Goal: Task Accomplishment & Management: Complete application form

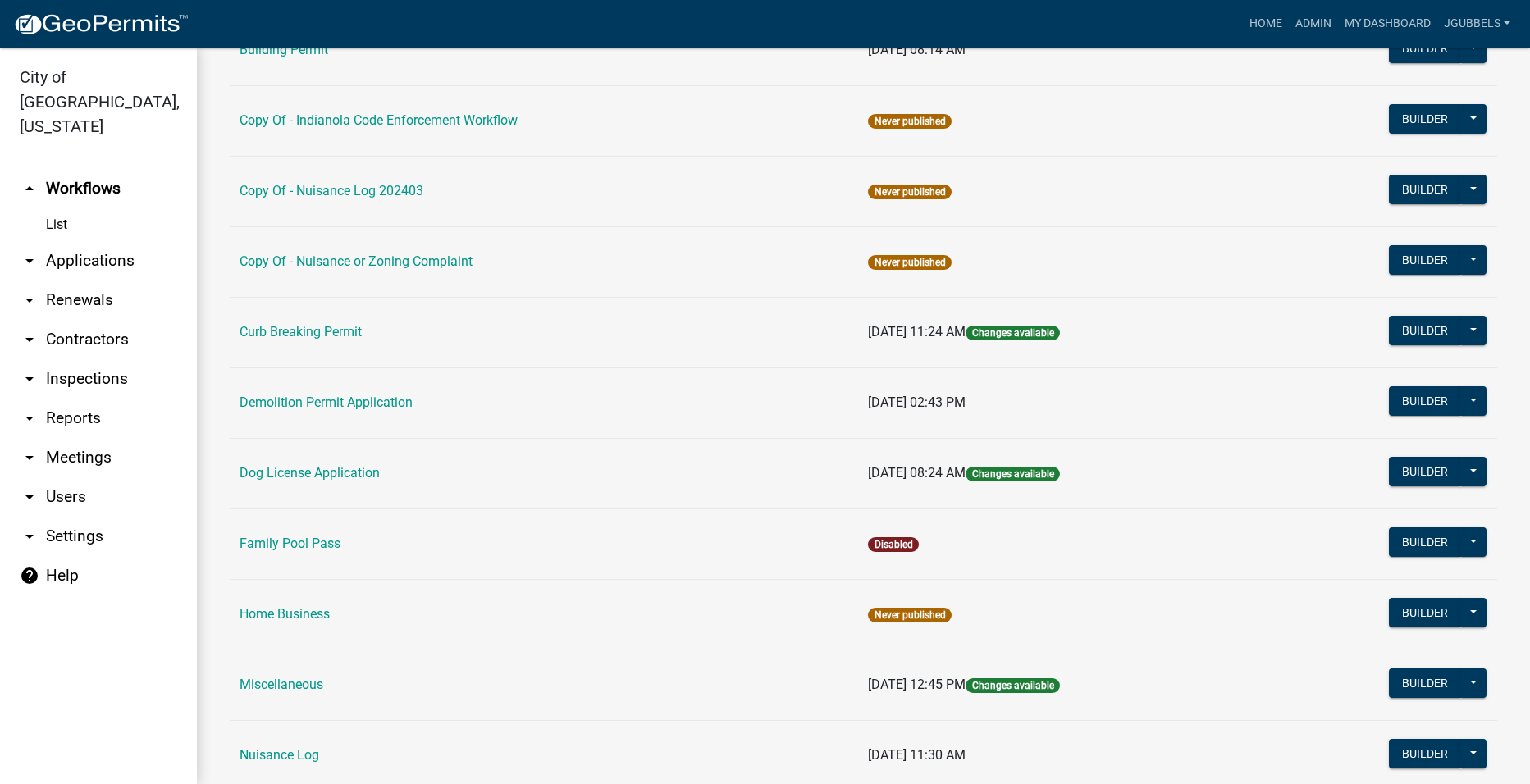
scroll to position [492, 0]
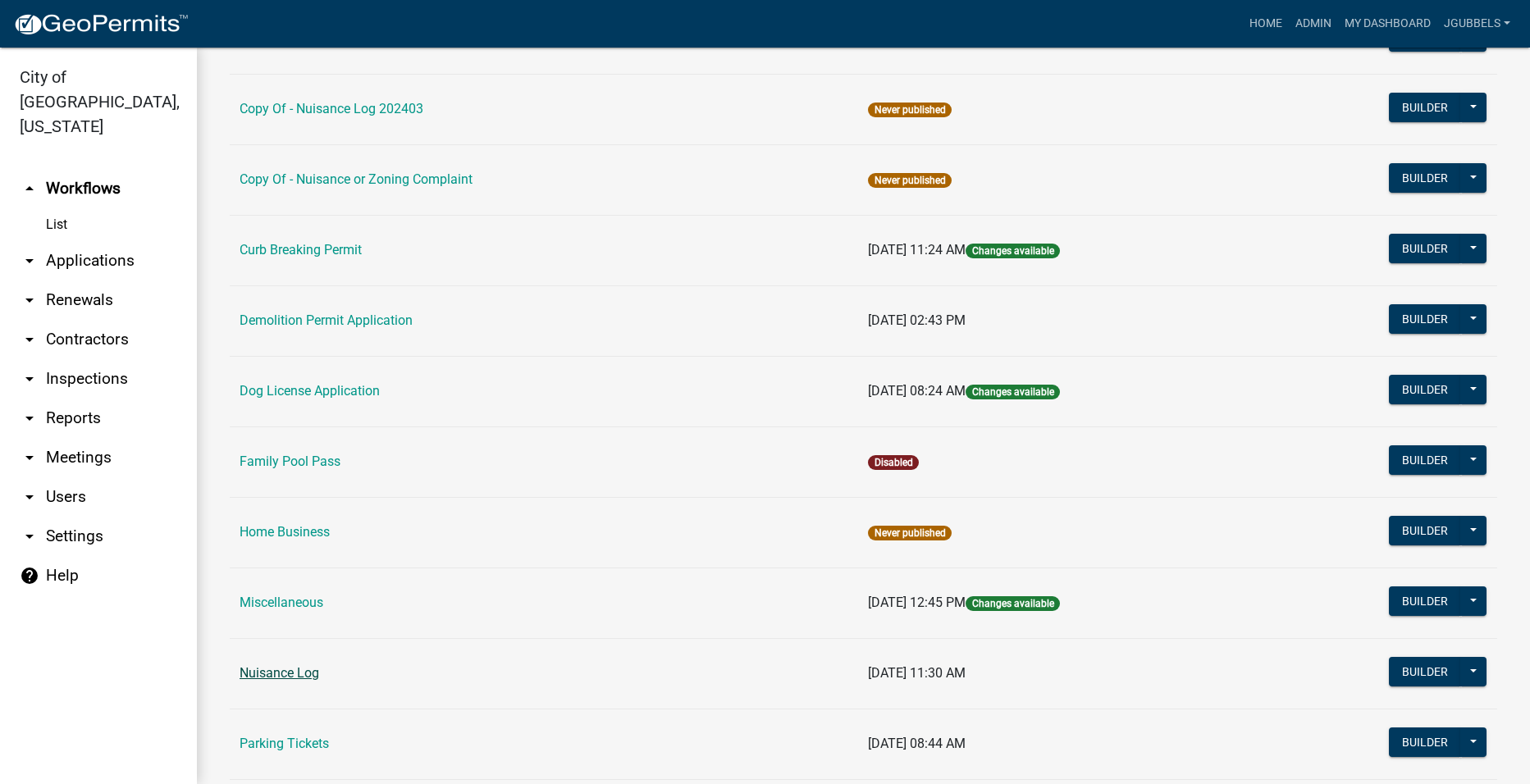
click at [291, 670] on link "Nuisance Log" at bounding box center [279, 672] width 80 height 16
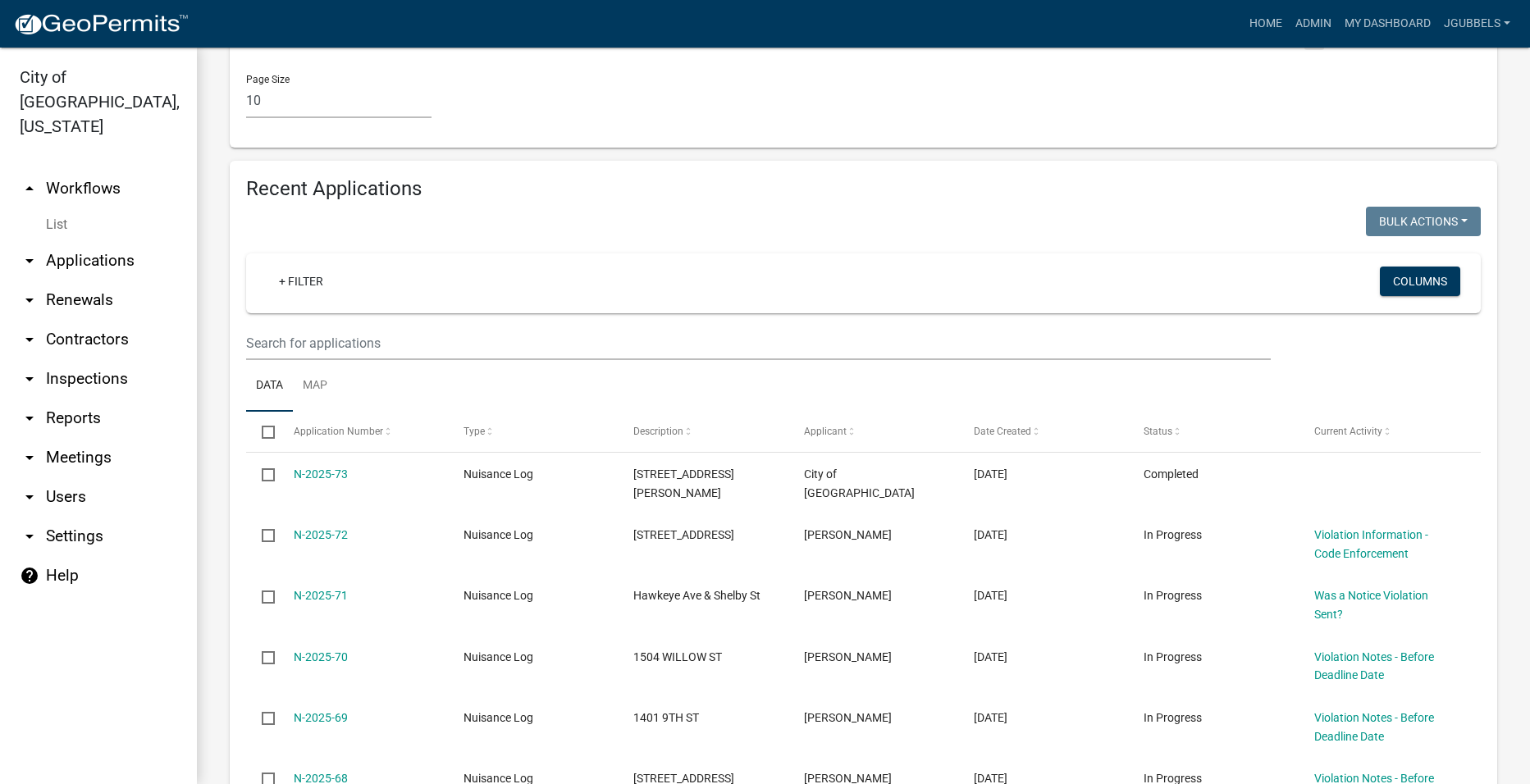
scroll to position [1148, 0]
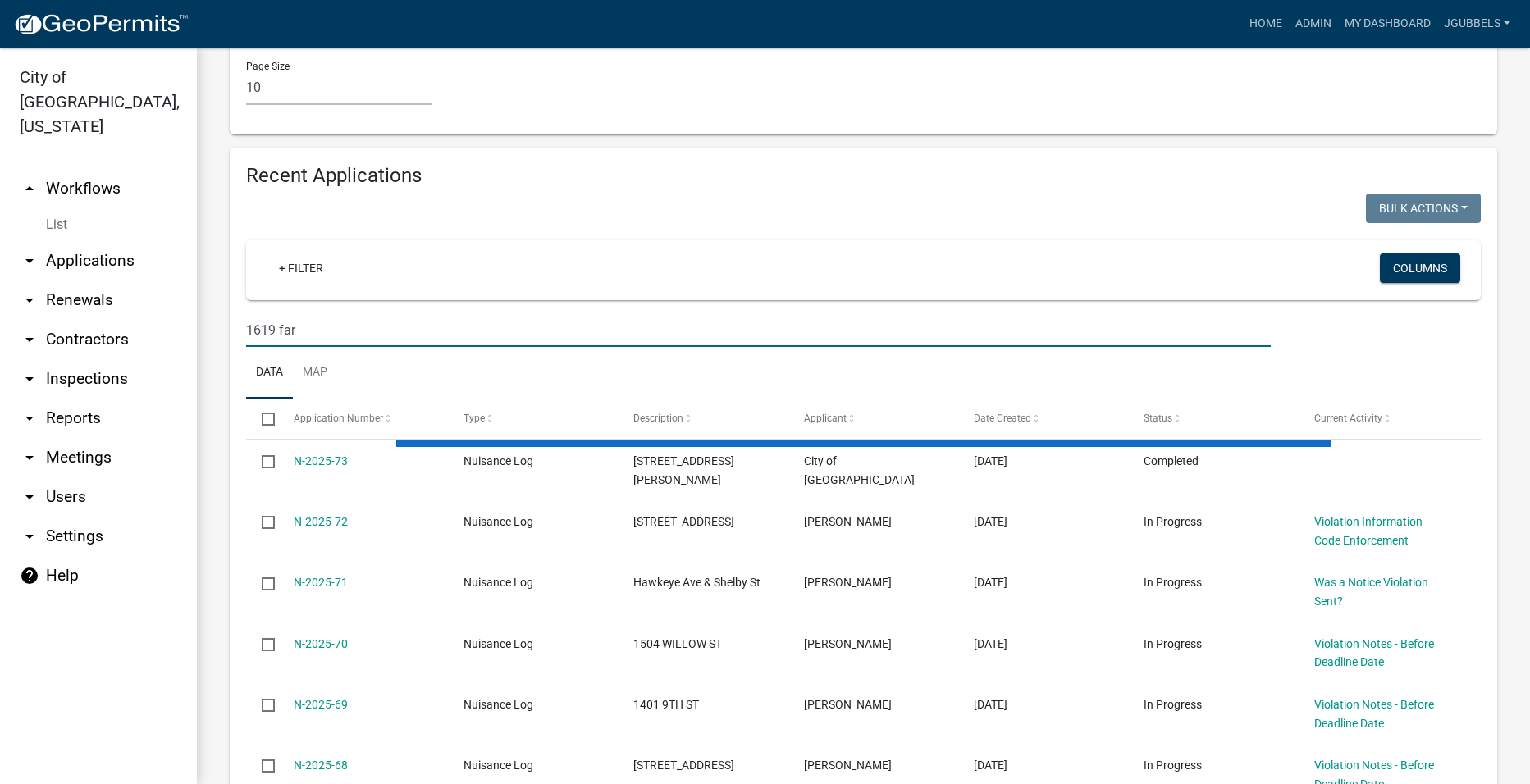
scroll to position [943, 0]
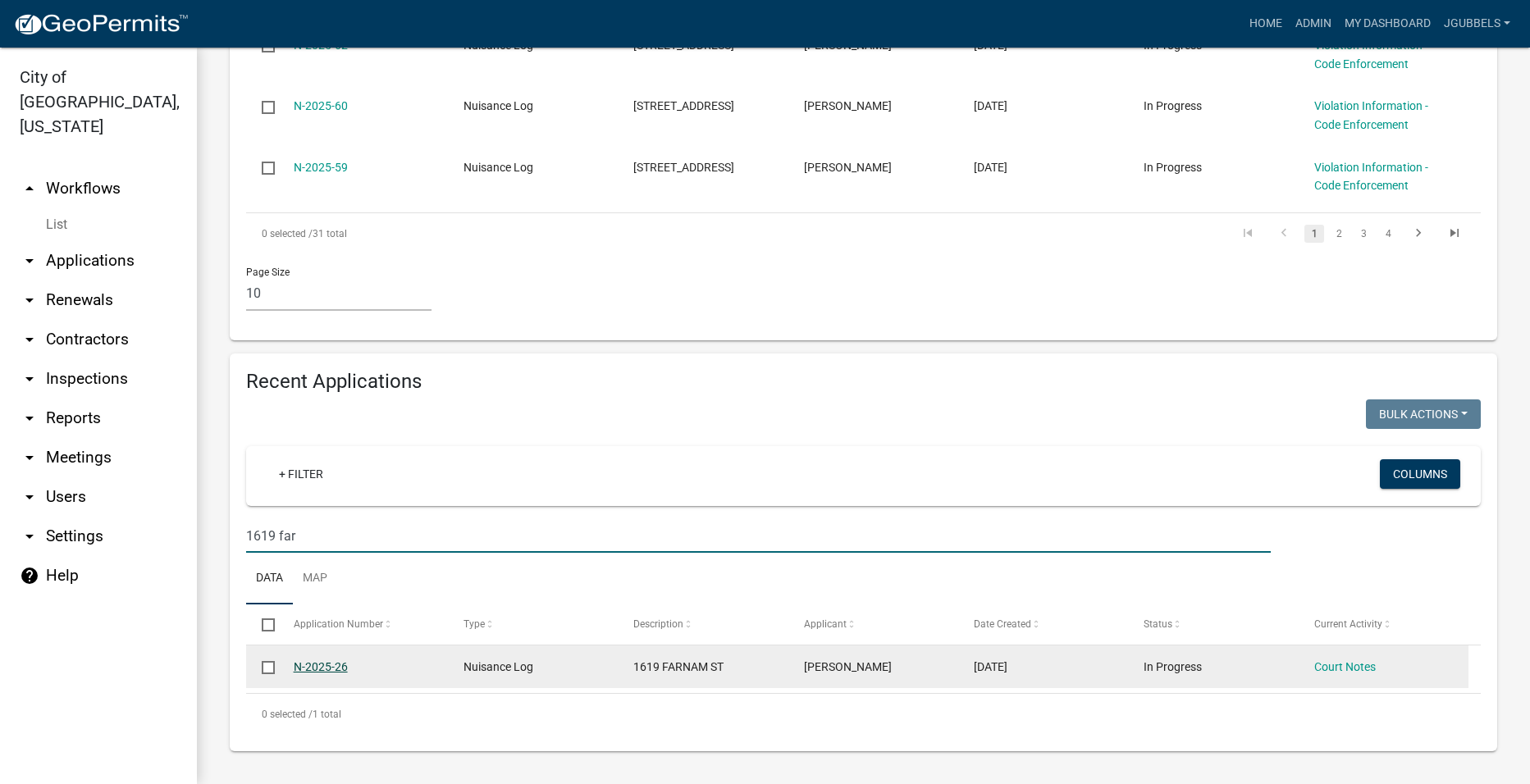
type input "1619 far"
click at [330, 671] on link "N-2025-26" at bounding box center [321, 666] width 54 height 13
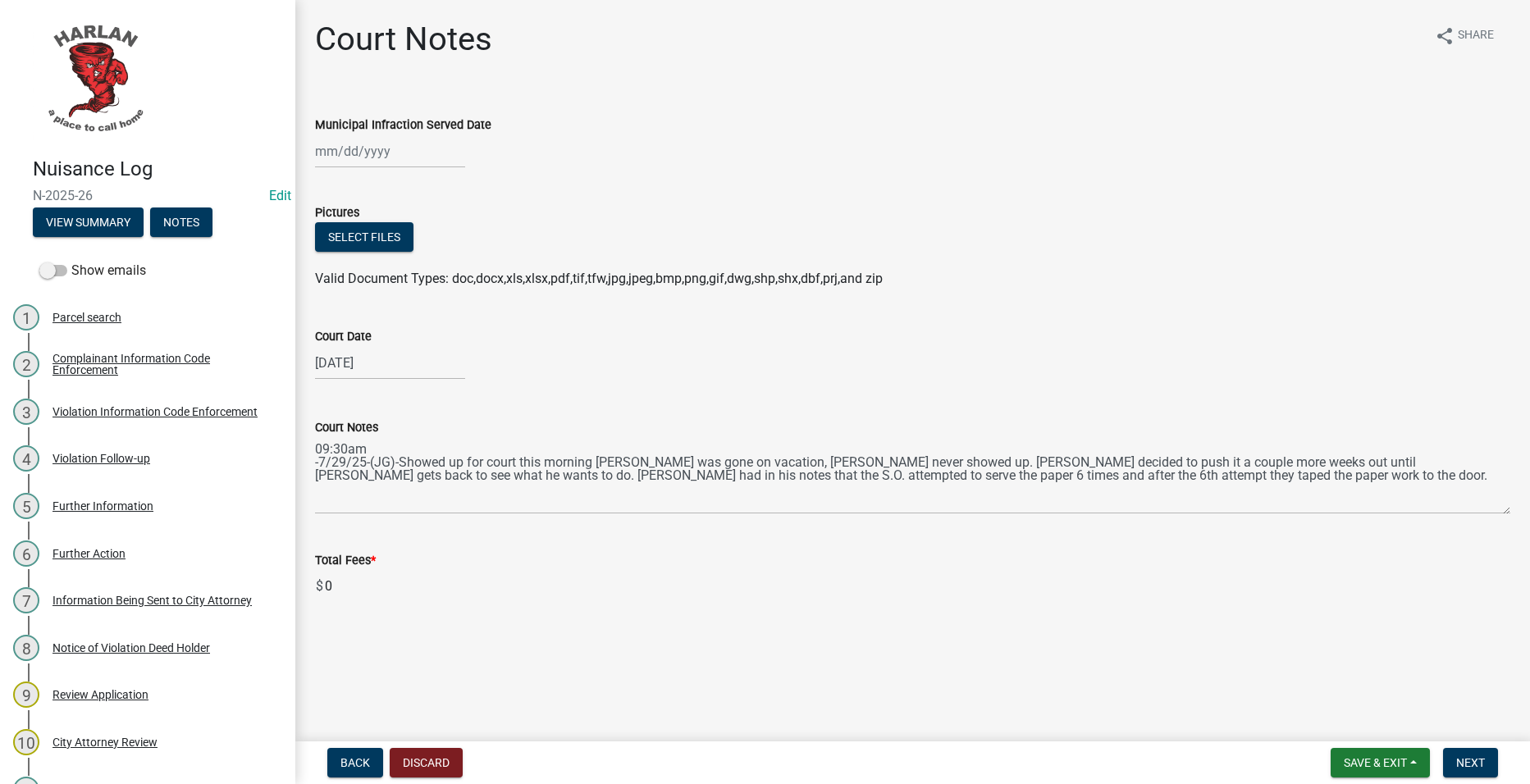
click at [415, 371] on div "07/29/2025" at bounding box center [390, 362] width 150 height 34
select select "7"
select select "2025"
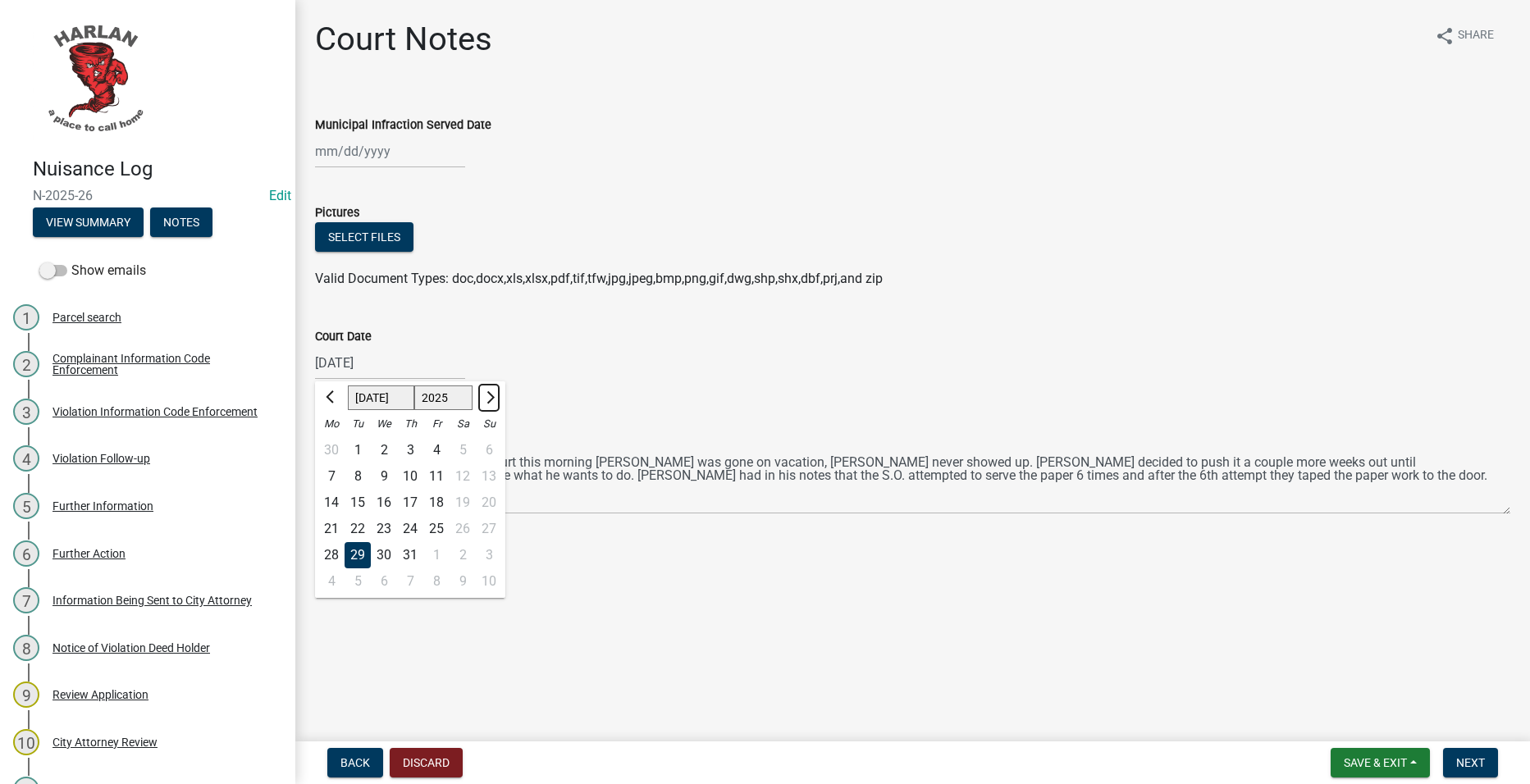
click at [488, 402] on span "Next month" at bounding box center [488, 397] width 12 height 12
select select "9"
click at [418, 502] on div "18" at bounding box center [410, 503] width 26 height 26
type input "09/18/2025"
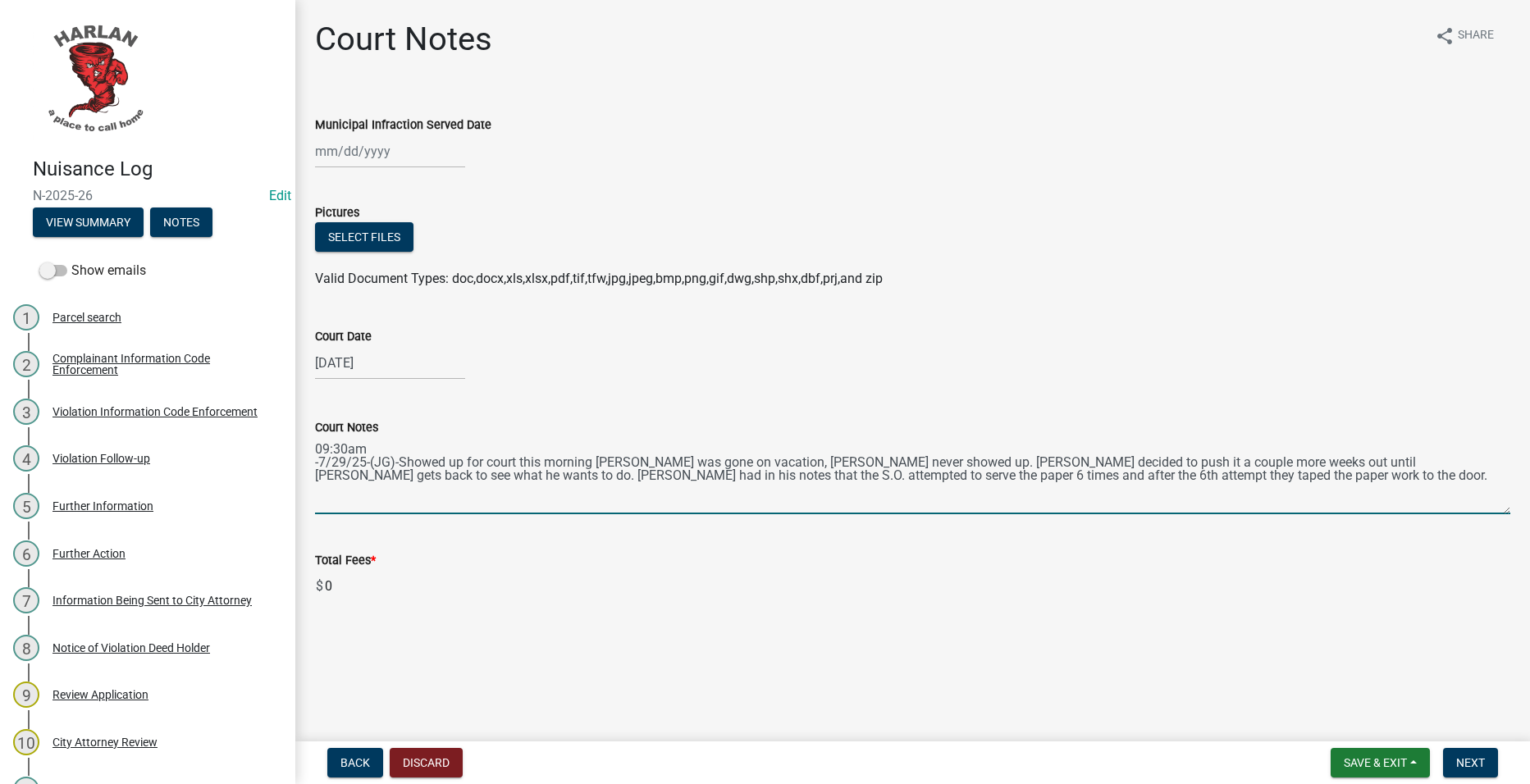
click at [567, 499] on textarea "09:30am -7/29/25-(JG)-Showed up for court this morning Todd was gone on vacatio…" at bounding box center [913, 476] width 1195 height 77
click at [1109, 484] on textarea "09:30am -7/29/25-(JG)-Showed up for court this morning Todd was gone on vacatio…" at bounding box center [913, 476] width 1195 height 77
drag, startPoint x: 401, startPoint y: 491, endPoint x: 418, endPoint y: 490, distance: 17.0
click at [401, 491] on textarea "09:30am -7/29/25-(JG)-Showed up for court this morning Todd was gone on vacatio…" at bounding box center [913, 476] width 1195 height 77
paste textarea "The appearance for the Stouts has been continued until September 18, 2025, at 9…"
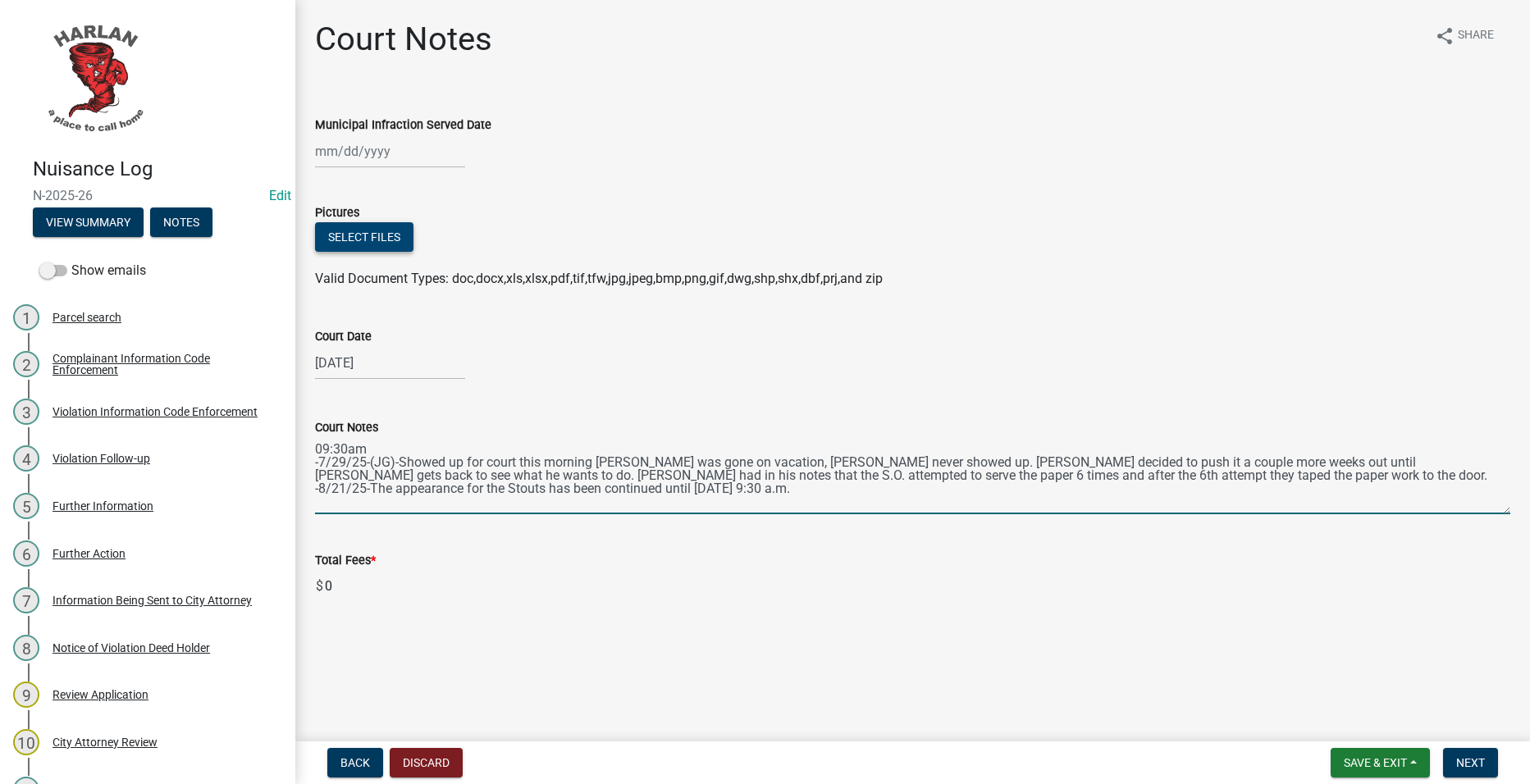
type textarea "09:30am -7/29/25-(JG)-Showed up for court this morning Todd was gone on vacatio…"
click at [383, 238] on button "Select files" at bounding box center [364, 237] width 99 height 30
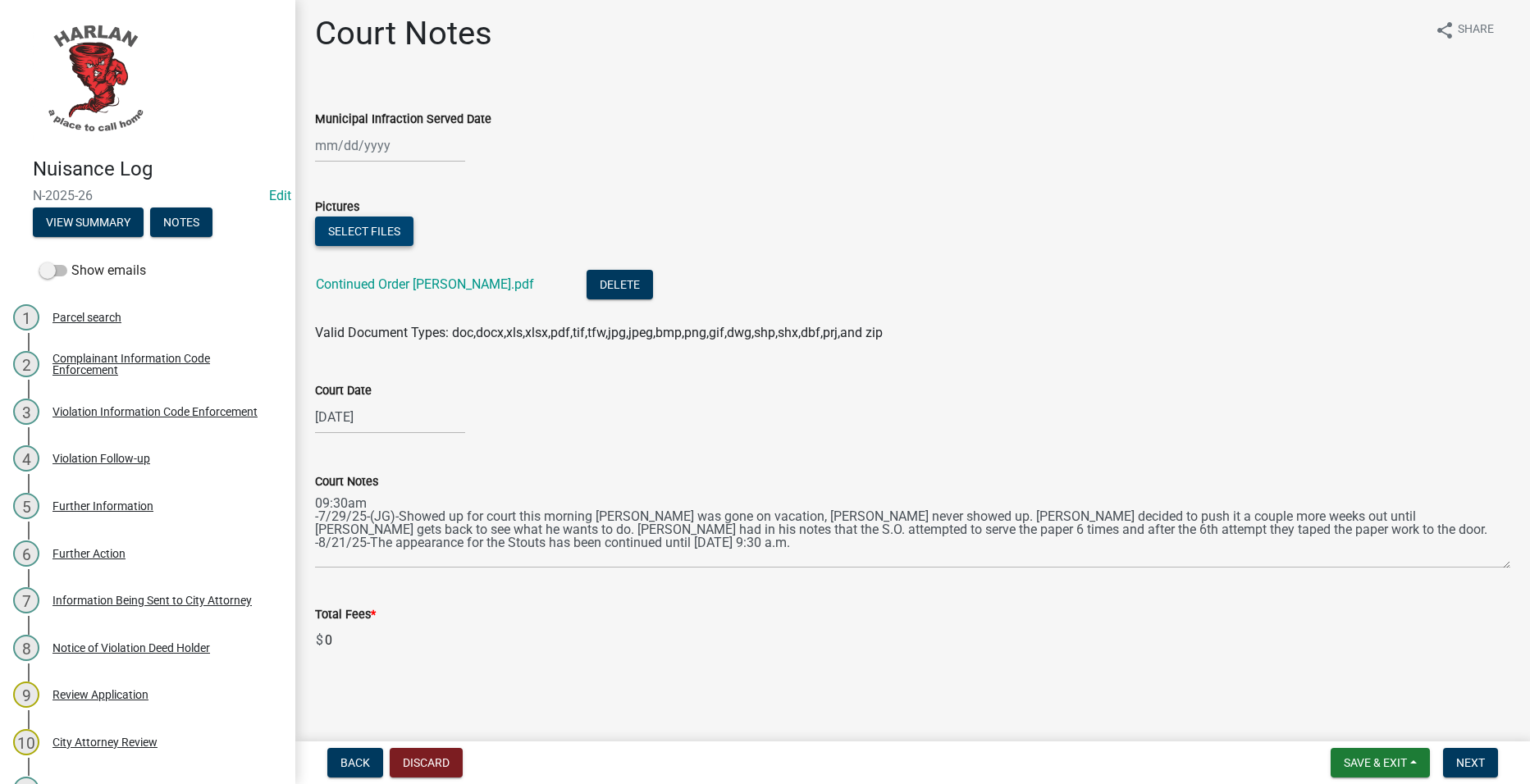
scroll to position [7, 0]
click at [1376, 758] on span "Save & Exit" at bounding box center [1375, 763] width 63 height 13
click at [1353, 715] on button "Save & Exit" at bounding box center [1365, 720] width 132 height 39
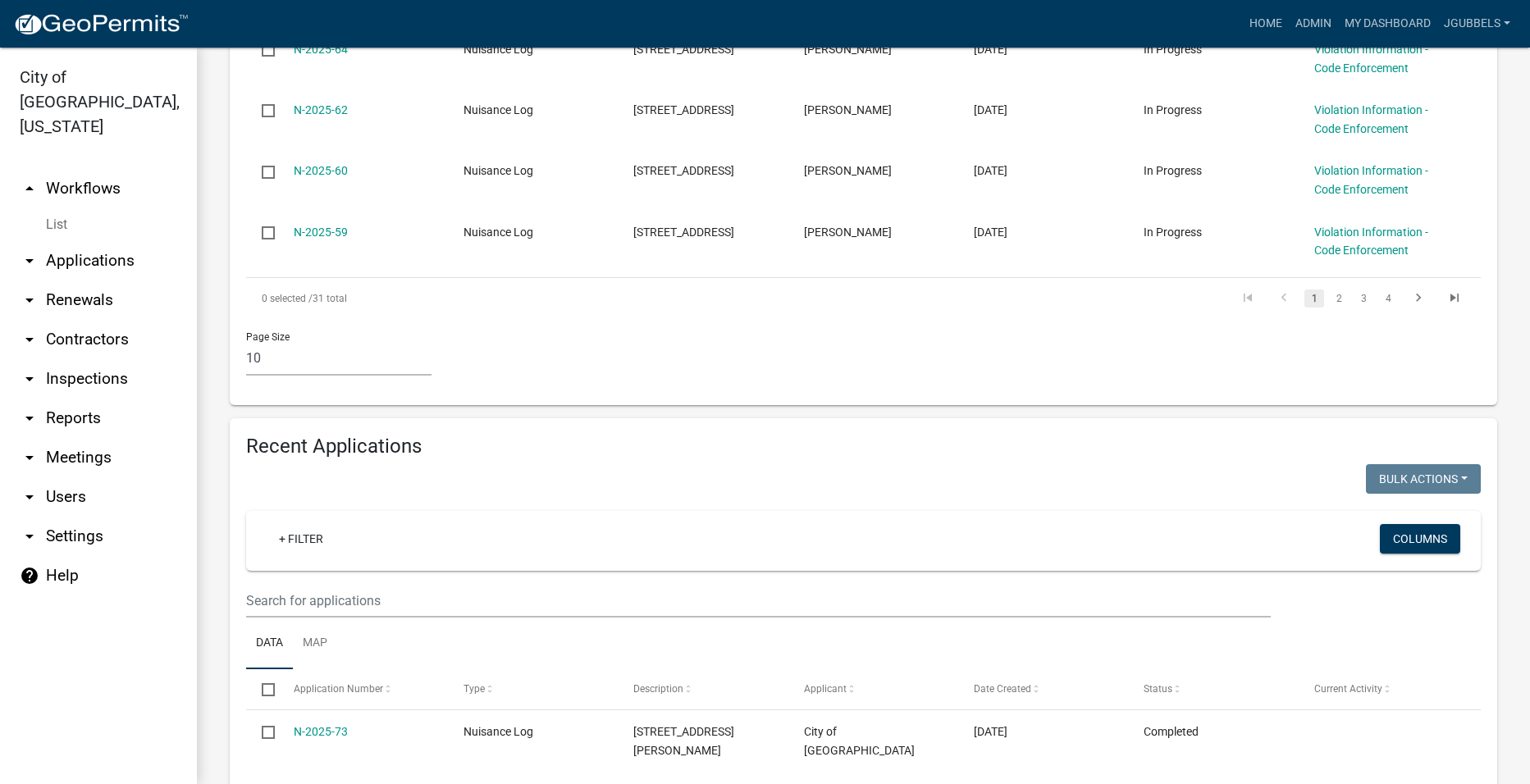
scroll to position [1066, 0]
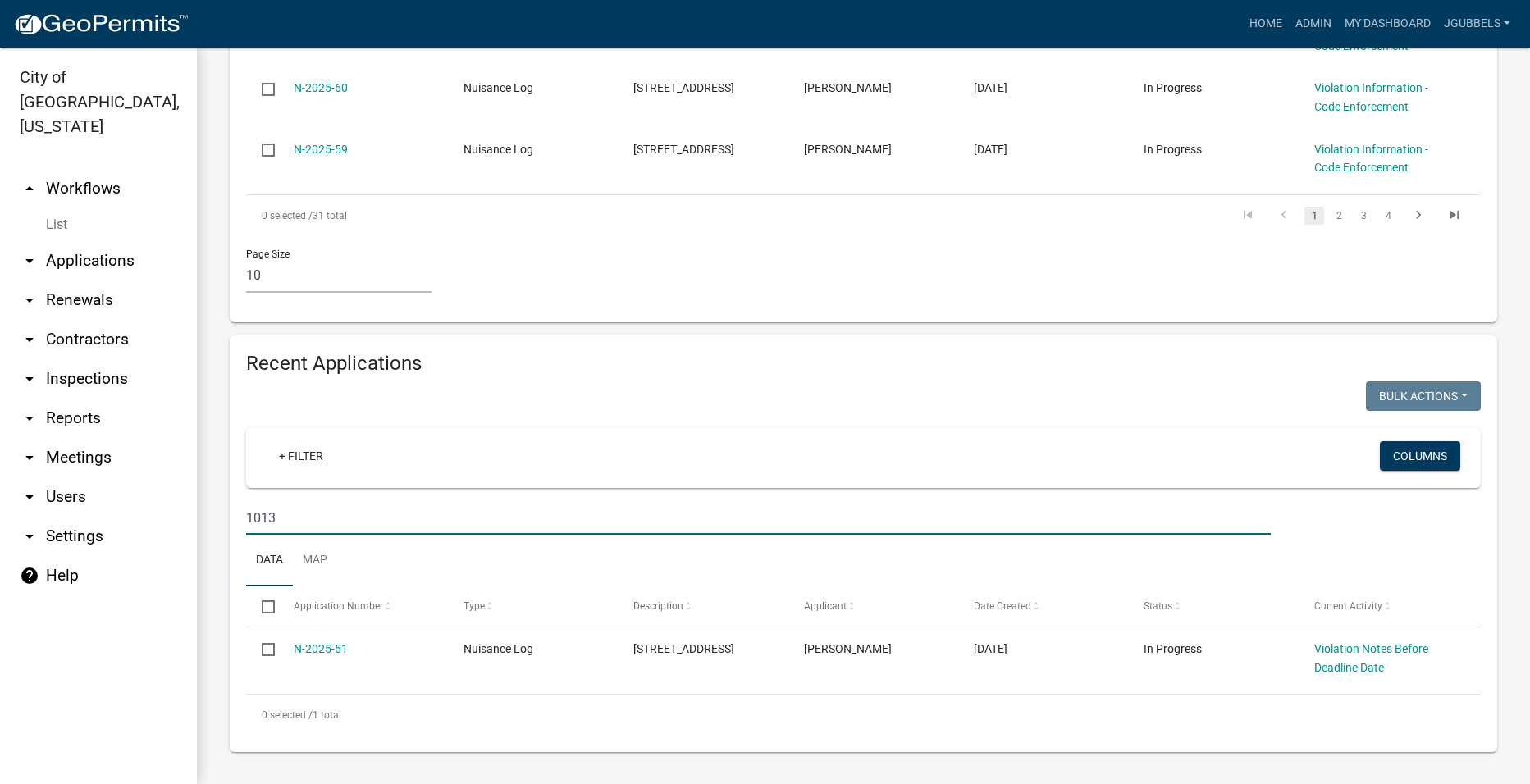
scroll to position [961, 0]
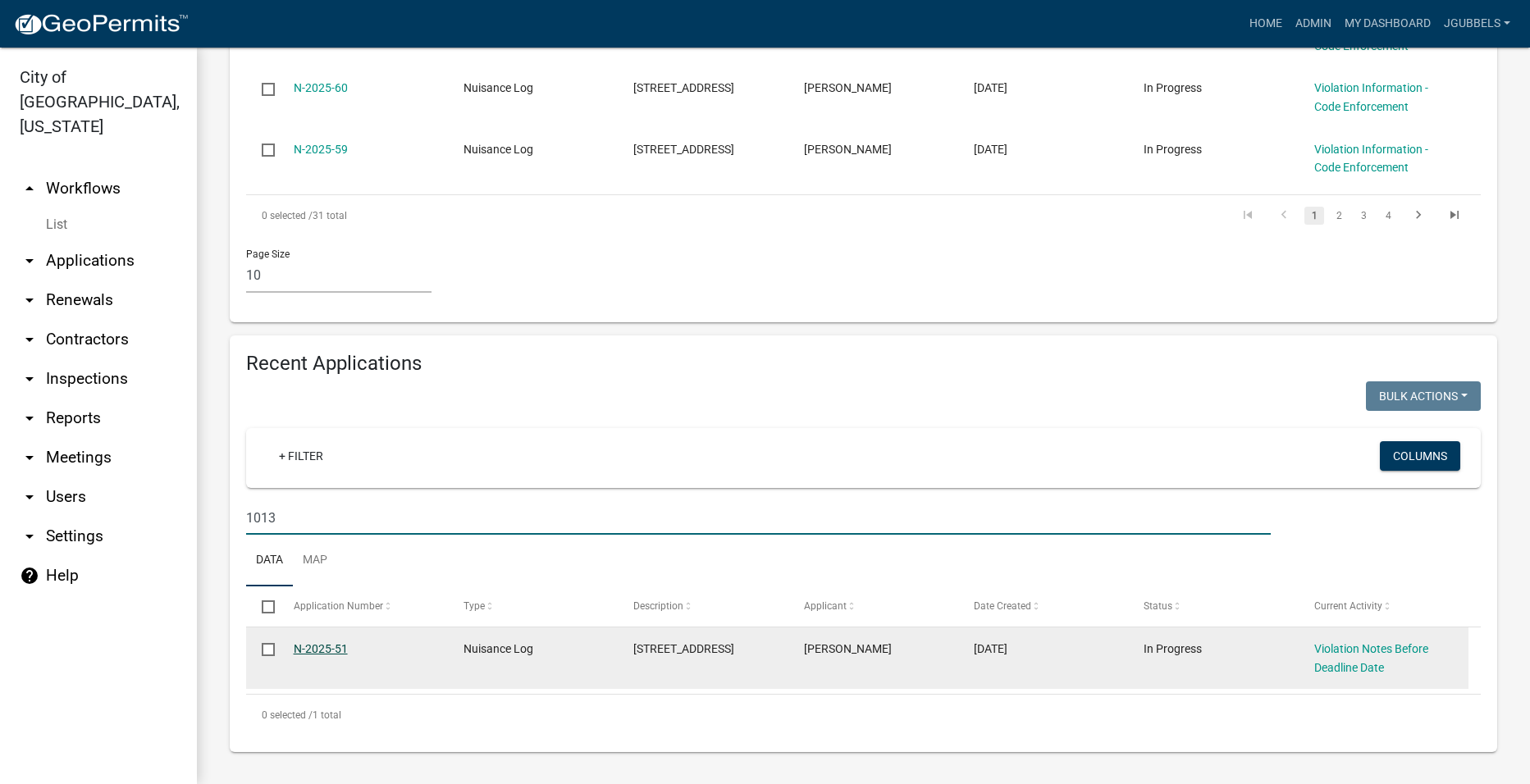
type input "1013"
click at [318, 653] on link "N-2025-51" at bounding box center [321, 648] width 54 height 13
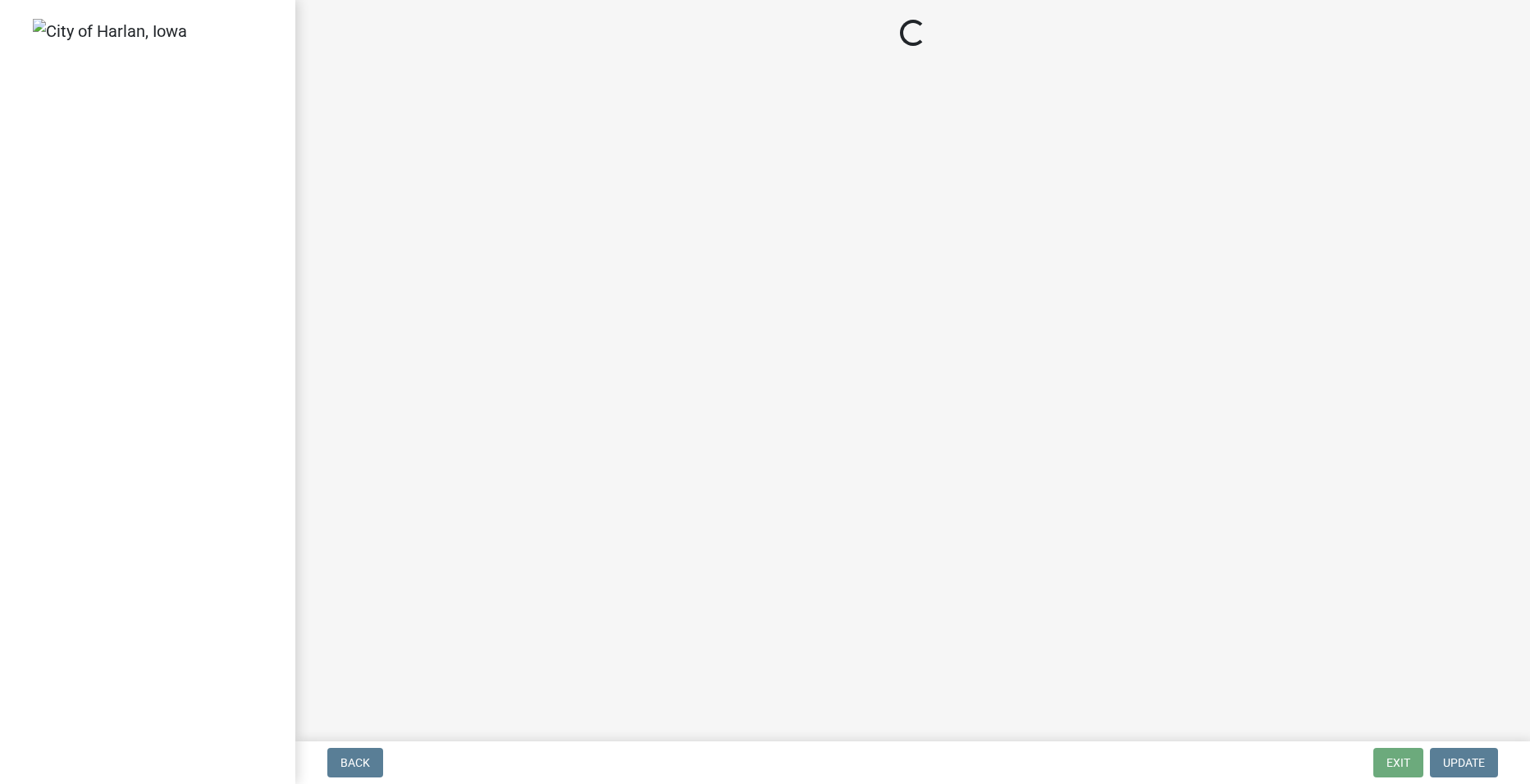
select select "487603ca-b45a-4c36-b707-2c3ad8467b2a"
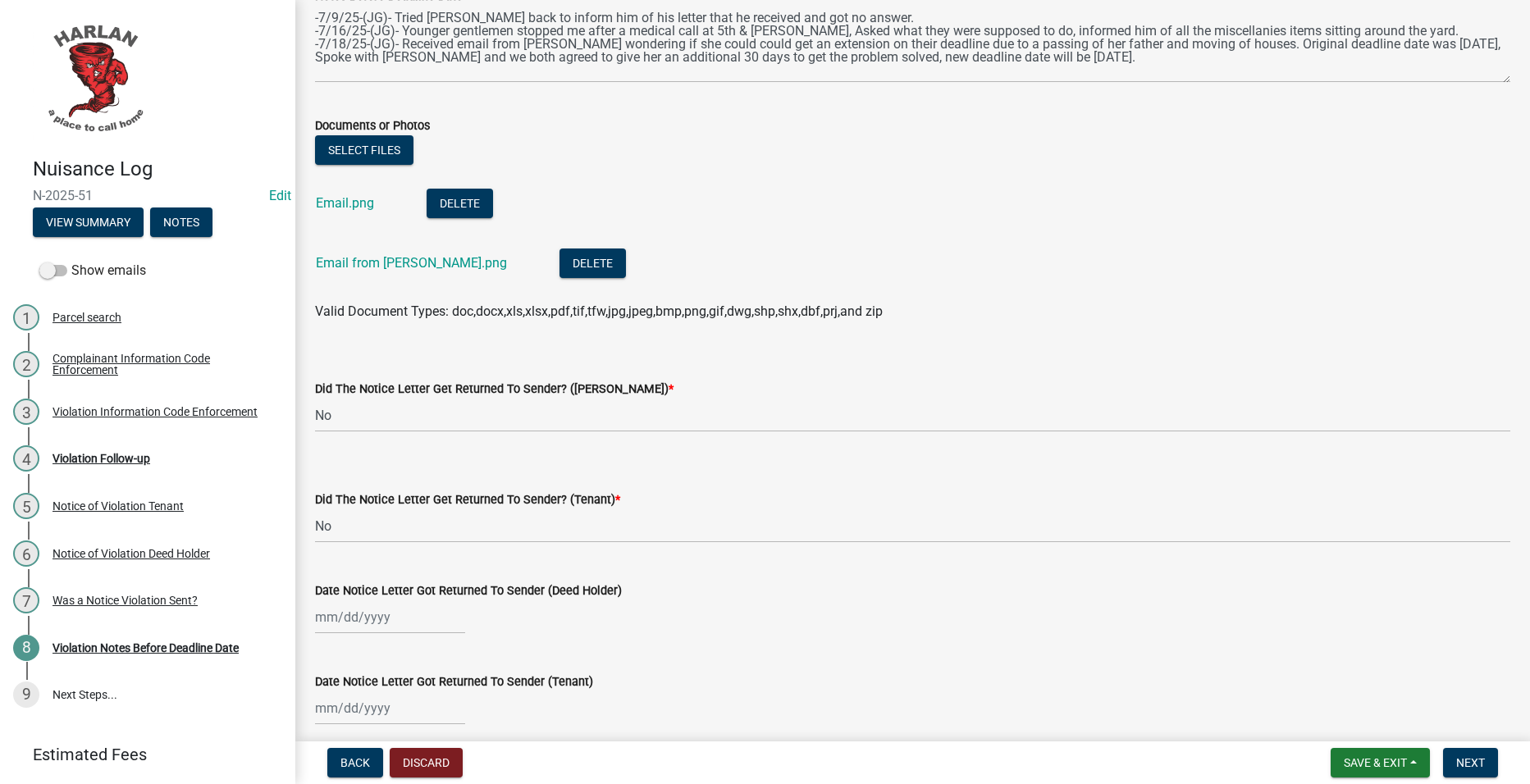
scroll to position [318, 0]
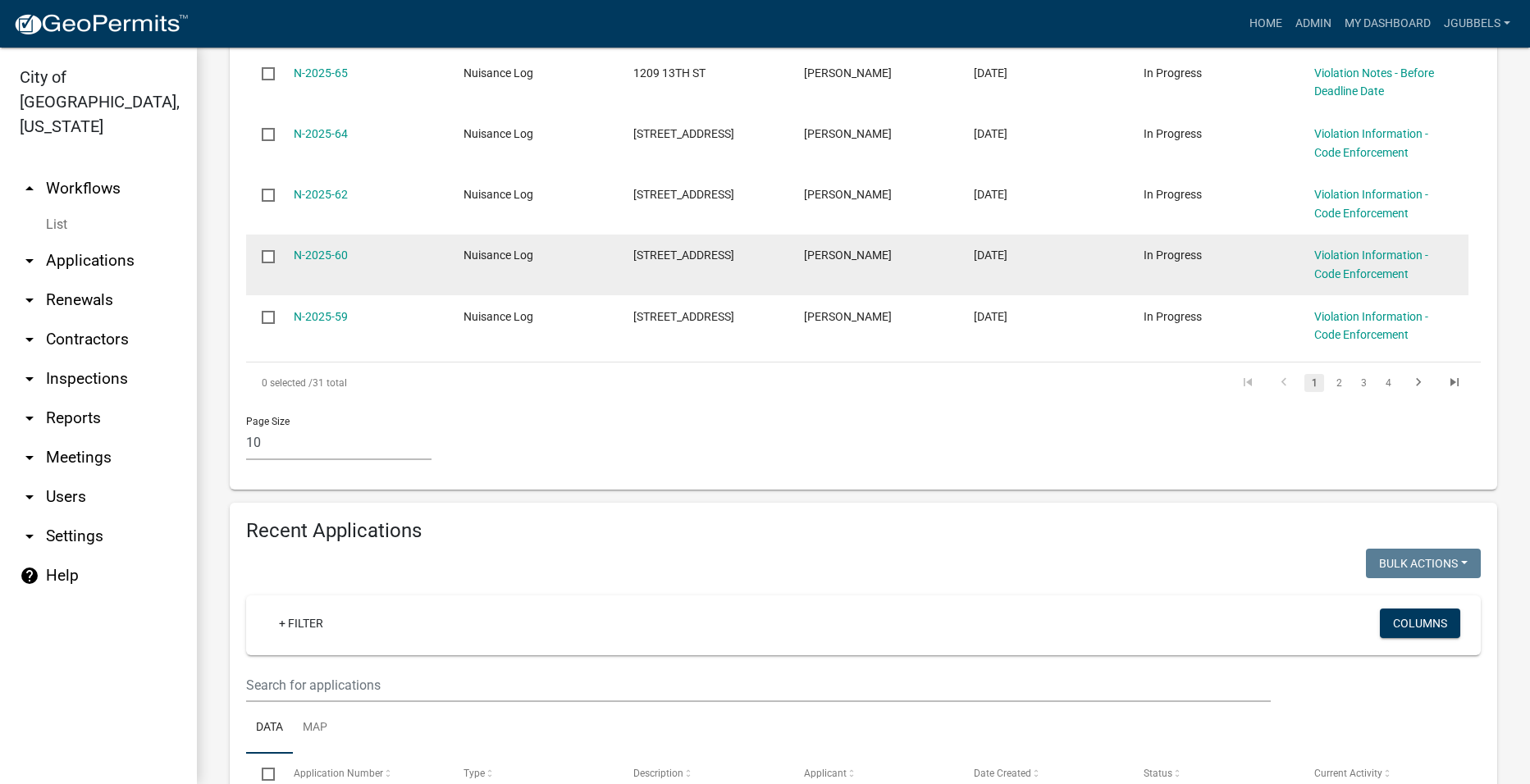
scroll to position [902, 0]
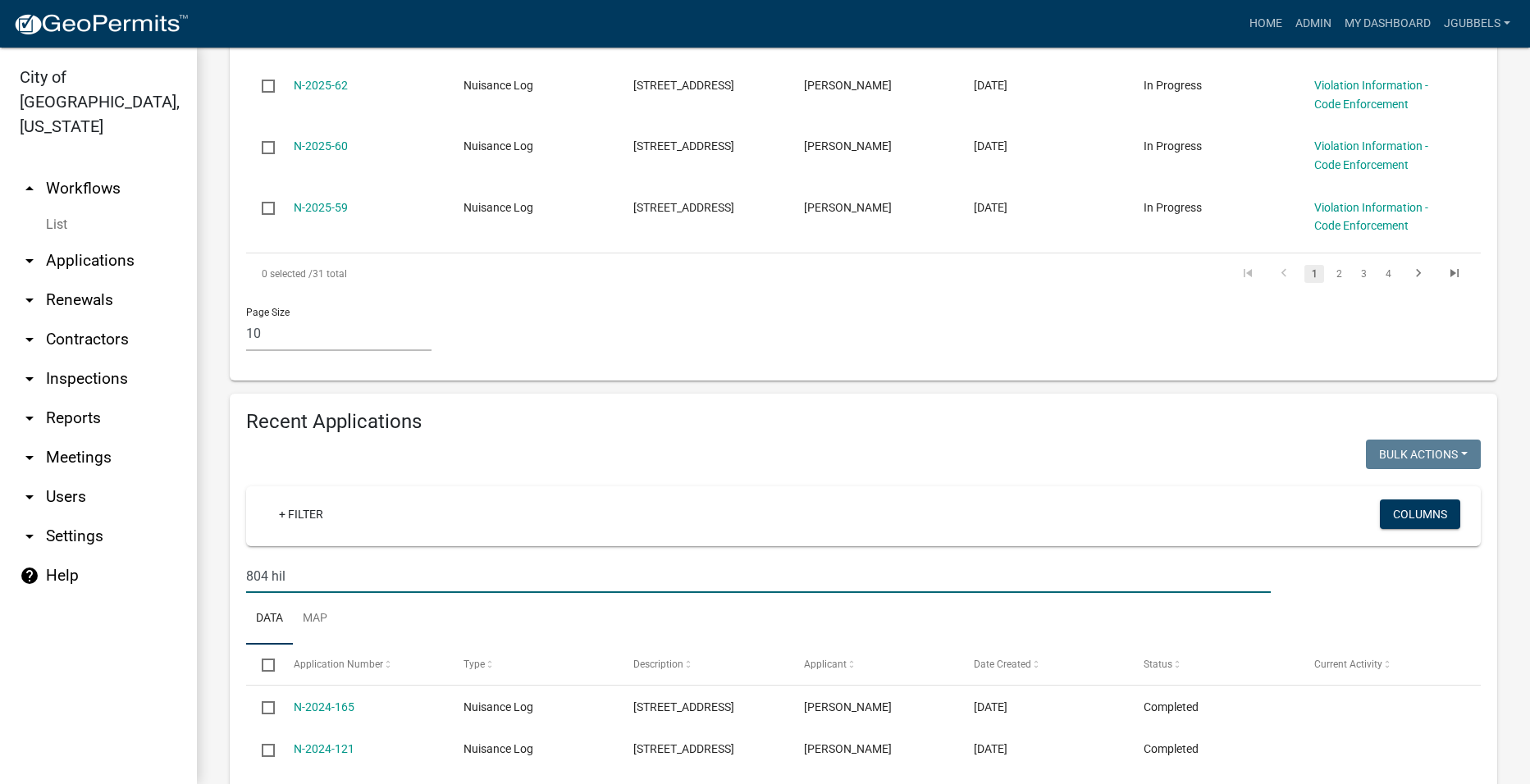
type input "804 hill"
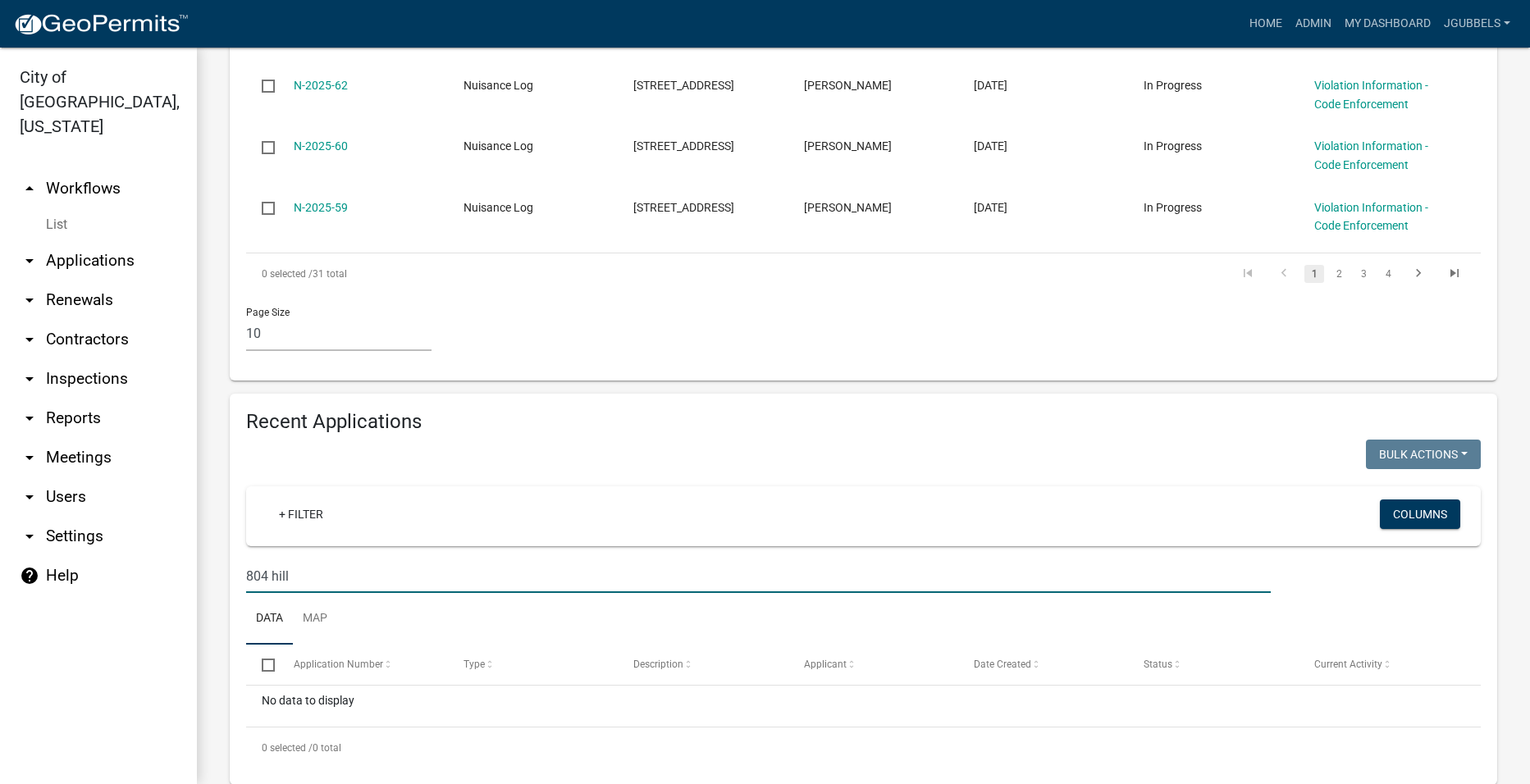
drag, startPoint x: 330, startPoint y: 584, endPoint x: 95, endPoint y: 593, distance: 235.2
click at [96, 593] on div "City of Harlan, Iowa arrow_drop_up Workflows List arrow_drop_down Applications …" at bounding box center [765, 416] width 1530 height 736
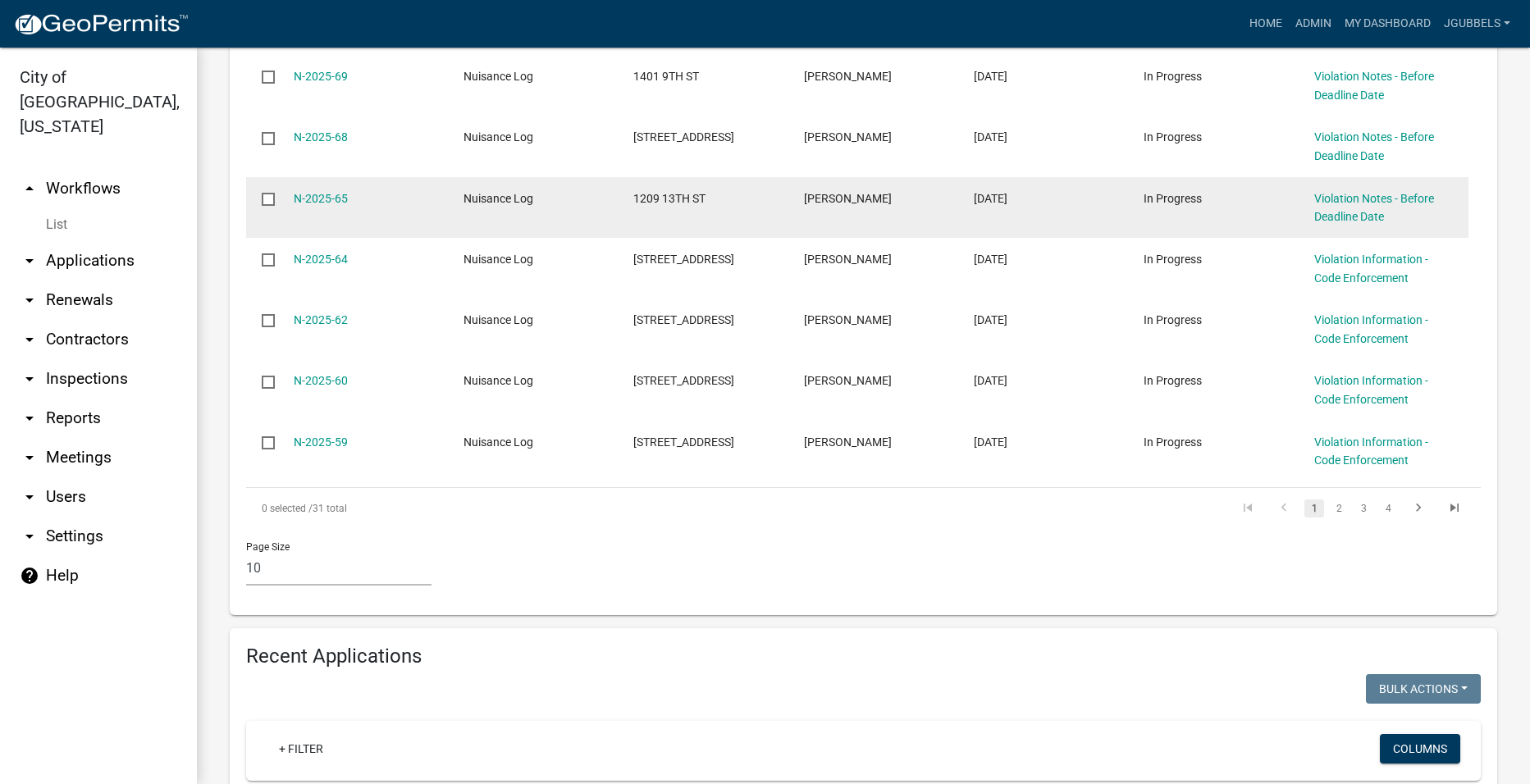
scroll to position [246, 0]
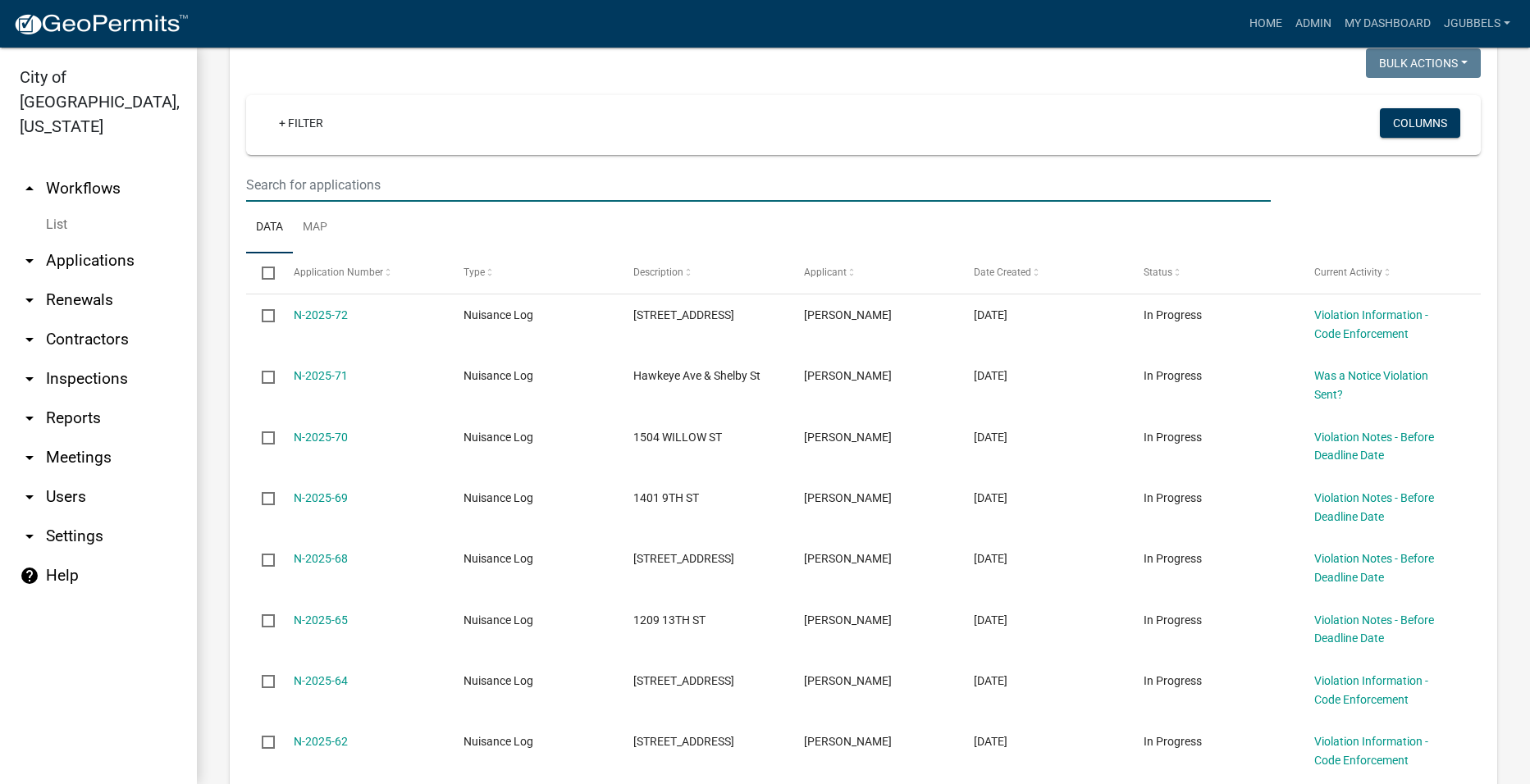
click at [478, 179] on input "text" at bounding box center [758, 185] width 1024 height 34
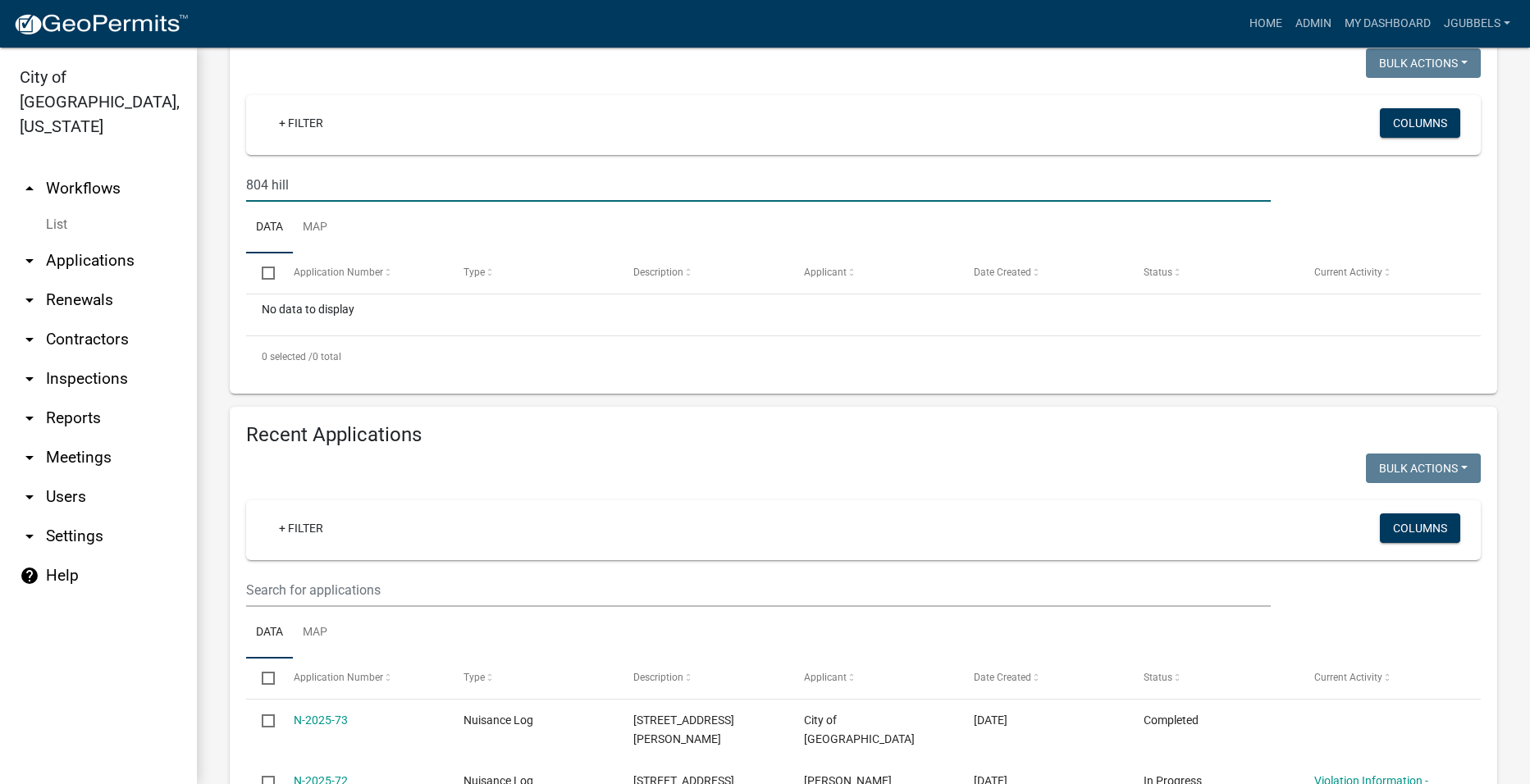
type input "804 hill"
click at [519, 182] on input "804 hill" at bounding box center [758, 185] width 1024 height 34
click at [524, 182] on input "804 hill" at bounding box center [758, 185] width 1024 height 34
click at [528, 182] on input "804 hill" at bounding box center [758, 185] width 1024 height 34
click at [529, 182] on input "804 hill" at bounding box center [758, 185] width 1024 height 34
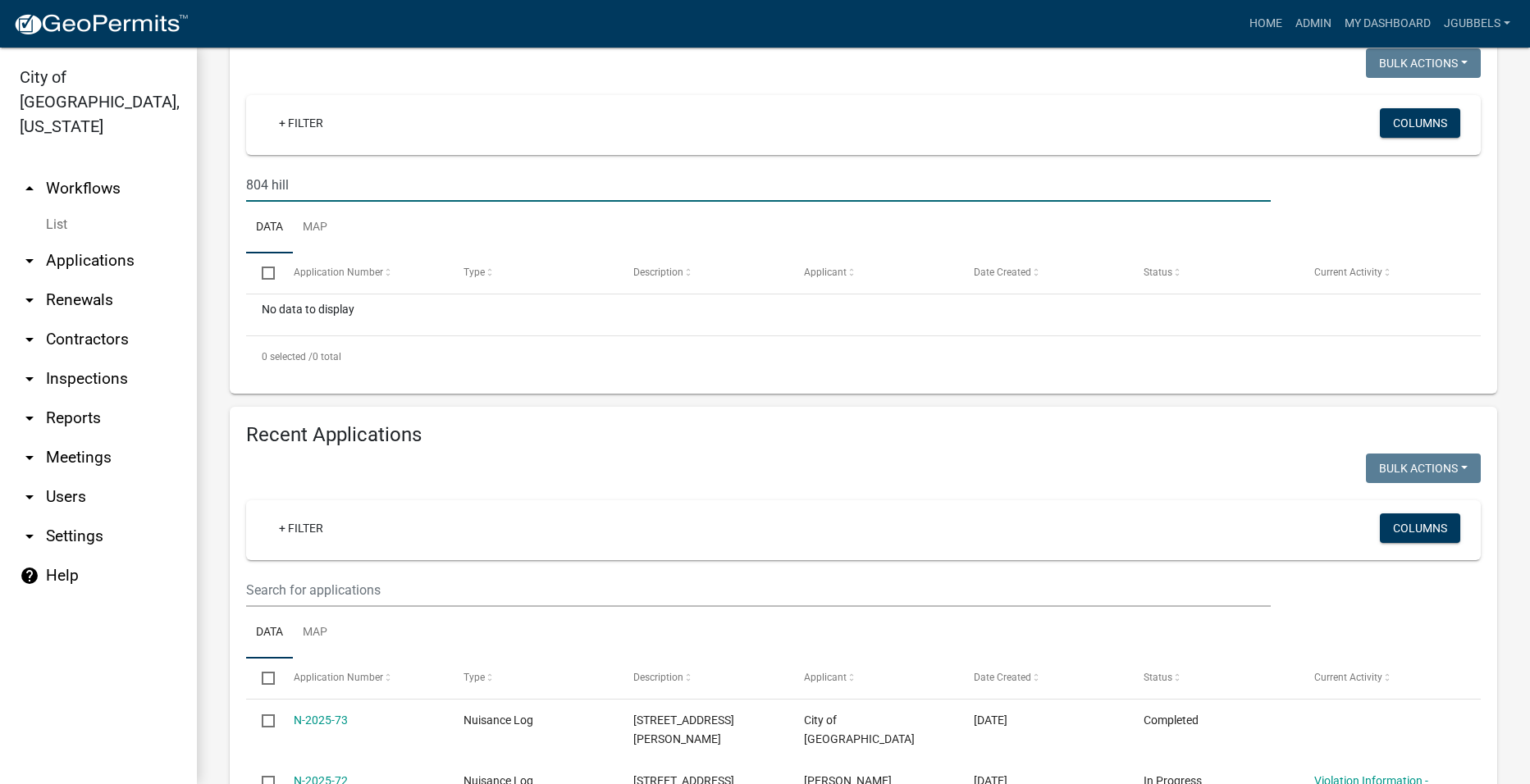
click at [529, 182] on input "804 hill" at bounding box center [758, 185] width 1024 height 34
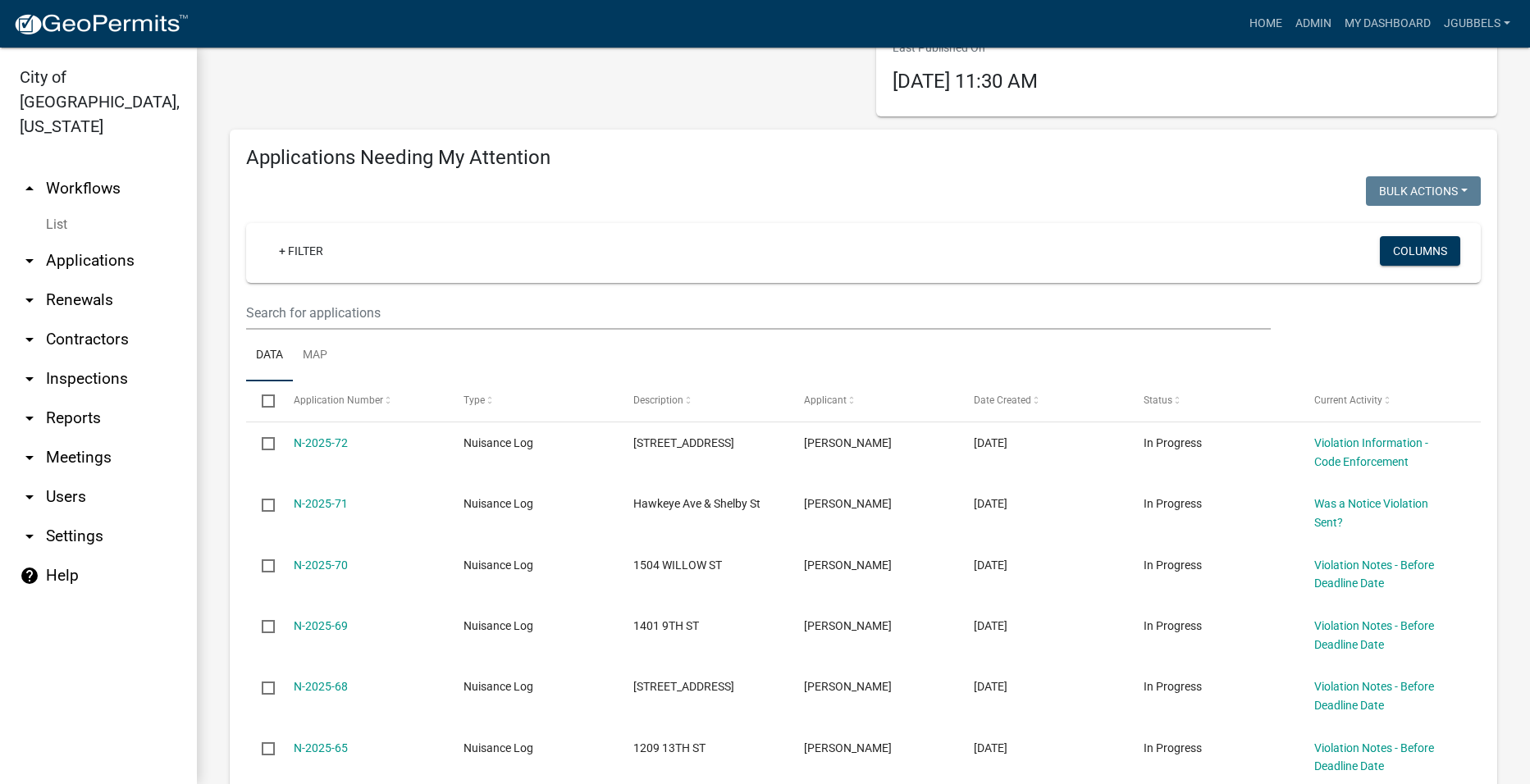
scroll to position [0, 0]
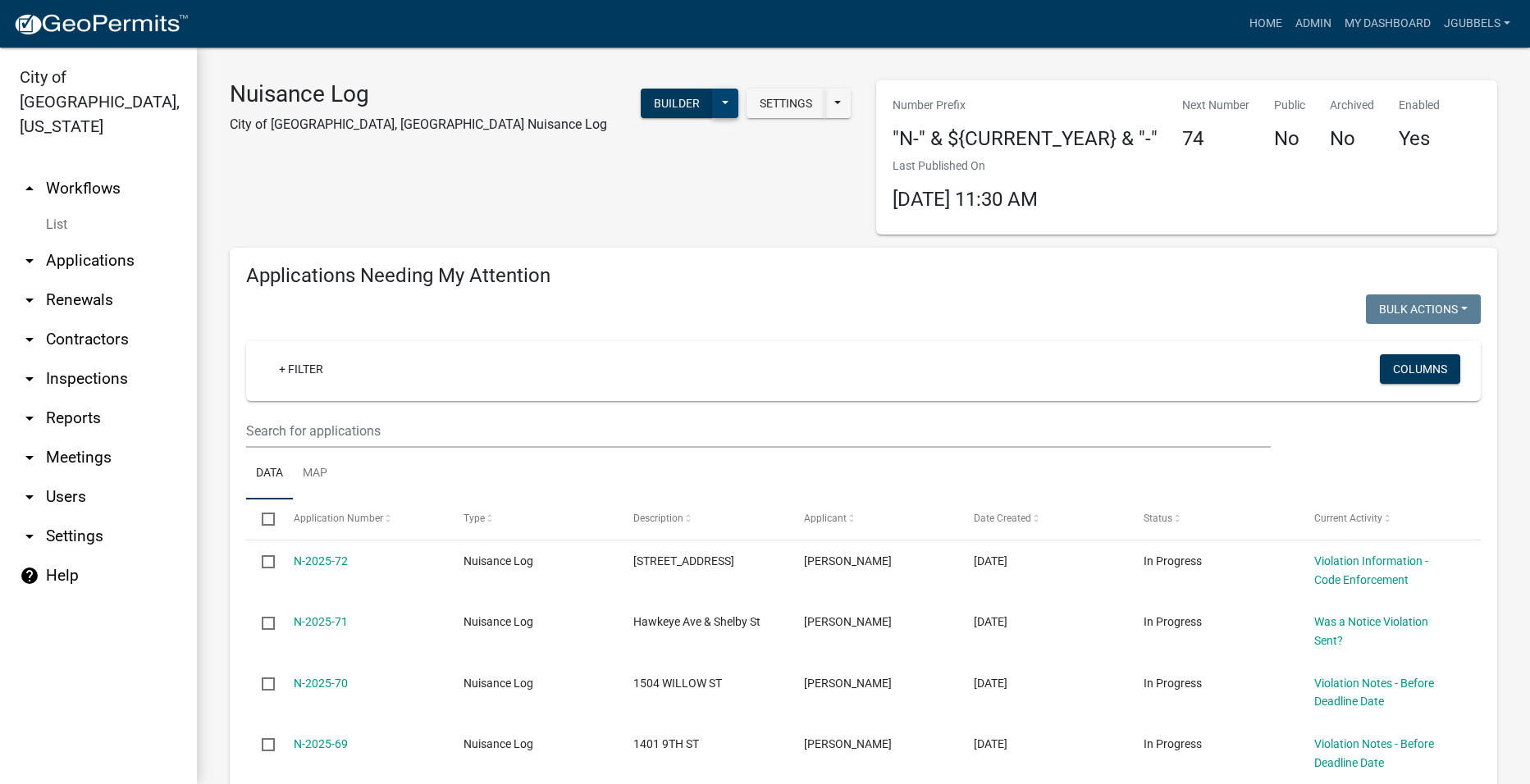
click at [726, 91] on button at bounding box center [725, 104] width 26 height 30
click at [665, 388] on button "Start Application" at bounding box center [671, 382] width 136 height 39
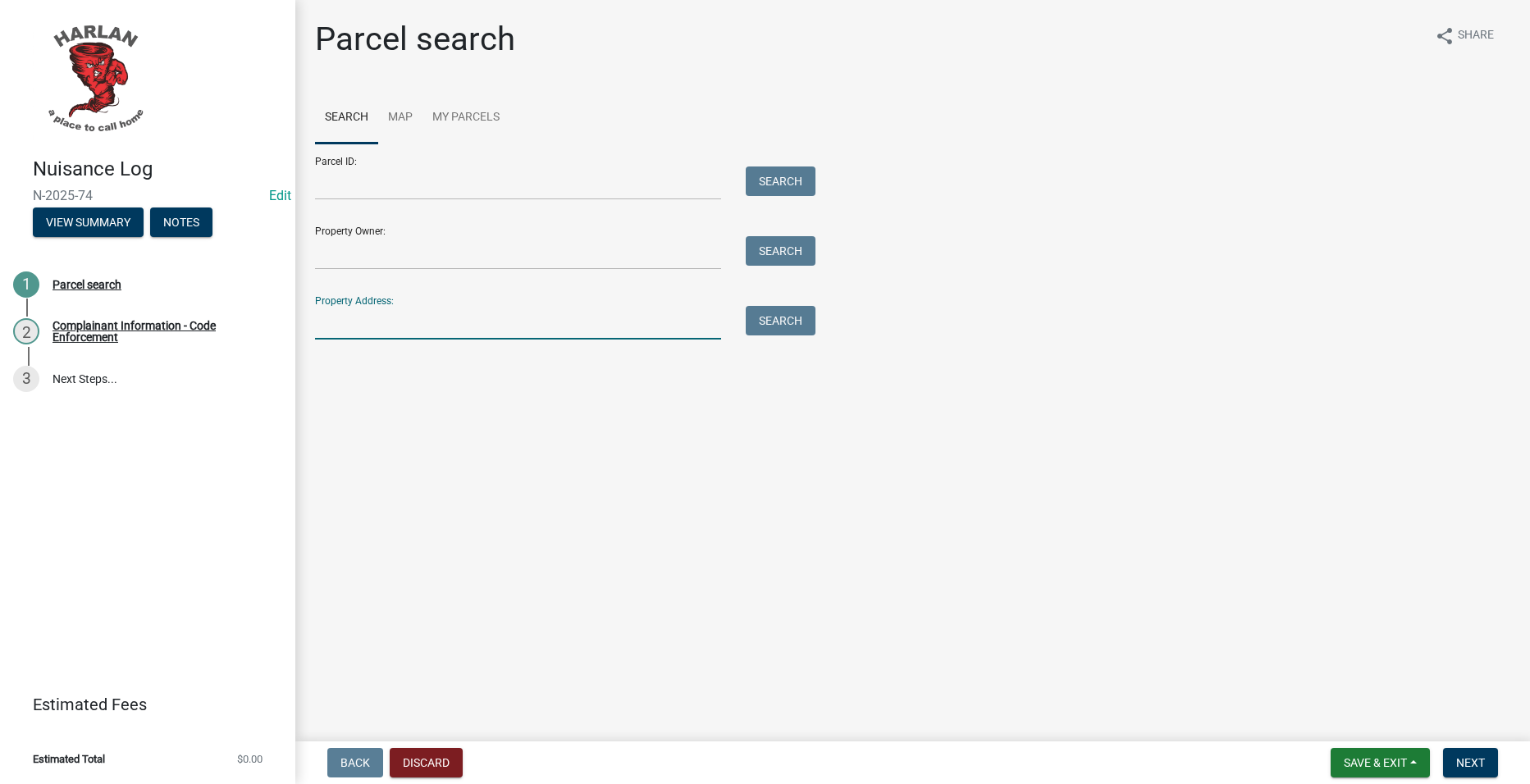
click at [381, 325] on input "Property Address:" at bounding box center [518, 322] width 406 height 34
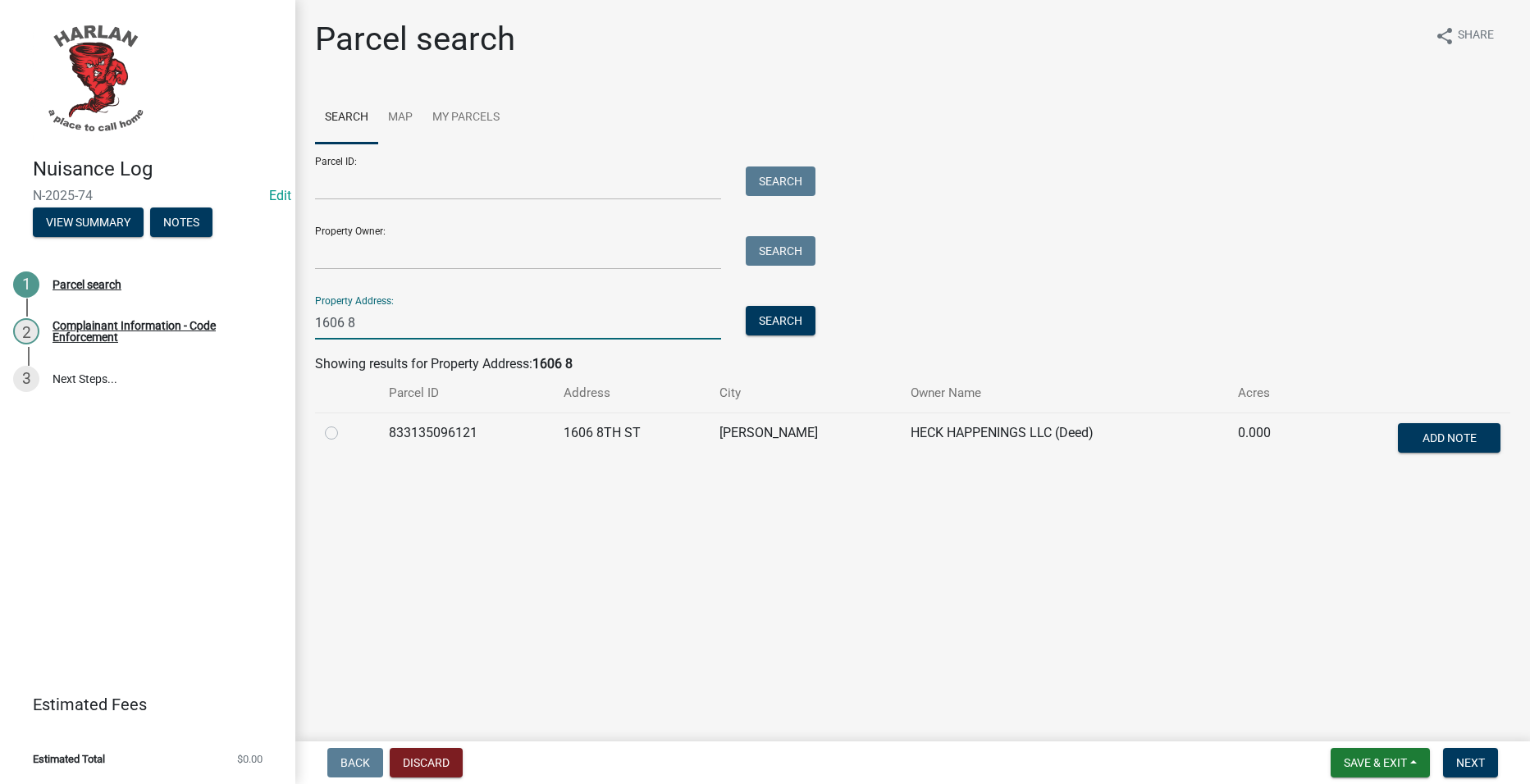
type input "1606 8"
click at [330, 440] on div at bounding box center [347, 433] width 44 height 20
click at [344, 423] on label at bounding box center [344, 423] width 0 height 0
click at [344, 432] on input "radio" at bounding box center [349, 428] width 11 height 11
radio input "true"
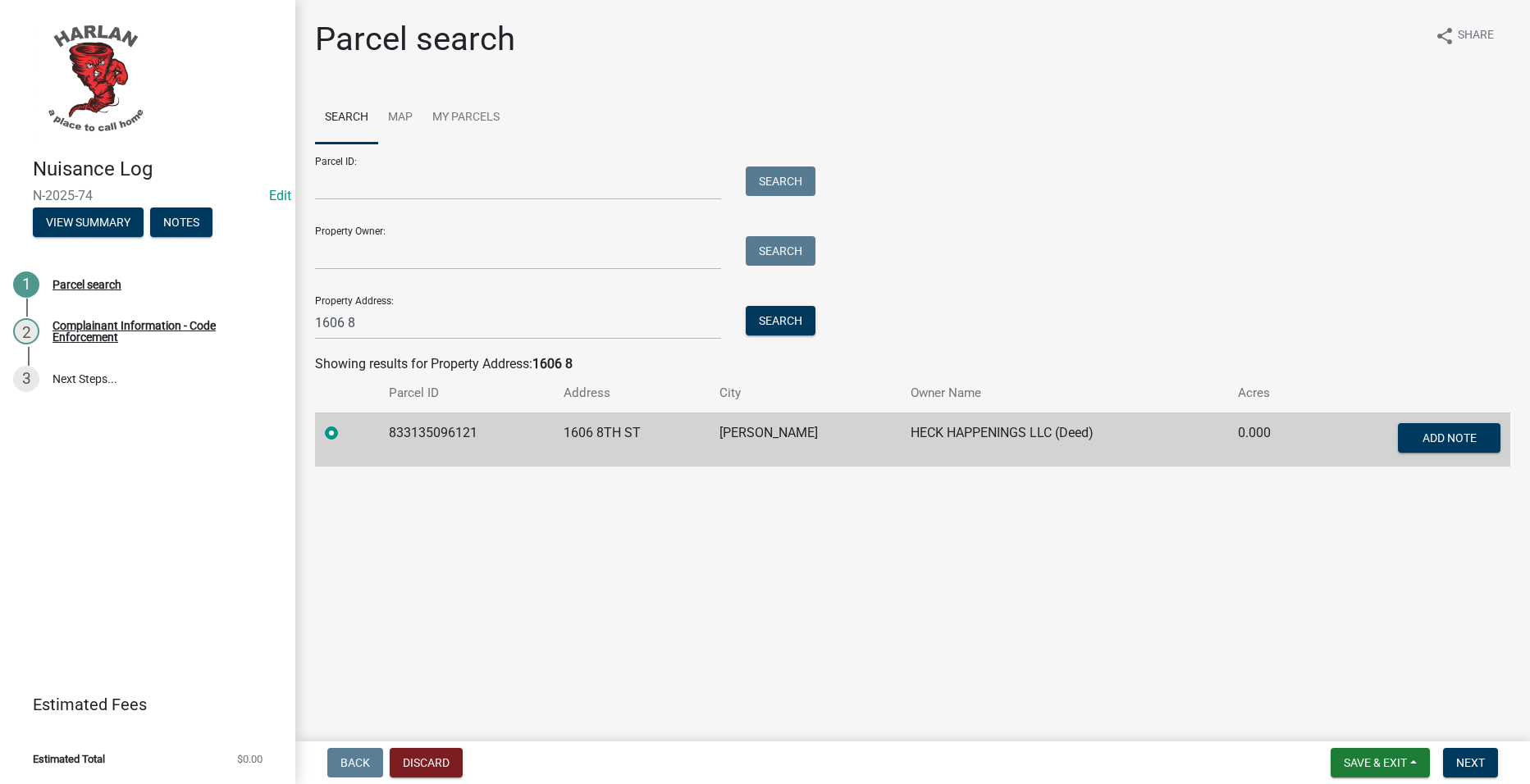
drag, startPoint x: 1500, startPoint y: 750, endPoint x: 1490, endPoint y: 746, distance: 10.8
click at [1494, 748] on form "Save & Exit Save Save & Exit Next" at bounding box center [1415, 763] width 181 height 30
click at [1475, 752] on button "Next" at bounding box center [1470, 763] width 55 height 30
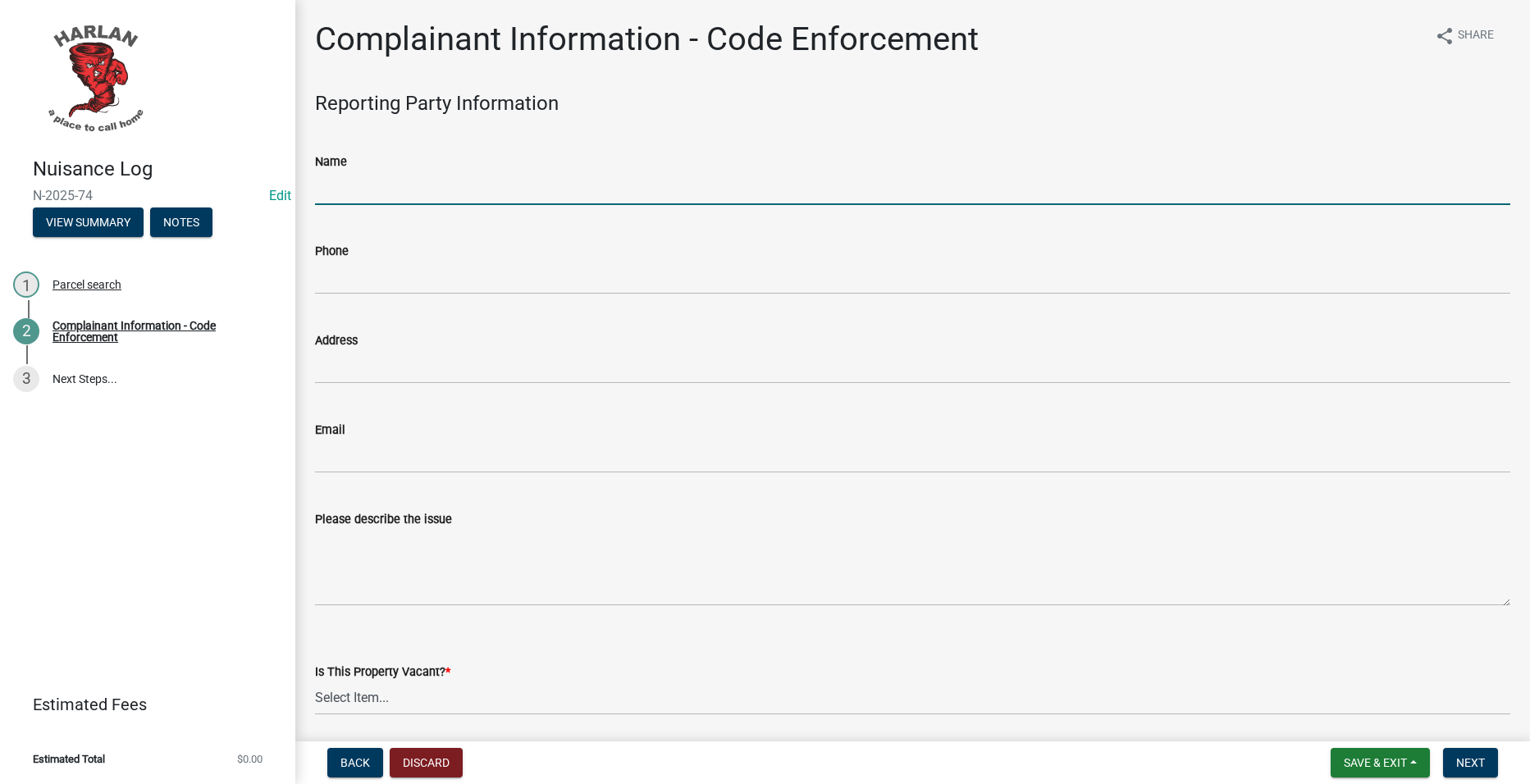
click at [465, 184] on input "Name" at bounding box center [913, 188] width 1195 height 34
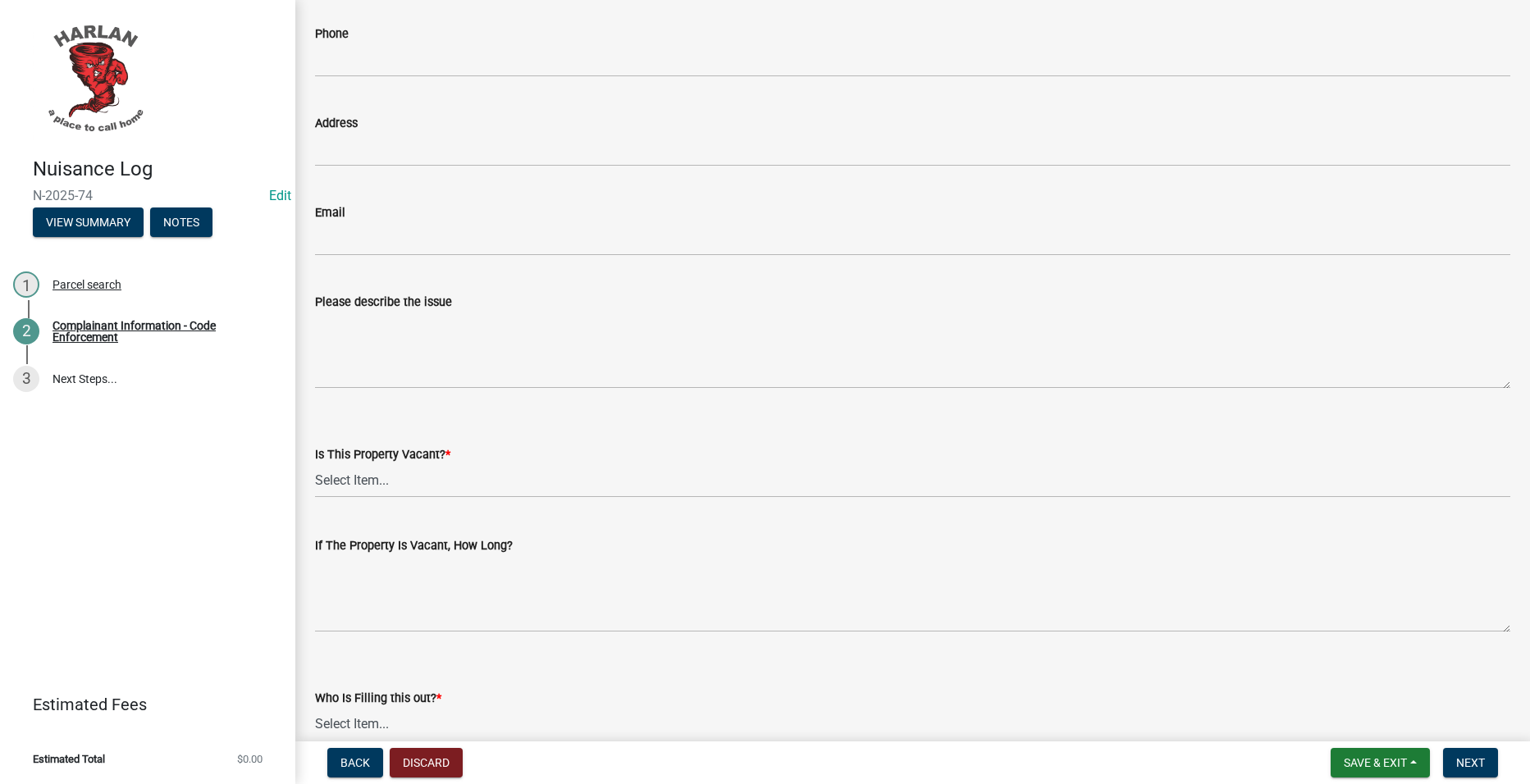
scroll to position [246, 0]
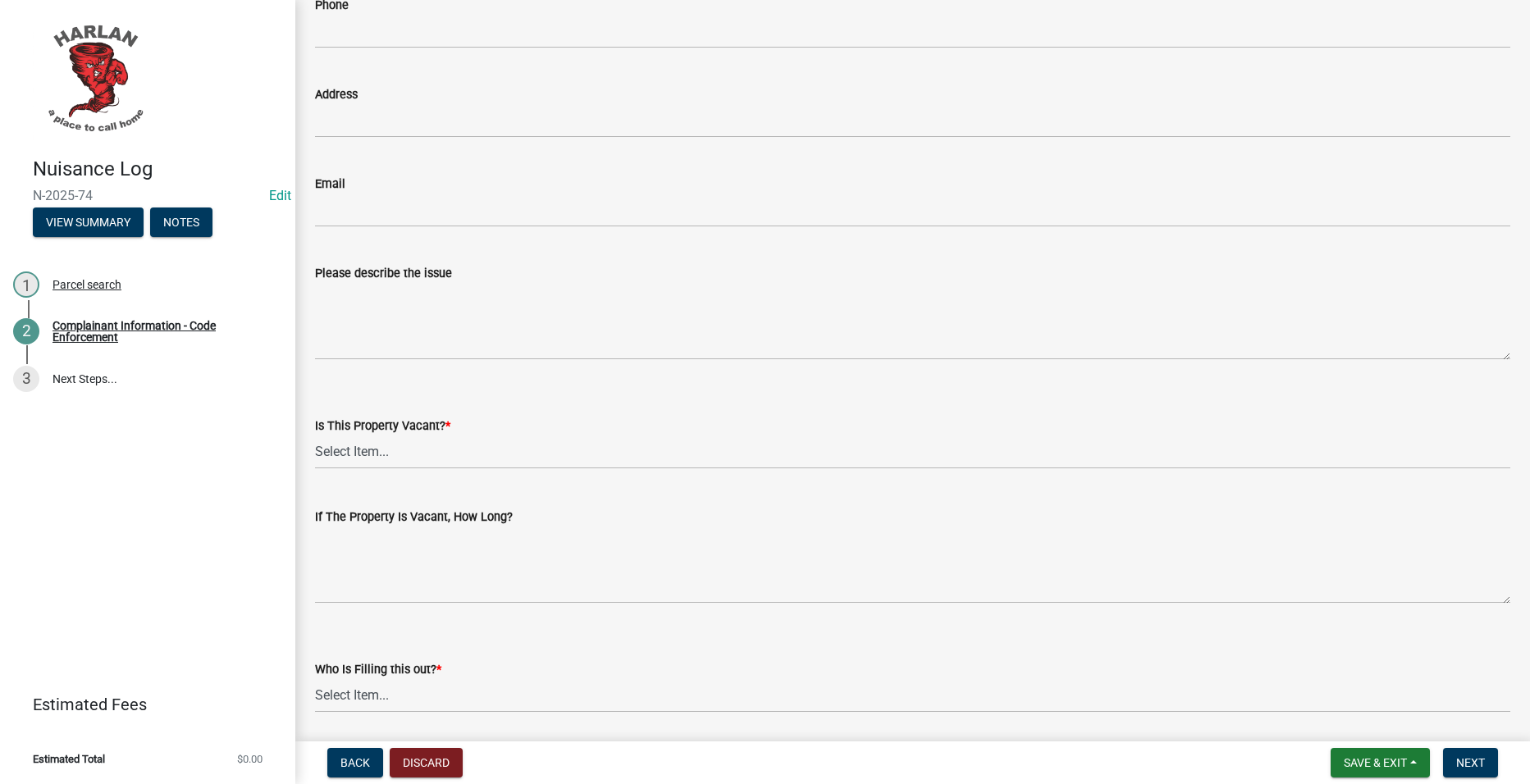
type input "[PERSON_NAME]"
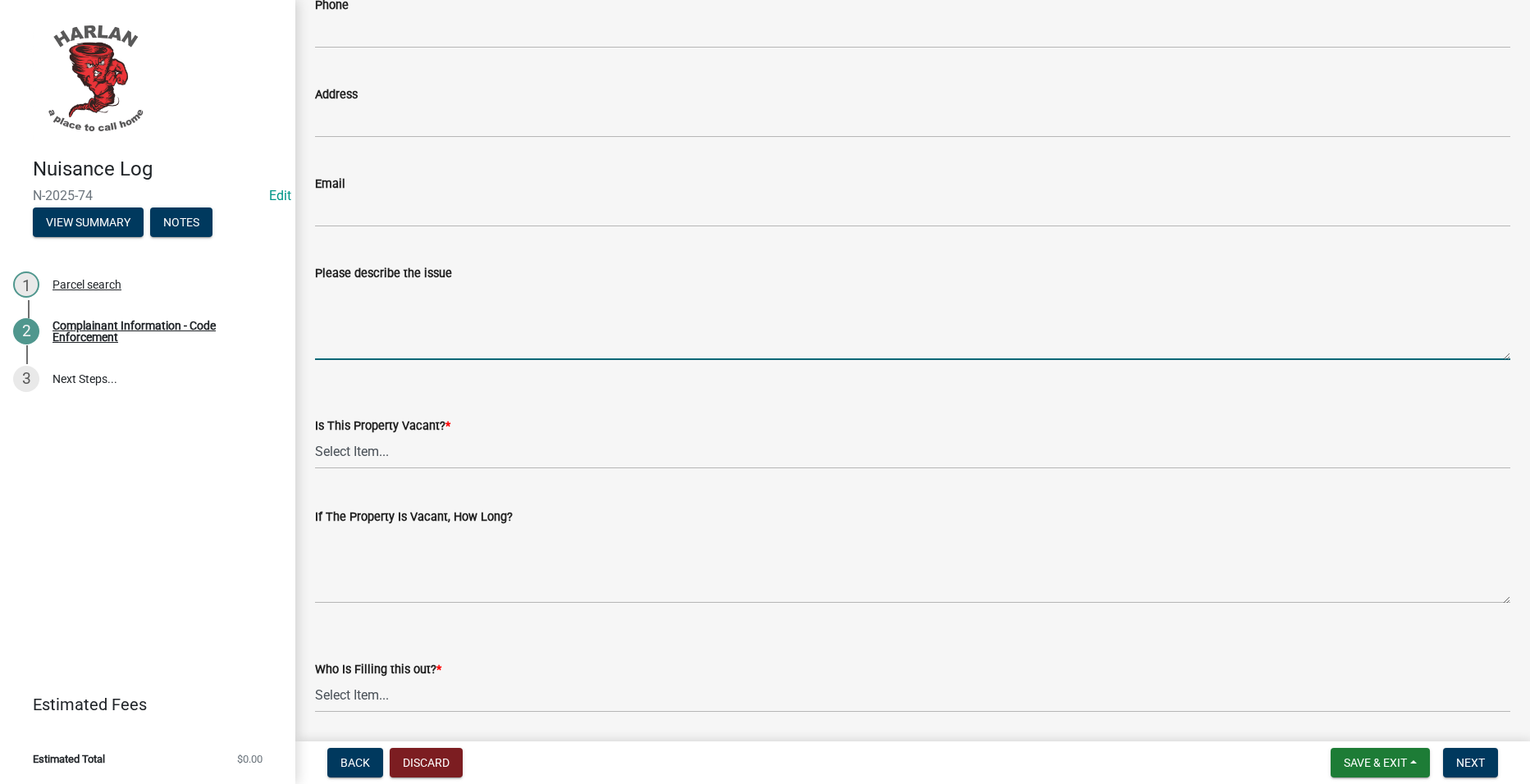
click at [478, 310] on textarea "Please describe the issue" at bounding box center [913, 321] width 1195 height 77
type textarea "Tall Grass/Weeds"
click at [422, 451] on select "Select Item... Yes No Unsure" at bounding box center [913, 452] width 1195 height 34
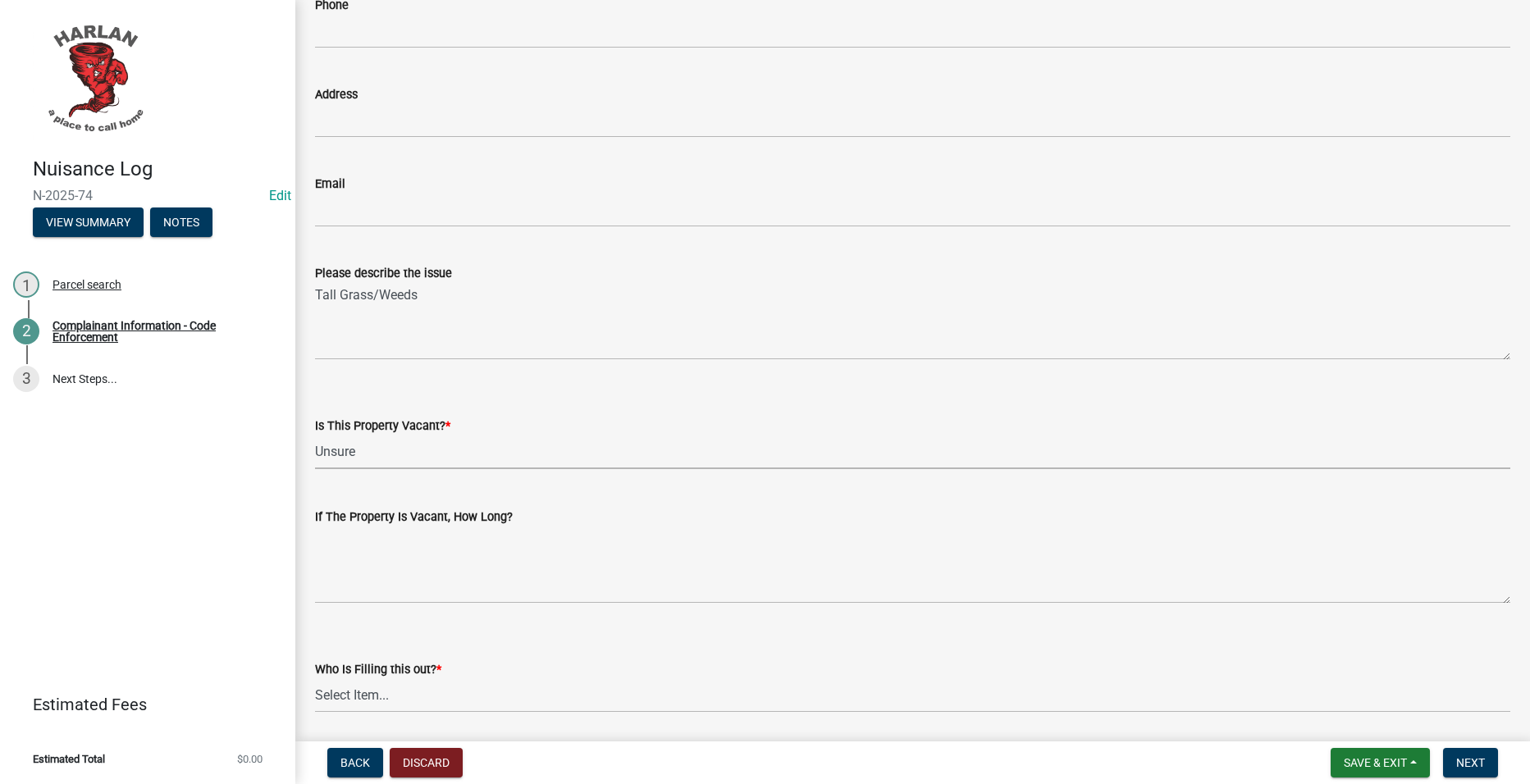
click at [315, 436] on select "Select Item... Yes No Unsure" at bounding box center [913, 452] width 1195 height 34
select select "49b6a45b-4058-468a-b08f-043d13f31423"
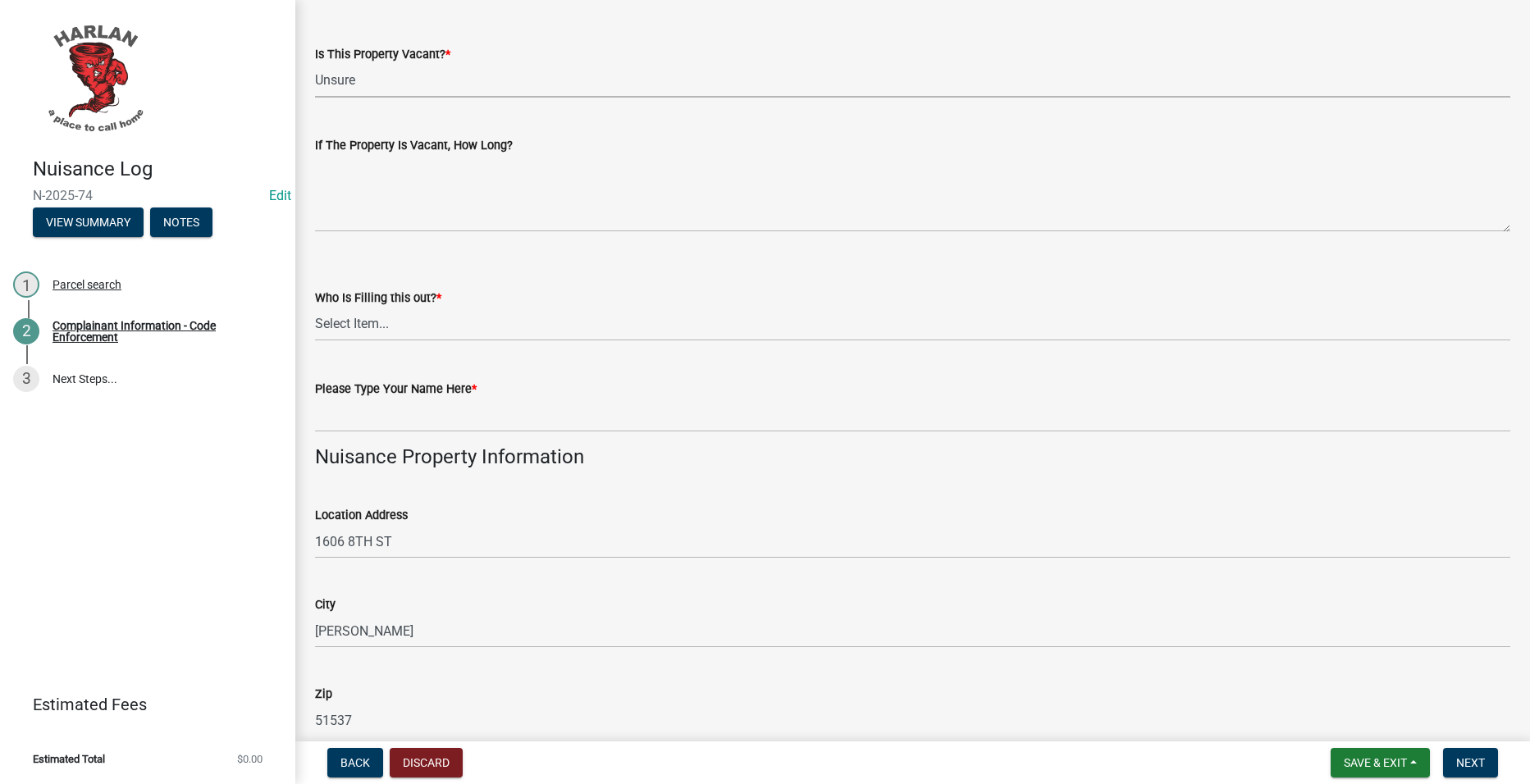
scroll to position [656, 0]
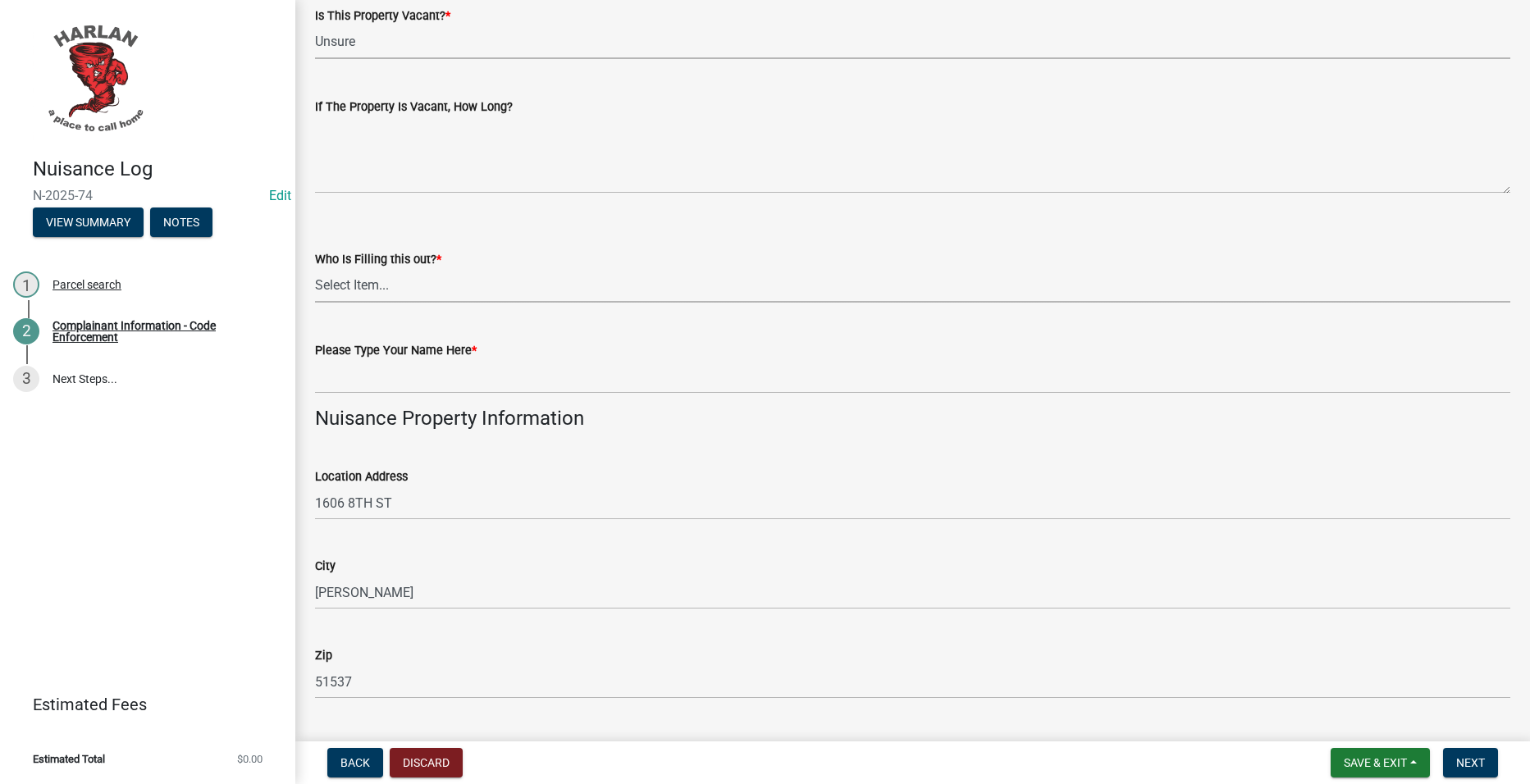
drag, startPoint x: 432, startPoint y: 283, endPoint x: 427, endPoint y: 302, distance: 19.6
click at [432, 283] on select "Select Item... [GEOGRAPHIC_DATA] 83-25" at bounding box center [913, 285] width 1195 height 34
click at [315, 269] on select "Select Item... [GEOGRAPHIC_DATA] 83-25" at bounding box center [913, 285] width 1195 height 34
select select "c036b1b8-0d0a-4718-af47-3855d29bc181"
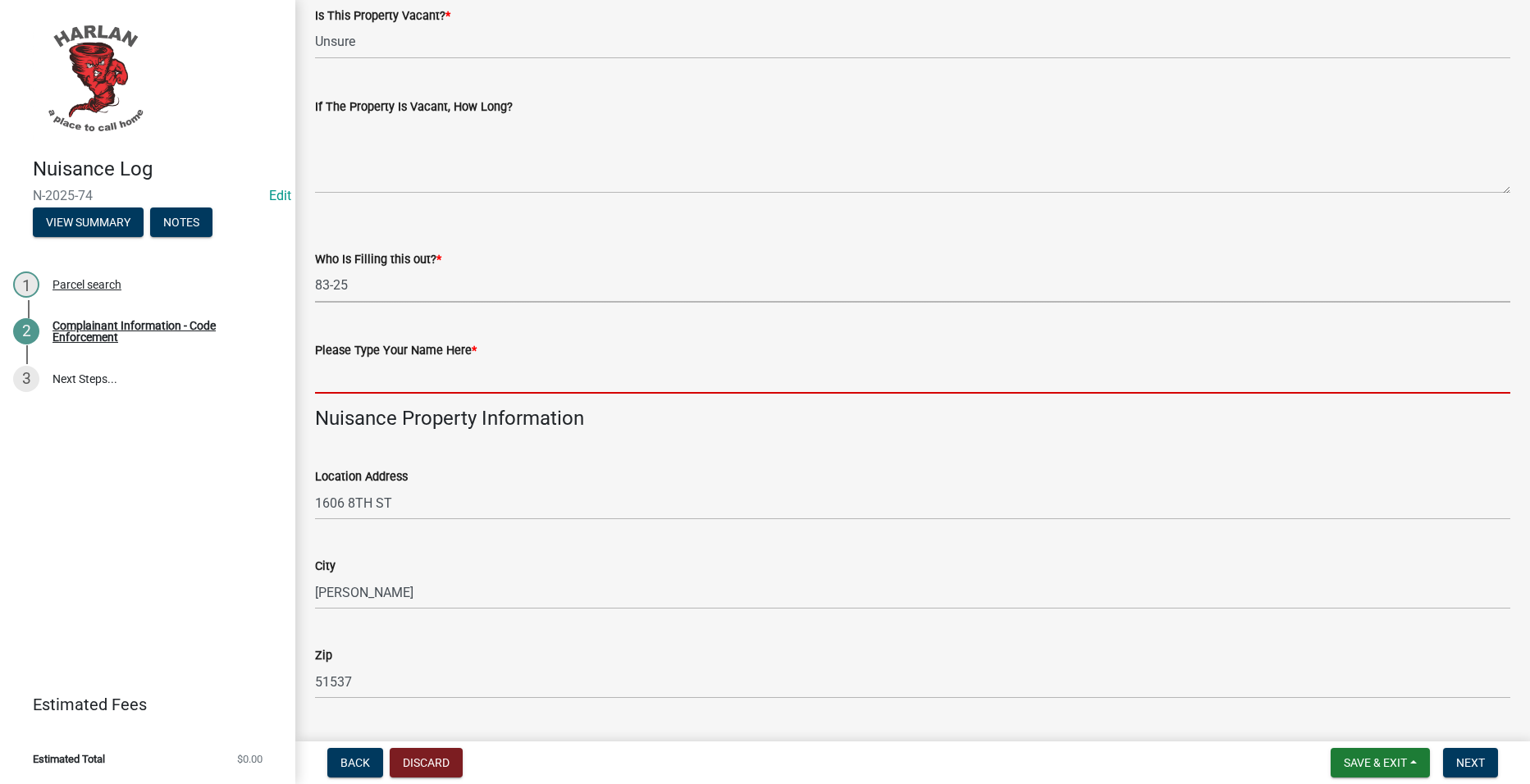
click at [386, 387] on input "Please Type Your Name Here *" at bounding box center [913, 376] width 1195 height 34
type input "25"
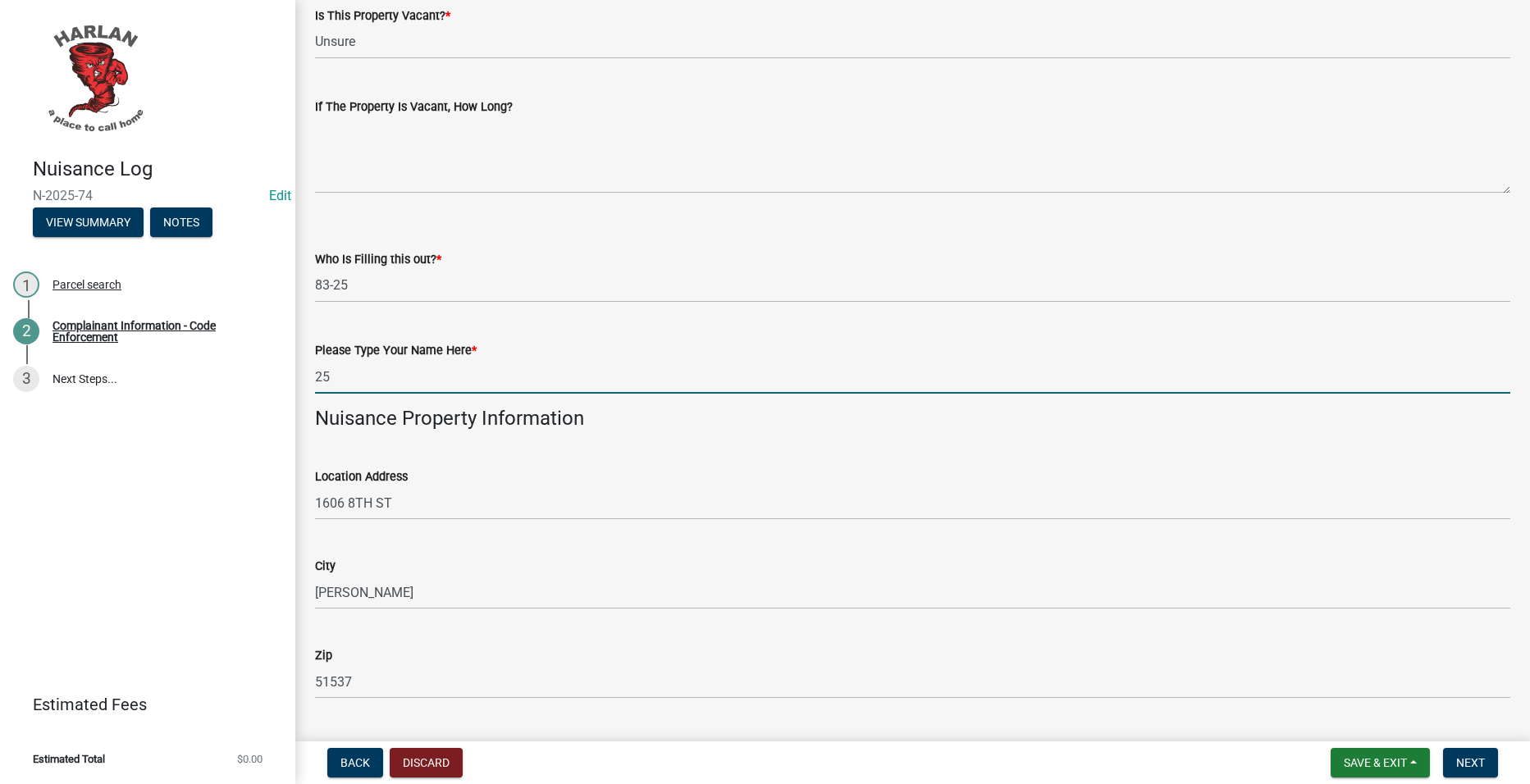
type input "[PHONE_NUMBER]"
type input "Tenant"
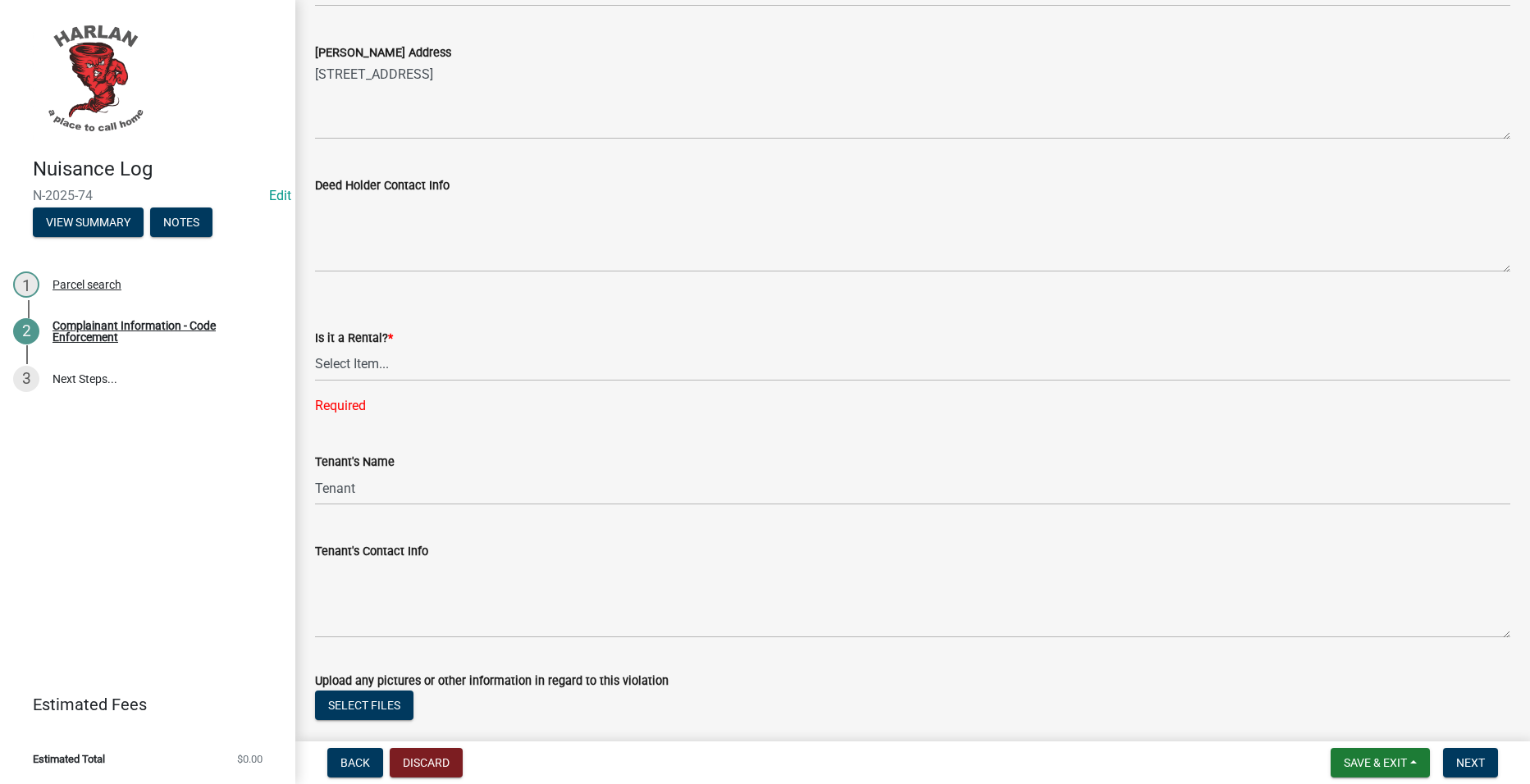
scroll to position [1722, 0]
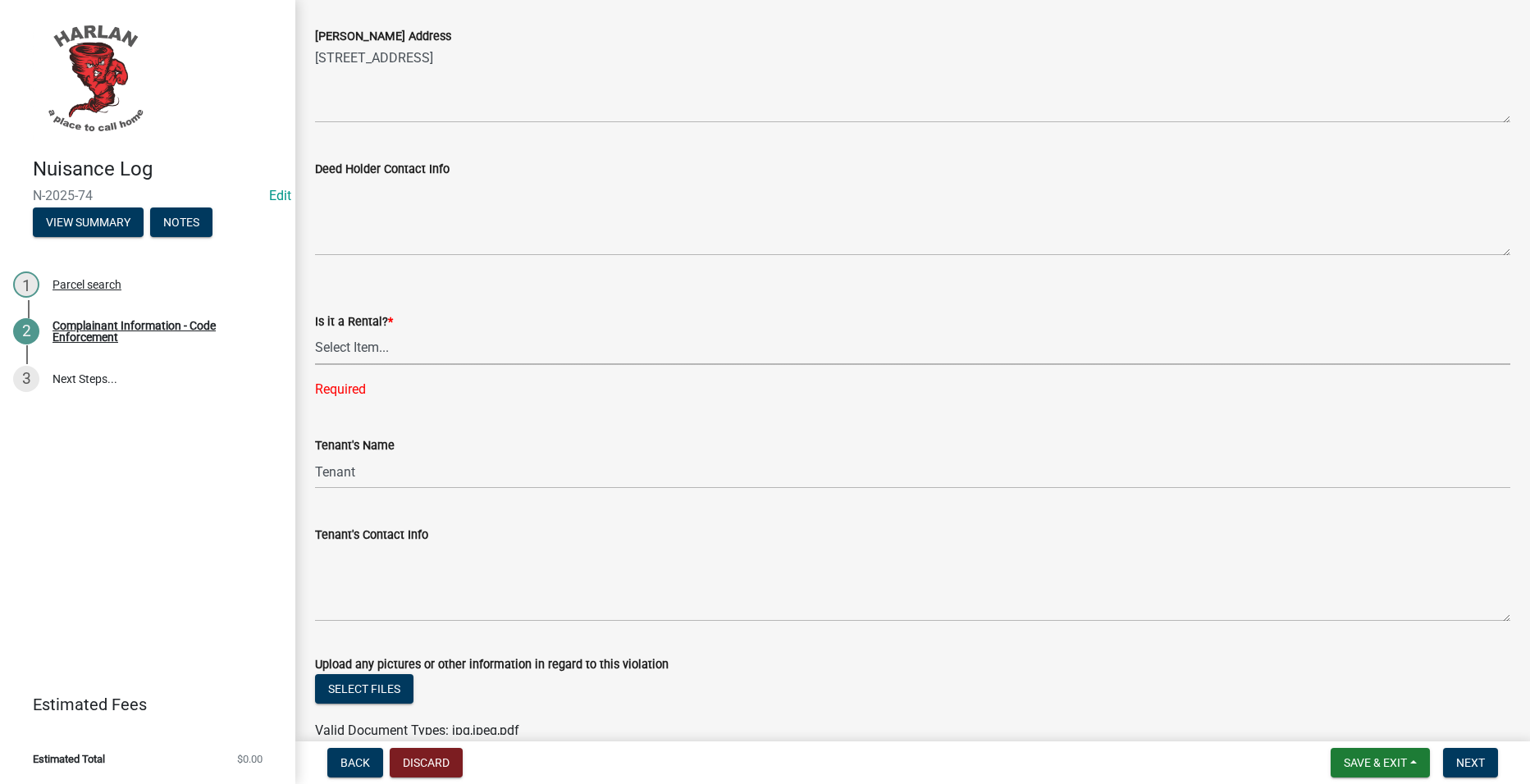
drag, startPoint x: 456, startPoint y: 338, endPoint x: 451, endPoint y: 352, distance: 14.9
click at [456, 338] on select "Select Item... Yes No" at bounding box center [913, 348] width 1195 height 34
click at [315, 331] on select "Select Item... Yes No" at bounding box center [913, 348] width 1195 height 34
select select "d0241054-40f9-4b9b-84ae-c36b80326f00"
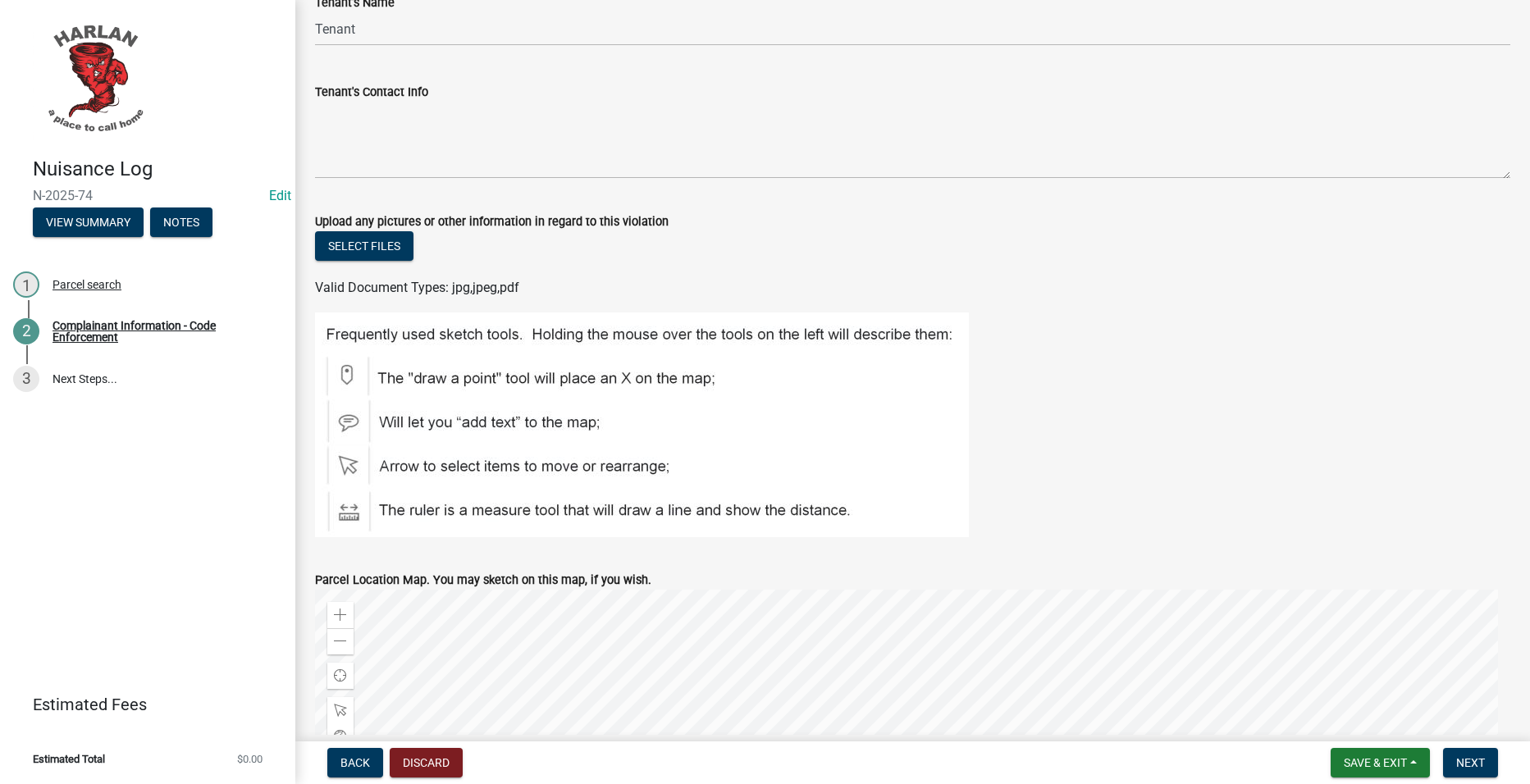
scroll to position [2542, 0]
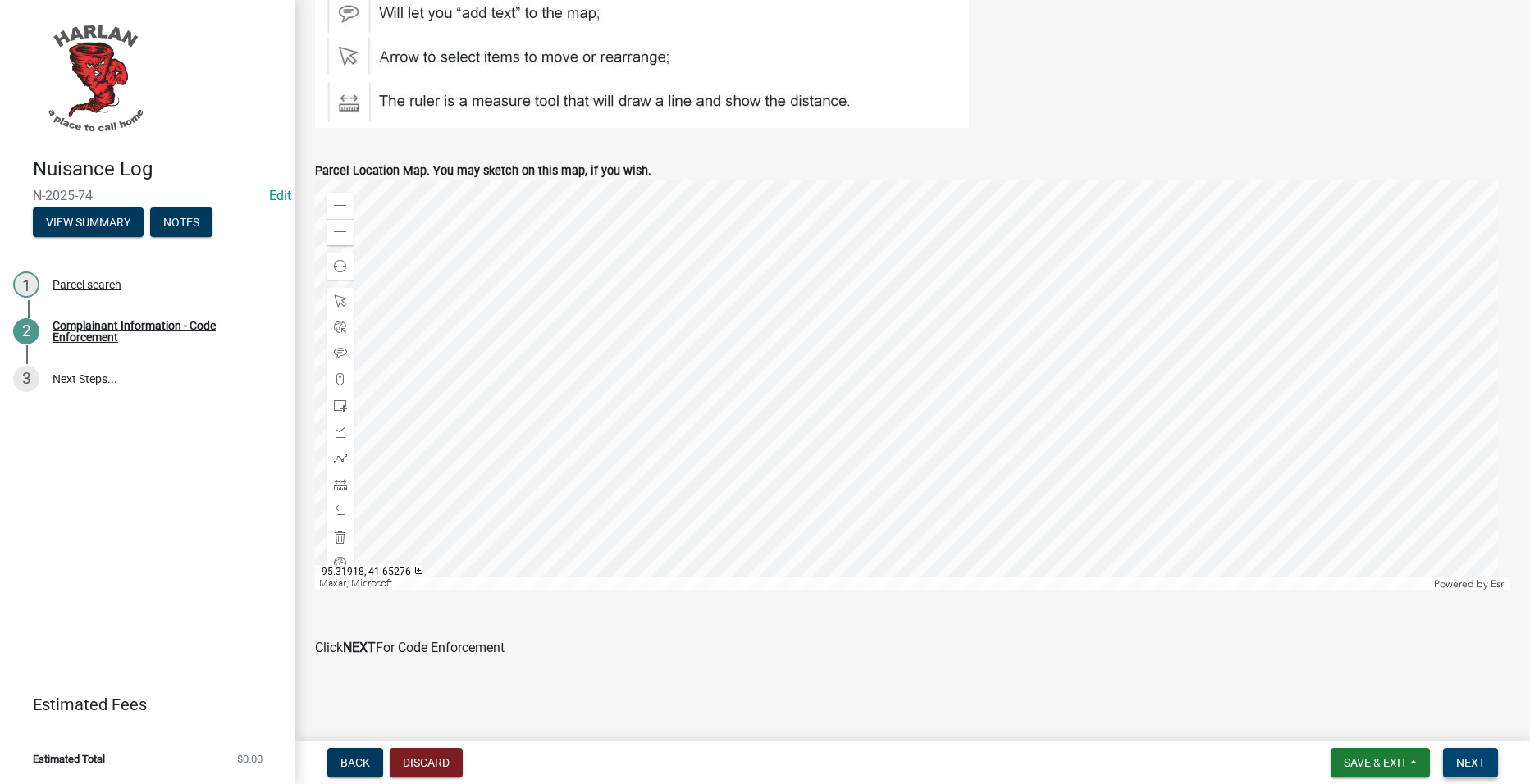
click at [1469, 749] on button "Next" at bounding box center [1470, 763] width 55 height 30
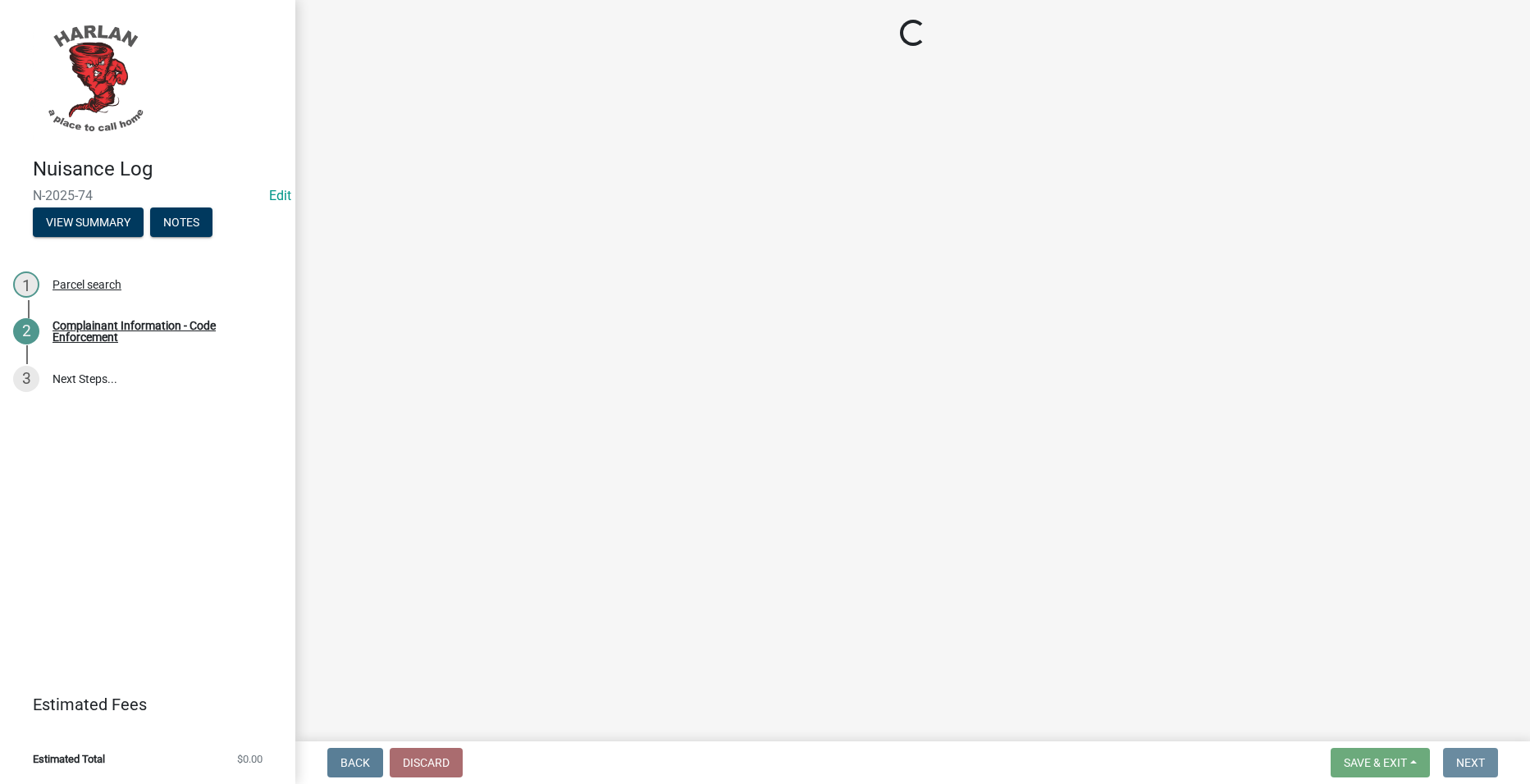
scroll to position [0, 0]
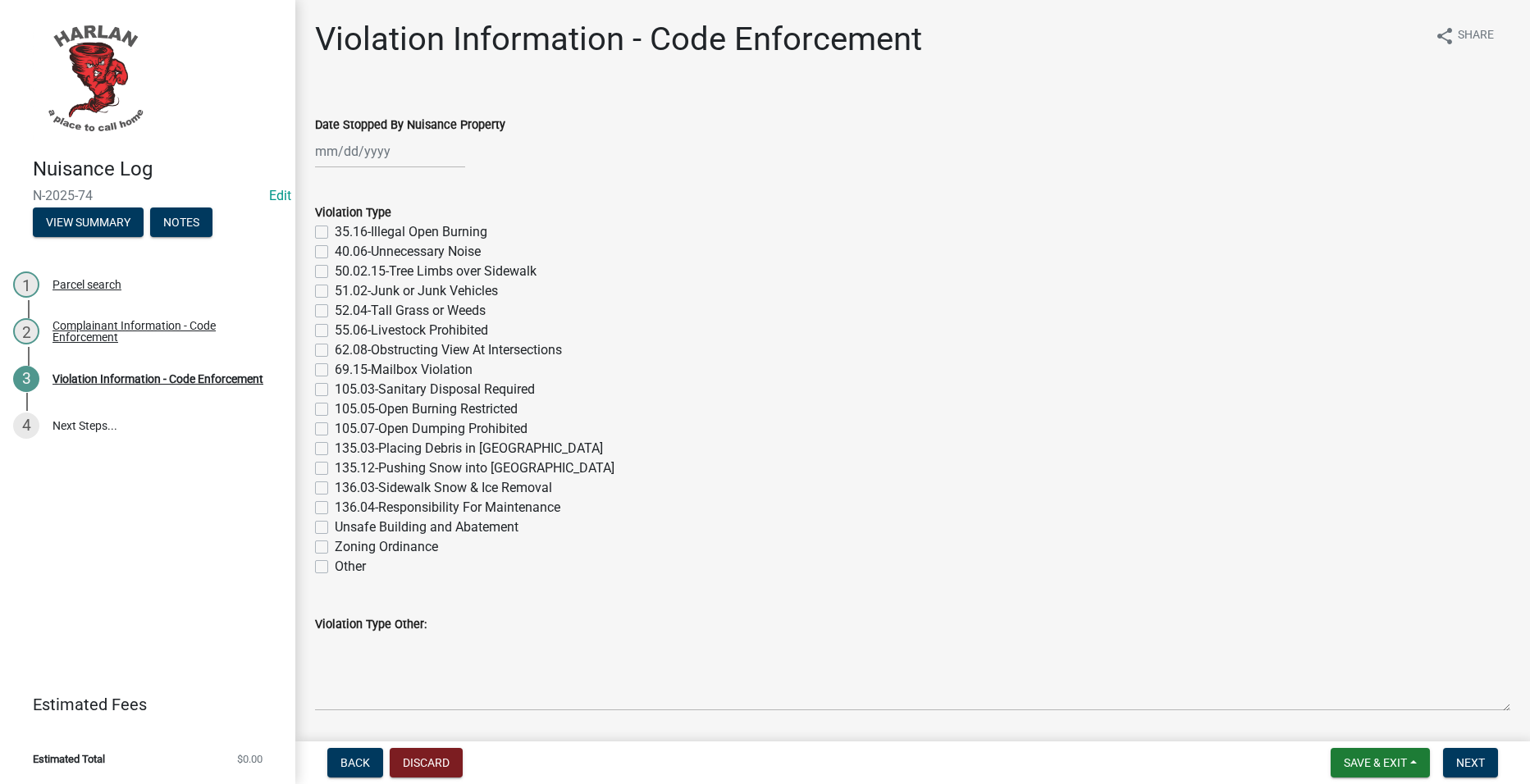
click at [451, 307] on label "52.04-Tall Grass or Weeds" at bounding box center [410, 311] width 151 height 20
click at [345, 307] on input "52.04-Tall Grass or Weeds" at bounding box center [340, 306] width 11 height 11
checkbox input "true"
checkbox input "false"
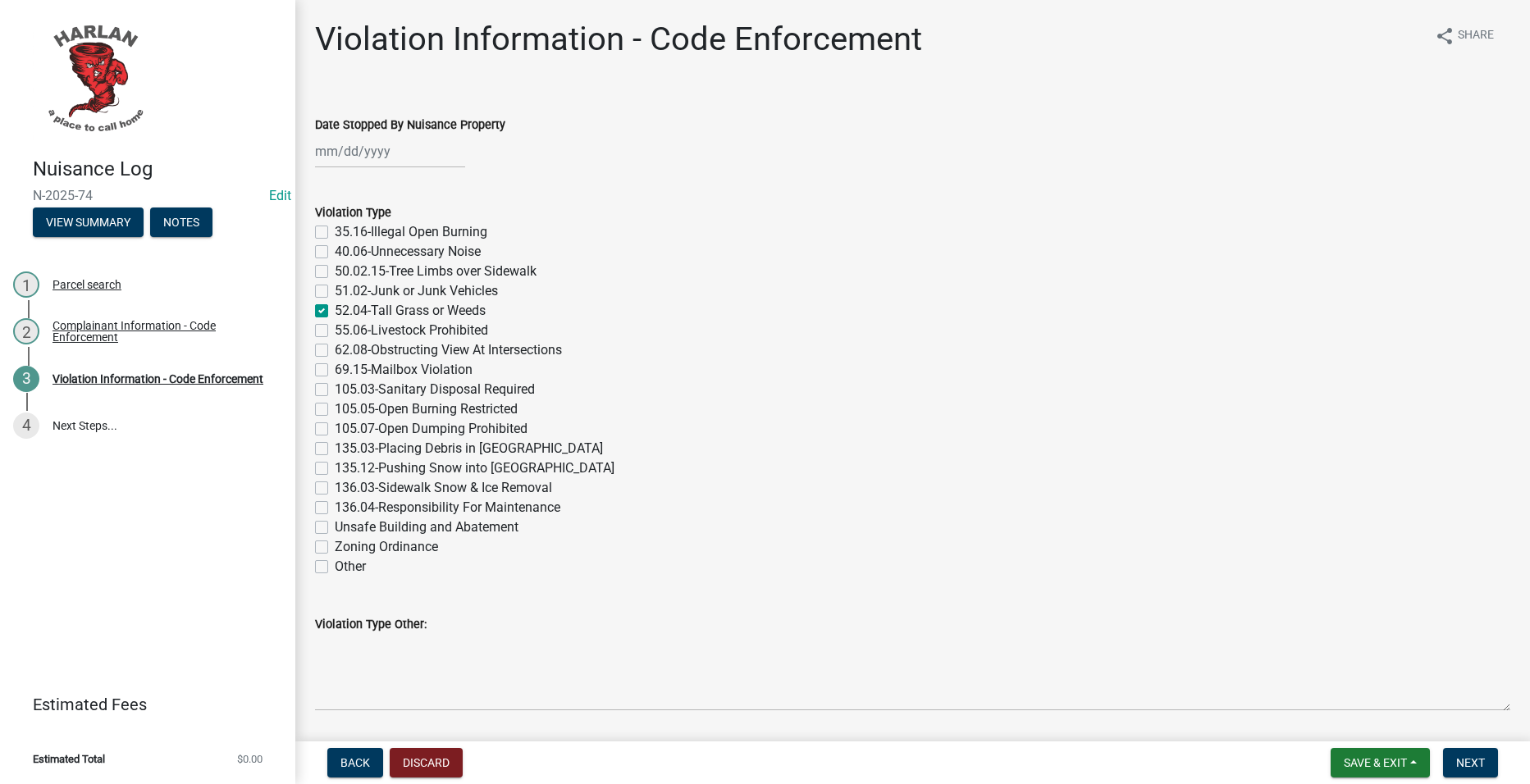
checkbox input "false"
checkbox input "true"
checkbox input "false"
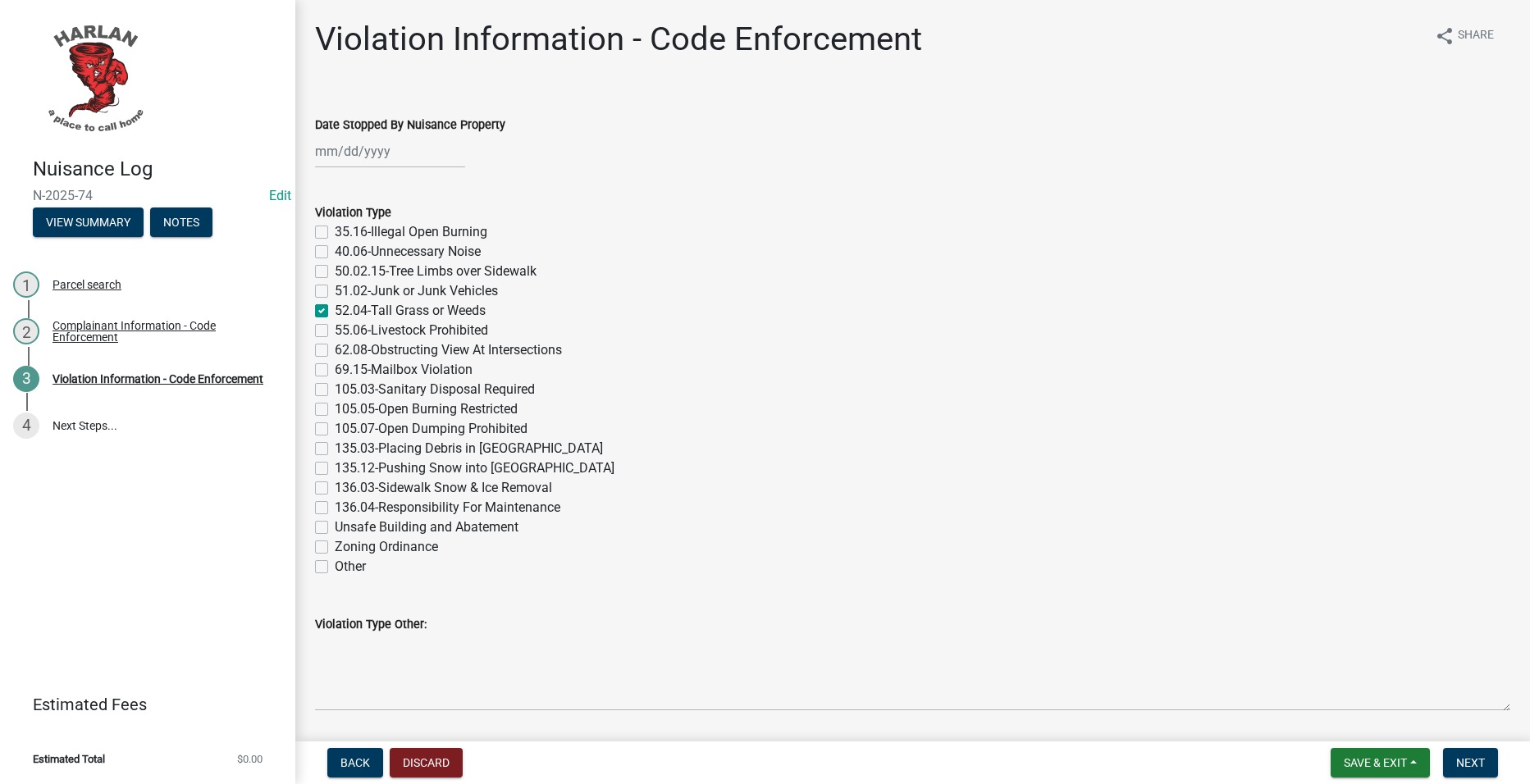
checkbox input "false"
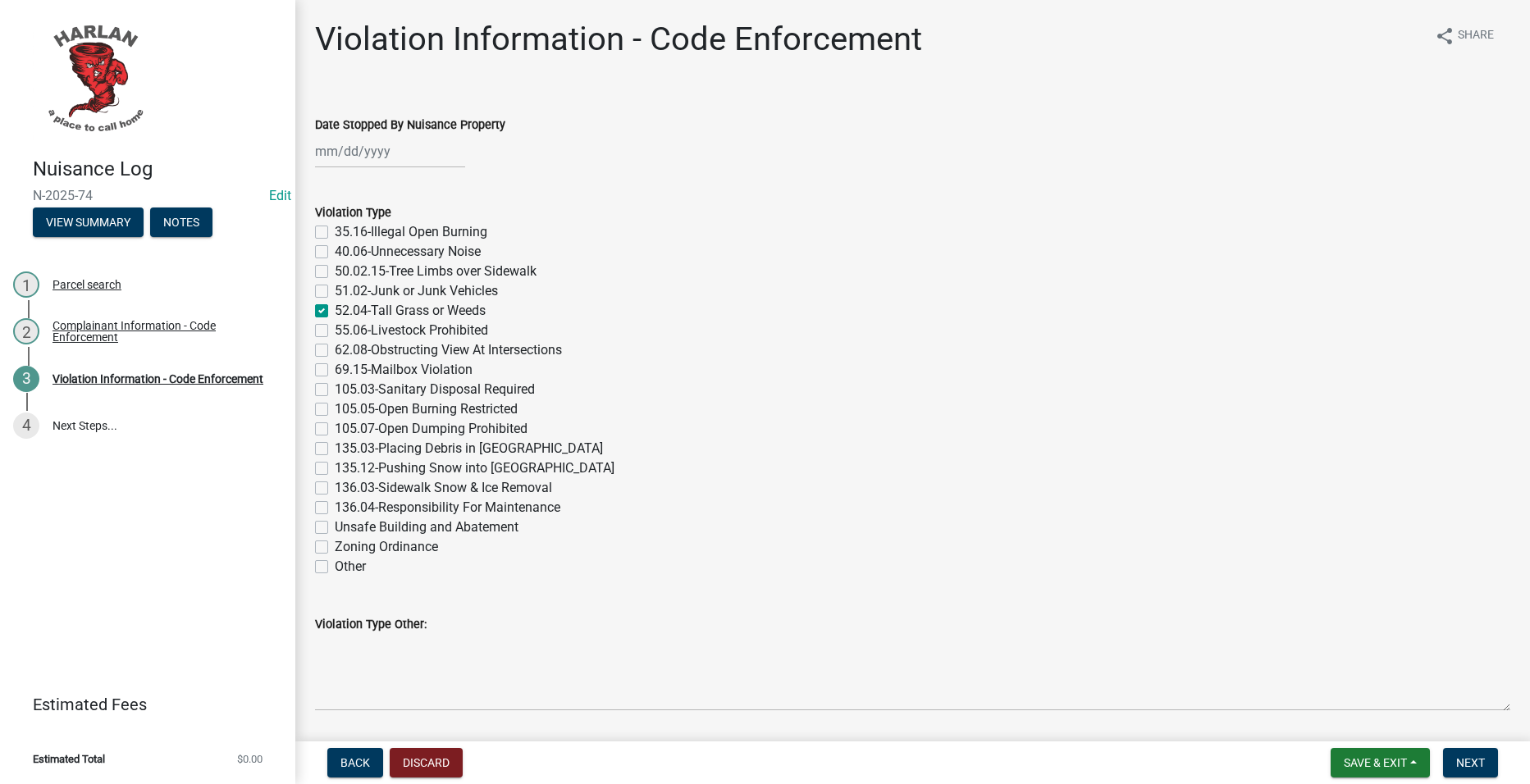
checkbox input "false"
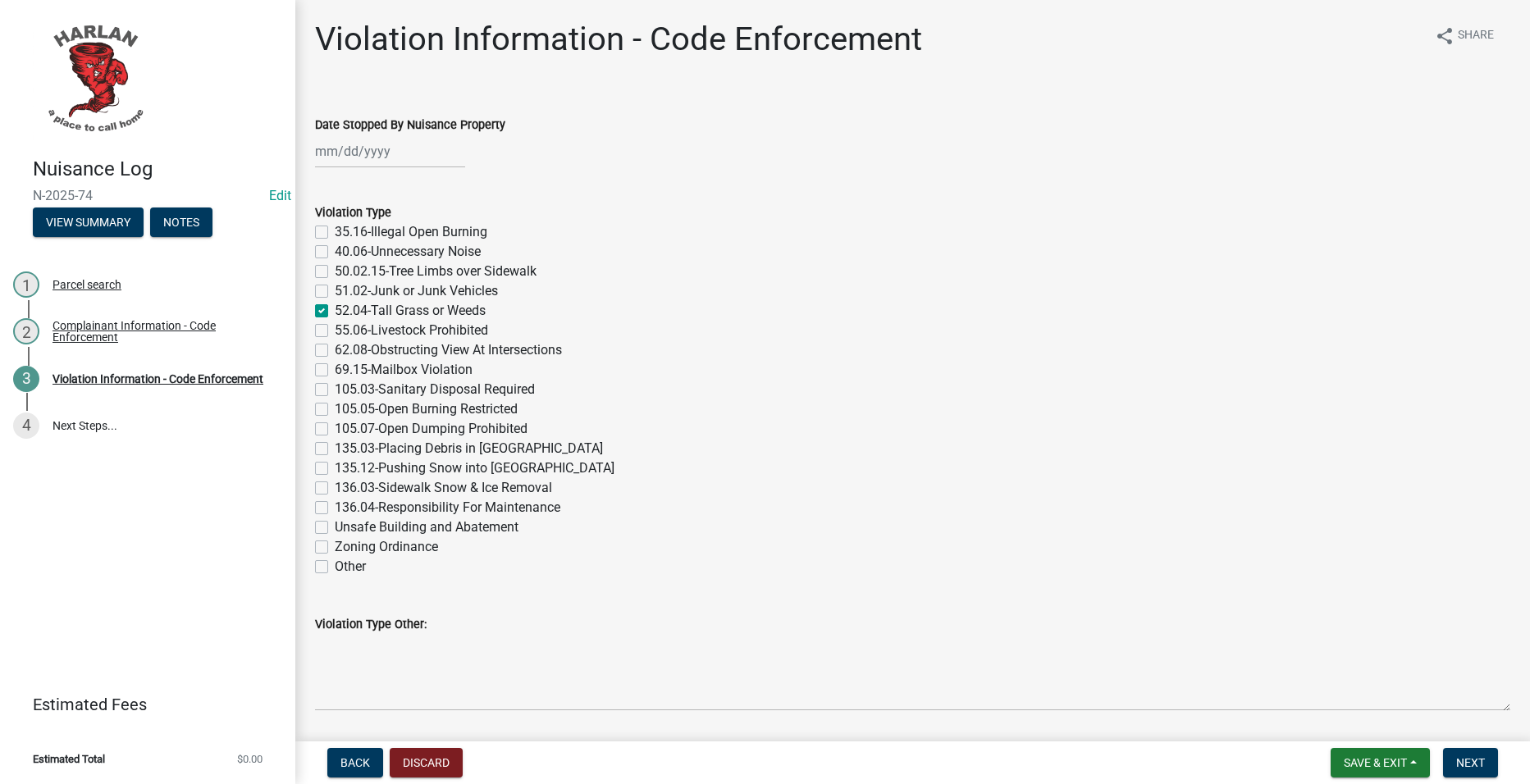
checkbox input "false"
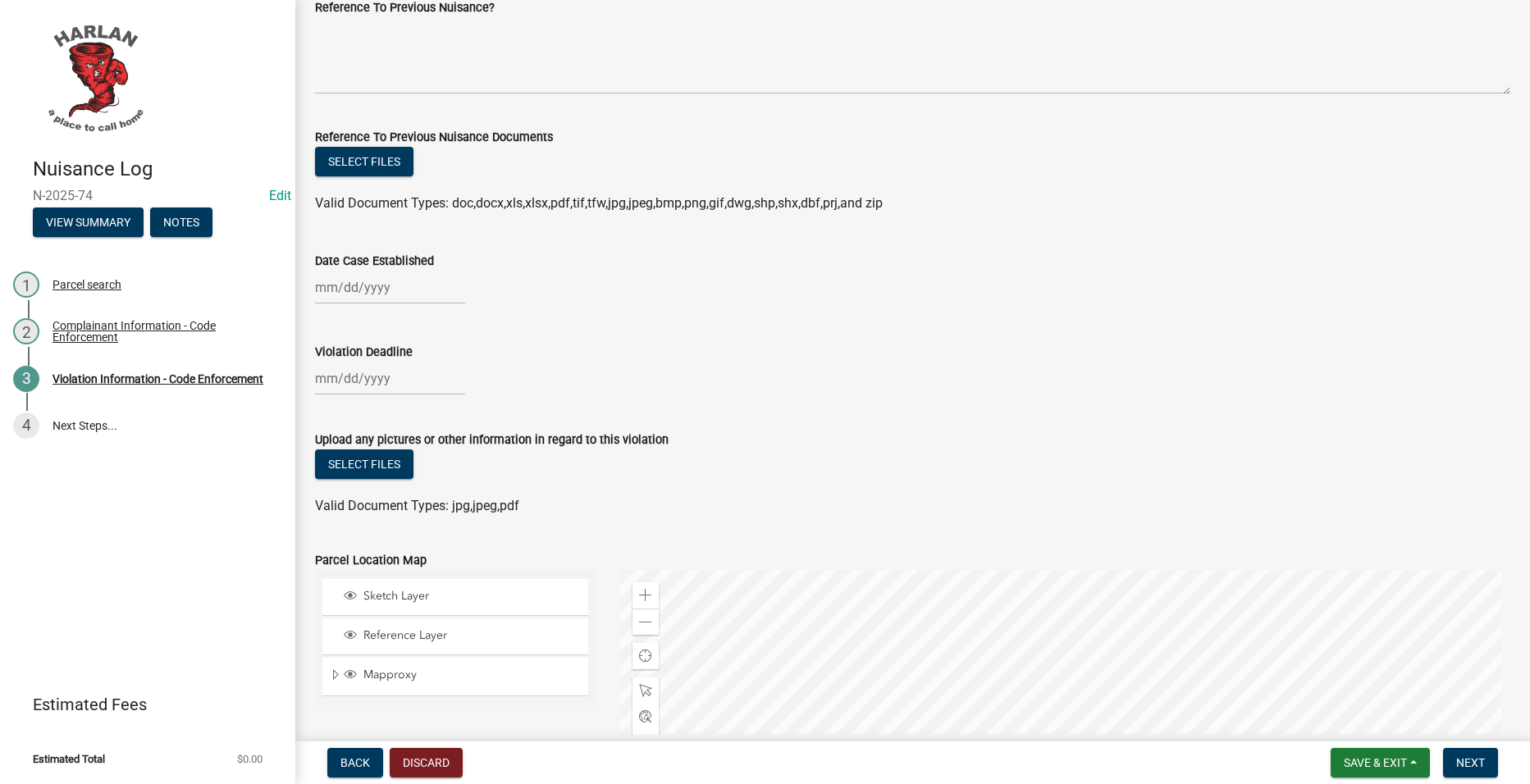
scroll to position [1230, 0]
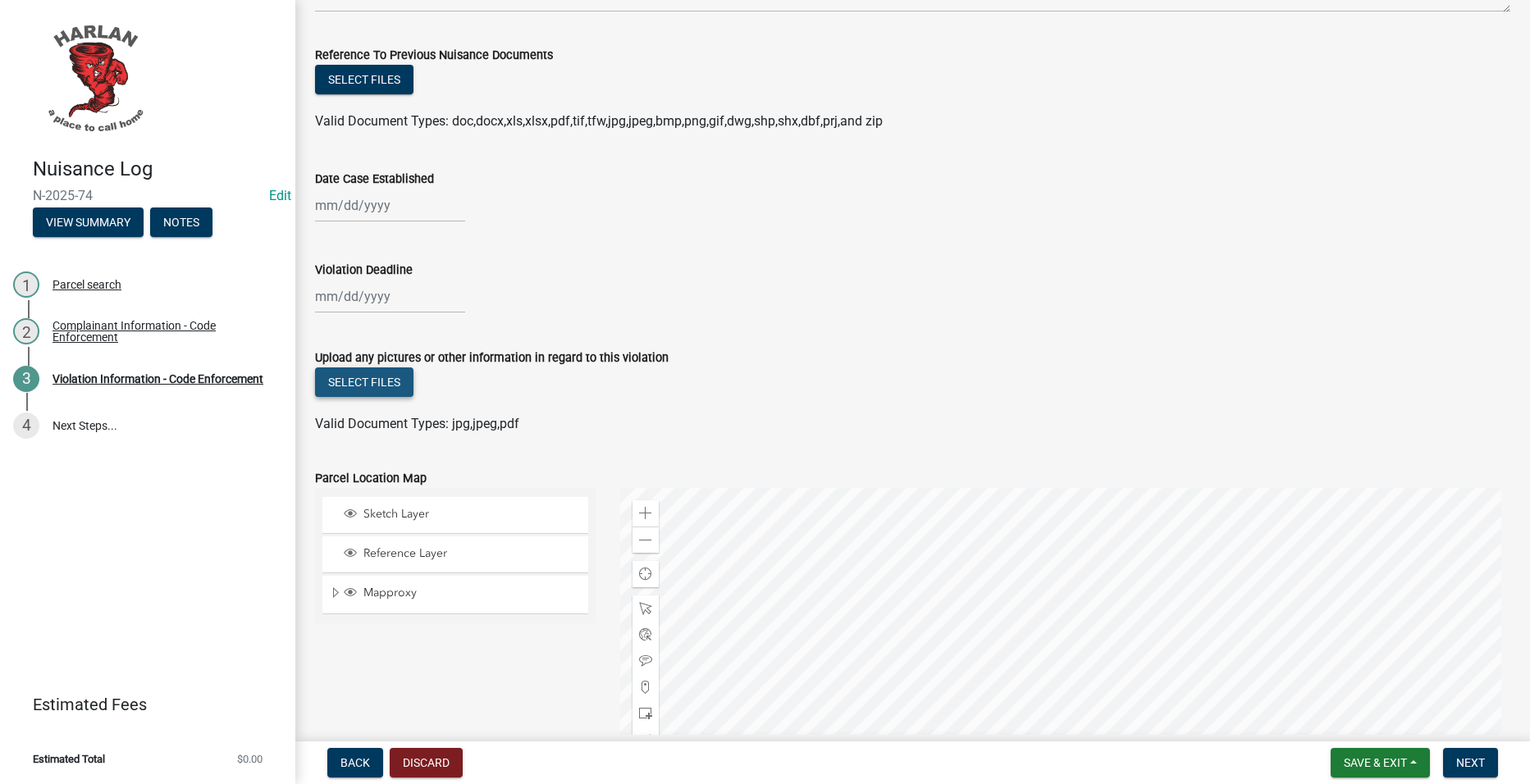
click at [342, 383] on button "Select files" at bounding box center [364, 382] width 99 height 30
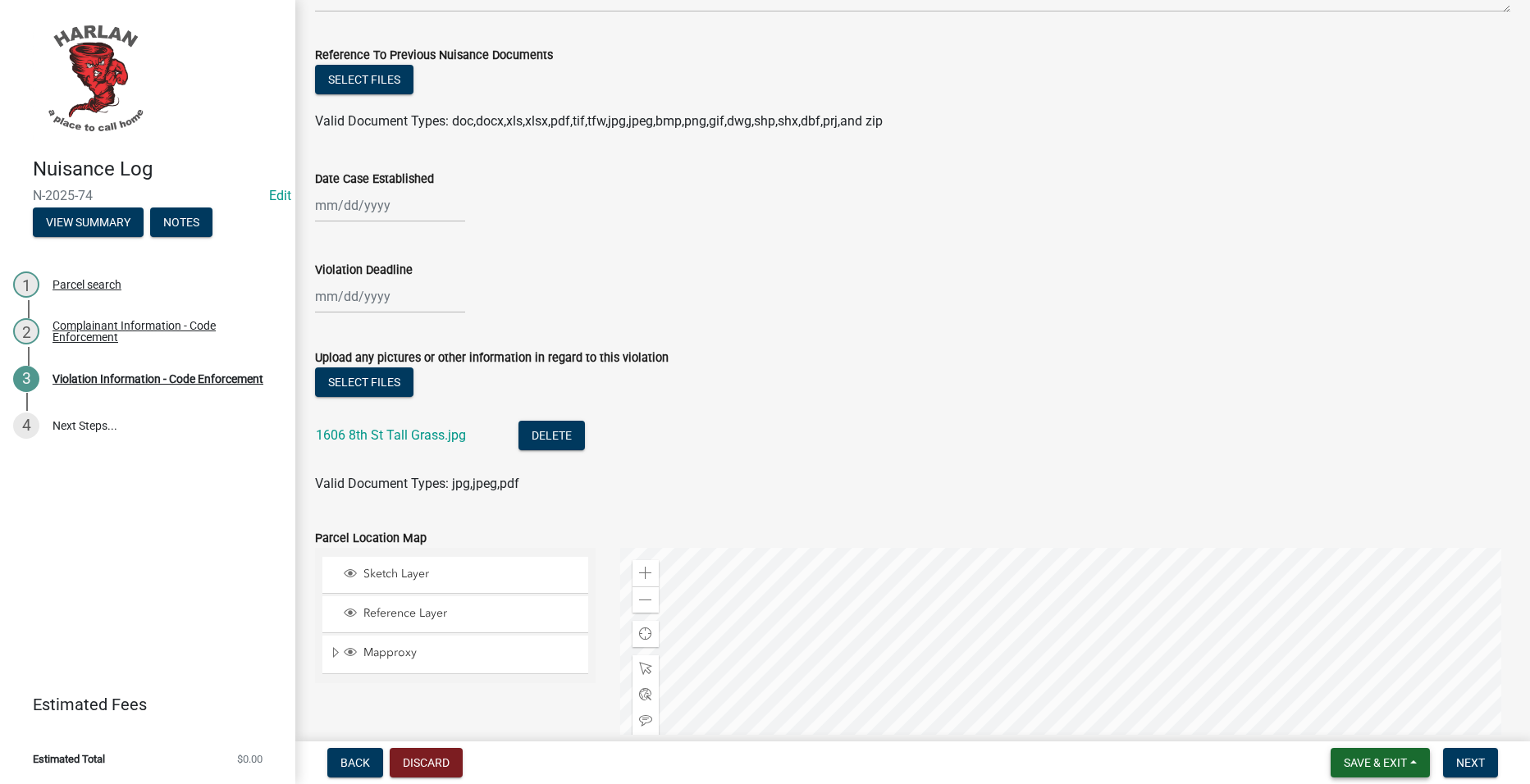
click at [1373, 772] on button "Save & Exit" at bounding box center [1380, 763] width 99 height 30
click at [1386, 717] on button "Save & Exit" at bounding box center [1365, 720] width 132 height 39
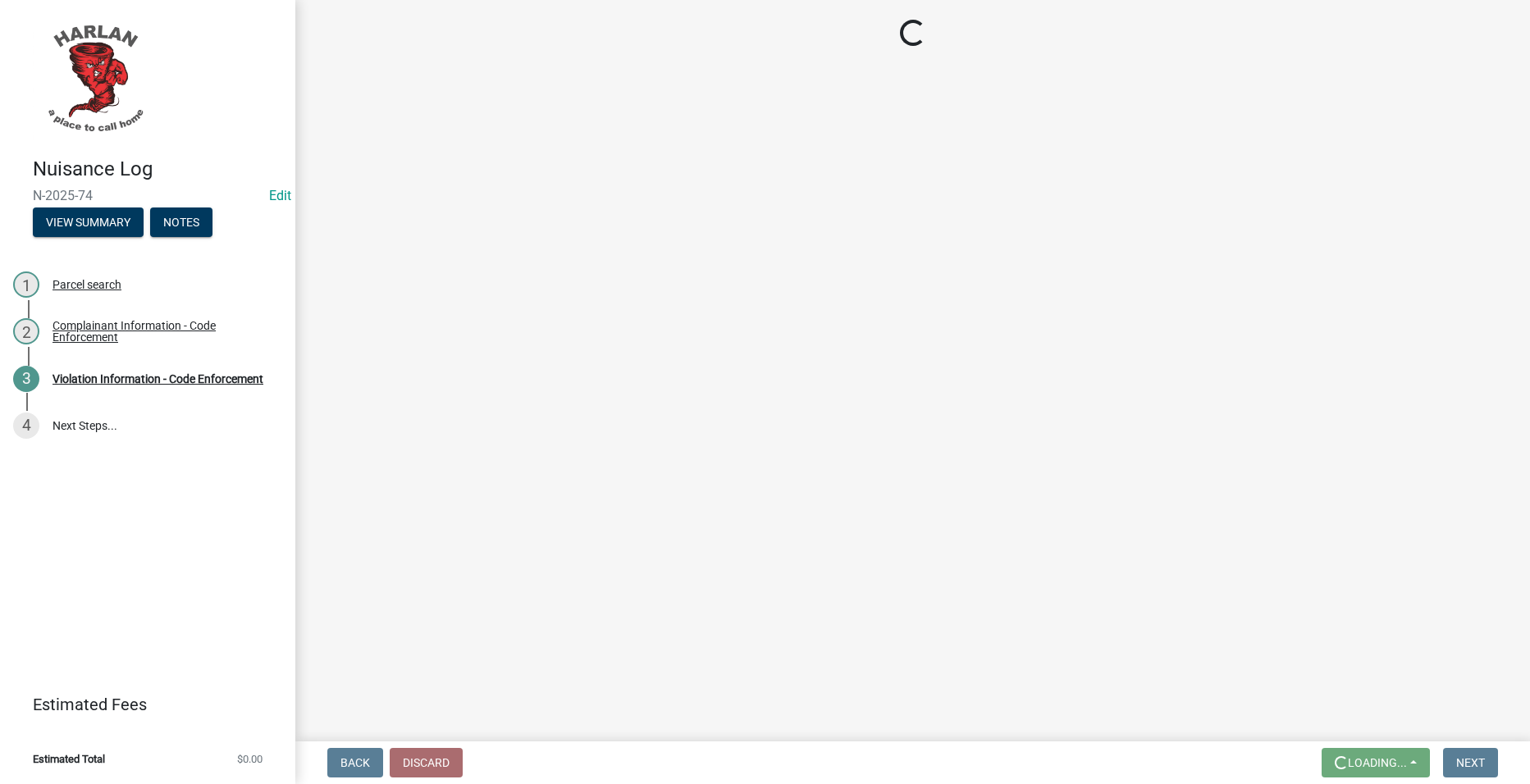
scroll to position [0, 0]
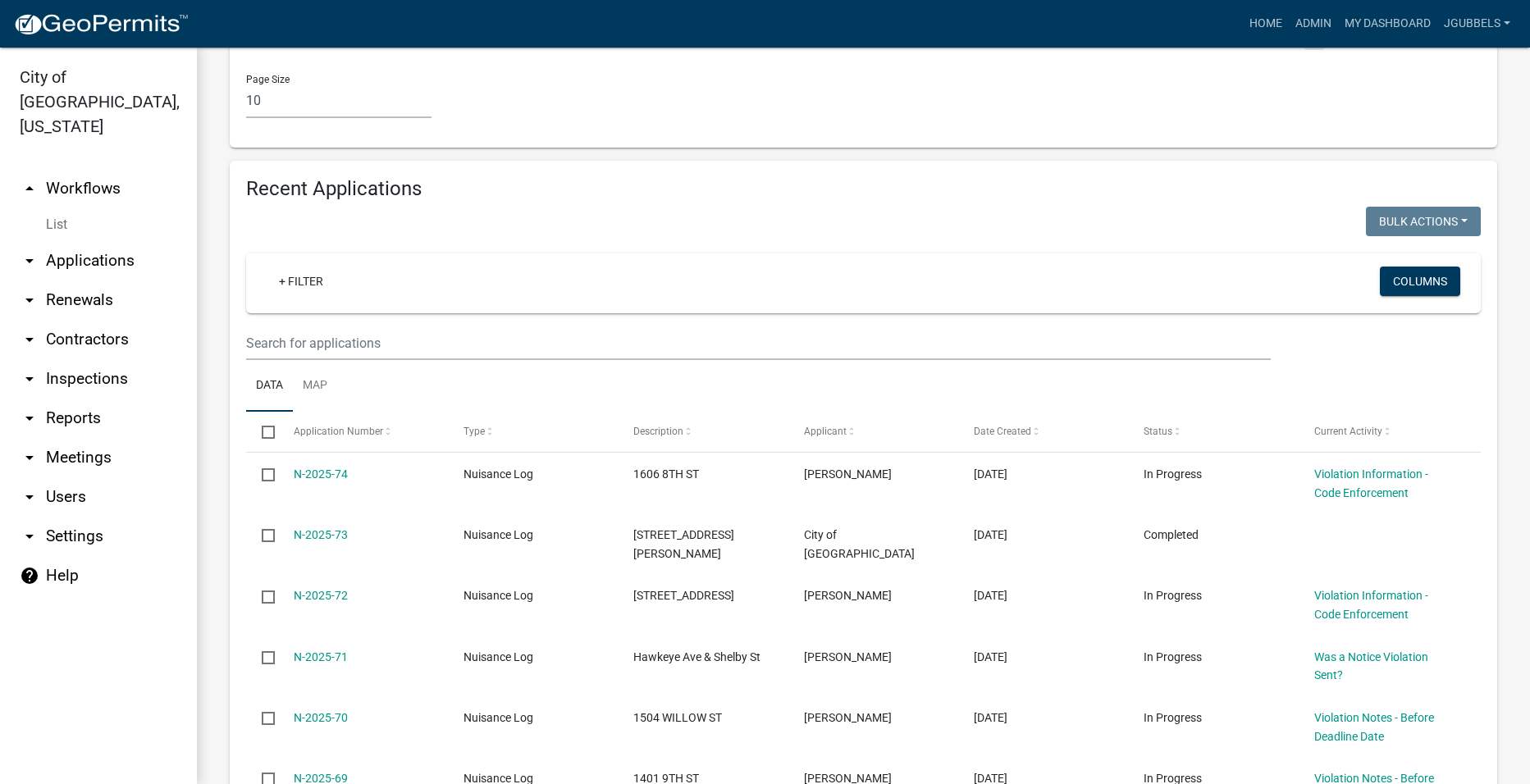
scroll to position [985, 0]
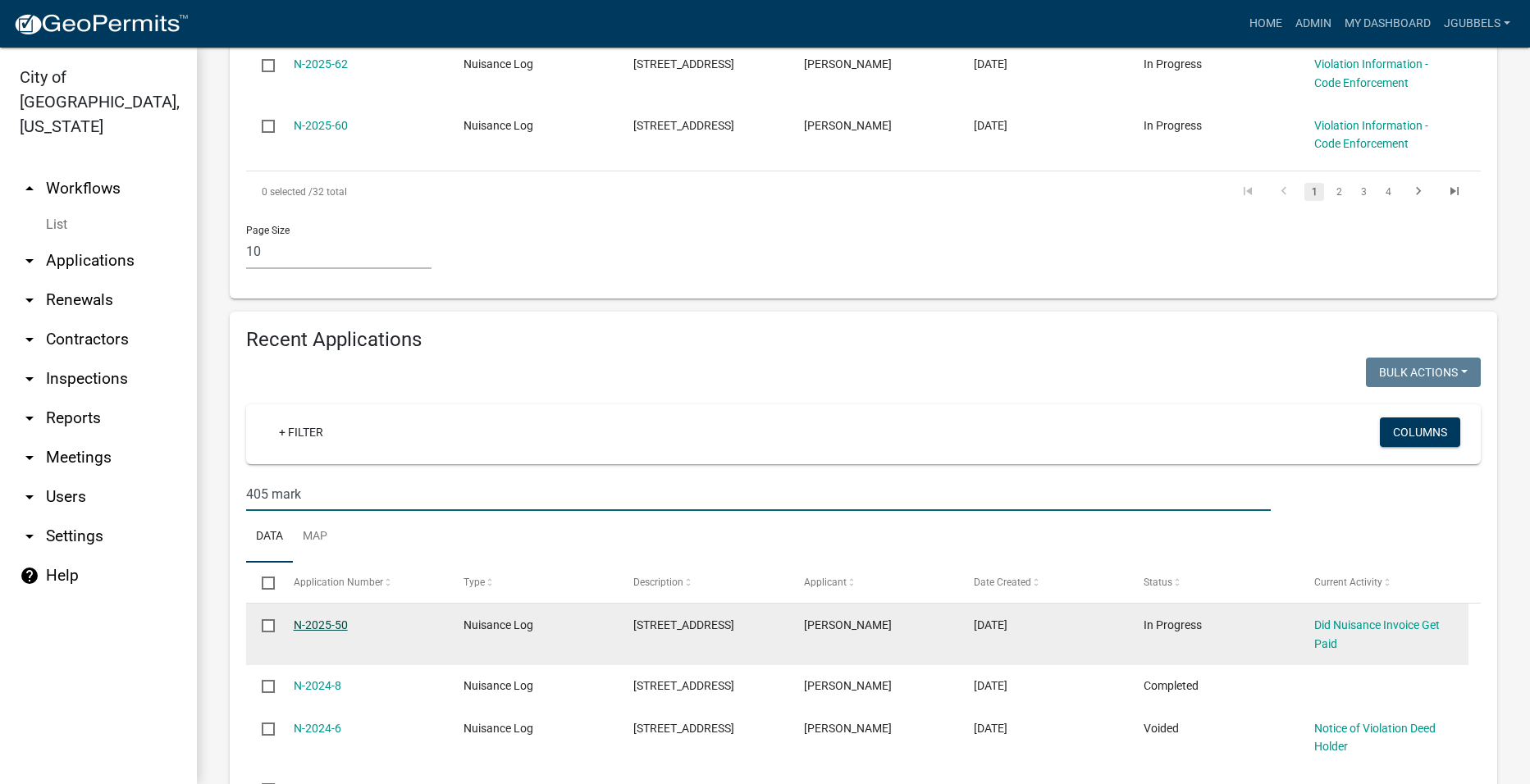
type input "405 mark"
click at [327, 618] on link "N-2025-50" at bounding box center [321, 625] width 54 height 13
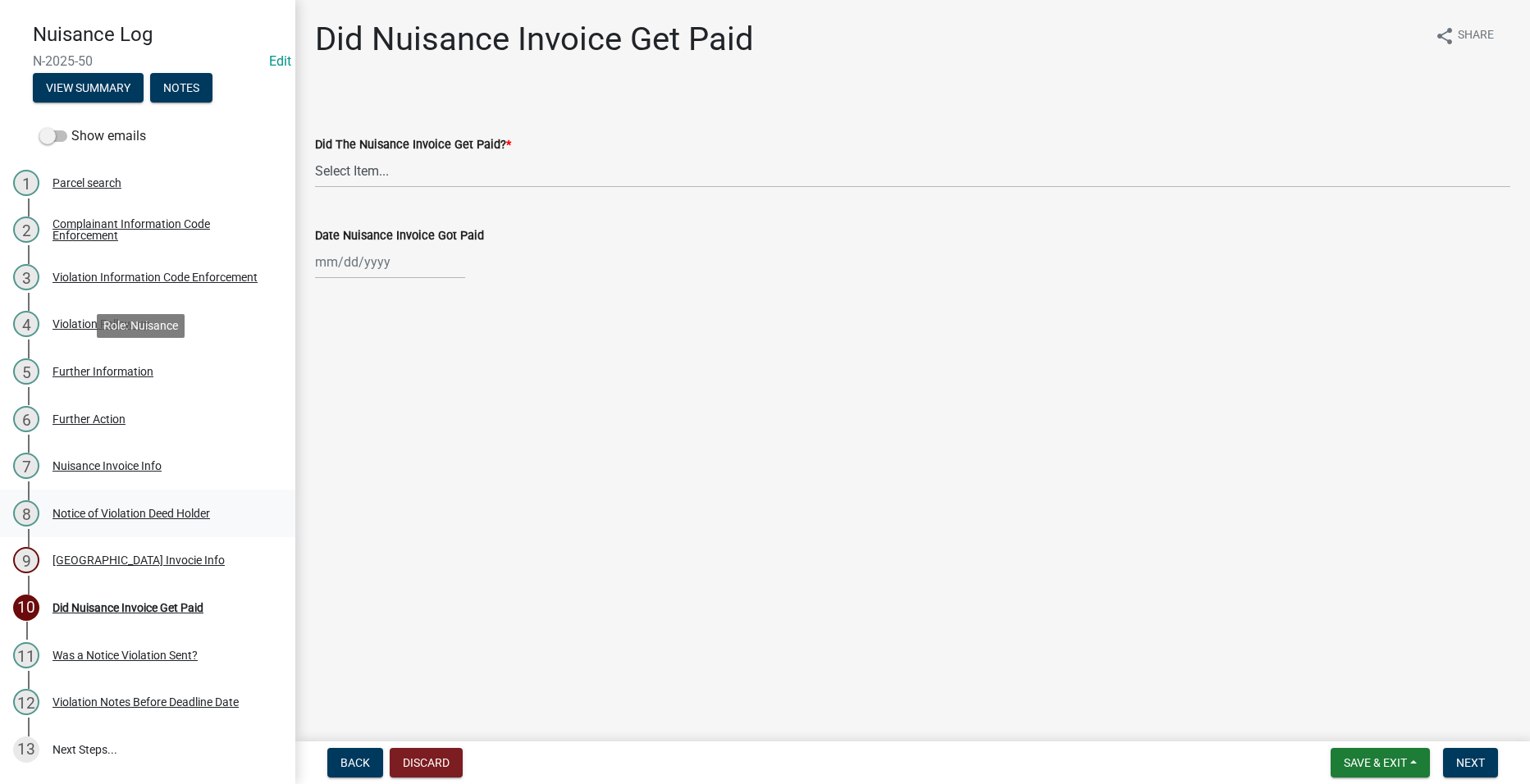
scroll to position [276, 0]
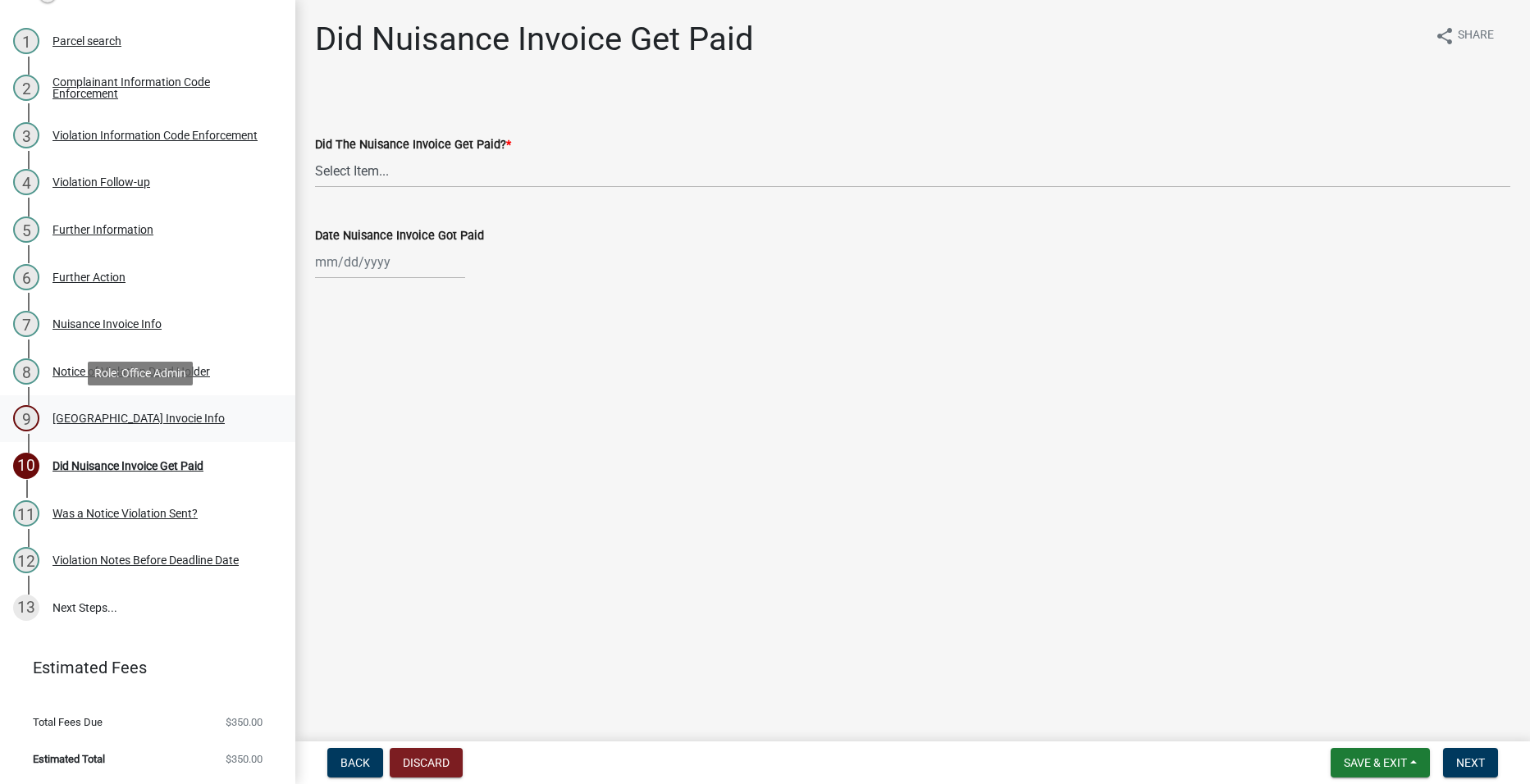
click at [110, 427] on div "9 City Hall Invocie Info" at bounding box center [141, 418] width 256 height 26
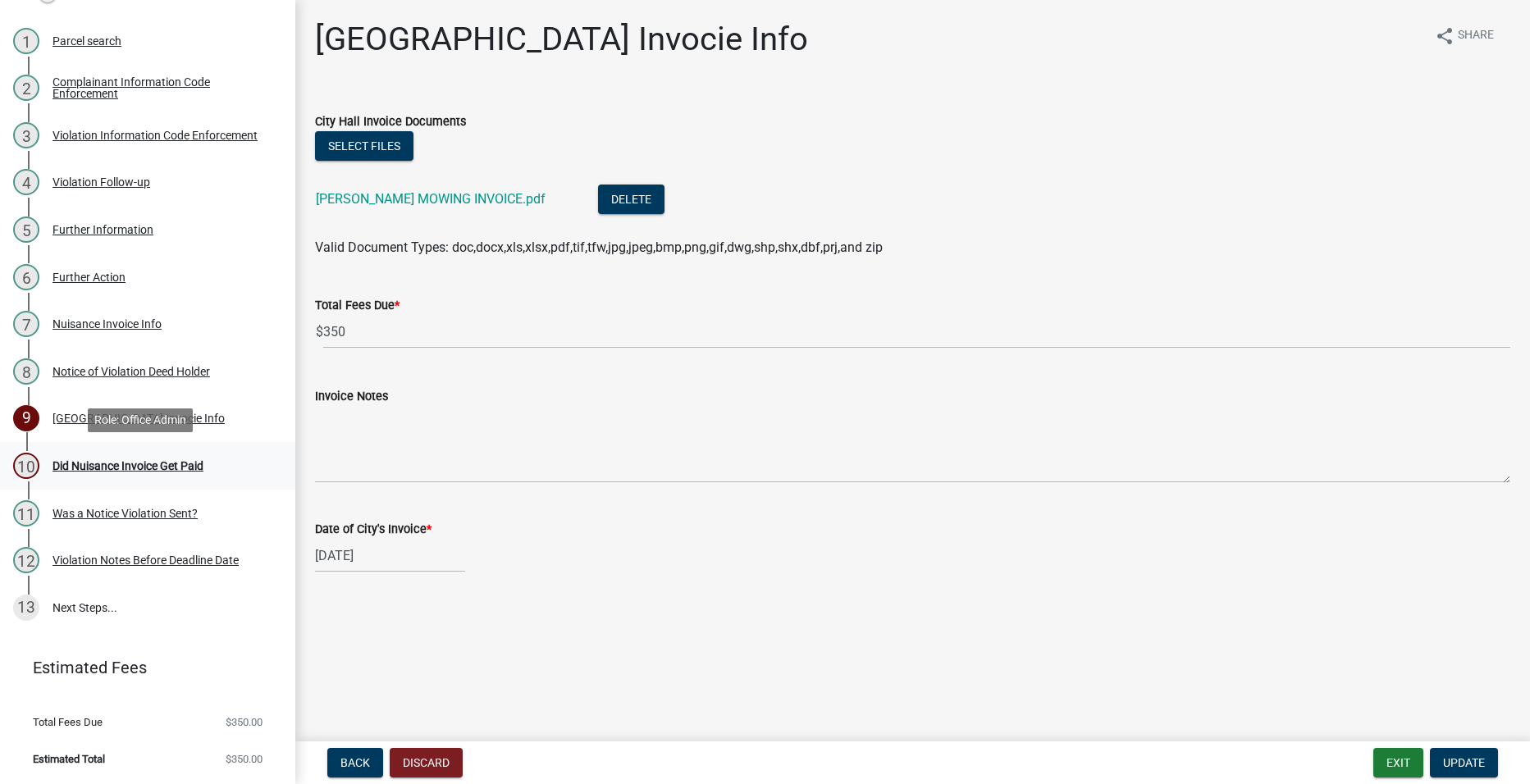
click at [127, 459] on div "10 Did Nuisance Invoice Get Paid" at bounding box center [141, 466] width 256 height 26
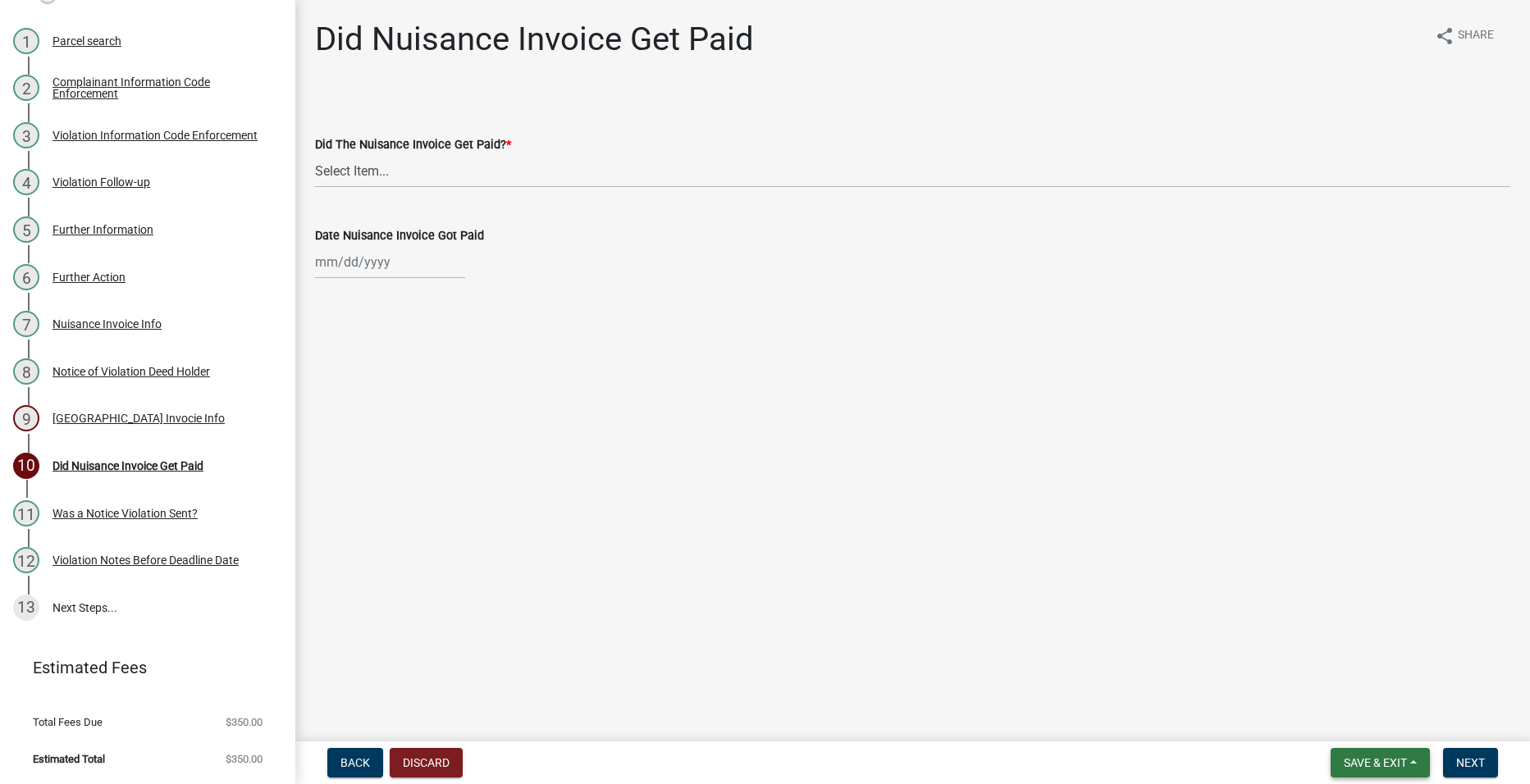
click at [1355, 759] on span "Save & Exit" at bounding box center [1375, 763] width 63 height 13
drag, startPoint x: 1369, startPoint y: 713, endPoint x: 1320, endPoint y: 726, distance: 50.7
click at [1370, 718] on button "Save & Exit" at bounding box center [1365, 720] width 132 height 39
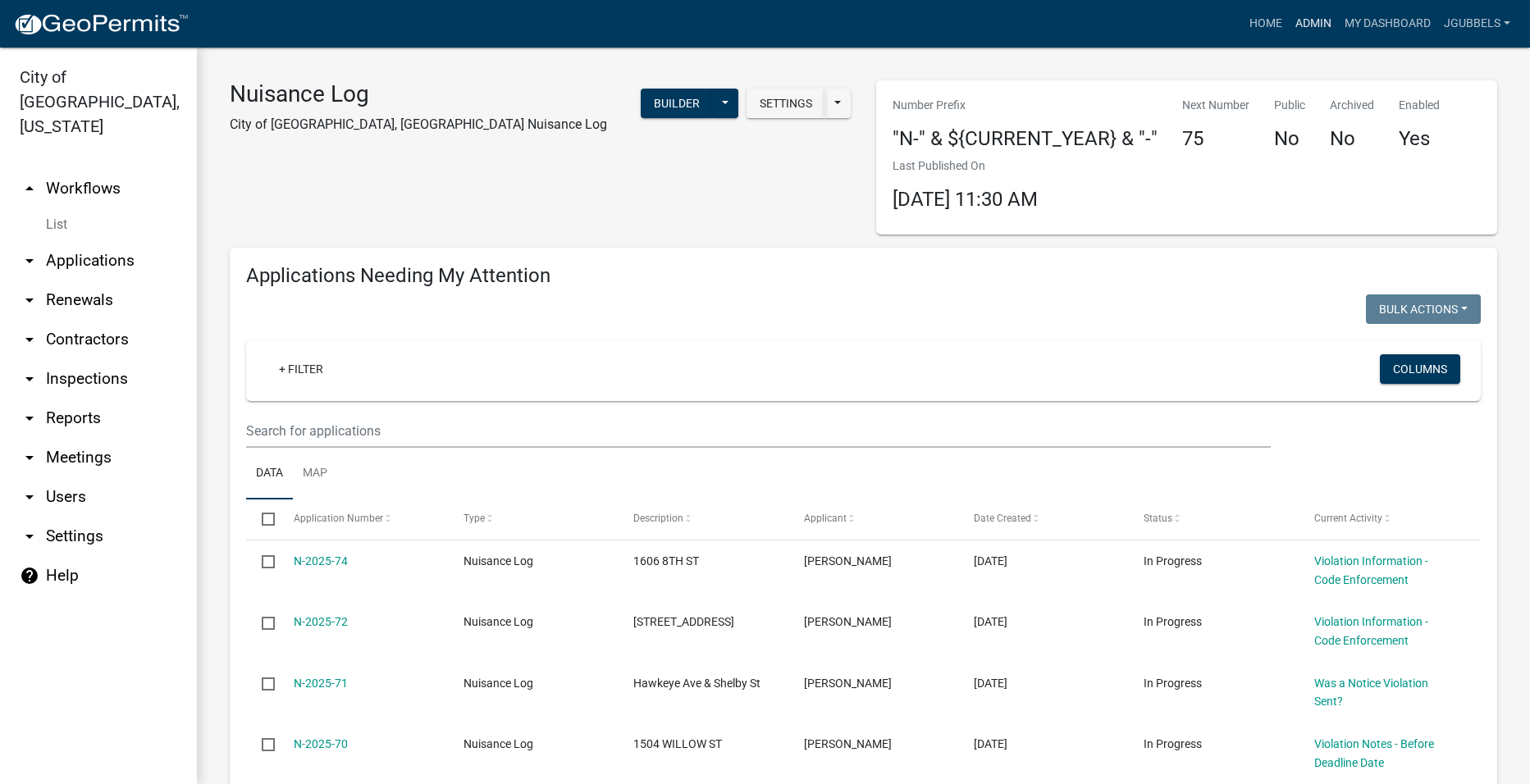
click at [1299, 24] on link "Admin" at bounding box center [1314, 24] width 49 height 31
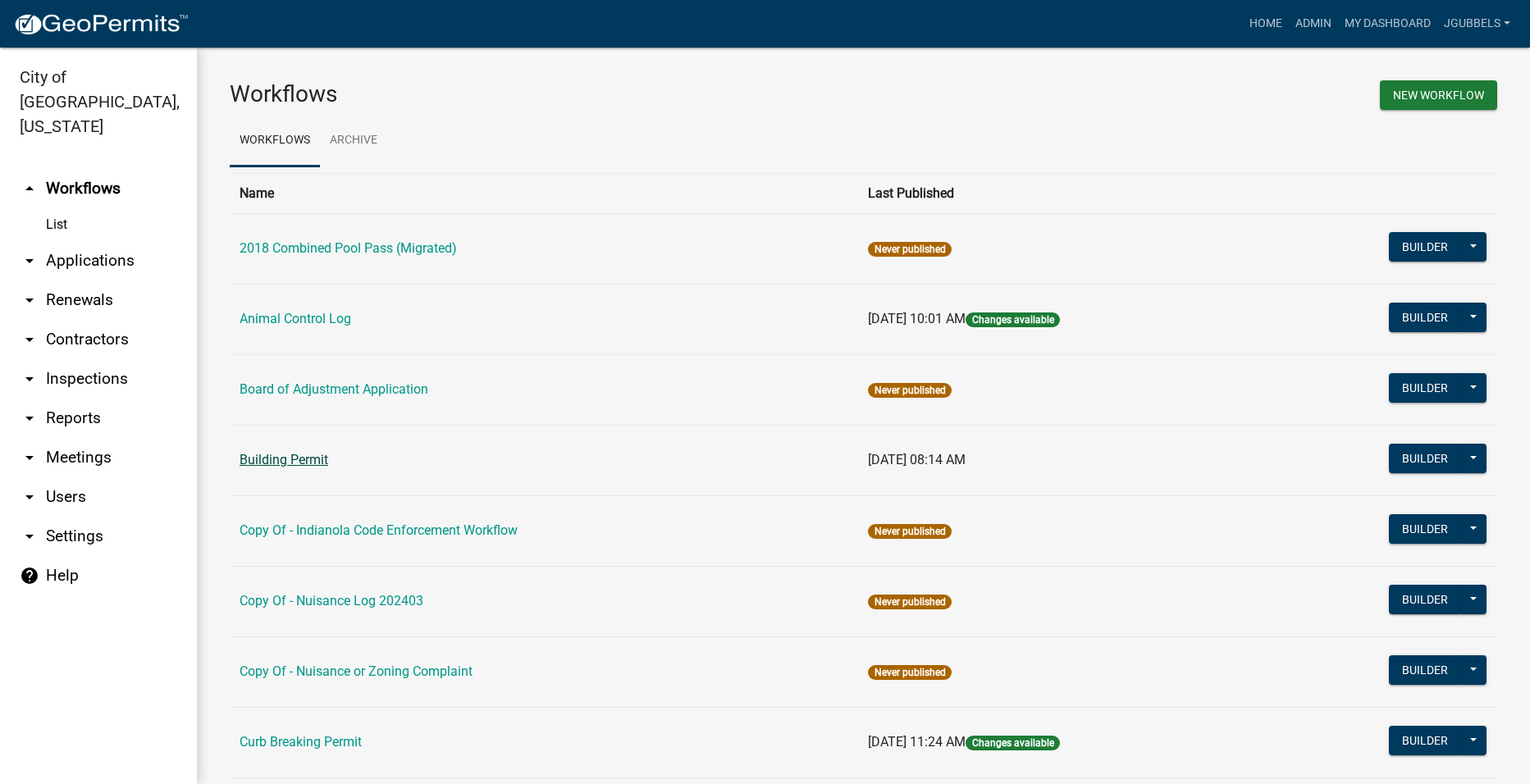
click at [308, 461] on link "Building Permit" at bounding box center [284, 459] width 89 height 16
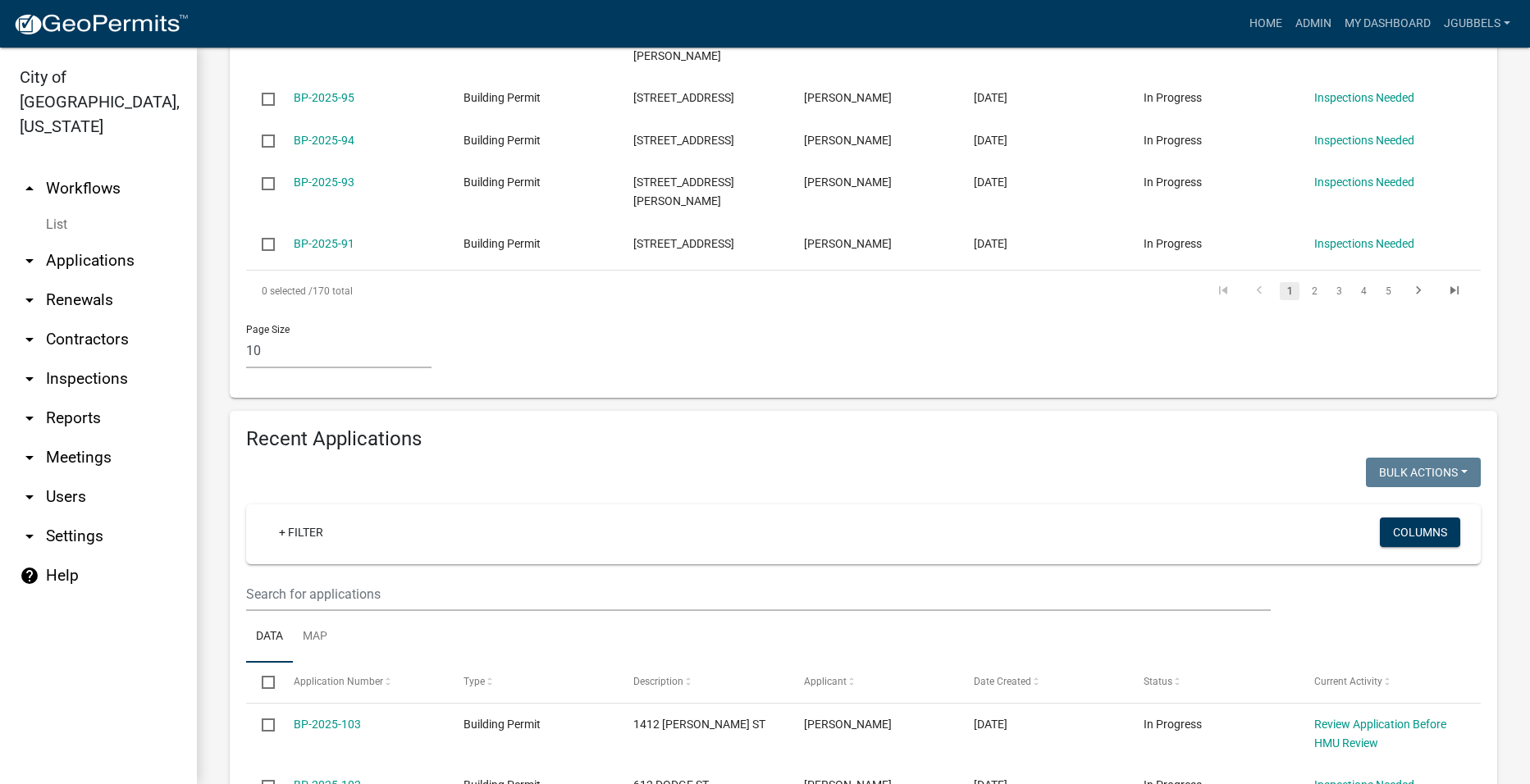
scroll to position [902, 0]
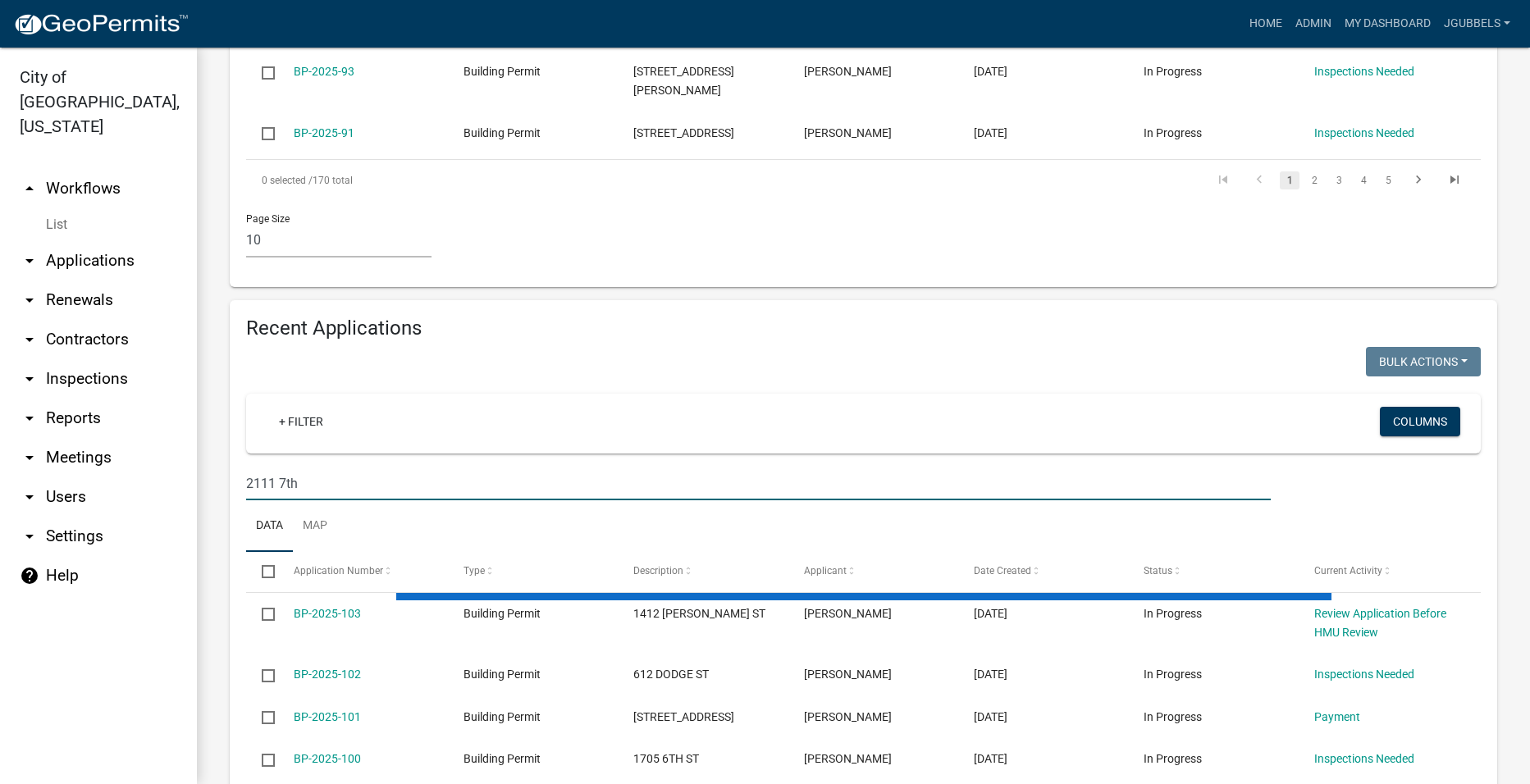
scroll to position [768, 0]
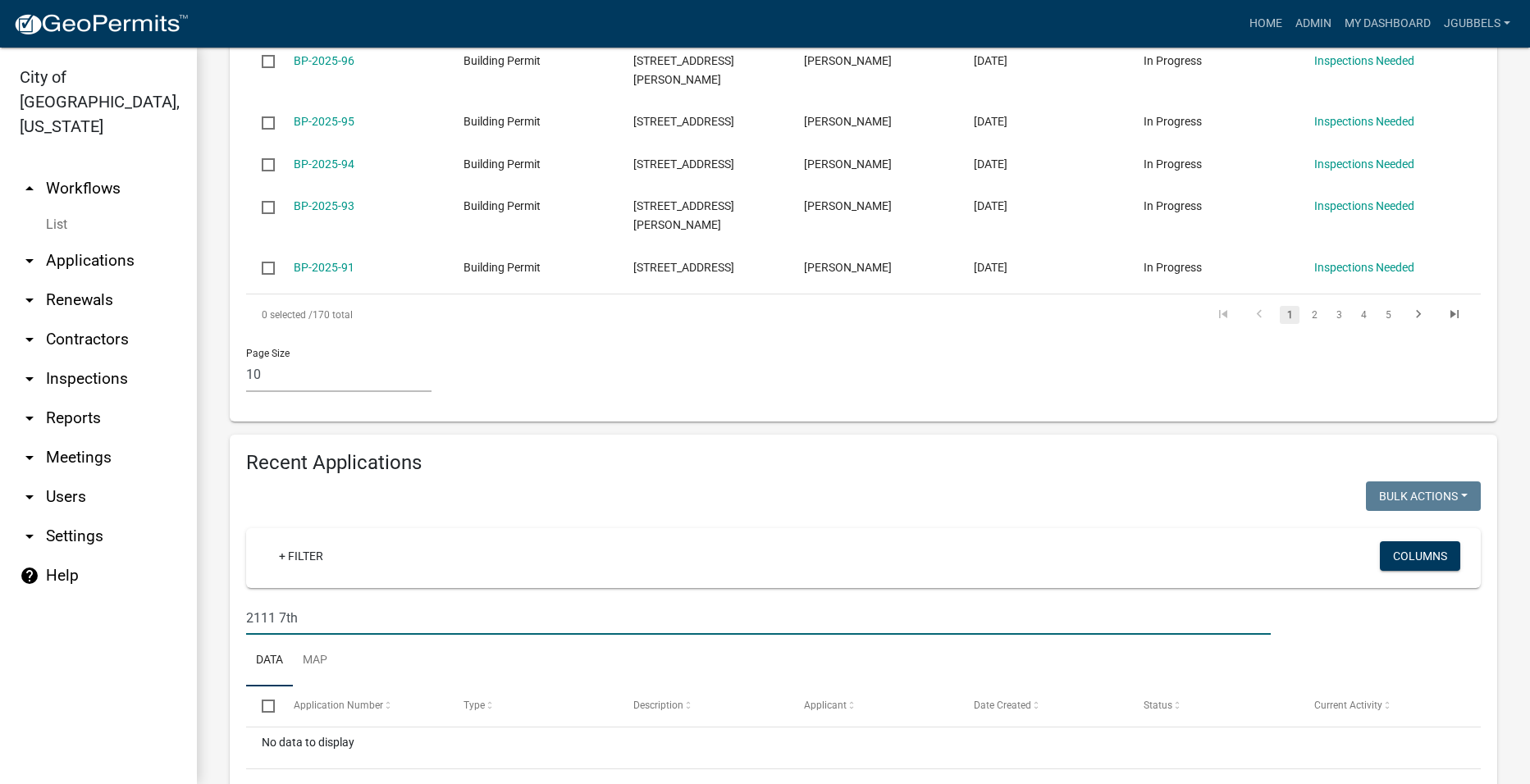
click at [527, 602] on input "2111 7th" at bounding box center [758, 618] width 1024 height 34
click at [529, 602] on input "2111 7th" at bounding box center [758, 618] width 1024 height 34
click at [532, 602] on input "2111 7th" at bounding box center [758, 618] width 1024 height 34
type input "2"
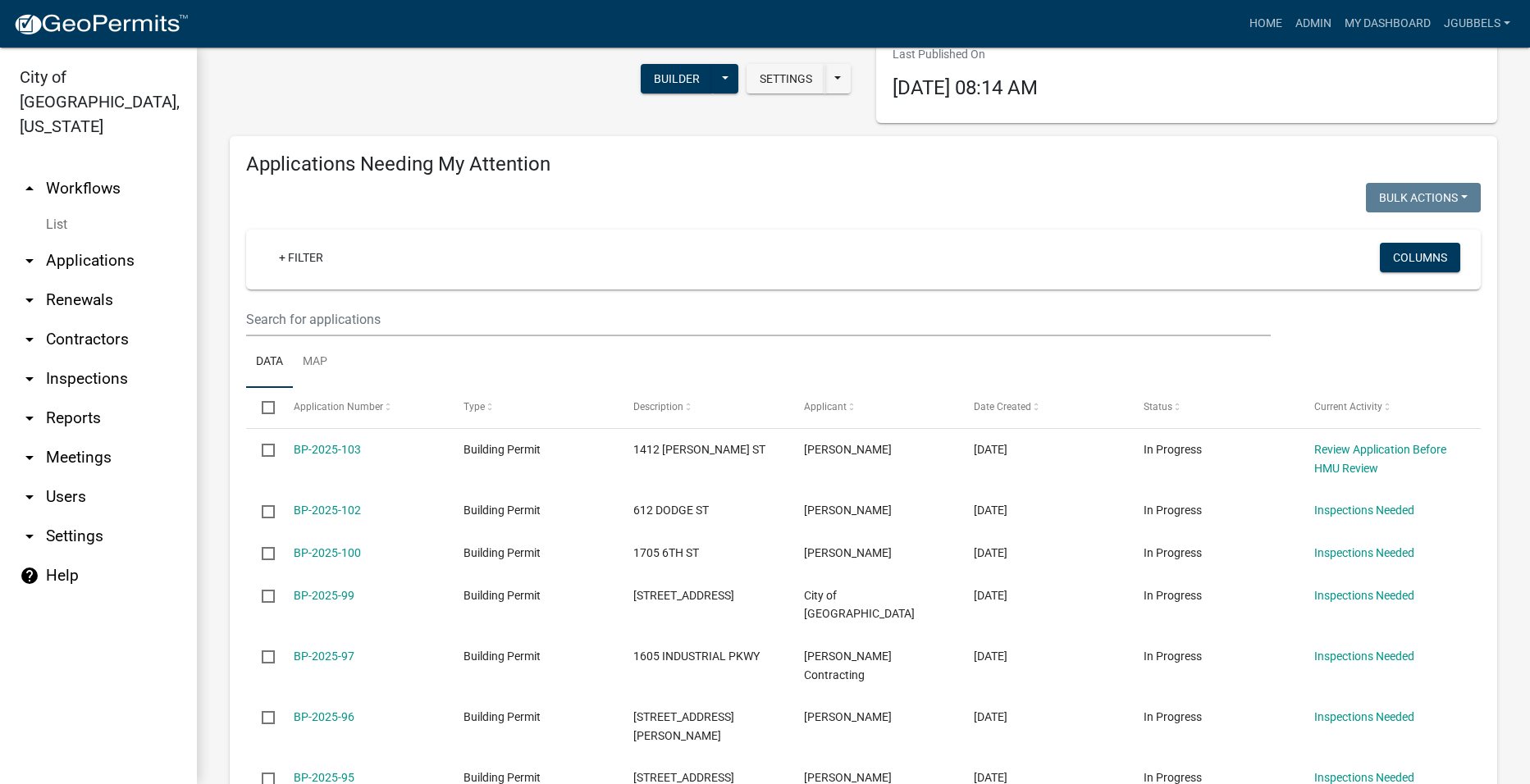
scroll to position [0, 0]
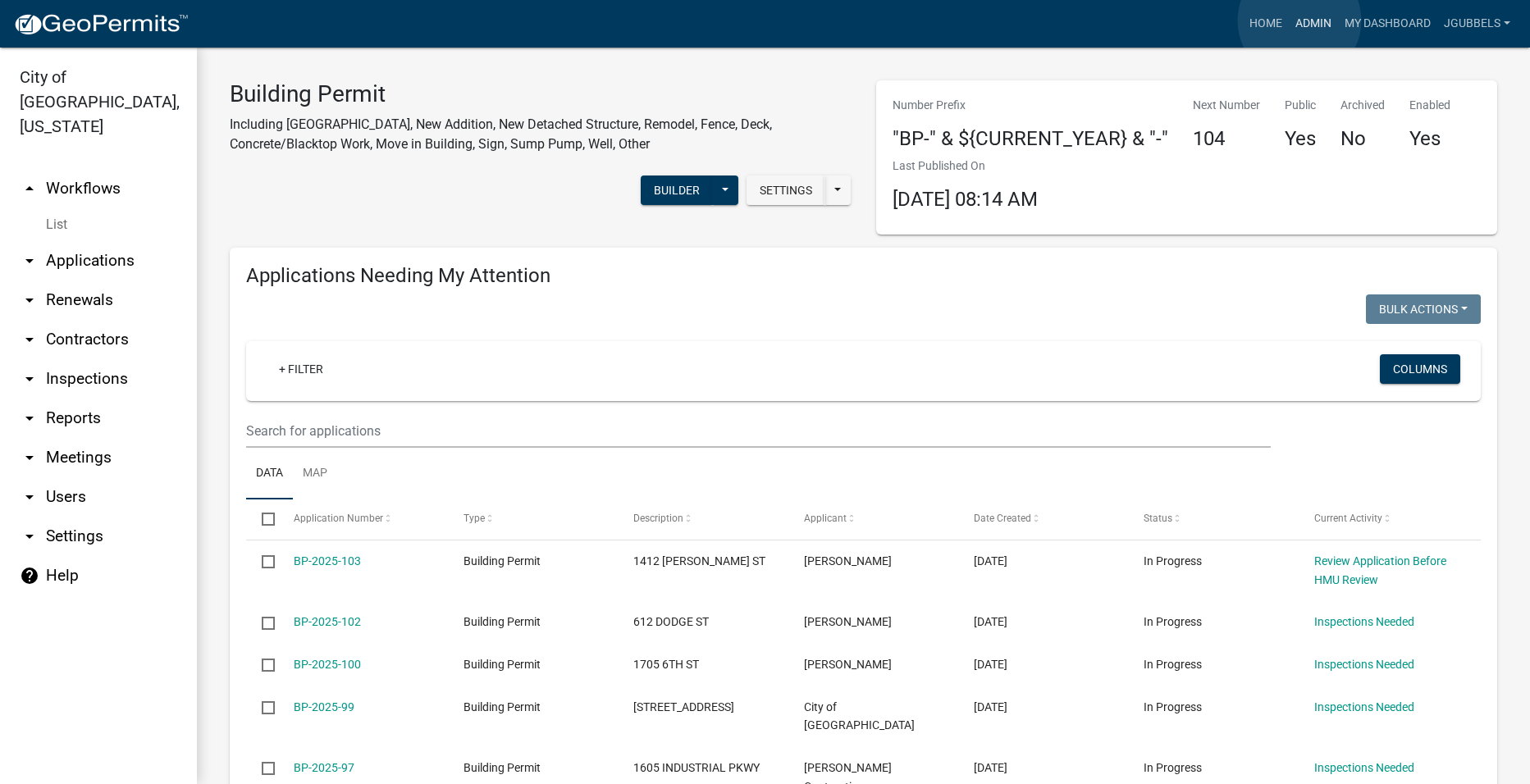
click at [1300, 21] on link "Admin" at bounding box center [1314, 24] width 49 height 31
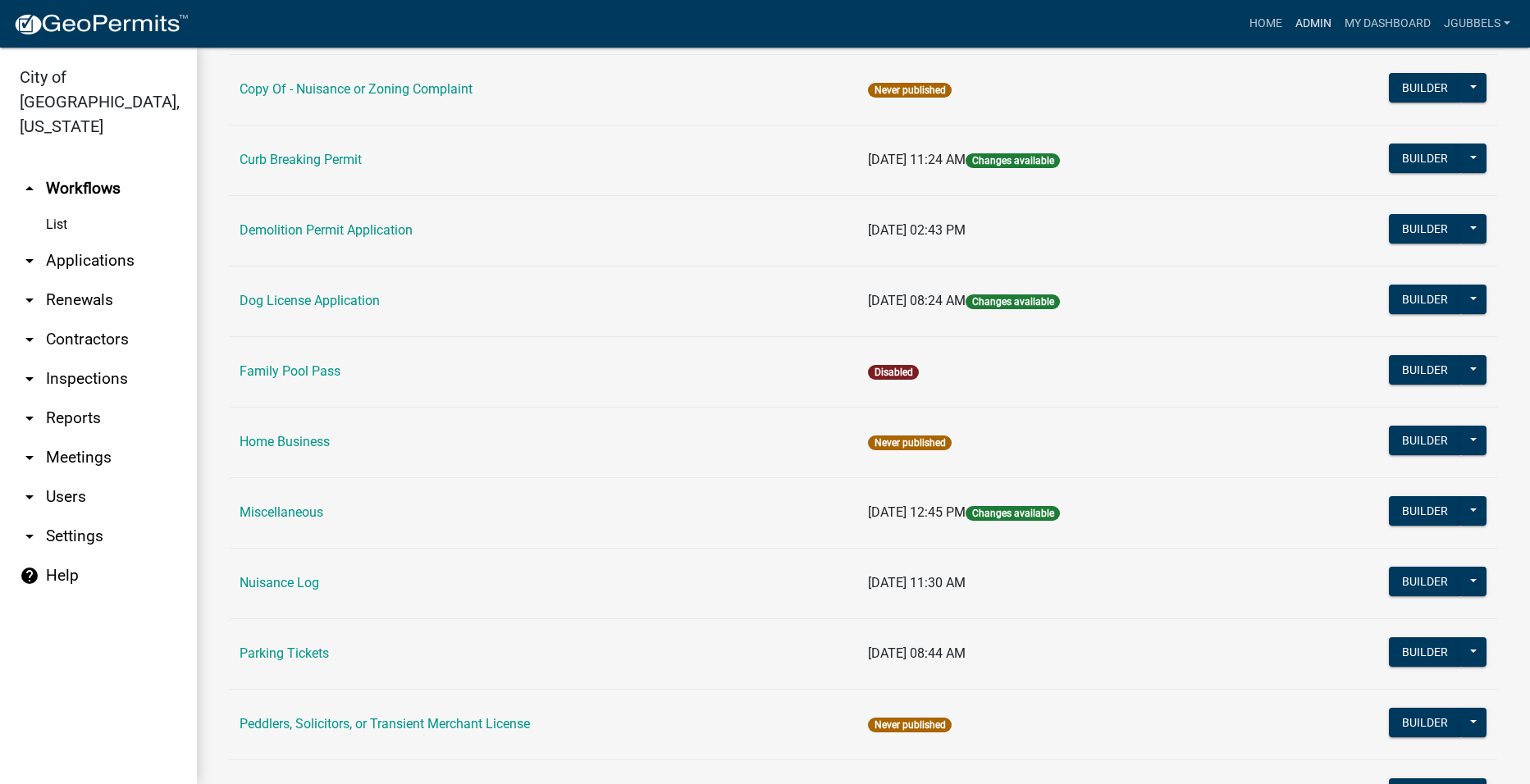
scroll to position [656, 0]
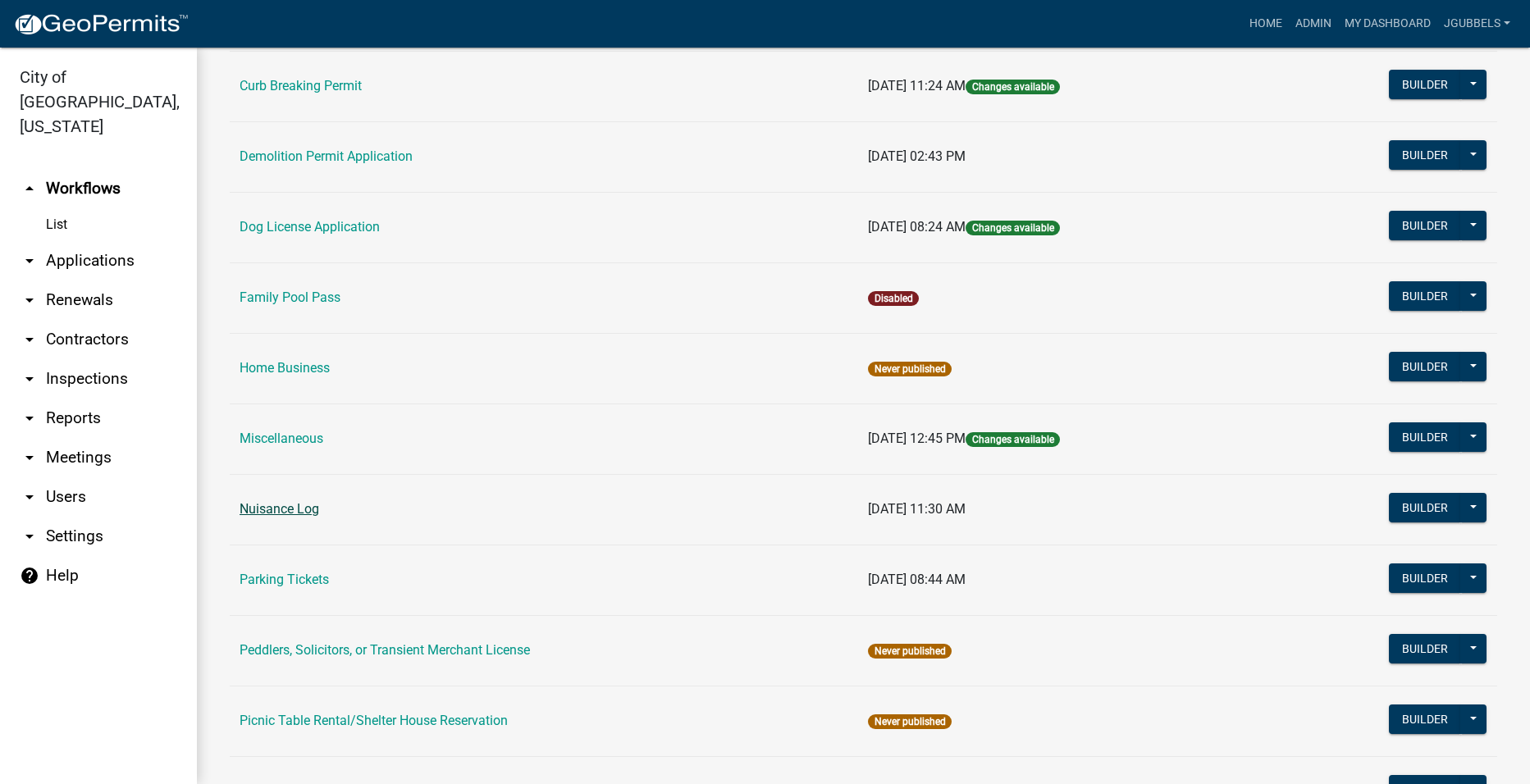
click at [280, 513] on link "Nuisance Log" at bounding box center [279, 509] width 80 height 16
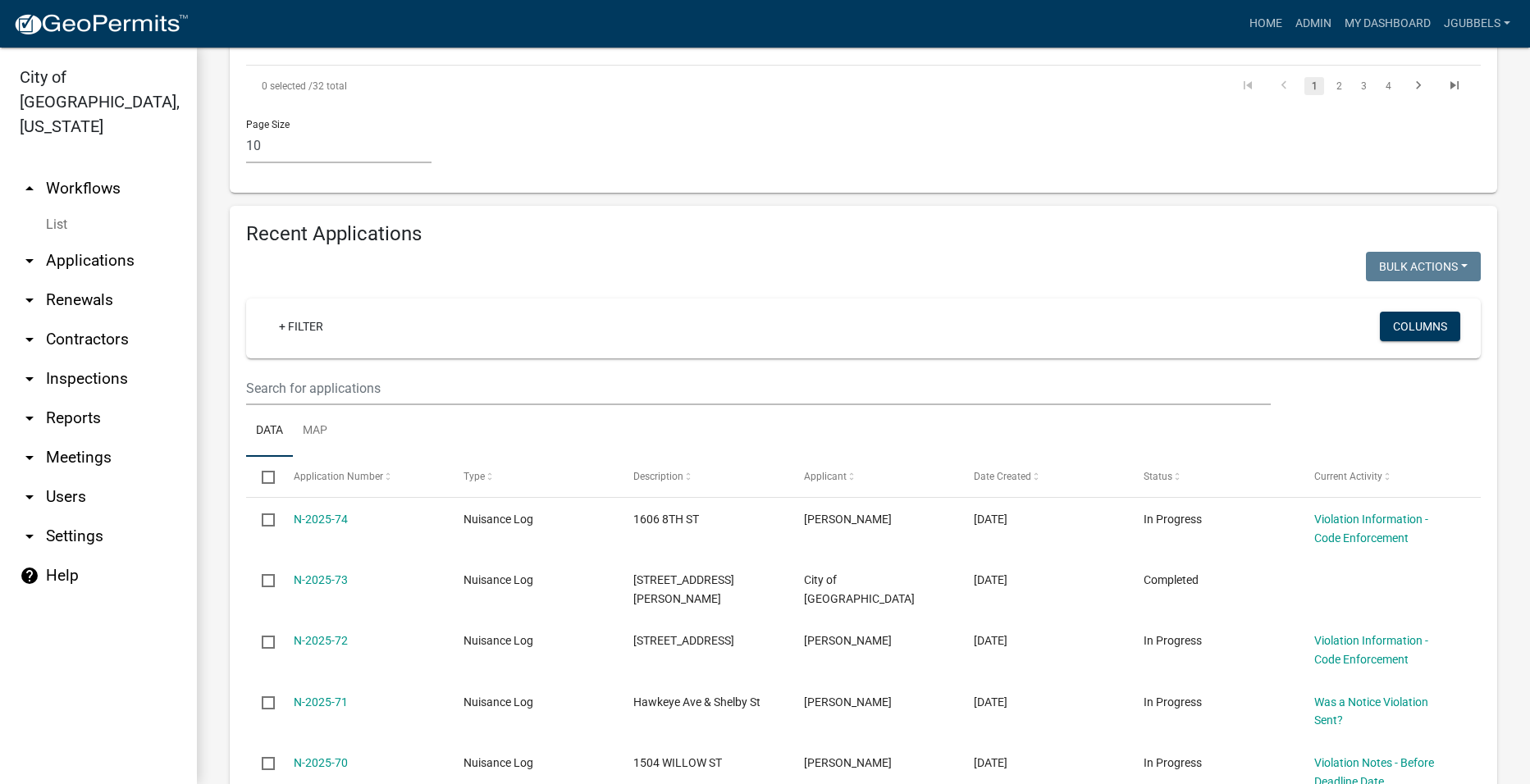
scroll to position [1230, 0]
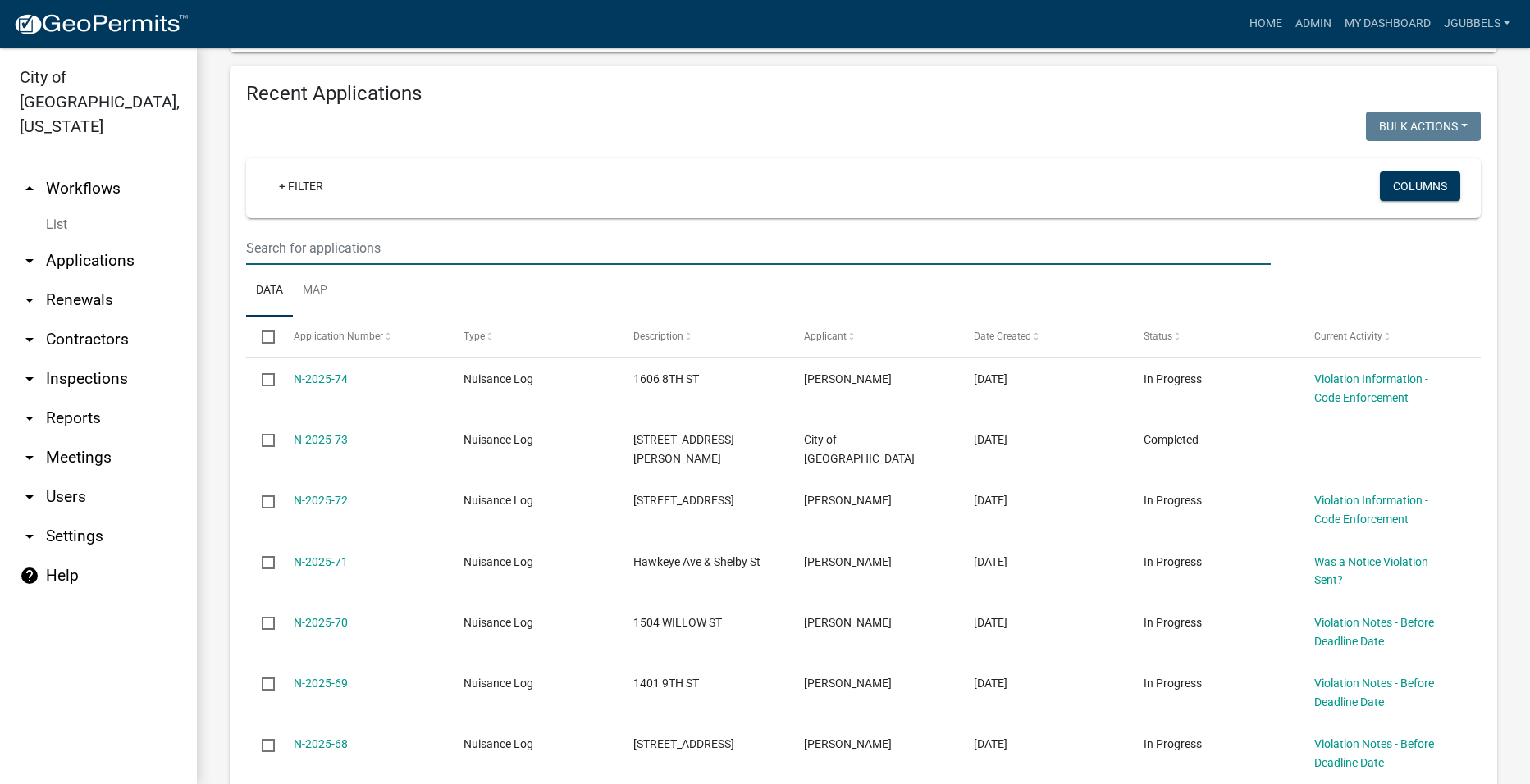
click at [534, 255] on input "text" at bounding box center [758, 247] width 1024 height 34
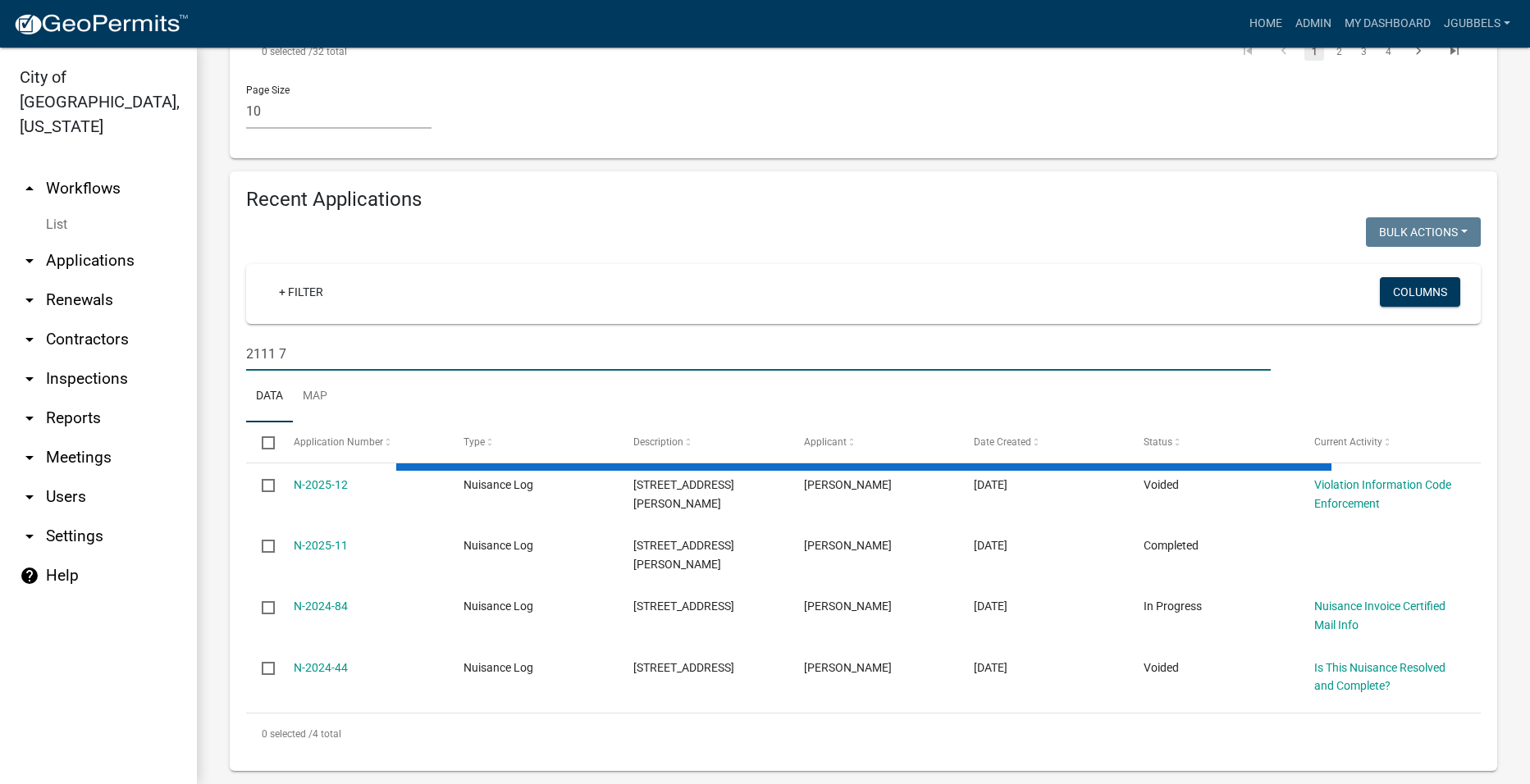
scroll to position [1022, 0]
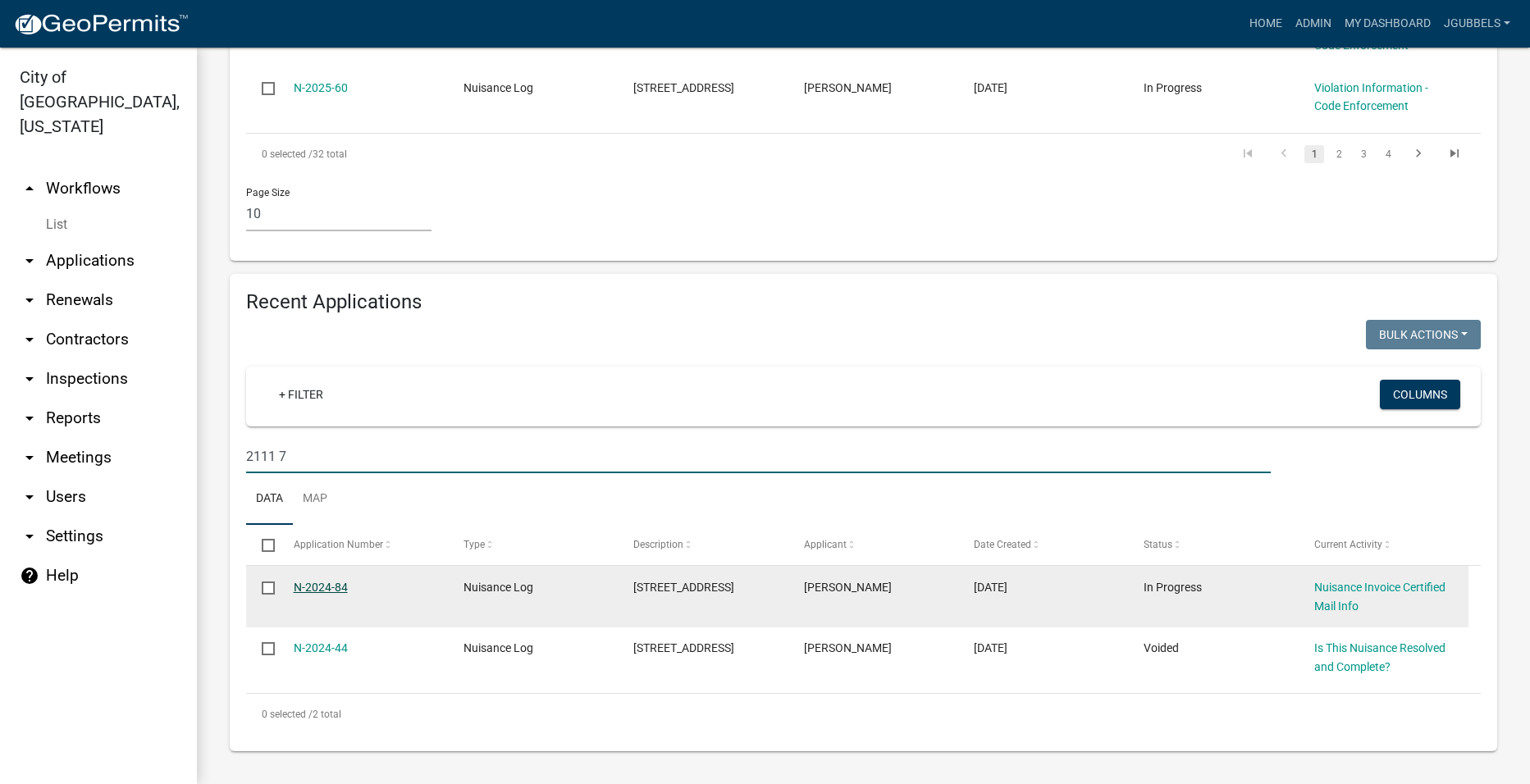
type input "2111 7"
click at [328, 592] on link "N-2024-84" at bounding box center [321, 588] width 54 height 13
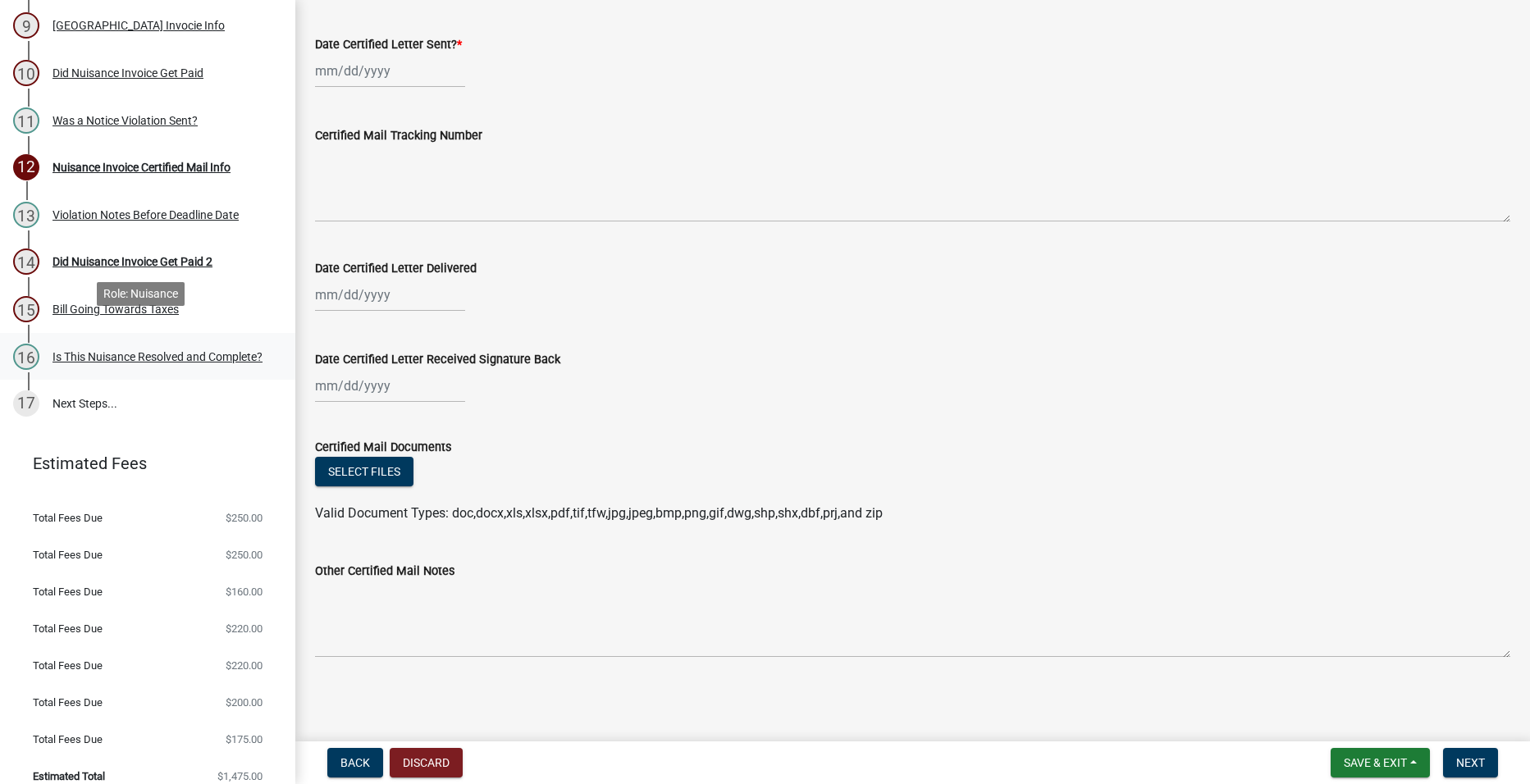
scroll to position [686, 0]
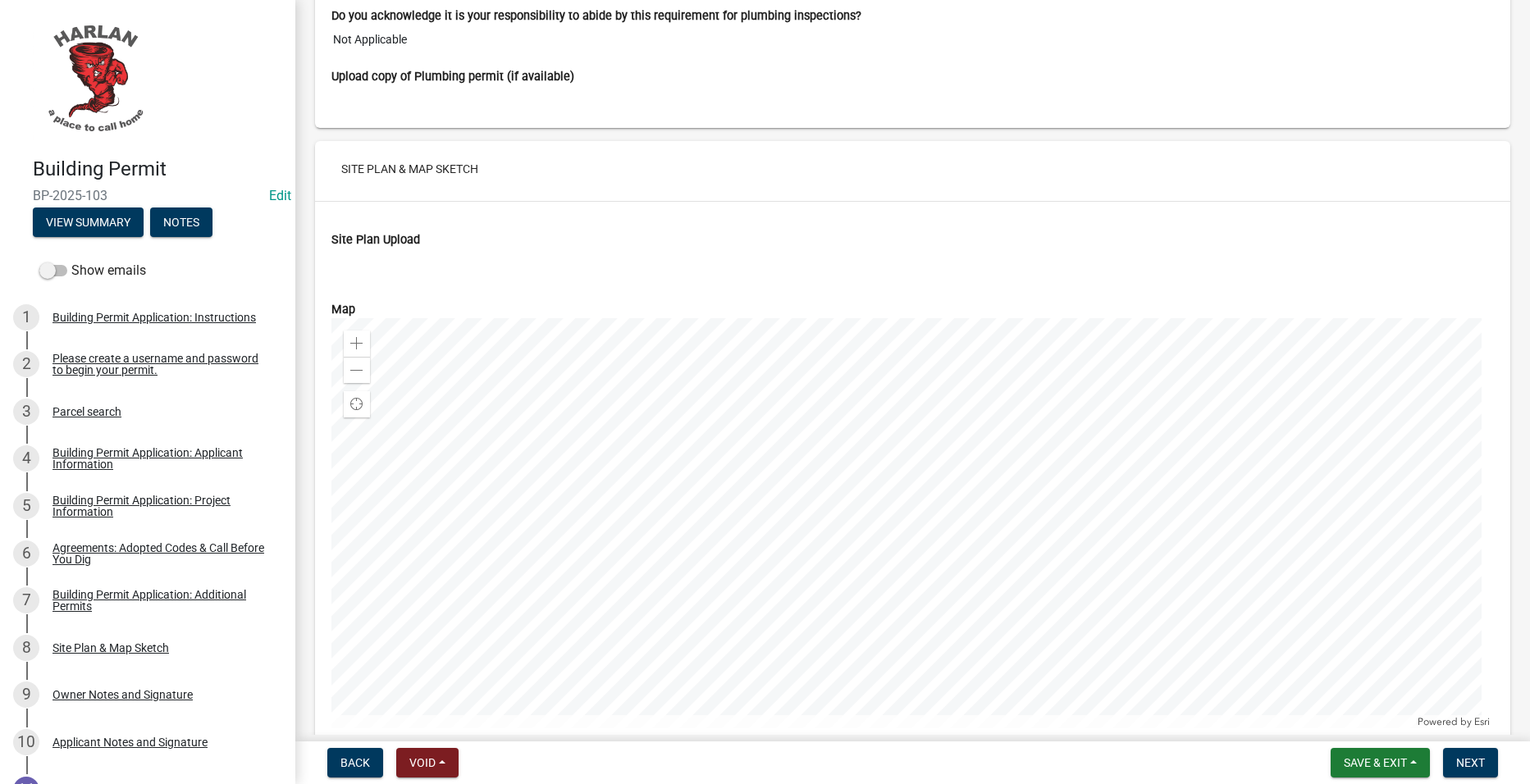
scroll to position [4921, 0]
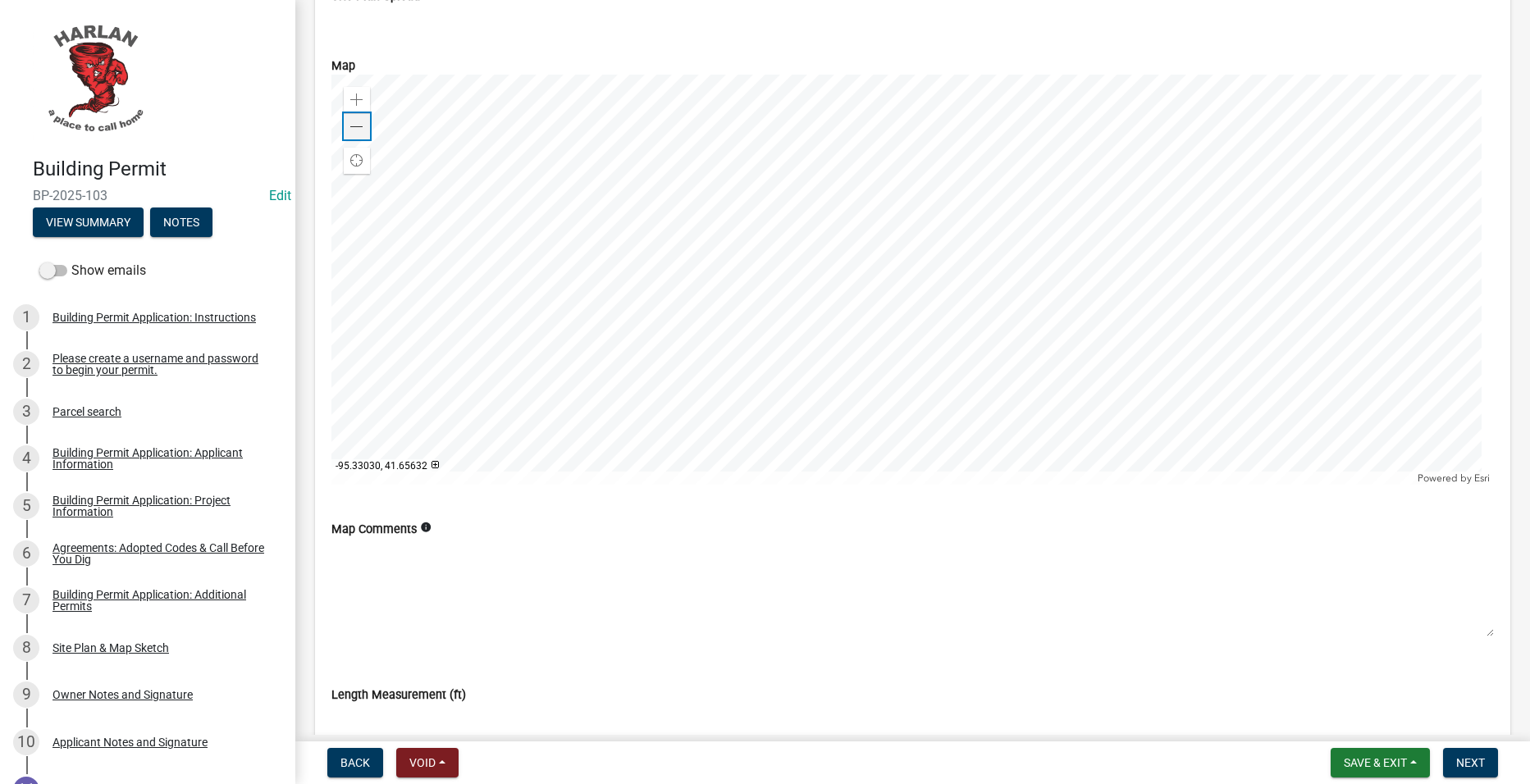
click at [354, 128] on span at bounding box center [357, 127] width 13 height 13
click at [354, 131] on span at bounding box center [357, 127] width 13 height 13
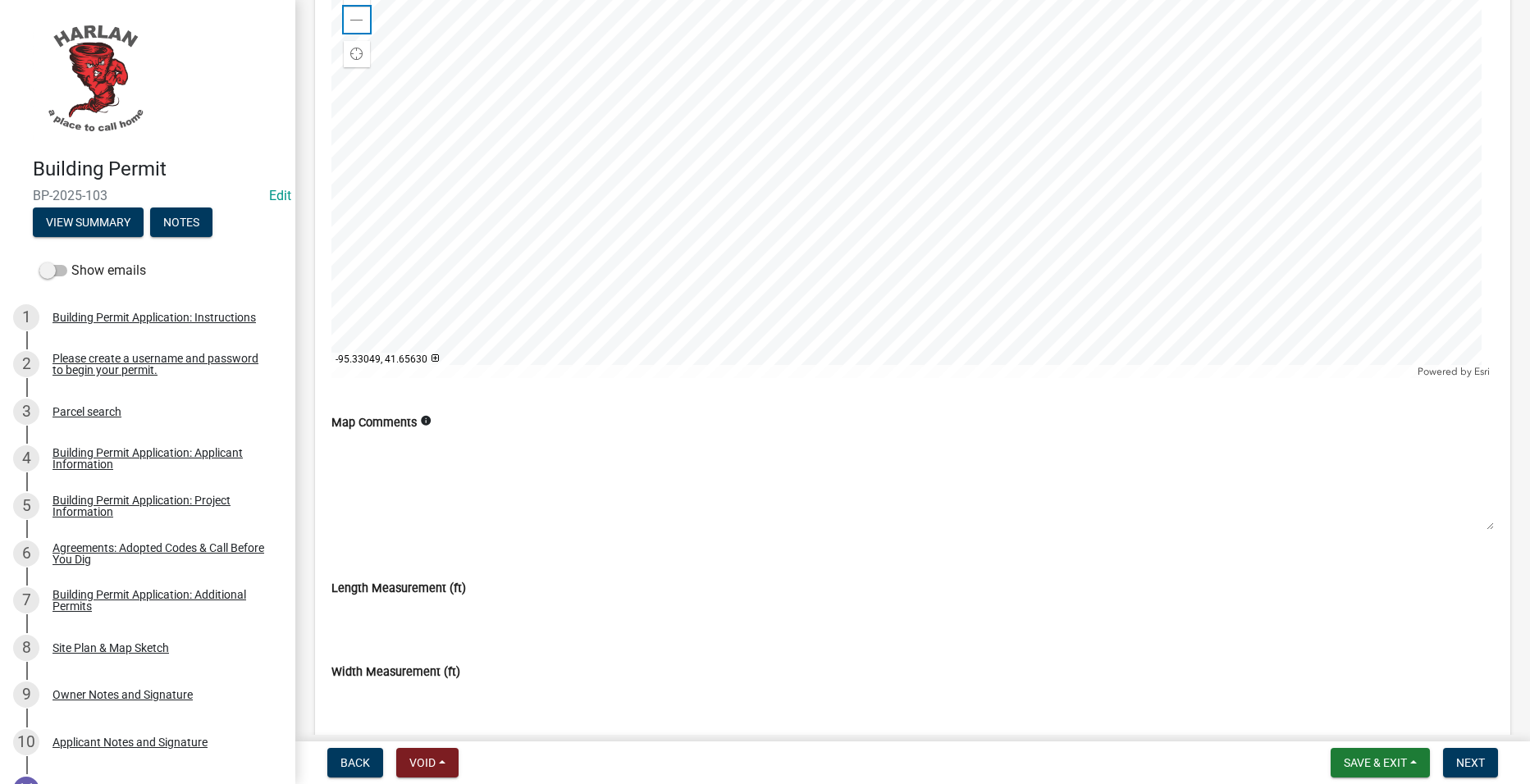
scroll to position [5003, 0]
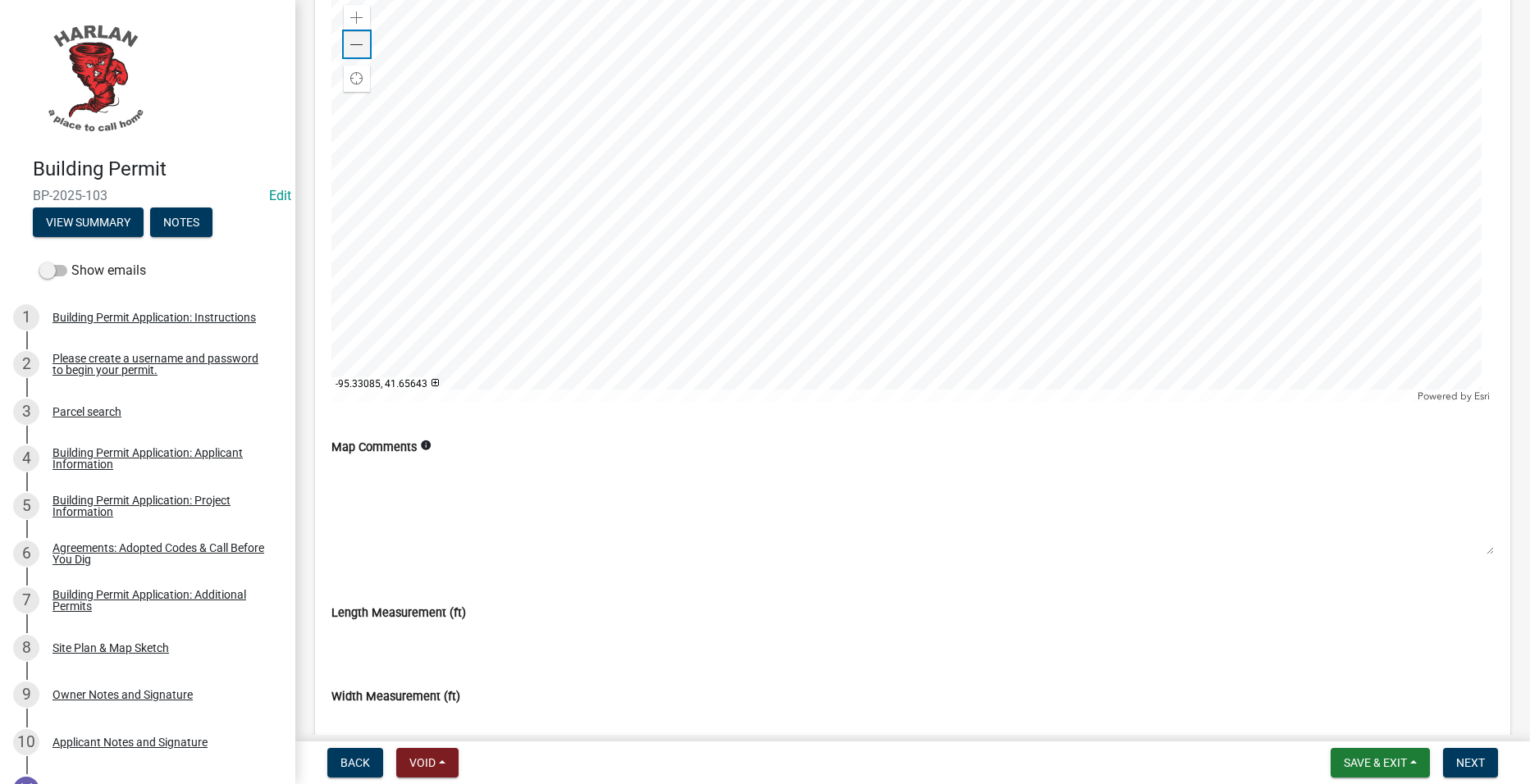
click at [355, 51] on span at bounding box center [357, 45] width 13 height 13
click at [354, 39] on span at bounding box center [357, 45] width 13 height 13
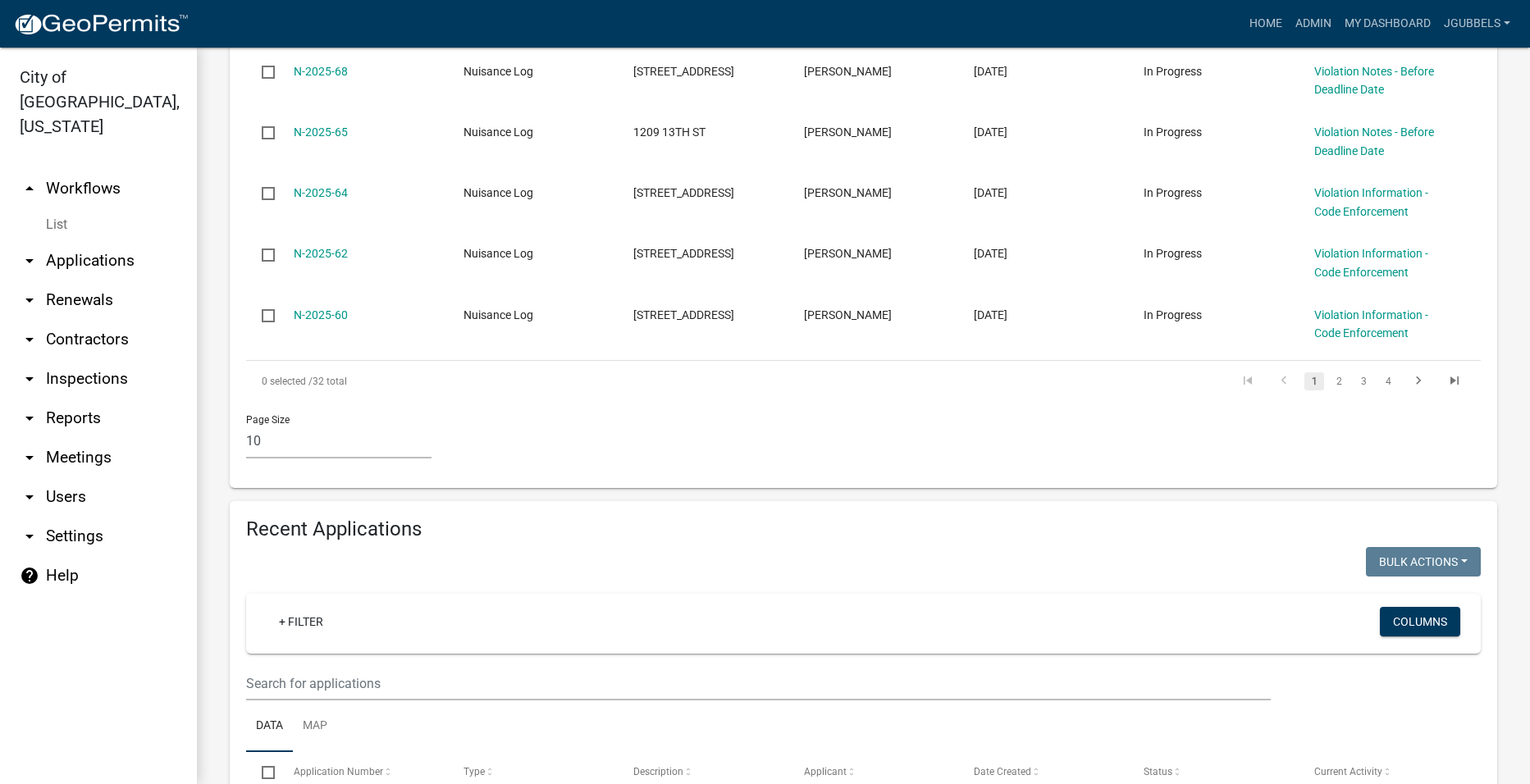
scroll to position [1148, 0]
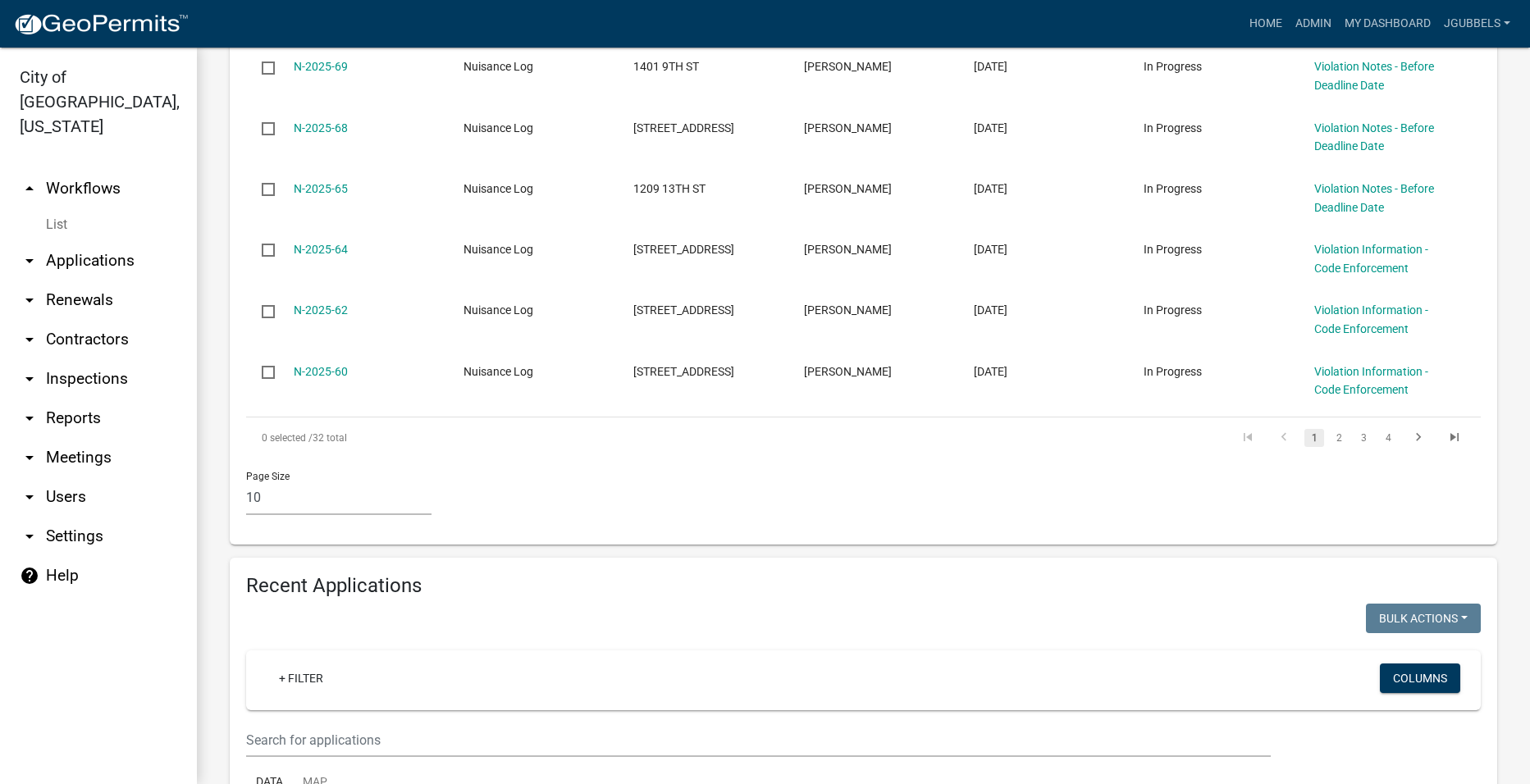
scroll to position [1066, 0]
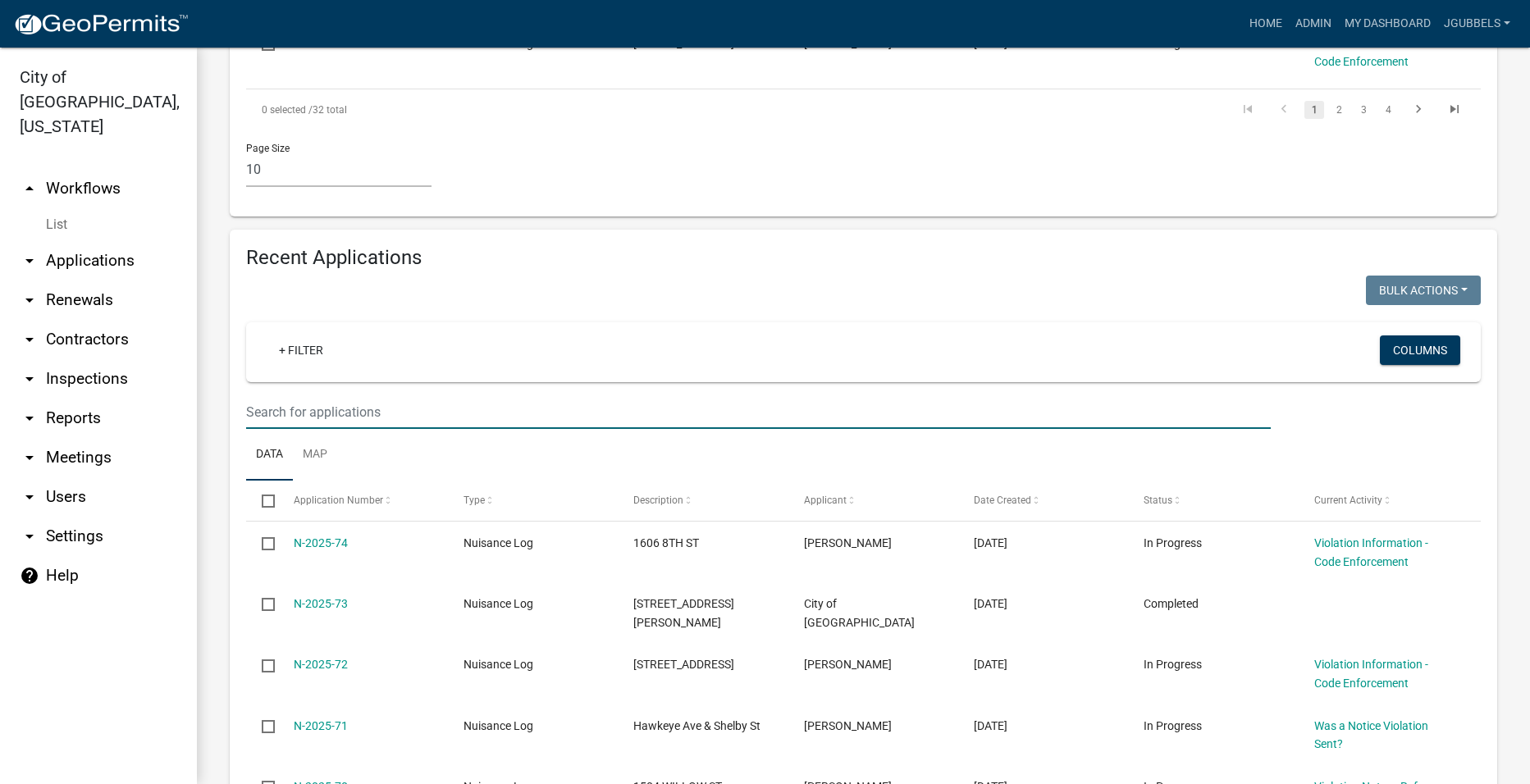
click at [451, 422] on input "text" at bounding box center [758, 412] width 1024 height 34
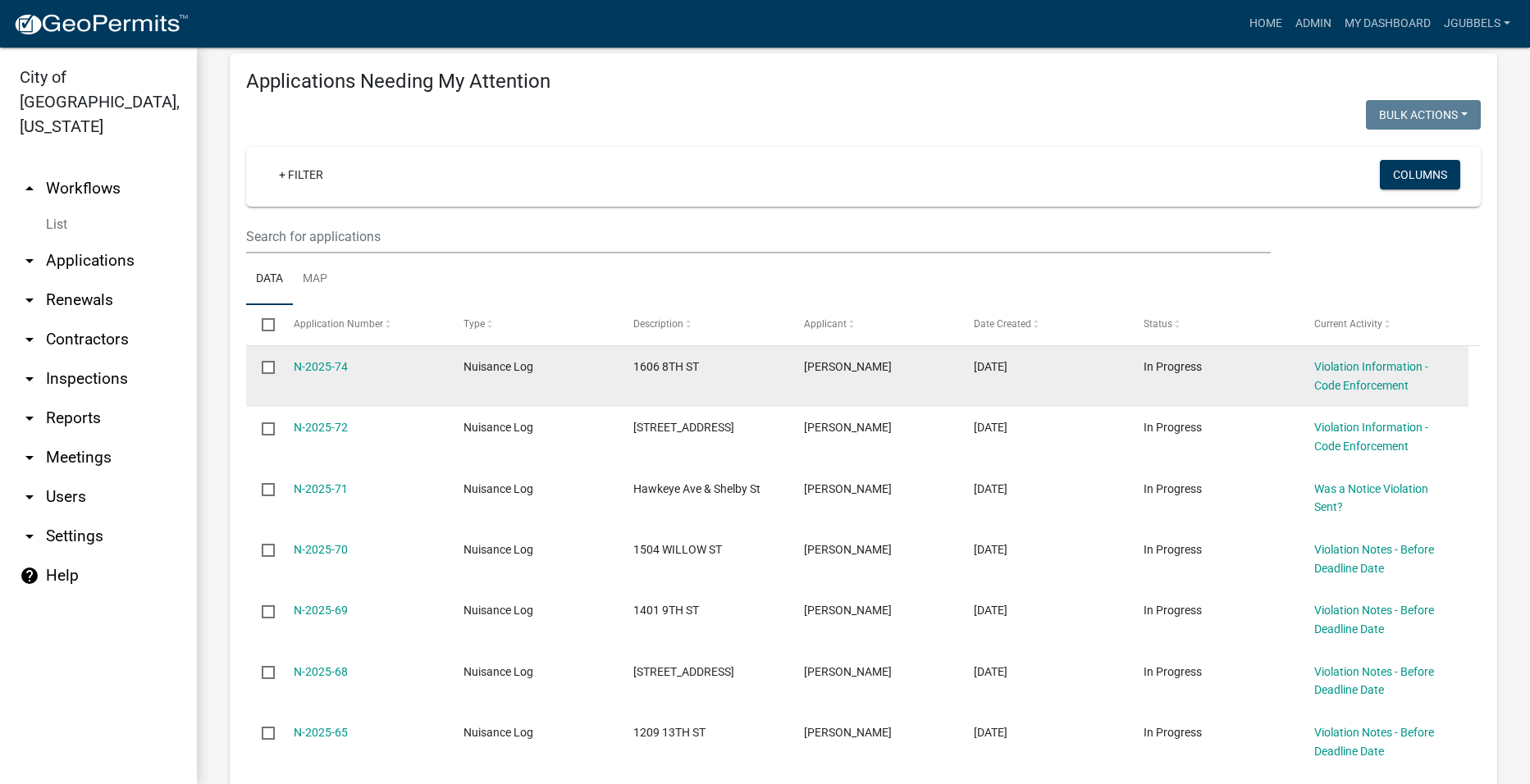
scroll to position [0, 0]
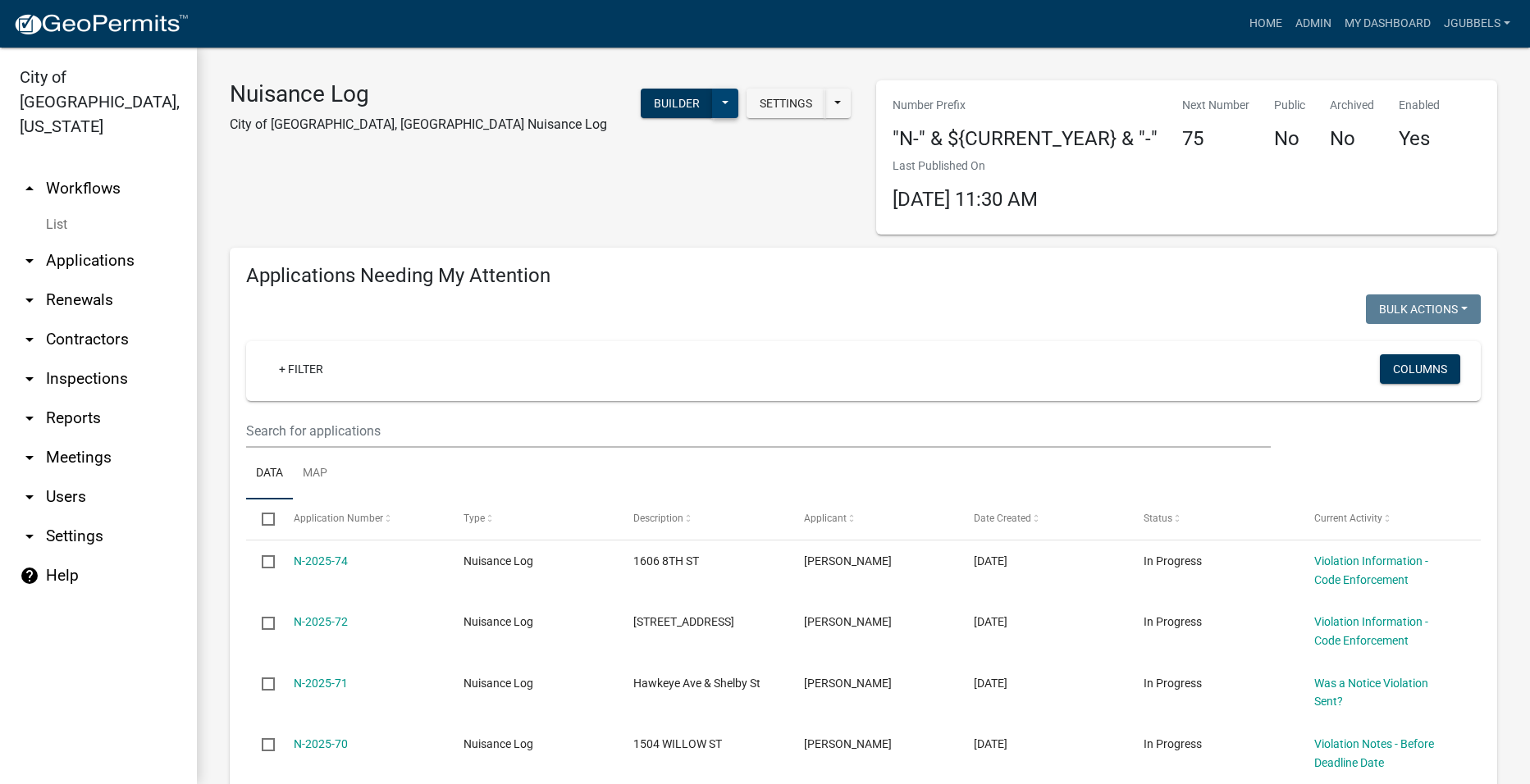
type input "804 hill"
click at [730, 104] on button at bounding box center [725, 104] width 26 height 30
drag, startPoint x: 655, startPoint y: 383, endPoint x: 672, endPoint y: 386, distance: 17.3
click at [657, 383] on button "Start Application" at bounding box center [671, 382] width 136 height 39
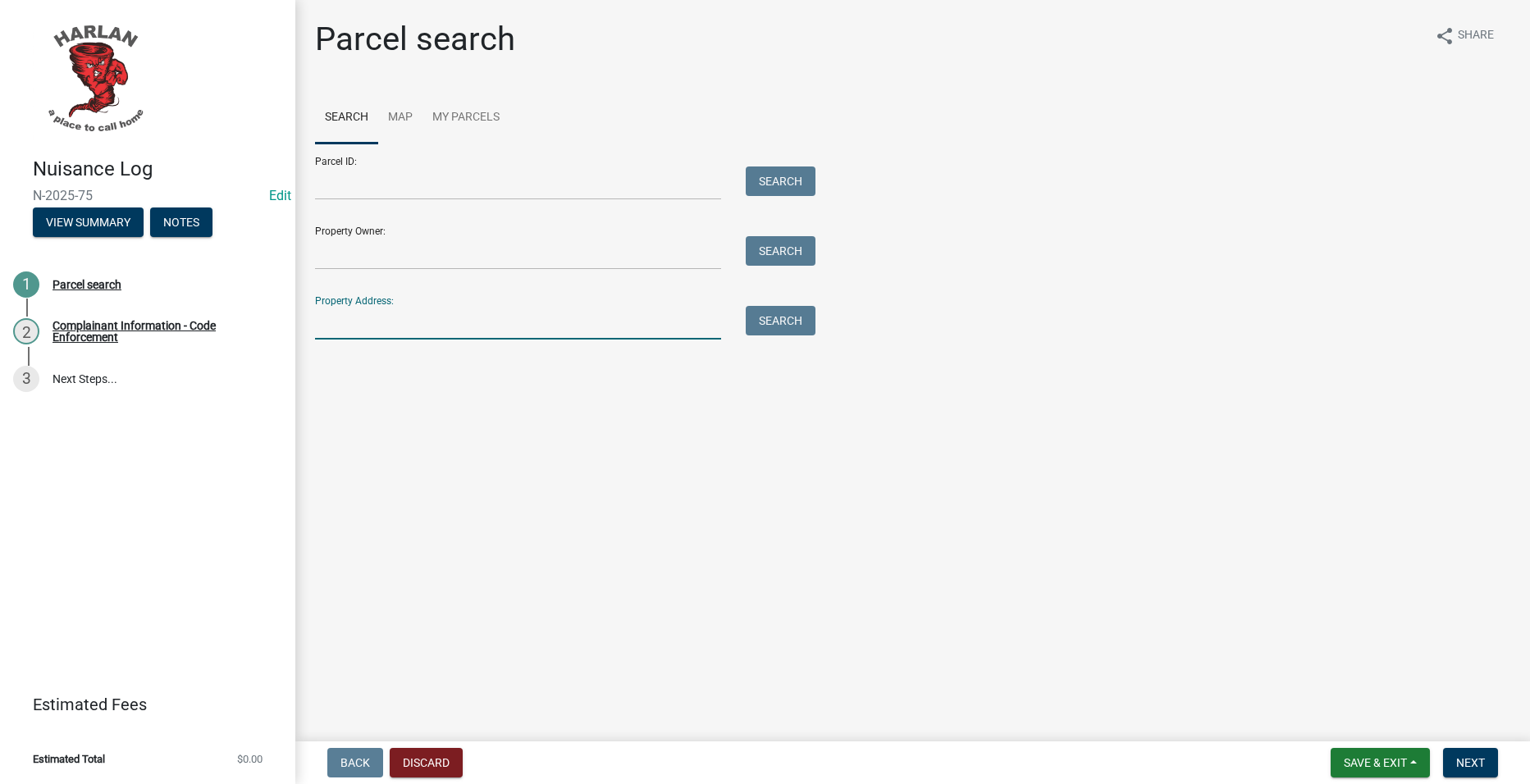
click at [529, 323] on input "Property Address:" at bounding box center [518, 322] width 406 height 34
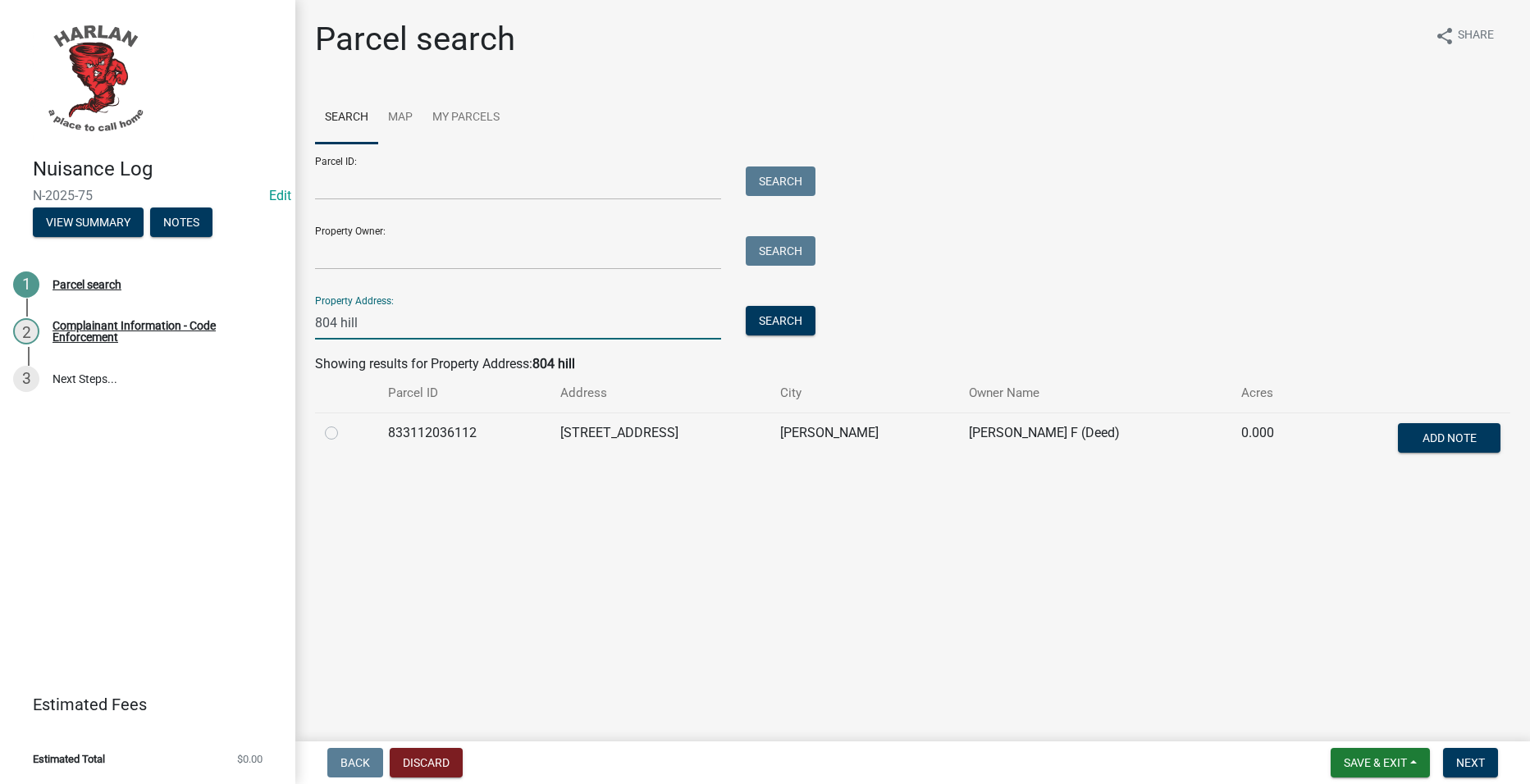
type input "804 hill"
click at [340, 433] on div at bounding box center [346, 433] width 44 height 20
click at [317, 432] on td at bounding box center [346, 440] width 63 height 54
drag, startPoint x: 327, startPoint y: 432, endPoint x: 409, endPoint y: 472, distance: 91.2
click at [344, 423] on label at bounding box center [344, 423] width 0 height 0
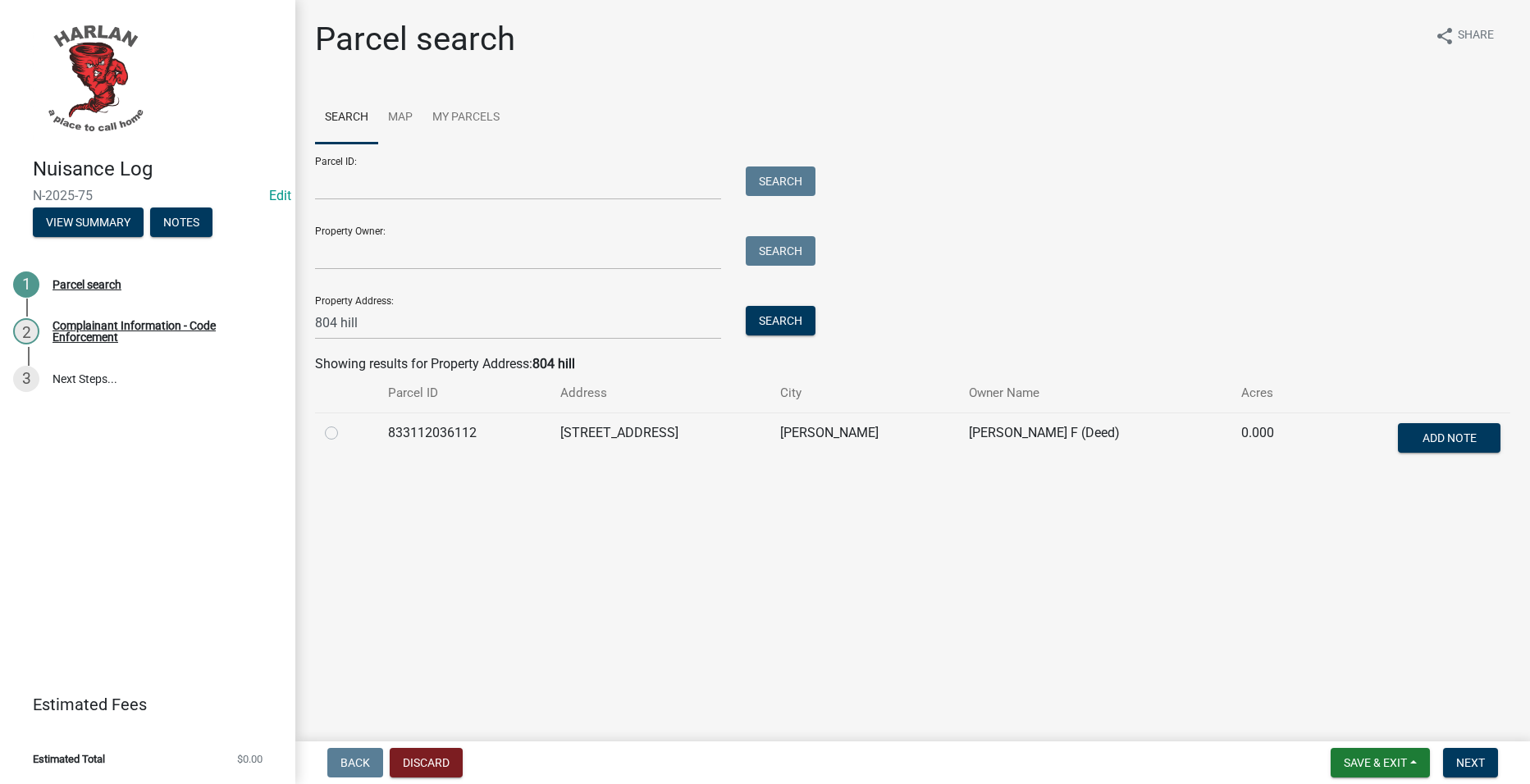
click at [344, 432] on input "radio" at bounding box center [349, 428] width 11 height 11
radio input "true"
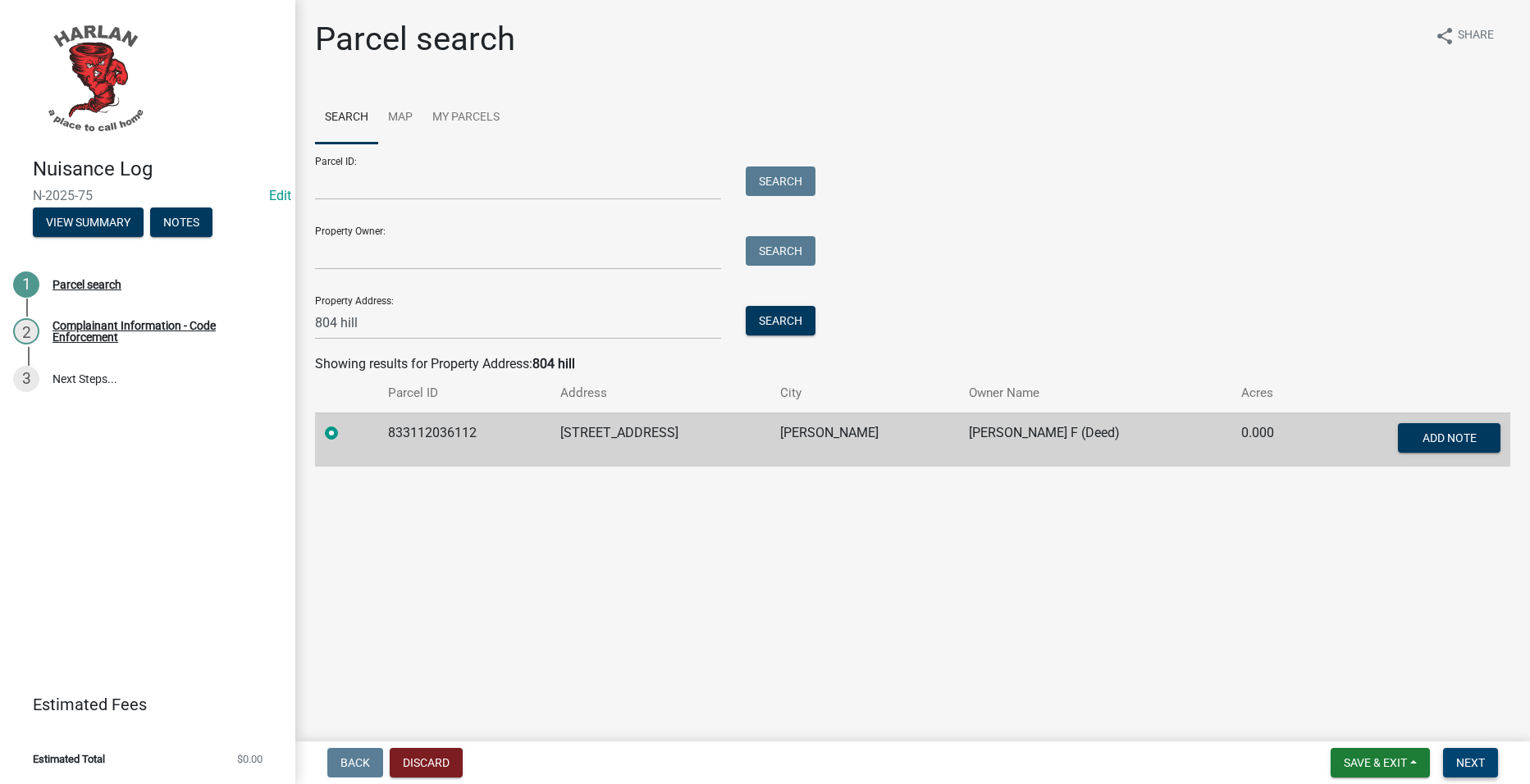
click at [1483, 753] on button "Next" at bounding box center [1470, 763] width 55 height 30
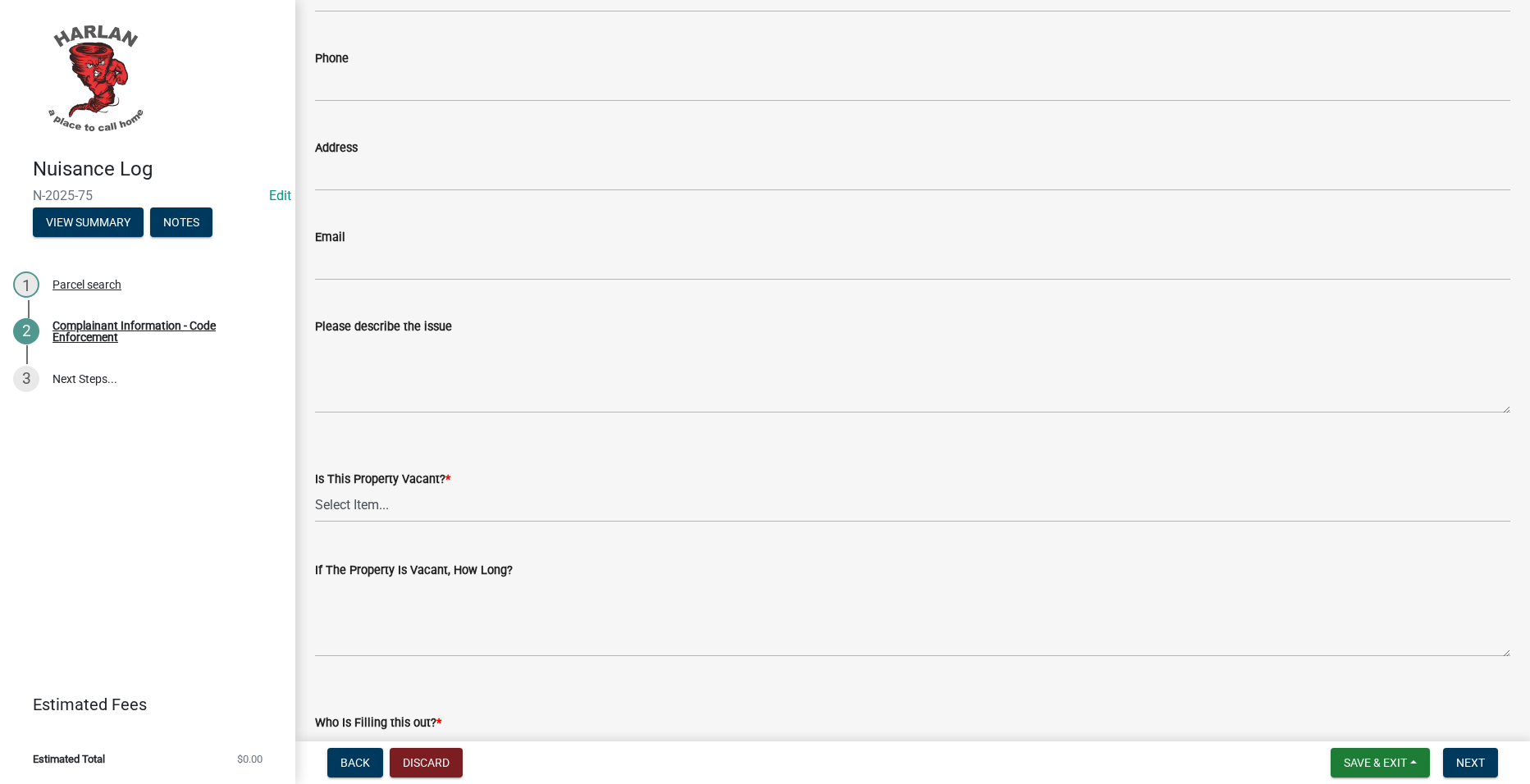
scroll to position [246, 0]
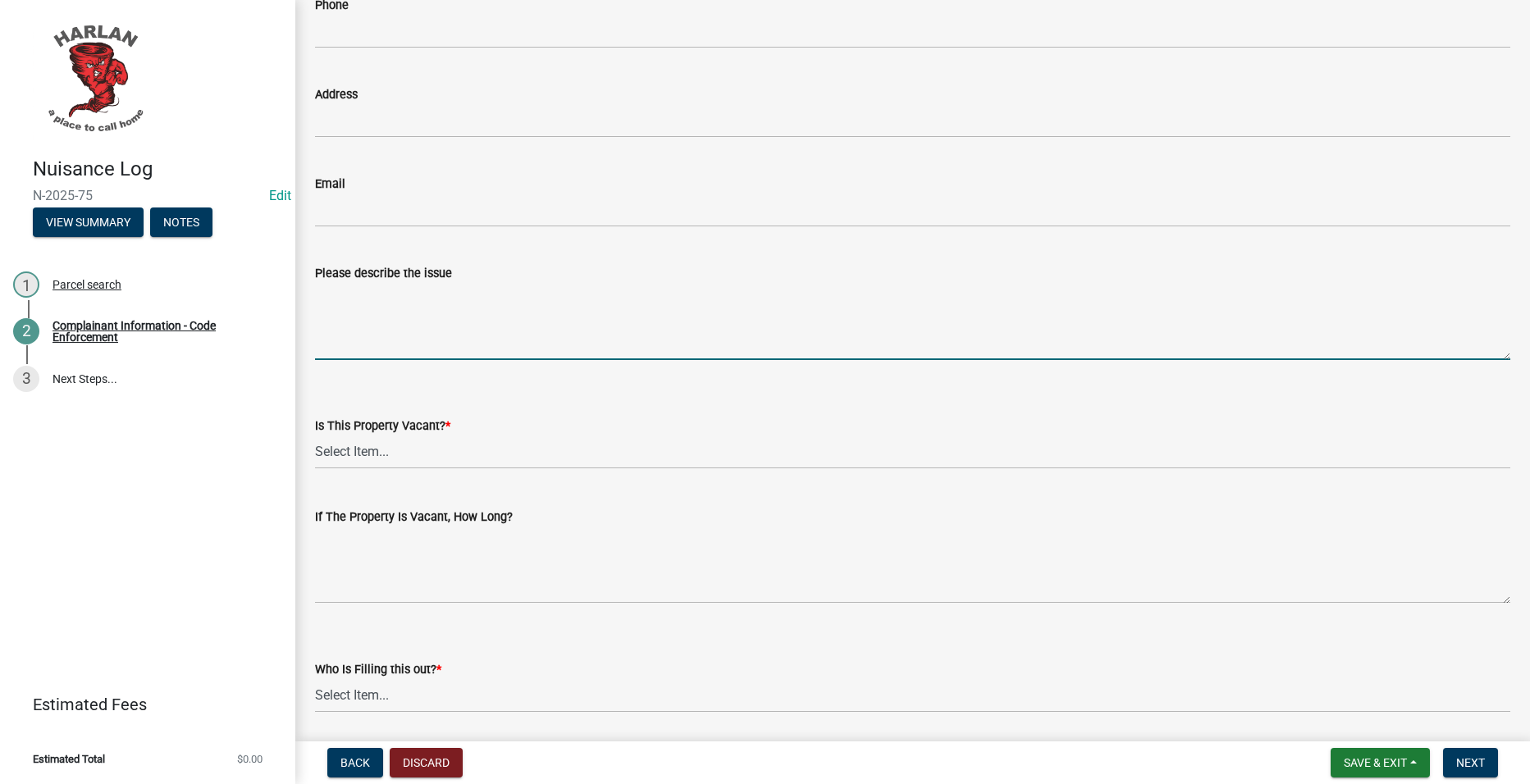
click at [612, 349] on textarea "Please describe the issue" at bounding box center [913, 321] width 1195 height 77
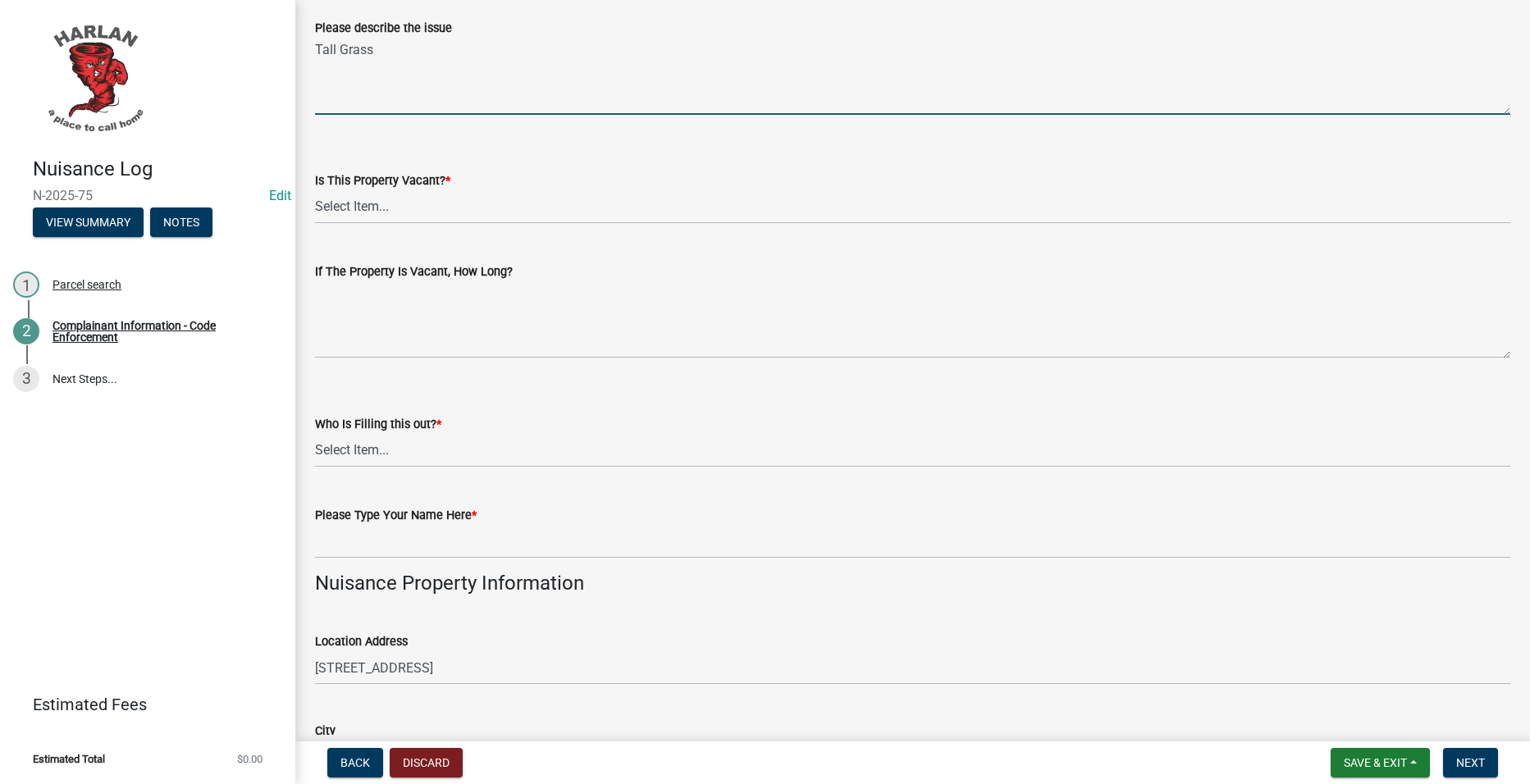
scroll to position [492, 0]
type textarea "Tall Grass"
click at [456, 202] on select "Select Item... Yes No Unsure" at bounding box center [913, 206] width 1195 height 34
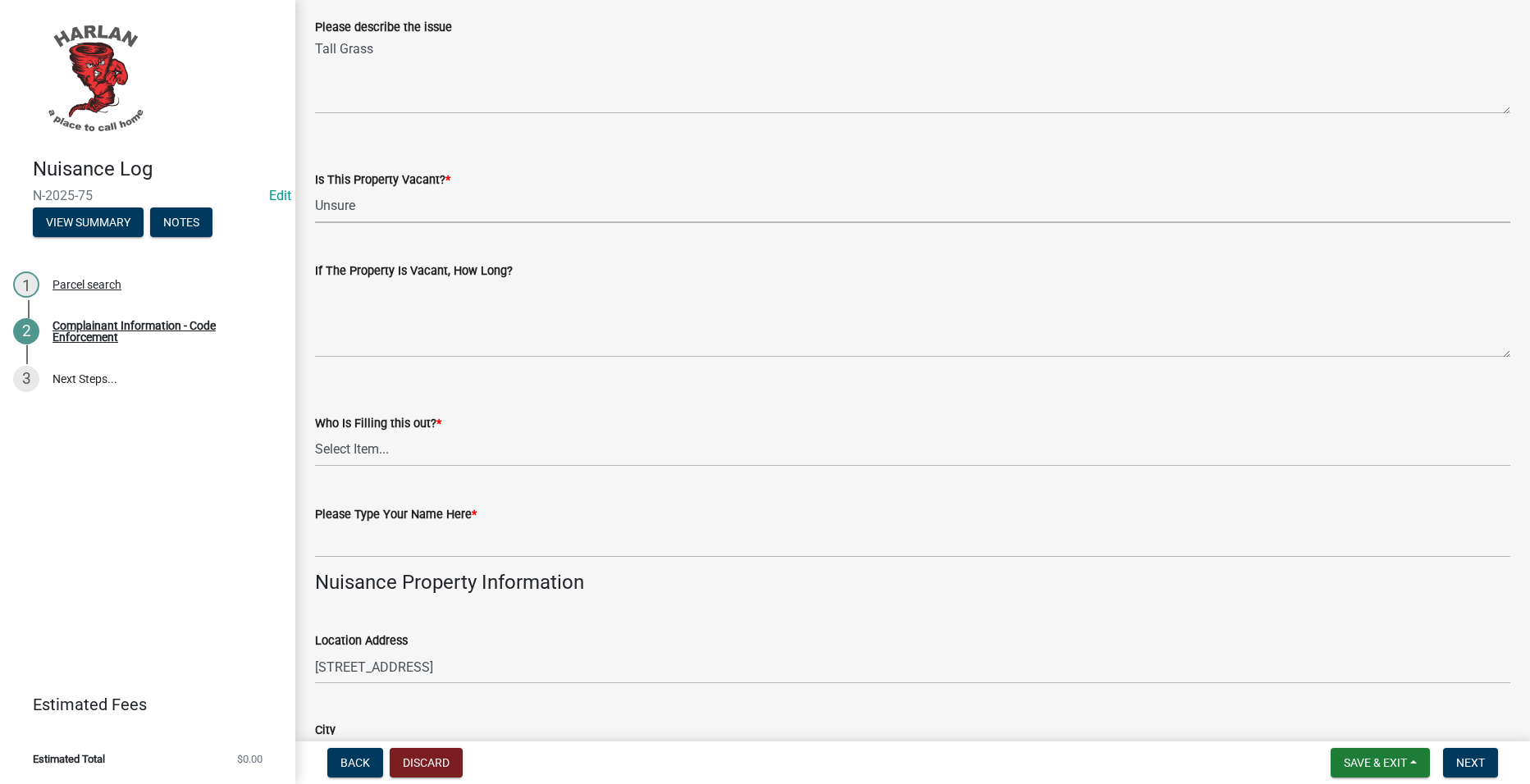
click at [315, 190] on select "Select Item... Yes No Unsure" at bounding box center [913, 206] width 1195 height 34
select select "49b6a45b-4058-468a-b08f-043d13f31423"
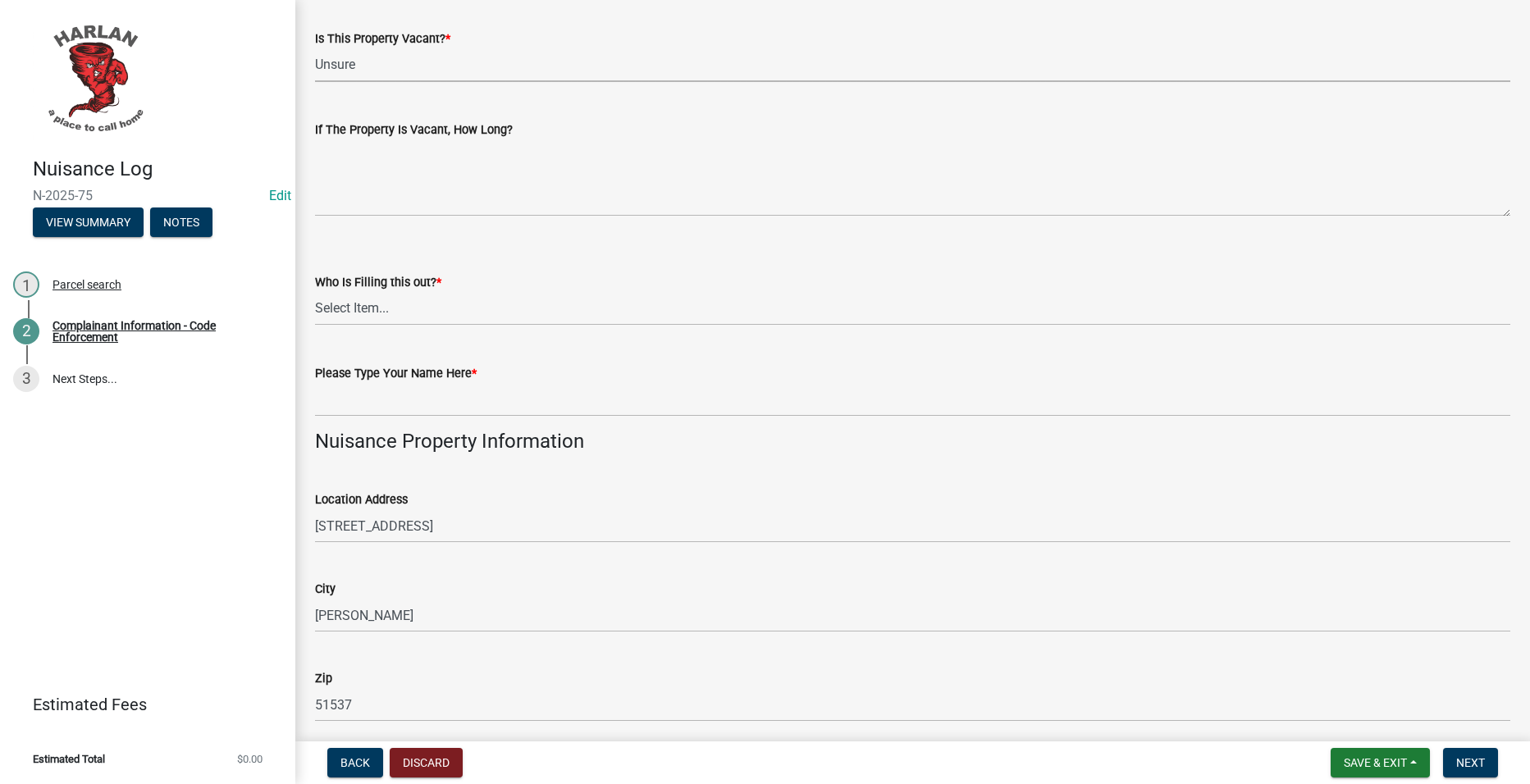
scroll to position [656, 0]
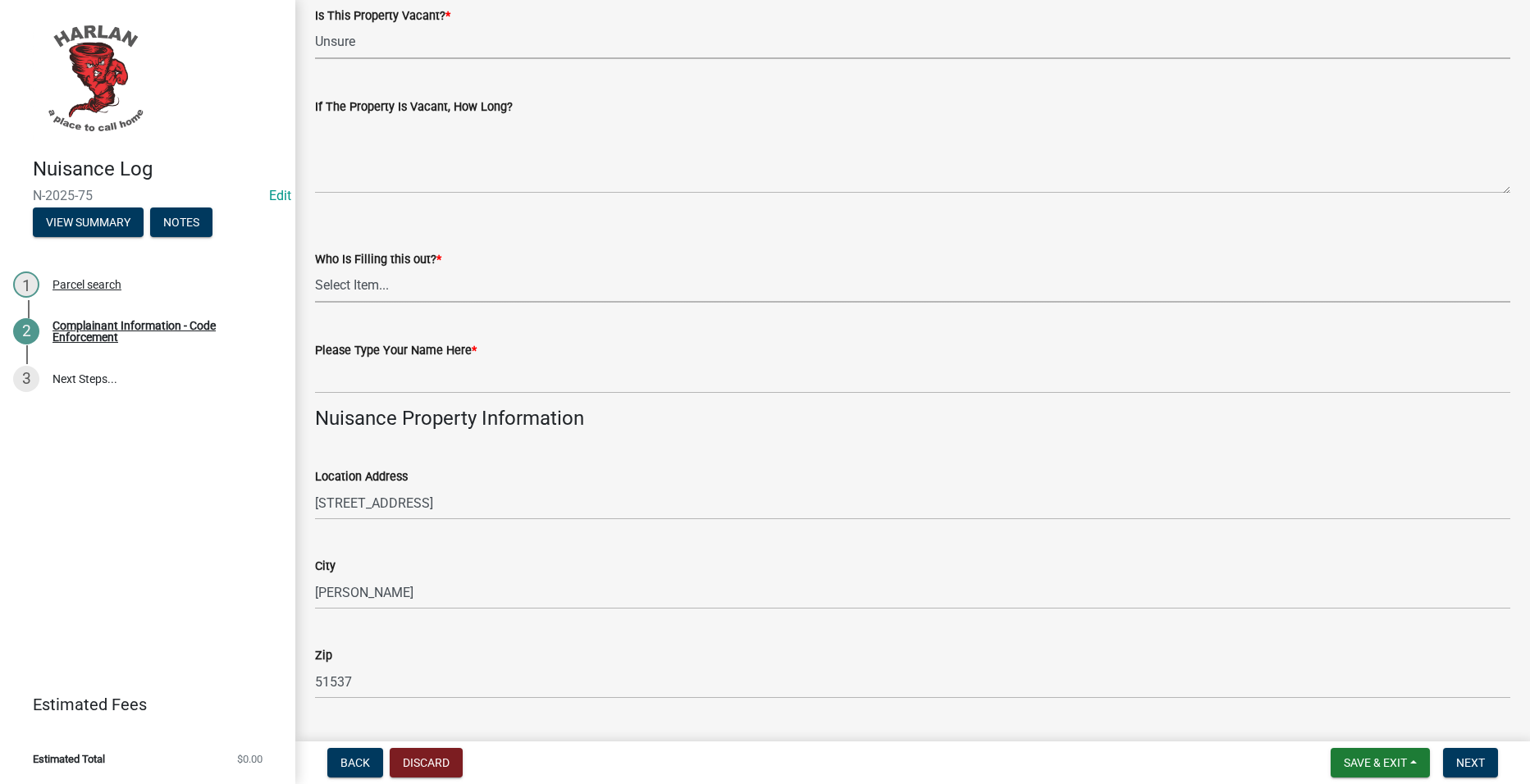
click at [466, 283] on select "Select Item... [GEOGRAPHIC_DATA] 83-25" at bounding box center [913, 285] width 1195 height 34
click at [315, 269] on select "Select Item... [GEOGRAPHIC_DATA] 83-25" at bounding box center [913, 285] width 1195 height 34
select select "c036b1b8-0d0a-4718-af47-3855d29bc181"
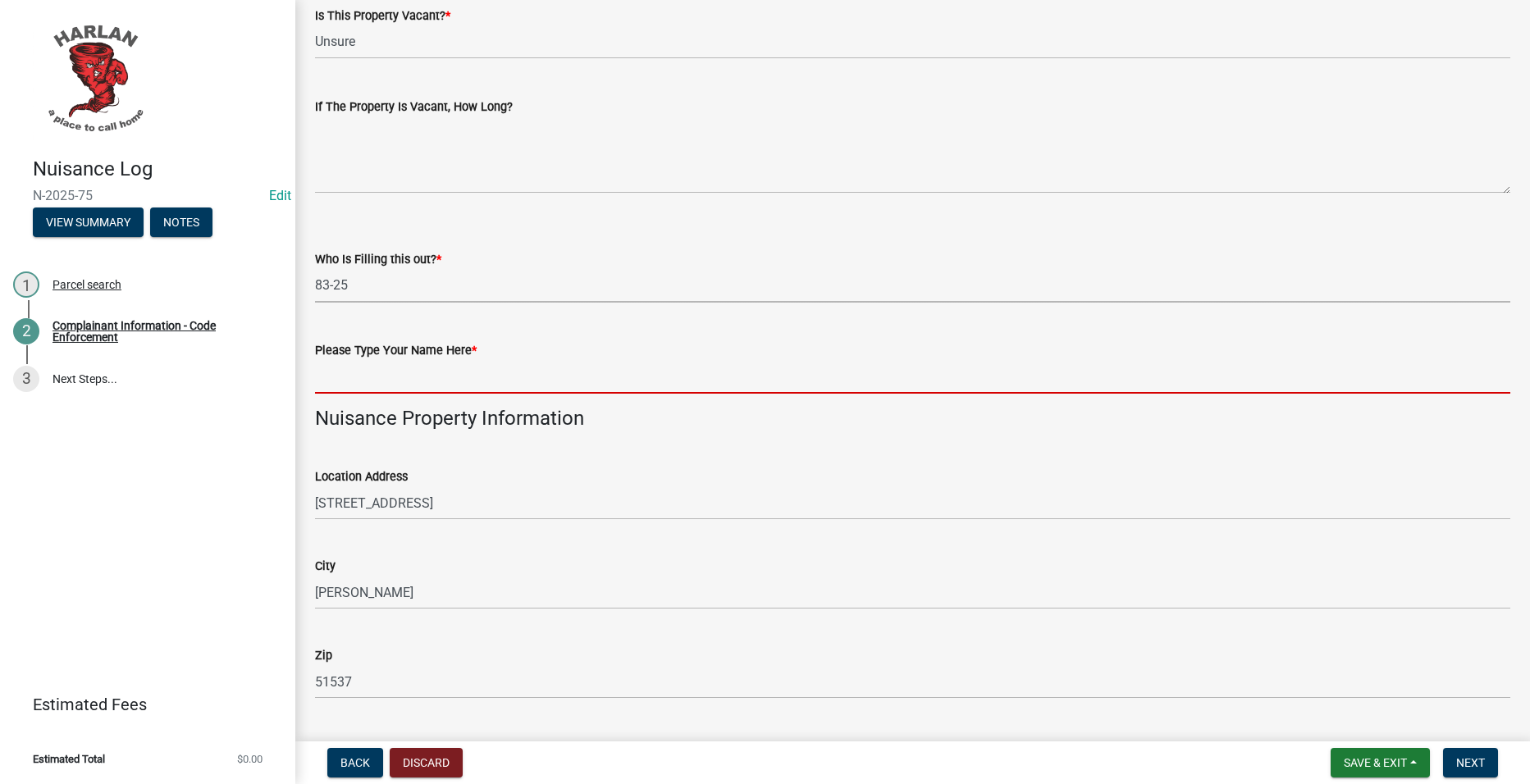
click at [414, 386] on input "Please Type Your Name Here *" at bounding box center [913, 376] width 1195 height 34
type input "25"
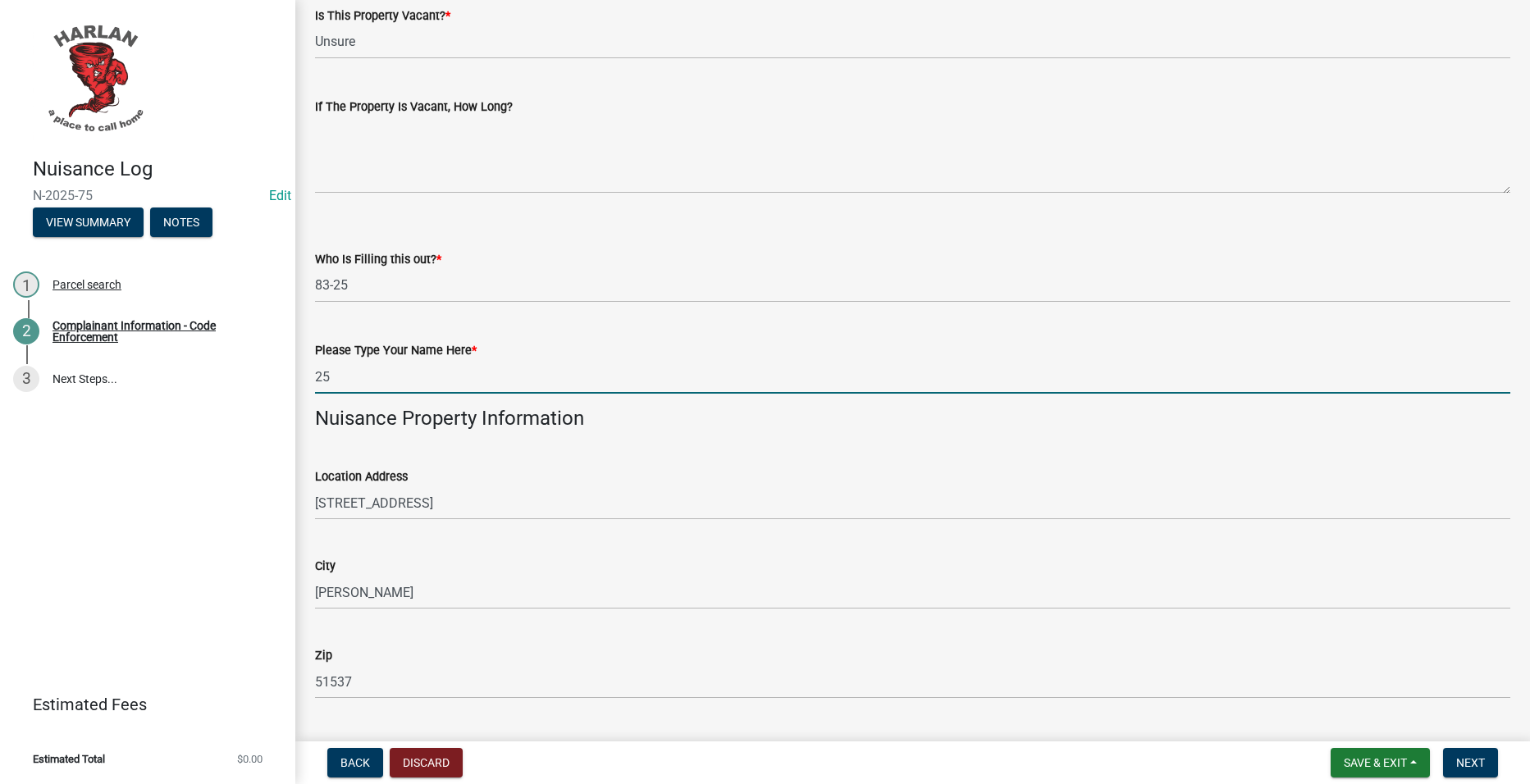
type input "[PERSON_NAME]"
type input "[PHONE_NUMBER]"
type input "Tenant"
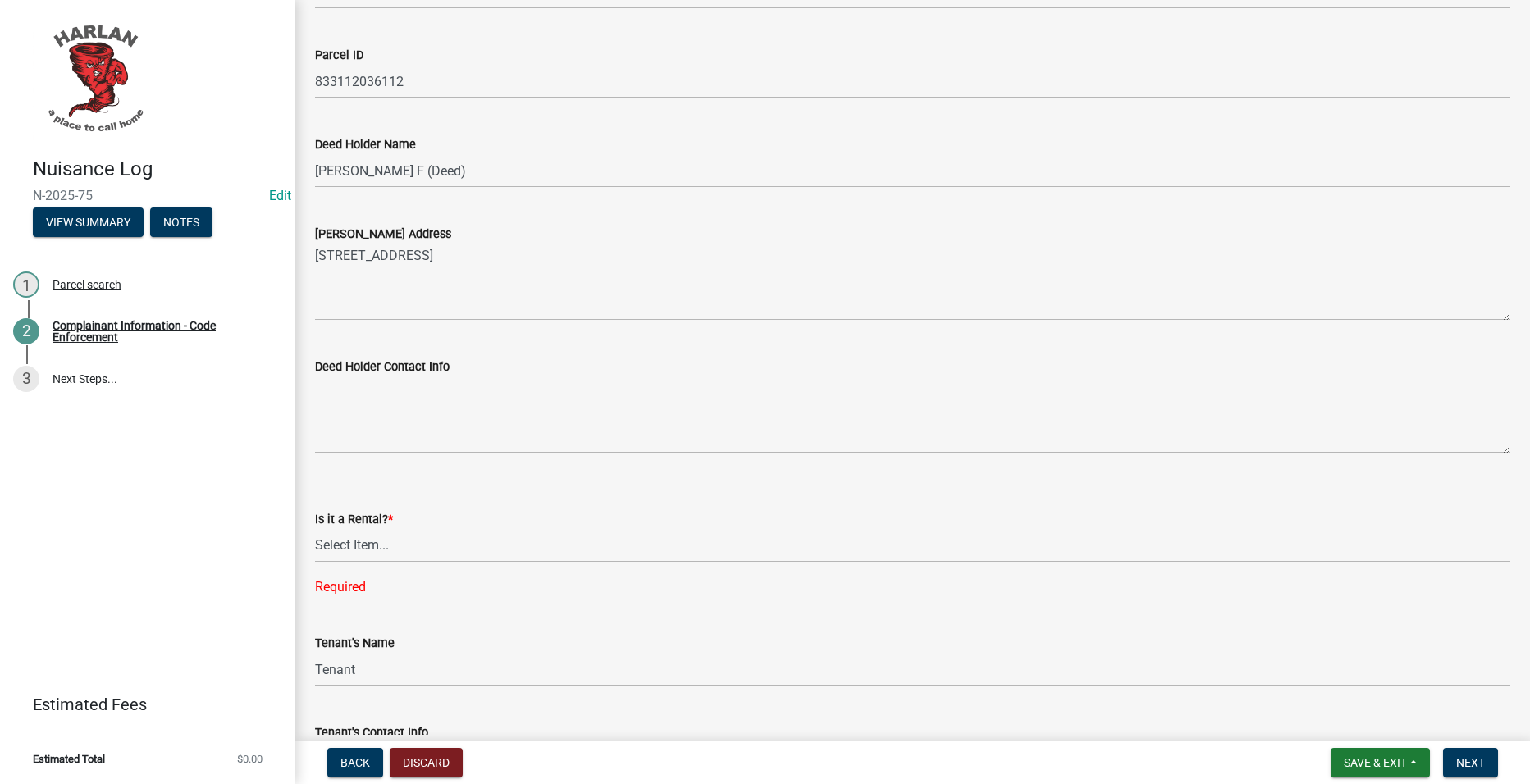
scroll to position [1558, 0]
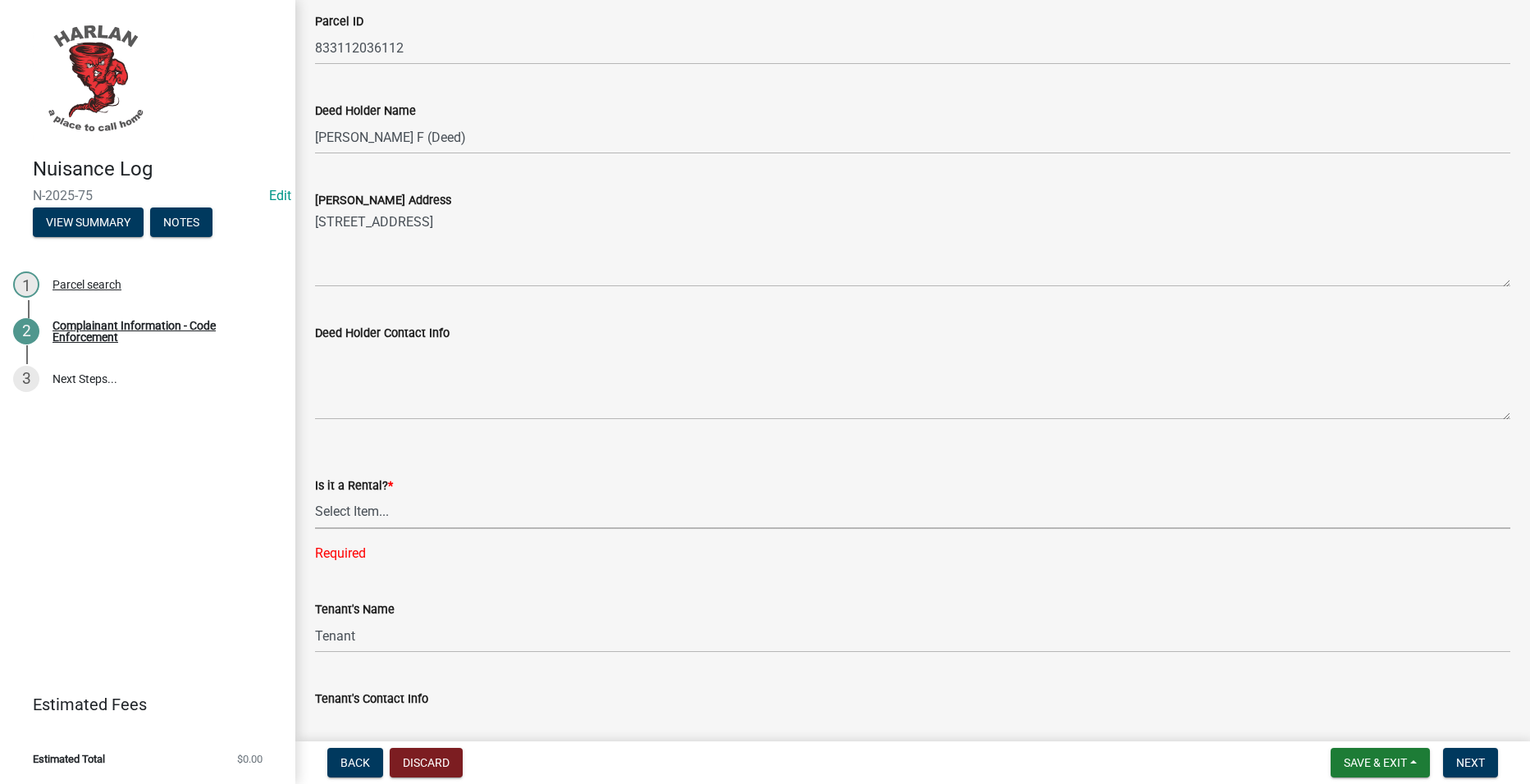
drag, startPoint x: 451, startPoint y: 506, endPoint x: 446, endPoint y: 514, distance: 9.4
click at [451, 506] on select "Select Item... Yes No" at bounding box center [913, 512] width 1195 height 34
click at [315, 496] on select "Select Item... Yes No" at bounding box center [913, 512] width 1195 height 34
select select "d0241054-40f9-4b9b-84ae-c36b80326f00"
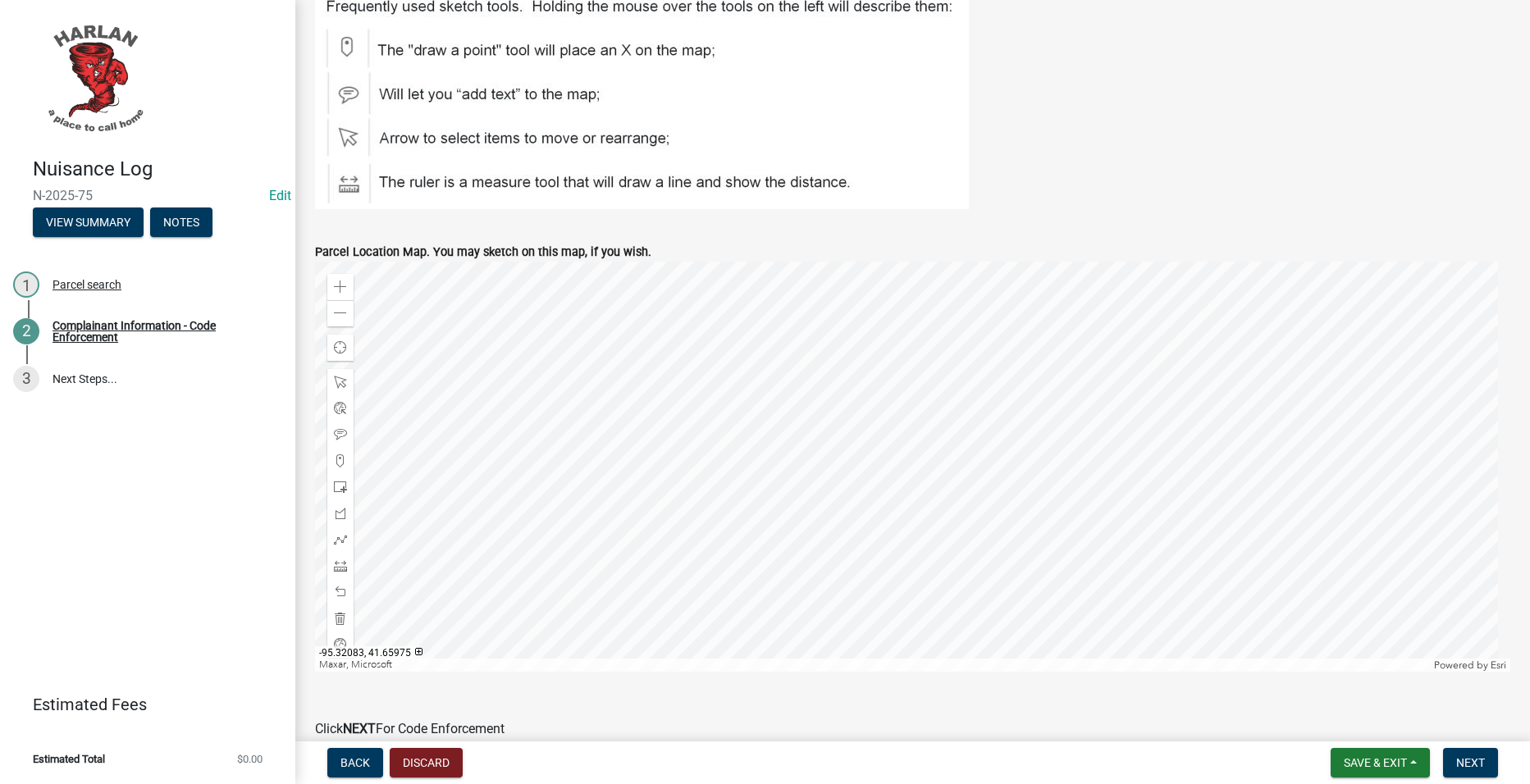
scroll to position [2542, 0]
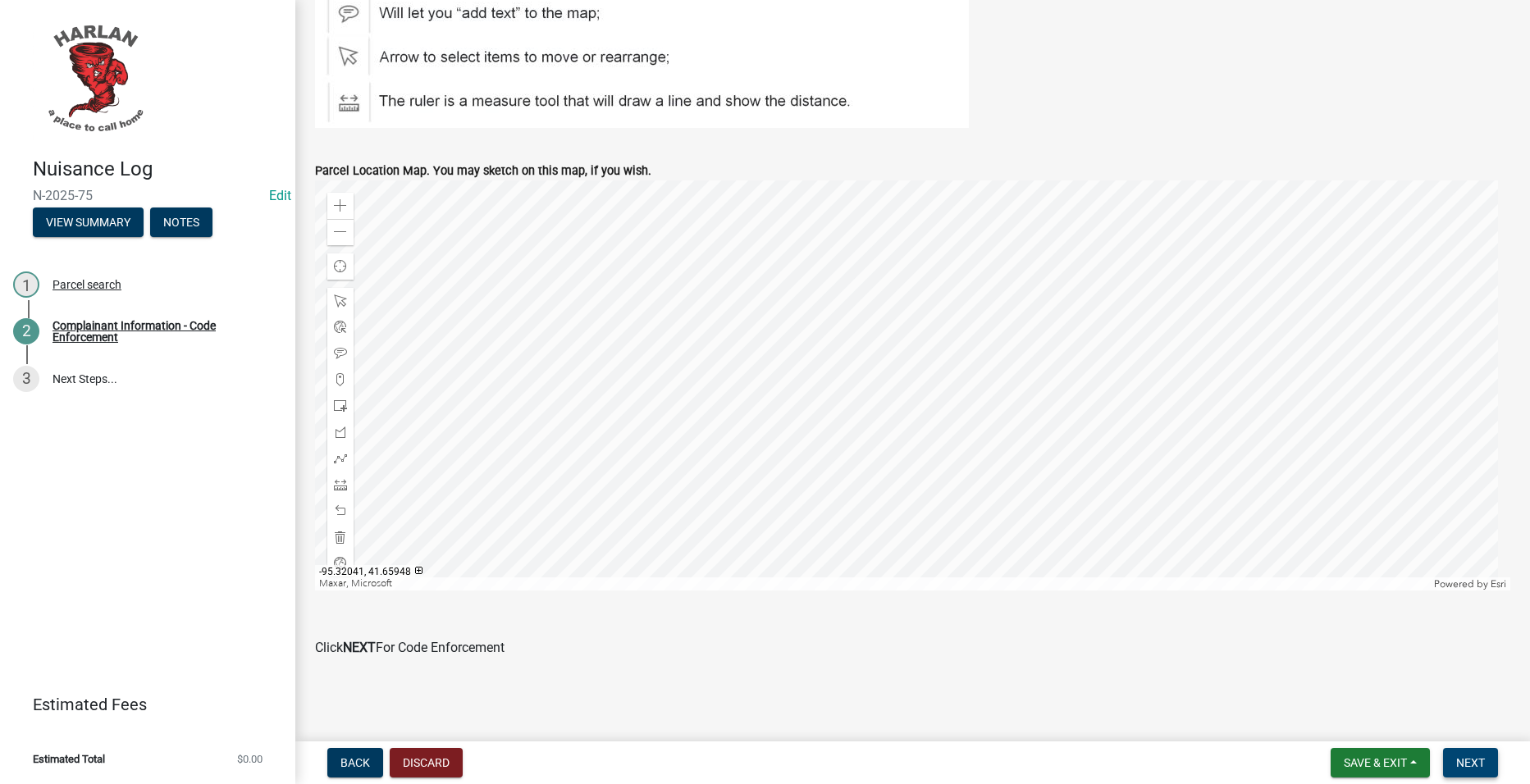
drag, startPoint x: 1475, startPoint y: 758, endPoint x: 1525, endPoint y: 725, distance: 59.9
click at [1476, 759] on span "Next" at bounding box center [1470, 763] width 29 height 13
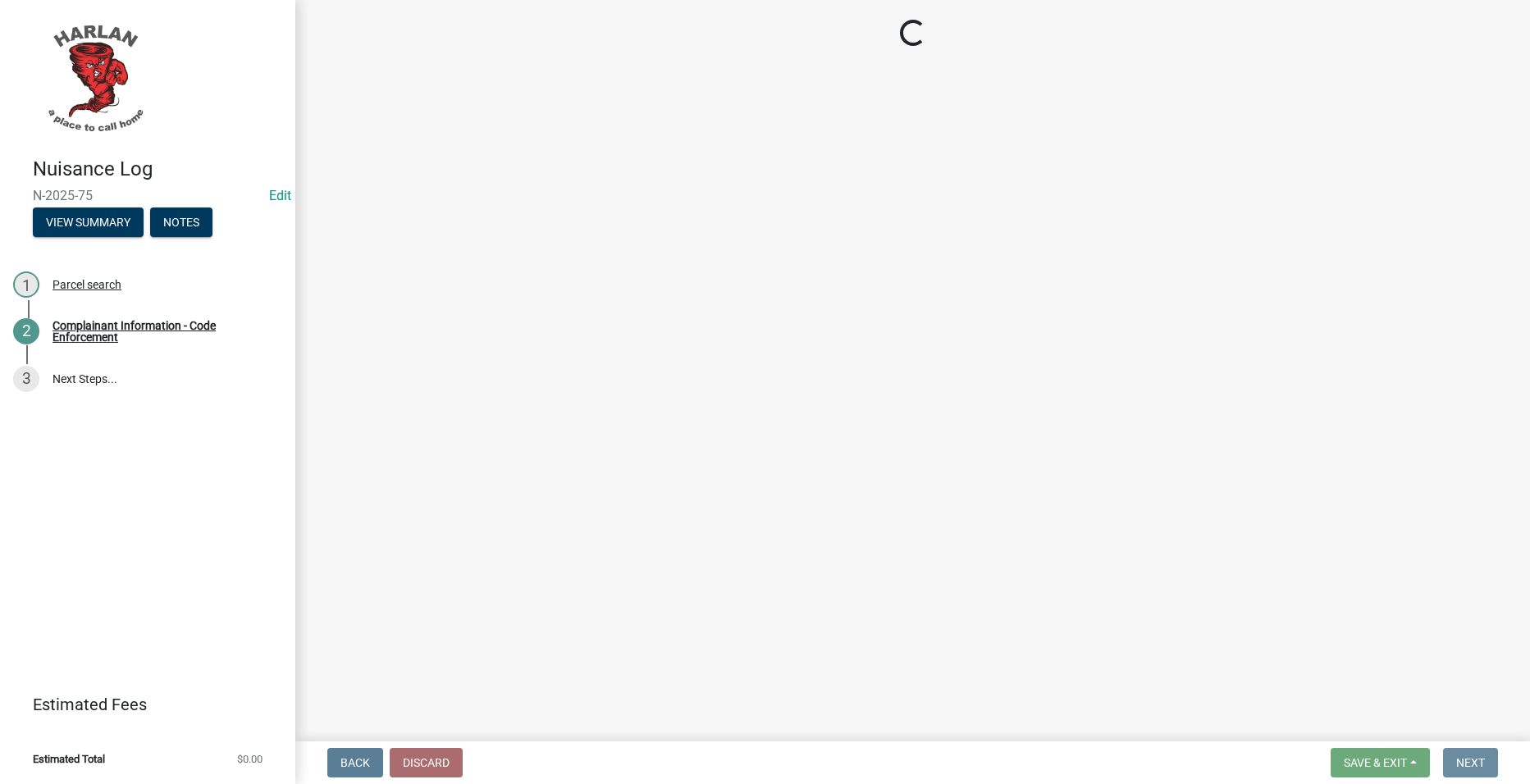
scroll to position [0, 0]
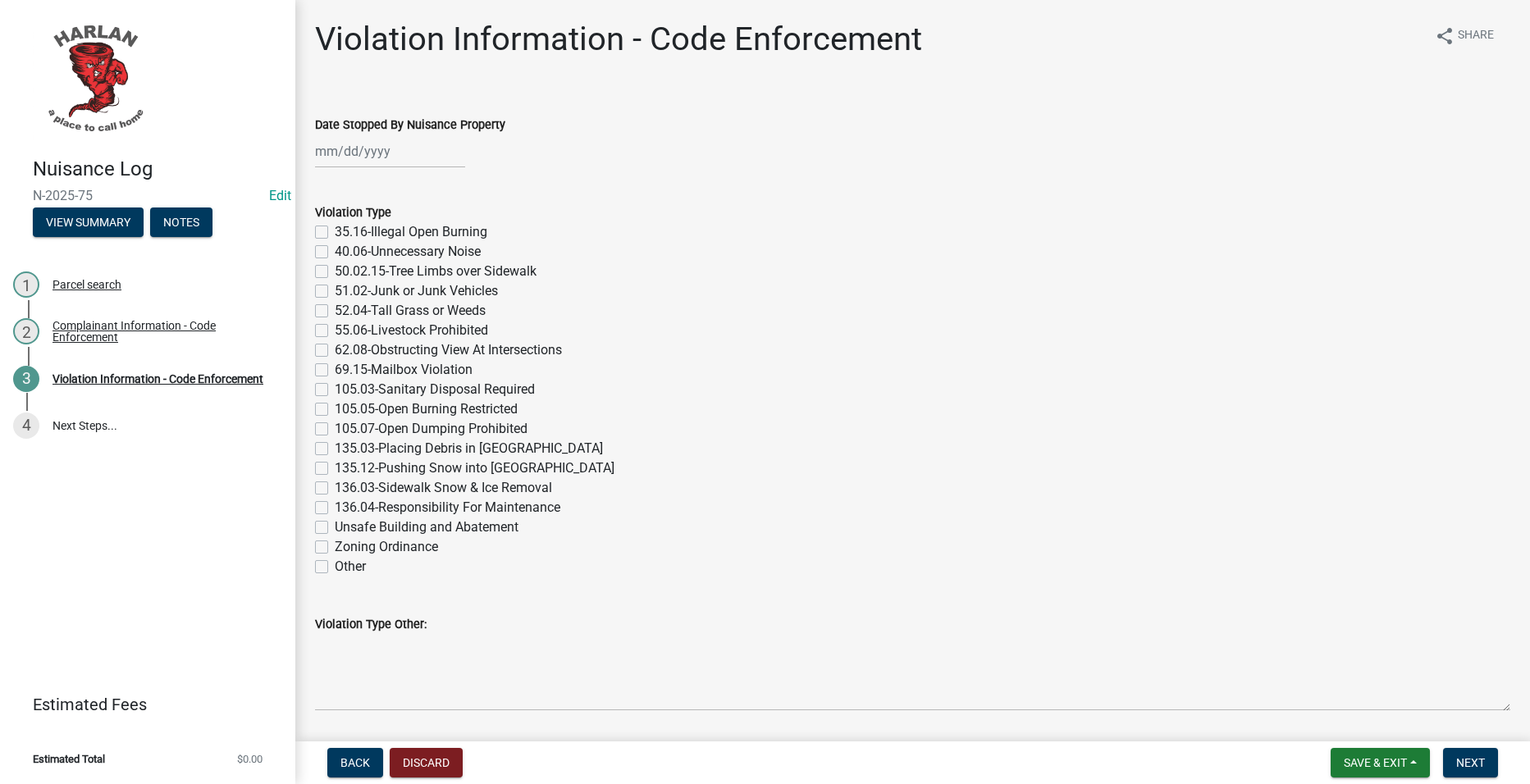
click at [421, 150] on div at bounding box center [390, 151] width 150 height 34
select select "8"
select select "2025"
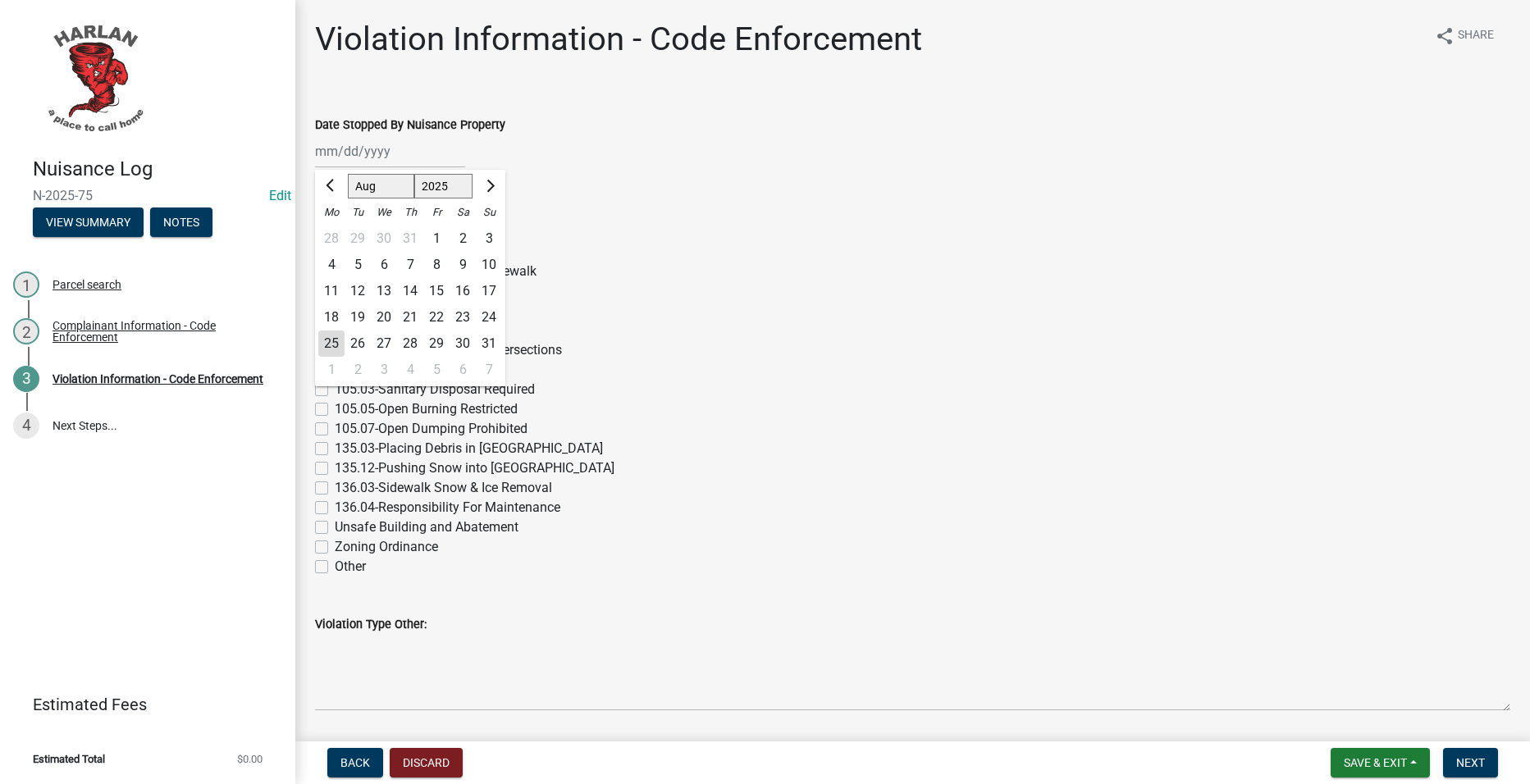
click at [337, 319] on div "18" at bounding box center [331, 317] width 26 height 26
type input "[DATE]"
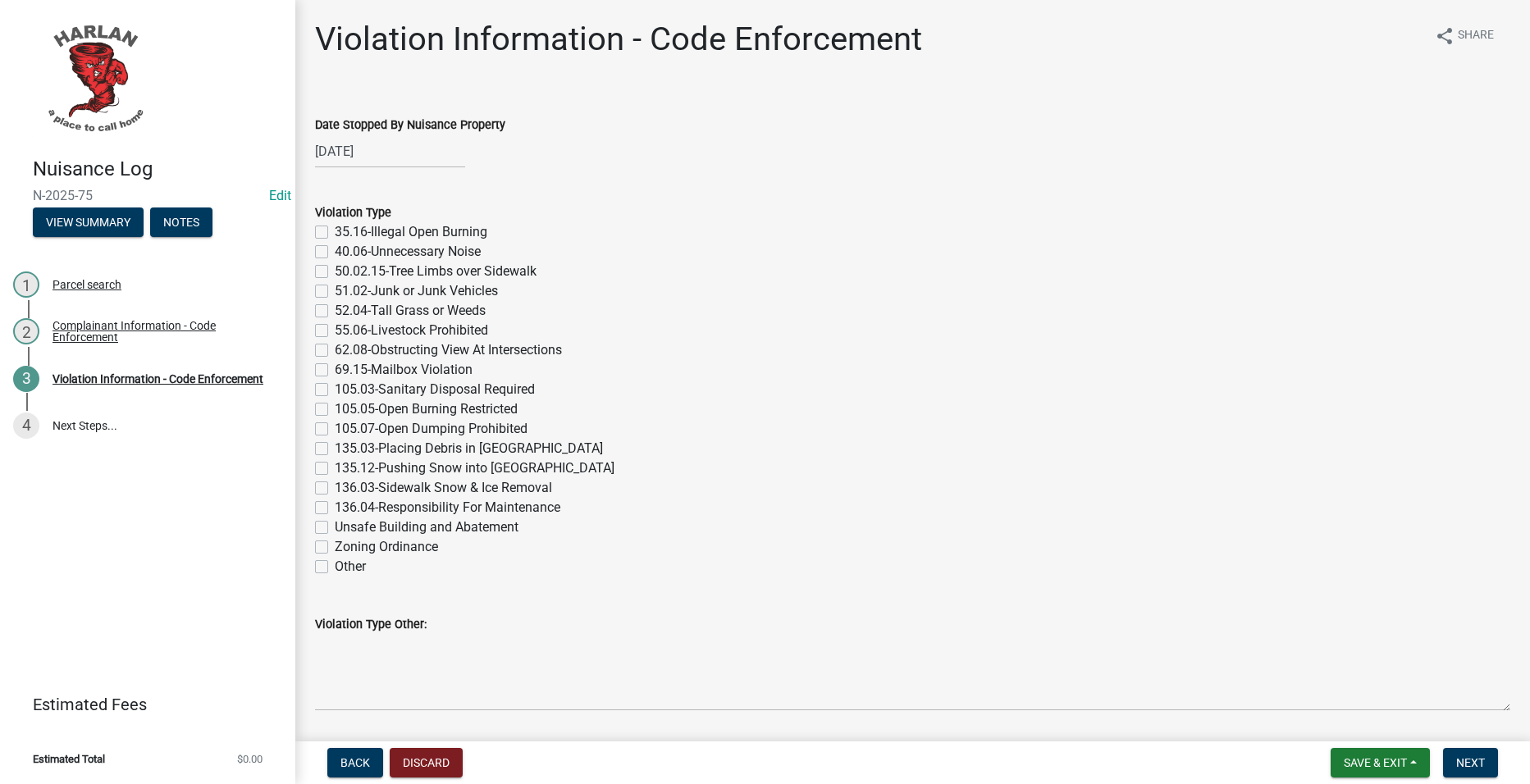
click at [459, 311] on label "52.04-Tall Grass or Weeds" at bounding box center [410, 311] width 151 height 20
click at [345, 311] on input "52.04-Tall Grass or Weeds" at bounding box center [340, 306] width 11 height 11
checkbox input "true"
checkbox input "false"
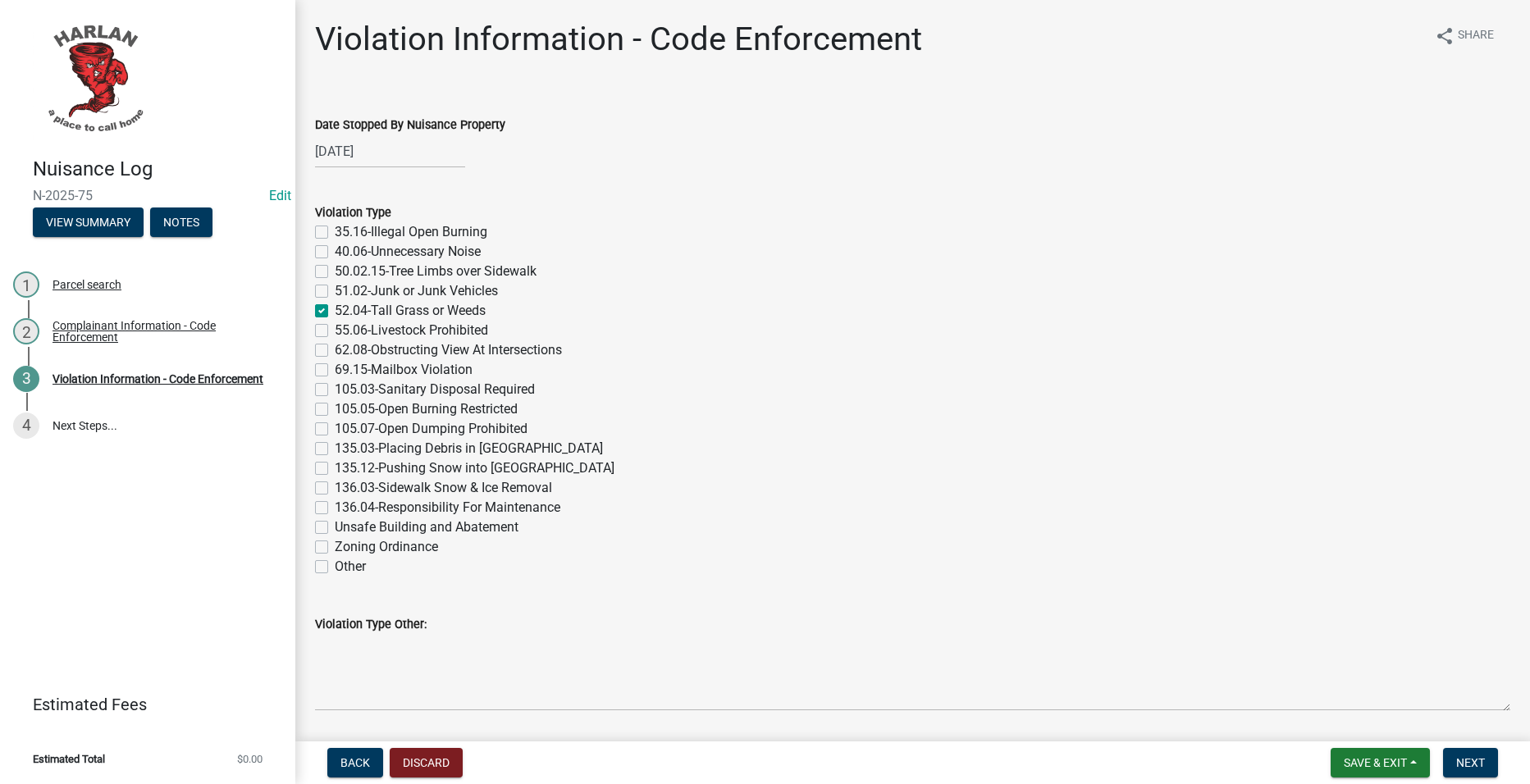
checkbox input "false"
checkbox input "true"
checkbox input "false"
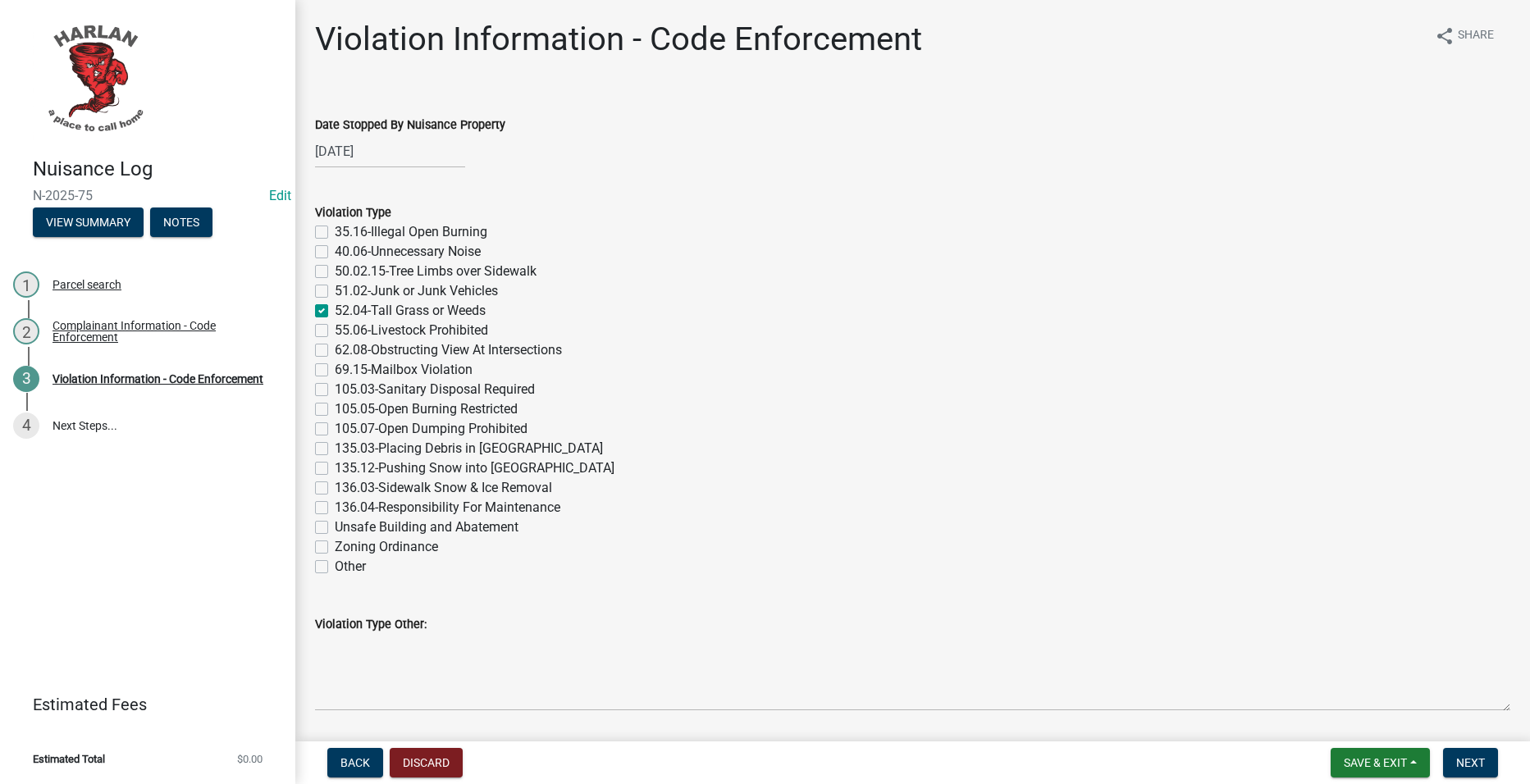
checkbox input "false"
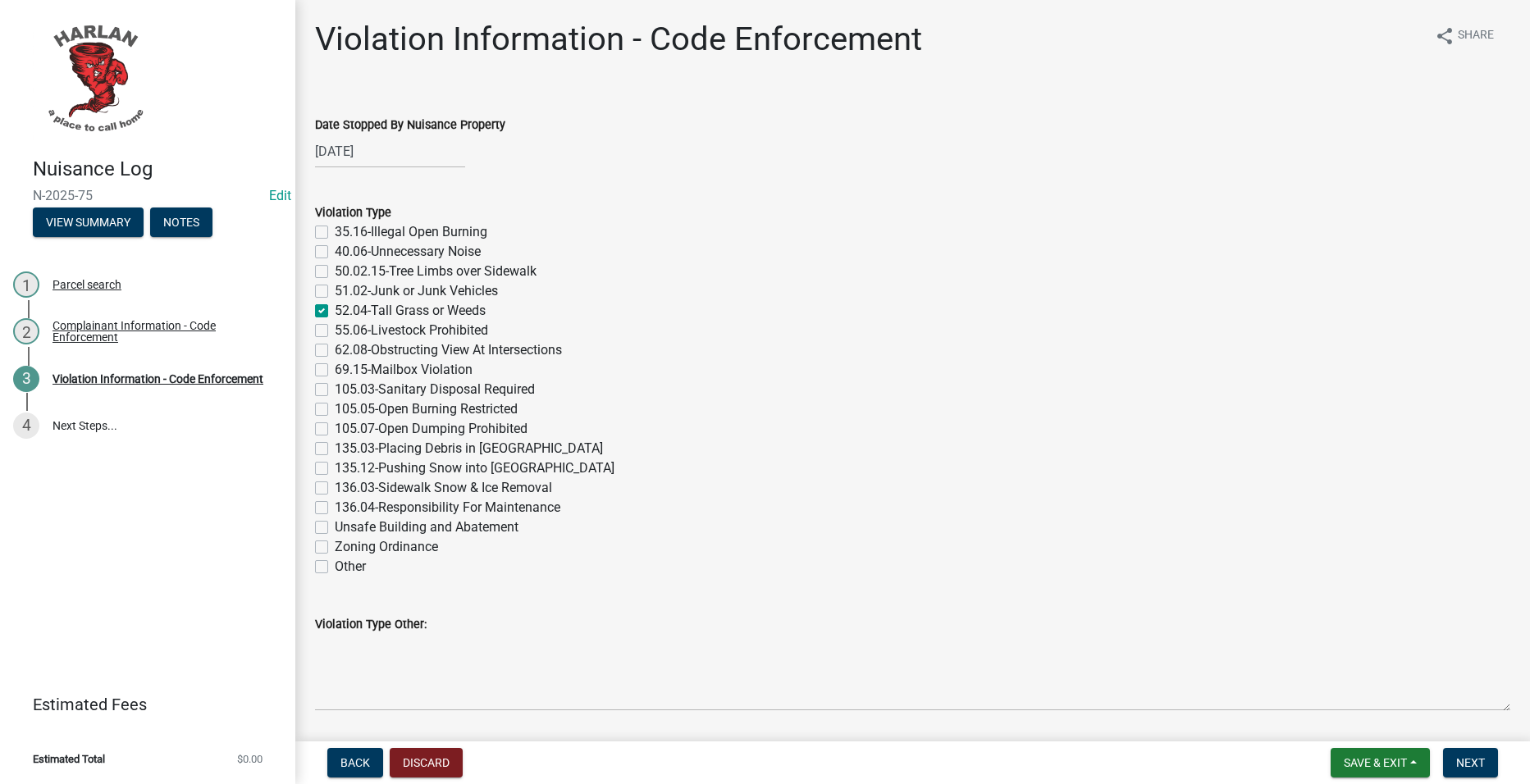
checkbox input "false"
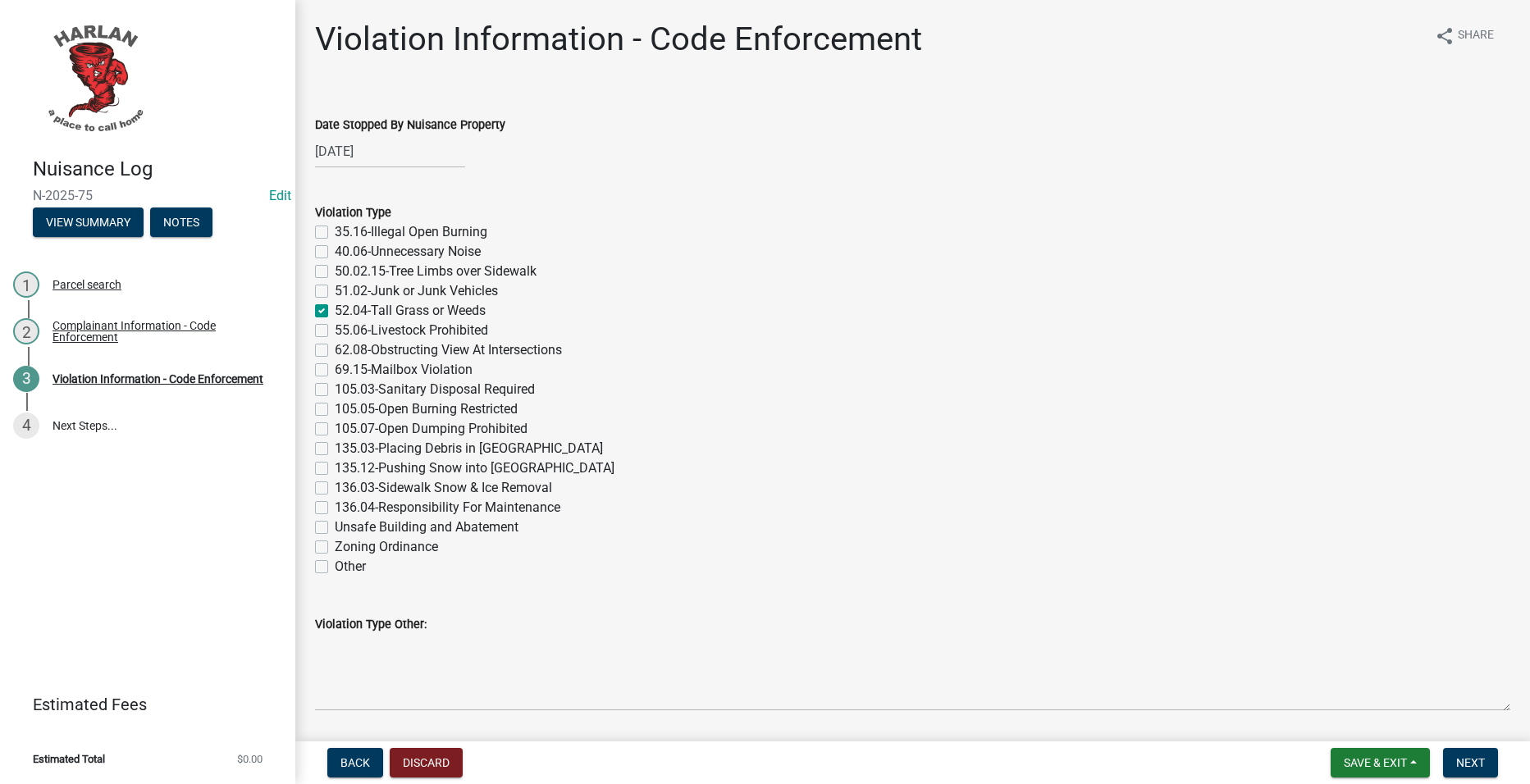
checkbox input "false"
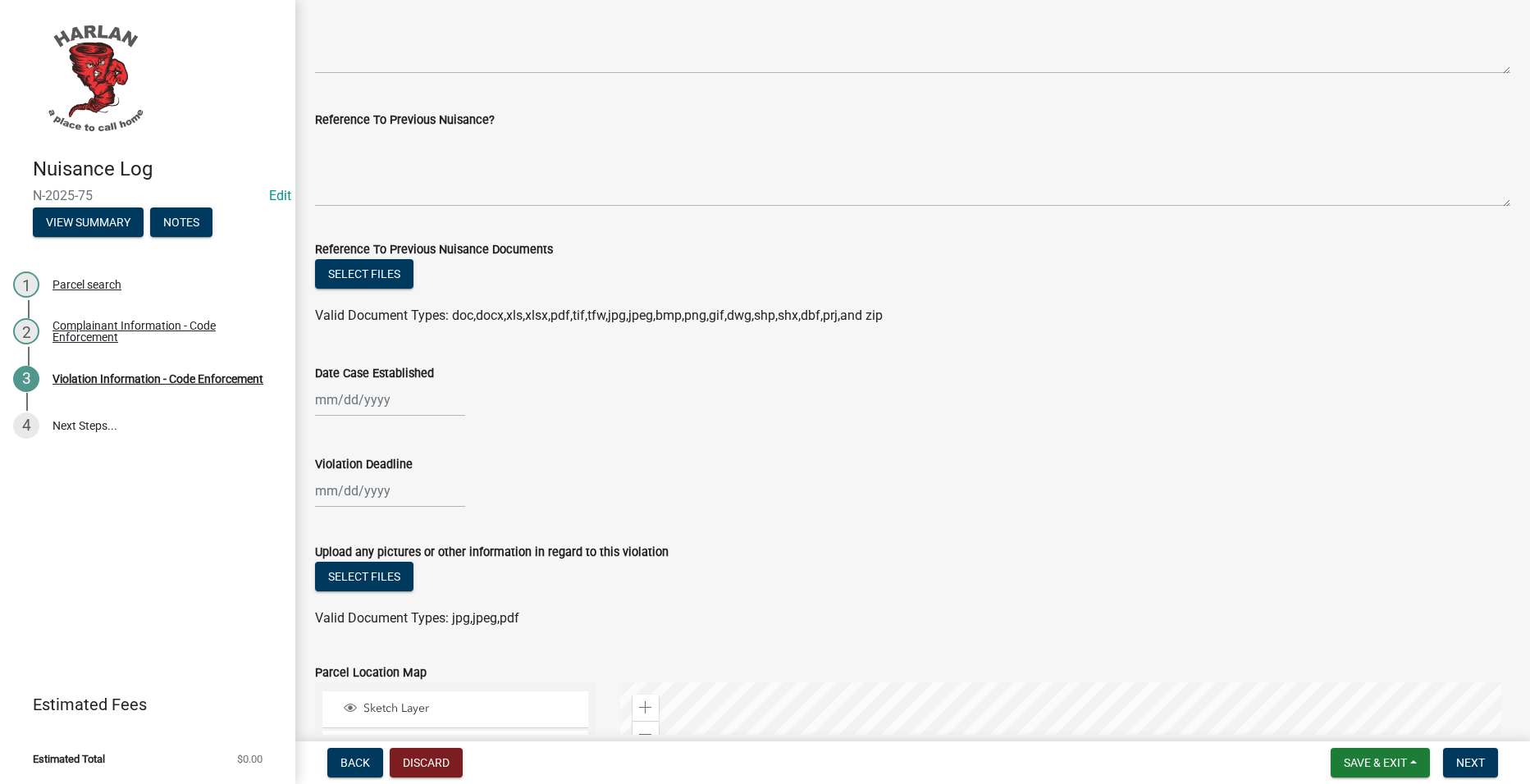
scroll to position [1066, 0]
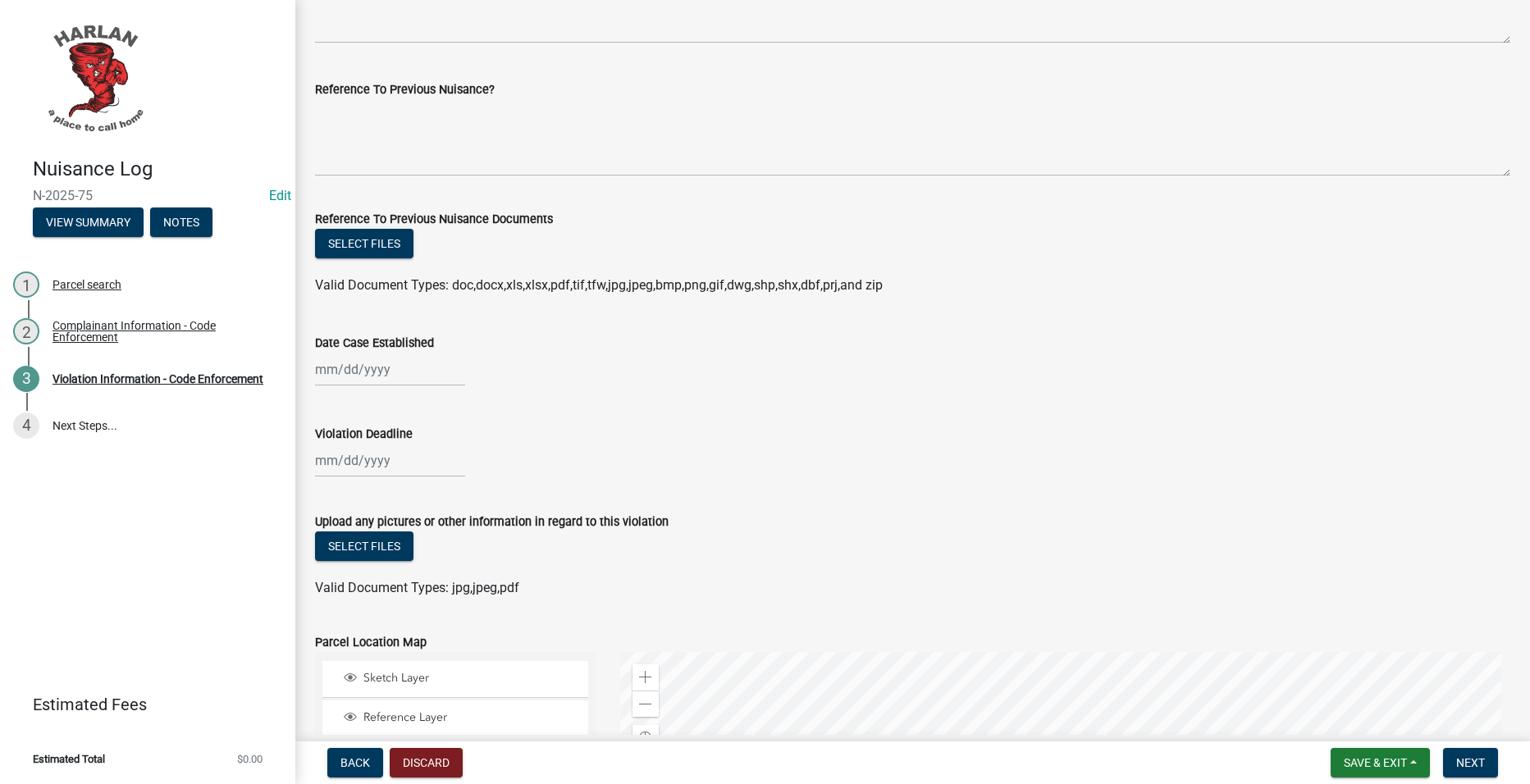
click at [375, 374] on div at bounding box center [390, 369] width 150 height 34
select select "8"
select select "2025"
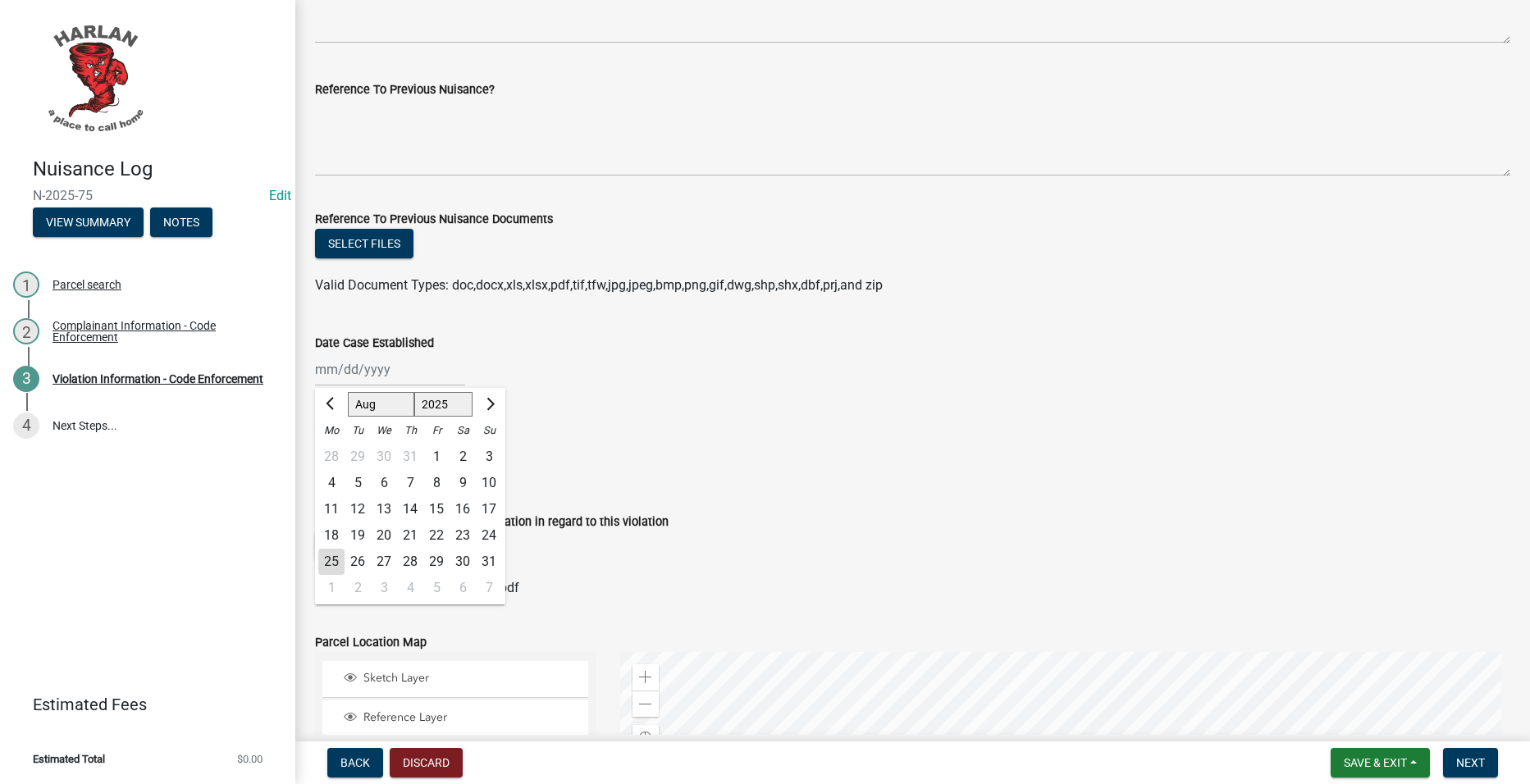
click at [327, 539] on div "18" at bounding box center [331, 536] width 26 height 26
type input "[DATE]"
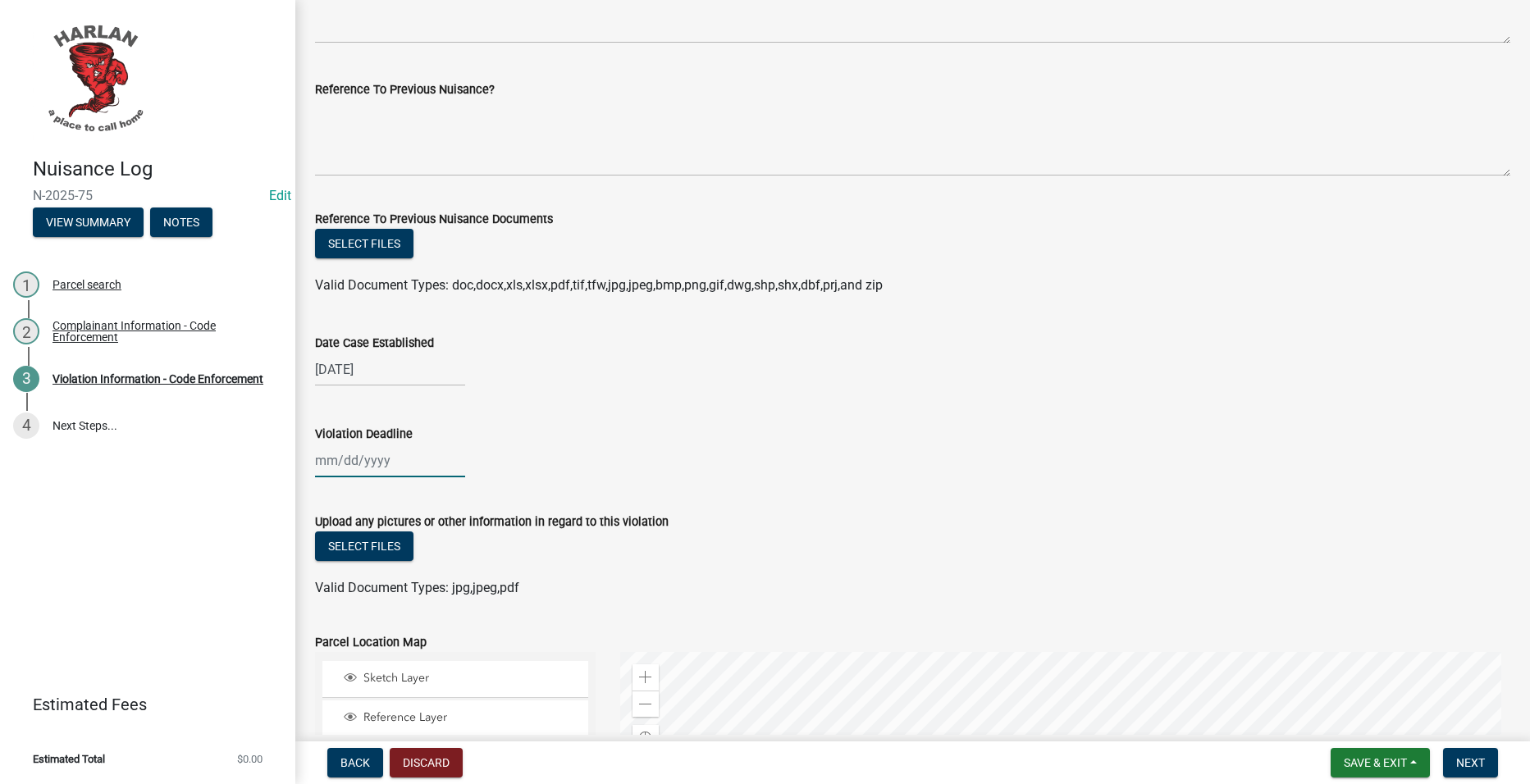
click at [381, 456] on div at bounding box center [390, 460] width 150 height 34
select select "8"
select select "2025"
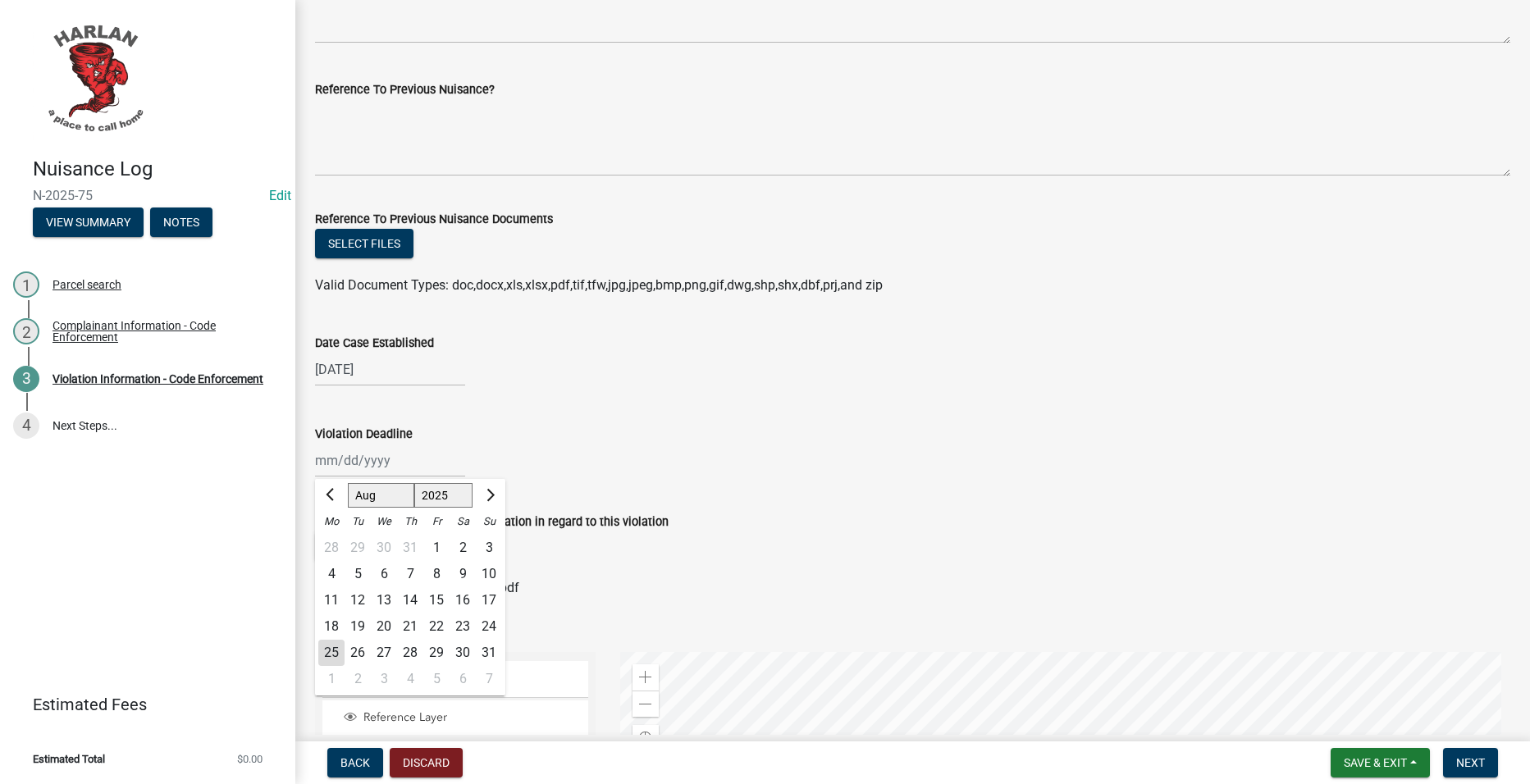
click at [331, 650] on div "25" at bounding box center [331, 653] width 26 height 26
type input "[DATE]"
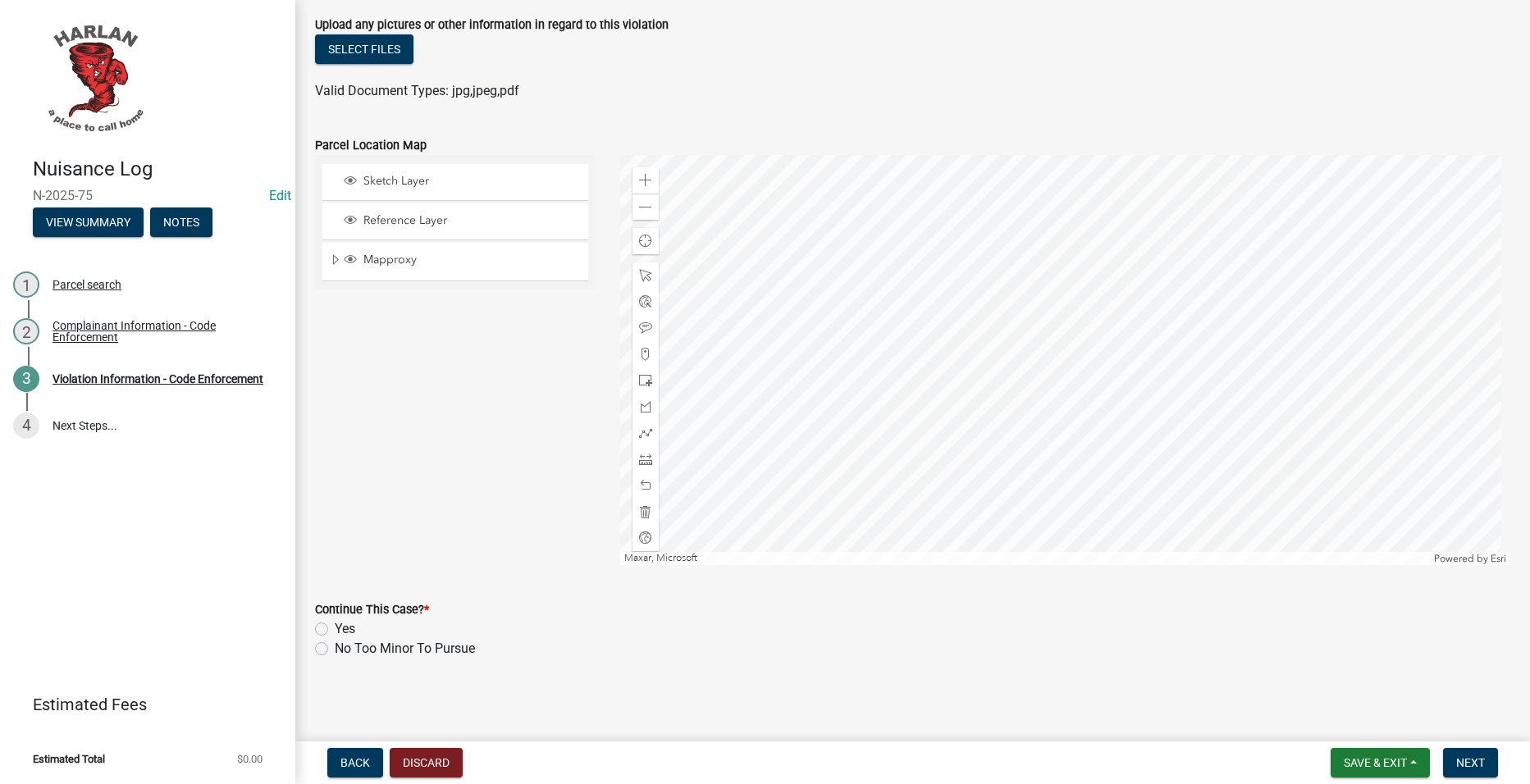
scroll to position [1566, 0]
click at [341, 620] on label "Yes" at bounding box center [344, 626] width 21 height 20
click at [341, 620] on input "Yes" at bounding box center [340, 621] width 11 height 11
radio input "true"
click at [1470, 741] on nav "Back Discard Save & Exit Save Save & Exit Next" at bounding box center [913, 763] width 1235 height 43
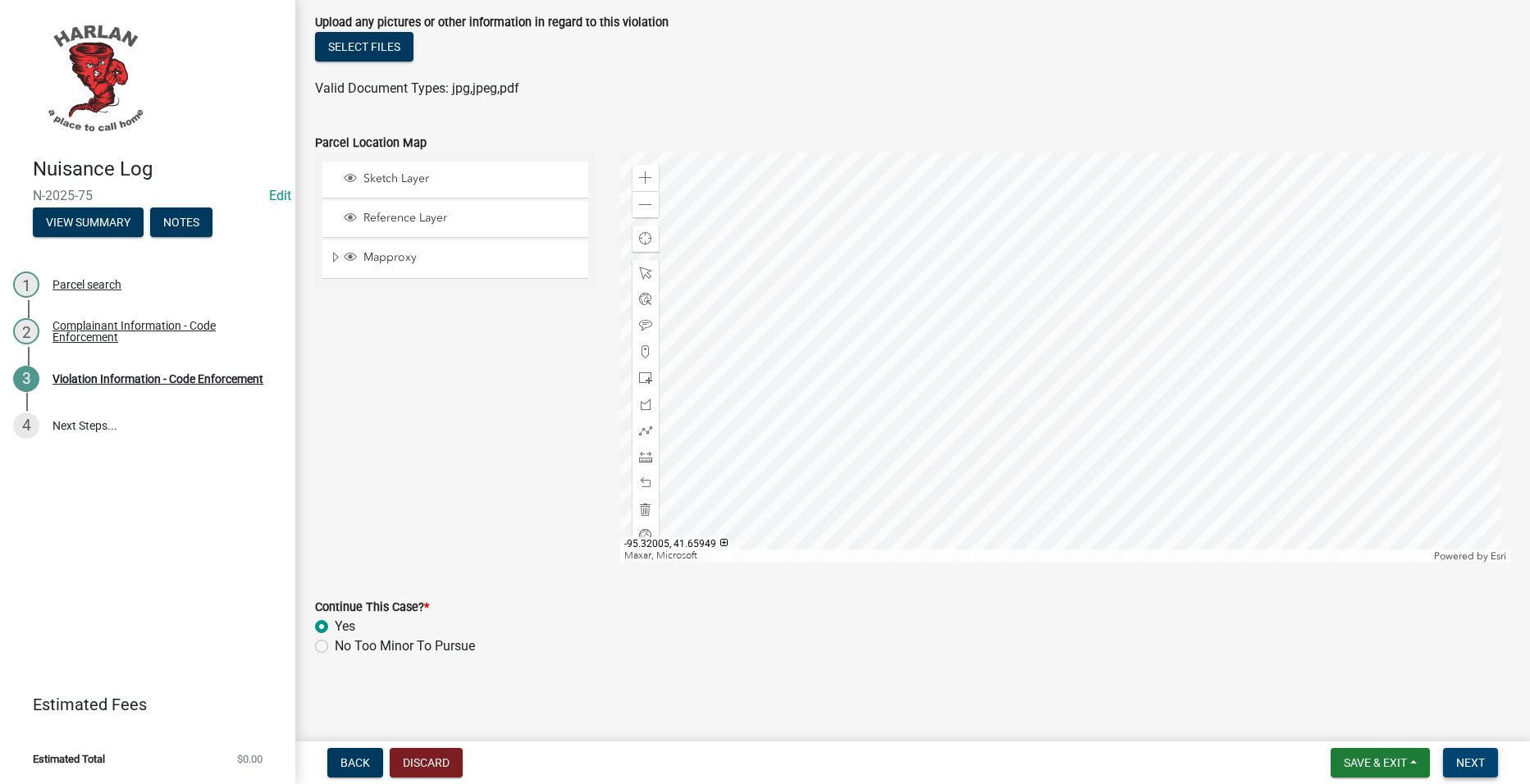
click at [1465, 758] on span "Next" at bounding box center [1470, 763] width 29 height 13
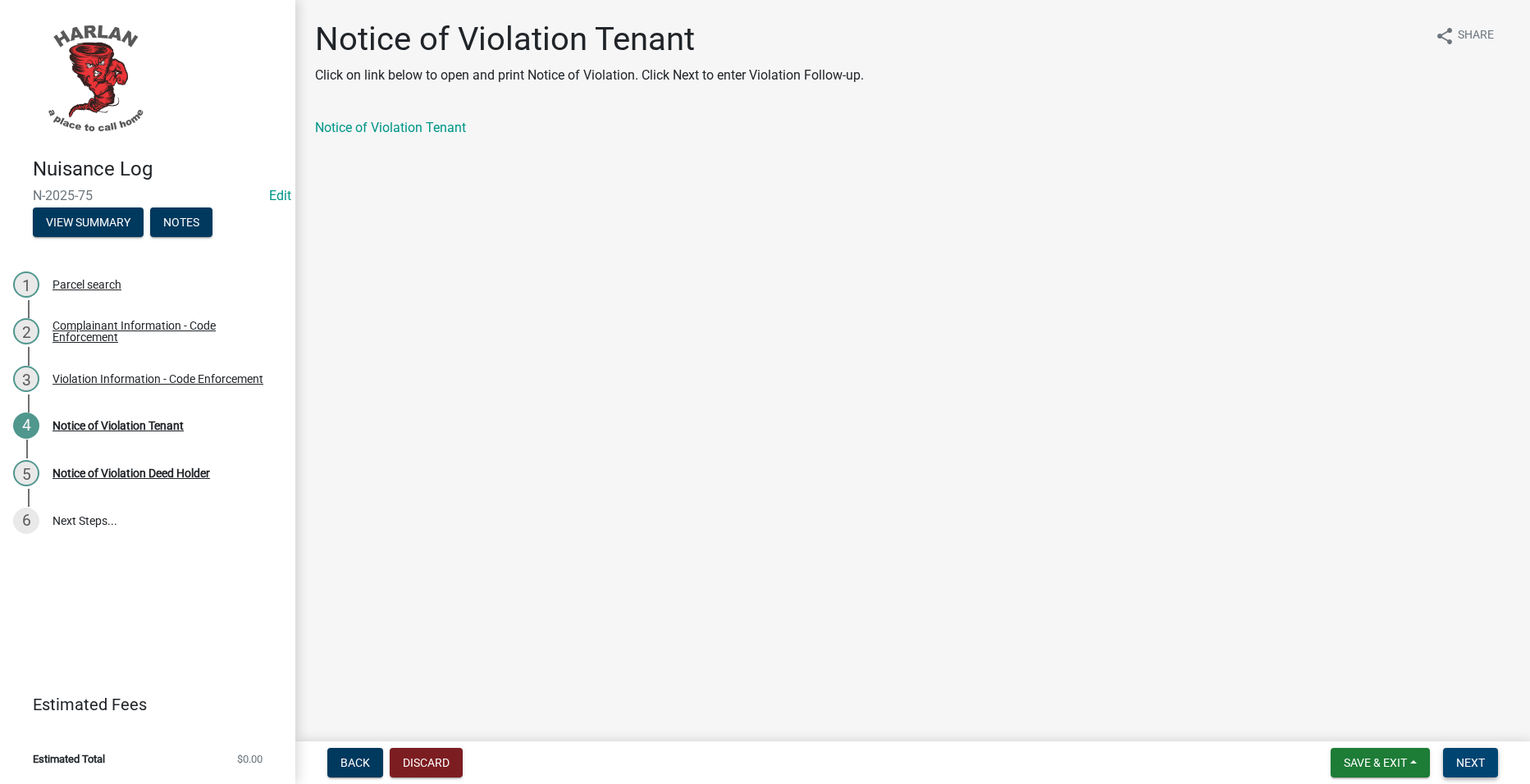
click at [1458, 763] on span "Next" at bounding box center [1470, 763] width 29 height 13
click at [1483, 761] on span "Next" at bounding box center [1470, 763] width 29 height 13
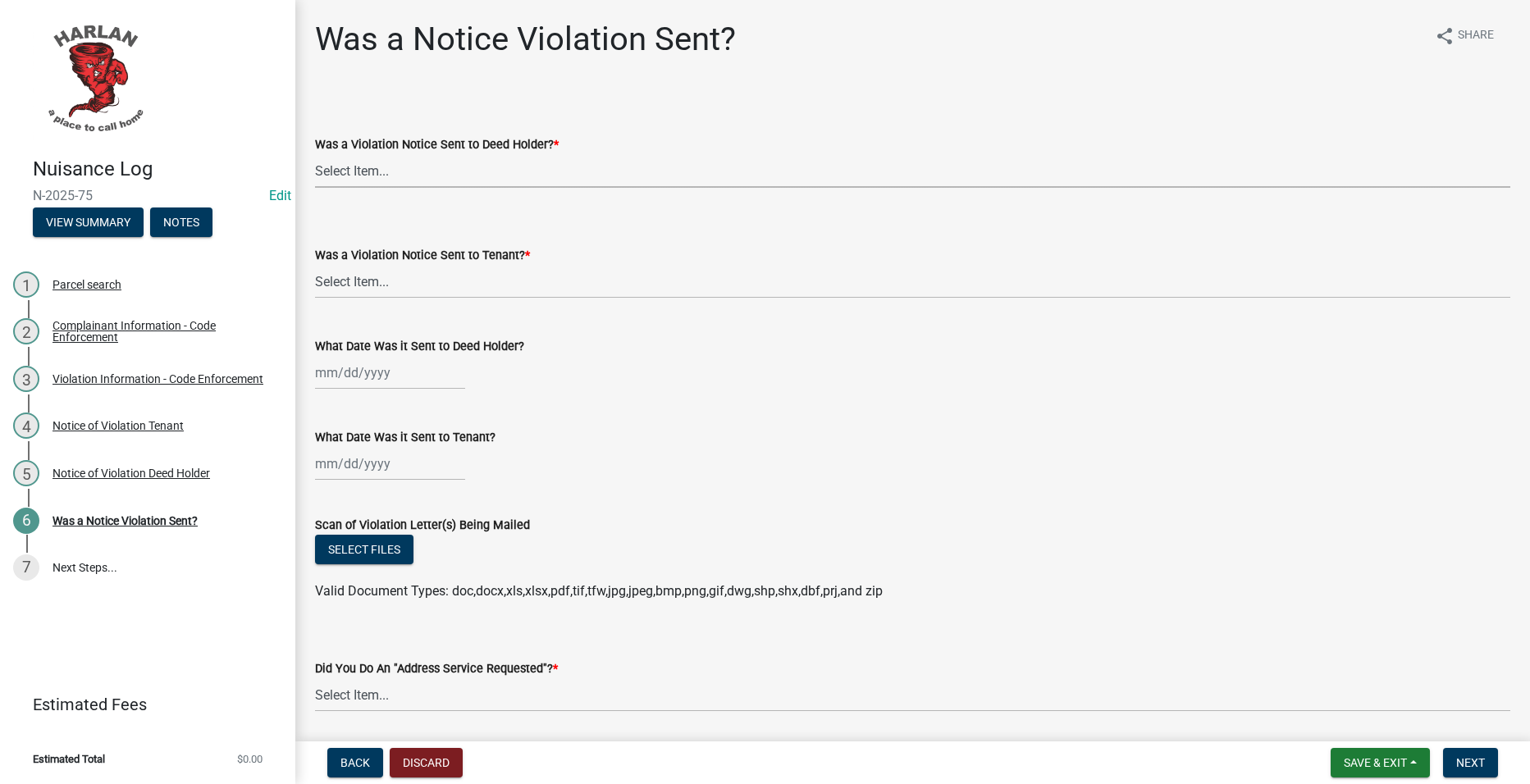
click at [483, 162] on select "Select Item... Yes No" at bounding box center [913, 171] width 1195 height 34
click at [315, 154] on select "Select Item... Yes No" at bounding box center [913, 171] width 1195 height 34
select select "293e99c7-44a0-45b5-b16f-7dd4030f98f0"
click at [443, 284] on select "Select Item... Yes No" at bounding box center [913, 281] width 1195 height 34
click at [315, 265] on select "Select Item... Yes No" at bounding box center [913, 281] width 1195 height 34
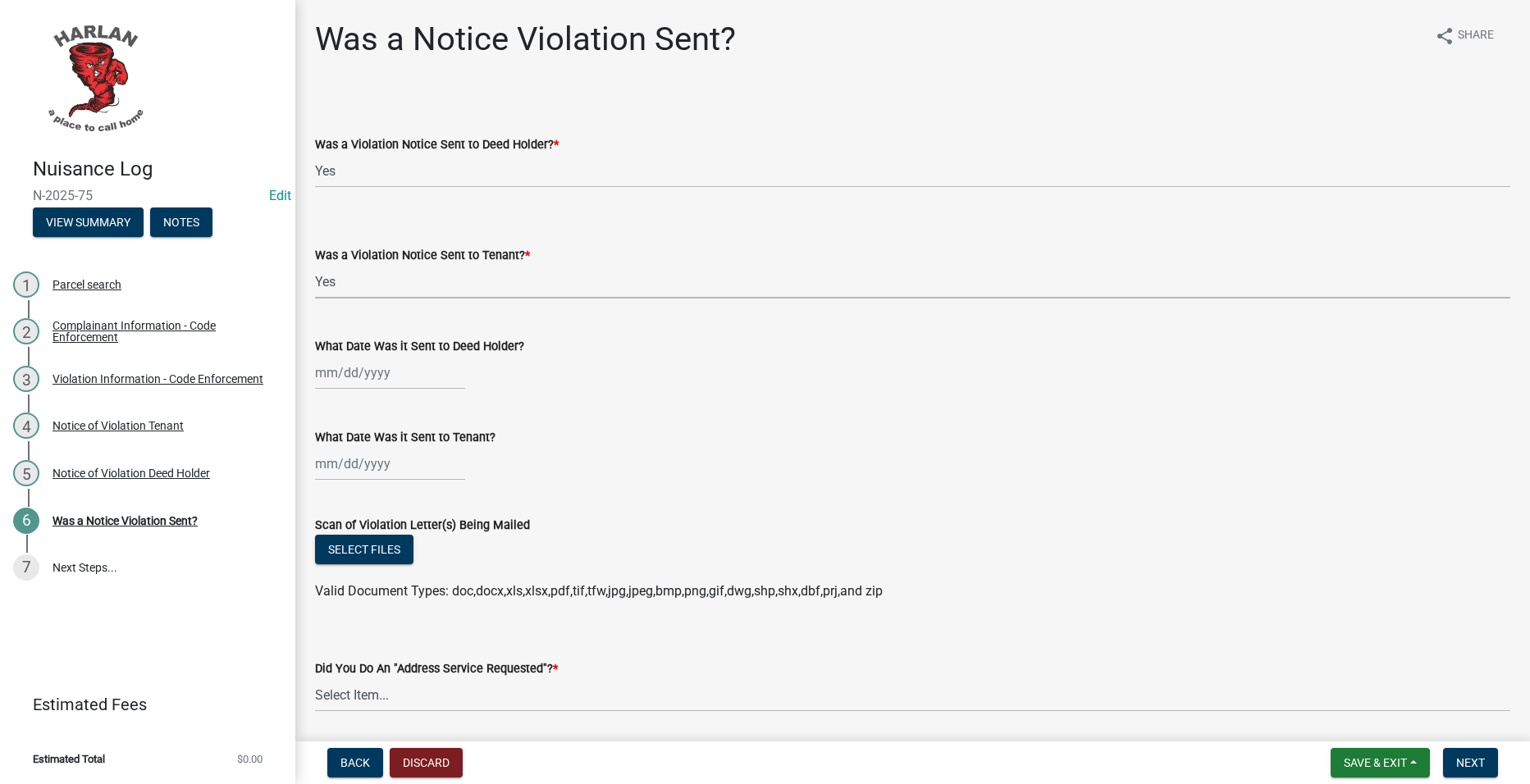
select select "293e99c7-44a0-45b5-b16f-7dd4030f98f0"
select select "8"
select select "2025"
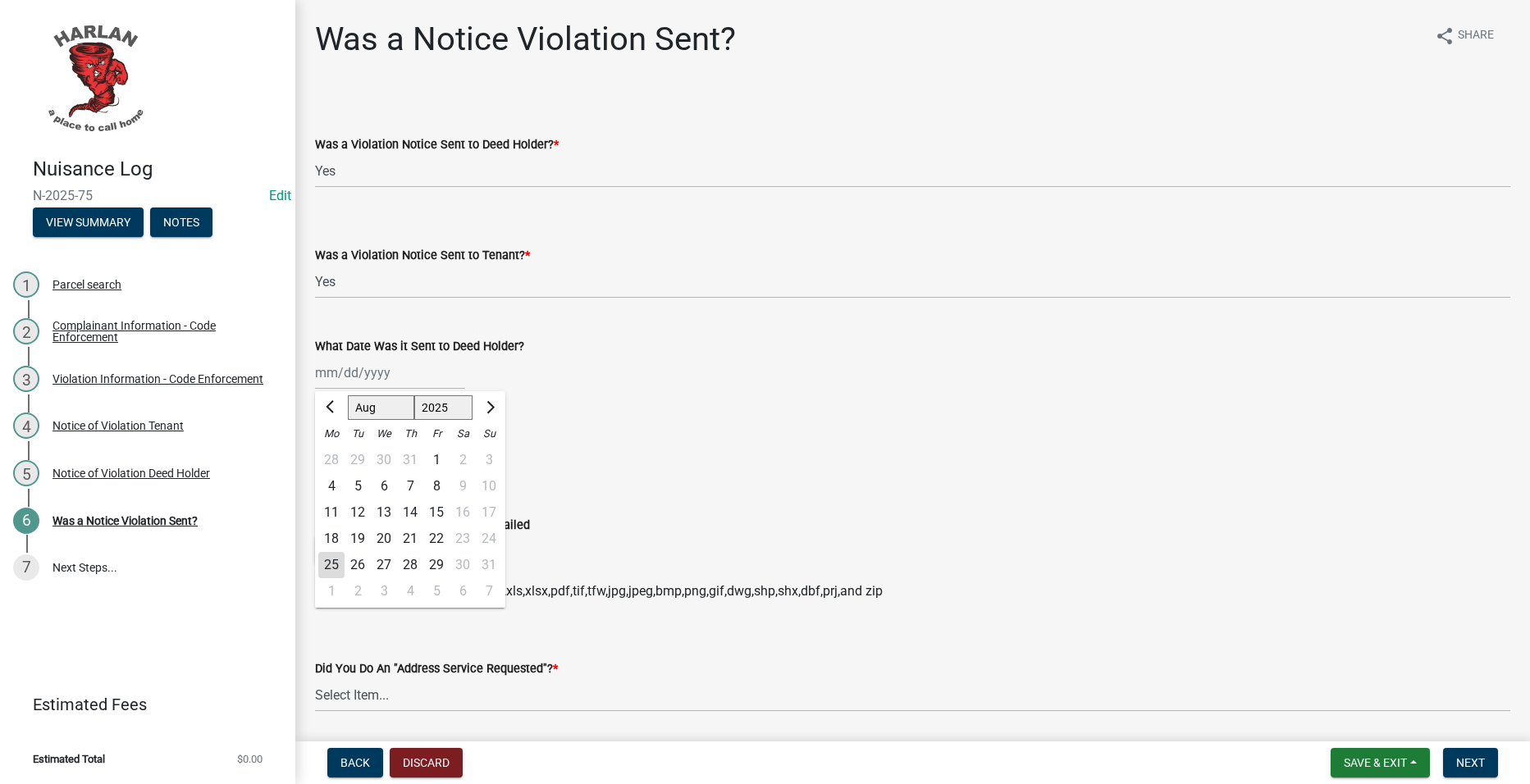
click at [395, 374] on div "[PERSON_NAME] Feb Mar Apr [PERSON_NAME][DATE] Oct Nov [DATE] 1526 1527 1528 152…" at bounding box center [390, 372] width 150 height 34
click at [327, 533] on div "18" at bounding box center [331, 539] width 26 height 26
type input "[DATE]"
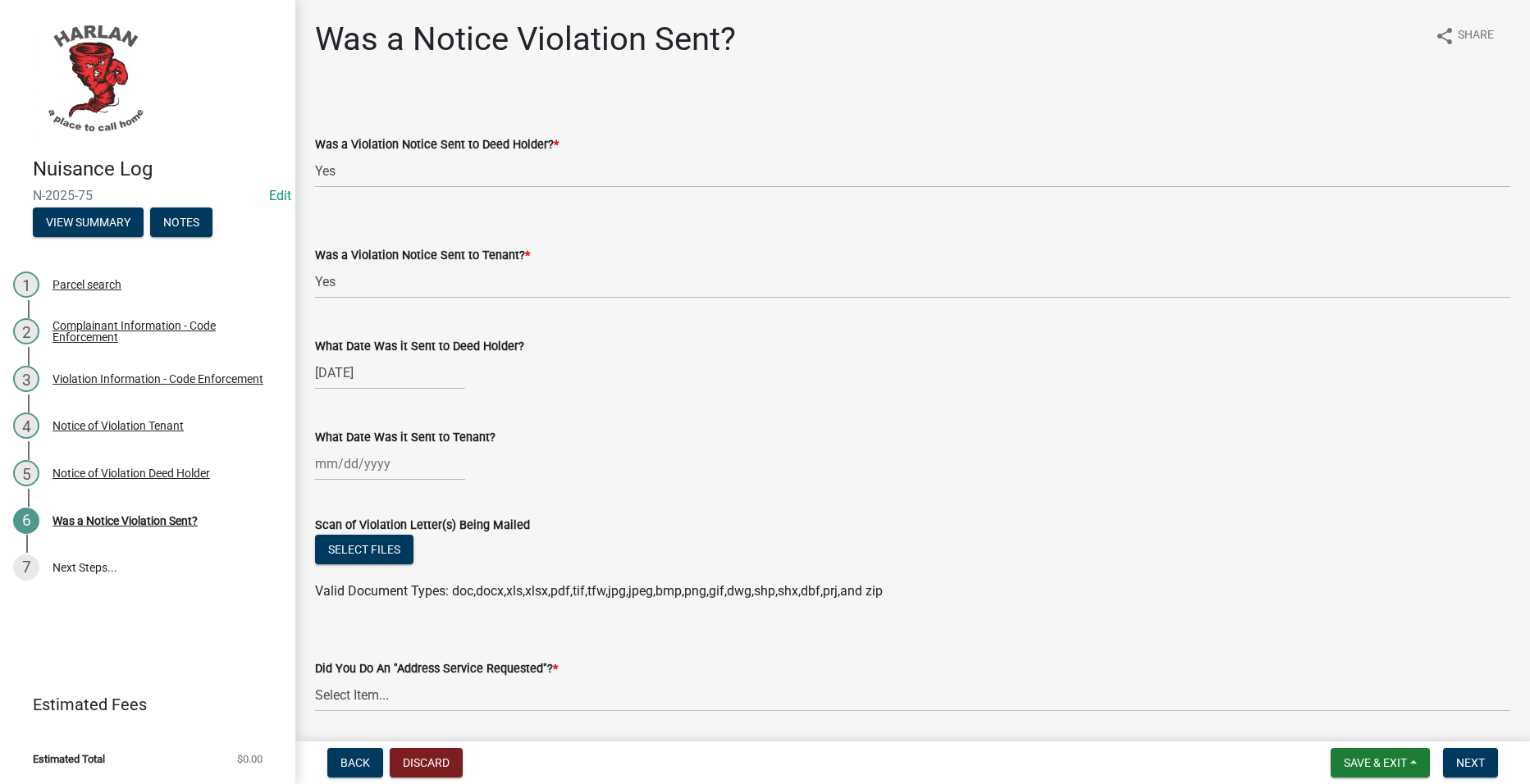
click at [393, 472] on div at bounding box center [390, 463] width 150 height 34
select select "8"
select select "2025"
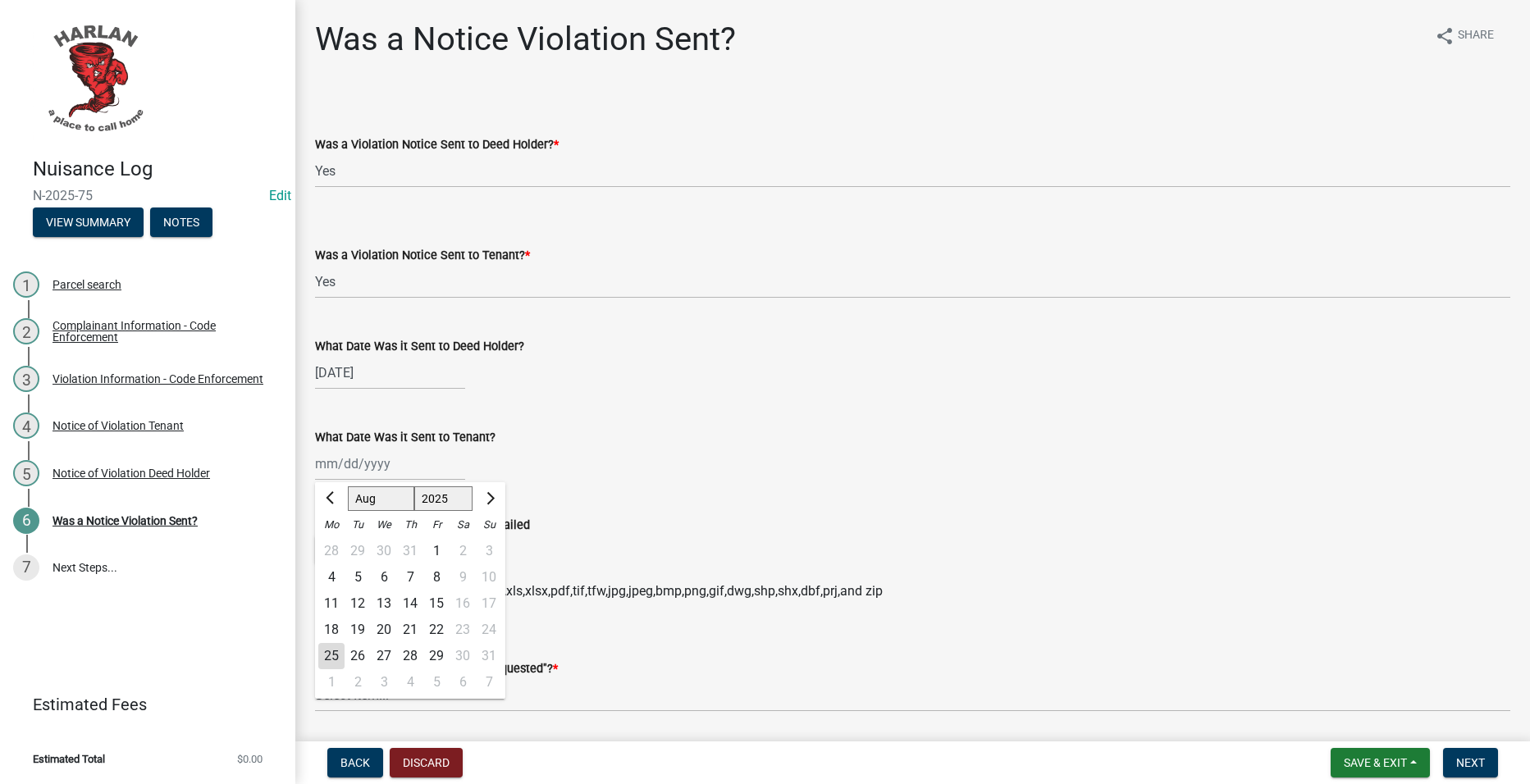
drag, startPoint x: 332, startPoint y: 622, endPoint x: 348, endPoint y: 615, distance: 17.5
click at [333, 622] on div "18" at bounding box center [331, 630] width 26 height 26
type input "[DATE]"
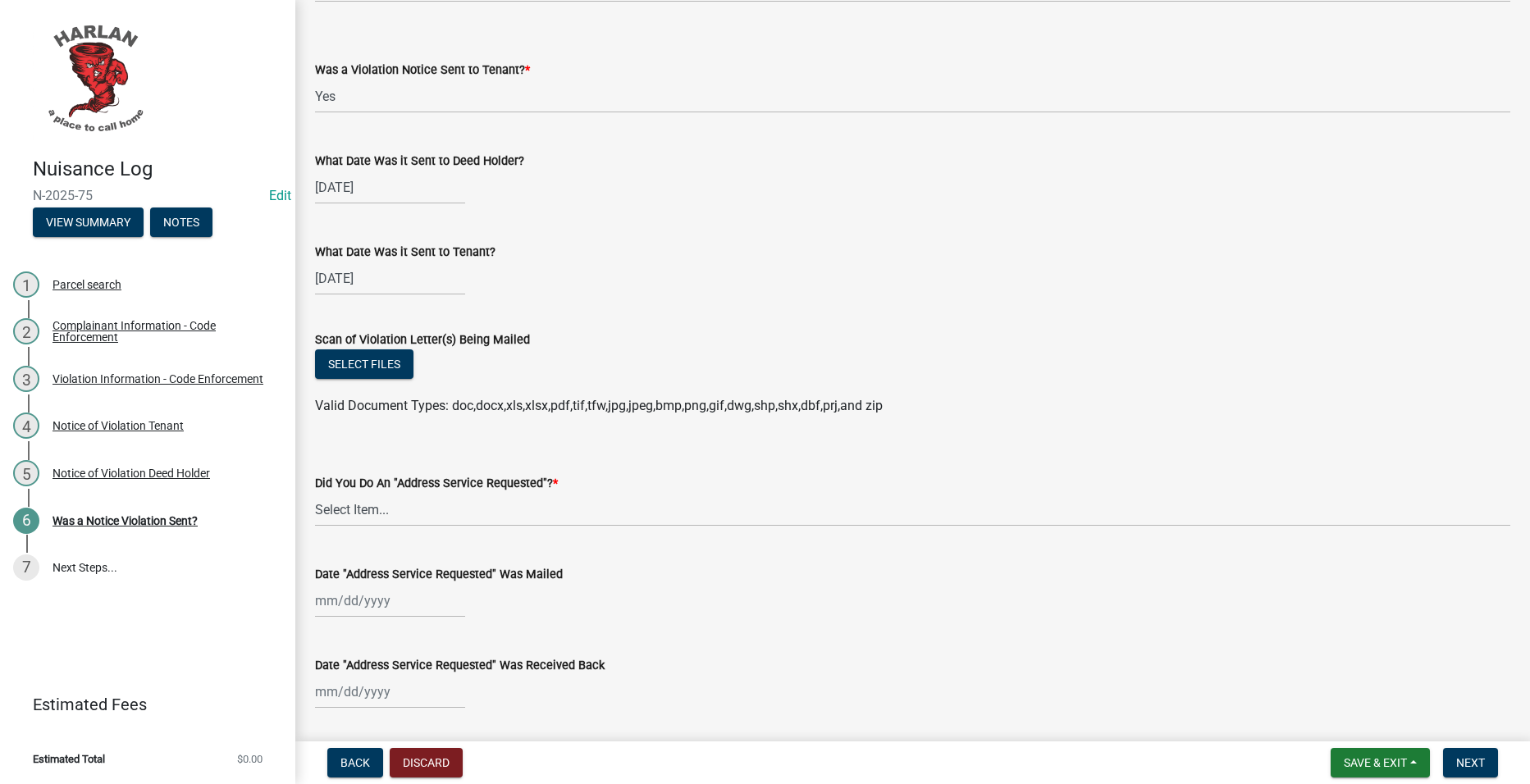
scroll to position [246, 0]
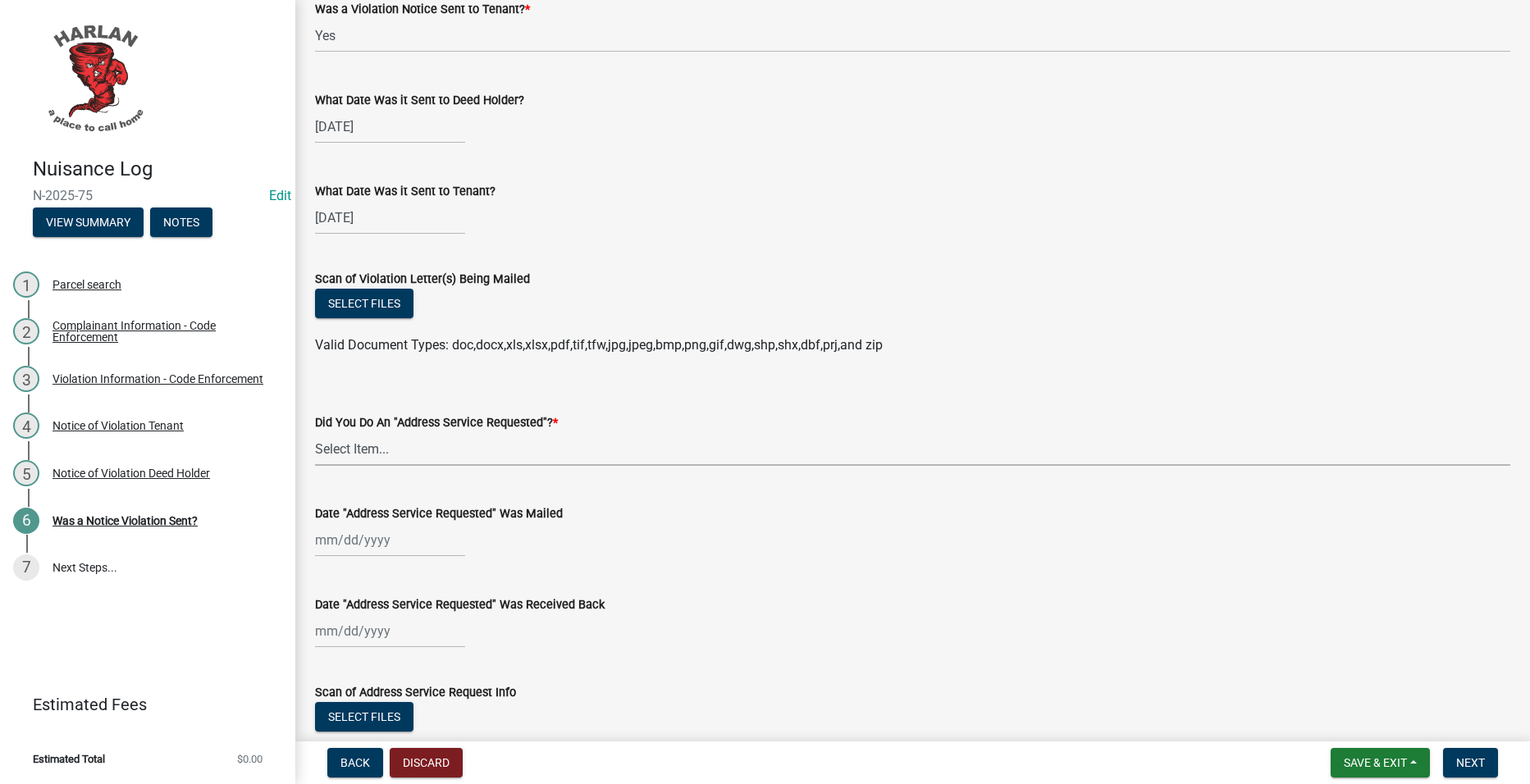
drag, startPoint x: 493, startPoint y: 450, endPoint x: 490, endPoint y: 467, distance: 17.3
click at [493, 450] on select "Select Item... Yes No" at bounding box center [913, 449] width 1195 height 34
click at [315, 432] on select "Select Item... Yes No" at bounding box center [913, 449] width 1195 height 34
select select "a7ada854-cad3-4cd9-b1c3-a829e5073110"
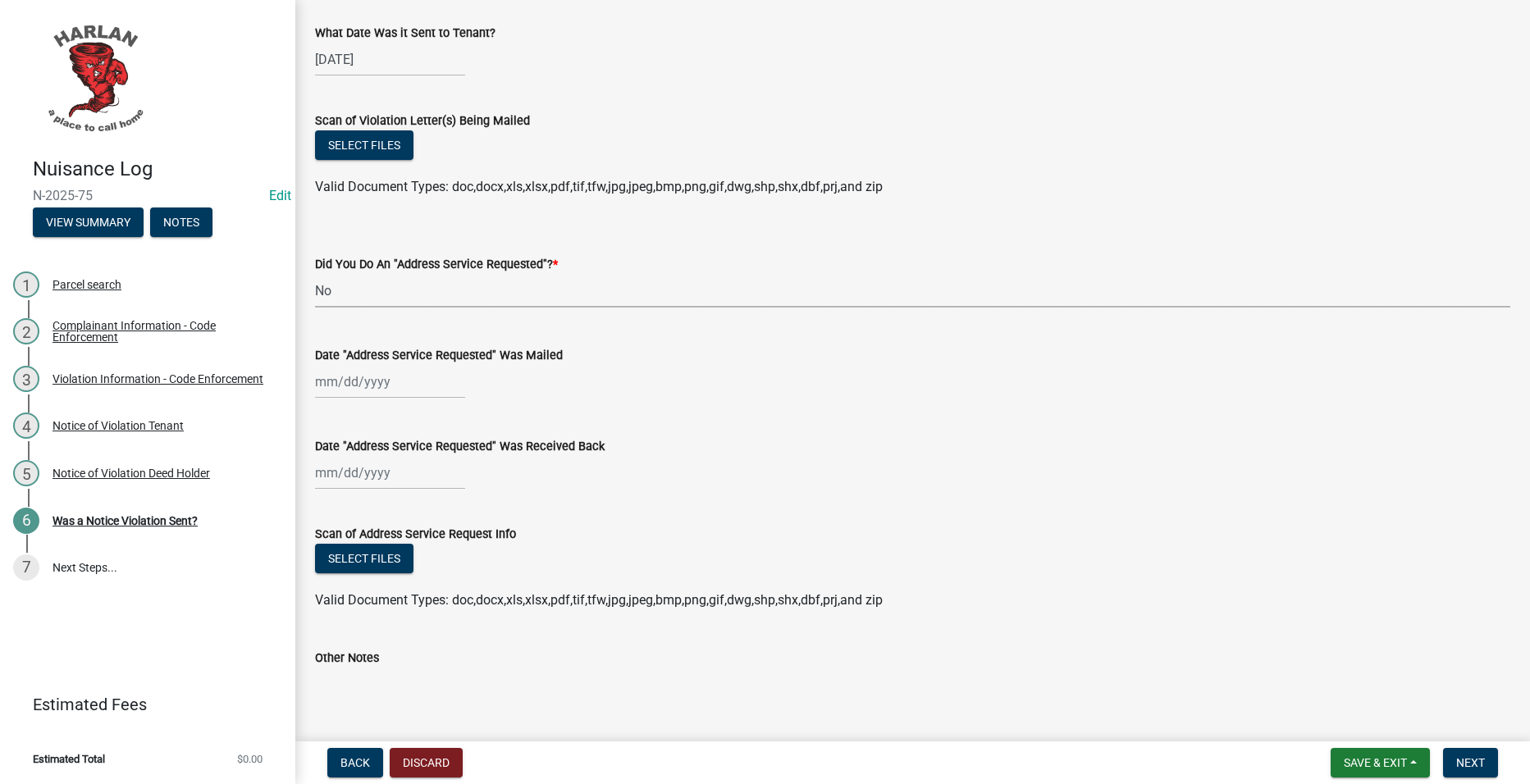
scroll to position [164, 0]
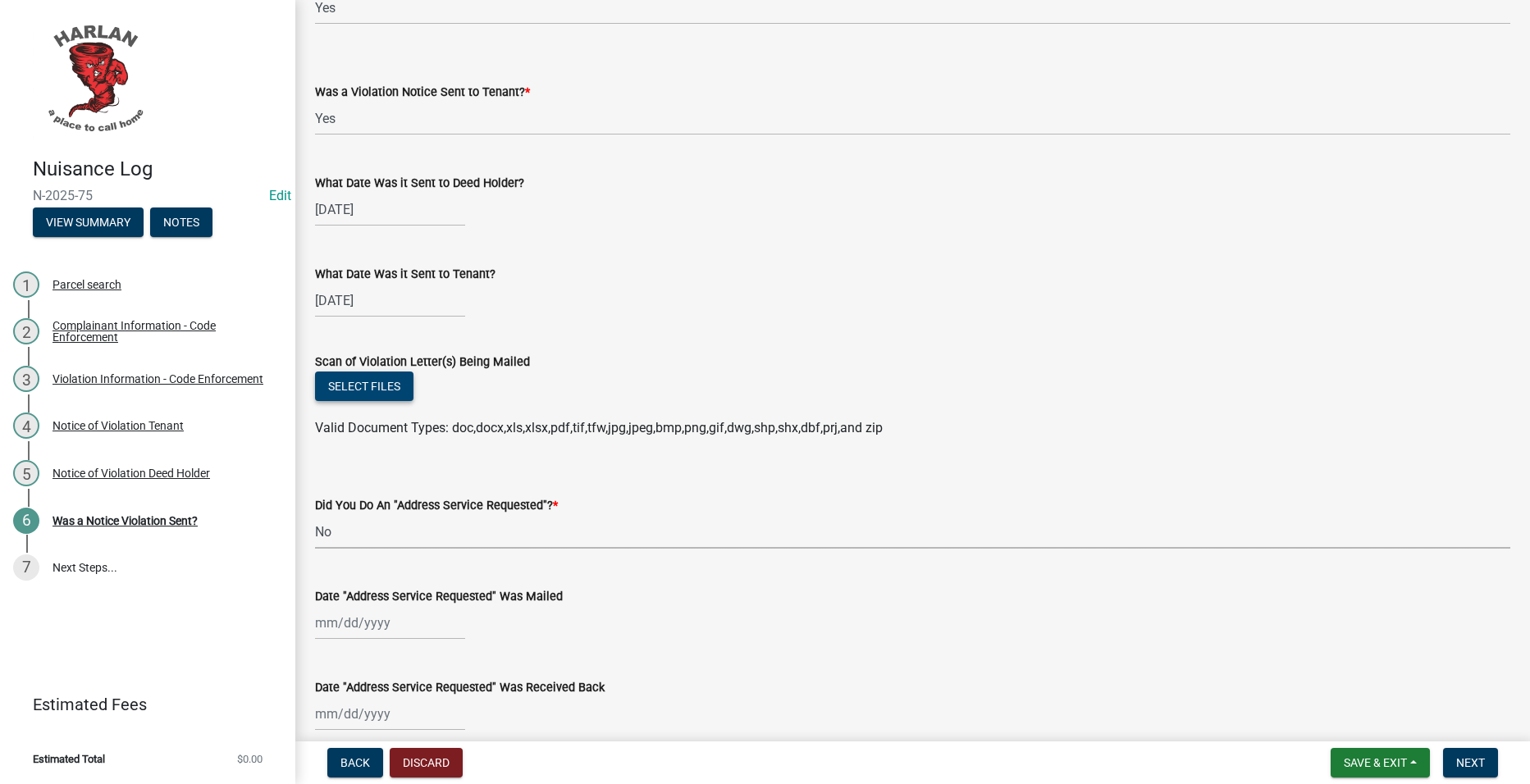
click at [365, 387] on button "Select files" at bounding box center [364, 386] width 99 height 30
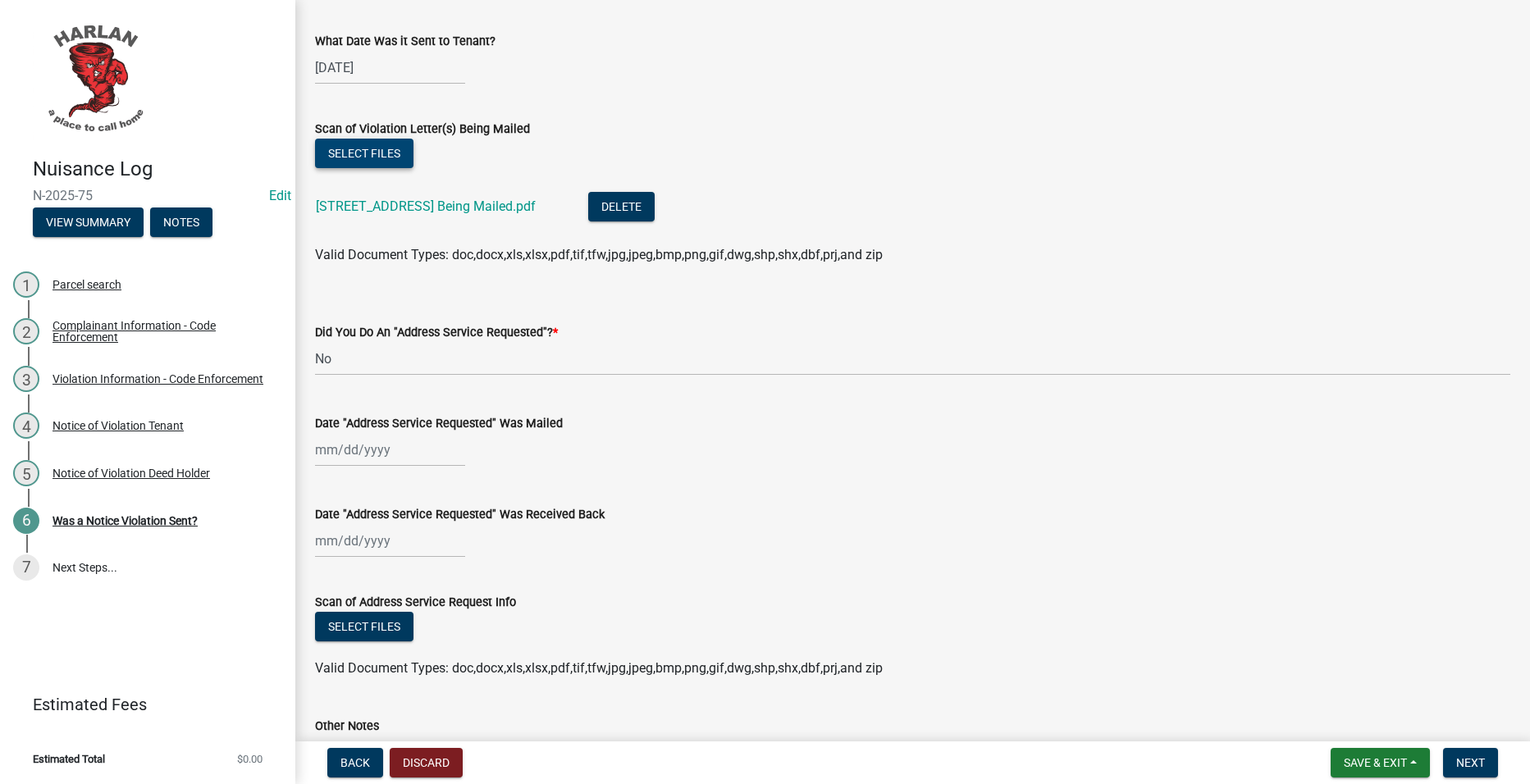
scroll to position [551, 0]
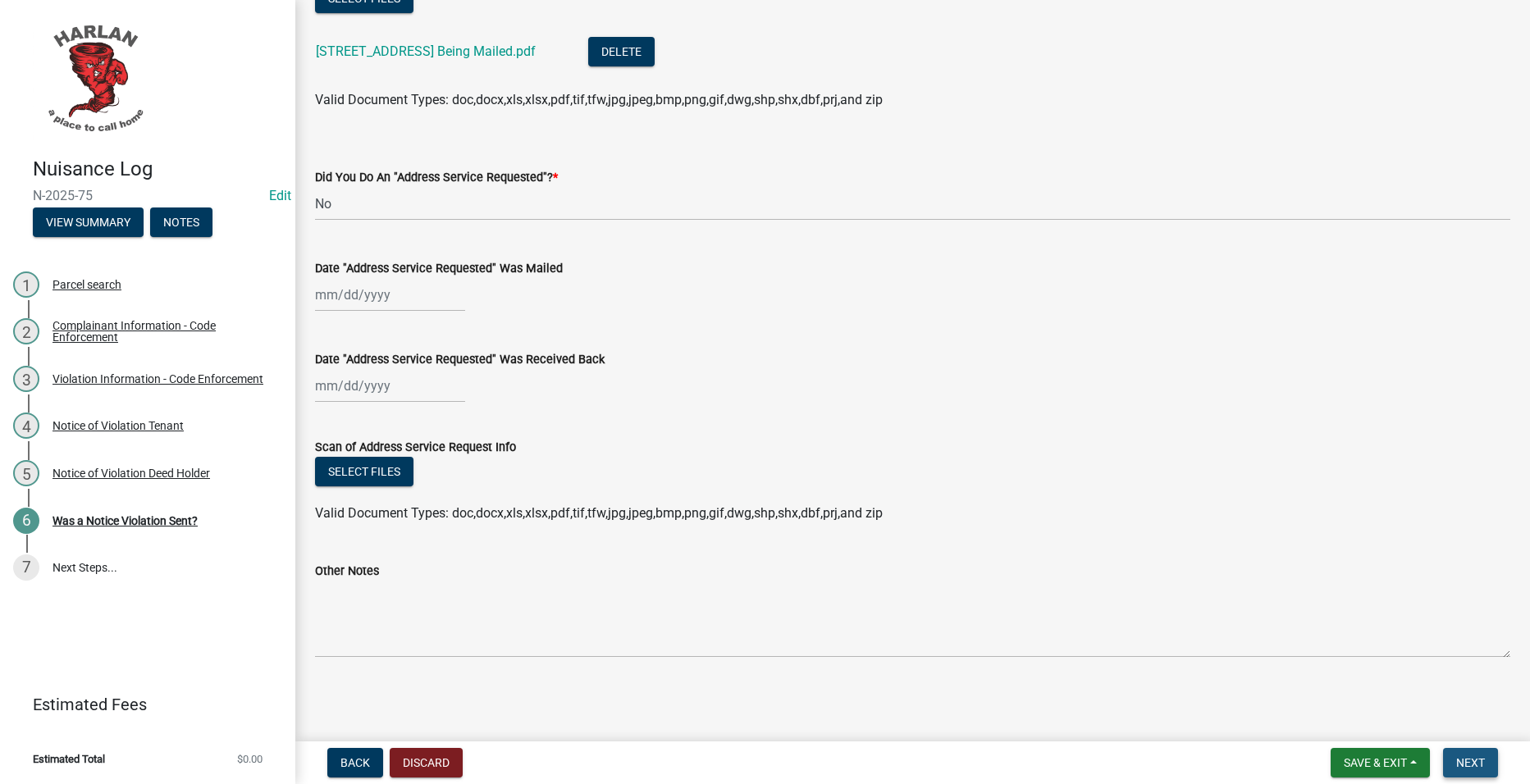
drag, startPoint x: 1477, startPoint y: 751, endPoint x: 1444, endPoint y: 725, distance: 42.0
click at [1477, 751] on button "Next" at bounding box center [1470, 763] width 55 height 30
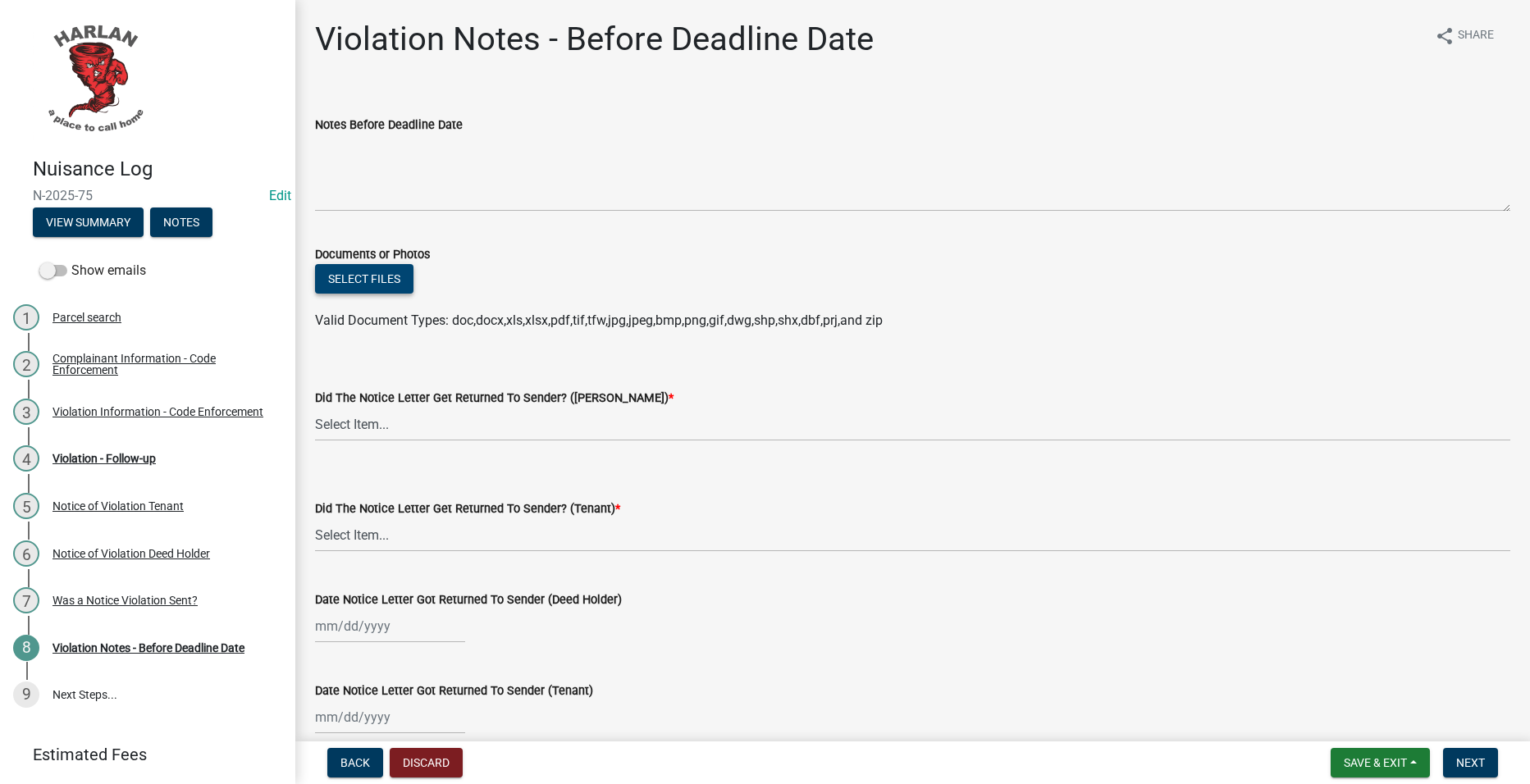
click at [387, 282] on button "Select files" at bounding box center [364, 279] width 99 height 30
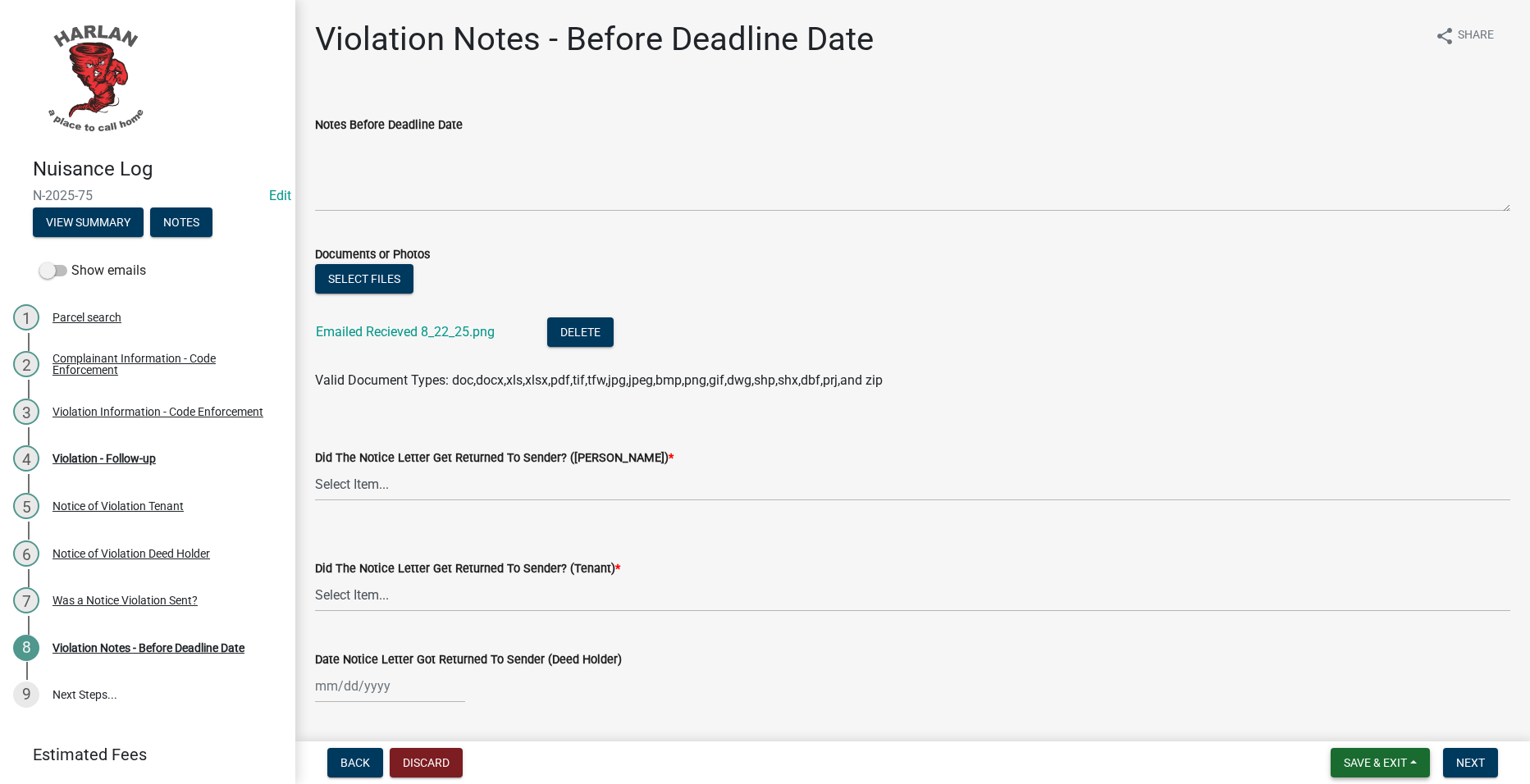
click at [1378, 765] on span "Save & Exit" at bounding box center [1375, 763] width 63 height 13
click at [1372, 717] on button "Save & Exit" at bounding box center [1365, 720] width 132 height 39
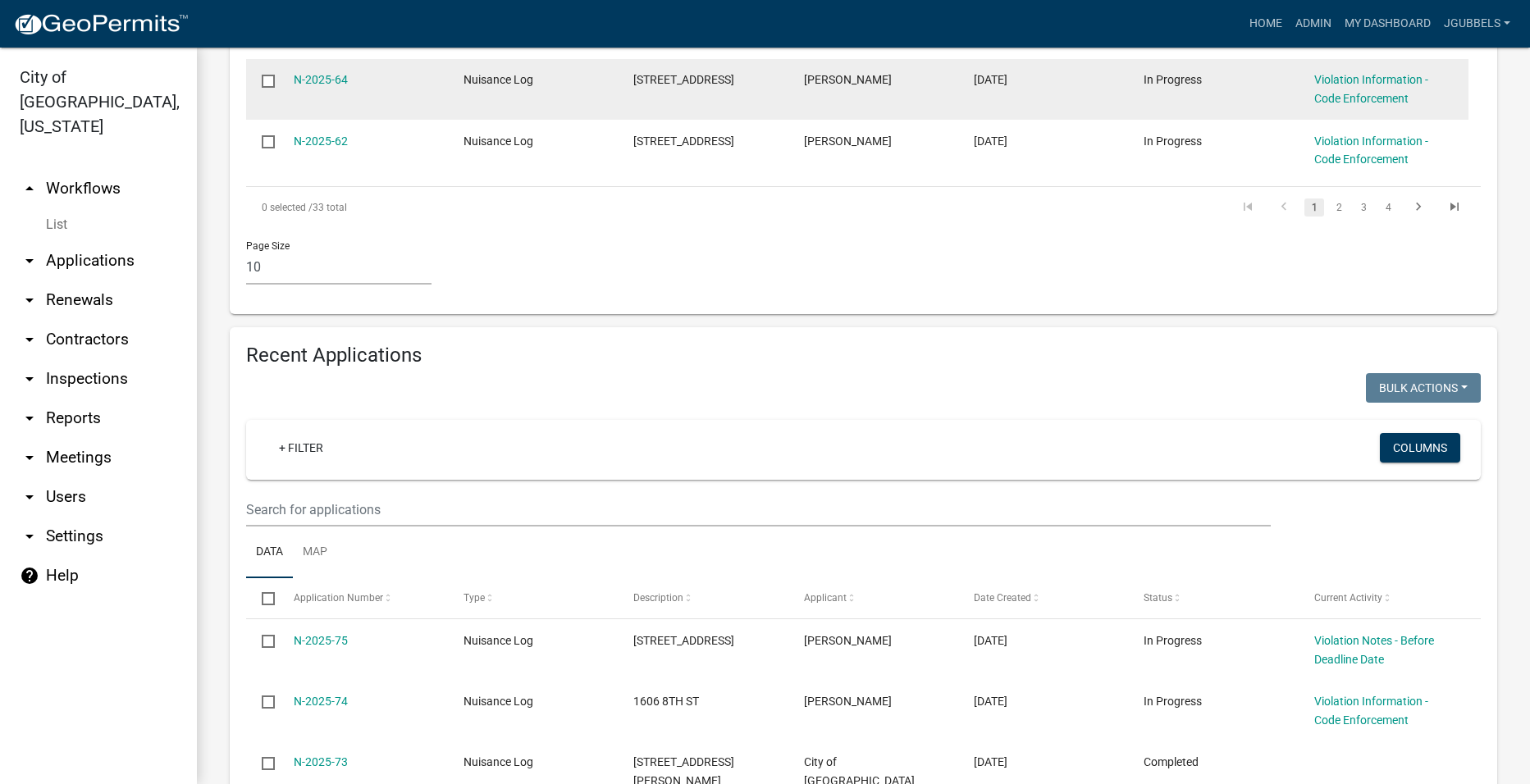
scroll to position [1230, 0]
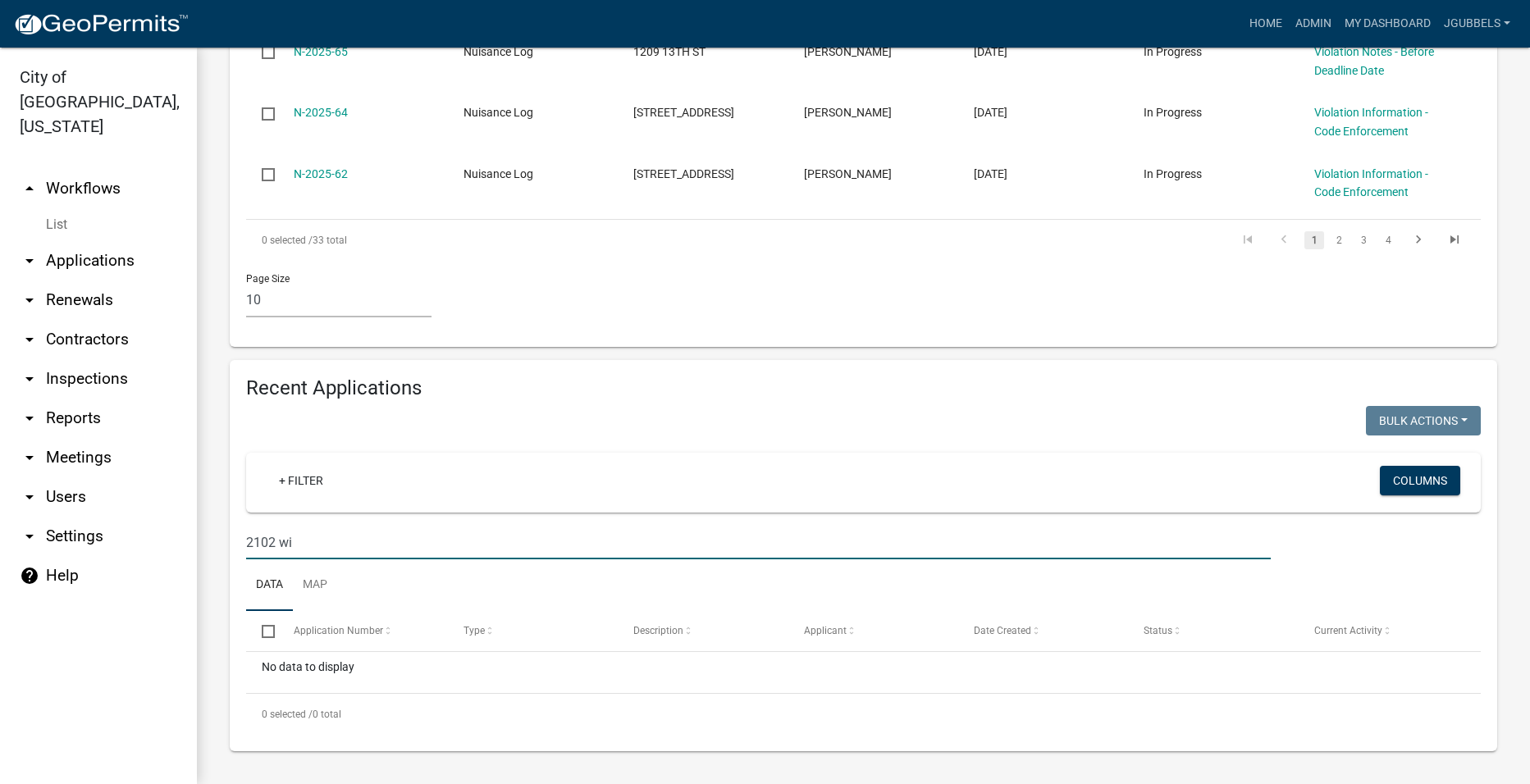
scroll to position [936, 0]
type input "2"
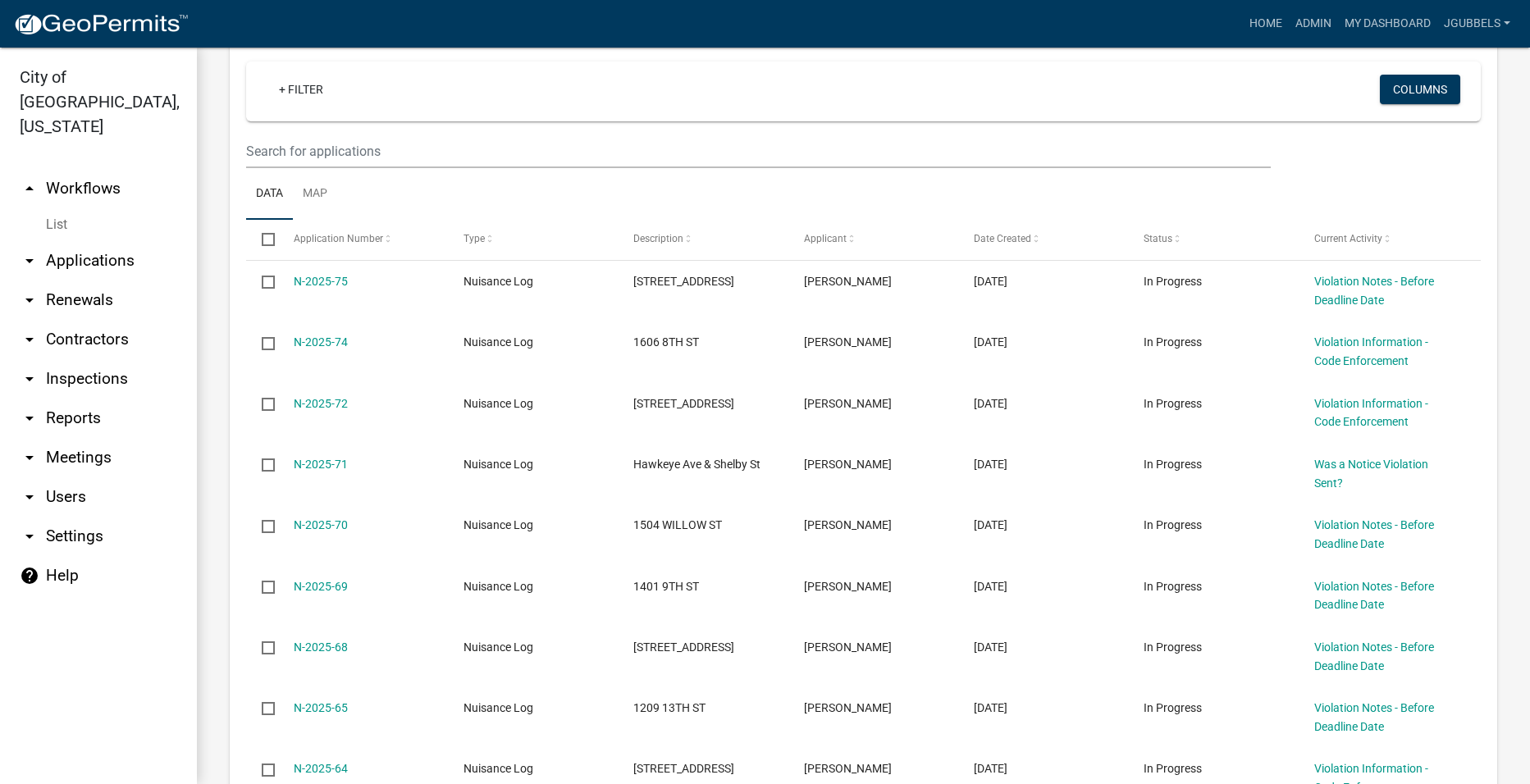
scroll to position [0, 0]
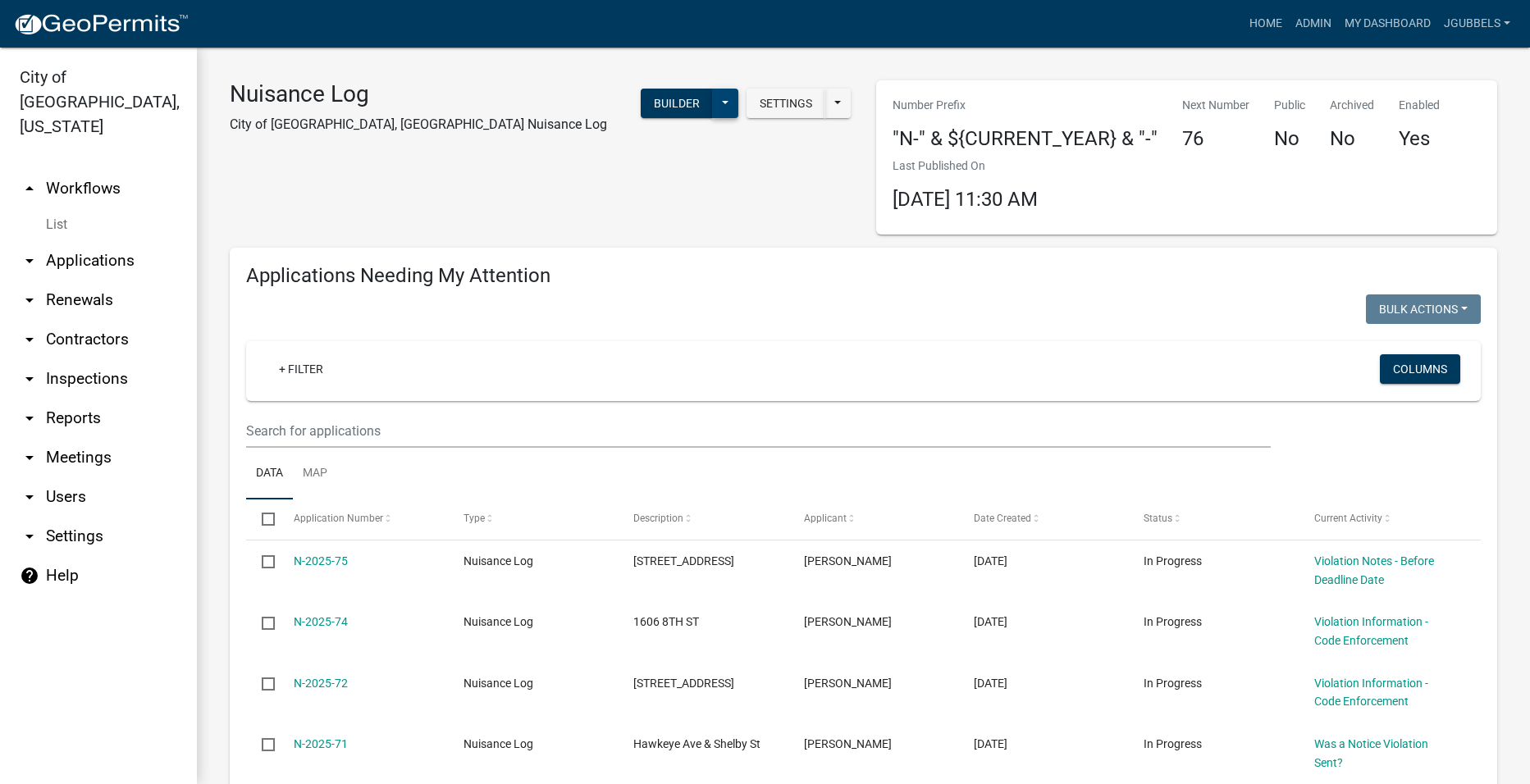
click at [717, 112] on button at bounding box center [725, 104] width 26 height 30
click at [626, 390] on button "Start Application" at bounding box center [671, 382] width 136 height 39
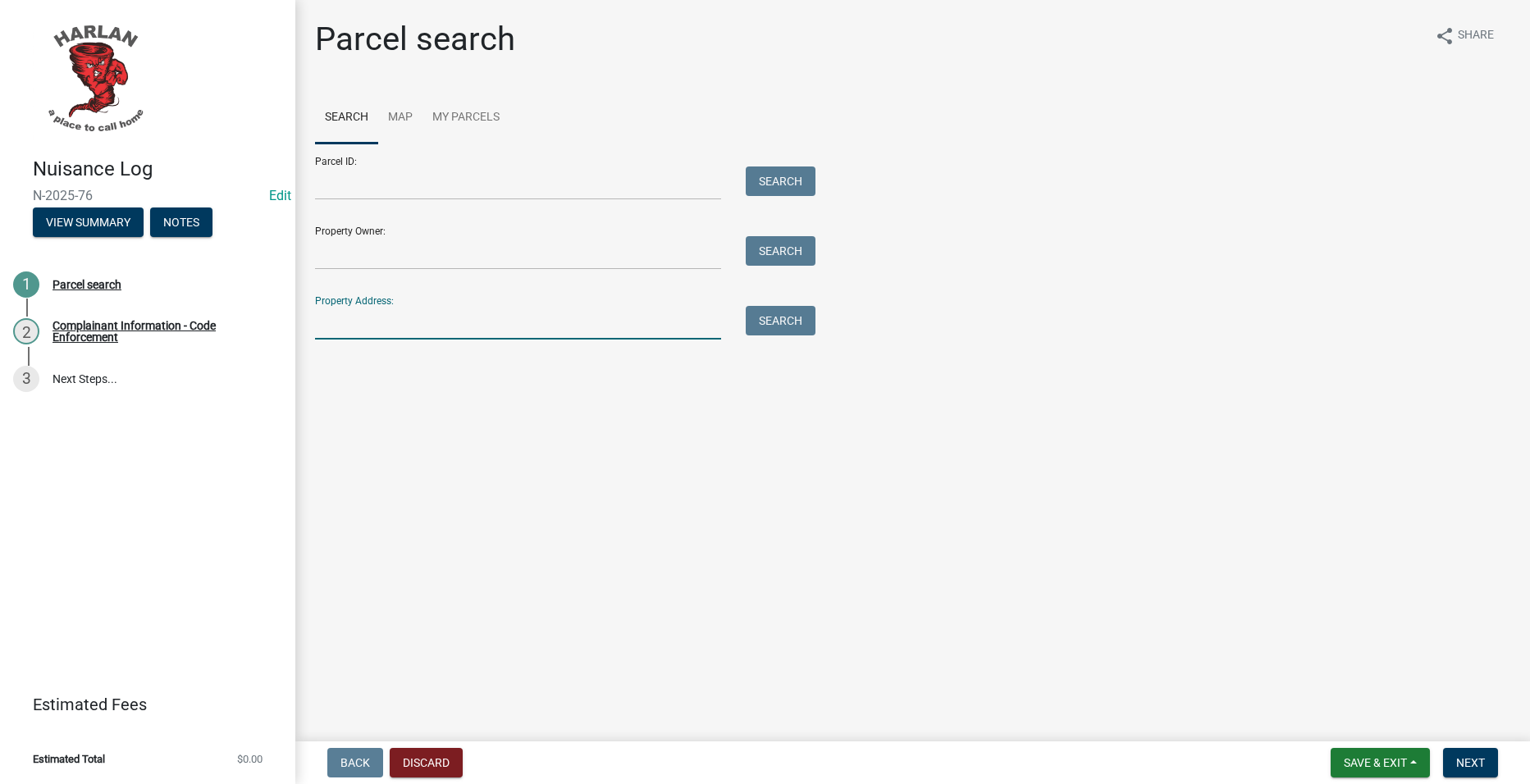
click at [552, 331] on input "Property Address:" at bounding box center [518, 322] width 406 height 34
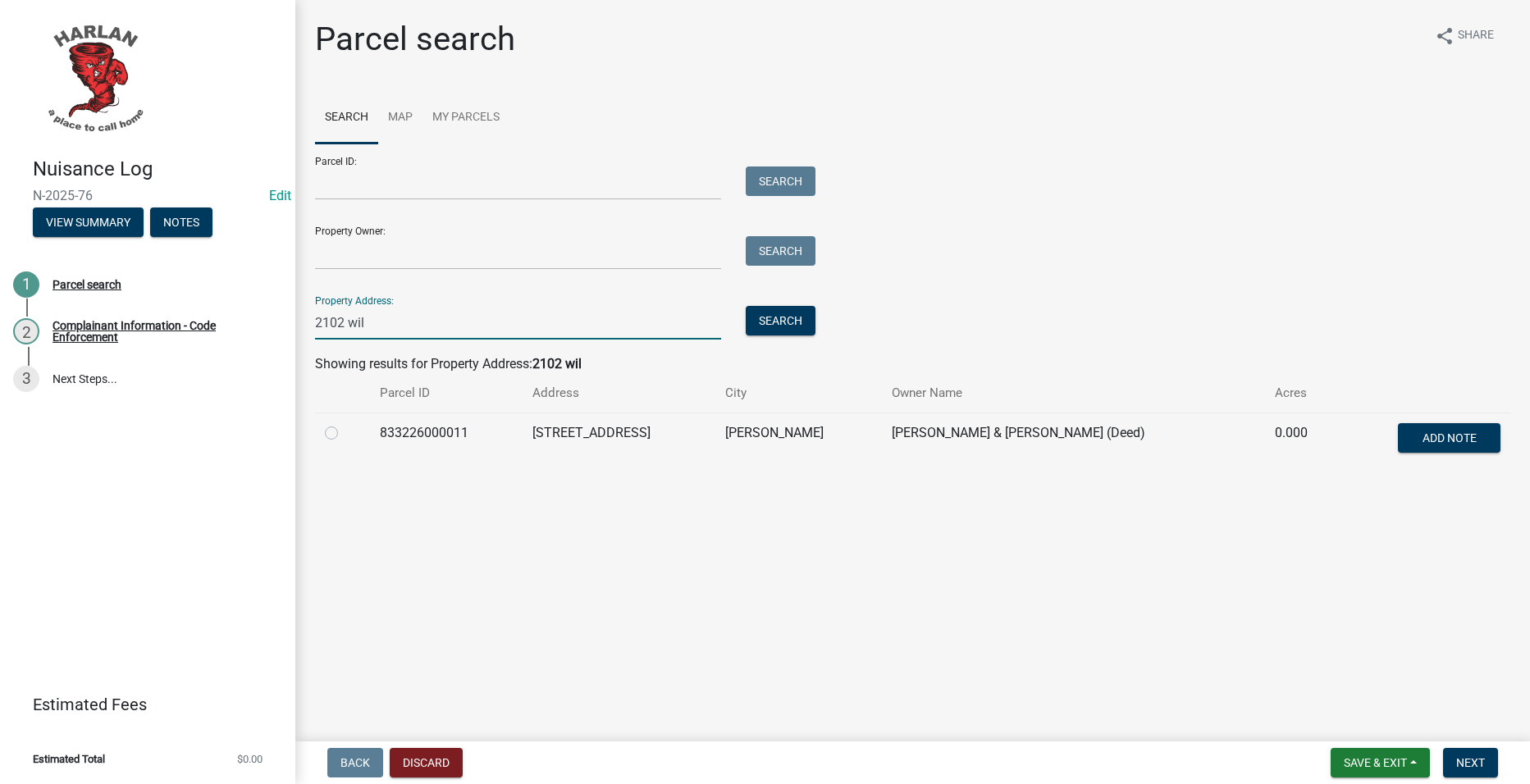
type input "2102 wil"
click at [344, 423] on label at bounding box center [344, 423] width 0 height 0
click at [344, 434] on input "radio" at bounding box center [349, 428] width 11 height 11
radio input "true"
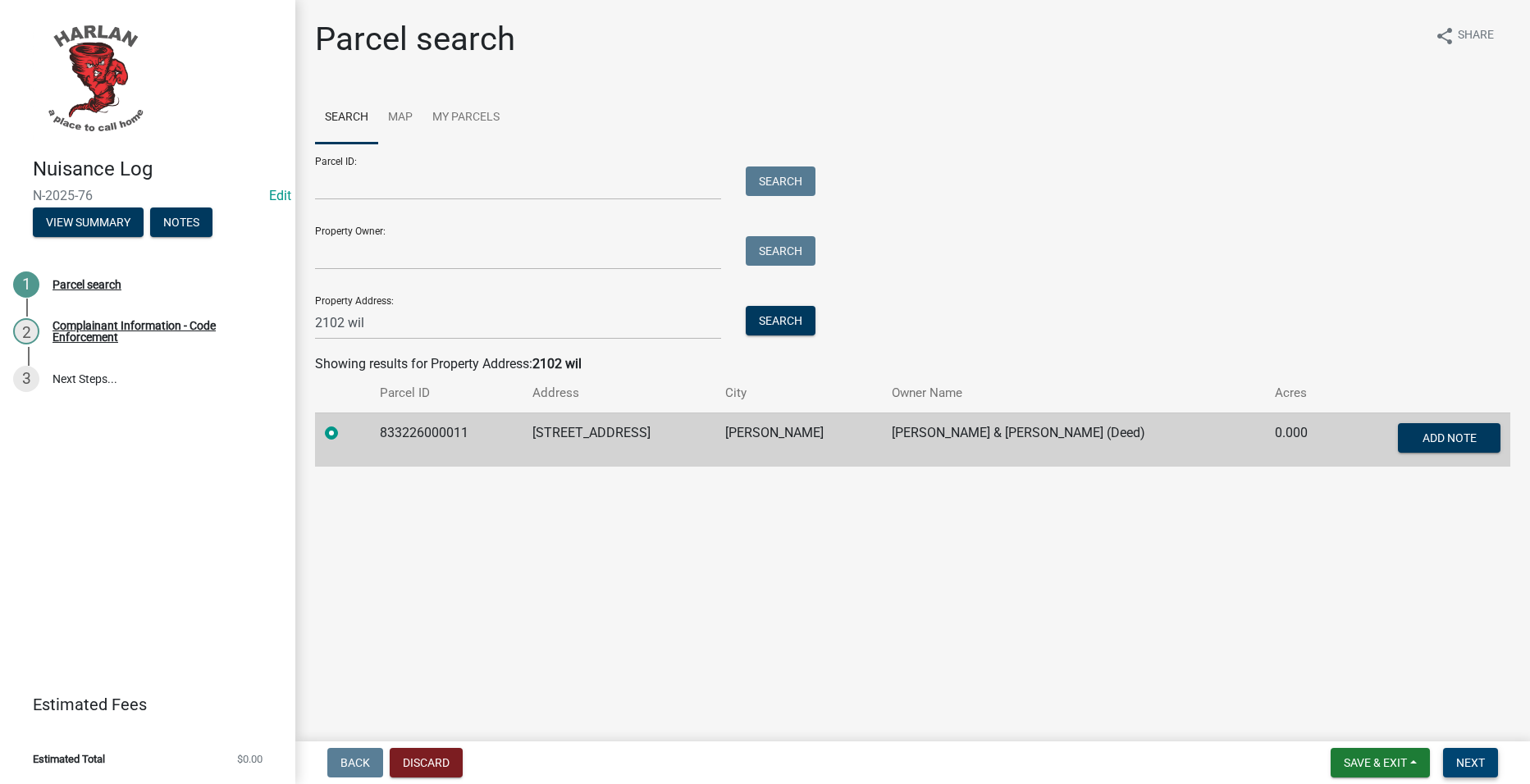
click at [1480, 759] on span "Next" at bounding box center [1470, 763] width 29 height 13
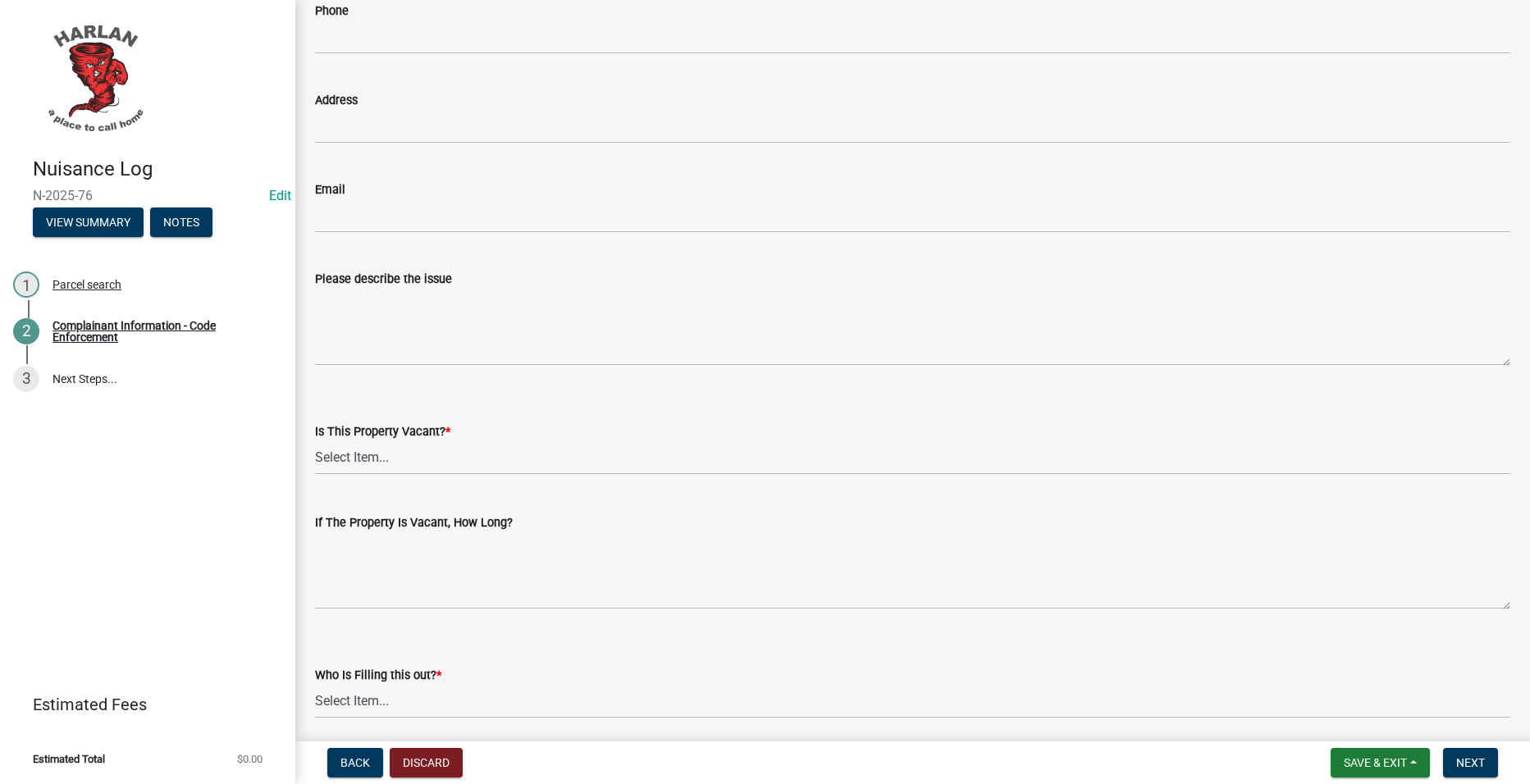
scroll to position [246, 0]
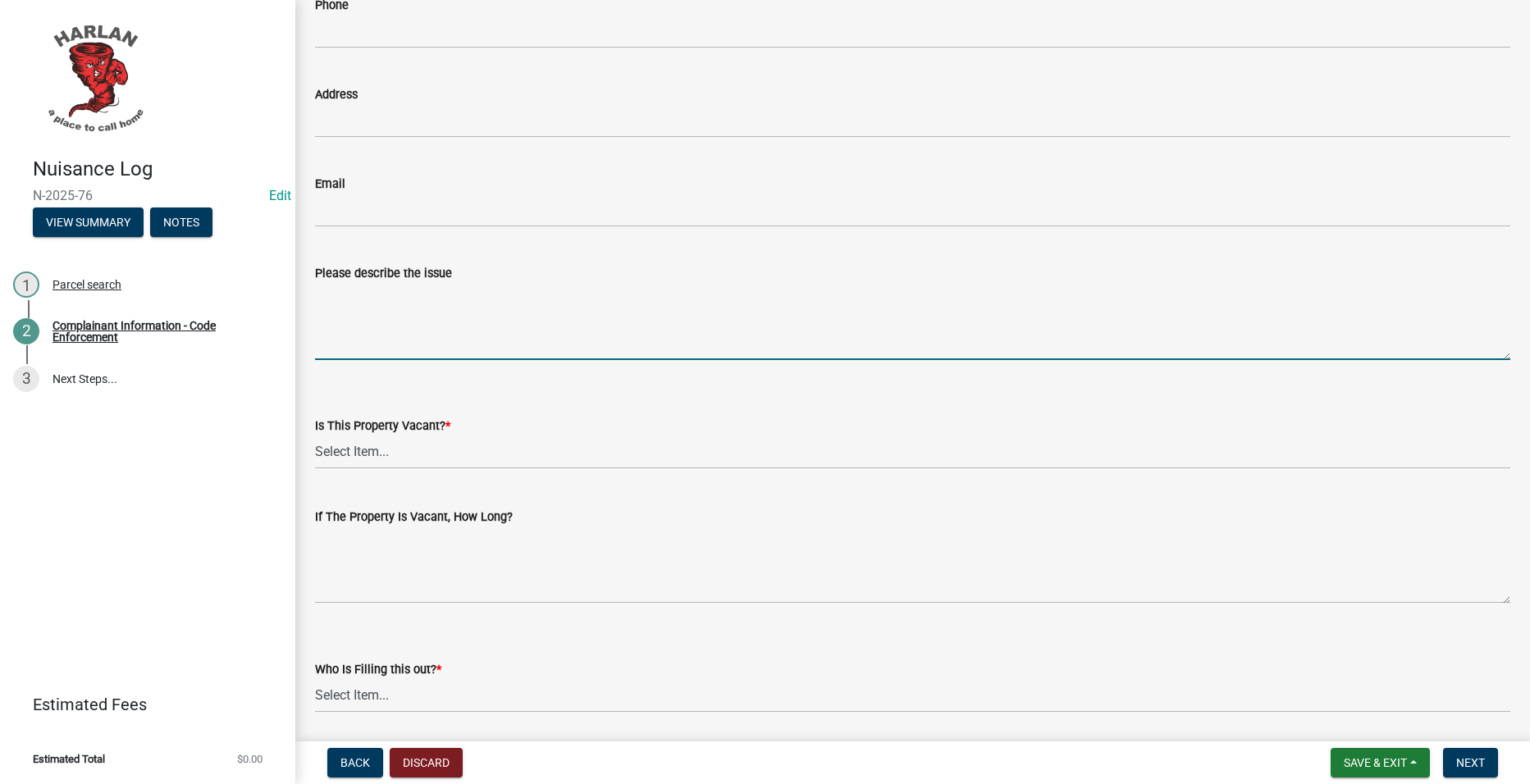
click at [441, 293] on textarea "Please describe the issue" at bounding box center [913, 321] width 1195 height 77
type textarea "Tall flower bed in front yard"
drag, startPoint x: 437, startPoint y: 440, endPoint x: 437, endPoint y: 466, distance: 26.0
click at [437, 440] on select "Select Item... Yes No Unsure" at bounding box center [913, 452] width 1195 height 34
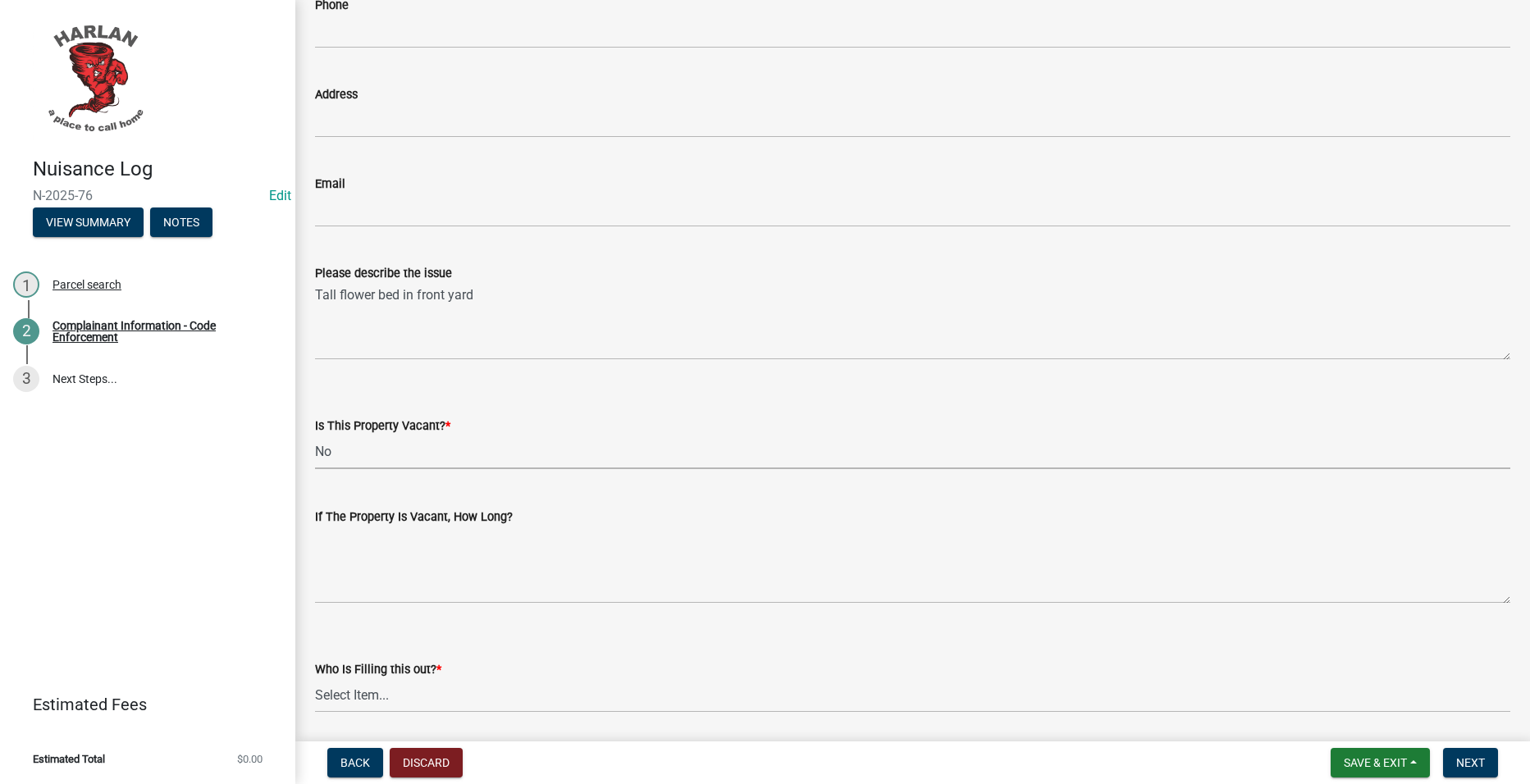
click at [315, 436] on select "Select Item... Yes No Unsure" at bounding box center [913, 452] width 1195 height 34
select select "2b031967-1898-484b-be92-fd9252f4726f"
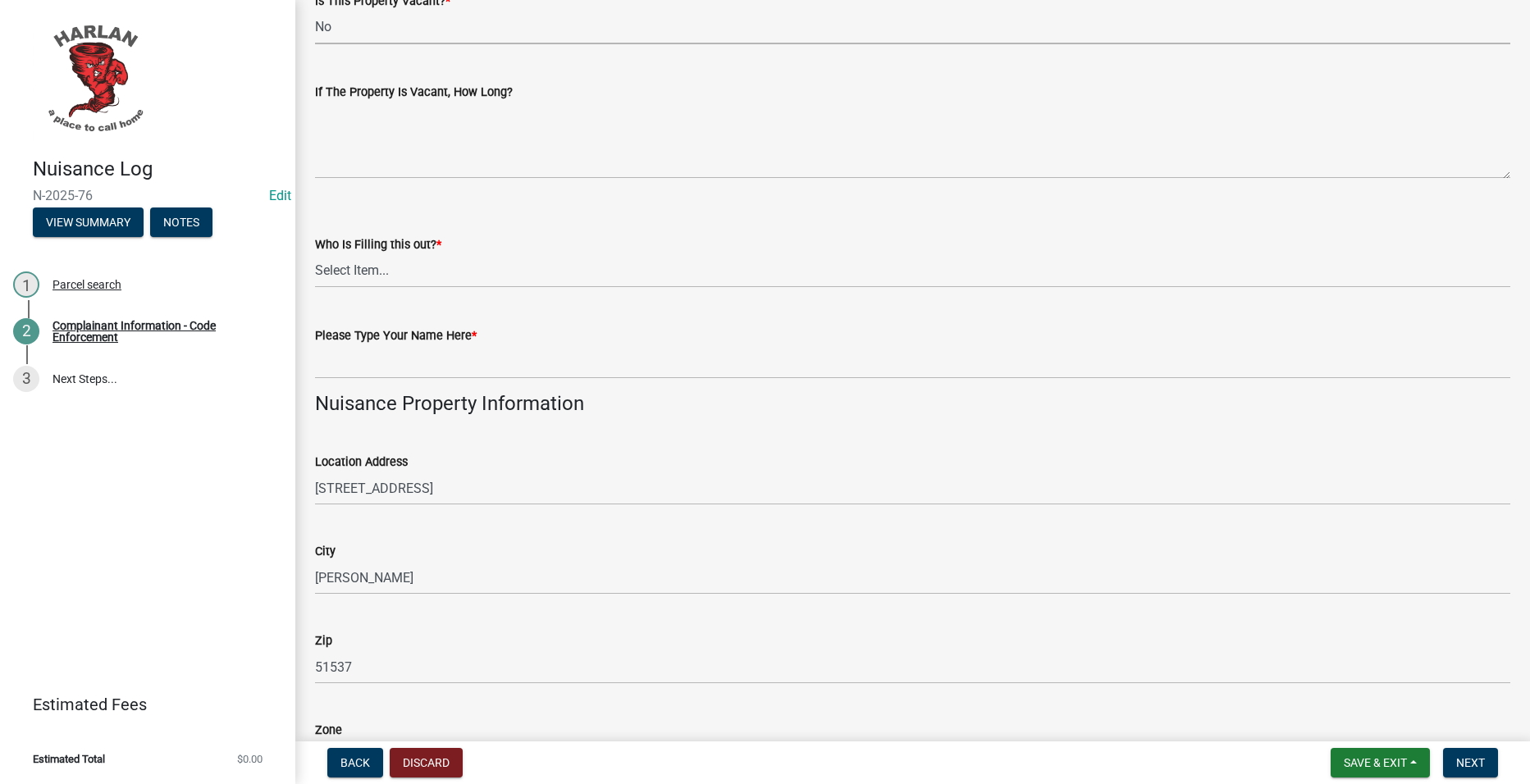
scroll to position [738, 0]
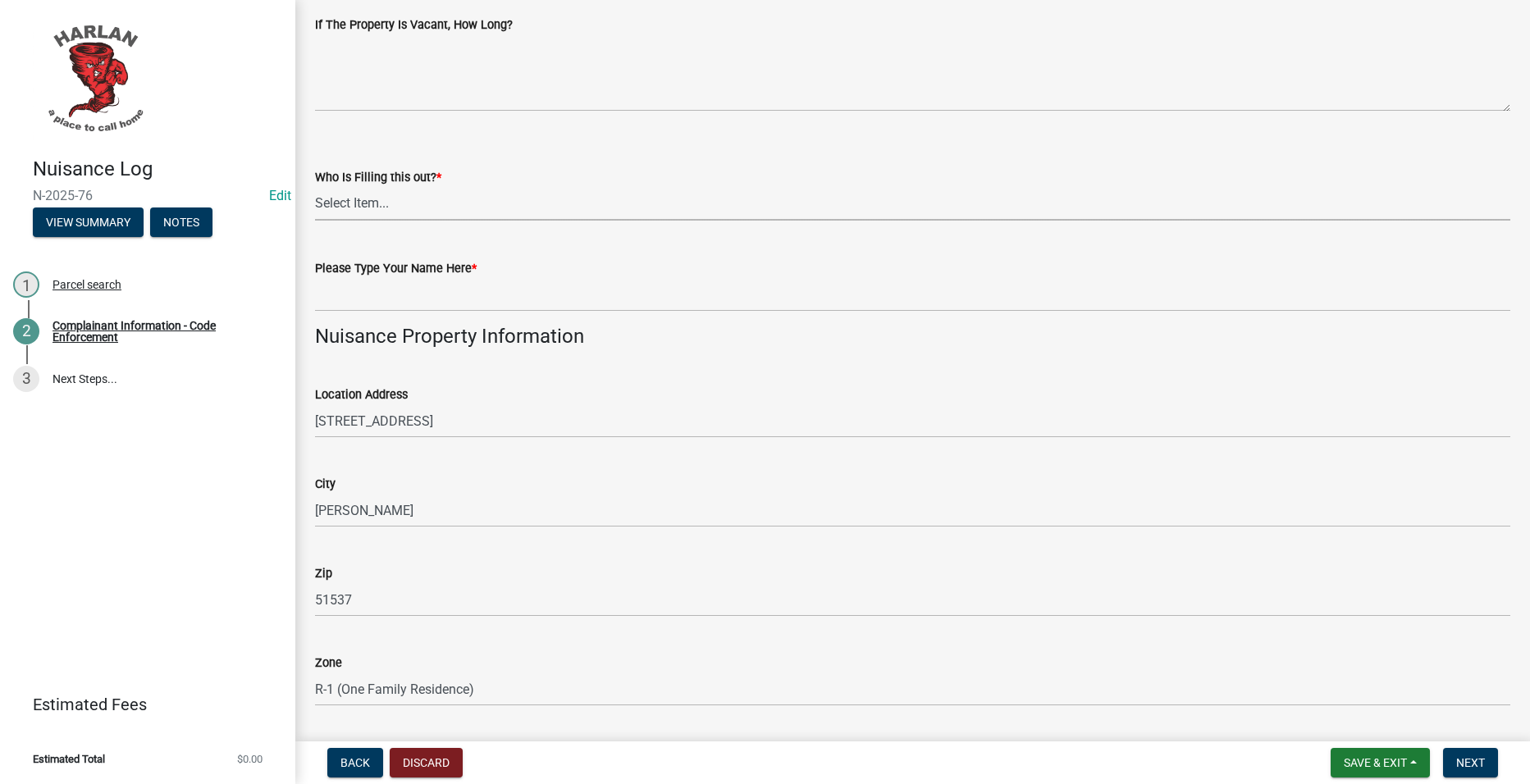
click at [359, 205] on select "Select Item... [GEOGRAPHIC_DATA] 83-25" at bounding box center [913, 204] width 1195 height 34
click at [315, 187] on select "Select Item... [GEOGRAPHIC_DATA] 83-25" at bounding box center [913, 204] width 1195 height 34
select select "c036b1b8-0d0a-4718-af47-3855d29bc181"
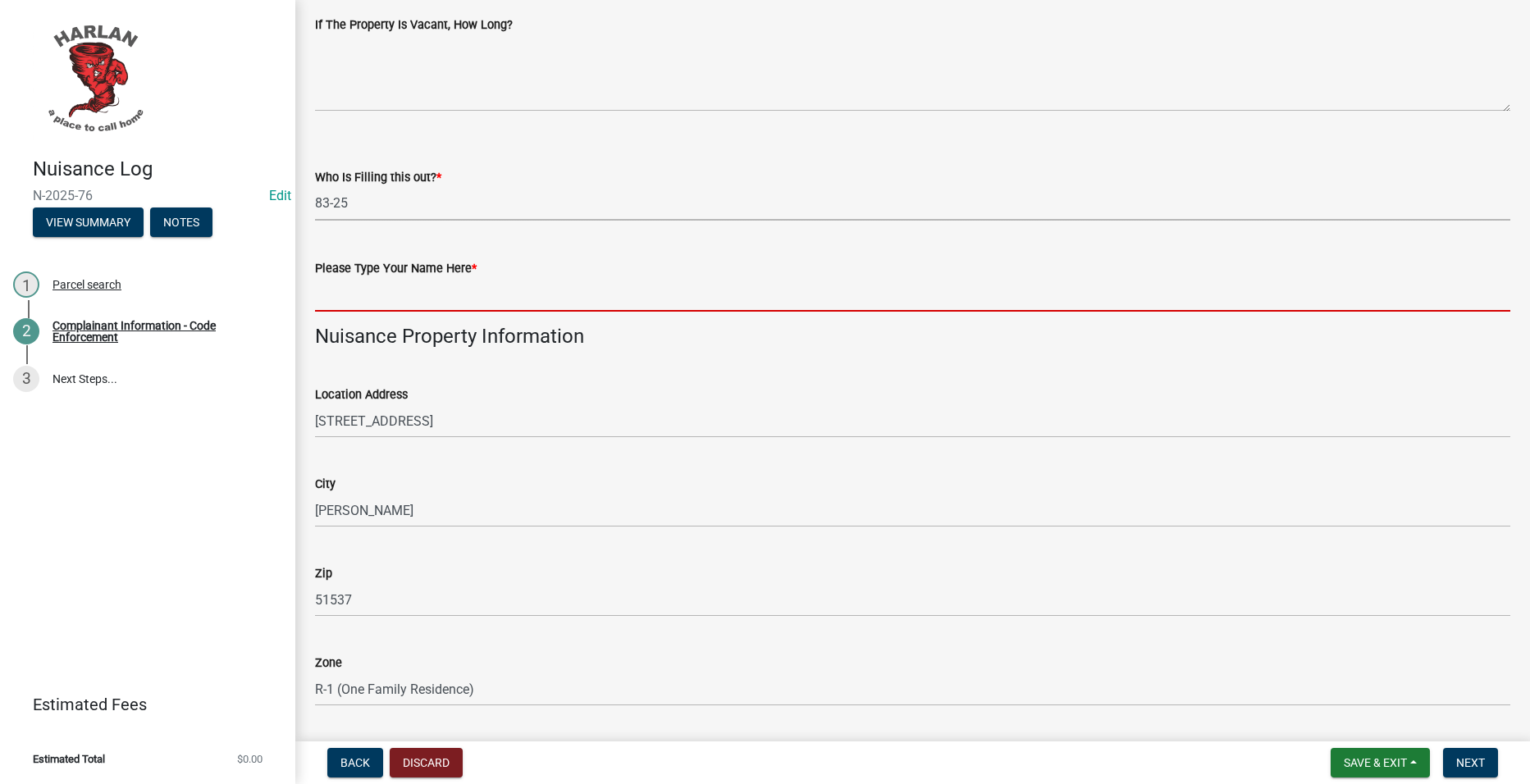
click at [367, 295] on input "Please Type Your Name Here *" at bounding box center [913, 294] width 1195 height 34
type input "25"
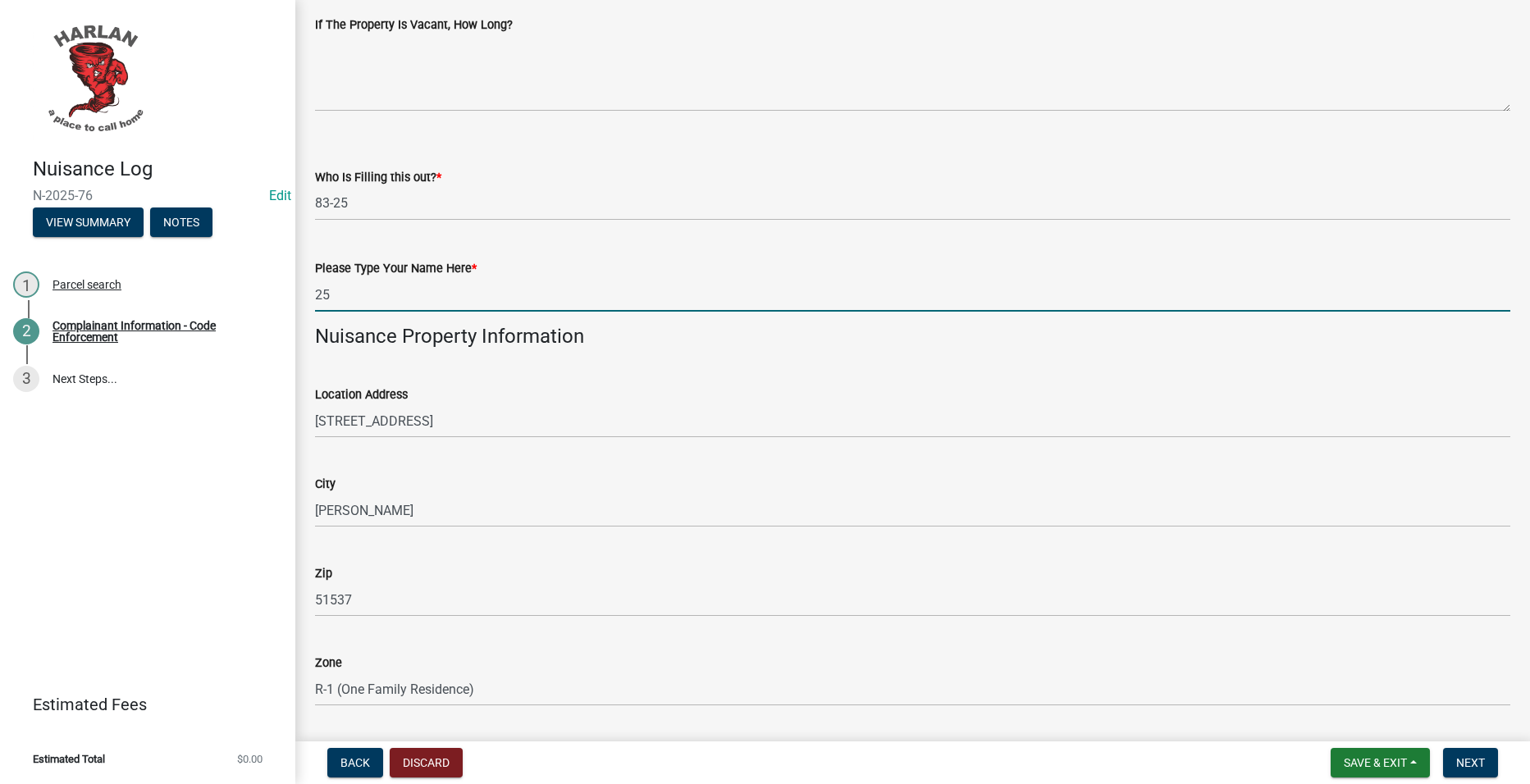
type input "[PERSON_NAME]"
type input "[PHONE_NUMBER]"
type input "Tenant"
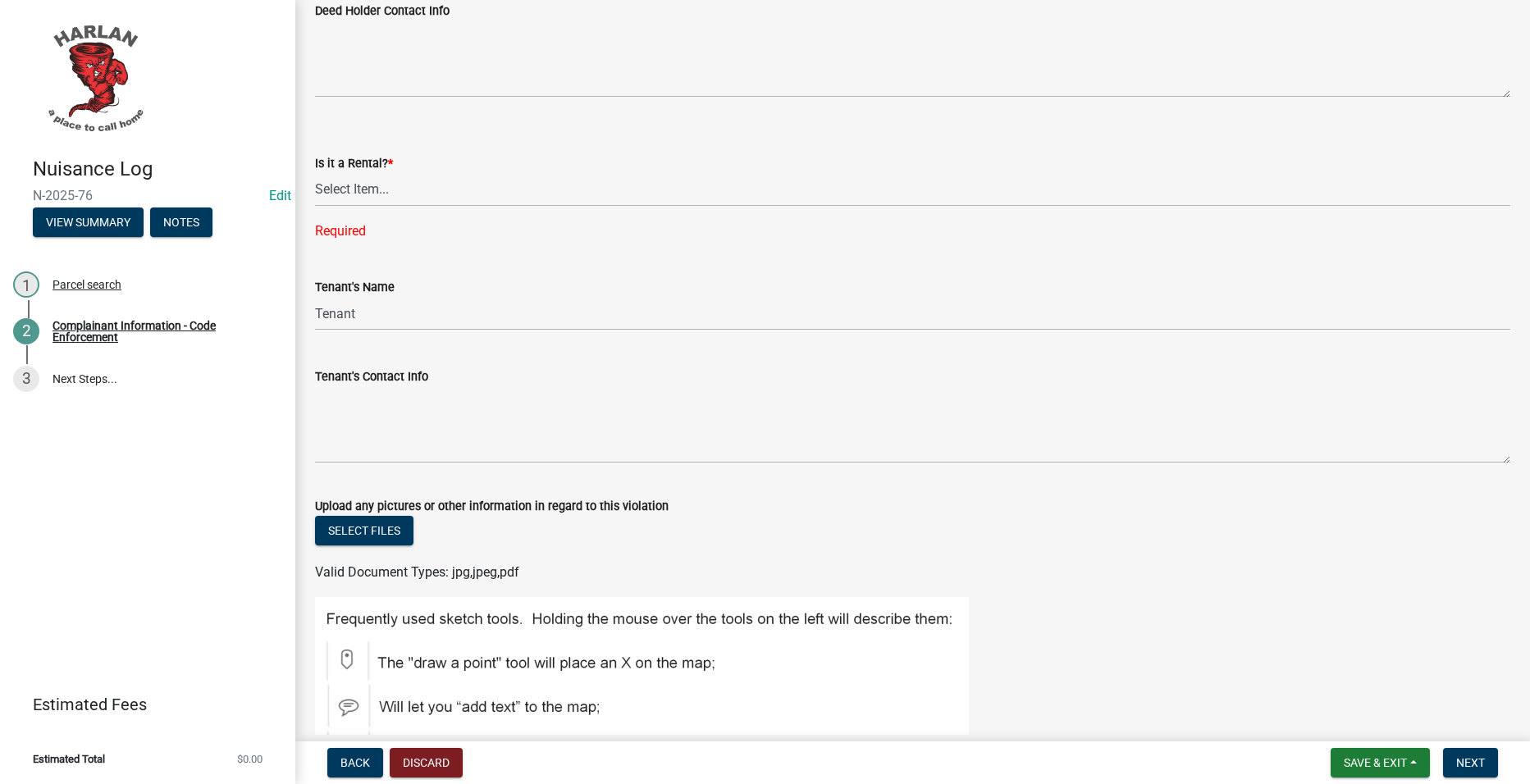
scroll to position [1886, 0]
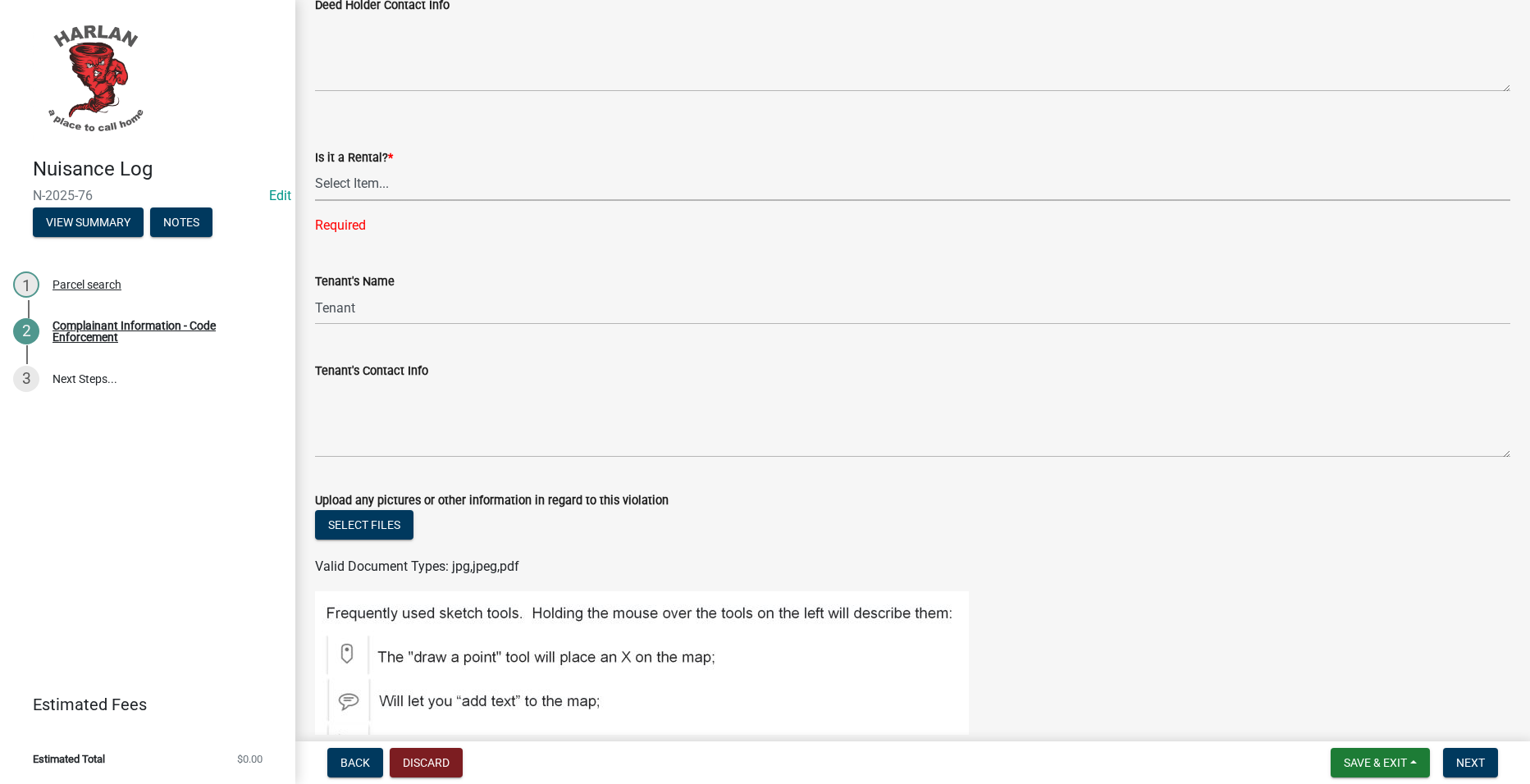
click at [392, 180] on select "Select Item... Yes No" at bounding box center [913, 184] width 1195 height 34
click at [315, 168] on select "Select Item... Yes No" at bounding box center [913, 184] width 1195 height 34
select select "db954dd5-c658-4052-8664-ee6695e82e3a"
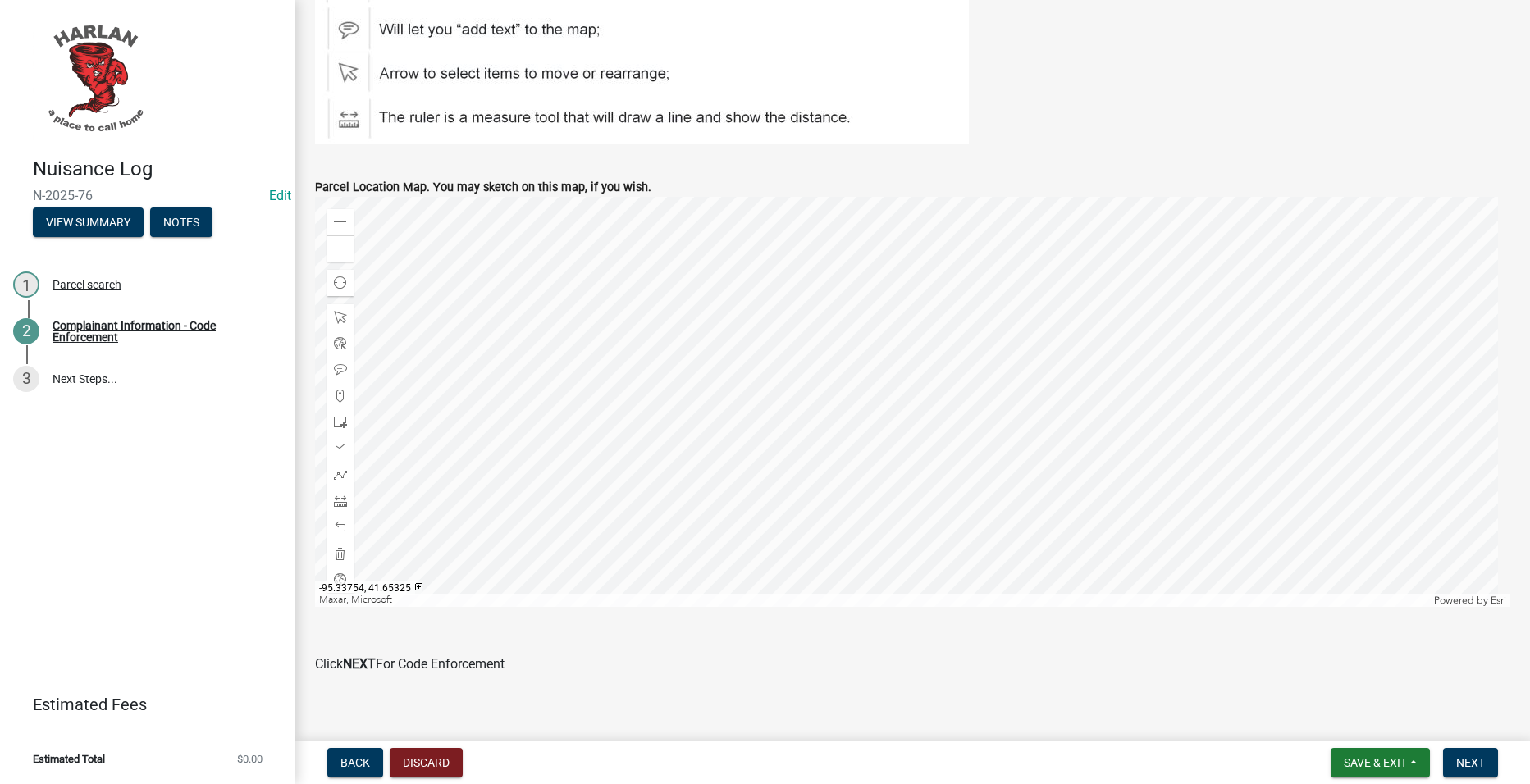
scroll to position [2542, 0]
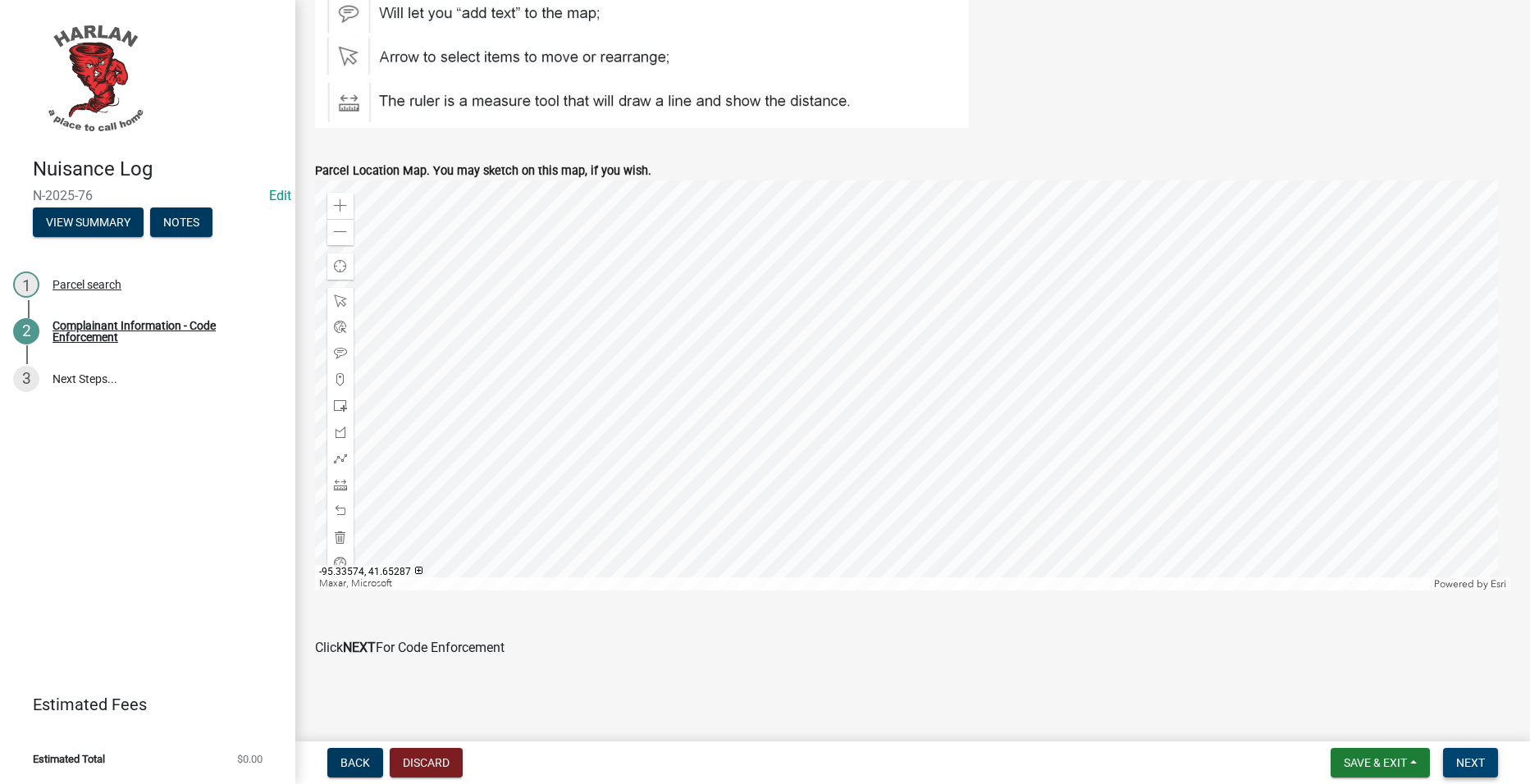
click at [1474, 765] on span "Next" at bounding box center [1470, 763] width 29 height 13
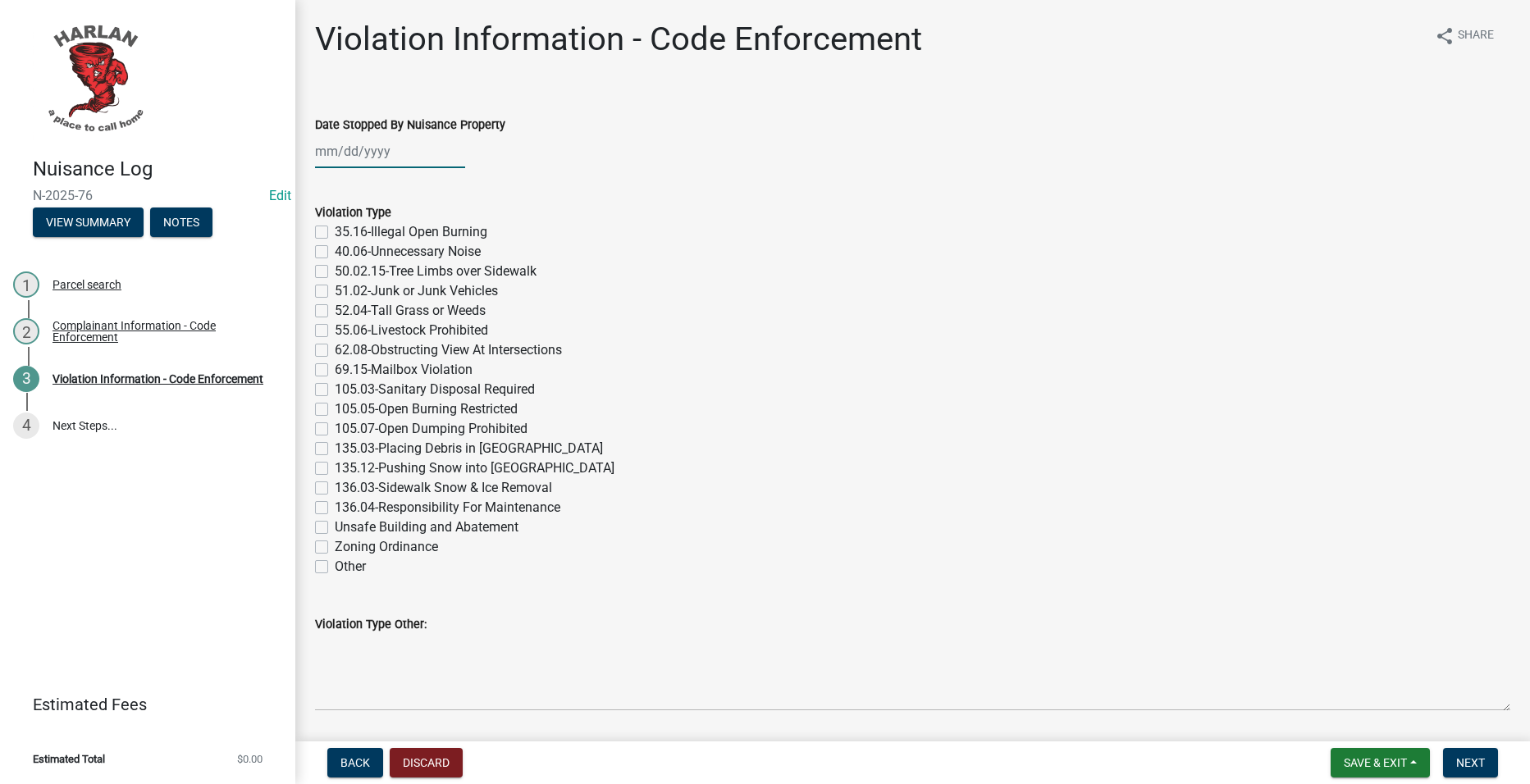
click at [381, 147] on div at bounding box center [390, 151] width 150 height 34
select select "8"
select select "2025"
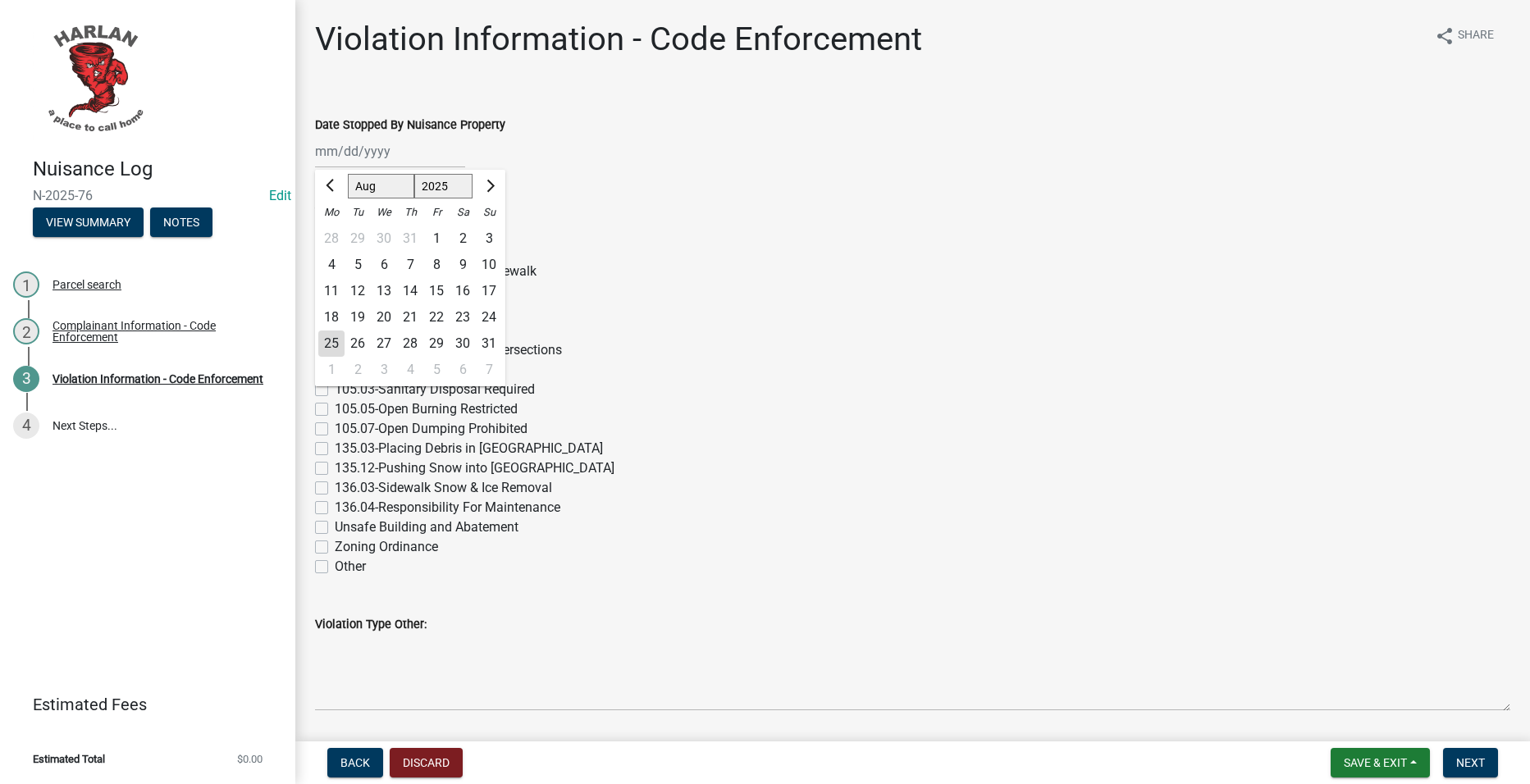
click at [337, 302] on div "11" at bounding box center [331, 291] width 26 height 26
type input "[DATE]"
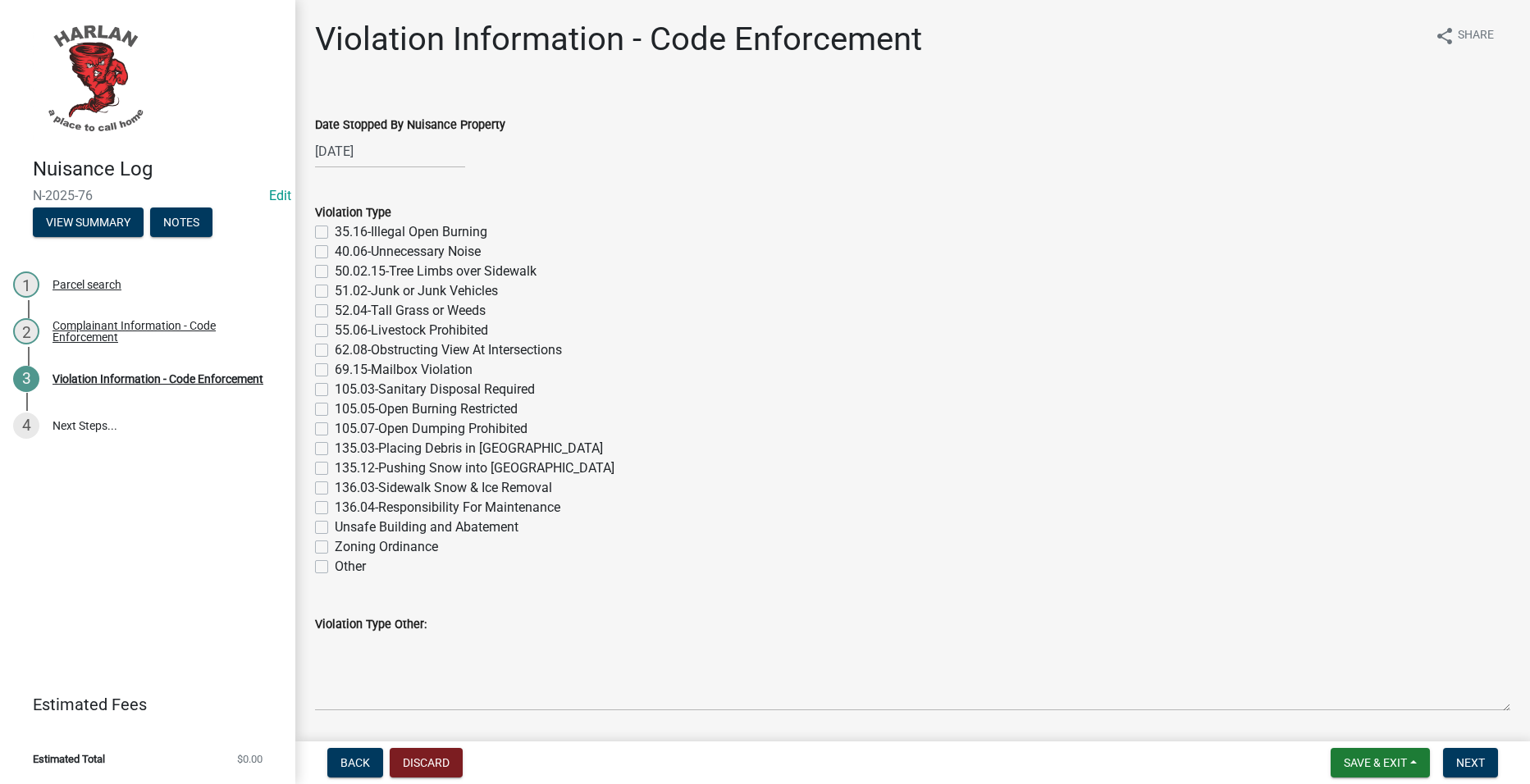
click at [457, 307] on label "52.04-Tall Grass or Weeds" at bounding box center [410, 311] width 151 height 20
click at [345, 307] on input "52.04-Tall Grass or Weeds" at bounding box center [340, 306] width 11 height 11
checkbox input "true"
checkbox input "false"
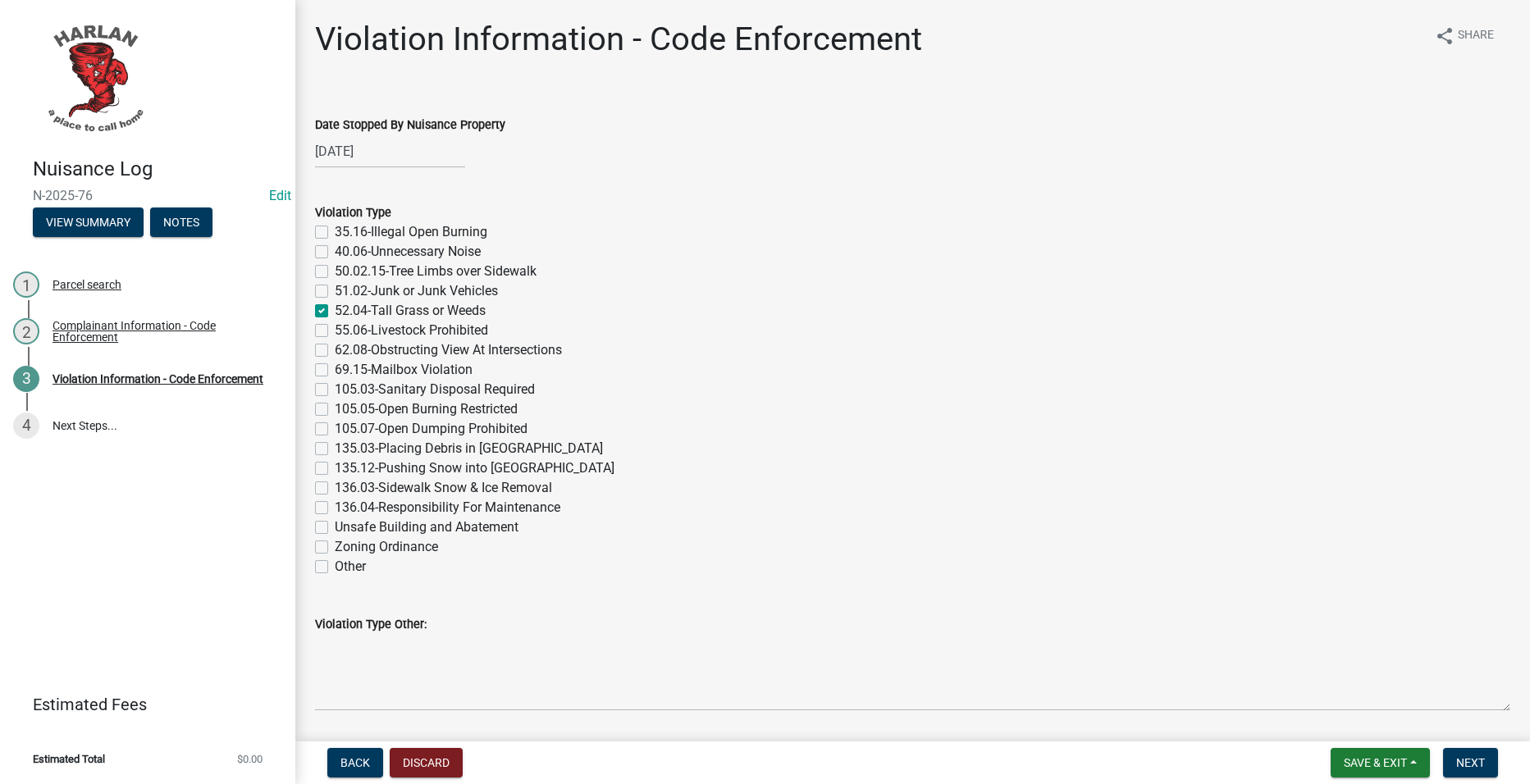
checkbox input "false"
checkbox input "true"
checkbox input "false"
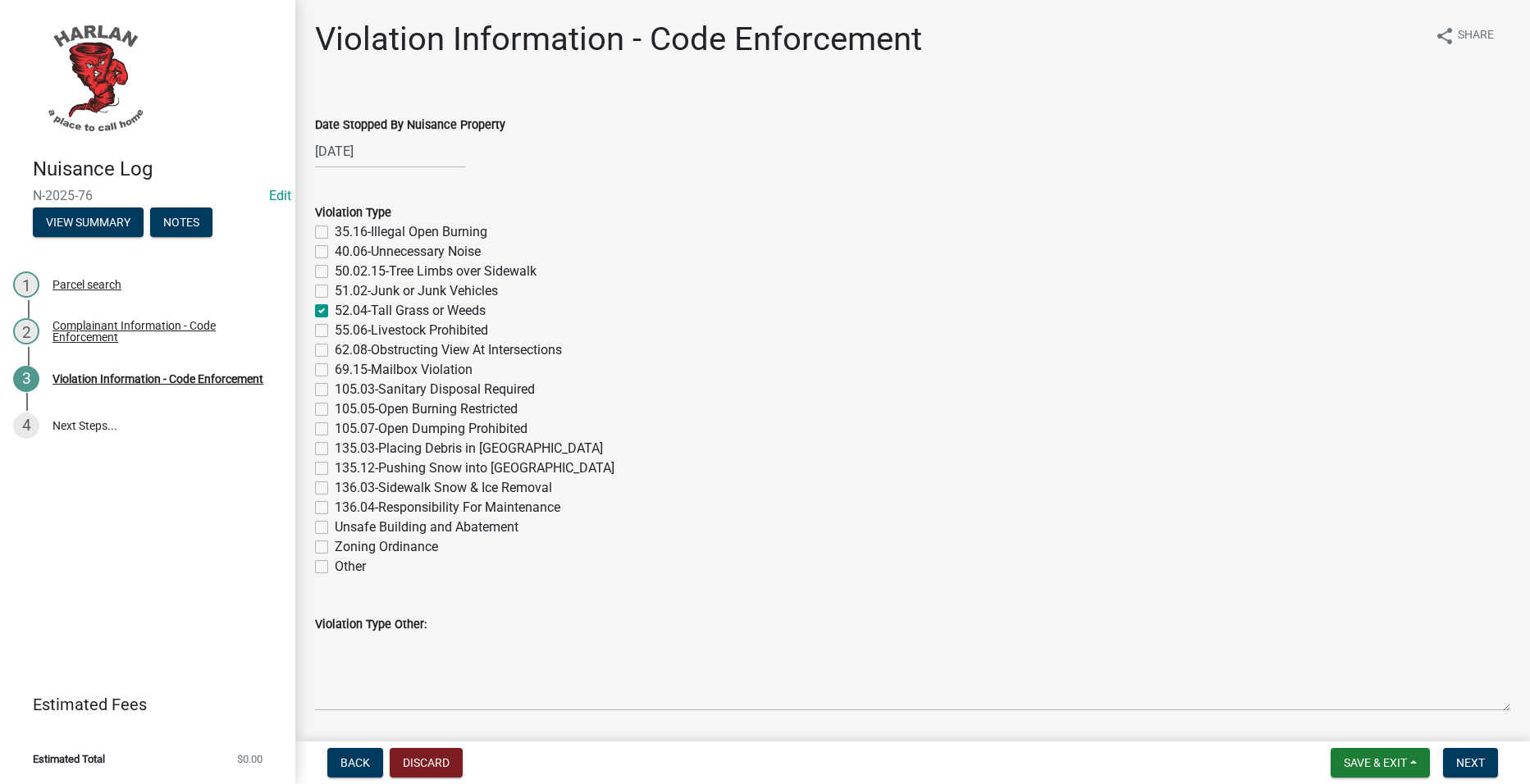
checkbox input "false"
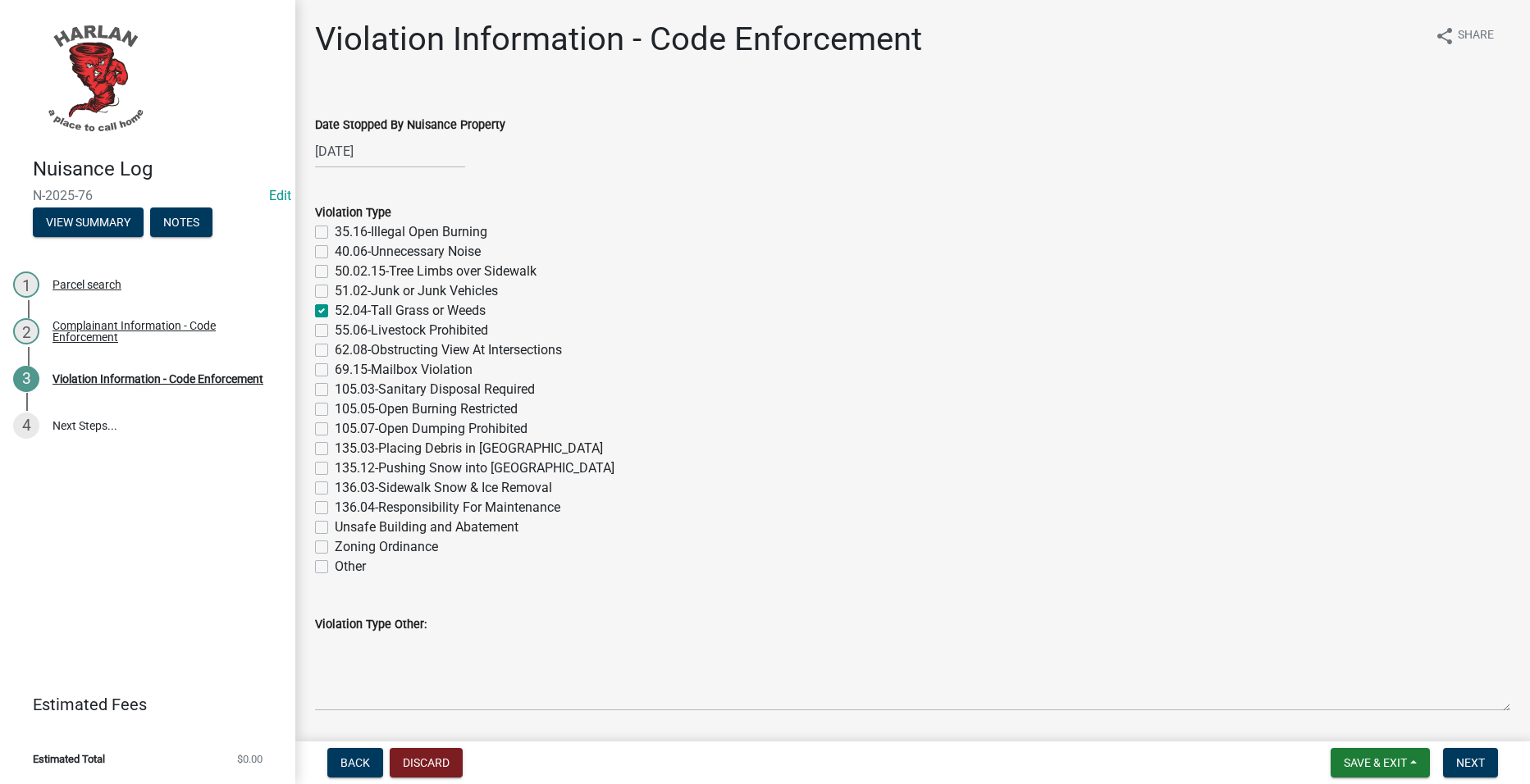
checkbox input "false"
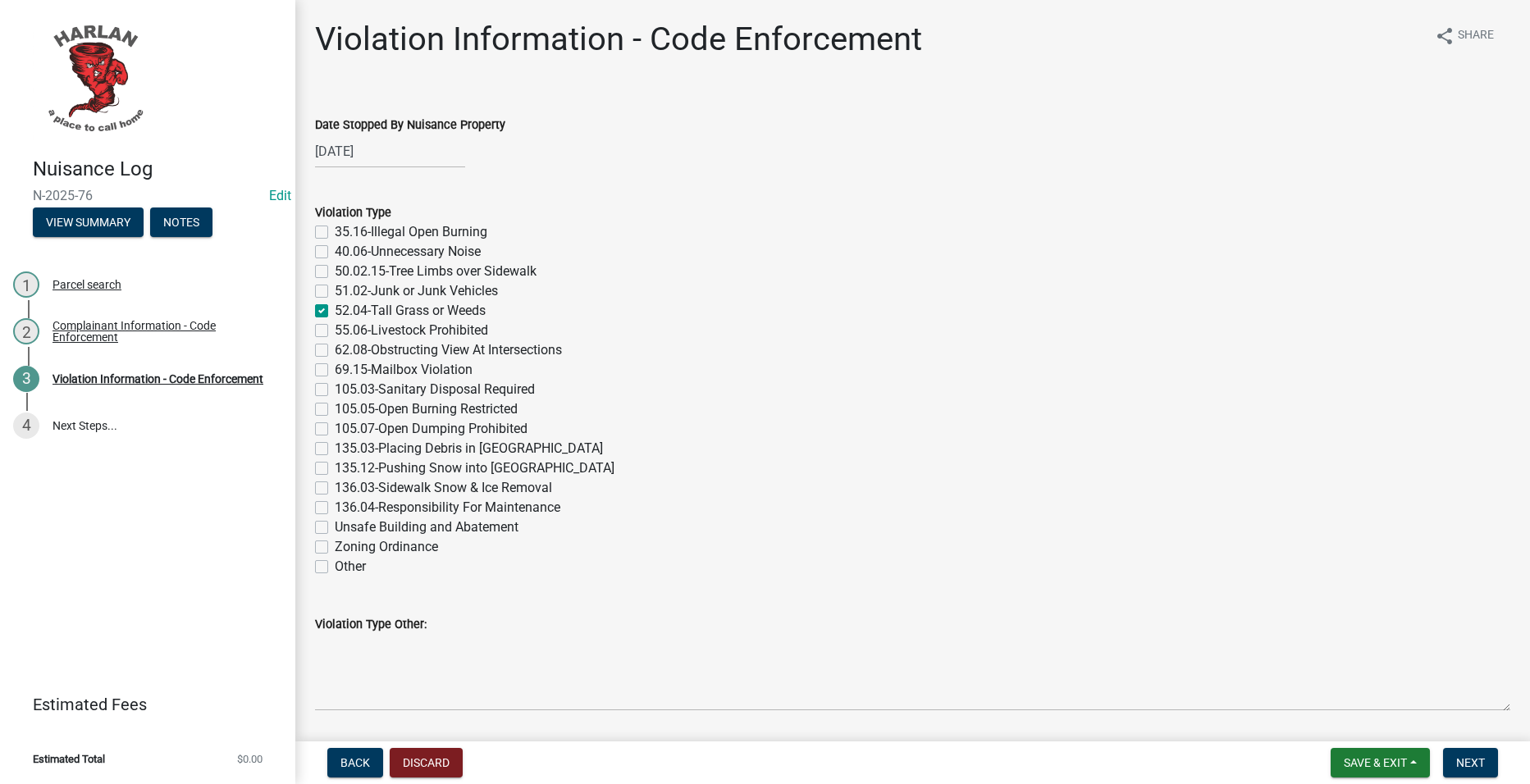
checkbox input "false"
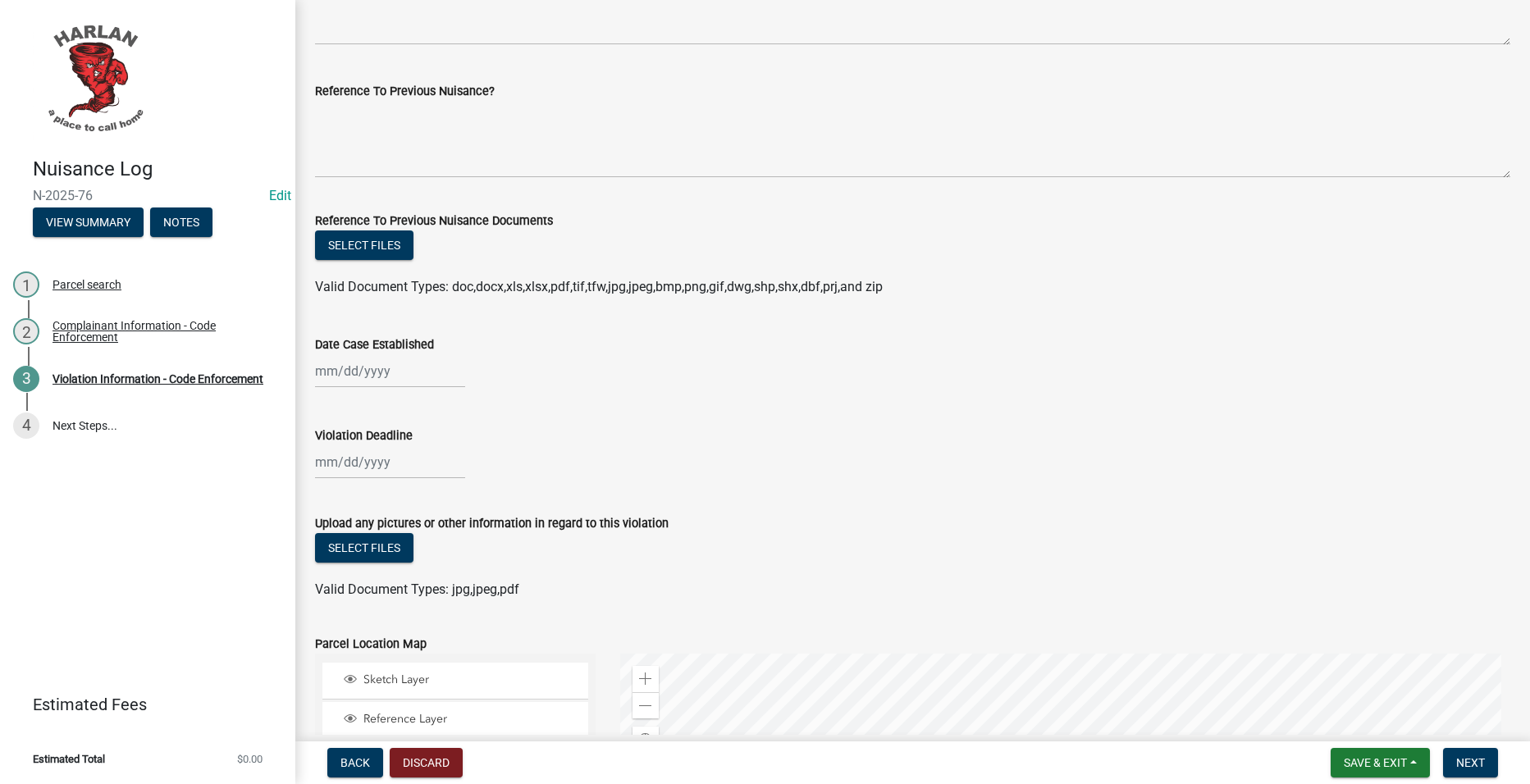
scroll to position [1066, 0]
click at [397, 363] on div at bounding box center [390, 369] width 150 height 34
select select "8"
select select "2025"
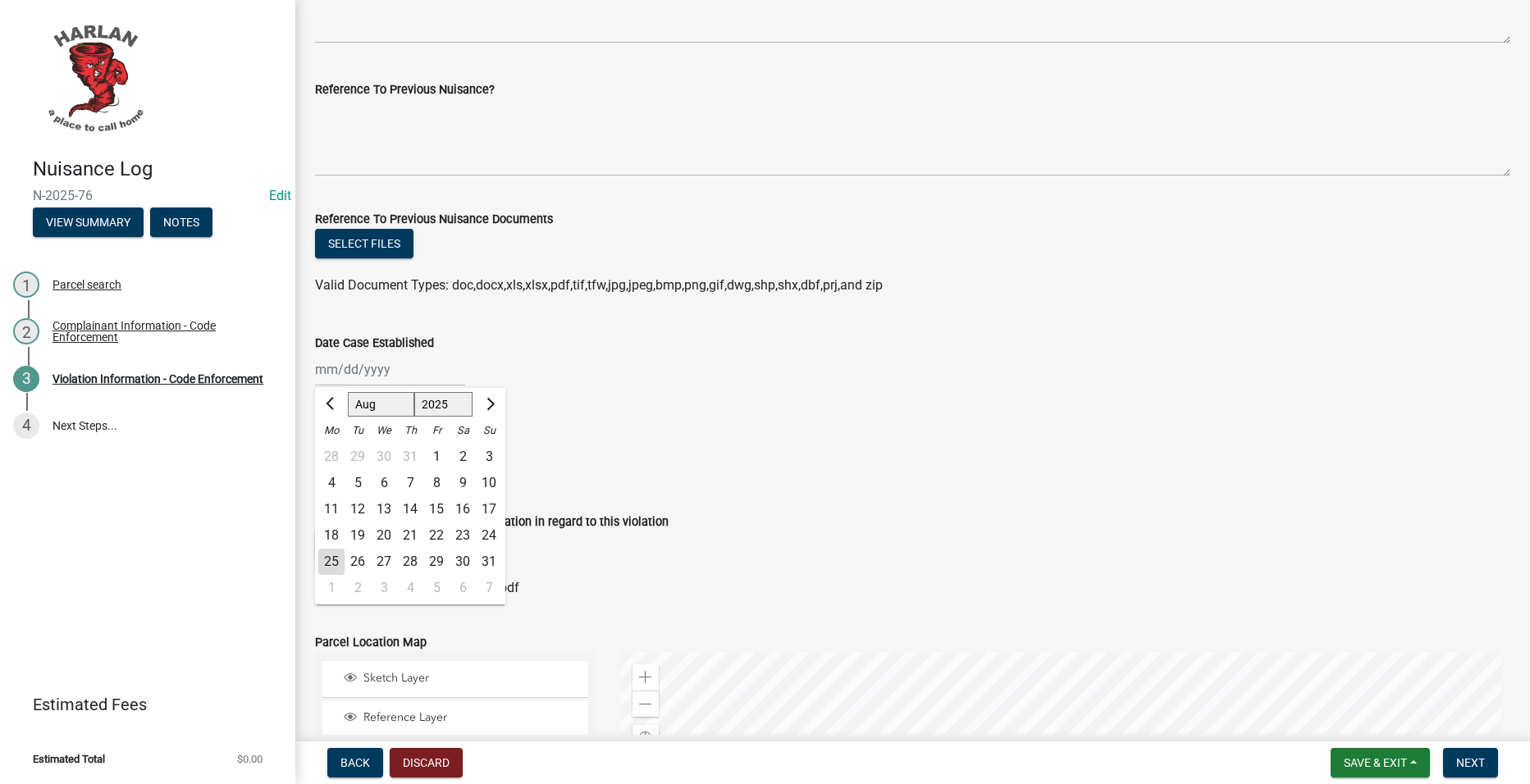
click at [332, 535] on div "18" at bounding box center [331, 536] width 26 height 26
type input "[DATE]"
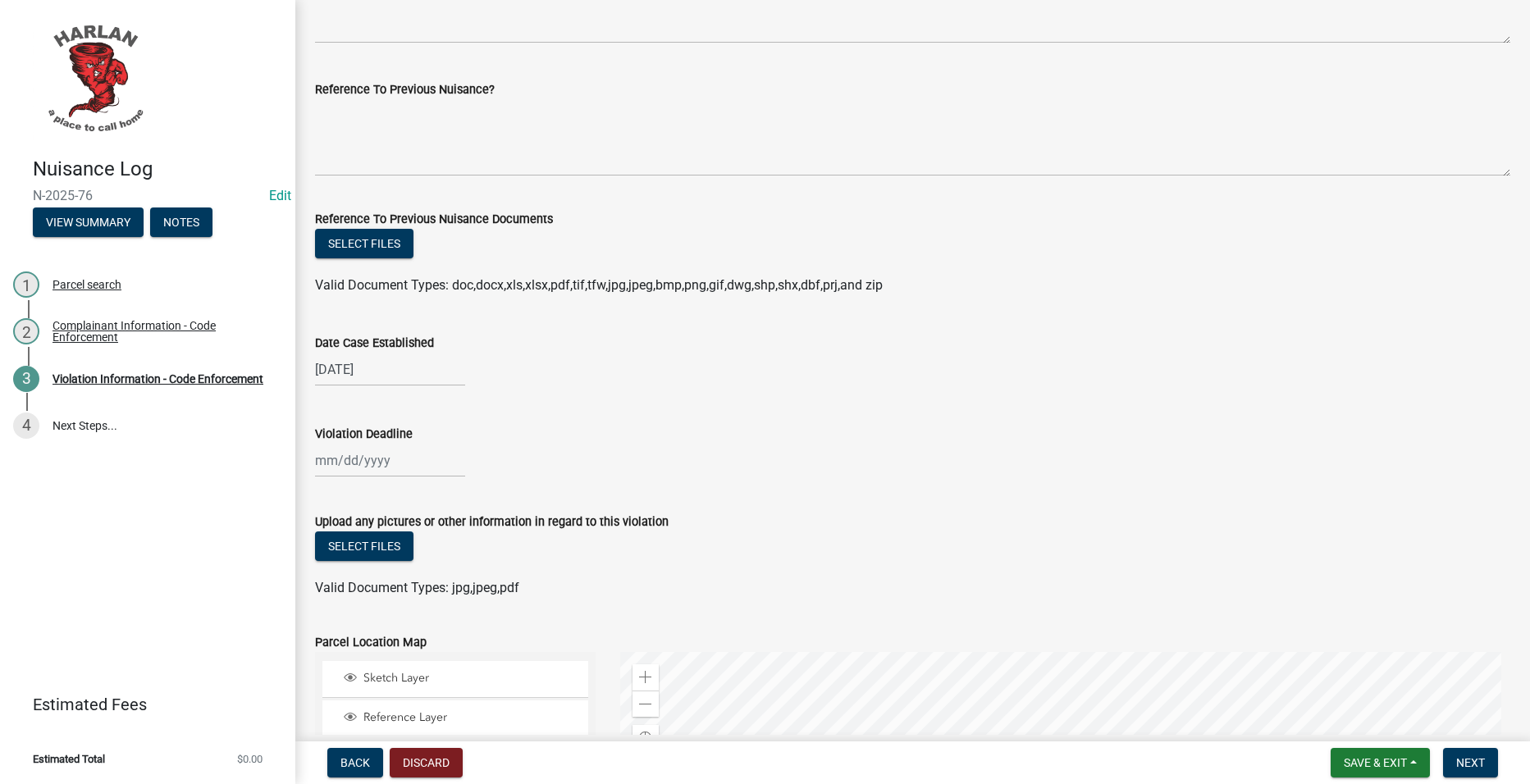
click at [358, 467] on div at bounding box center [390, 460] width 150 height 34
select select "8"
select select "2025"
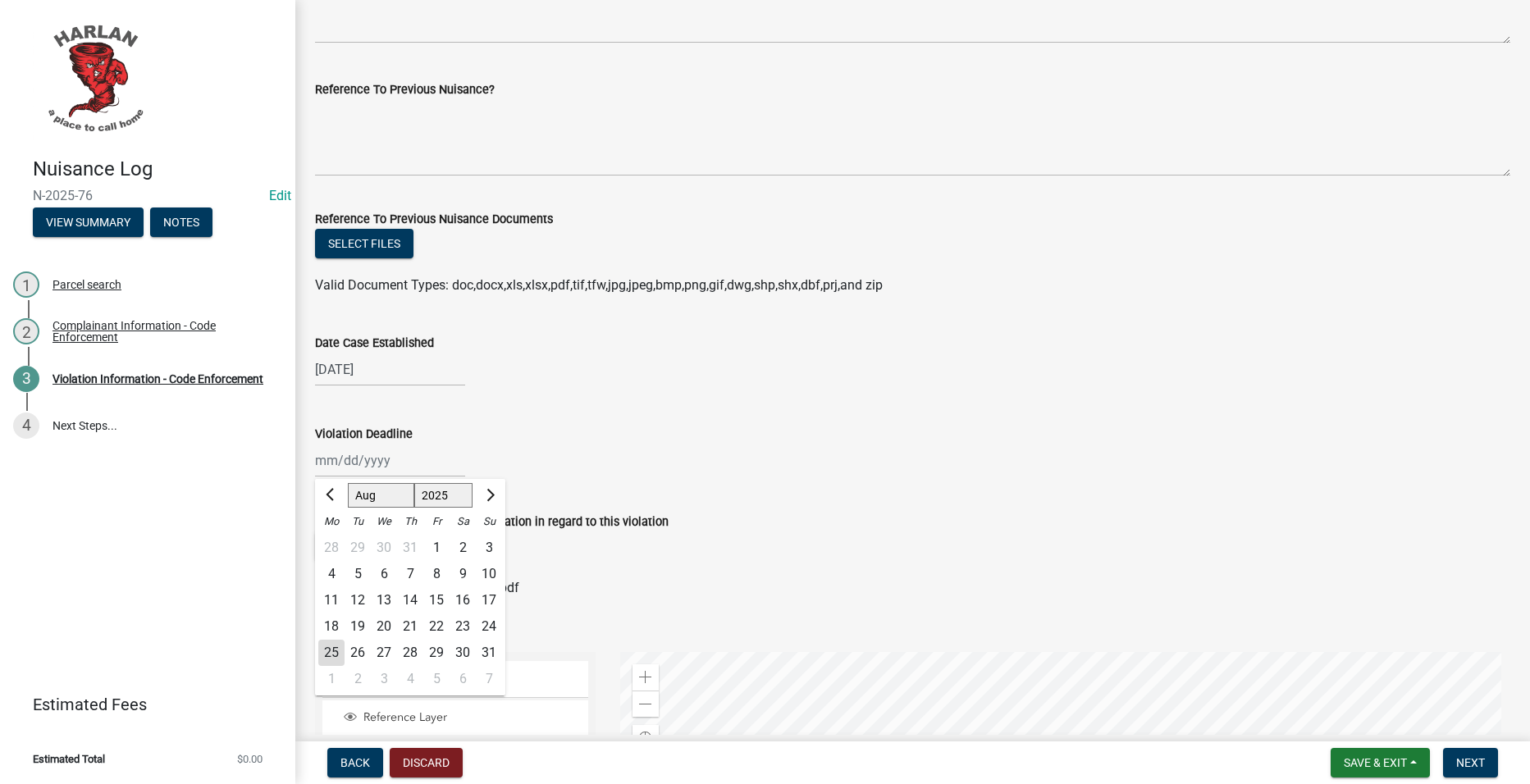
click at [328, 648] on div "25" at bounding box center [331, 653] width 26 height 26
type input "[DATE]"
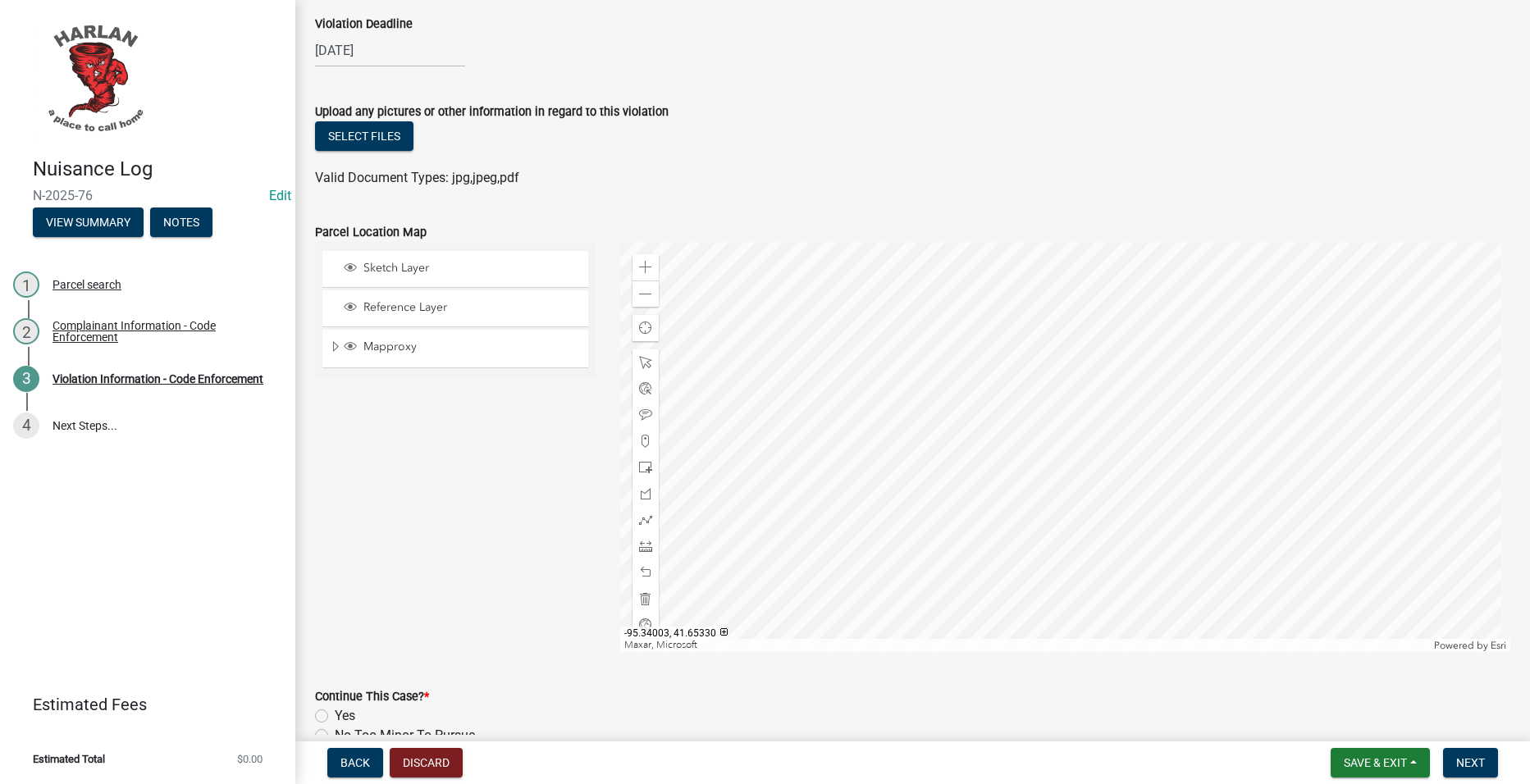
scroll to position [1566, 0]
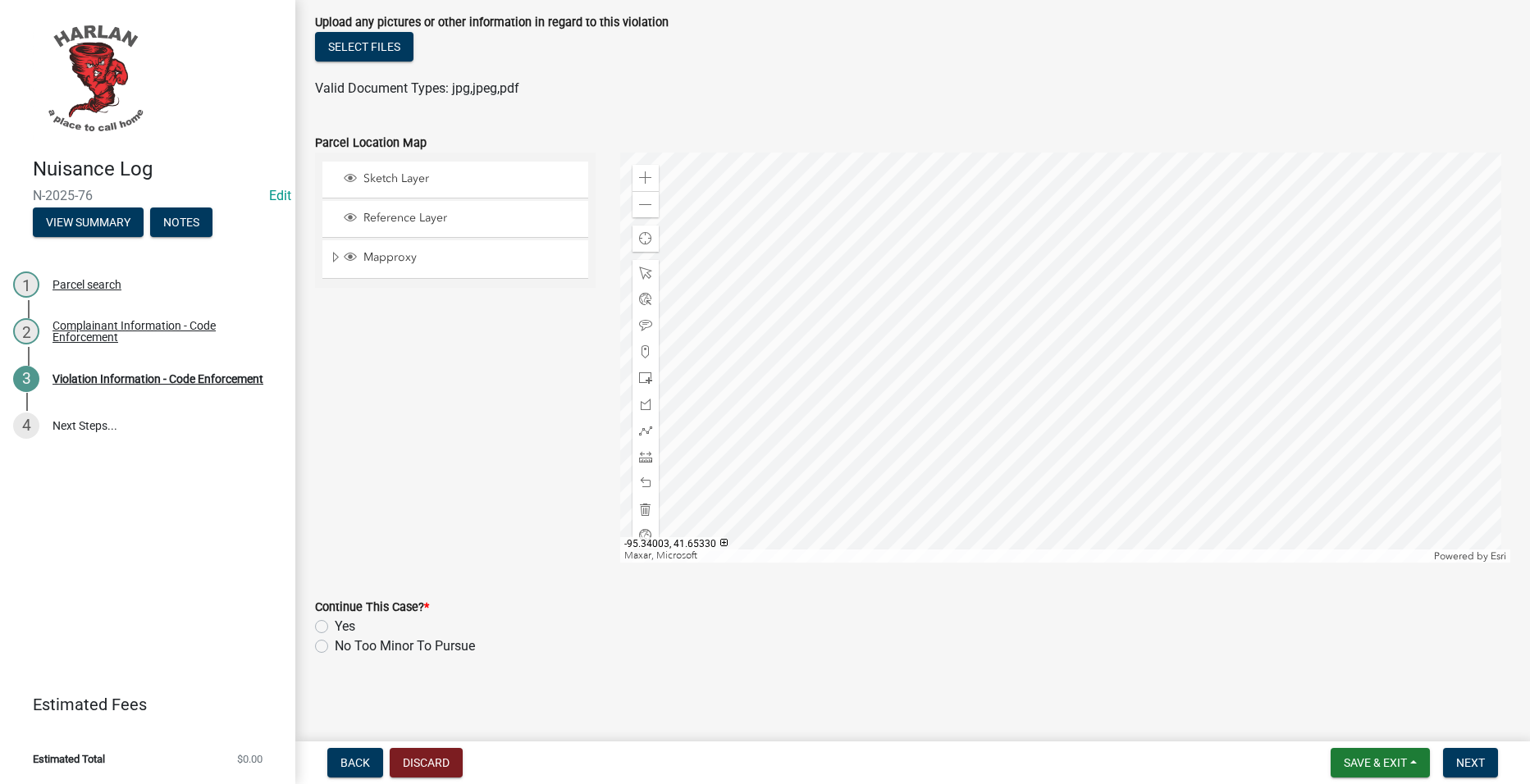
click at [343, 622] on label "Yes" at bounding box center [344, 626] width 21 height 20
click at [343, 622] on input "Yes" at bounding box center [340, 621] width 11 height 11
radio input "true"
drag, startPoint x: 1466, startPoint y: 758, endPoint x: 1454, endPoint y: 754, distance: 12.6
click at [1465, 758] on span "Next" at bounding box center [1470, 763] width 29 height 13
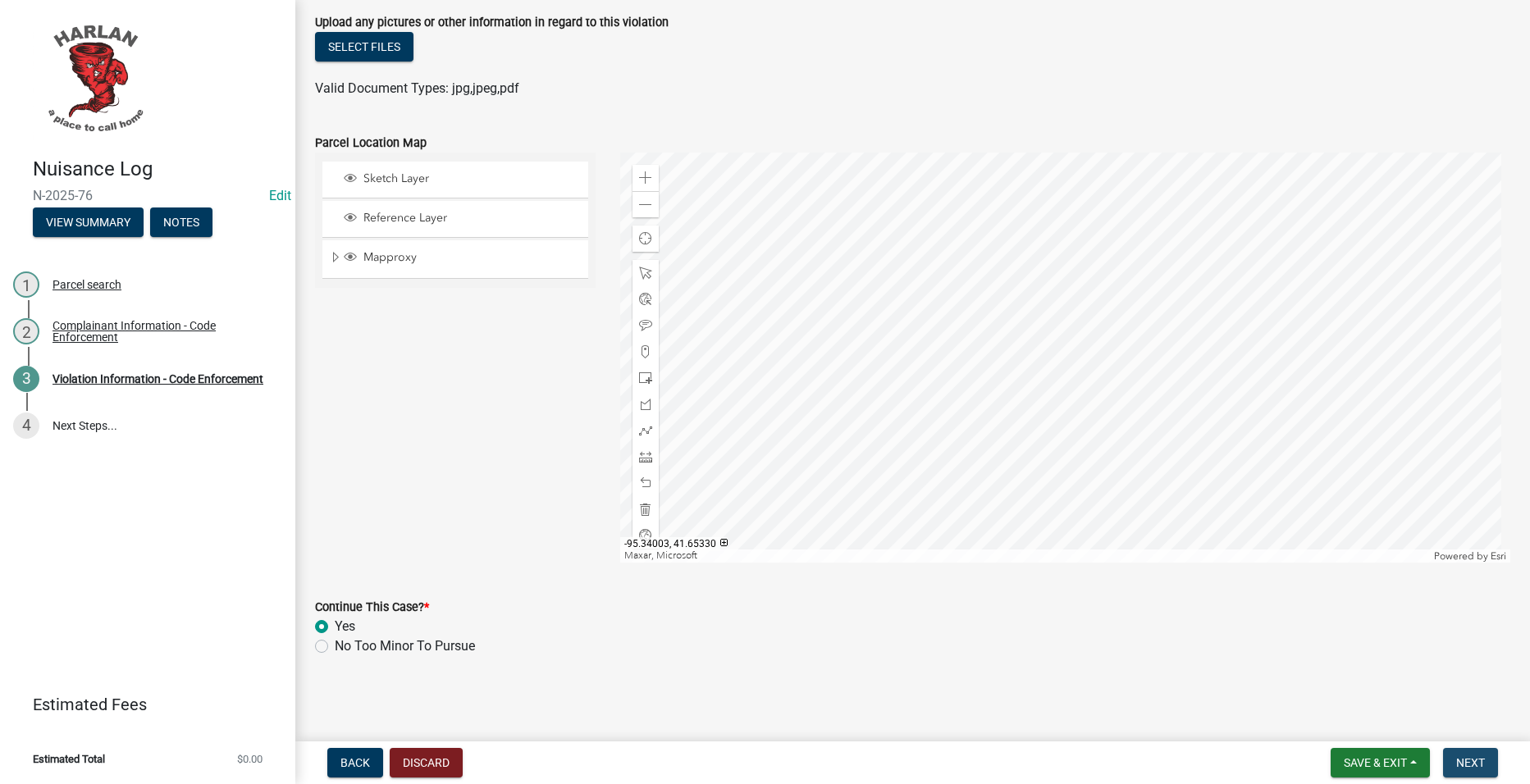
scroll to position [0, 0]
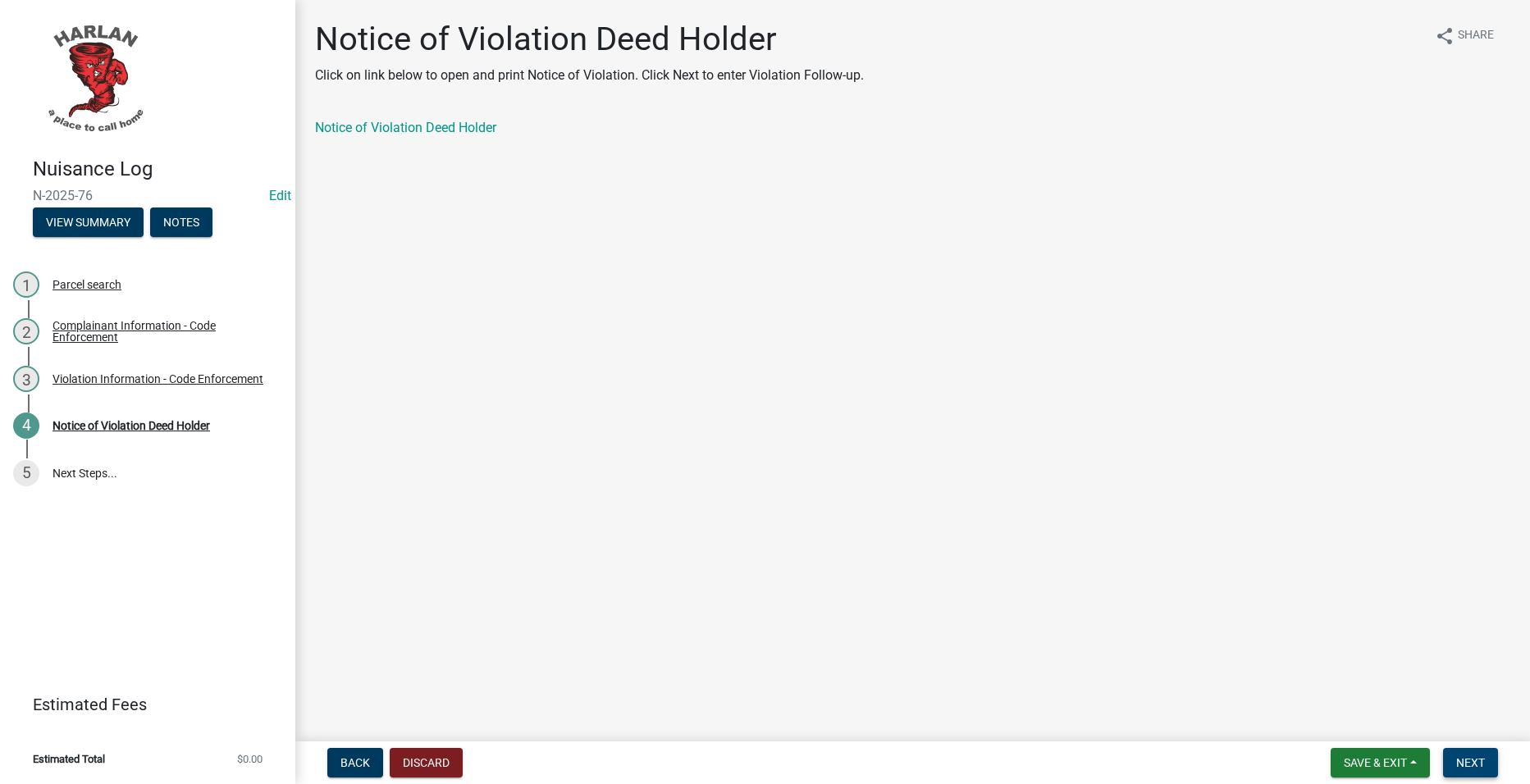
click at [1491, 765] on button "Next" at bounding box center [1470, 763] width 55 height 30
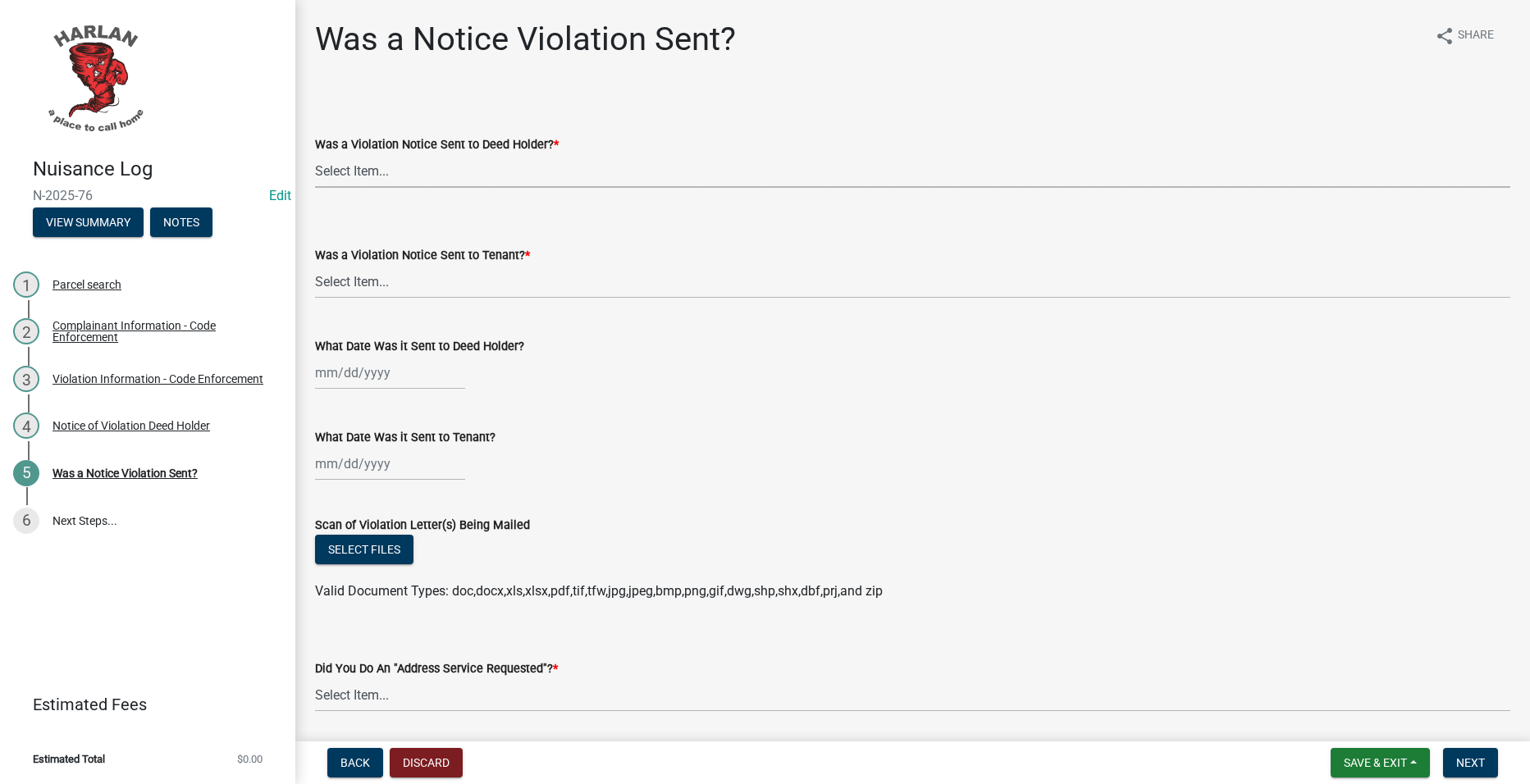
drag, startPoint x: 488, startPoint y: 166, endPoint x: 488, endPoint y: 186, distance: 20.0
click at [488, 166] on select "Select Item... Yes No" at bounding box center [913, 171] width 1195 height 34
click at [315, 154] on select "Select Item... Yes No" at bounding box center [913, 171] width 1195 height 34
select select "293e99c7-44a0-45b5-b16f-7dd4030f98f0"
click at [474, 271] on select "Select Item... Yes No" at bounding box center [913, 281] width 1195 height 34
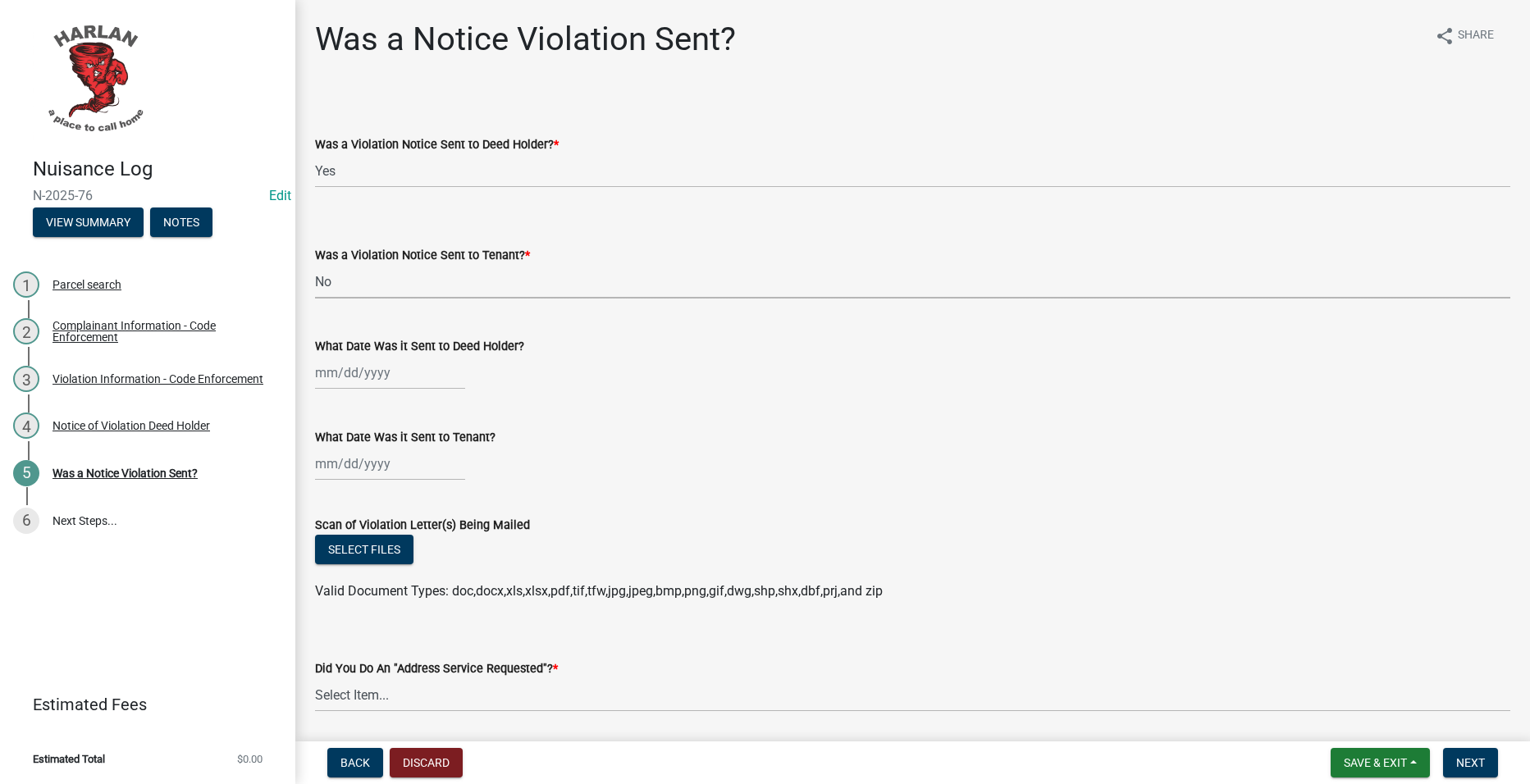
click at [315, 265] on select "Select Item... Yes No" at bounding box center [913, 281] width 1195 height 34
select select "6d9a1f9d-c155-414c-9ce3-cd60ff01aca6"
click at [381, 374] on div at bounding box center [390, 372] width 150 height 34
select select "8"
select select "2025"
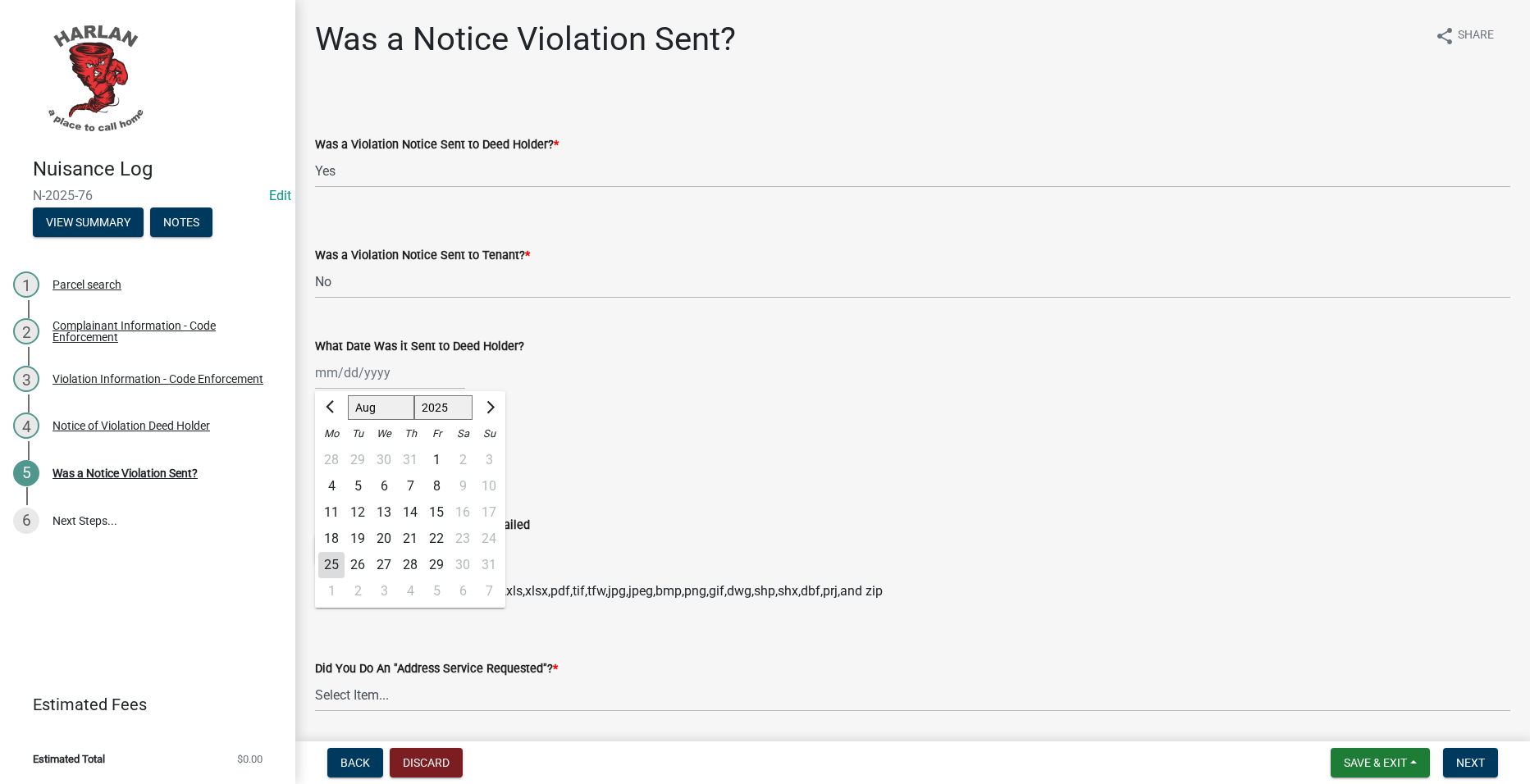
click at [335, 535] on div "18" at bounding box center [331, 539] width 26 height 26
type input "[DATE]"
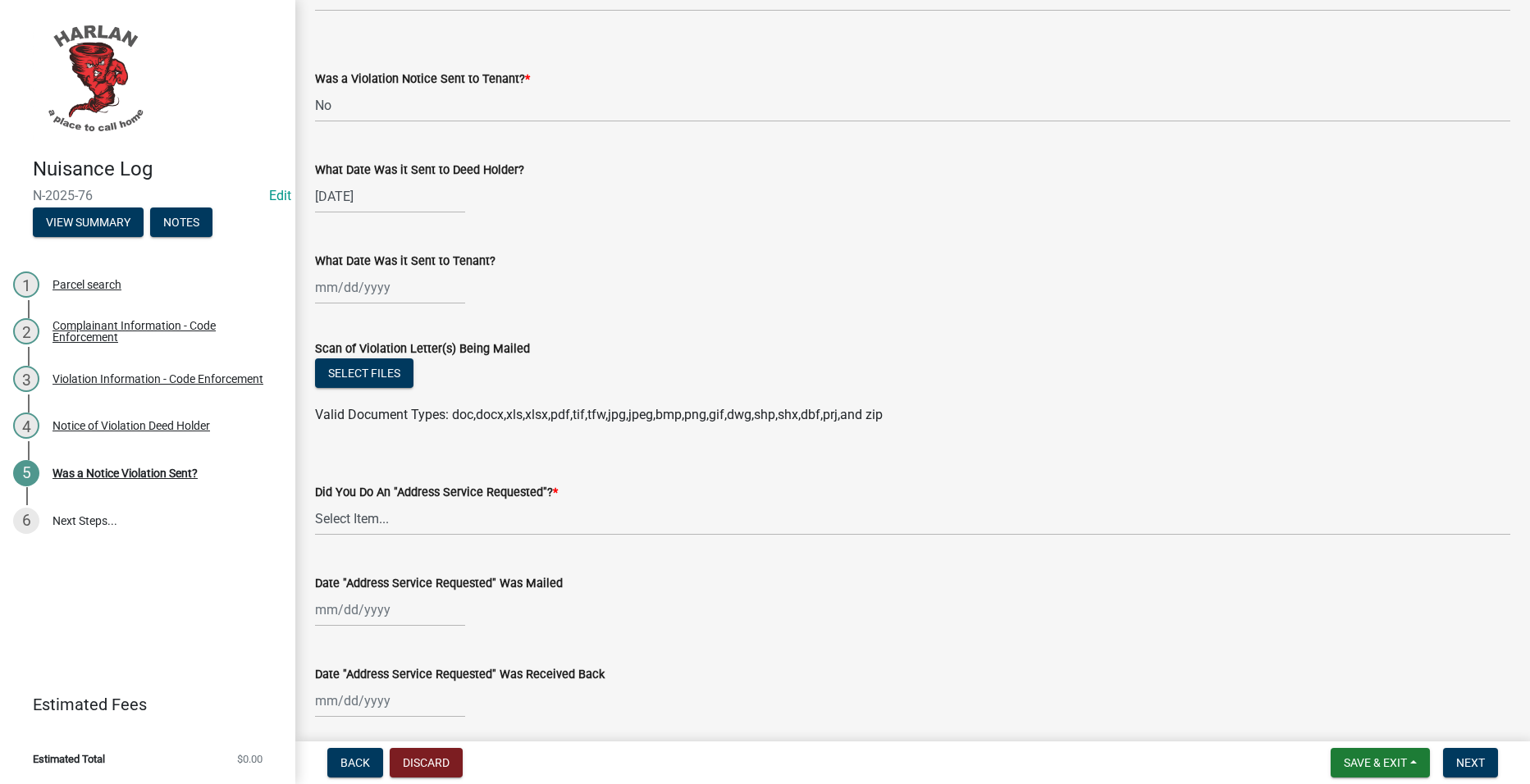
scroll to position [246, 0]
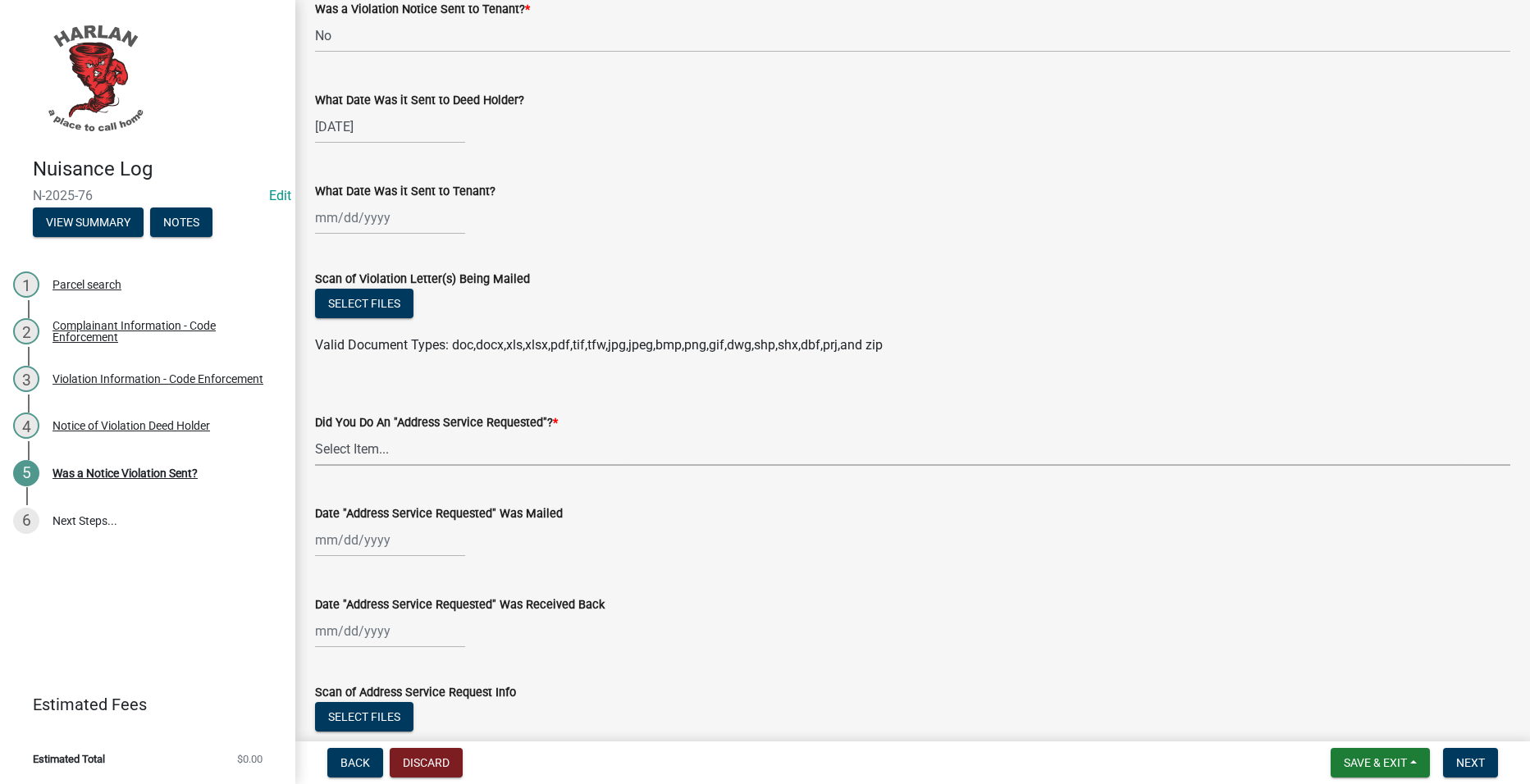
click at [608, 444] on select "Select Item... Yes No" at bounding box center [913, 449] width 1195 height 34
click at [315, 432] on select "Select Item... Yes No" at bounding box center [913, 449] width 1195 height 34
select select "a7ada854-cad3-4cd9-b1c3-a829e5073110"
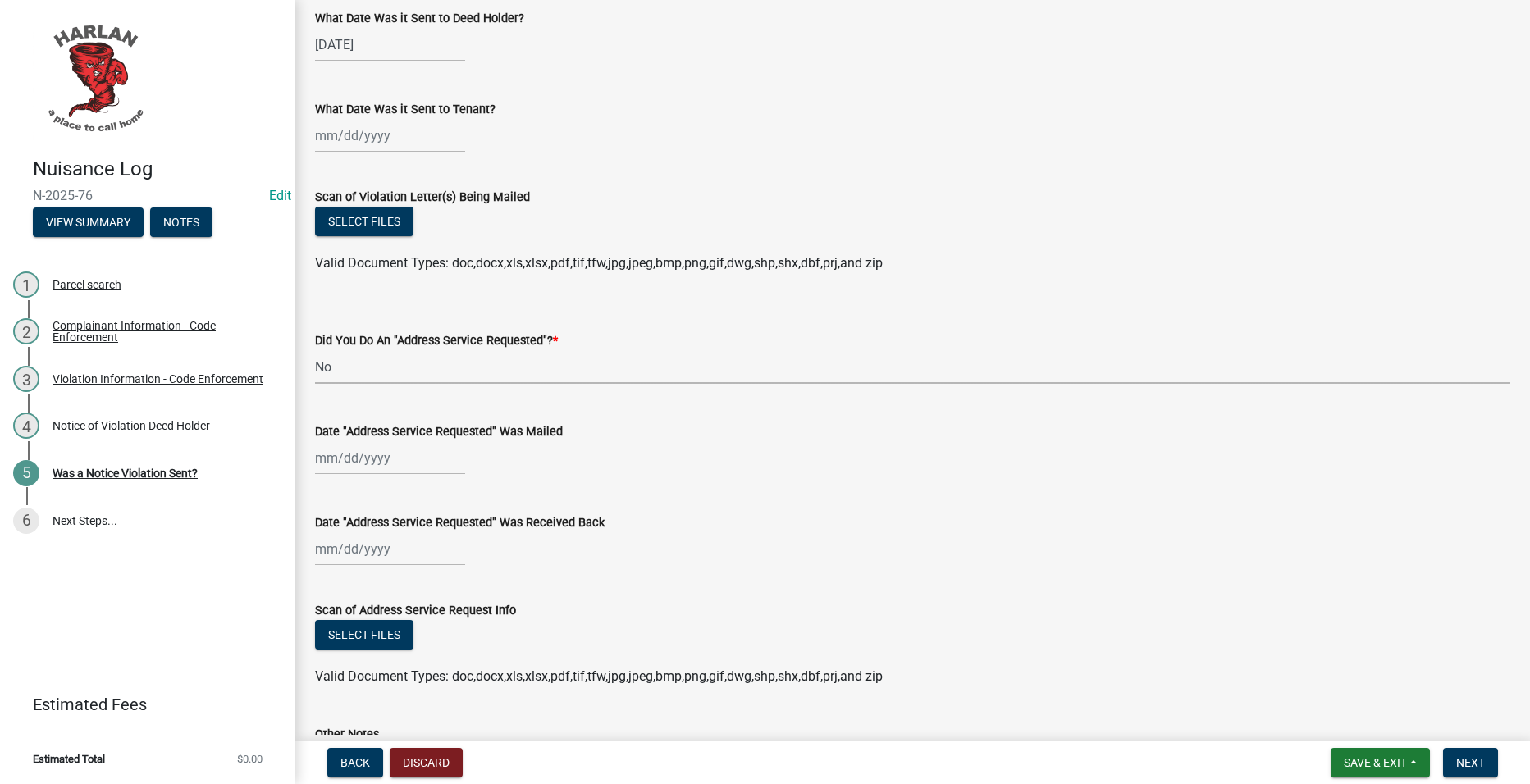
scroll to position [327, 0]
click at [352, 213] on button "Select files" at bounding box center [364, 222] width 99 height 30
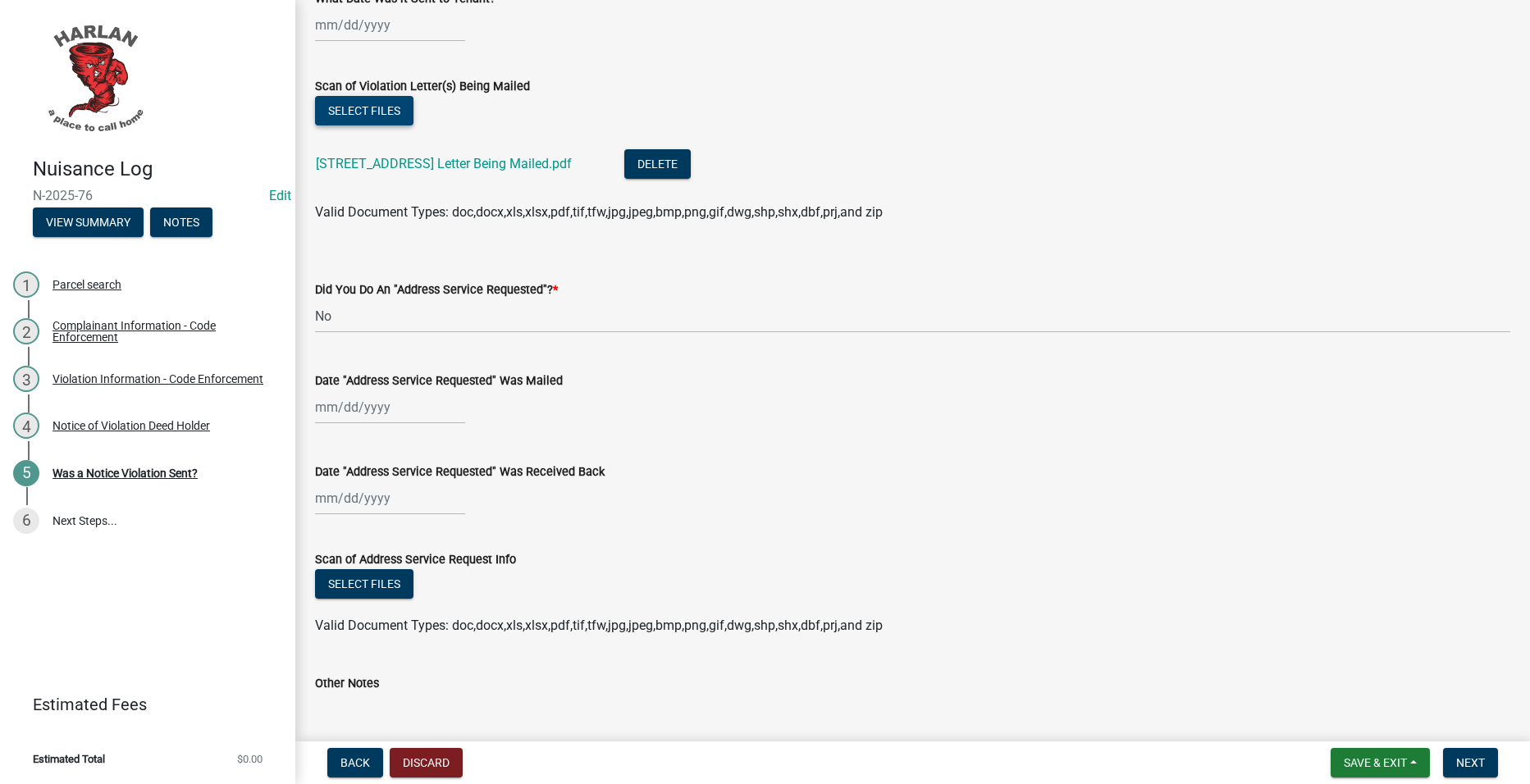
scroll to position [551, 0]
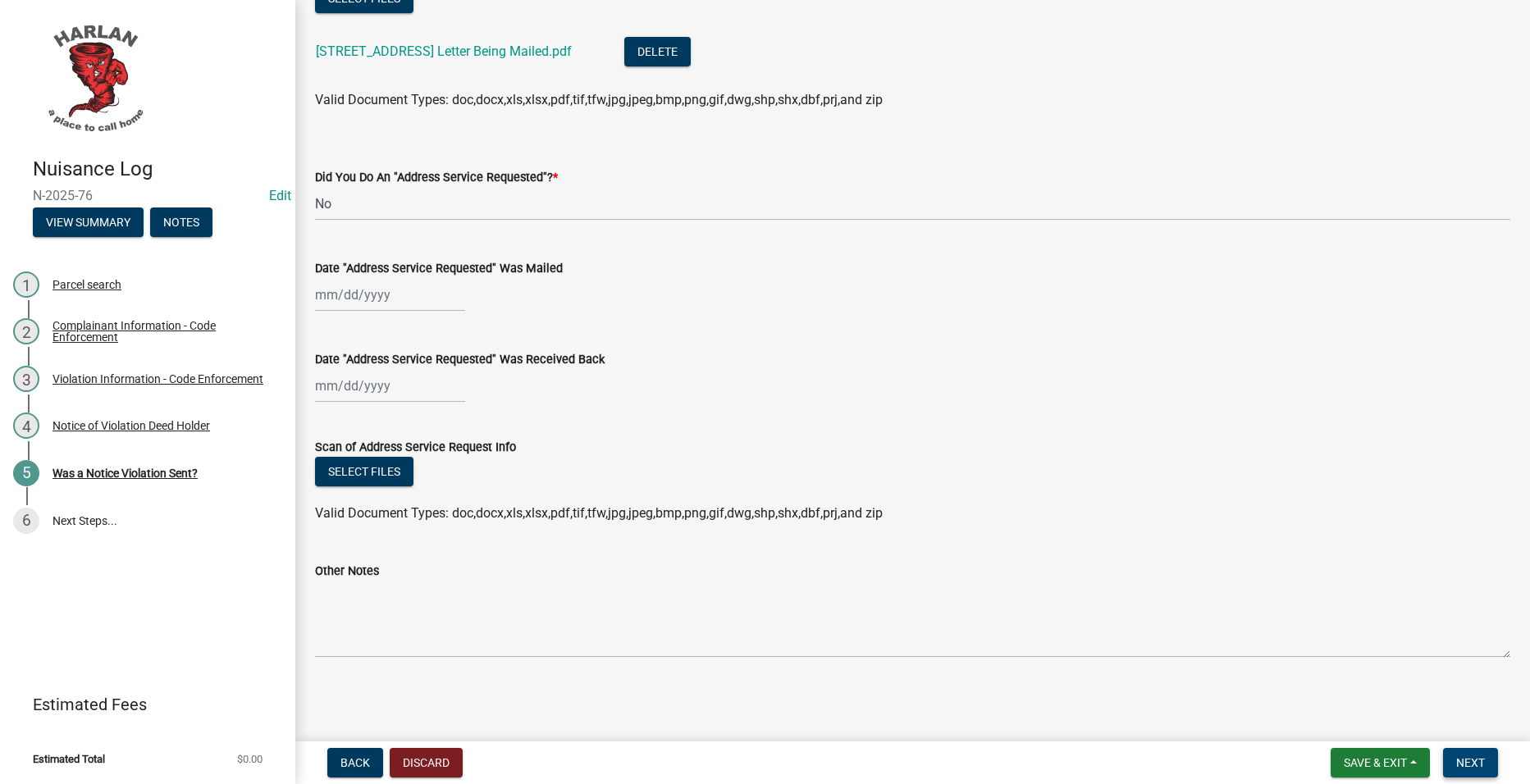
click at [1472, 756] on span "Next" at bounding box center [1470, 763] width 29 height 13
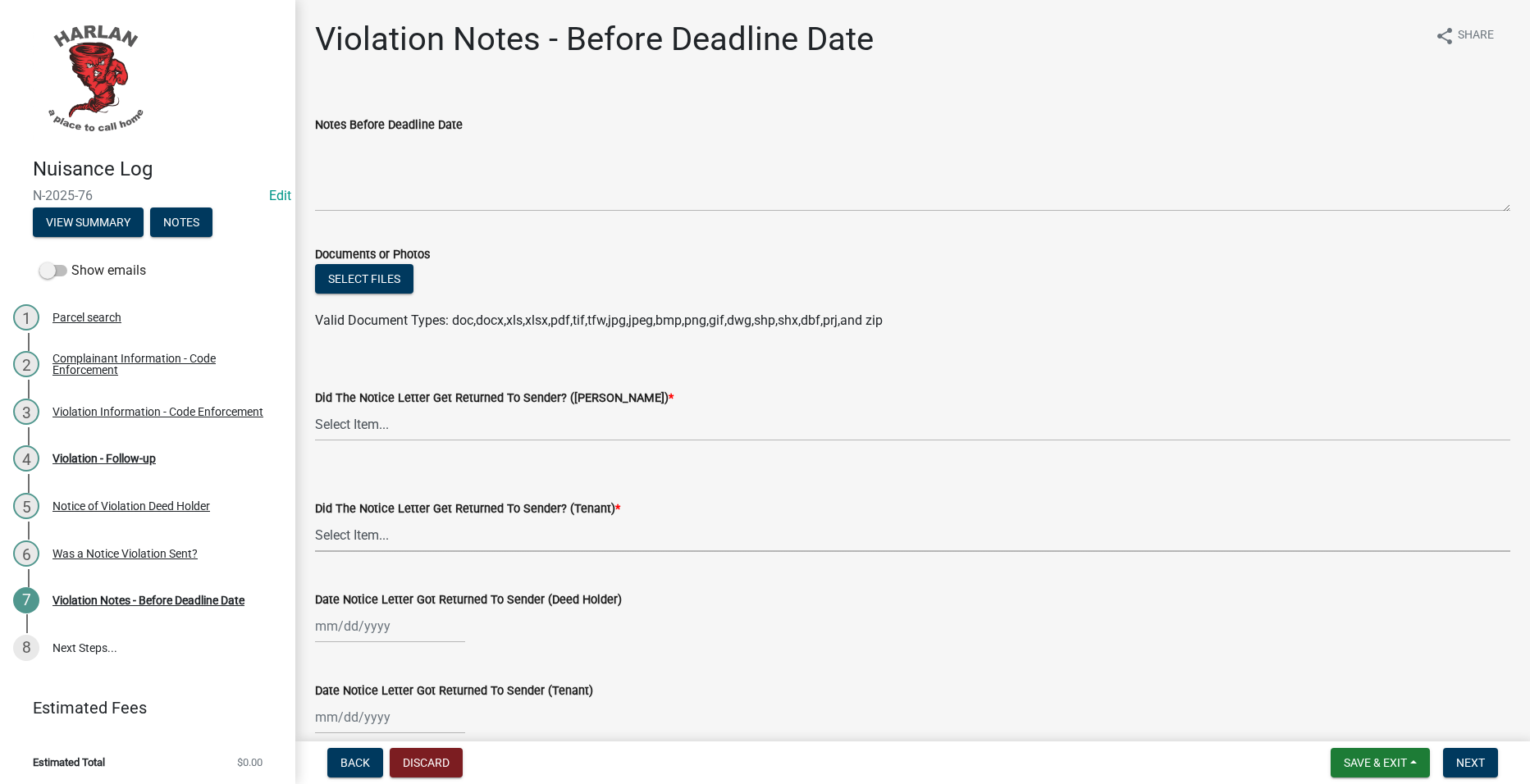
drag, startPoint x: 469, startPoint y: 534, endPoint x: 463, endPoint y: 543, distance: 10.8
click at [469, 534] on select "Select Item... Yes No" at bounding box center [913, 535] width 1195 height 34
click at [315, 519] on select "Select Item... Yes No" at bounding box center [913, 535] width 1195 height 34
select select "487603ca-b45a-4c36-b707-2c3ad8467b2a"
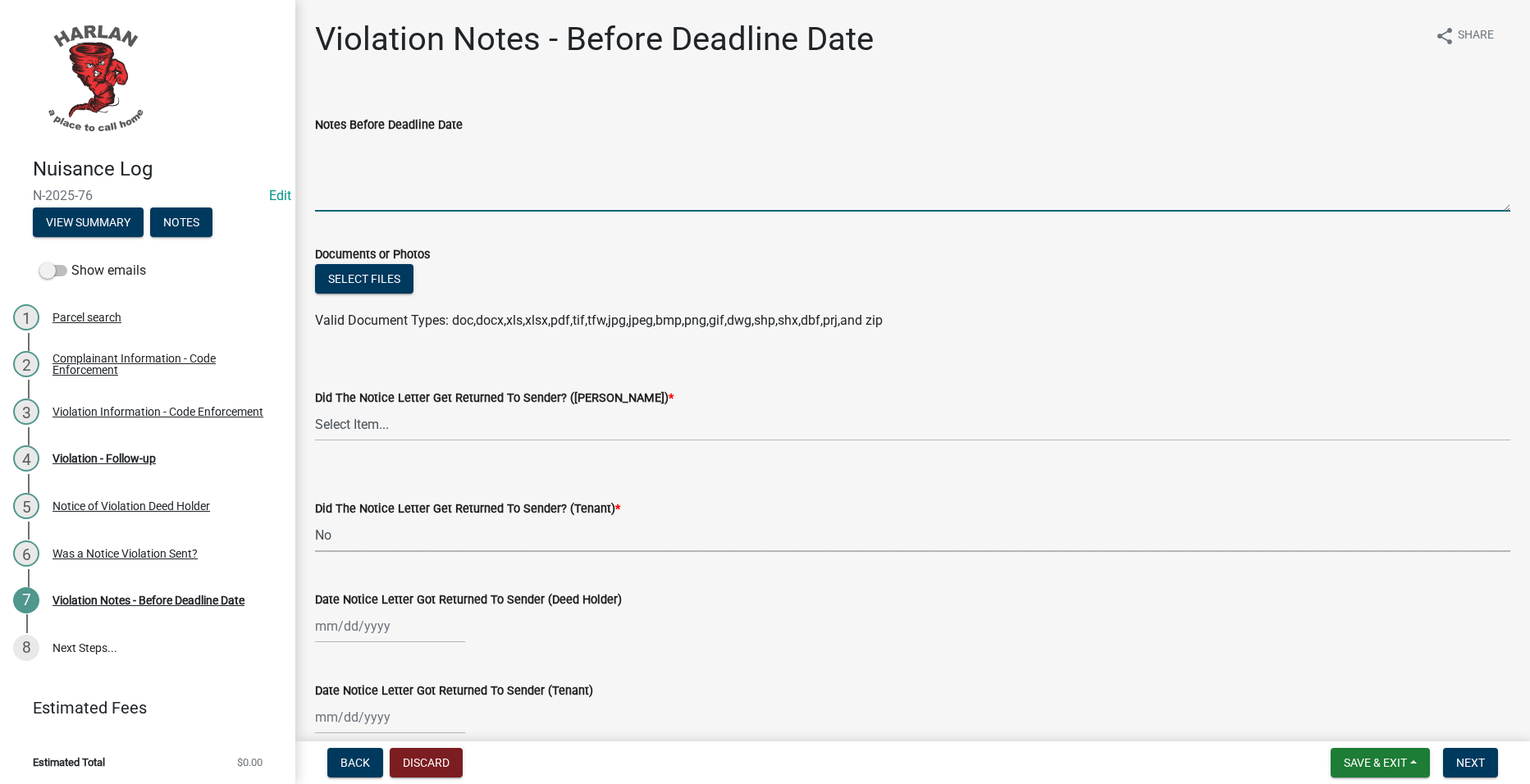
click at [479, 188] on textarea "Notes Before Deadline Date" at bounding box center [913, 173] width 1195 height 77
type textarea "RB-Spoke with the resident of what needs to be done."
click at [1409, 753] on button "Save & Exit" at bounding box center [1380, 763] width 99 height 30
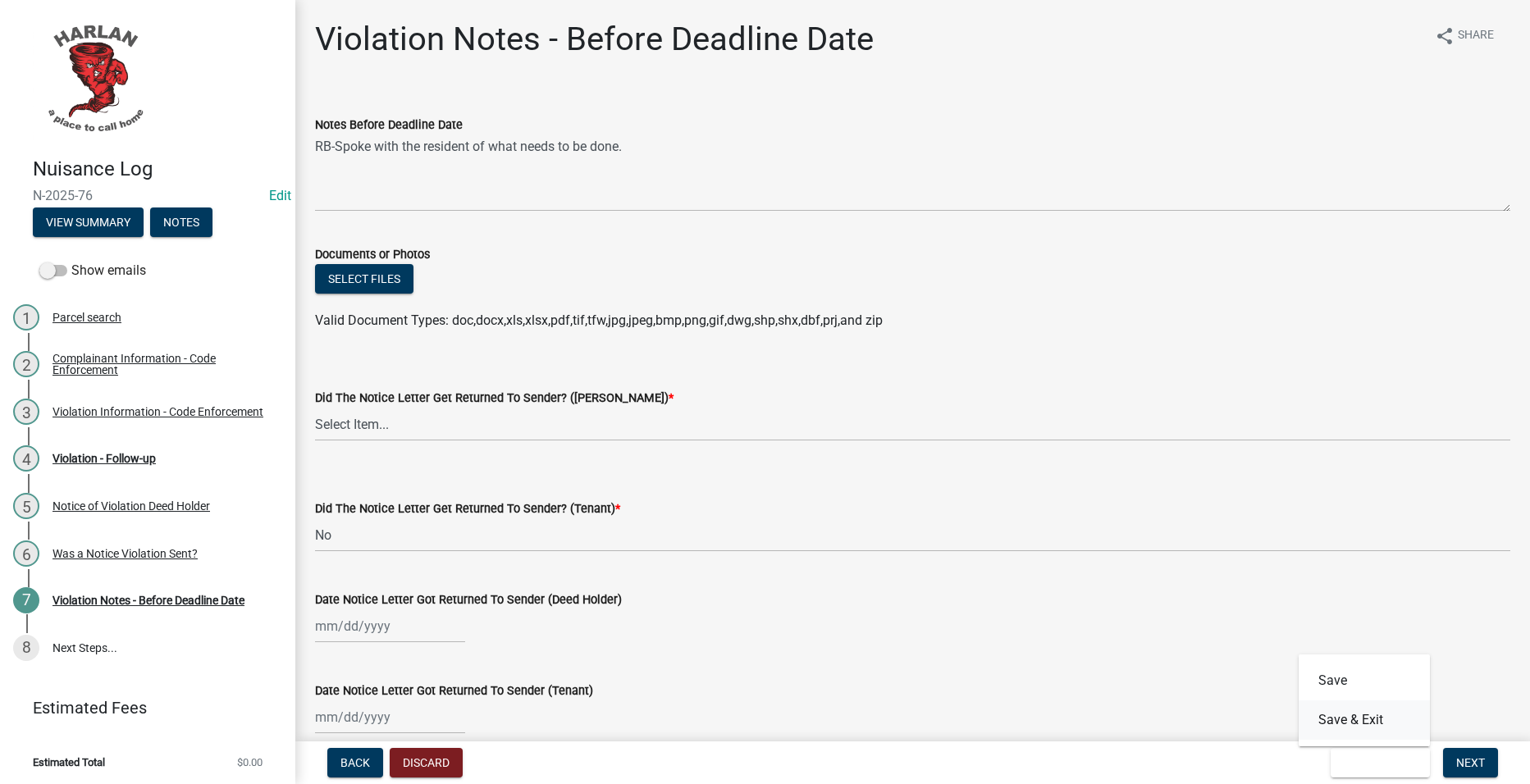
click at [1389, 725] on button "Save & Exit" at bounding box center [1365, 720] width 132 height 39
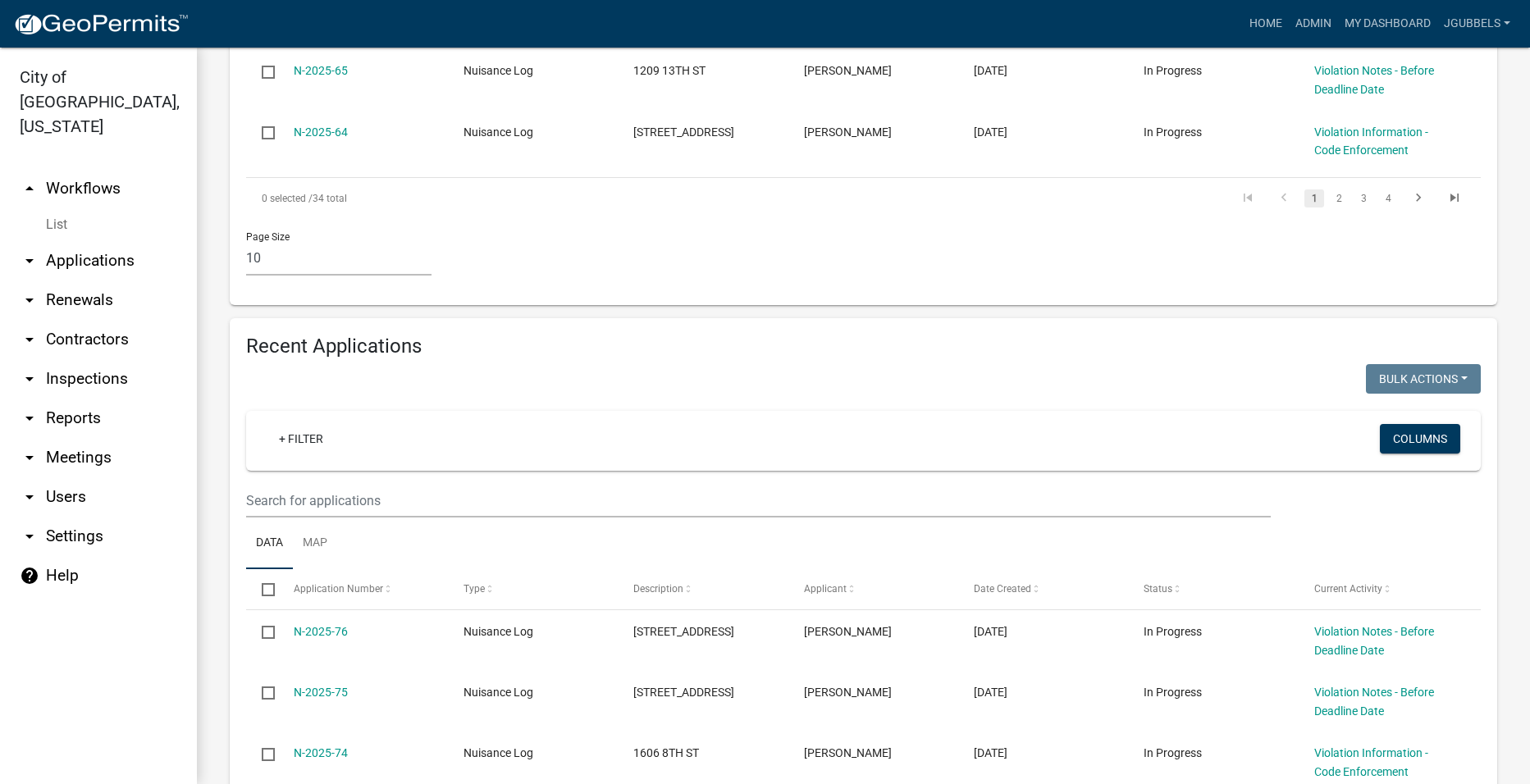
scroll to position [1312, 0]
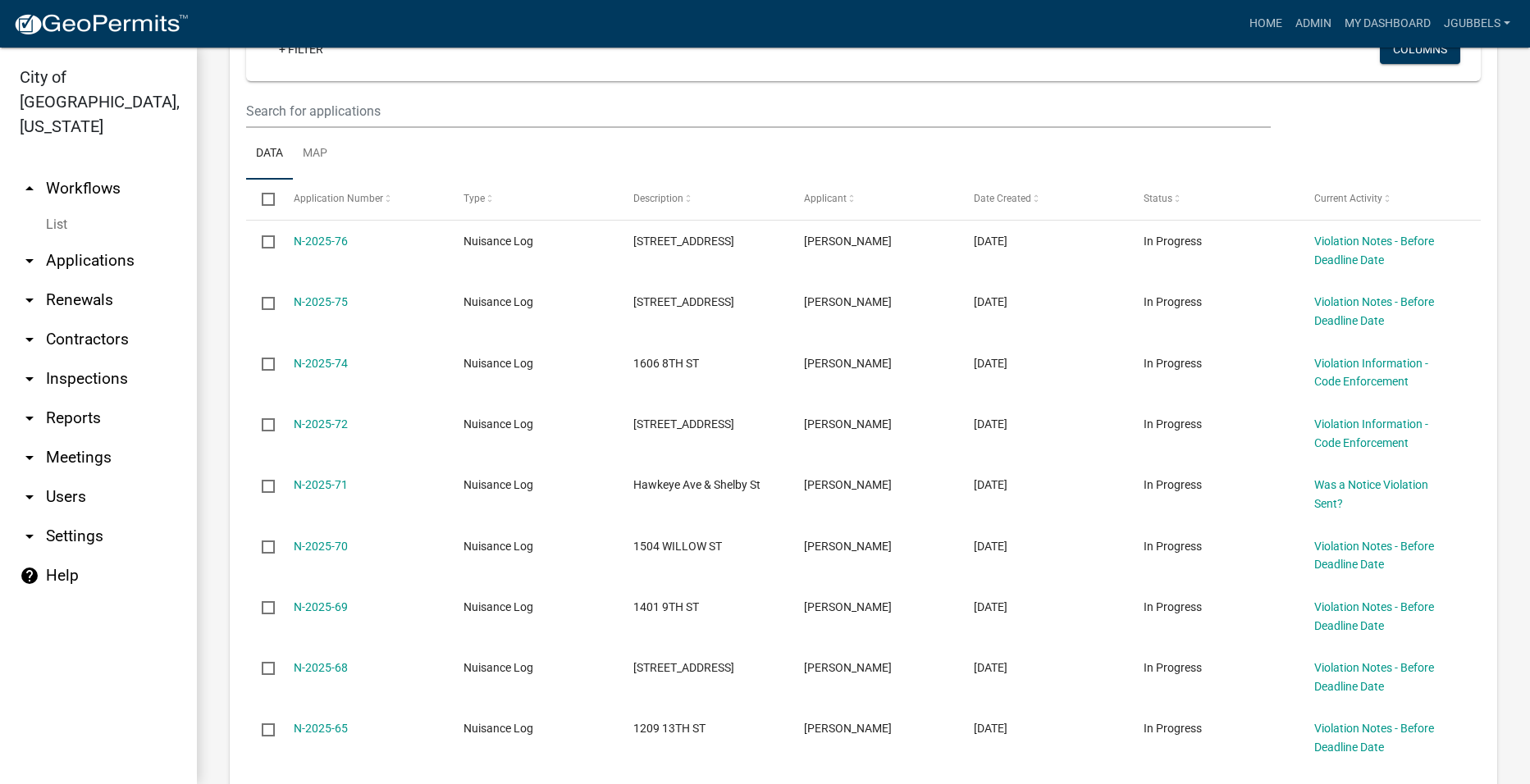
scroll to position [0, 0]
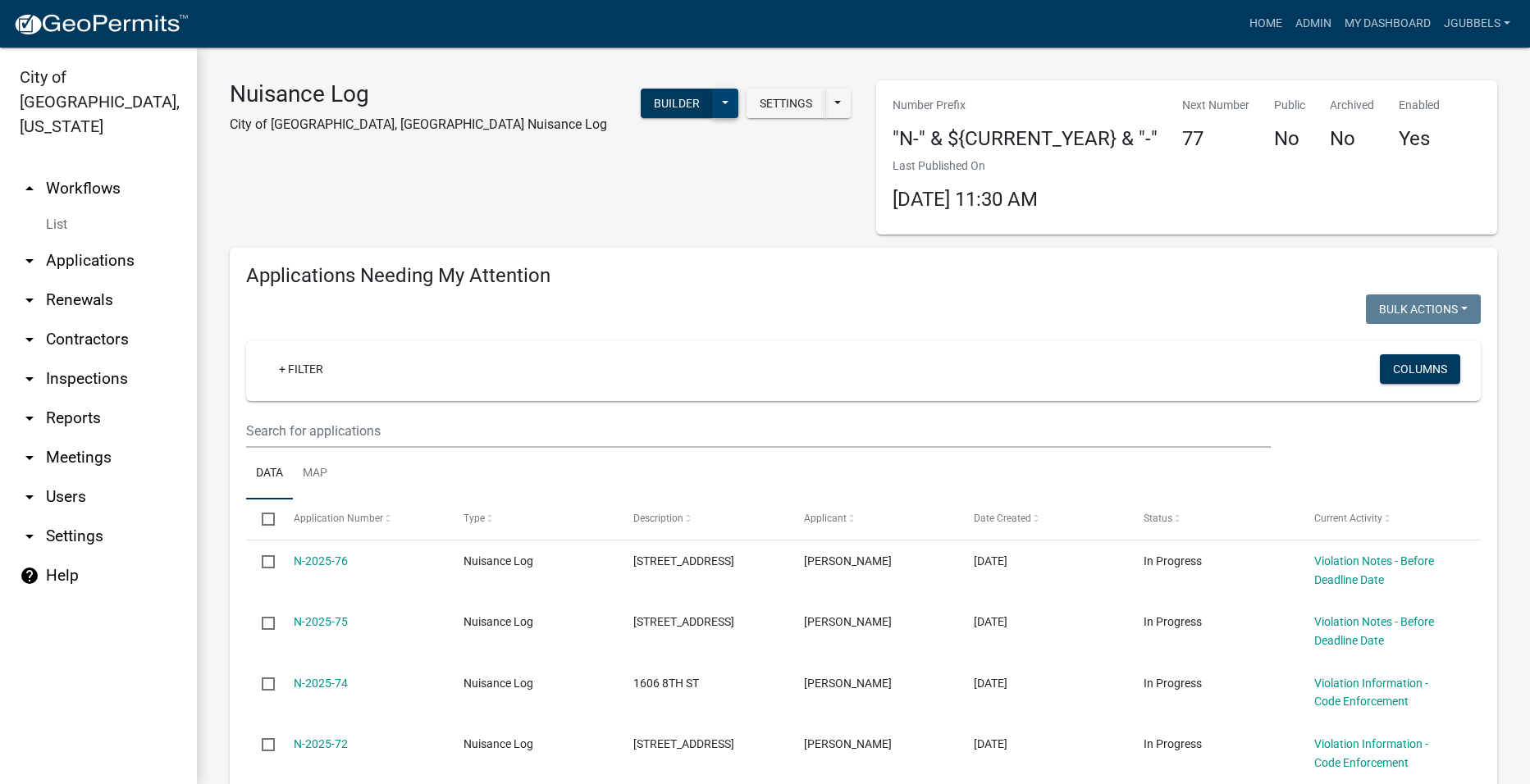
type input "1320 will"
click at [724, 97] on button at bounding box center [725, 104] width 26 height 30
click at [654, 371] on button "Start Application" at bounding box center [671, 382] width 136 height 39
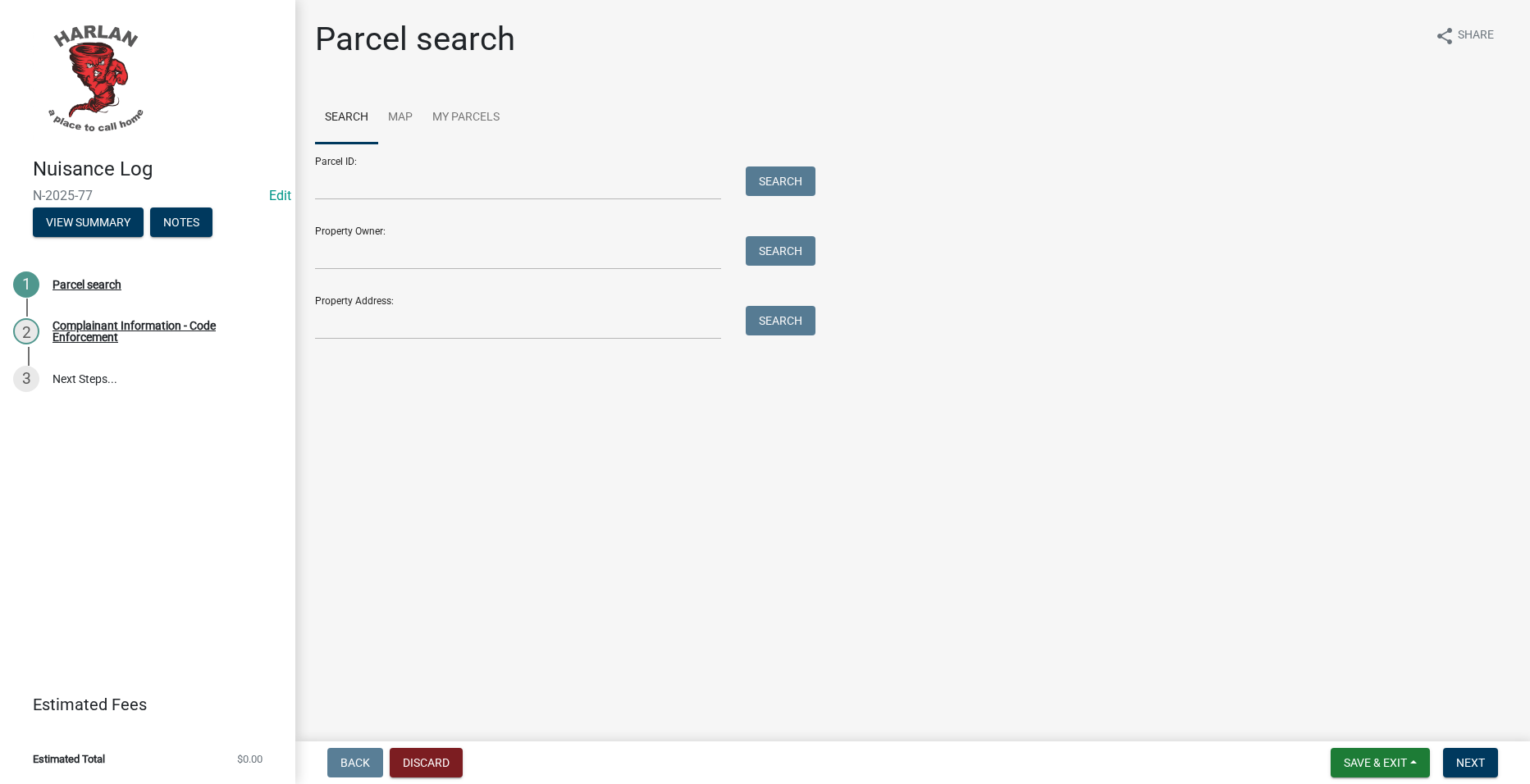
drag, startPoint x: 400, startPoint y: 303, endPoint x: 395, endPoint y: 321, distance: 18.7
click at [400, 305] on div "Property Address: Search" at bounding box center [561, 311] width 492 height 57
click at [395, 321] on input "Property Address:" at bounding box center [518, 322] width 406 height 34
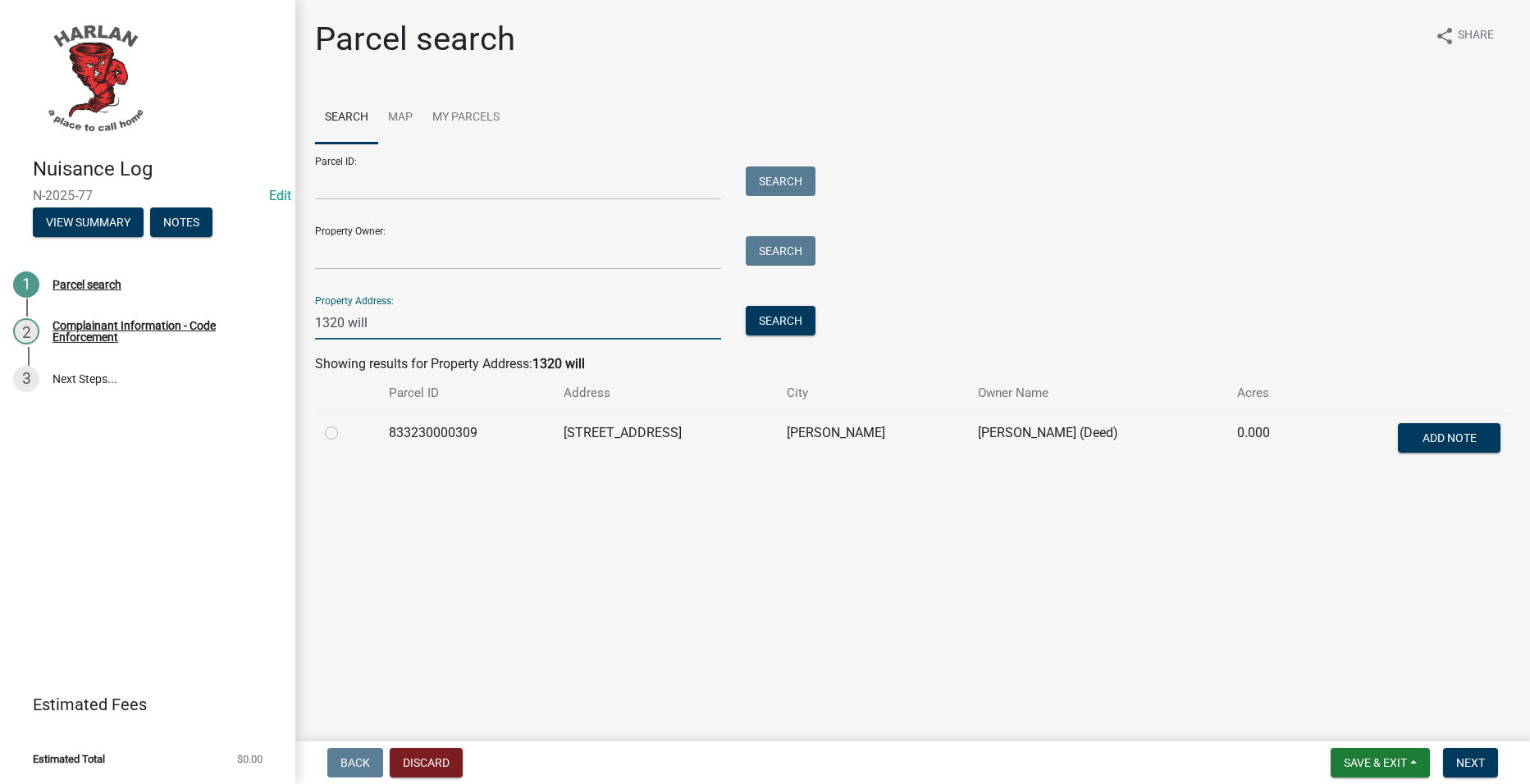
type input "1320 will"
click at [324, 427] on td at bounding box center [347, 440] width 64 height 54
click at [344, 423] on label at bounding box center [344, 423] width 0 height 0
click at [344, 434] on input "radio" at bounding box center [349, 428] width 11 height 11
radio input "true"
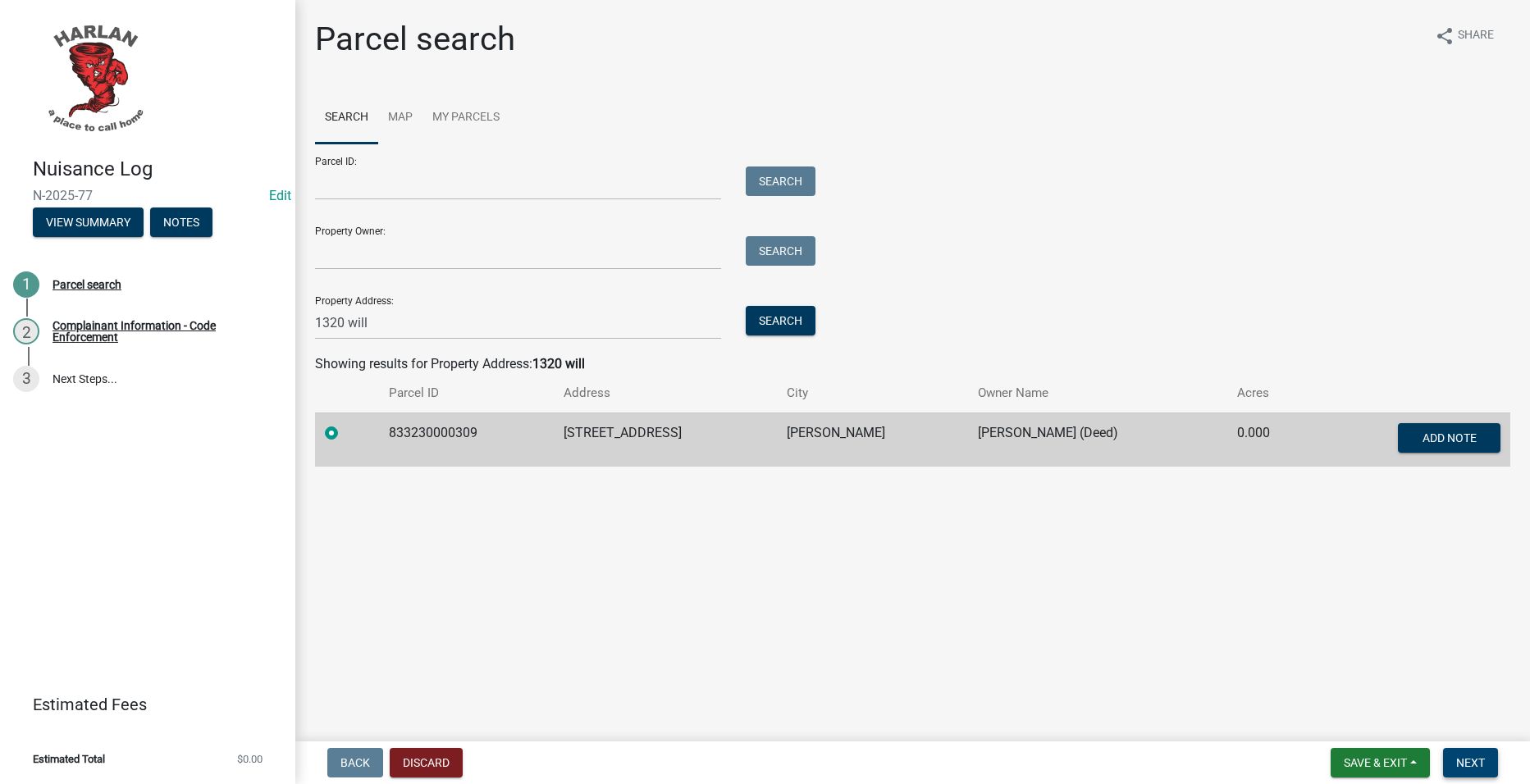
click at [1469, 758] on span "Next" at bounding box center [1470, 763] width 29 height 13
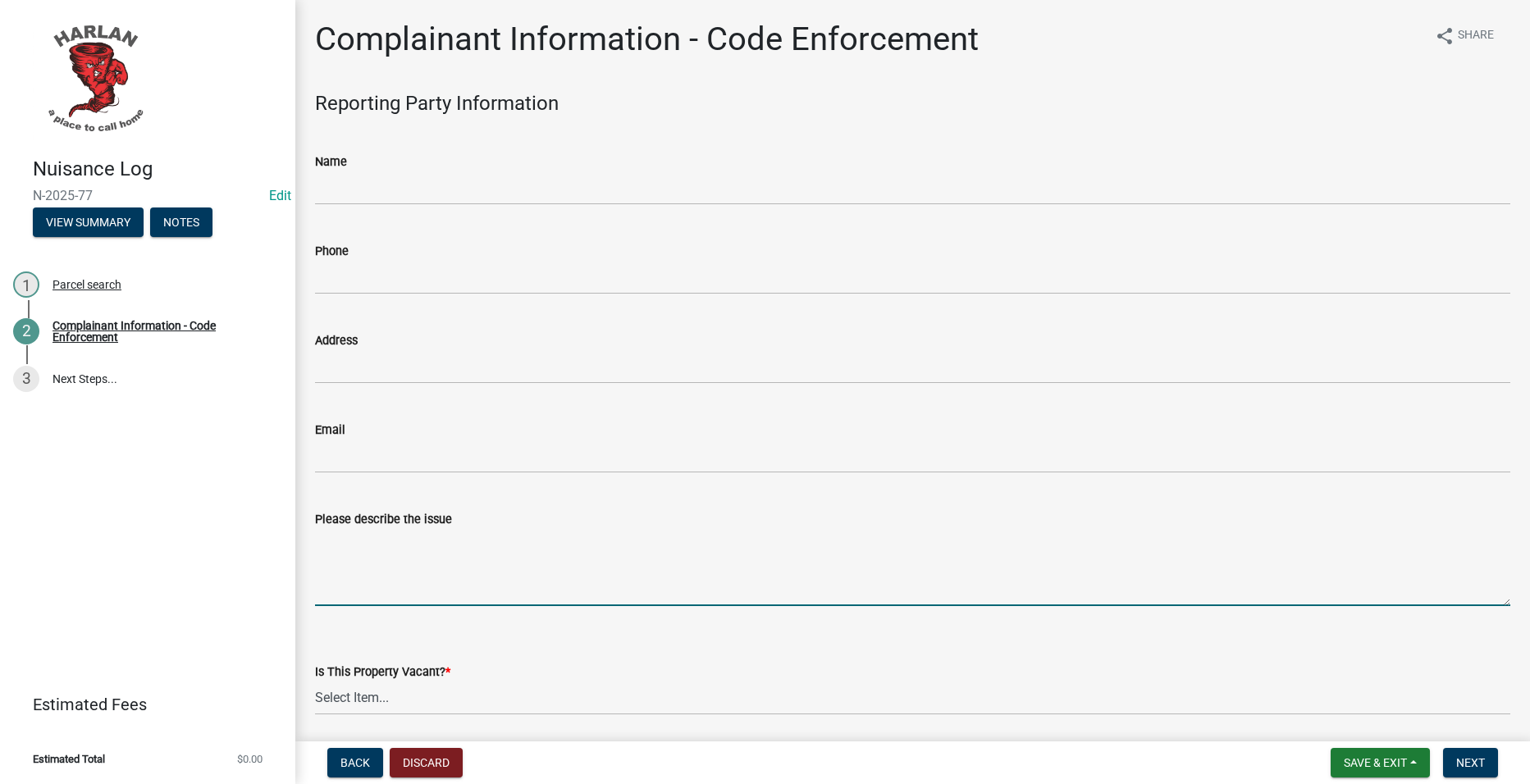
click at [720, 548] on textarea "Please describe the issue" at bounding box center [913, 568] width 1195 height 77
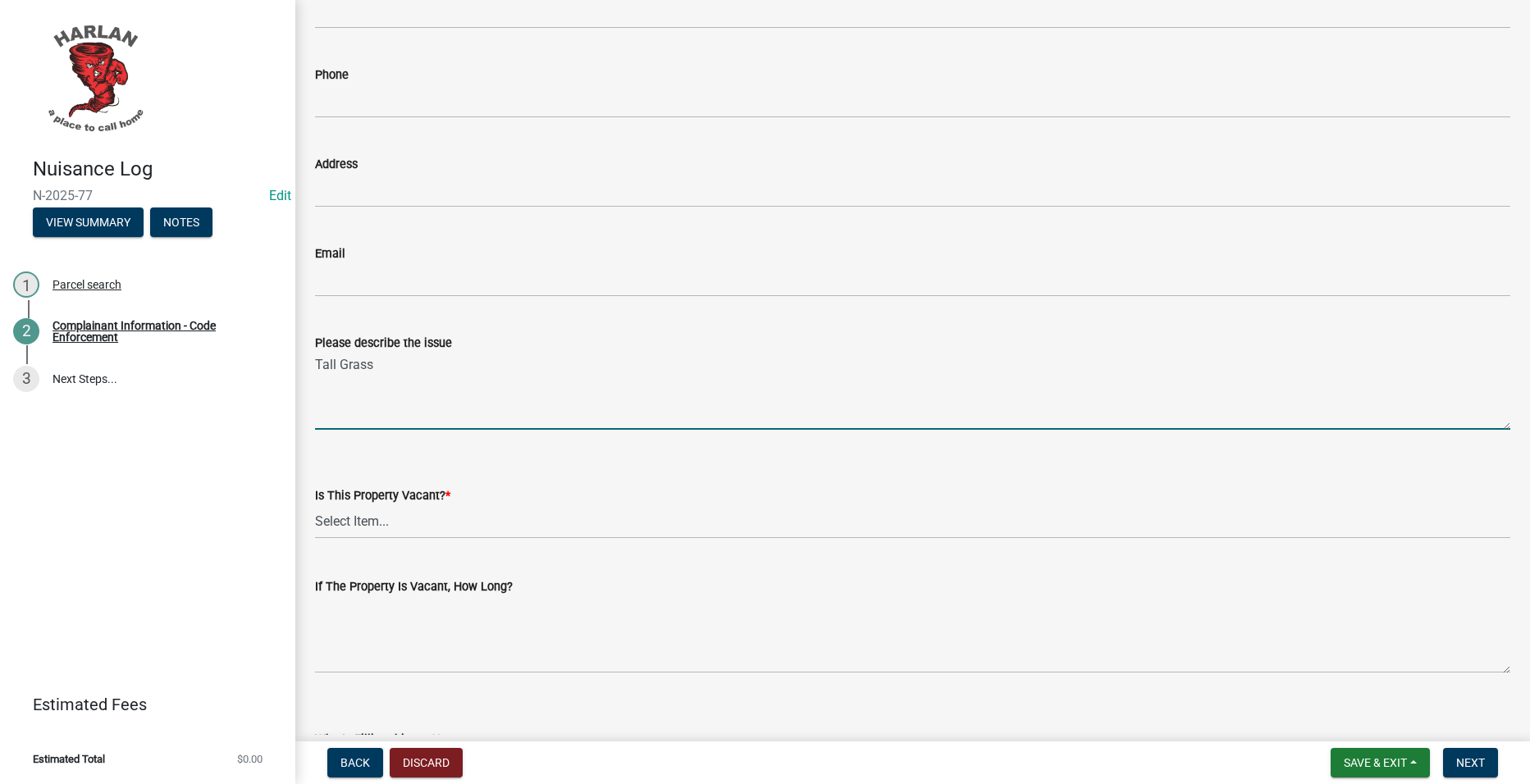
scroll to position [246, 0]
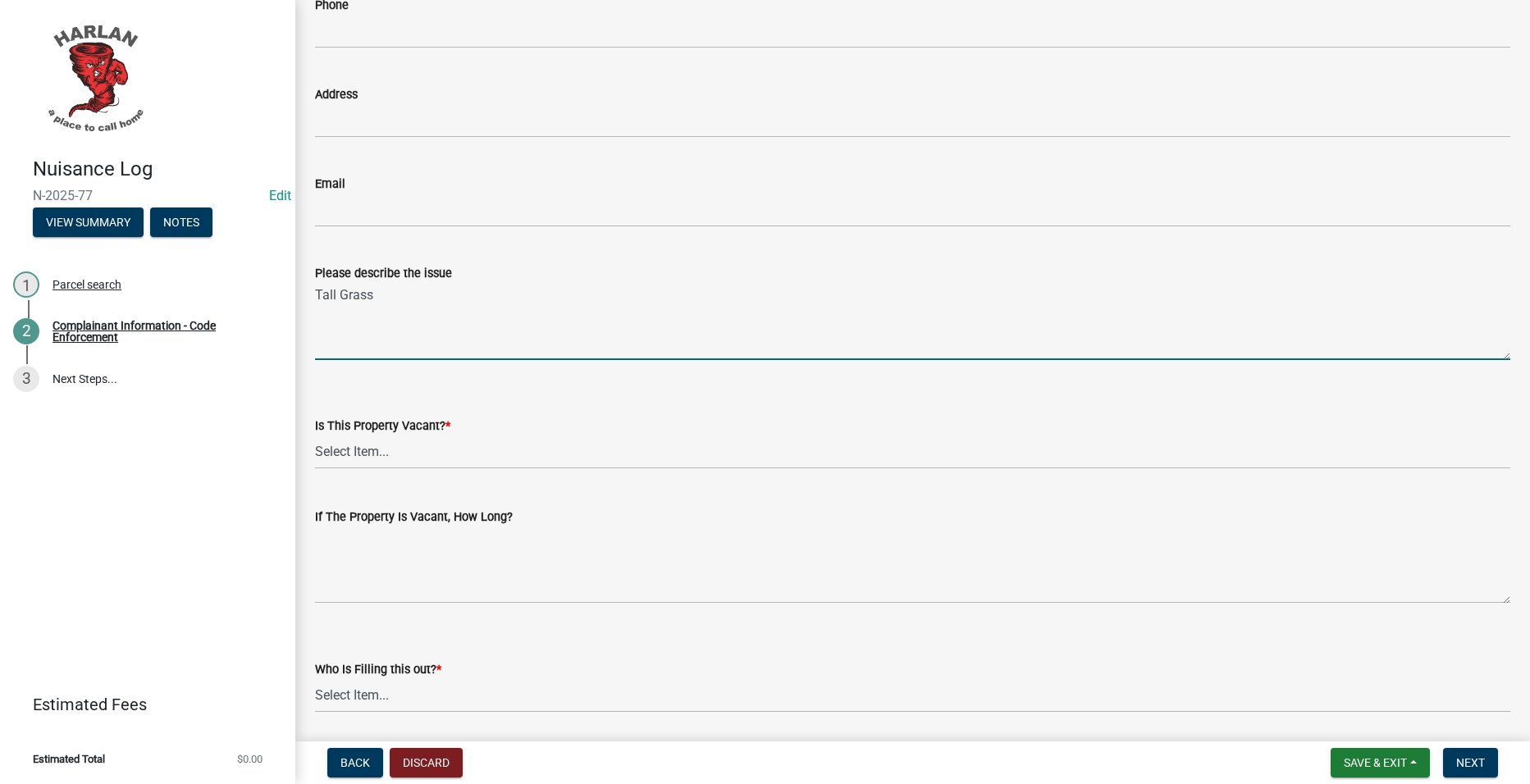
type textarea "Tall Grass"
drag, startPoint x: 435, startPoint y: 439, endPoint x: 432, endPoint y: 453, distance: 14.3
click at [435, 441] on select "Select Item... Yes No Unsure" at bounding box center [913, 452] width 1195 height 34
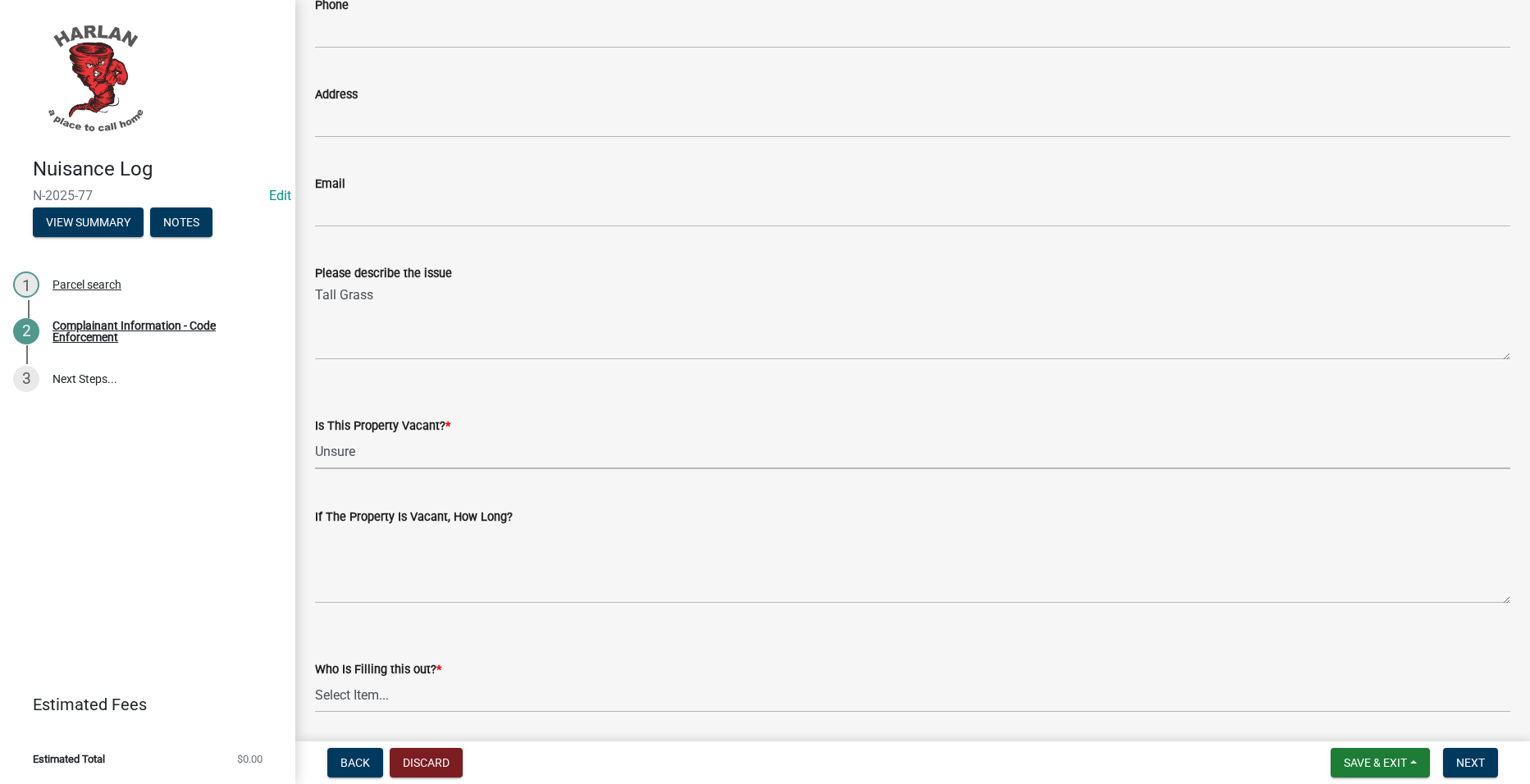
click at [315, 436] on select "Select Item... Yes No Unsure" at bounding box center [913, 452] width 1195 height 34
select select "49b6a45b-4058-468a-b08f-043d13f31423"
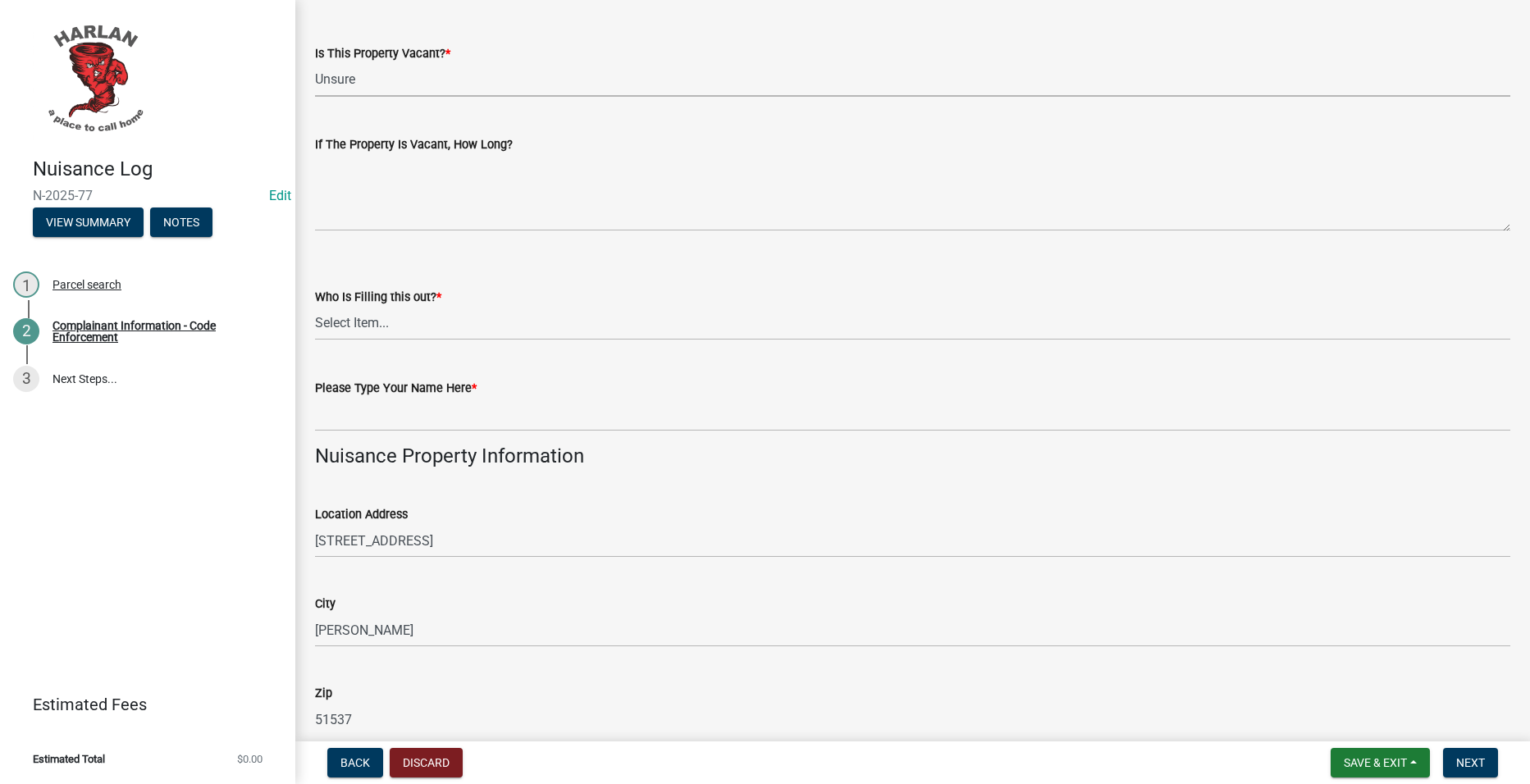
scroll to position [656, 0]
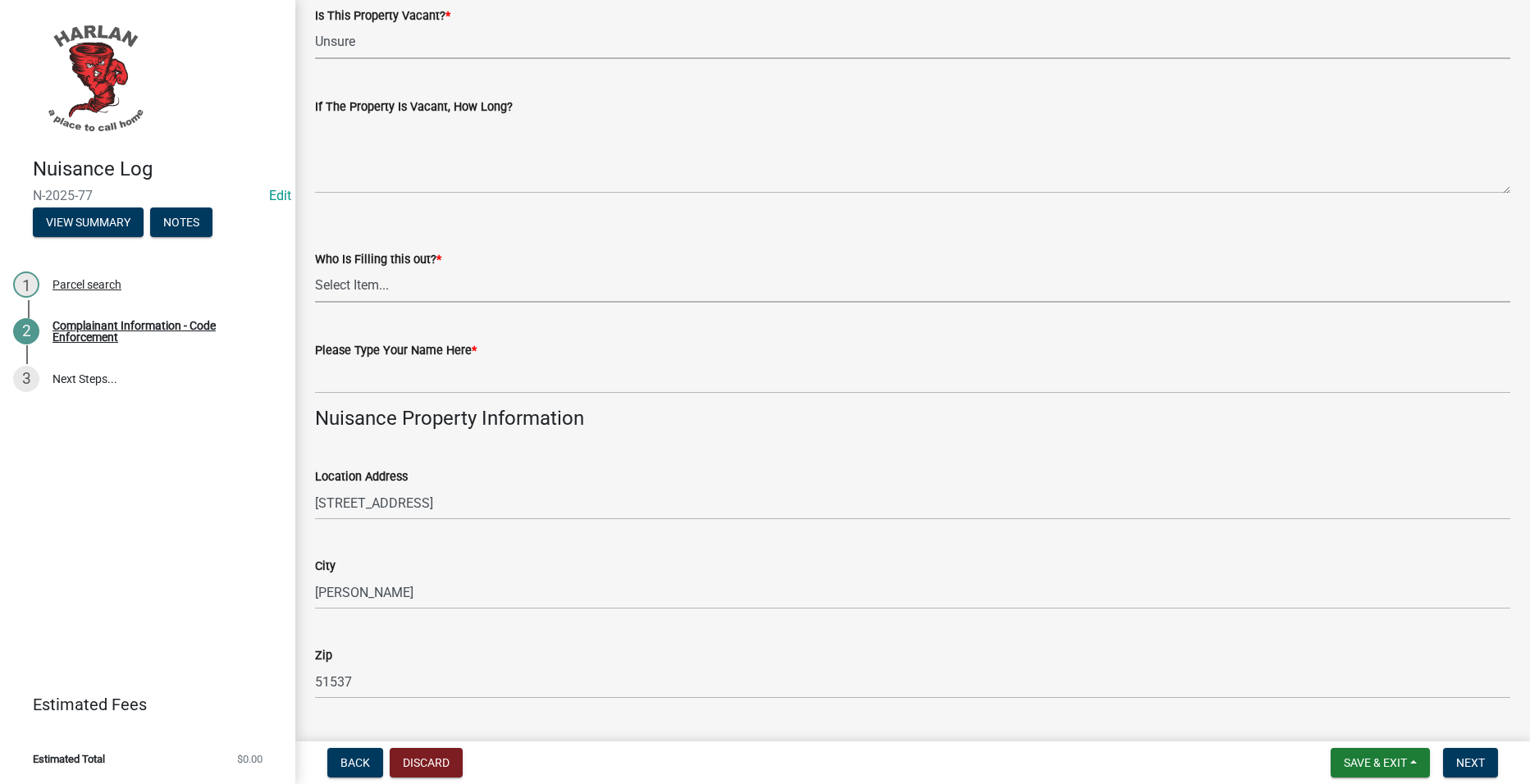
click at [423, 280] on select "Select Item... [GEOGRAPHIC_DATA] 83-25" at bounding box center [913, 285] width 1195 height 34
click at [315, 269] on select "Select Item... [GEOGRAPHIC_DATA] 83-25" at bounding box center [913, 285] width 1195 height 34
select select "c036b1b8-0d0a-4718-af47-3855d29bc181"
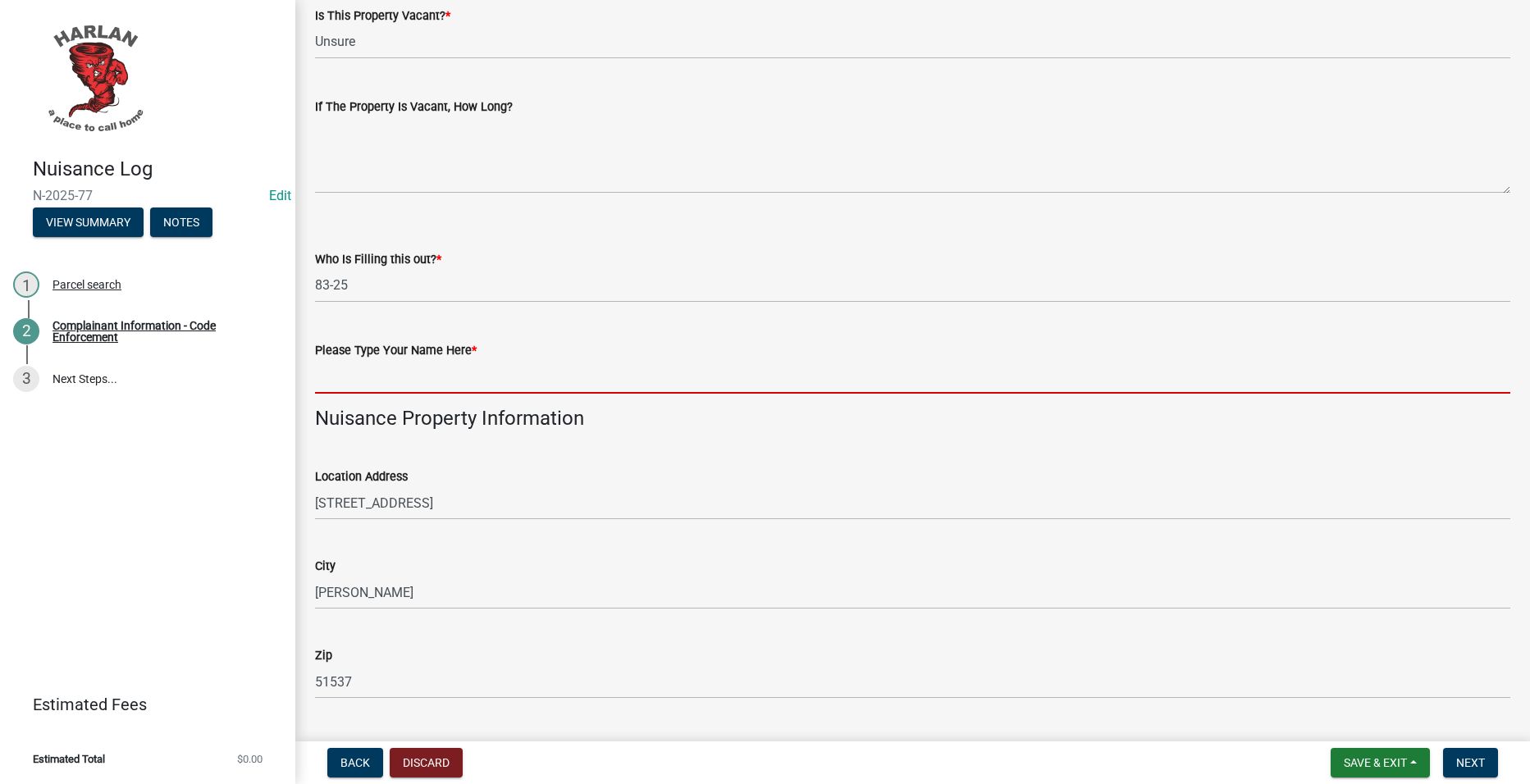
drag, startPoint x: 405, startPoint y: 363, endPoint x: 400, endPoint y: 379, distance: 16.8
click at [405, 364] on input "Please Type Your Name Here *" at bounding box center [913, 376] width 1195 height 34
type input "25"
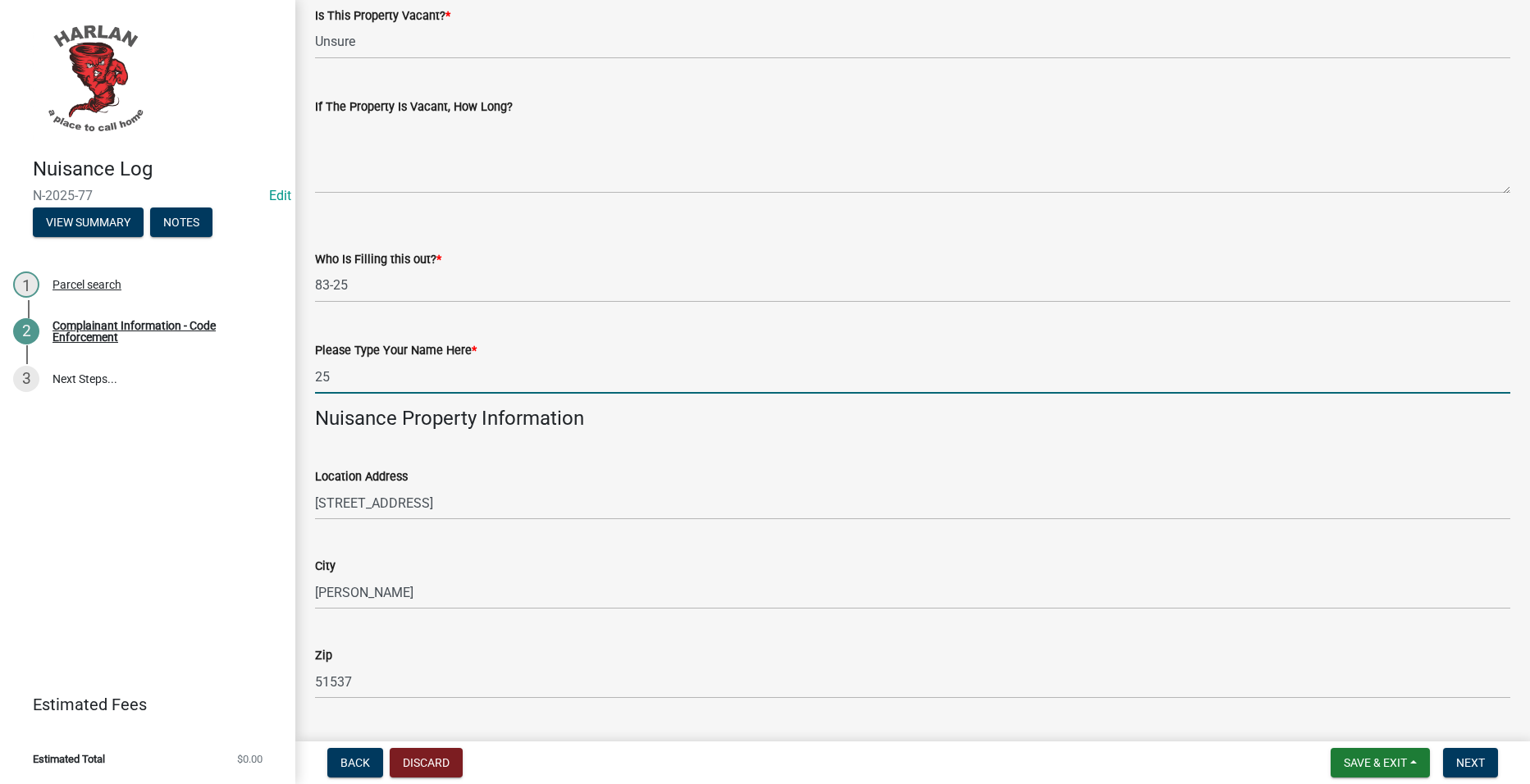
type input "[PERSON_NAME]"
type input "[PHONE_NUMBER]"
type input "Tenant"
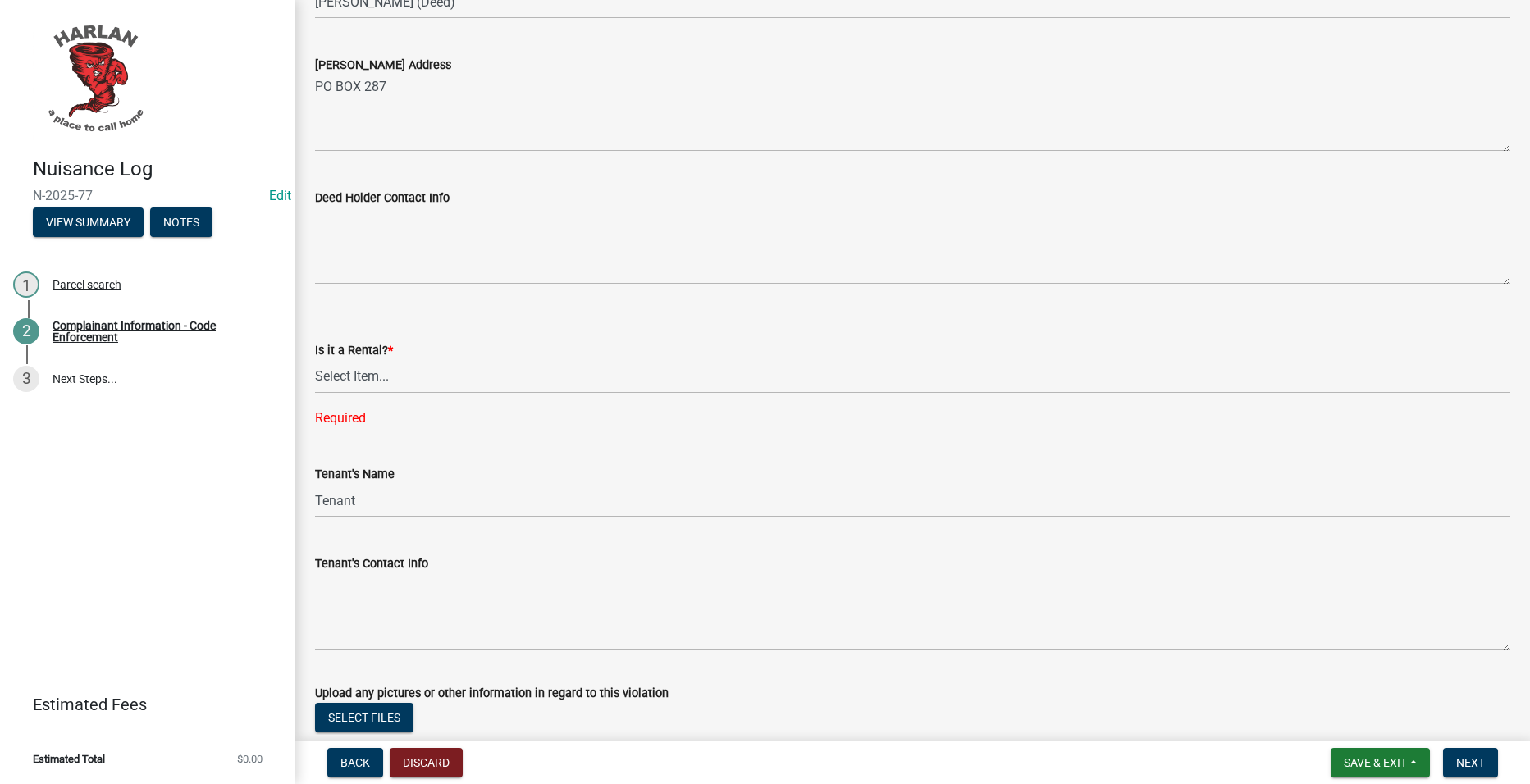
scroll to position [1722, 0]
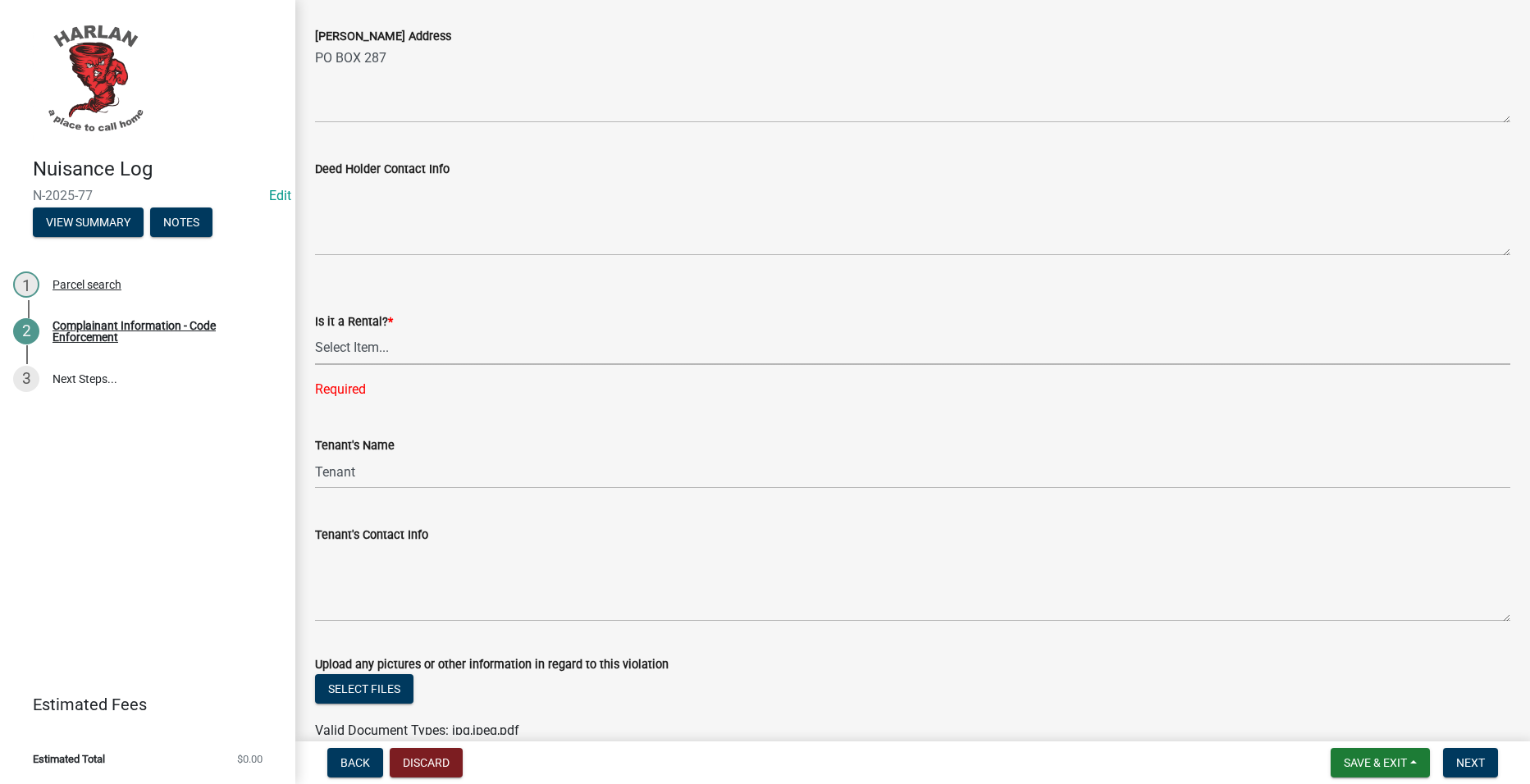
click at [483, 332] on select "Select Item... Yes No" at bounding box center [913, 348] width 1195 height 34
click at [315, 331] on select "Select Item... Yes No" at bounding box center [913, 348] width 1195 height 34
select select "d0241054-40f9-4b9b-84ae-c36b80326f00"
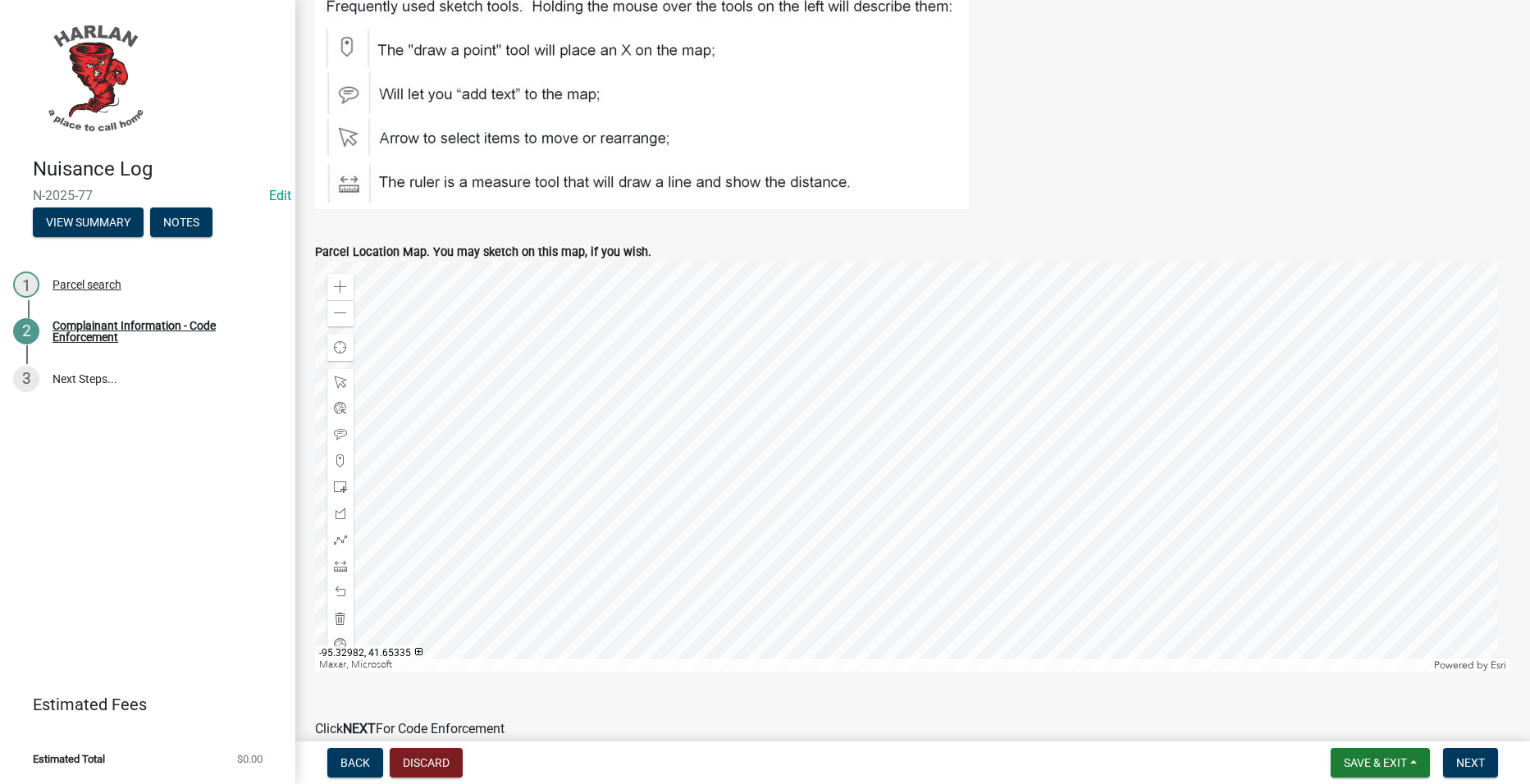
scroll to position [2542, 0]
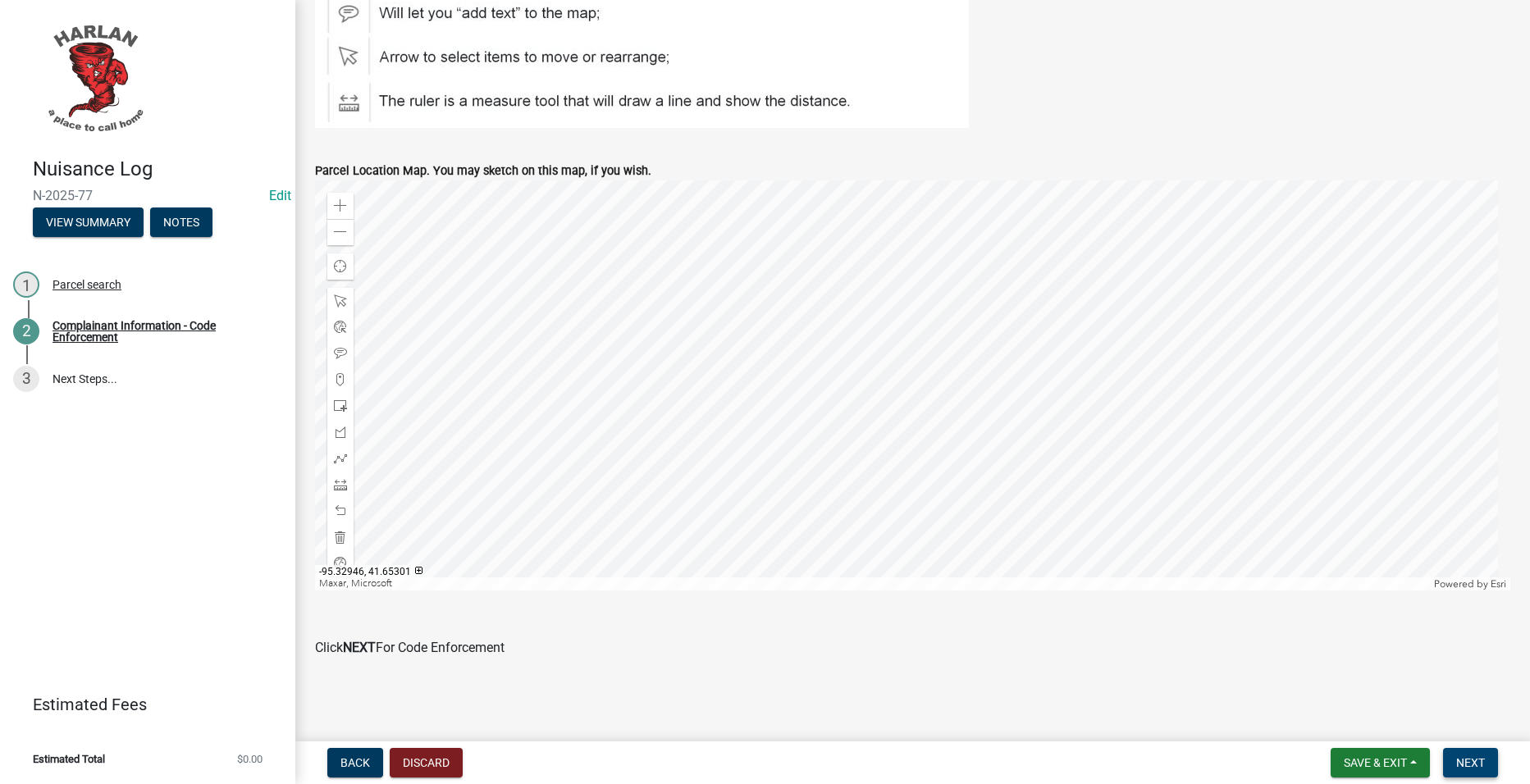
drag, startPoint x: 1472, startPoint y: 760, endPoint x: 1361, endPoint y: 695, distance: 128.6
click at [1472, 758] on span "Next" at bounding box center [1470, 763] width 29 height 13
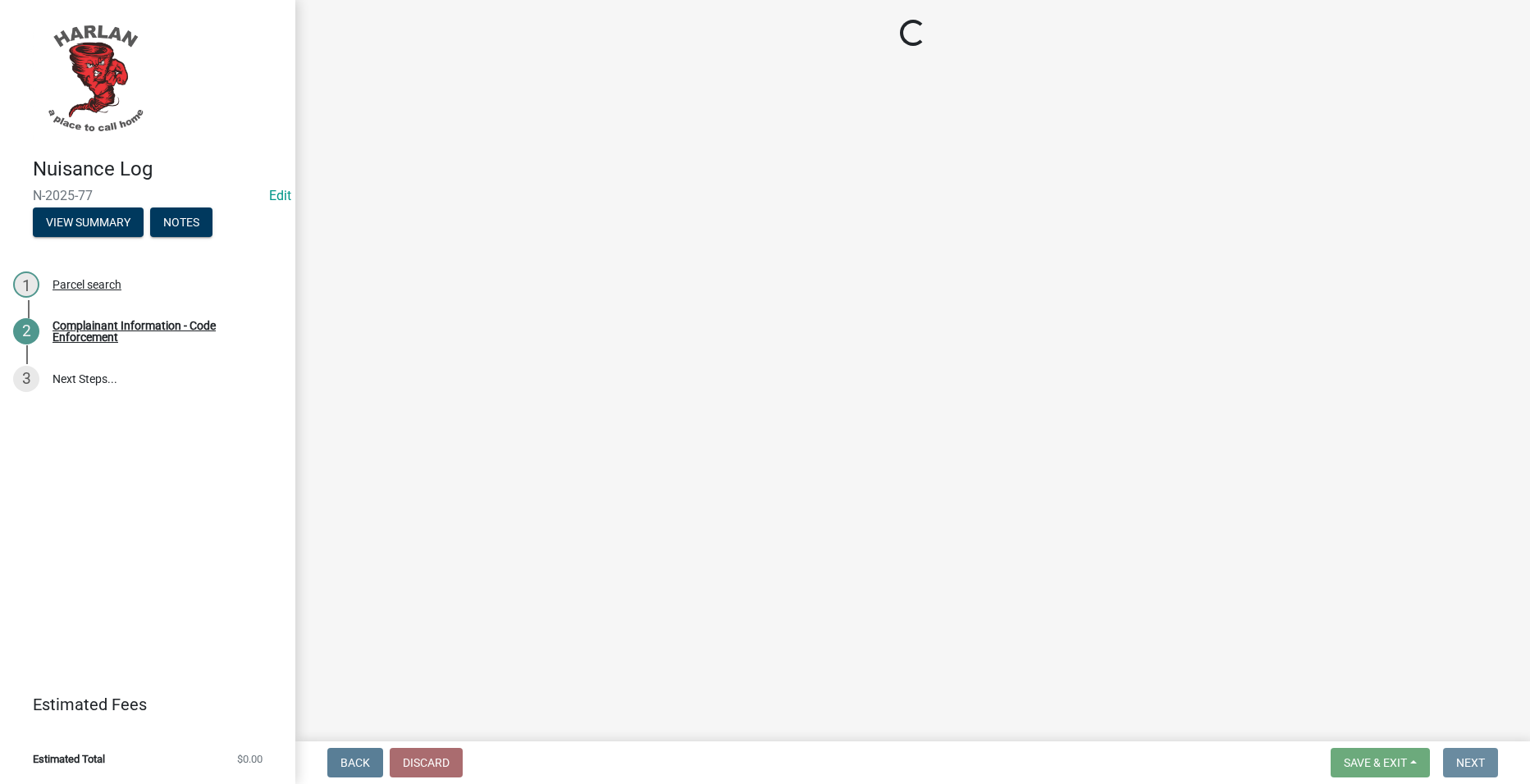
scroll to position [0, 0]
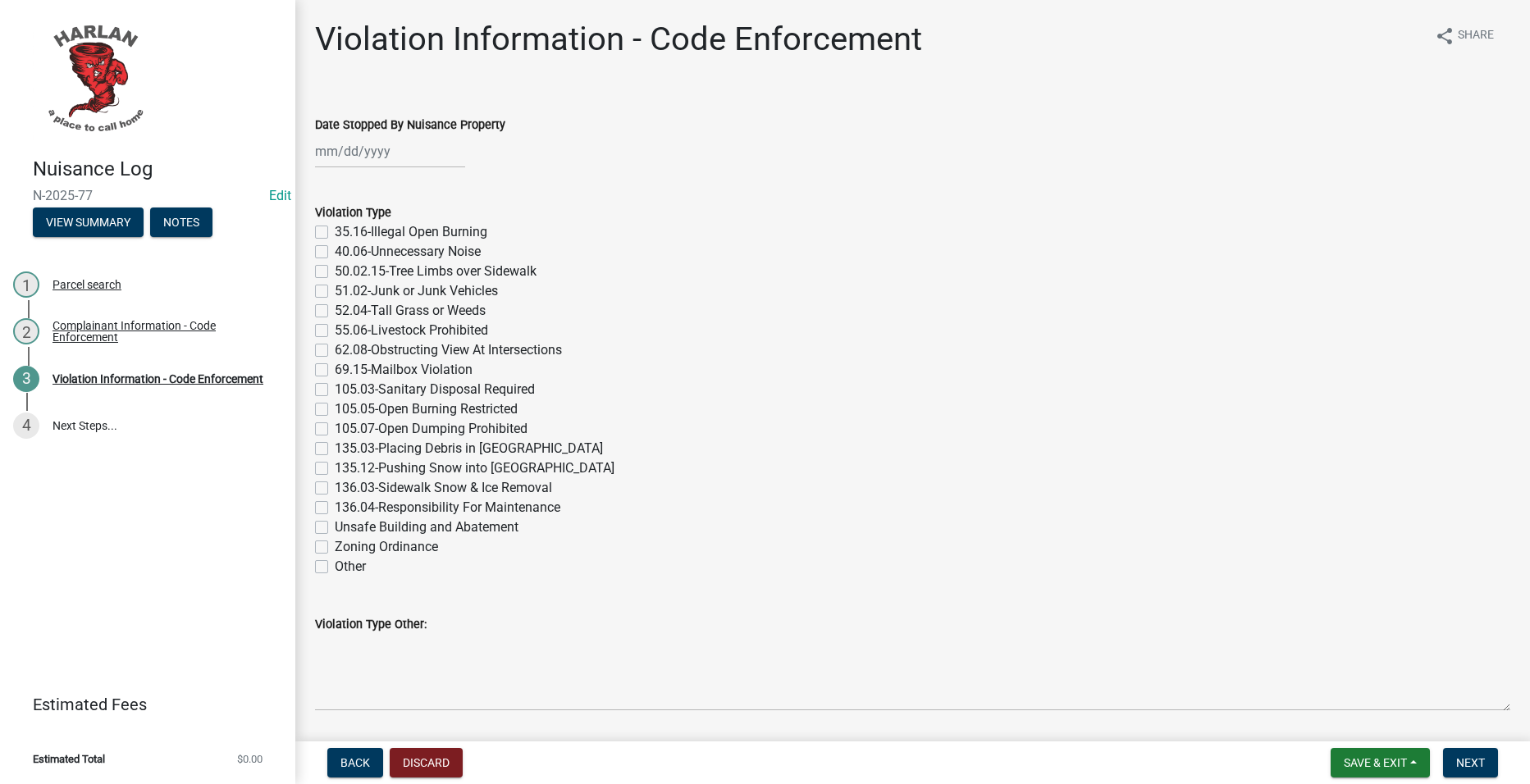
click at [384, 154] on div at bounding box center [390, 151] width 150 height 34
select select "8"
select select "2025"
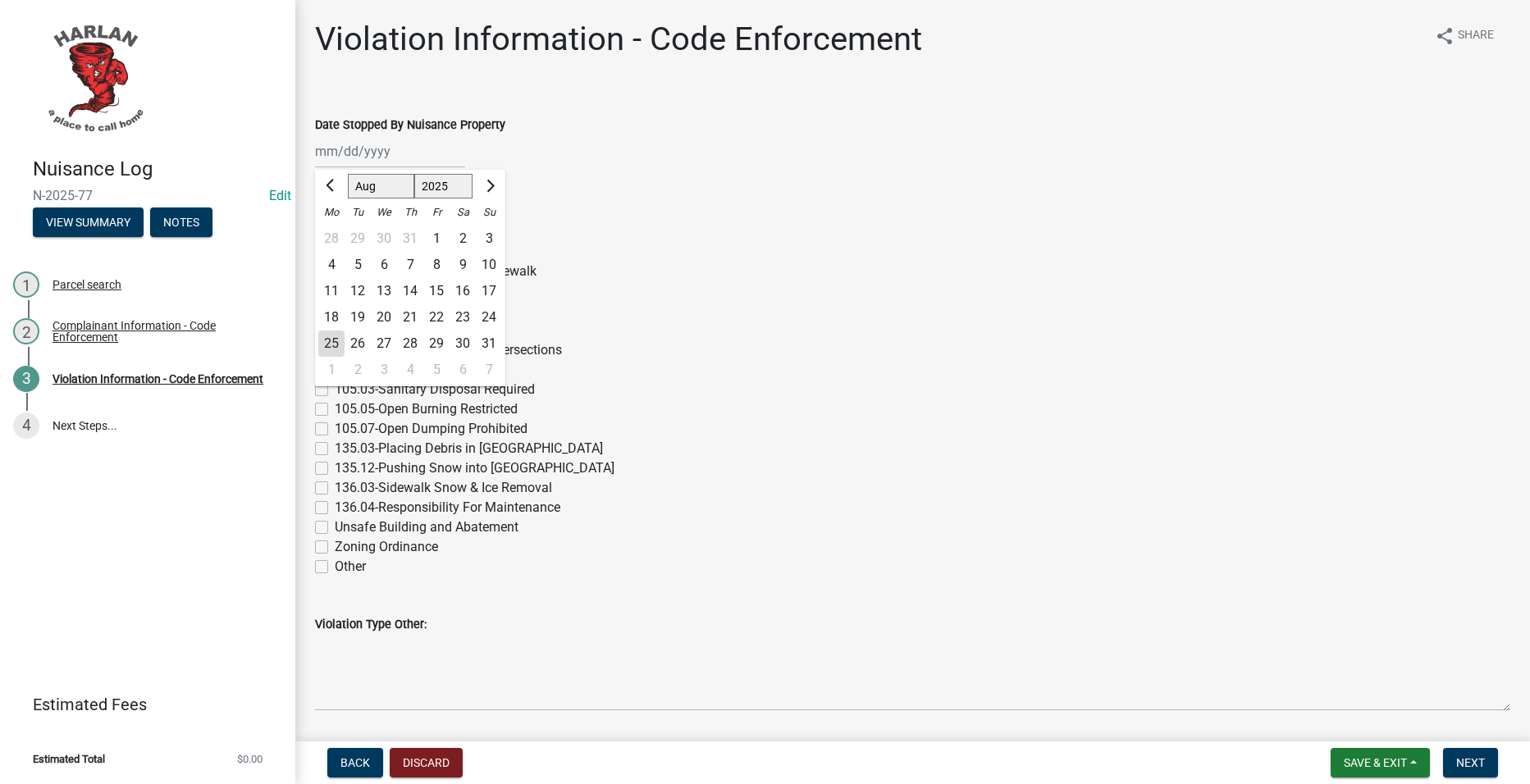
click at [327, 305] on div "18" at bounding box center [331, 317] width 26 height 26
type input "[DATE]"
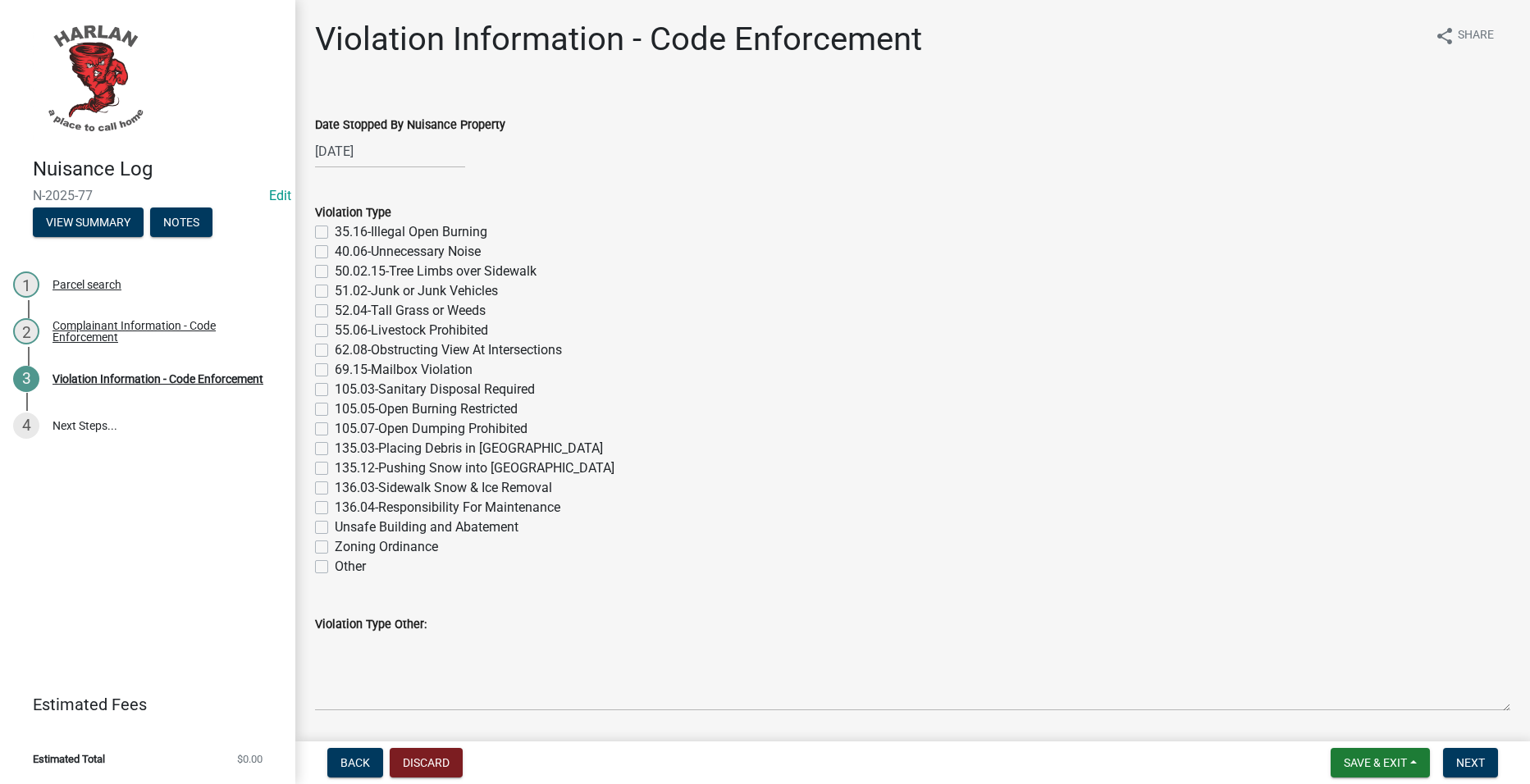
click at [1071, 321] on div "55.06-Livestock Prohibited" at bounding box center [913, 330] width 1195 height 20
click at [460, 307] on label "52.04-Tall Grass or Weeds" at bounding box center [410, 311] width 151 height 20
click at [345, 307] on input "52.04-Tall Grass or Weeds" at bounding box center [340, 306] width 11 height 11
checkbox input "true"
checkbox input "false"
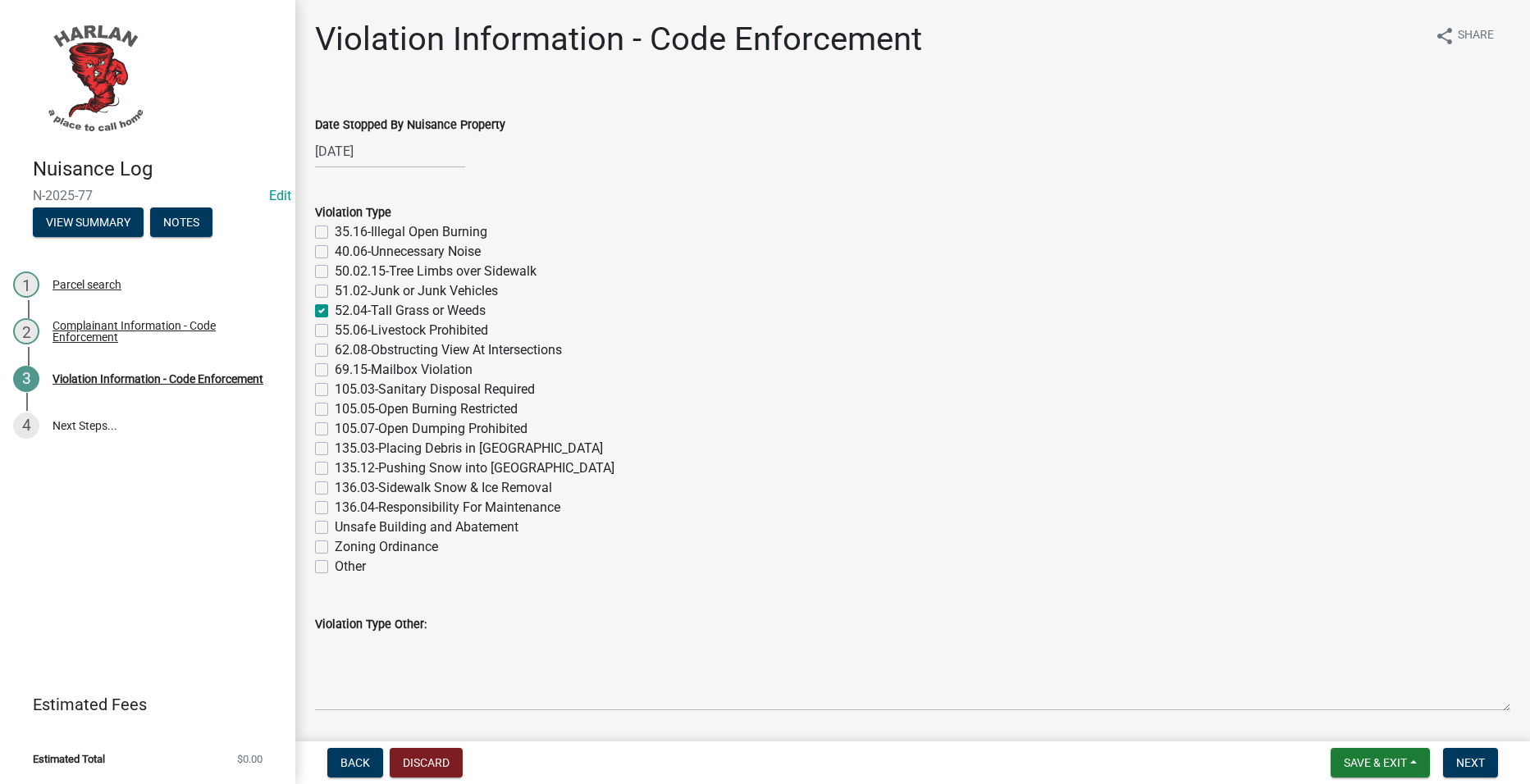
checkbox input "false"
checkbox input "true"
checkbox input "false"
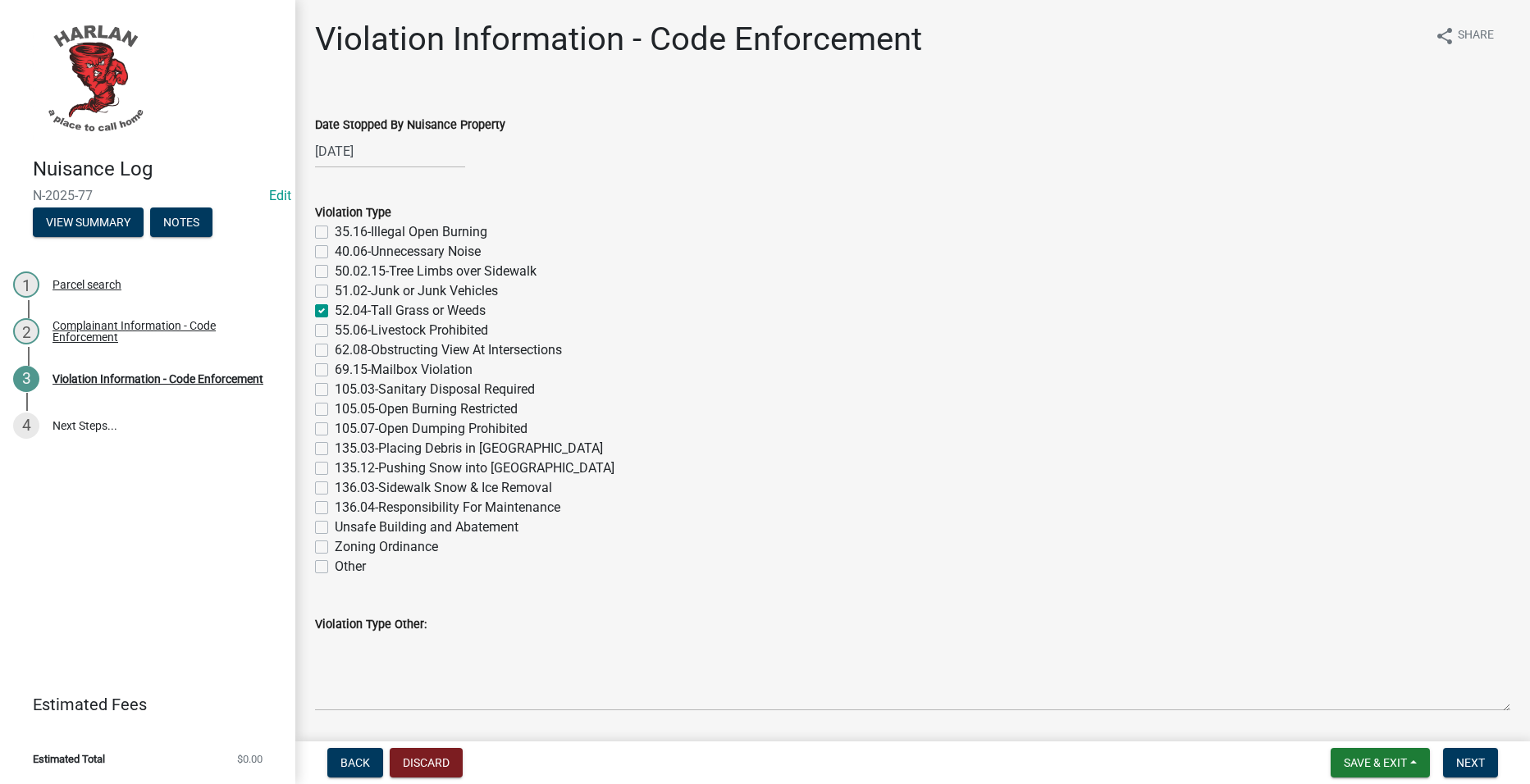
checkbox input "false"
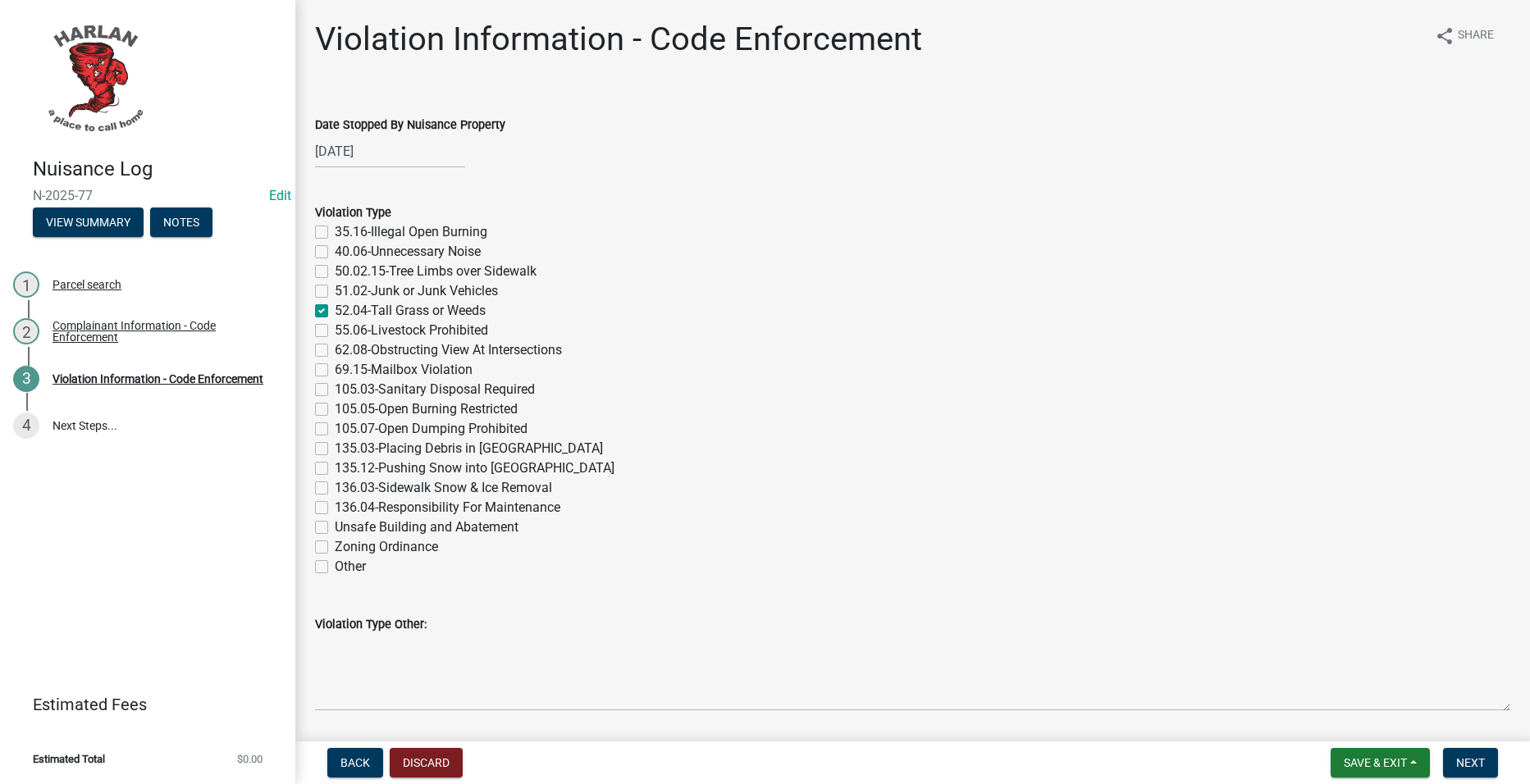
checkbox input "false"
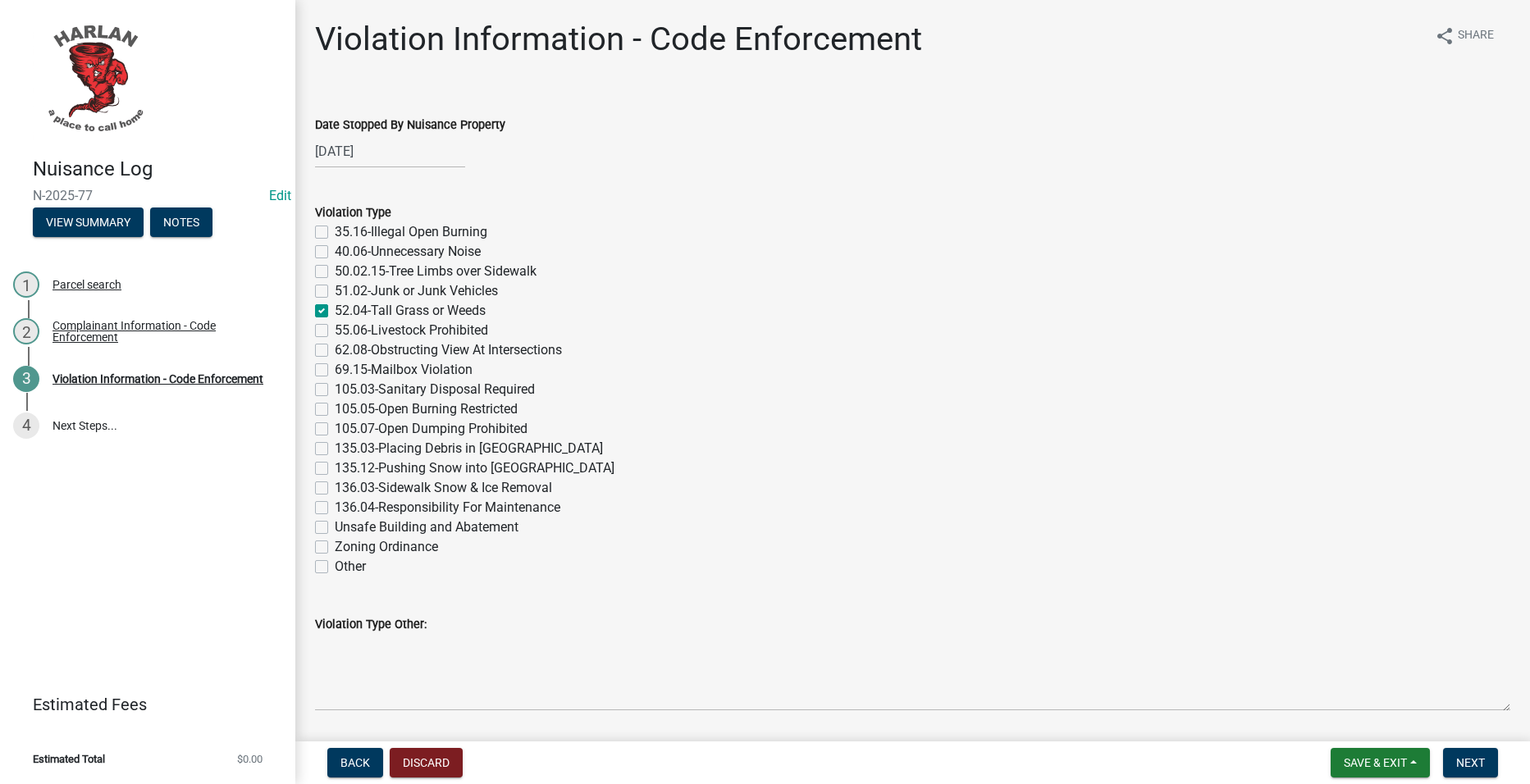
checkbox input "false"
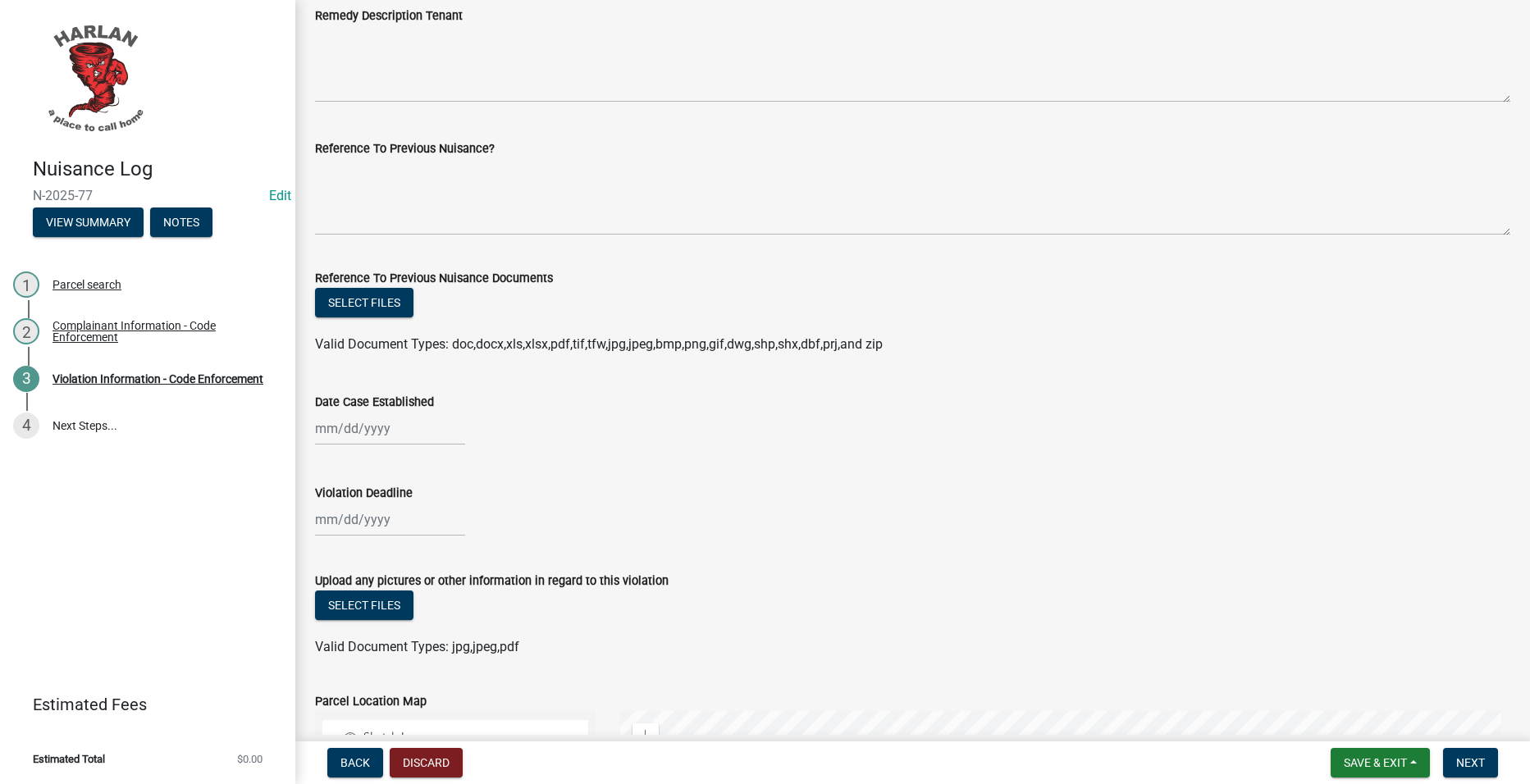
scroll to position [1148, 0]
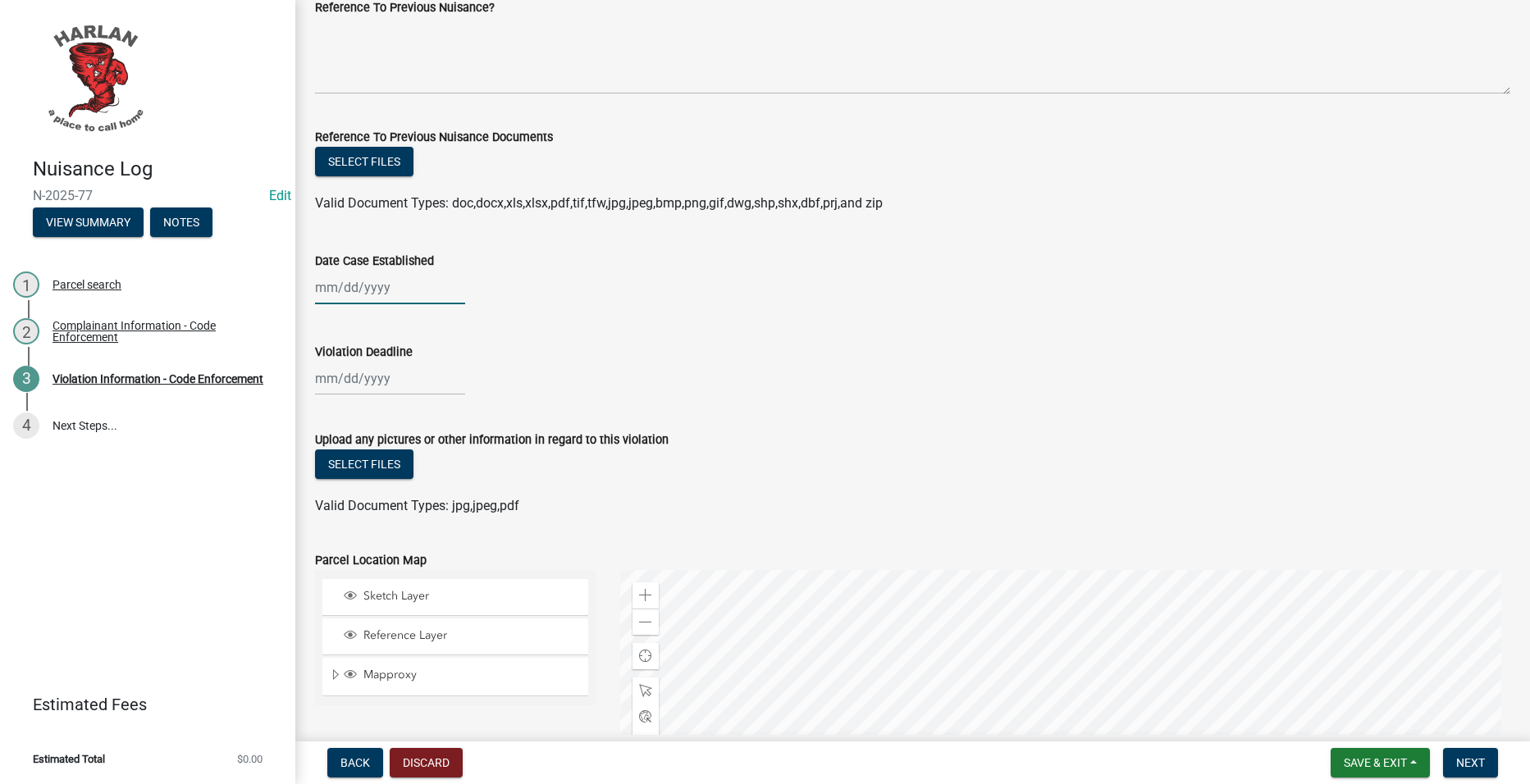
click at [367, 284] on div at bounding box center [390, 287] width 150 height 34
select select "8"
select select "2025"
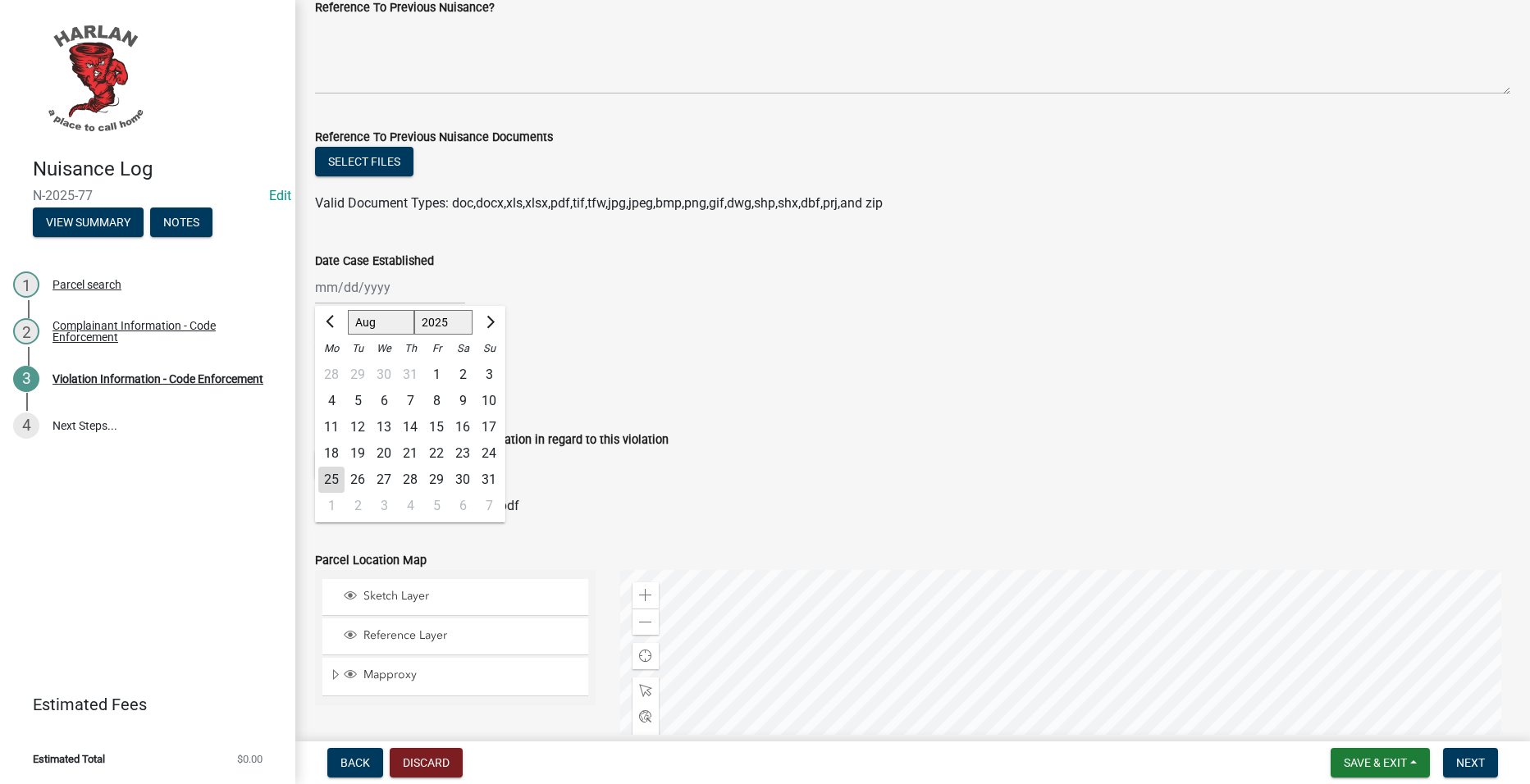
click at [332, 446] on div "18" at bounding box center [331, 454] width 26 height 26
type input "[DATE]"
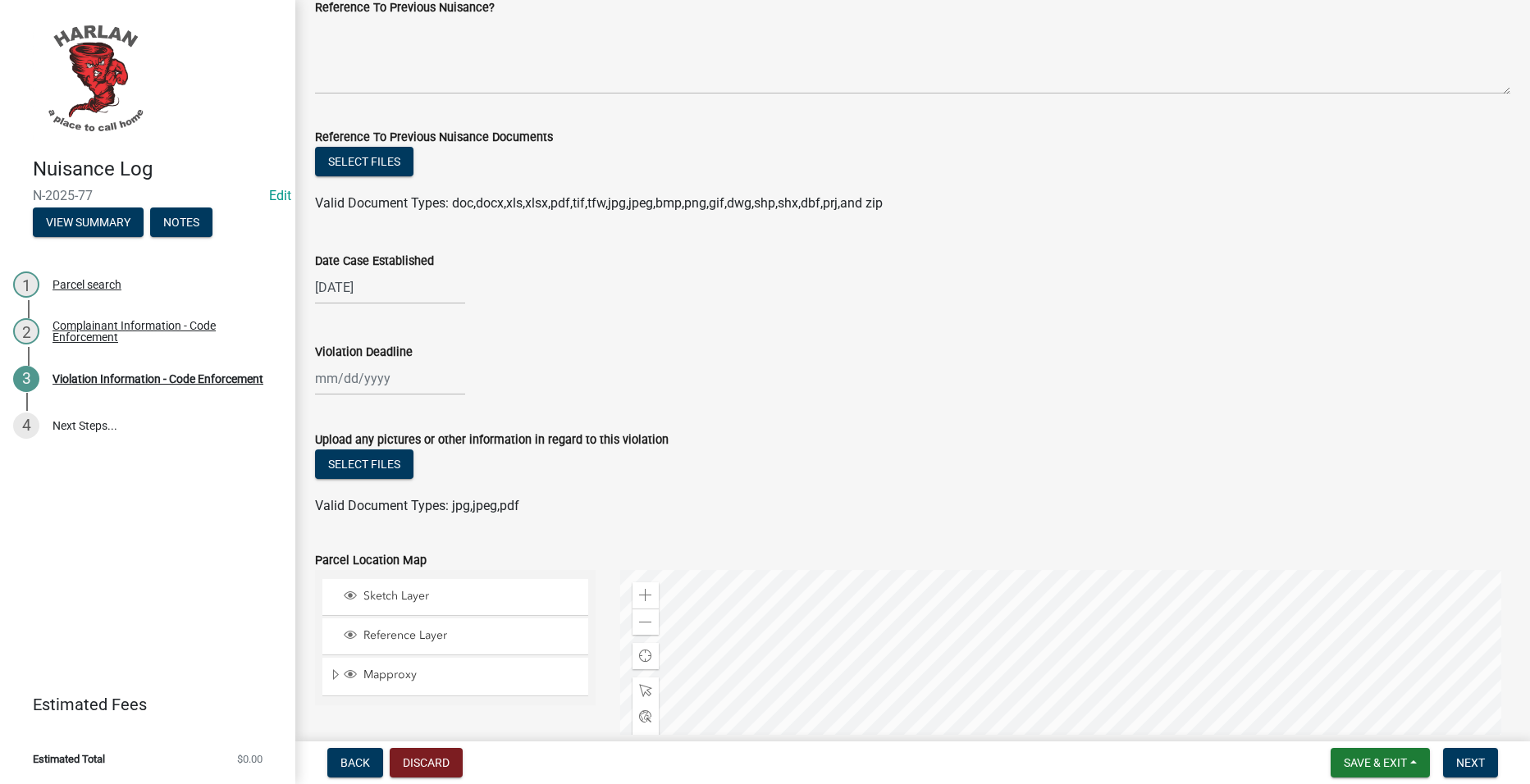
click at [377, 380] on div at bounding box center [390, 378] width 150 height 34
select select "8"
select select "2025"
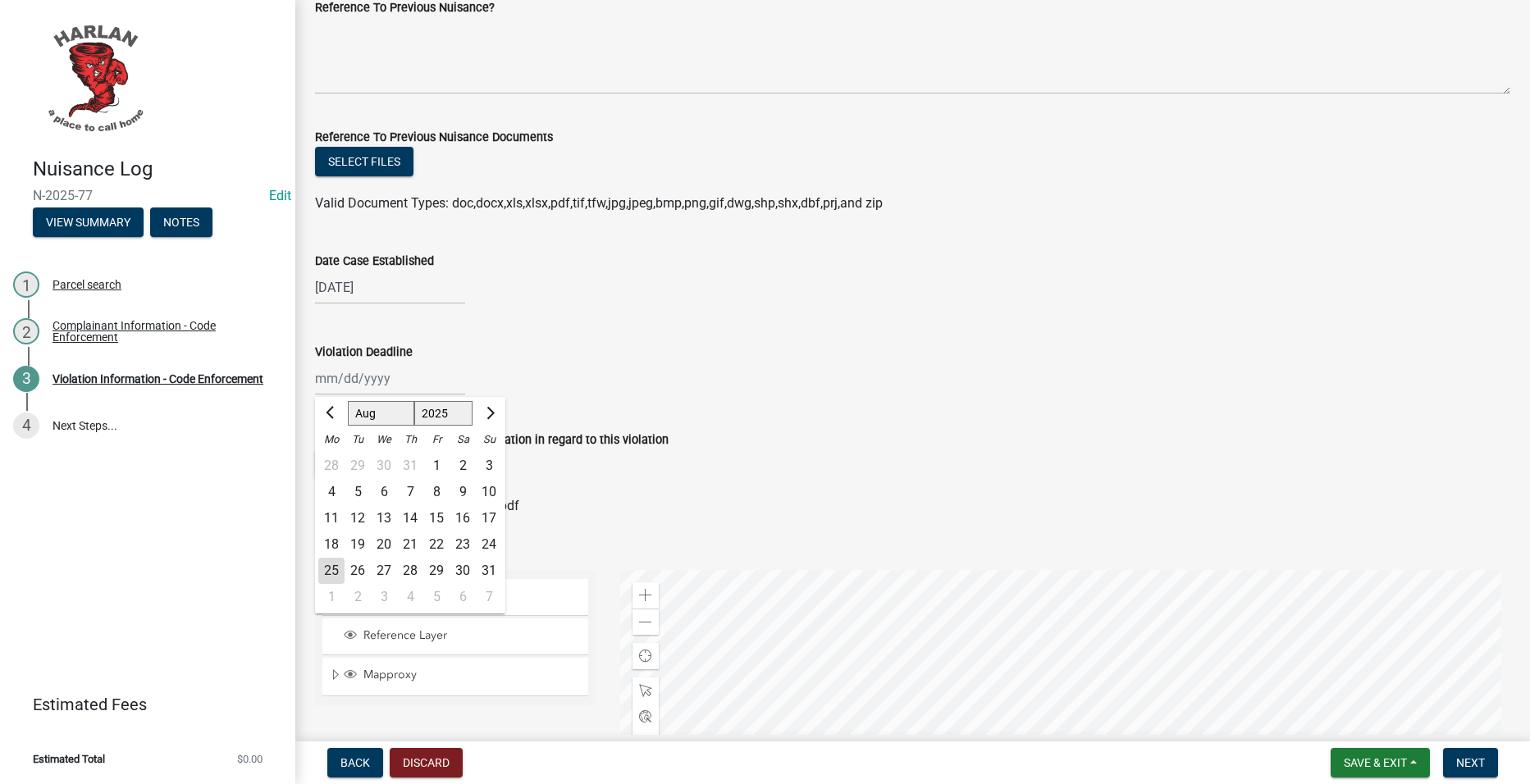
click at [336, 567] on div "25" at bounding box center [331, 571] width 26 height 26
type input "[DATE]"
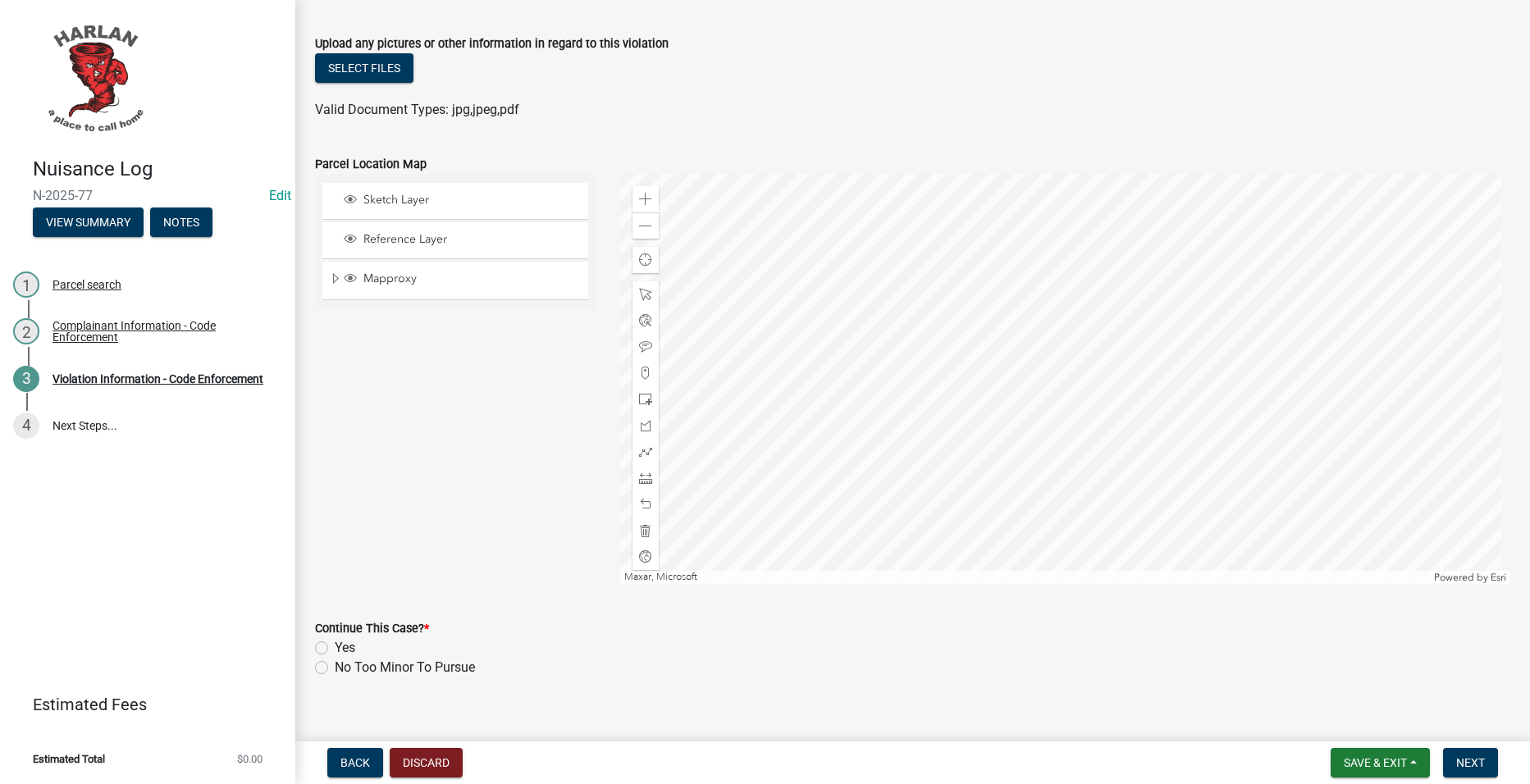
scroll to position [1566, 0]
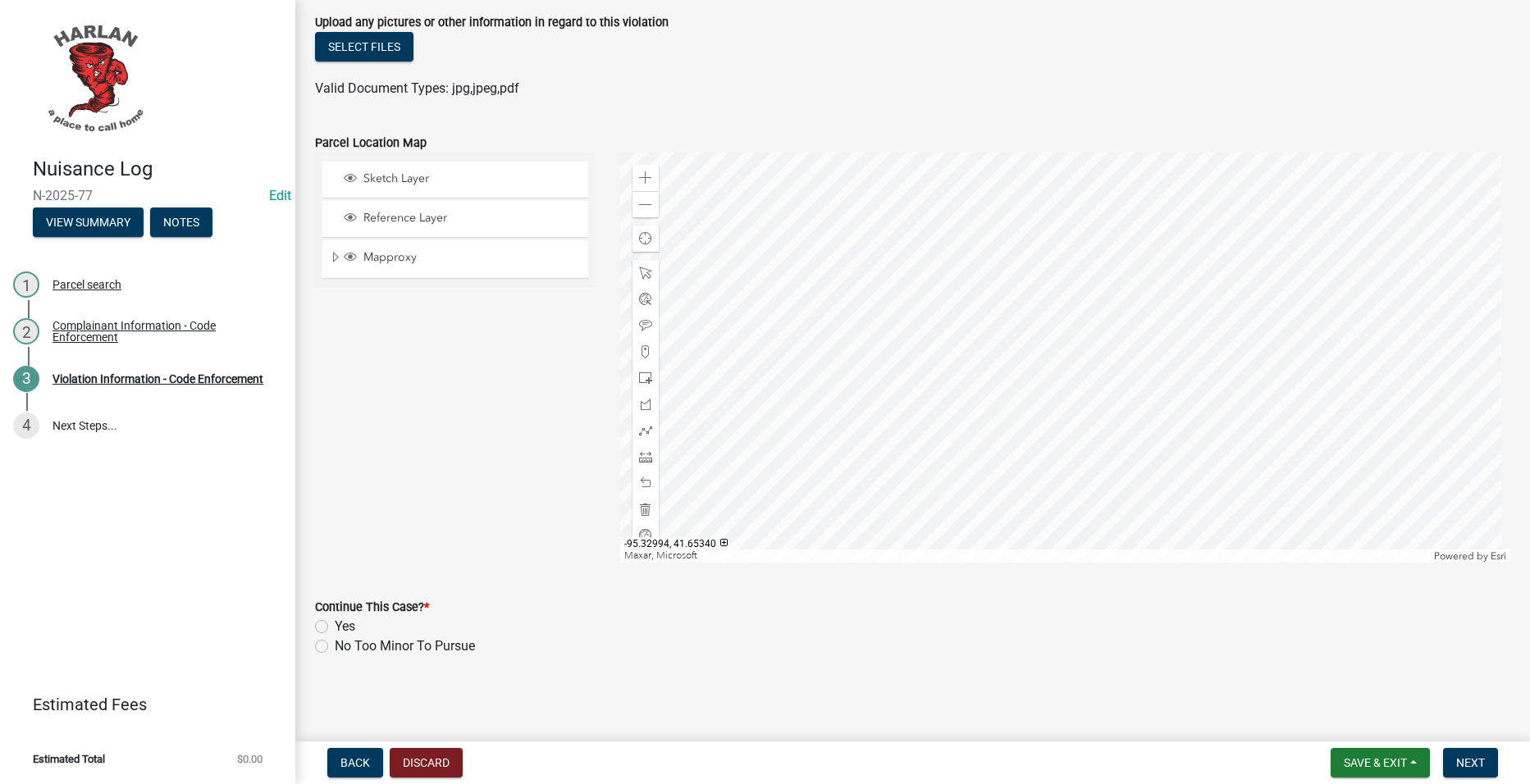
drag, startPoint x: 333, startPoint y: 616, endPoint x: 382, endPoint y: 617, distance: 49.0
click at [334, 616] on div "Yes" at bounding box center [913, 626] width 1195 height 20
click at [339, 626] on label "Yes" at bounding box center [344, 626] width 21 height 20
click at [339, 626] on input "Yes" at bounding box center [340, 621] width 11 height 11
radio input "true"
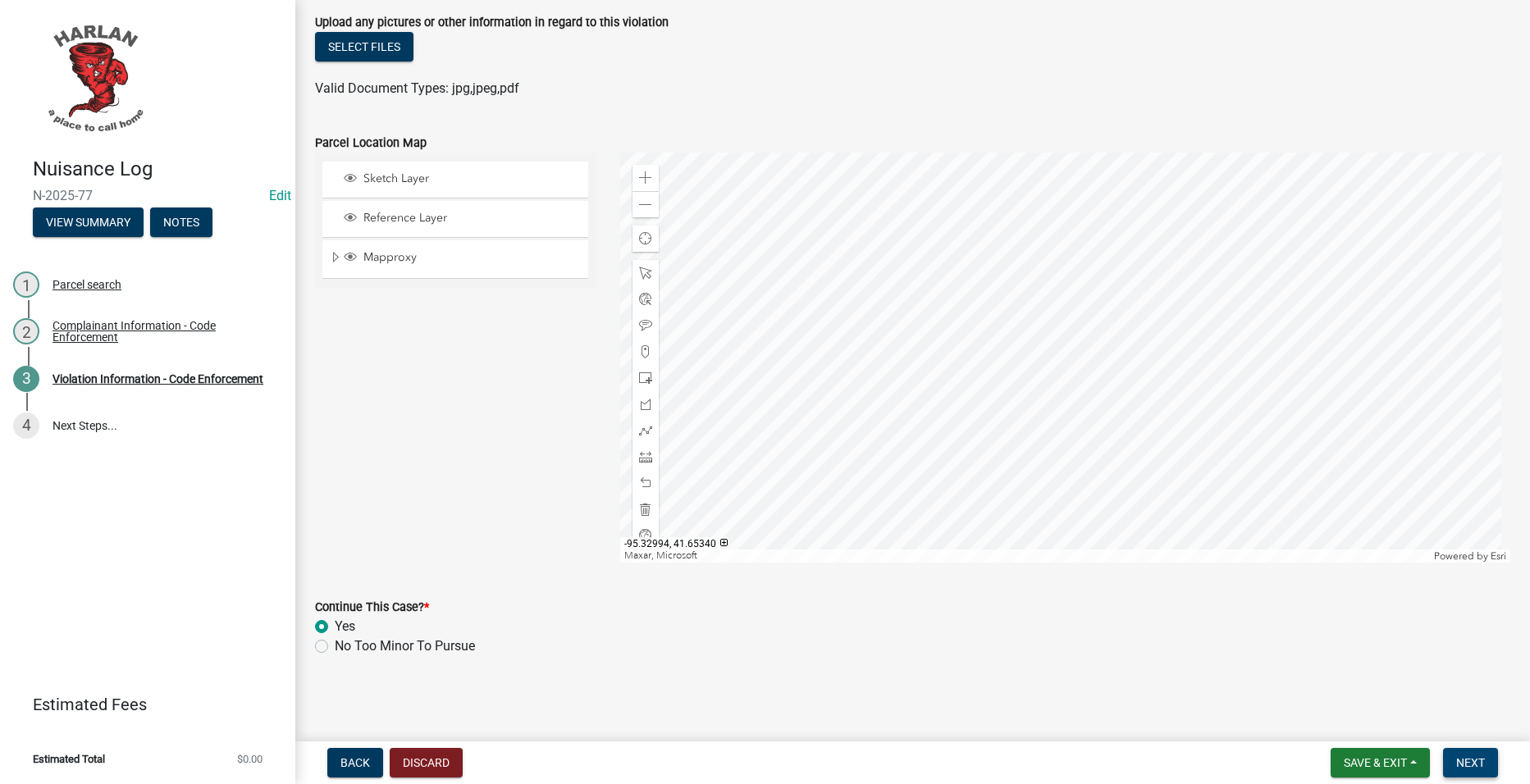
click at [1470, 759] on span "Next" at bounding box center [1470, 763] width 29 height 13
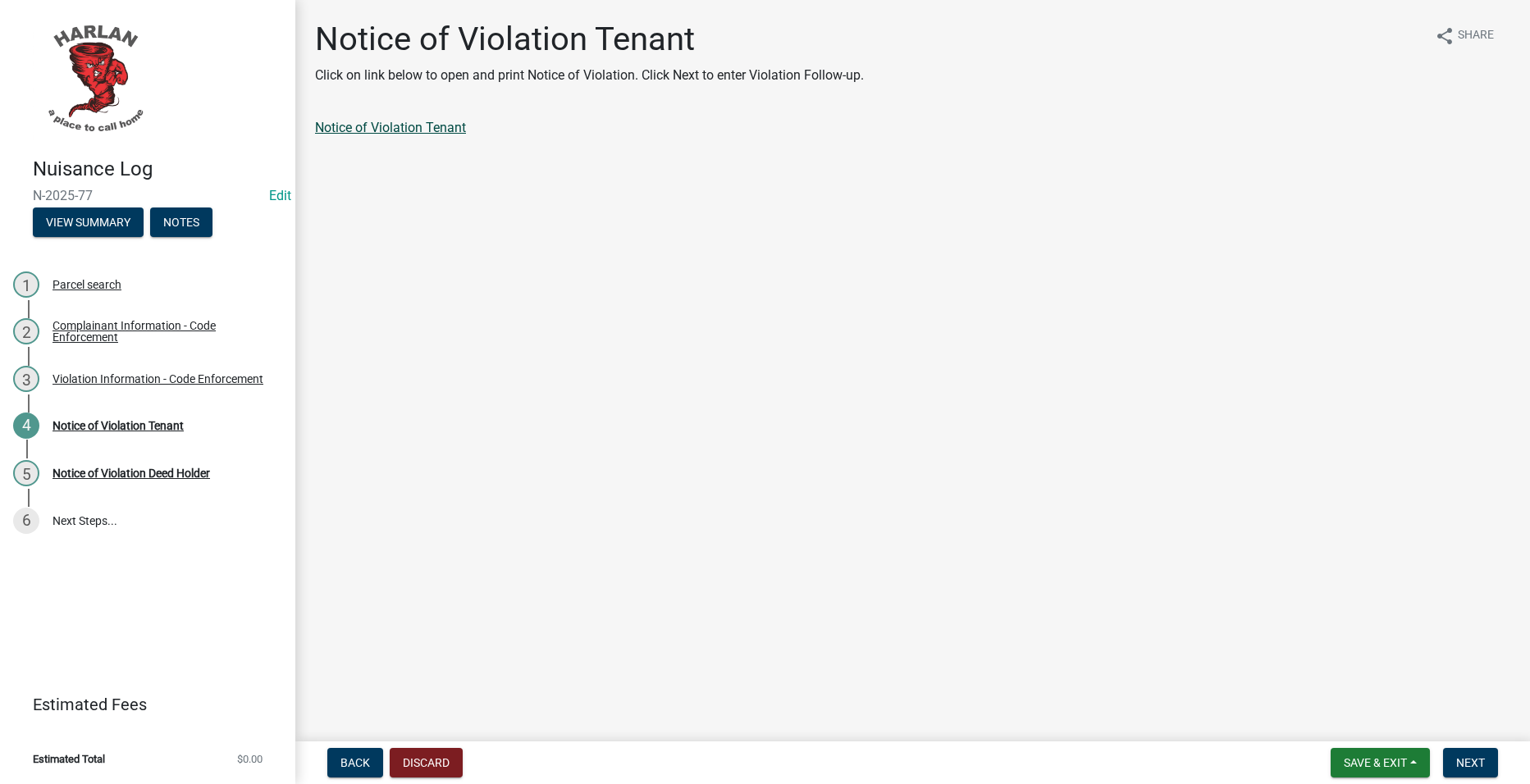
click at [400, 127] on link "Notice of Violation Tenant" at bounding box center [391, 127] width 151 height 16
click at [1459, 754] on button "Next" at bounding box center [1470, 763] width 55 height 30
drag, startPoint x: 1455, startPoint y: 754, endPoint x: 1347, endPoint y: 673, distance: 135.0
click at [1452, 754] on button "Next" at bounding box center [1470, 763] width 55 height 30
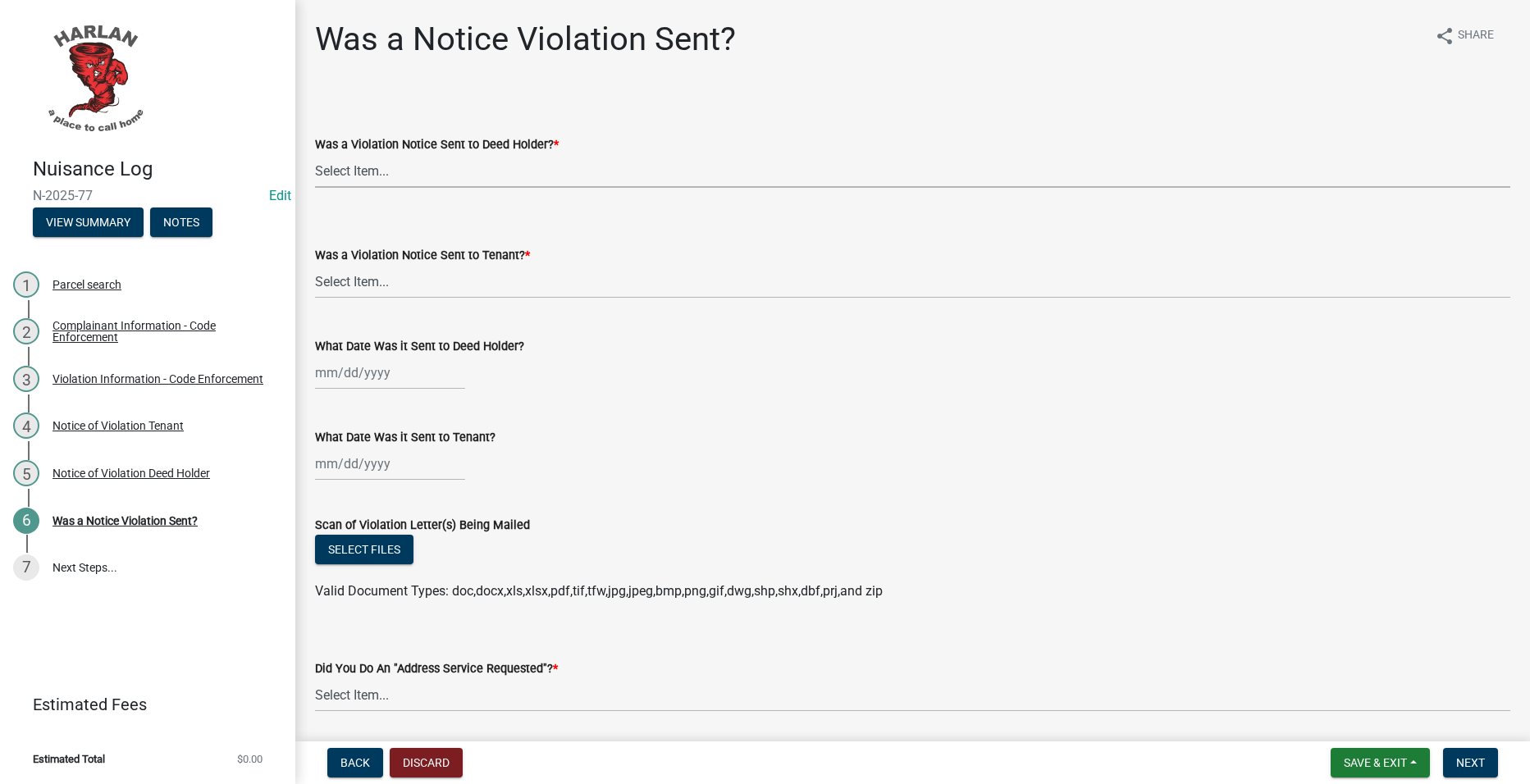
click at [567, 168] on select "Select Item... Yes No" at bounding box center [913, 171] width 1195 height 34
click at [315, 154] on select "Select Item... Yes No" at bounding box center [913, 171] width 1195 height 34
select select "293e99c7-44a0-45b5-b16f-7dd4030f98f0"
click at [474, 274] on select "Select Item... Yes No" at bounding box center [913, 281] width 1195 height 34
click at [315, 265] on select "Select Item... Yes No" at bounding box center [913, 281] width 1195 height 34
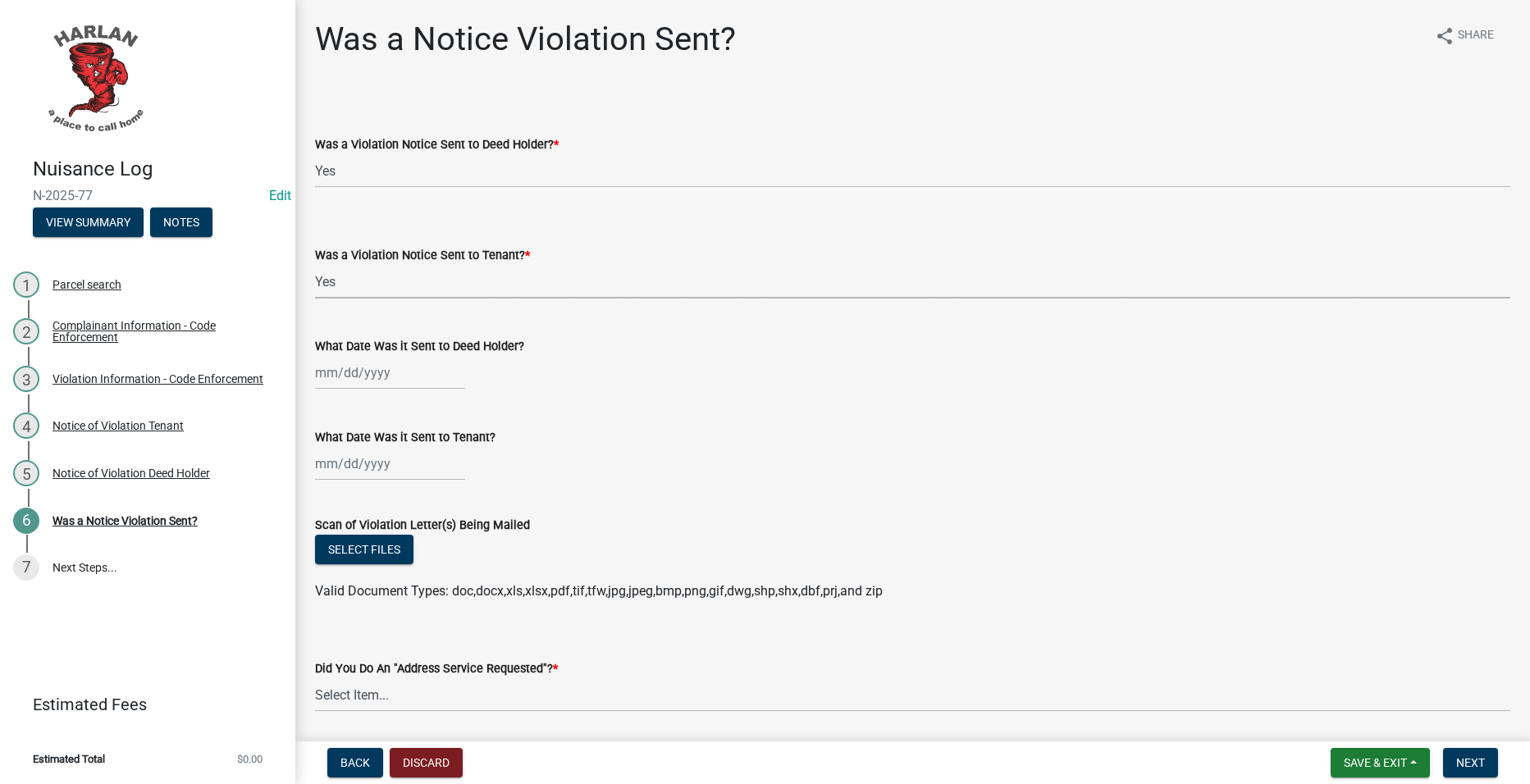
select select "293e99c7-44a0-45b5-b16f-7dd4030f98f0"
click at [367, 369] on div at bounding box center [390, 372] width 150 height 34
select select "8"
select select "2025"
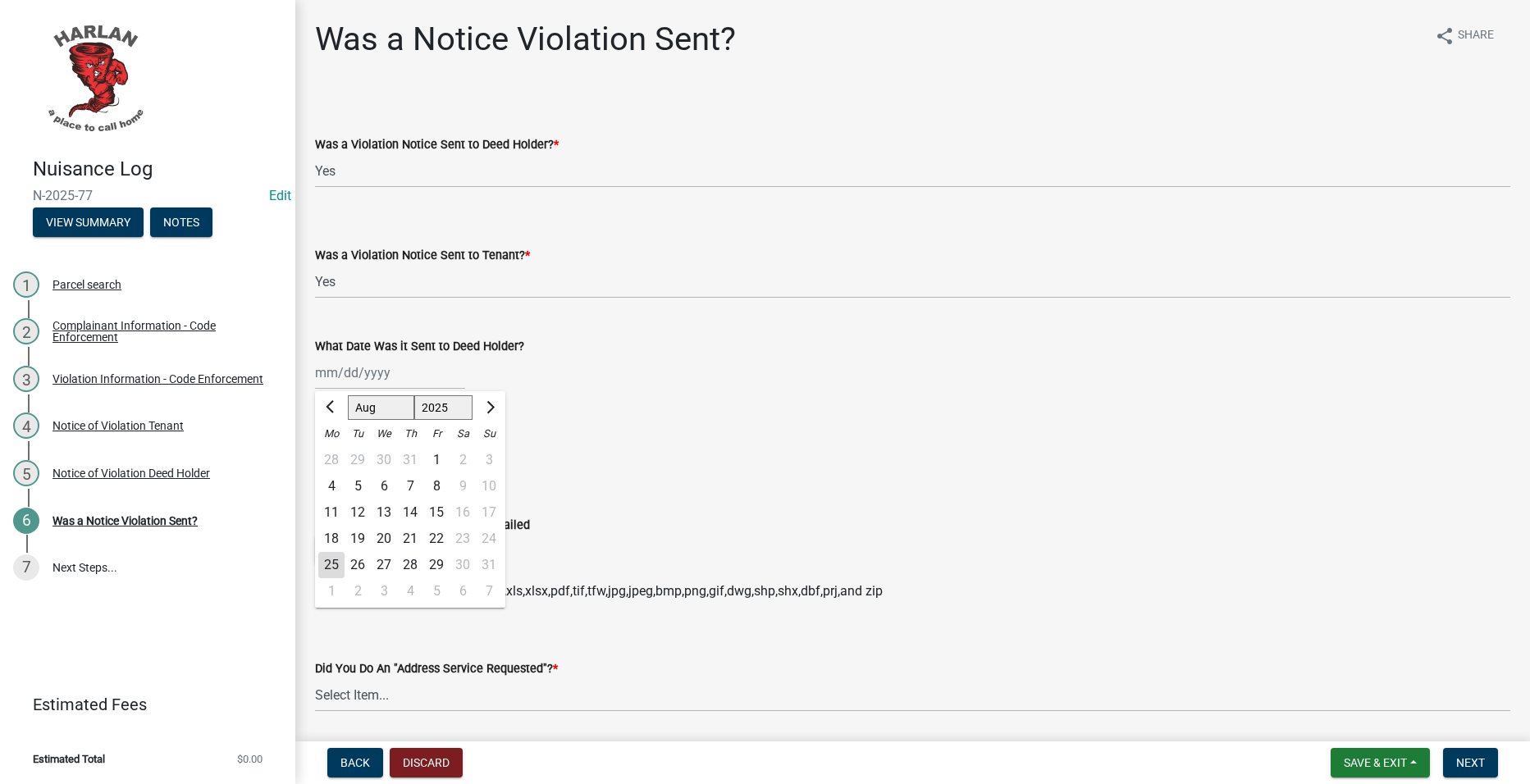
click at [327, 532] on div "18" at bounding box center [331, 539] width 26 height 26
type input "[DATE]"
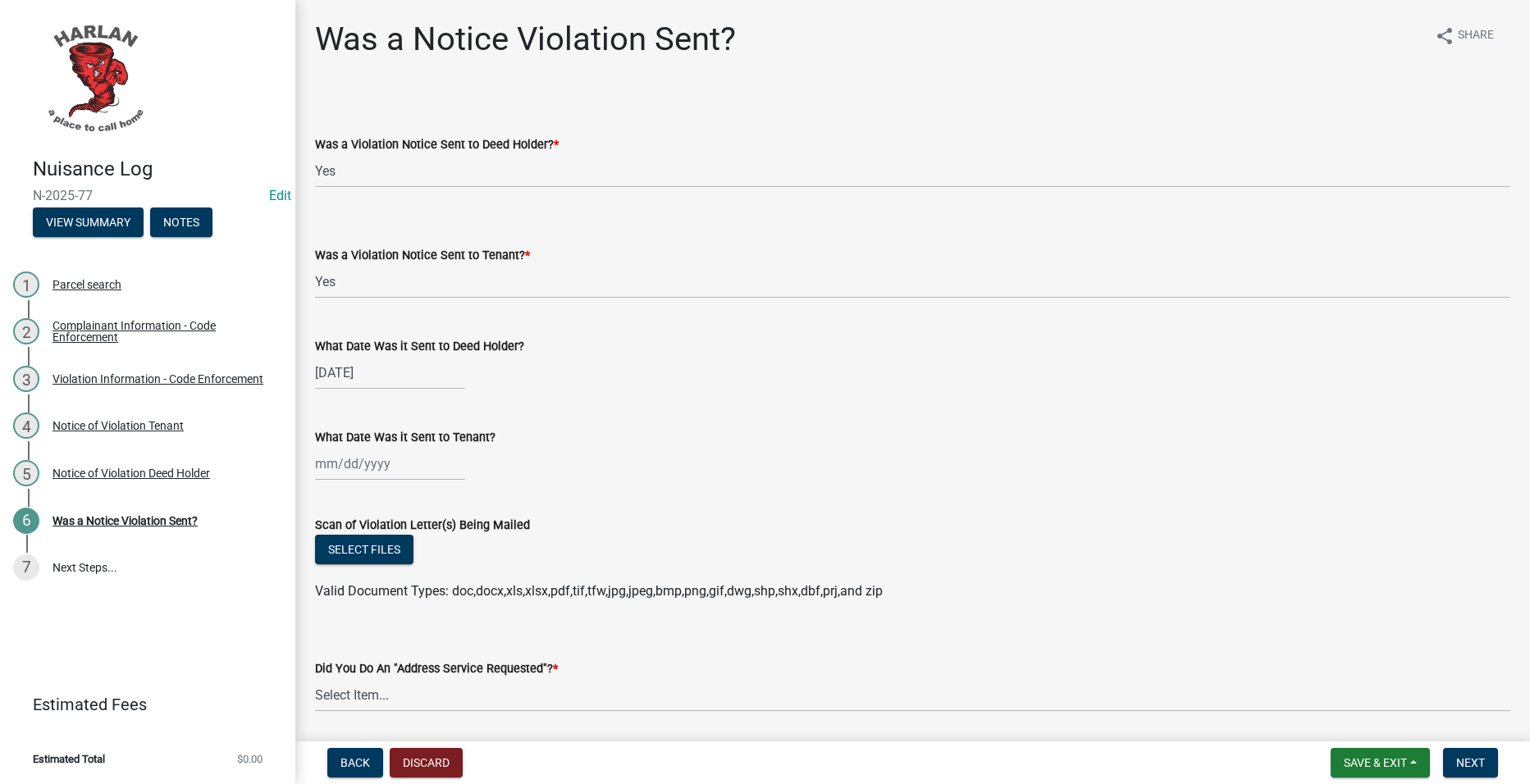
click at [383, 451] on div at bounding box center [390, 463] width 150 height 34
select select "8"
select select "2025"
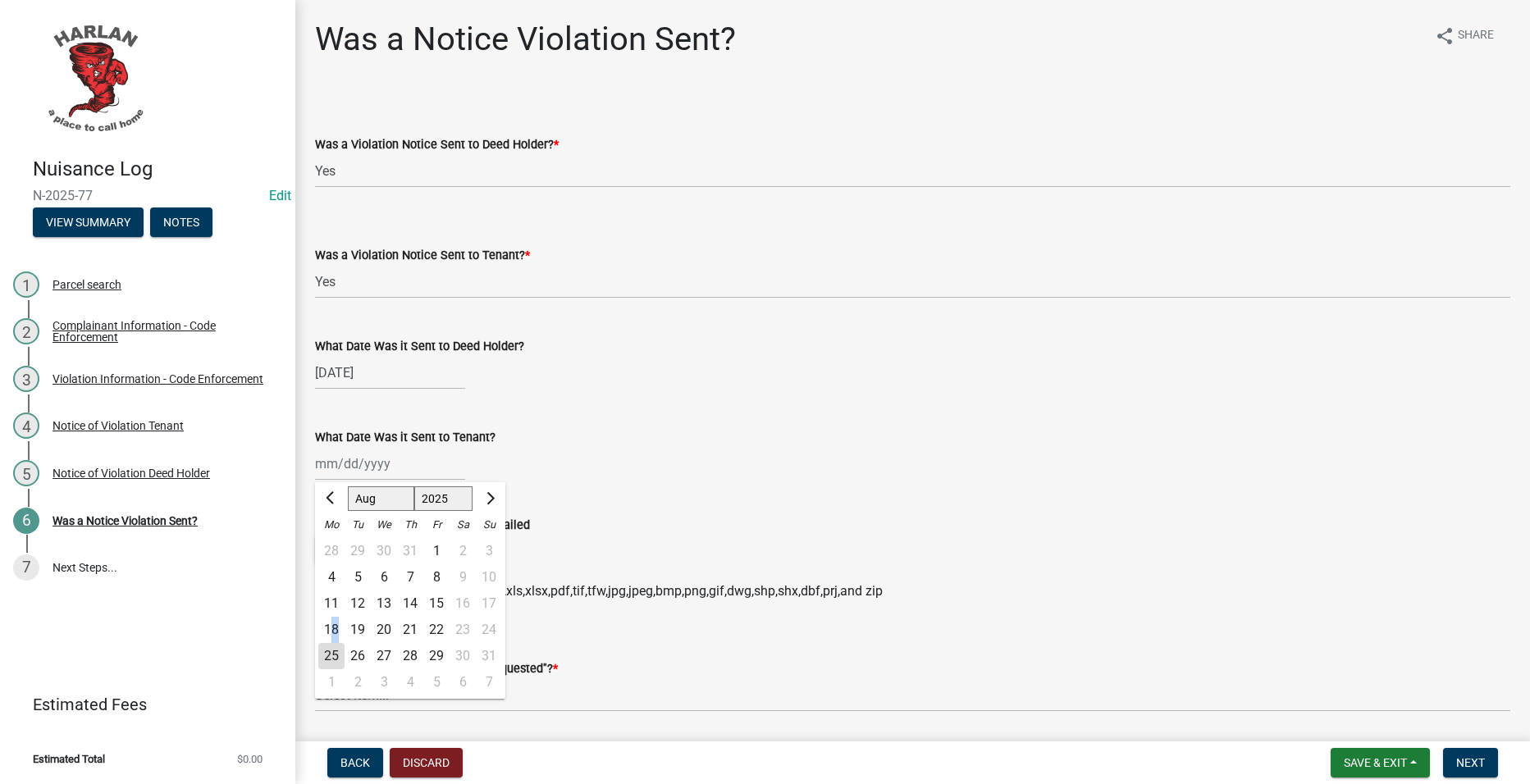
drag, startPoint x: 334, startPoint y: 628, endPoint x: 362, endPoint y: 602, distance: 38.2
click at [338, 620] on div "18" at bounding box center [331, 630] width 26 height 26
type input "[DATE]"
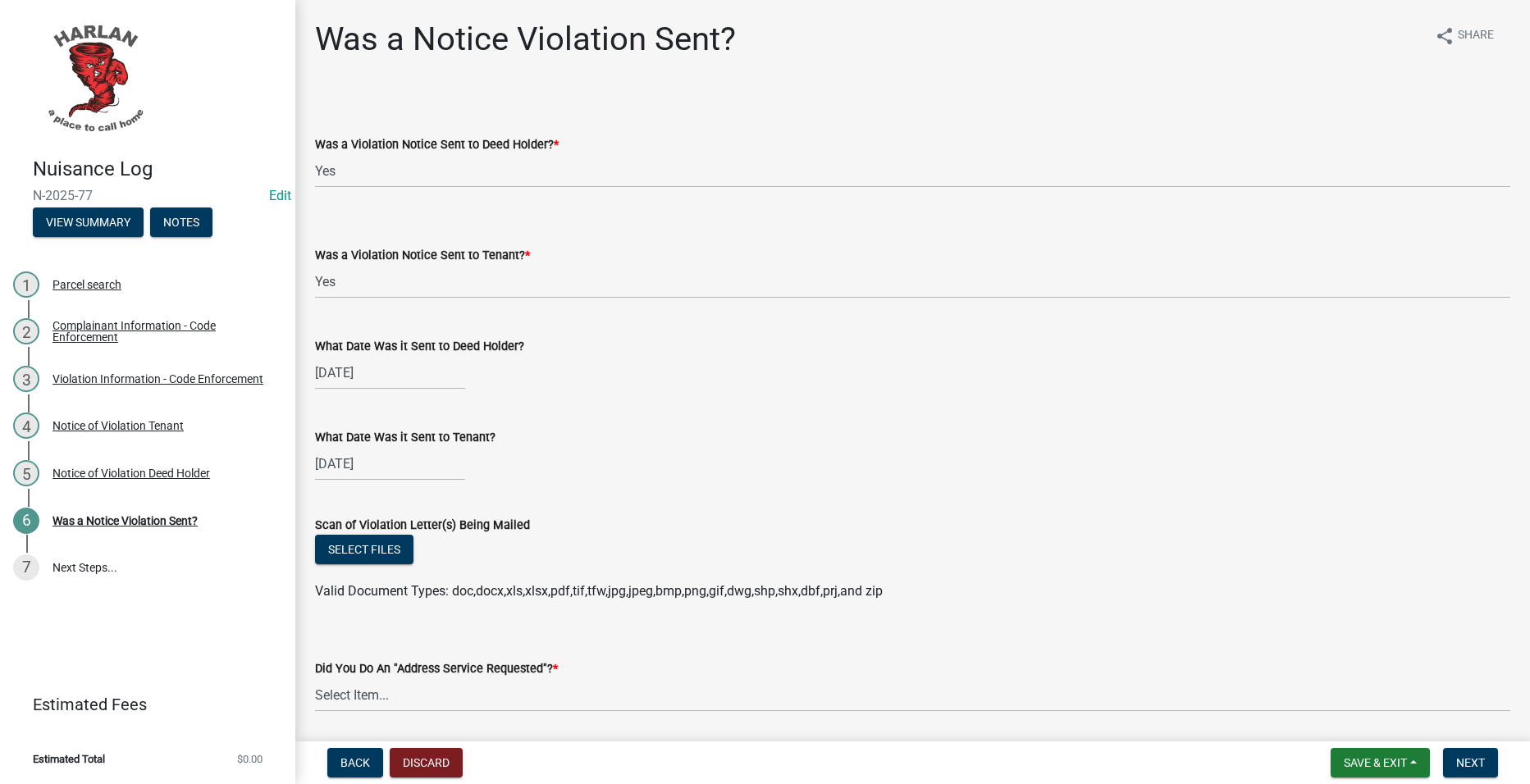
scroll to position [328, 0]
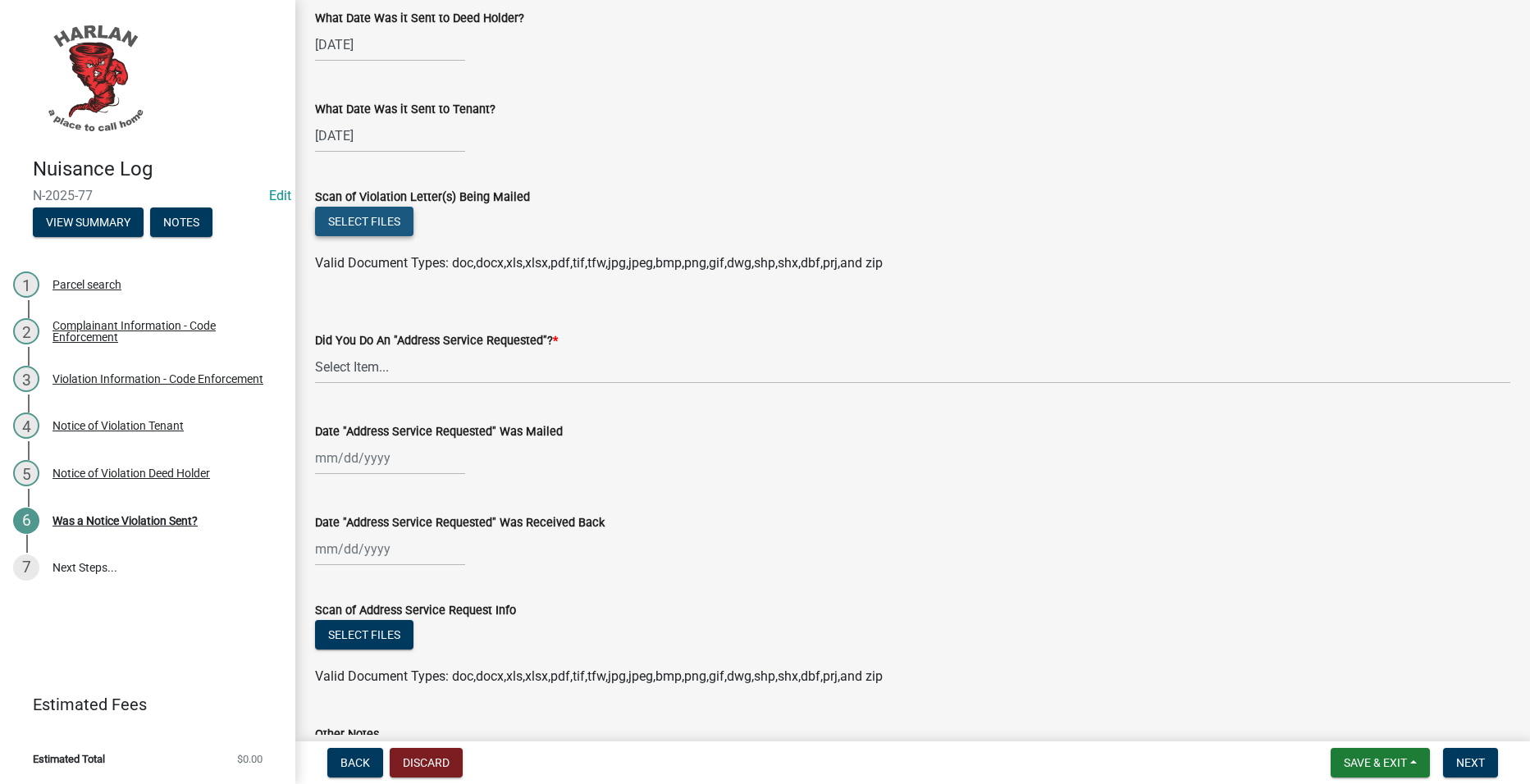
click at [339, 220] on button "Select files" at bounding box center [364, 221] width 99 height 30
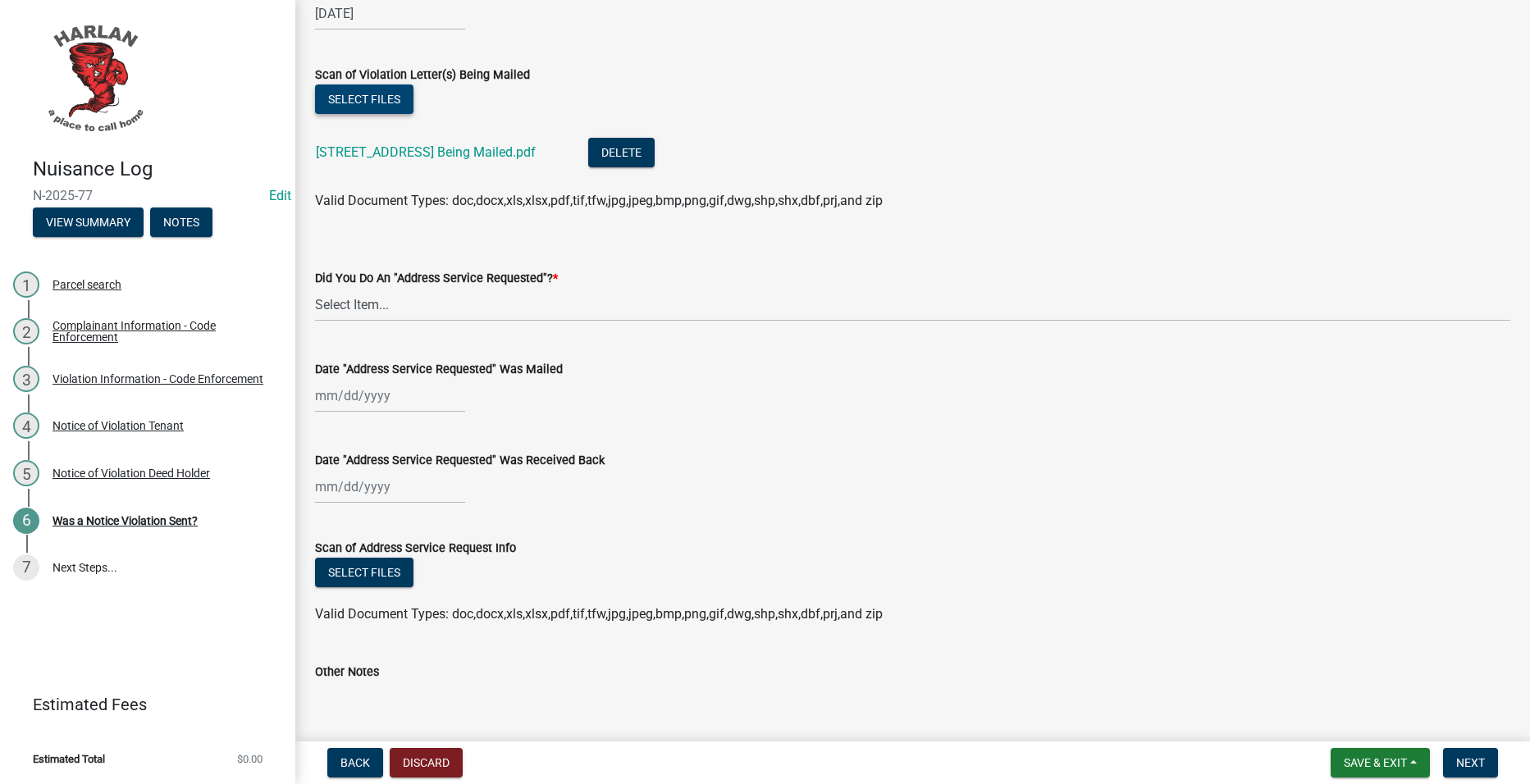
scroll to position [551, 0]
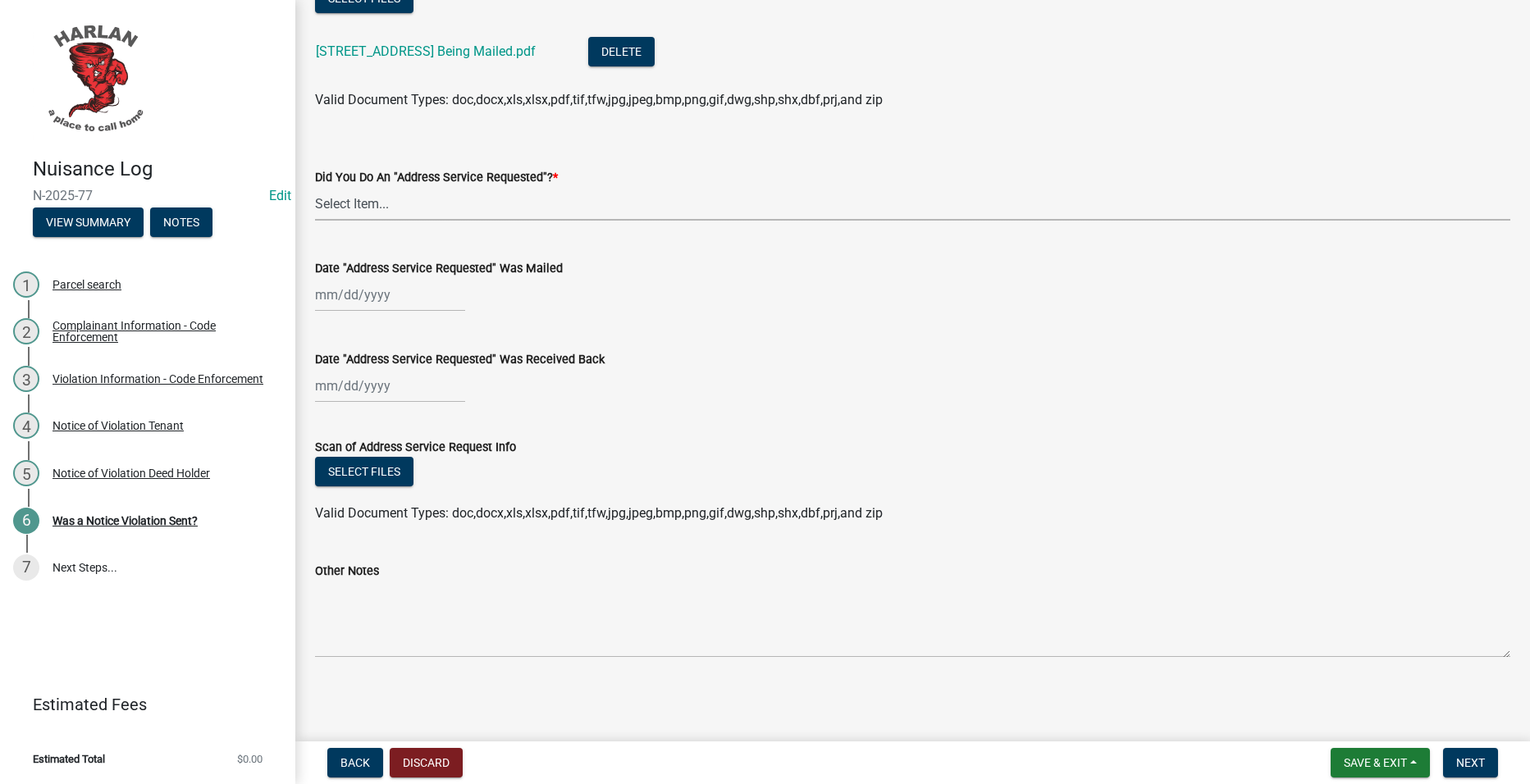
click at [691, 198] on select "Select Item... Yes No" at bounding box center [913, 204] width 1195 height 34
click at [315, 187] on select "Select Item... Yes No" at bounding box center [913, 204] width 1195 height 34
select select "a7ada854-cad3-4cd9-b1c3-a829e5073110"
click at [1477, 753] on button "Next" at bounding box center [1470, 763] width 55 height 30
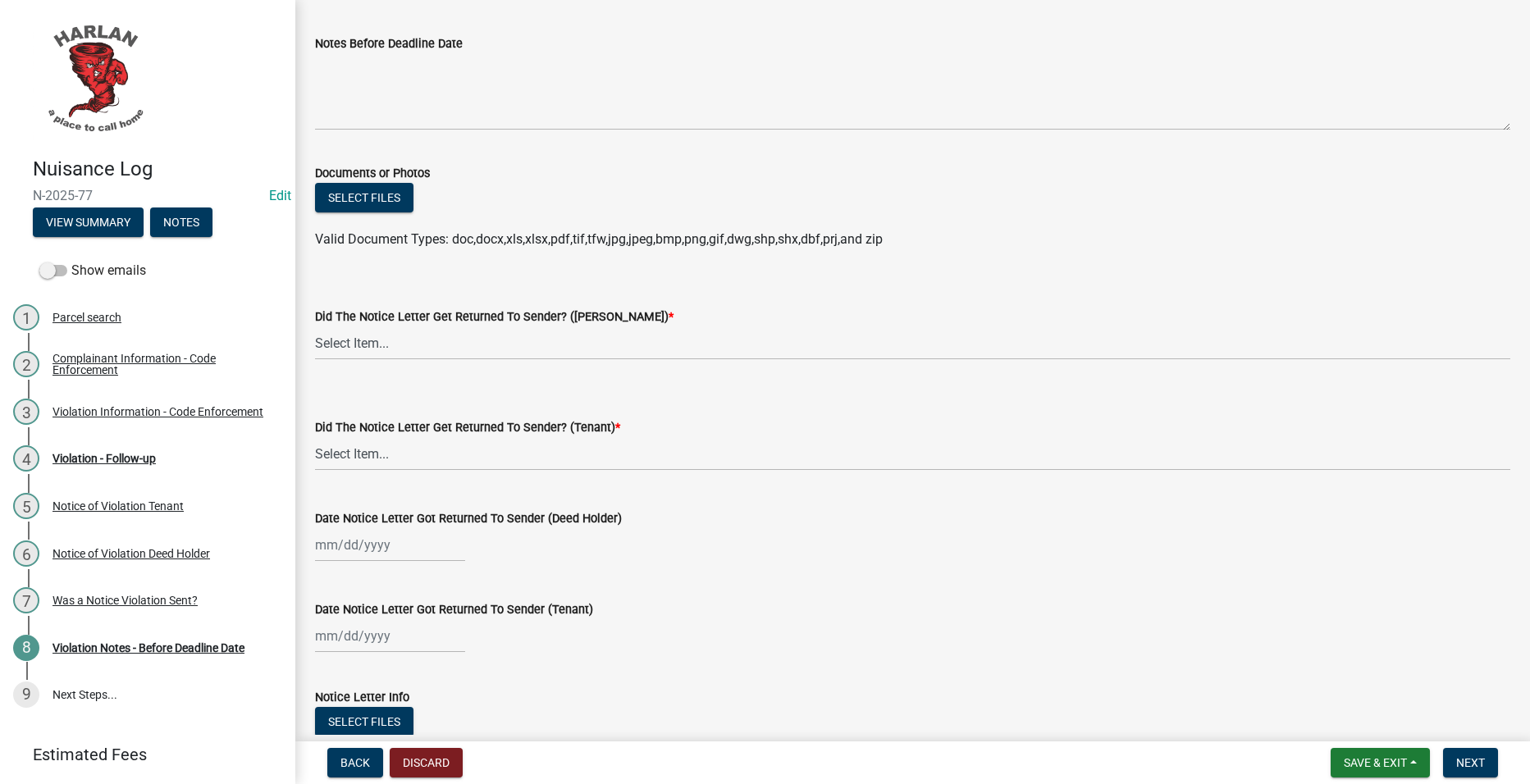
scroll to position [199, 0]
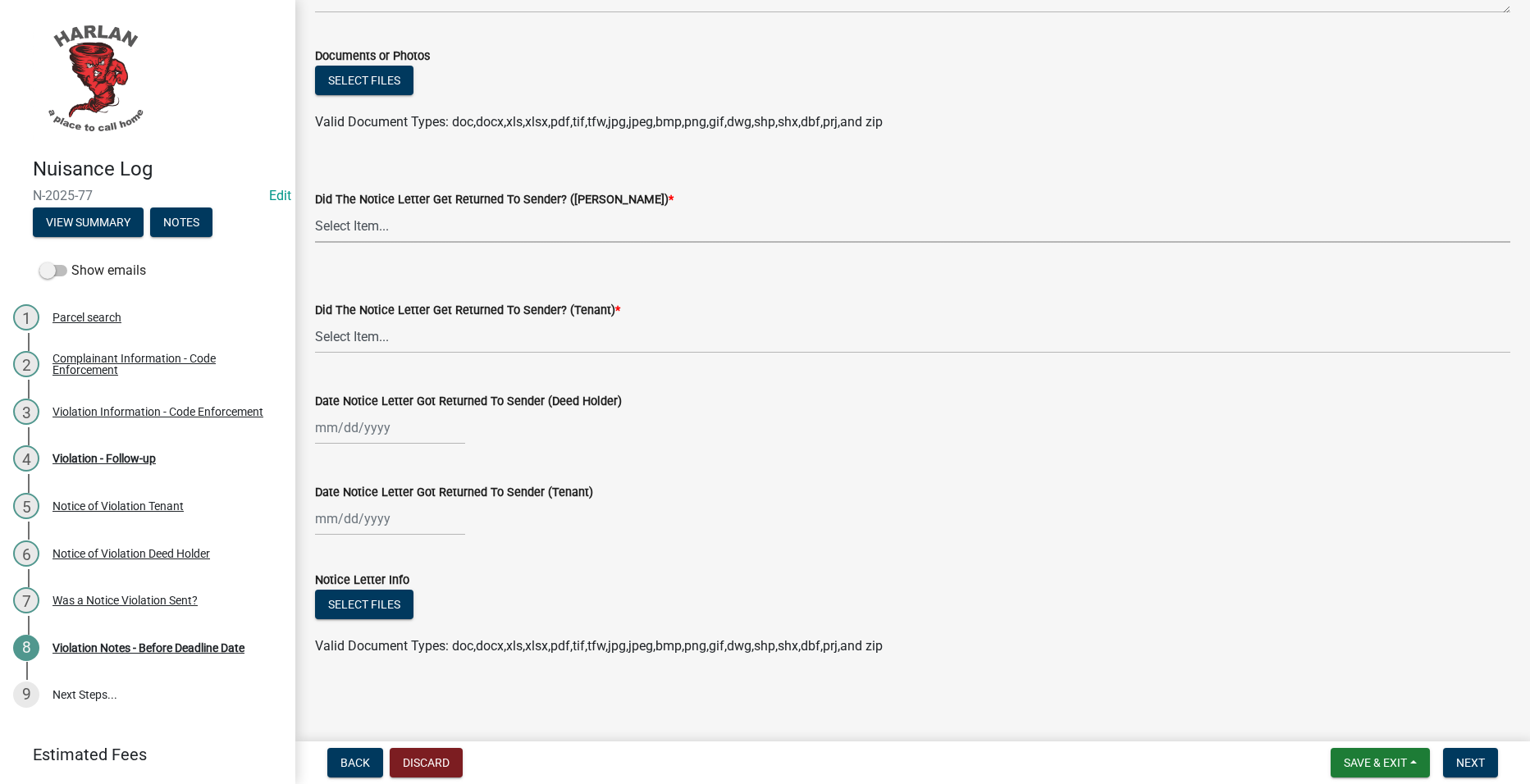
click at [512, 224] on select "Select Item... Yes No" at bounding box center [913, 225] width 1195 height 34
click at [469, 221] on select "Select Item... Yes No" at bounding box center [913, 225] width 1195 height 34
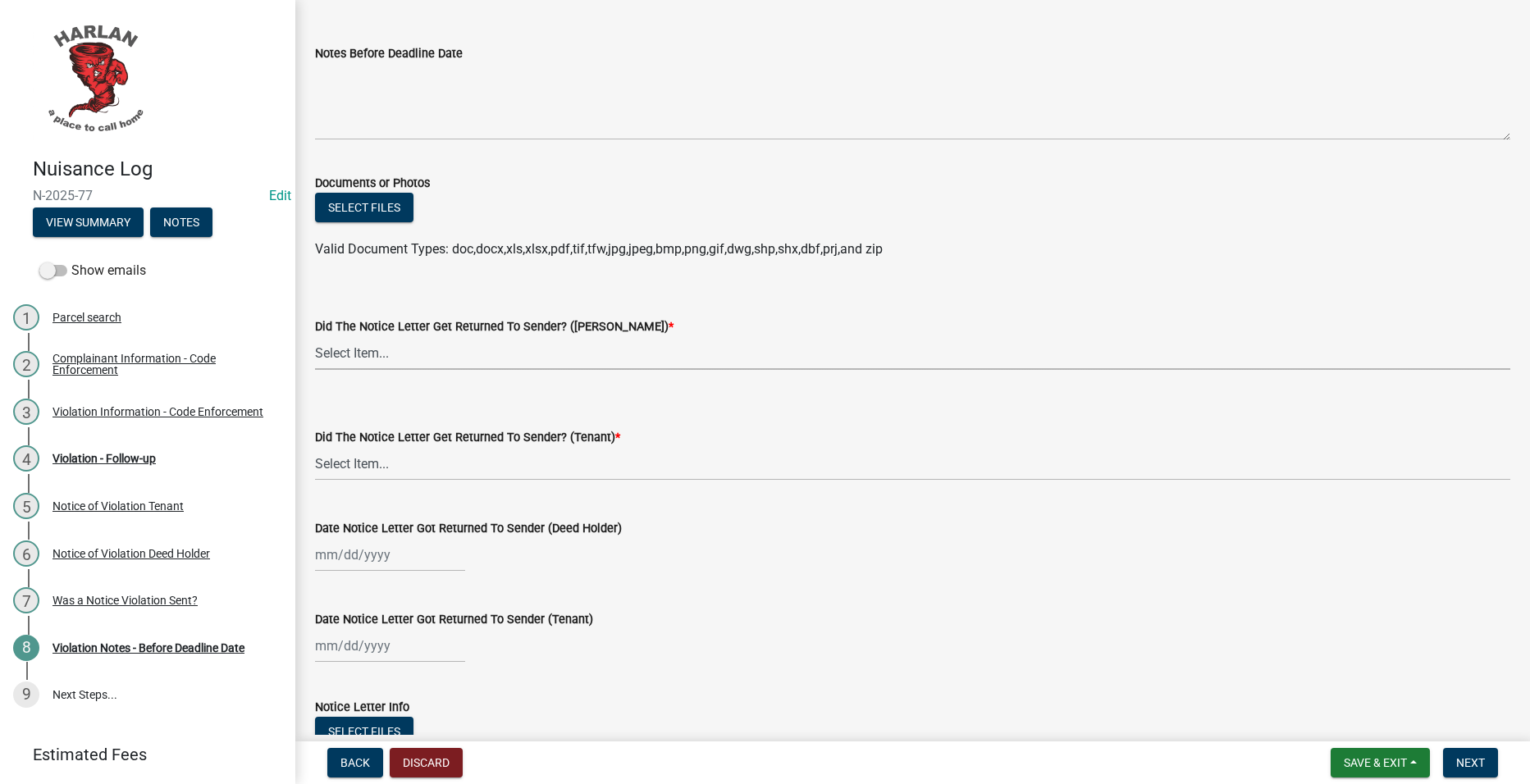
scroll to position [0, 0]
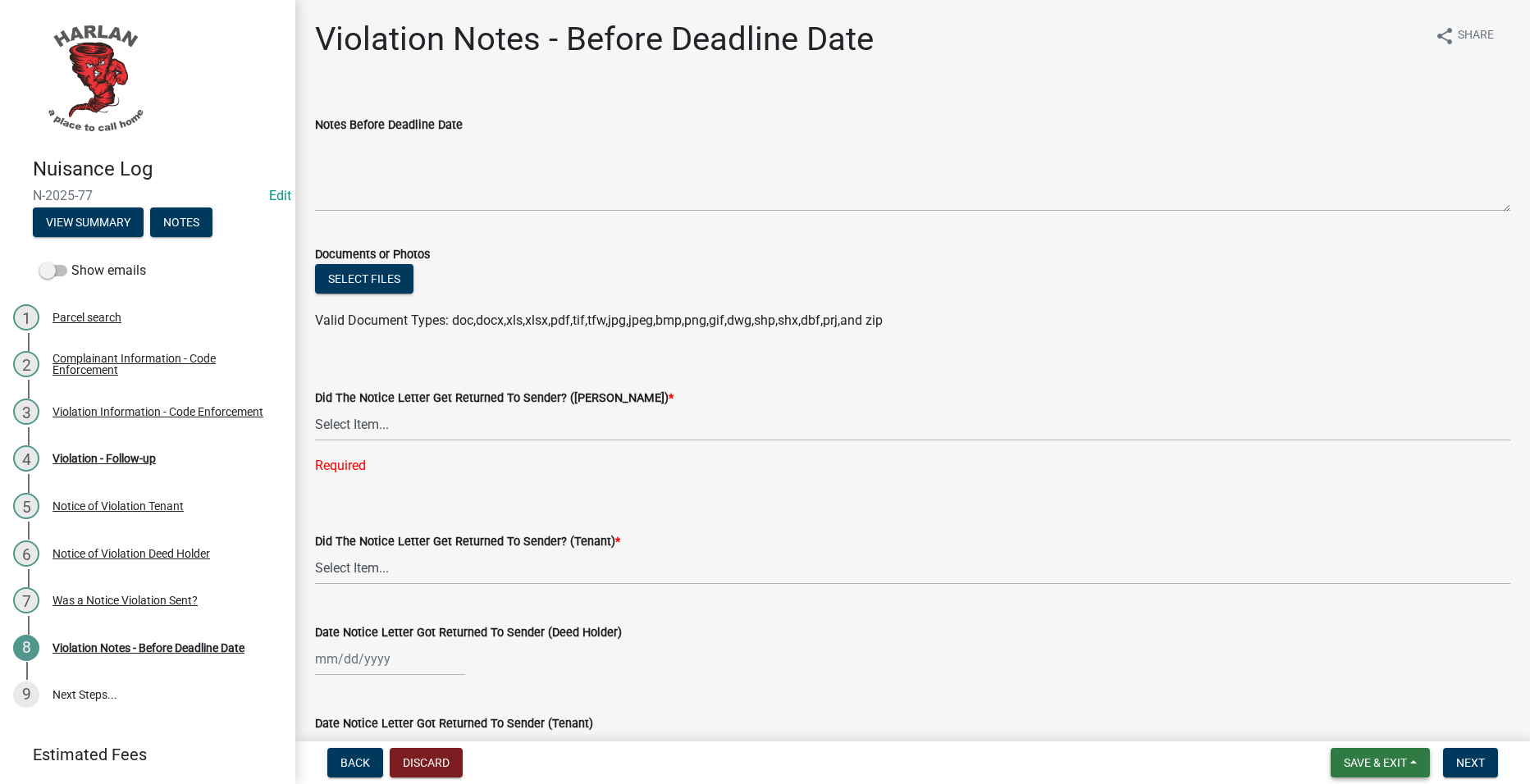
click at [1417, 757] on button "Save & Exit" at bounding box center [1380, 763] width 99 height 30
click at [1375, 720] on button "Save & Exit" at bounding box center [1365, 720] width 132 height 39
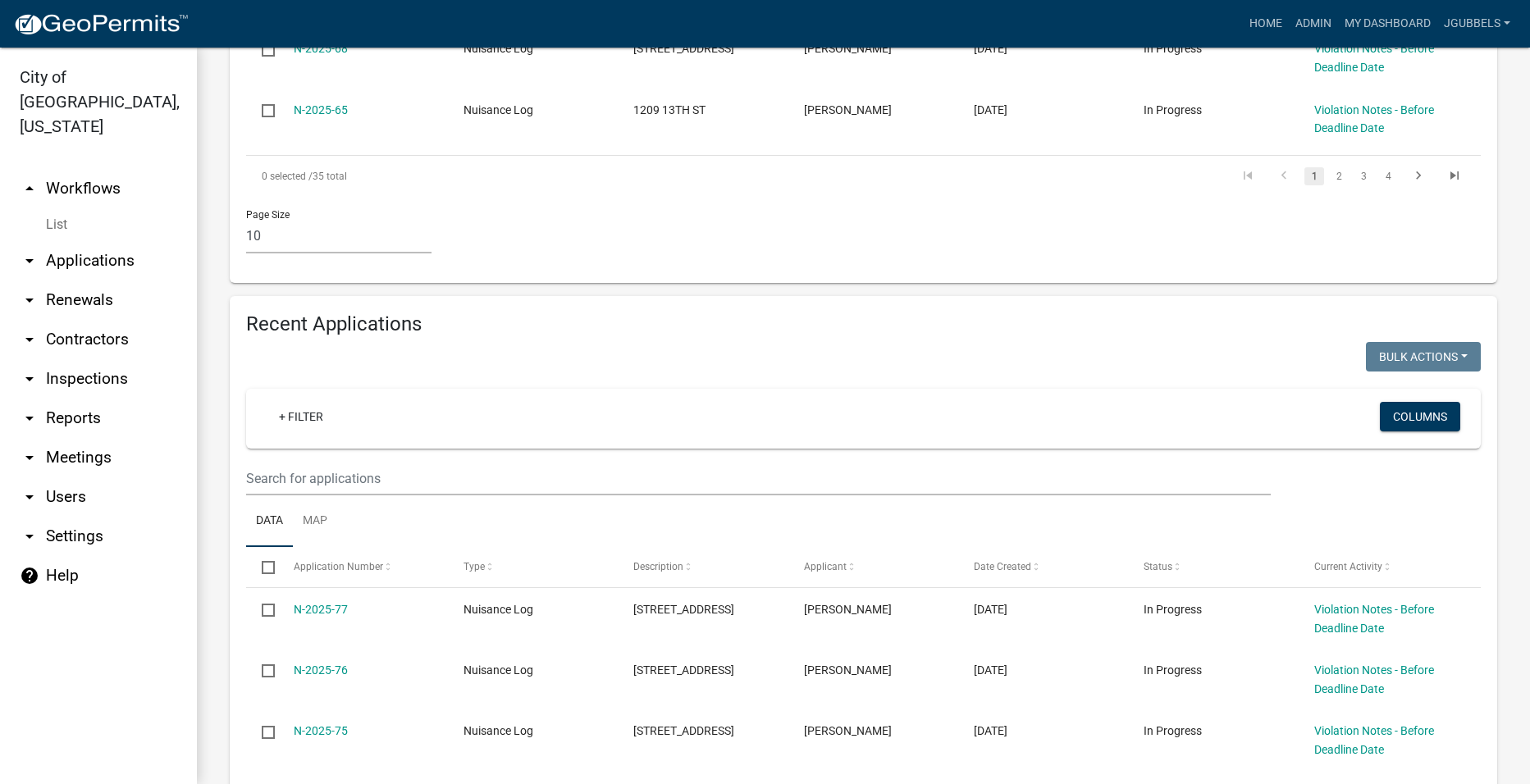
scroll to position [1230, 0]
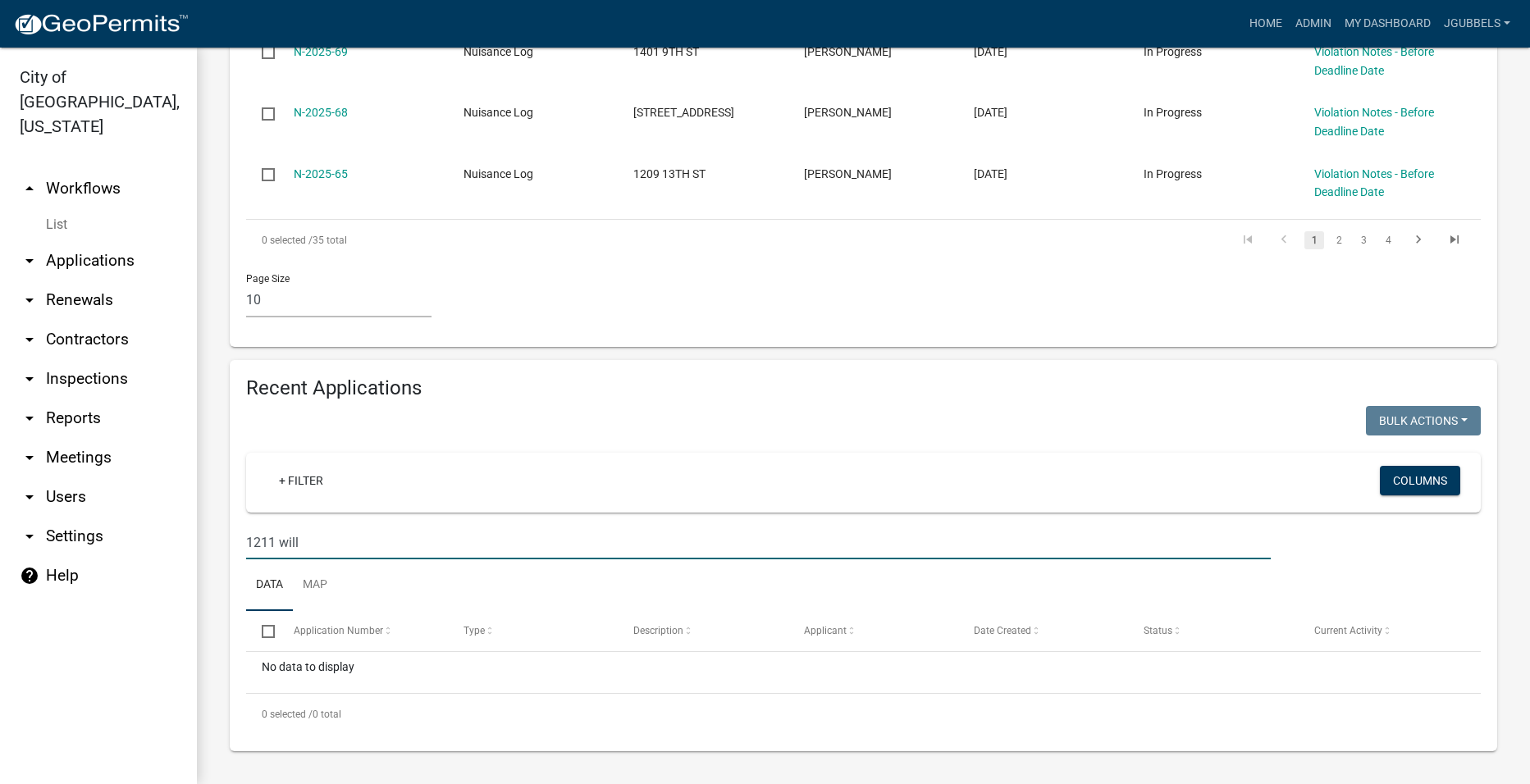
scroll to position [936, 0]
click at [369, 554] on input "1211 will" at bounding box center [758, 542] width 1024 height 34
click at [372, 553] on input "1211 will" at bounding box center [758, 542] width 1024 height 34
click at [372, 553] on input "1211 will" at bounding box center [758, 542] width 1024 height 34
type input "1"
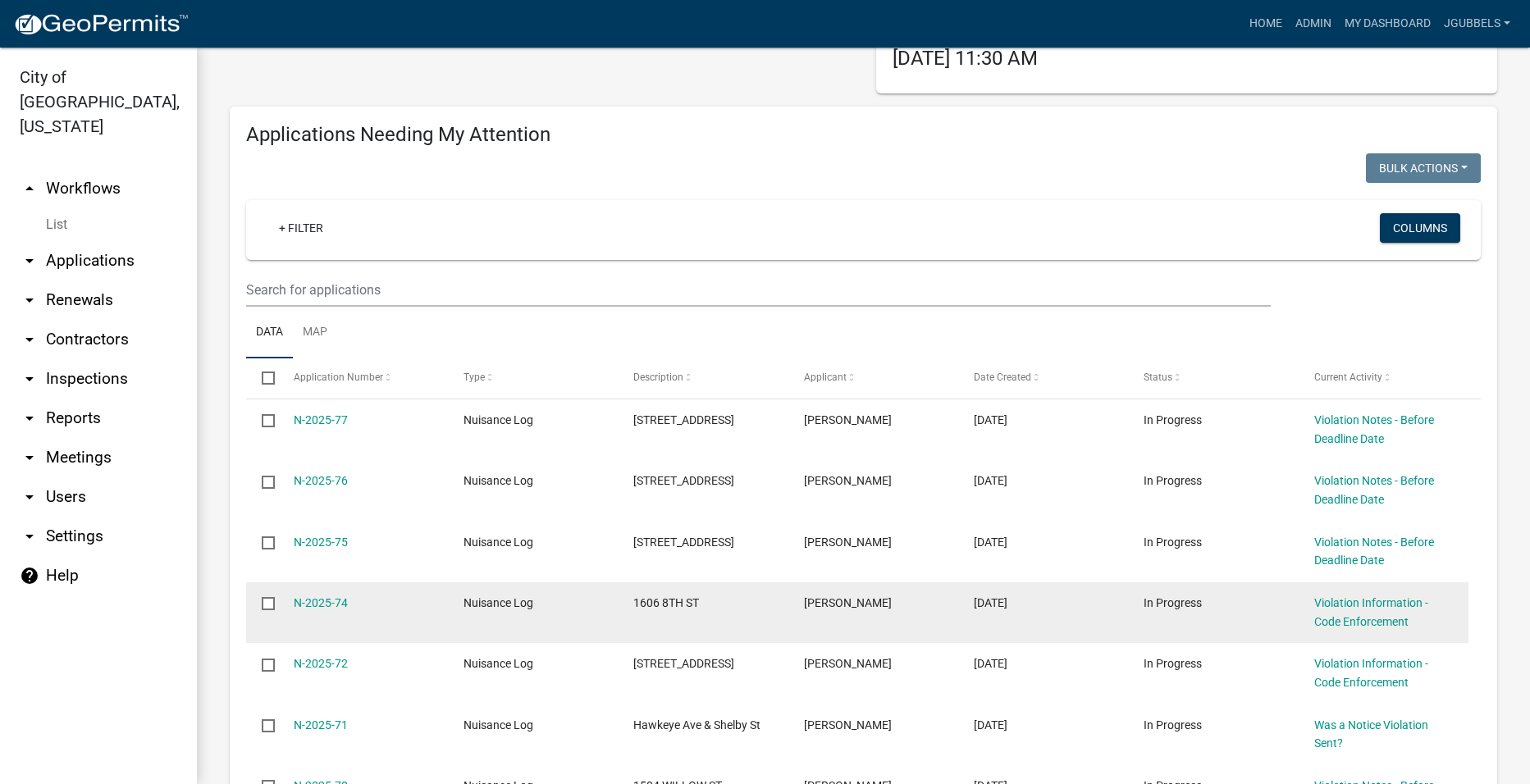
scroll to position [0, 0]
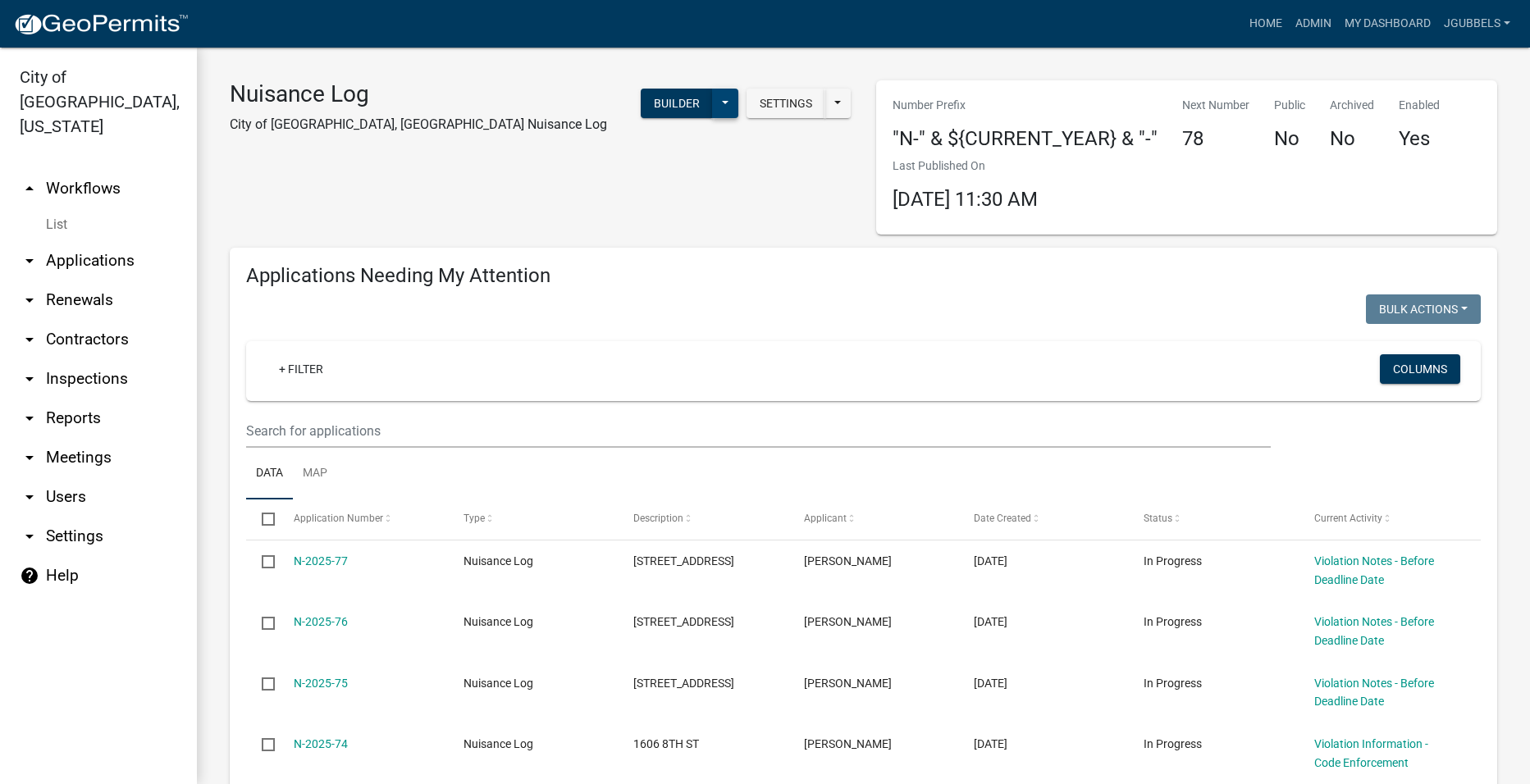
click at [723, 101] on button at bounding box center [725, 104] width 26 height 30
drag, startPoint x: 658, startPoint y: 383, endPoint x: 660, endPoint y: 367, distance: 16.1
click at [658, 382] on button "Start Application" at bounding box center [671, 382] width 136 height 39
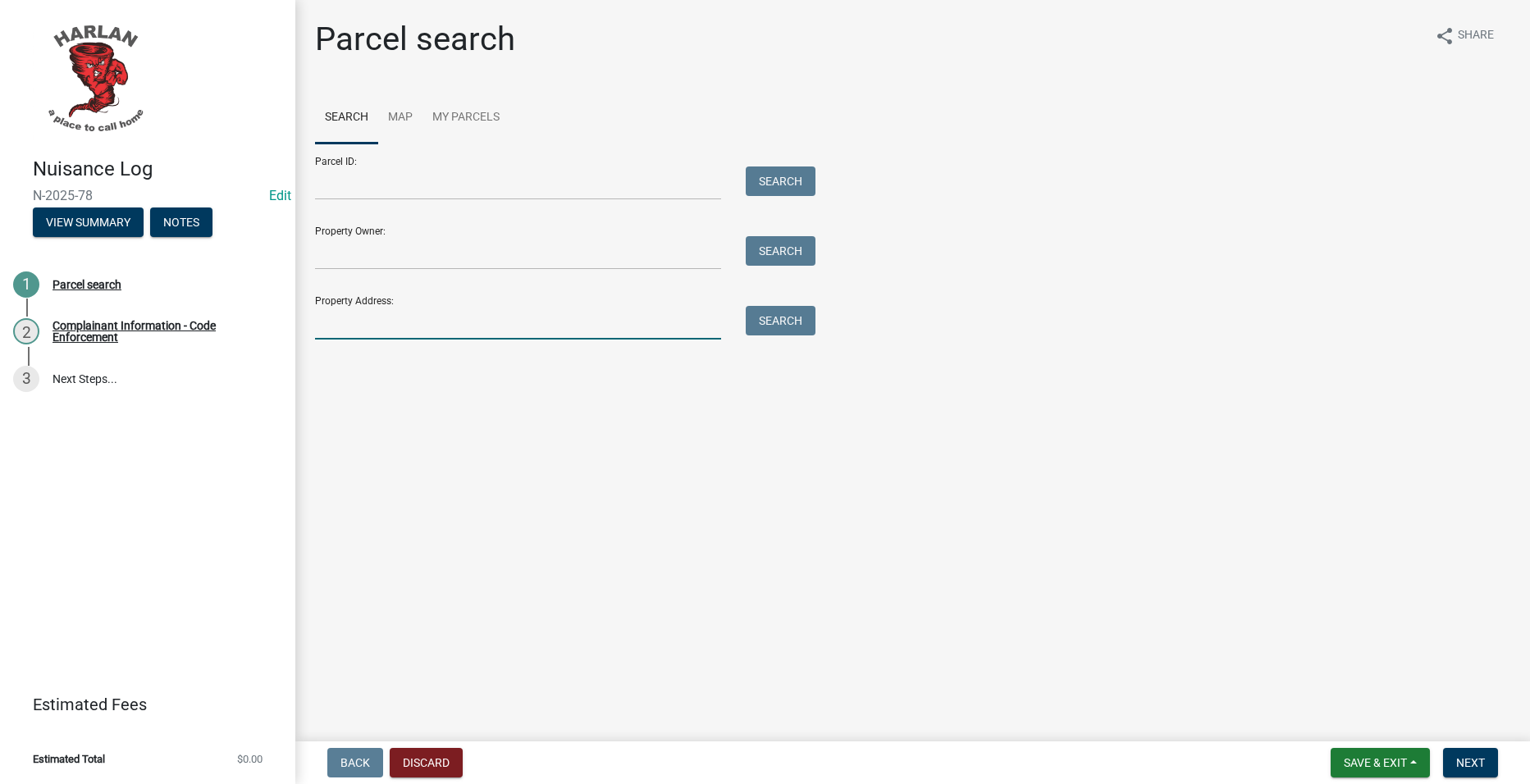
click at [476, 325] on input "Property Address:" at bounding box center [518, 322] width 406 height 34
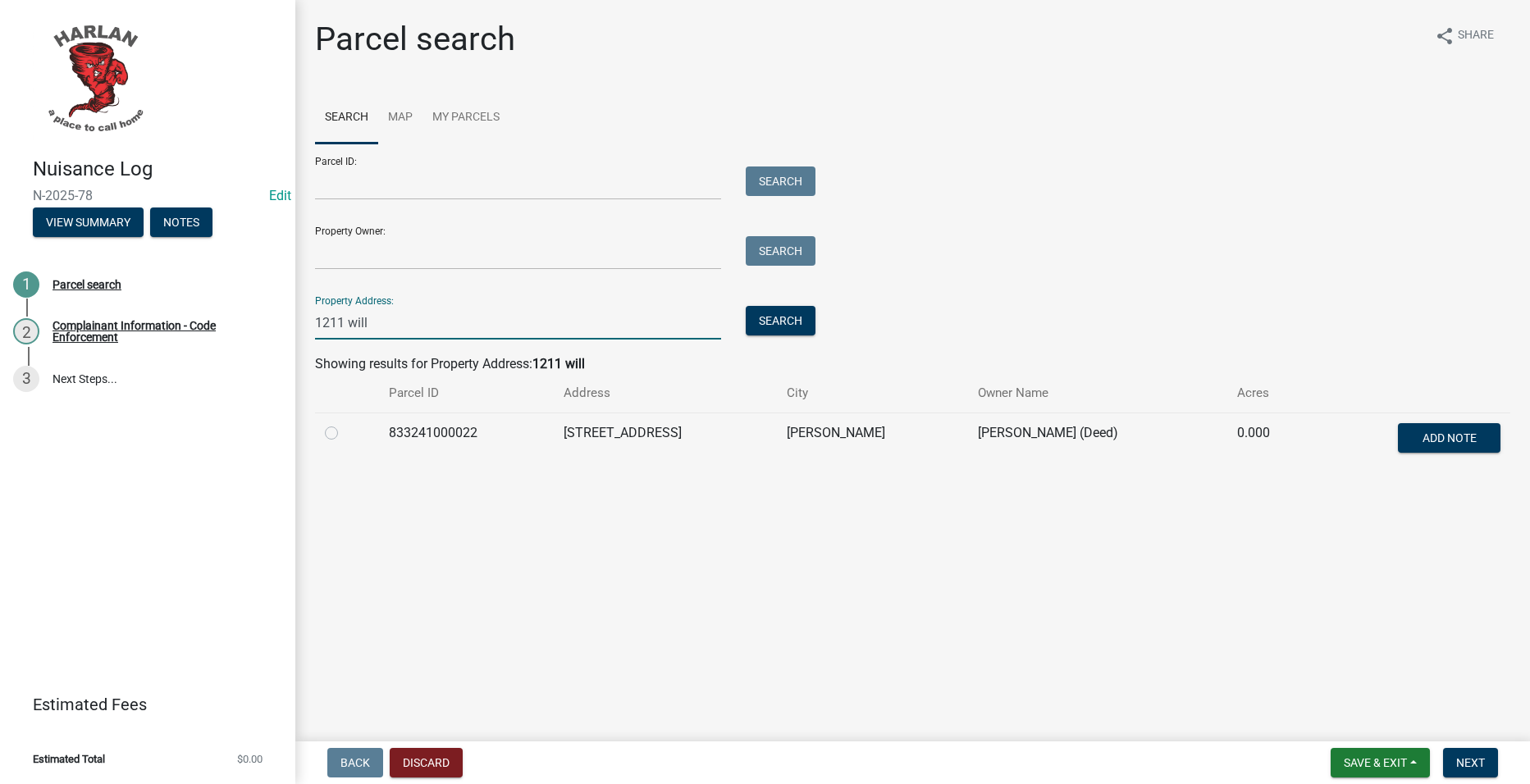
type input "1211 will"
click at [344, 423] on label at bounding box center [344, 423] width 0 height 0
click at [344, 434] on input "radio" at bounding box center [349, 428] width 11 height 11
radio input "true"
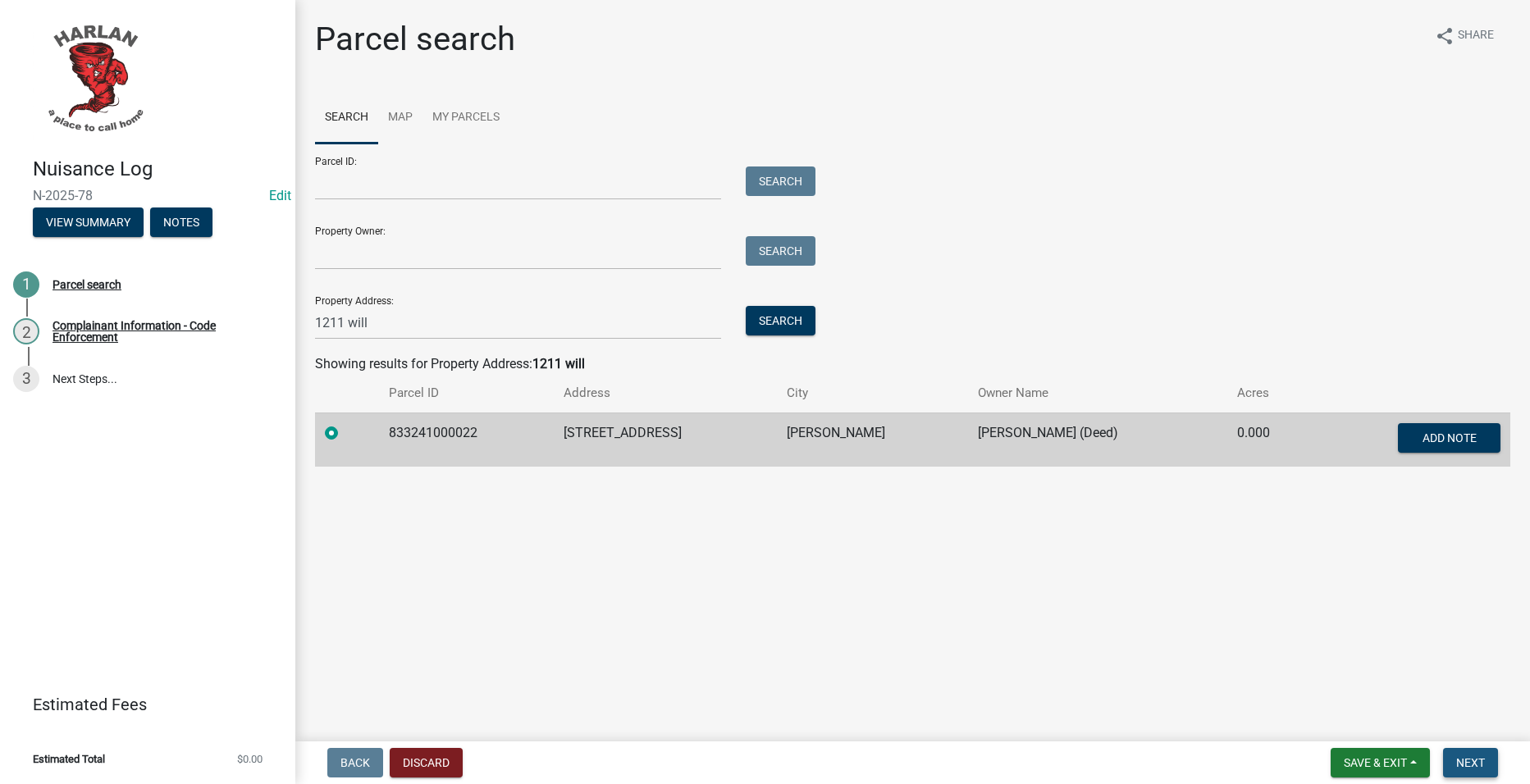
drag, startPoint x: 1480, startPoint y: 763, endPoint x: 1463, endPoint y: 750, distance: 21.4
click at [1477, 763] on span "Next" at bounding box center [1470, 763] width 29 height 13
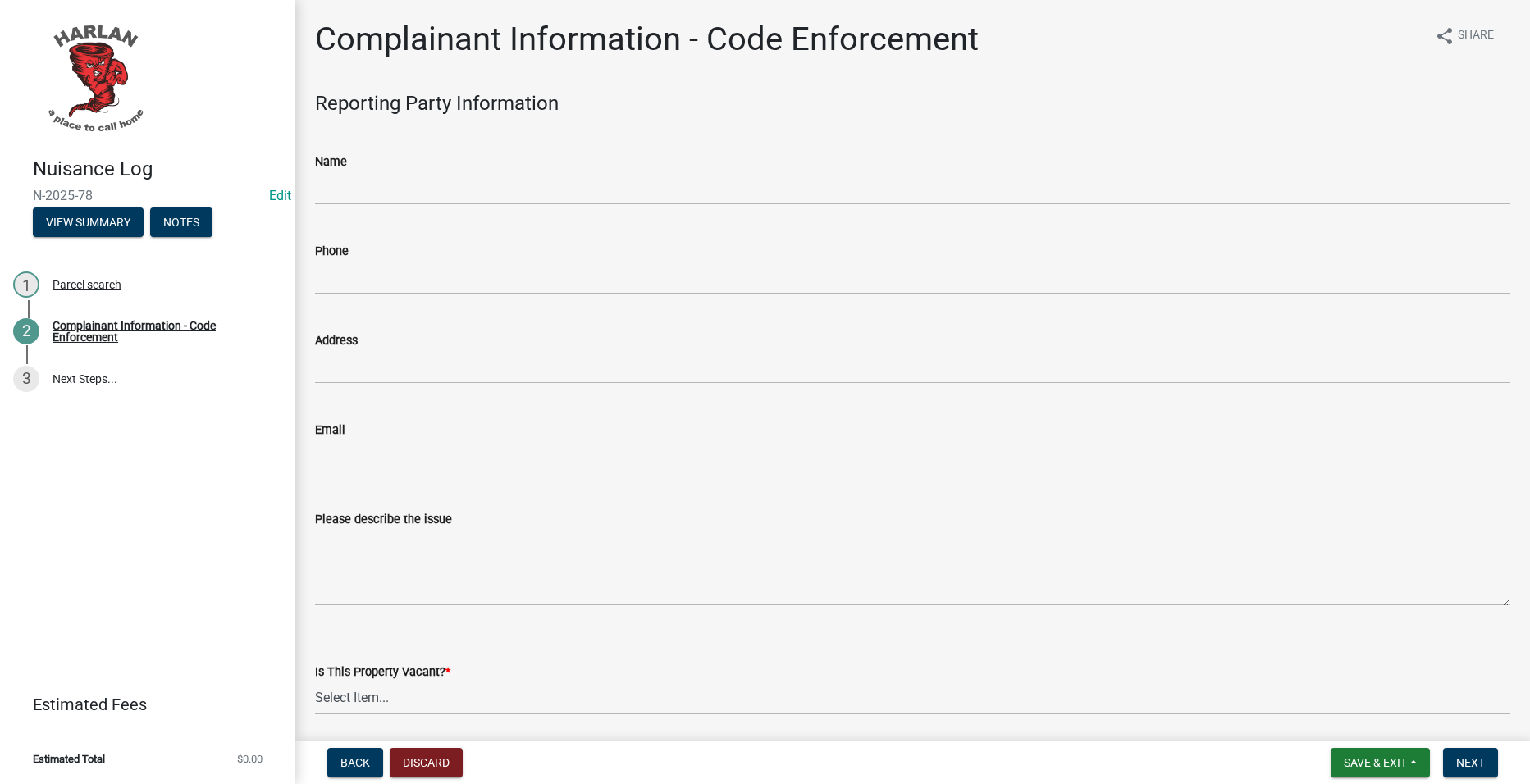
scroll to position [410, 0]
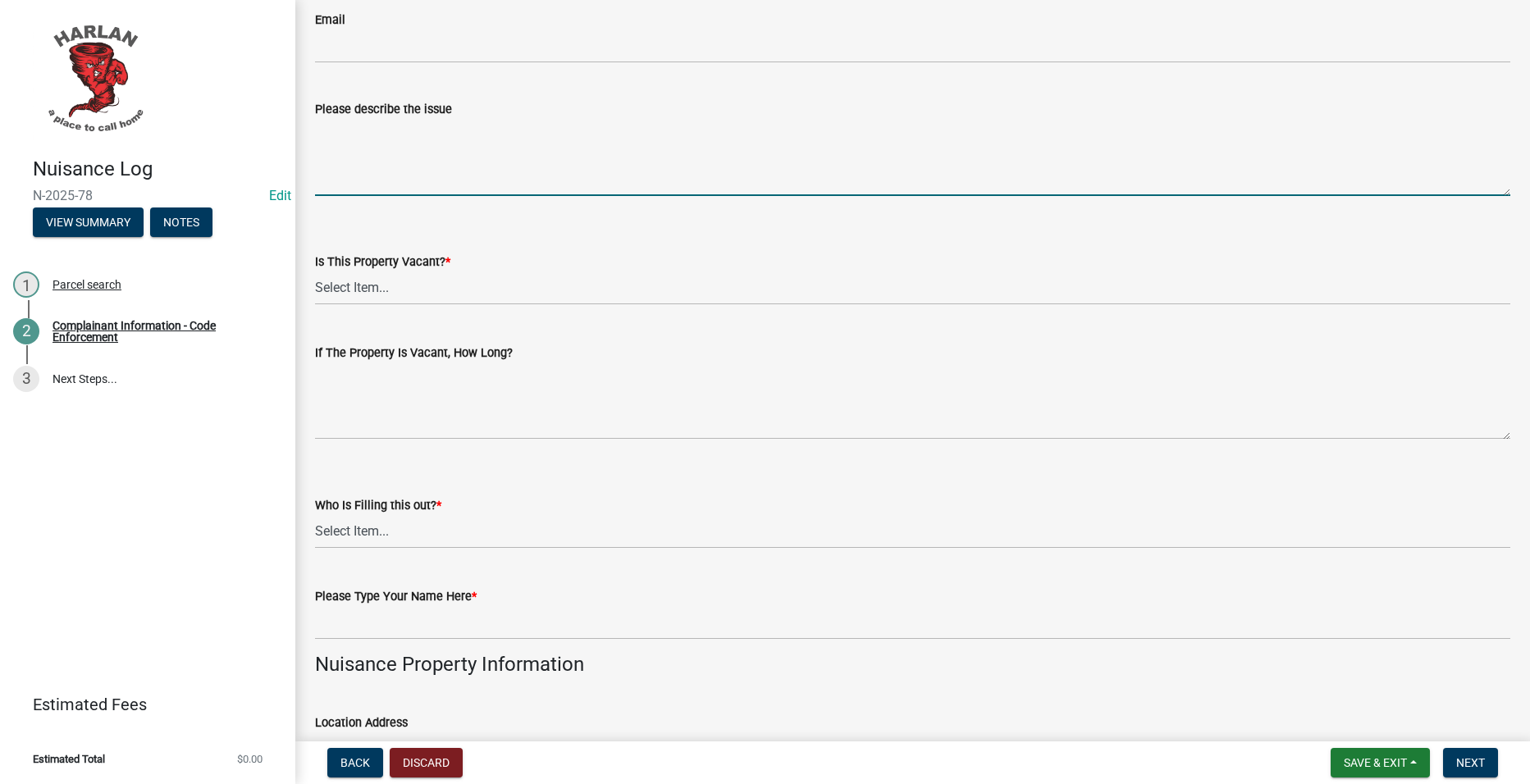
click at [455, 135] on textarea "Please describe the issue" at bounding box center [913, 158] width 1195 height 77
type textarea "Tall Flowers in the R-O-W"
drag, startPoint x: 464, startPoint y: 271, endPoint x: 459, endPoint y: 289, distance: 18.7
click at [464, 271] on select "Select Item... Yes No Unsure" at bounding box center [913, 288] width 1195 height 34
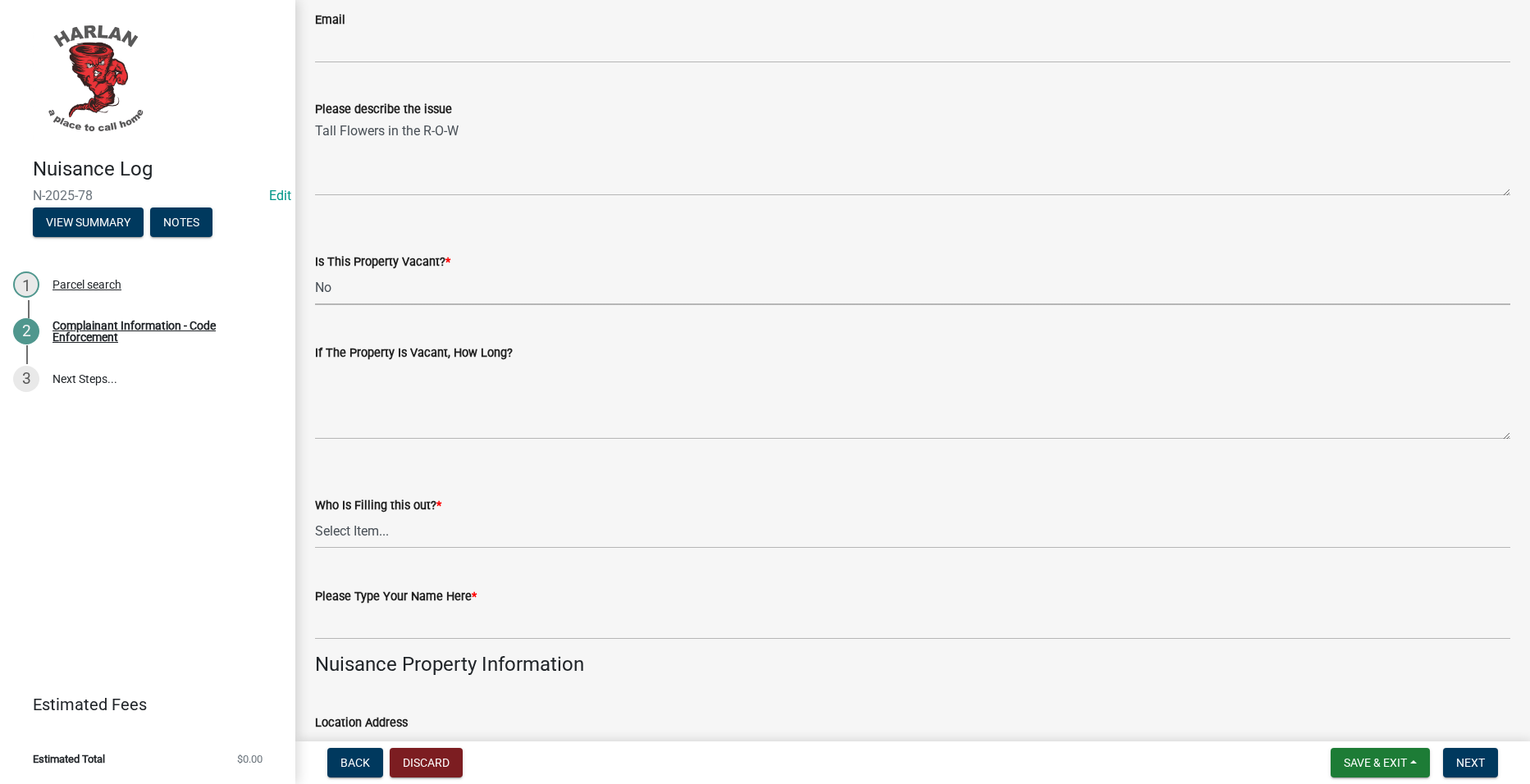
click at [315, 271] on select "Select Item... Yes No Unsure" at bounding box center [913, 288] width 1195 height 34
select select "2b031967-1898-484b-be92-fd9252f4726f"
drag, startPoint x: 401, startPoint y: 520, endPoint x: 408, endPoint y: 551, distance: 31.8
click at [401, 520] on select "Select Item... [GEOGRAPHIC_DATA] 83-25" at bounding box center [913, 532] width 1195 height 34
click at [315, 515] on select "Select Item... [GEOGRAPHIC_DATA] 83-25" at bounding box center [913, 532] width 1195 height 34
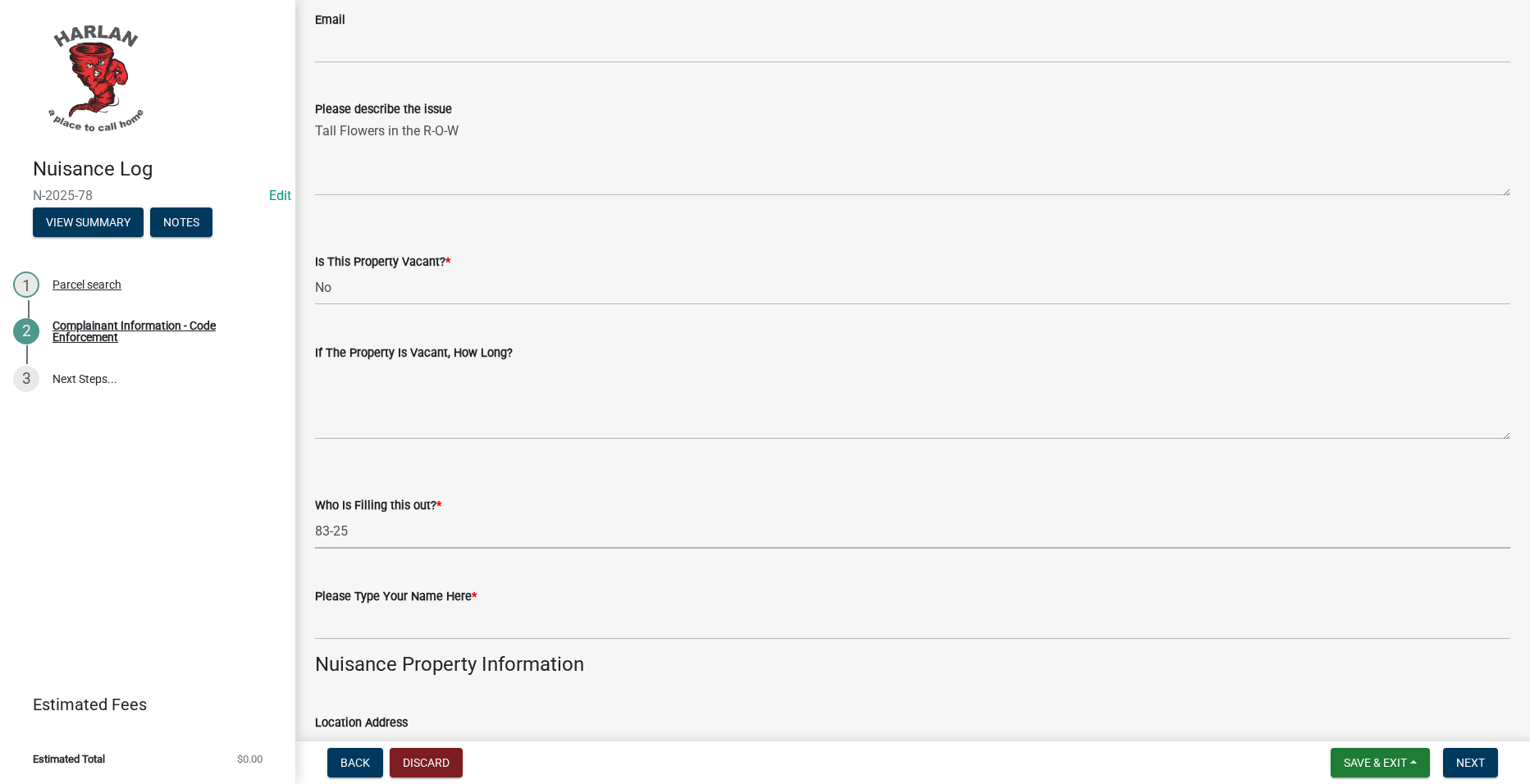
select select "c036b1b8-0d0a-4718-af47-3855d29bc181"
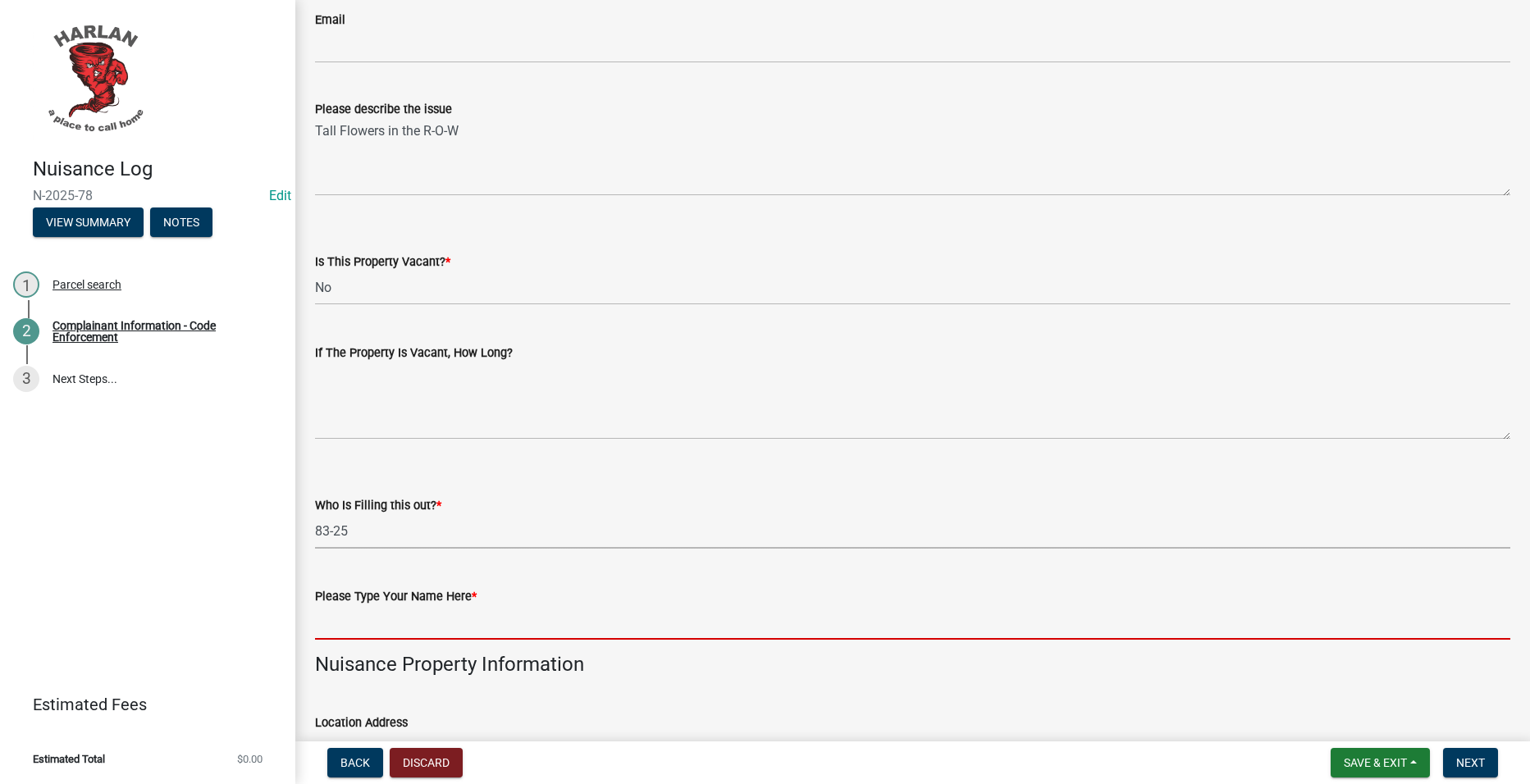
click at [414, 627] on input "Please Type Your Name Here *" at bounding box center [913, 623] width 1195 height 34
type input "25"
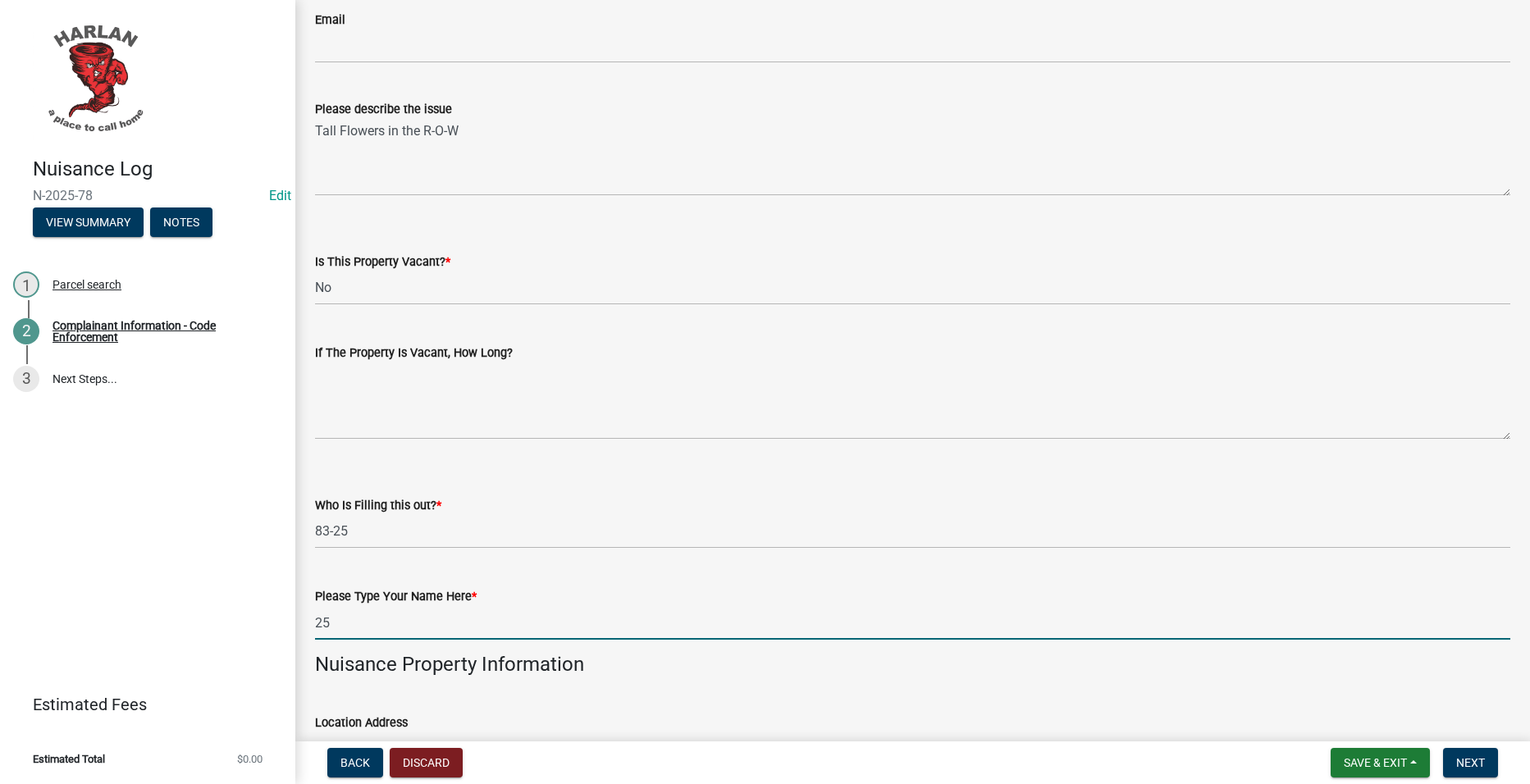
type input "[PERSON_NAME]"
type input "[PHONE_NUMBER]"
type input "Tenant"
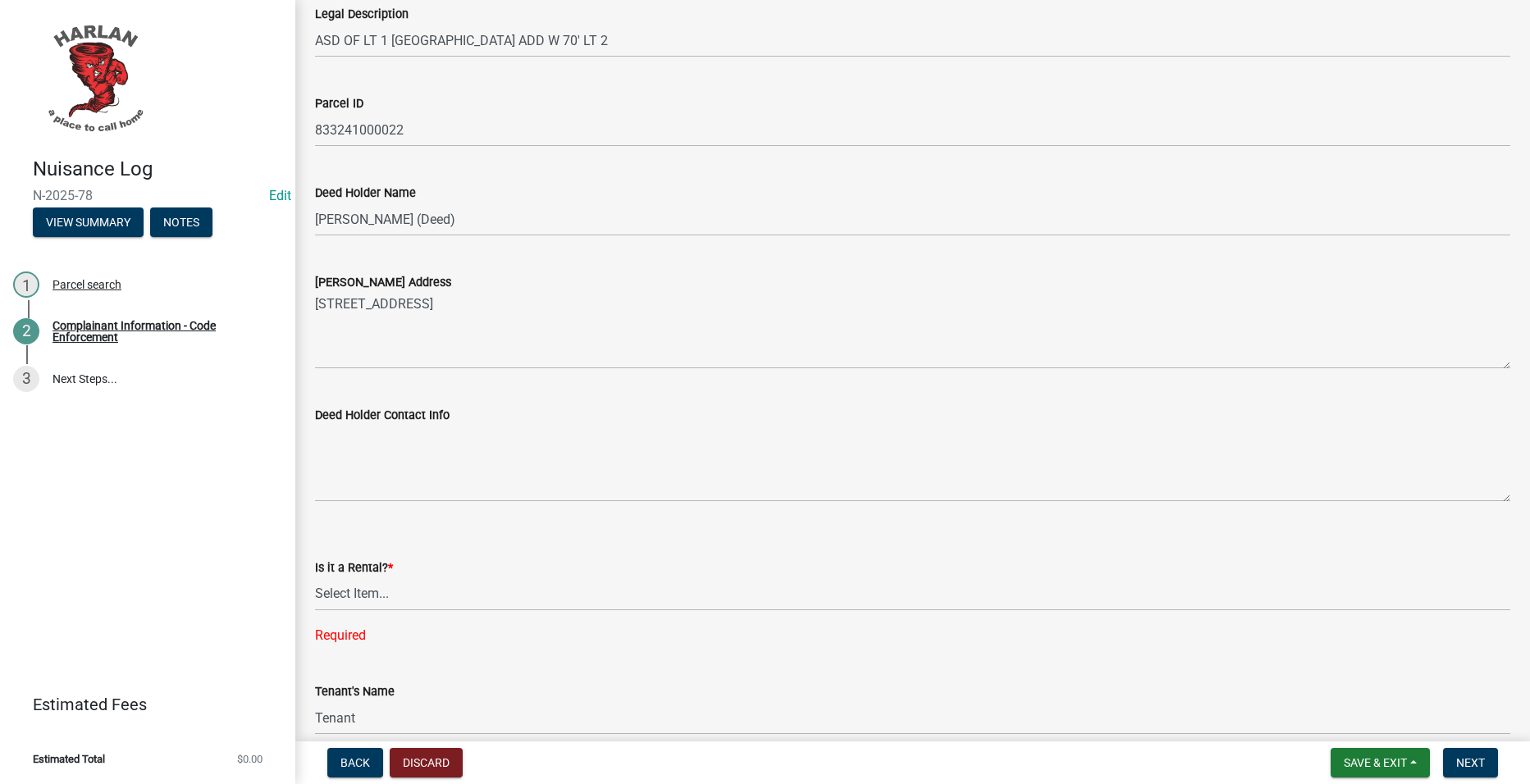
scroll to position [1805, 0]
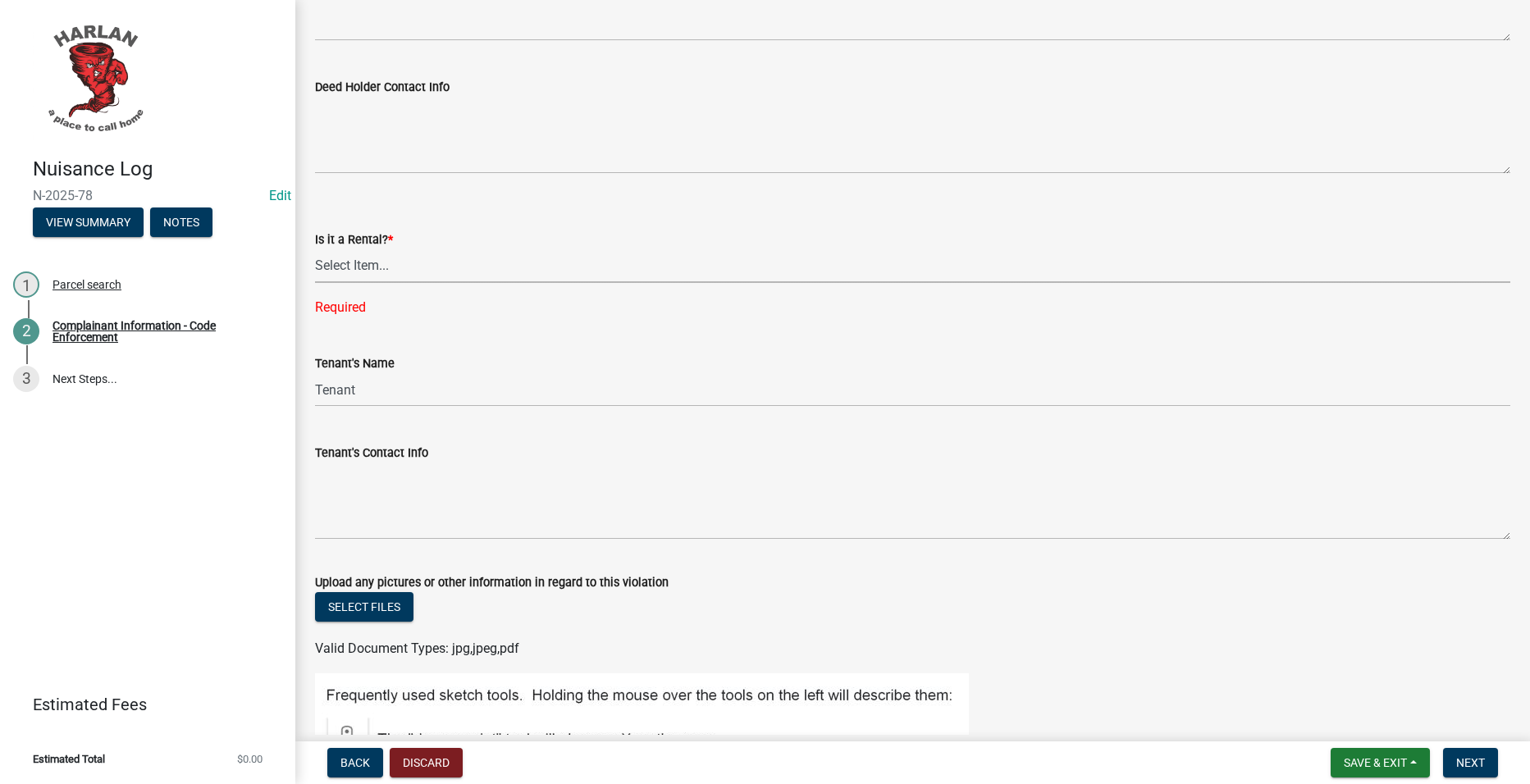
click at [417, 252] on select "Select Item... Yes No" at bounding box center [913, 265] width 1195 height 34
click at [315, 249] on select "Select Item... Yes No" at bounding box center [913, 265] width 1195 height 34
select select "db954dd5-c658-4052-8664-ee6695e82e3a"
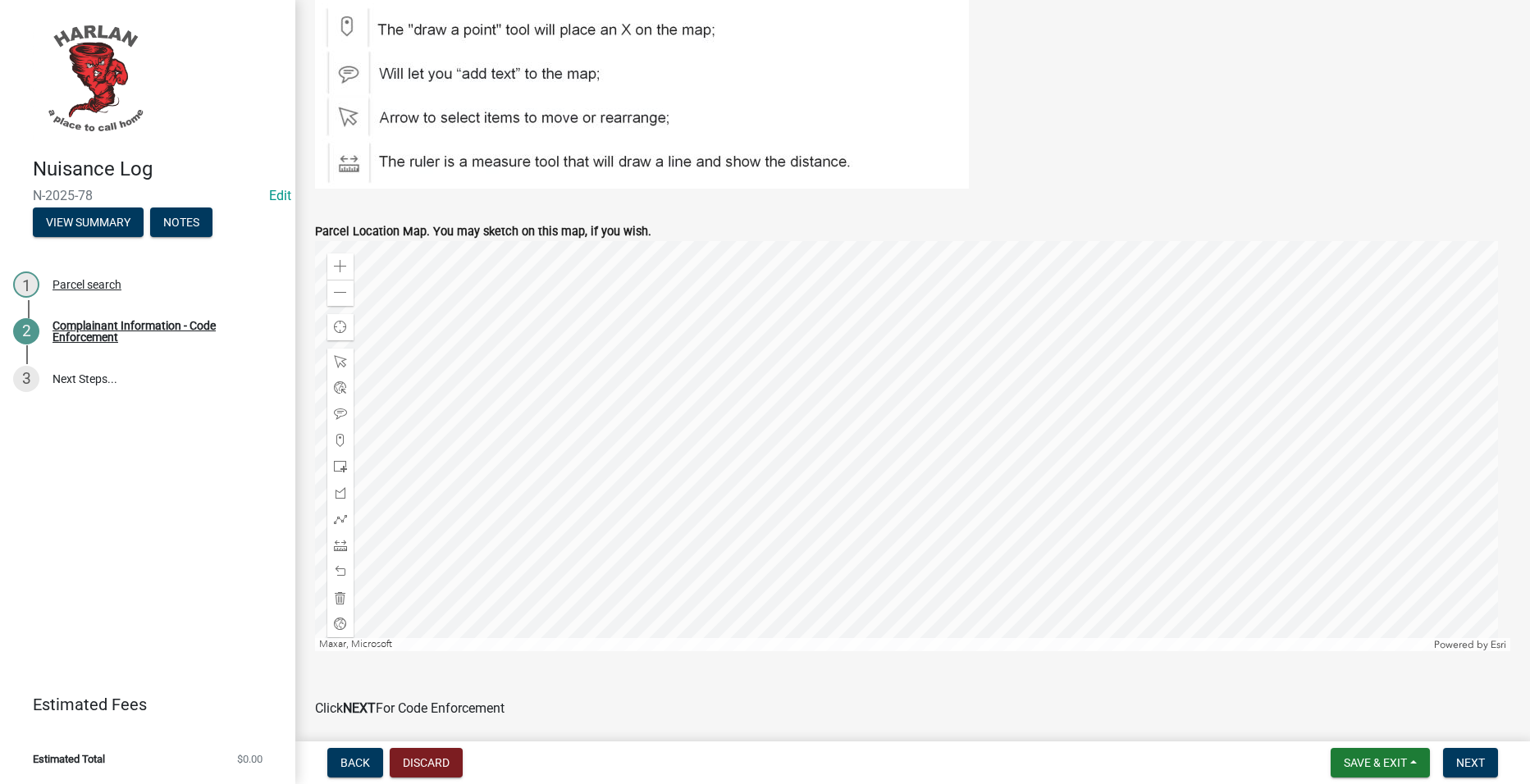
scroll to position [2542, 0]
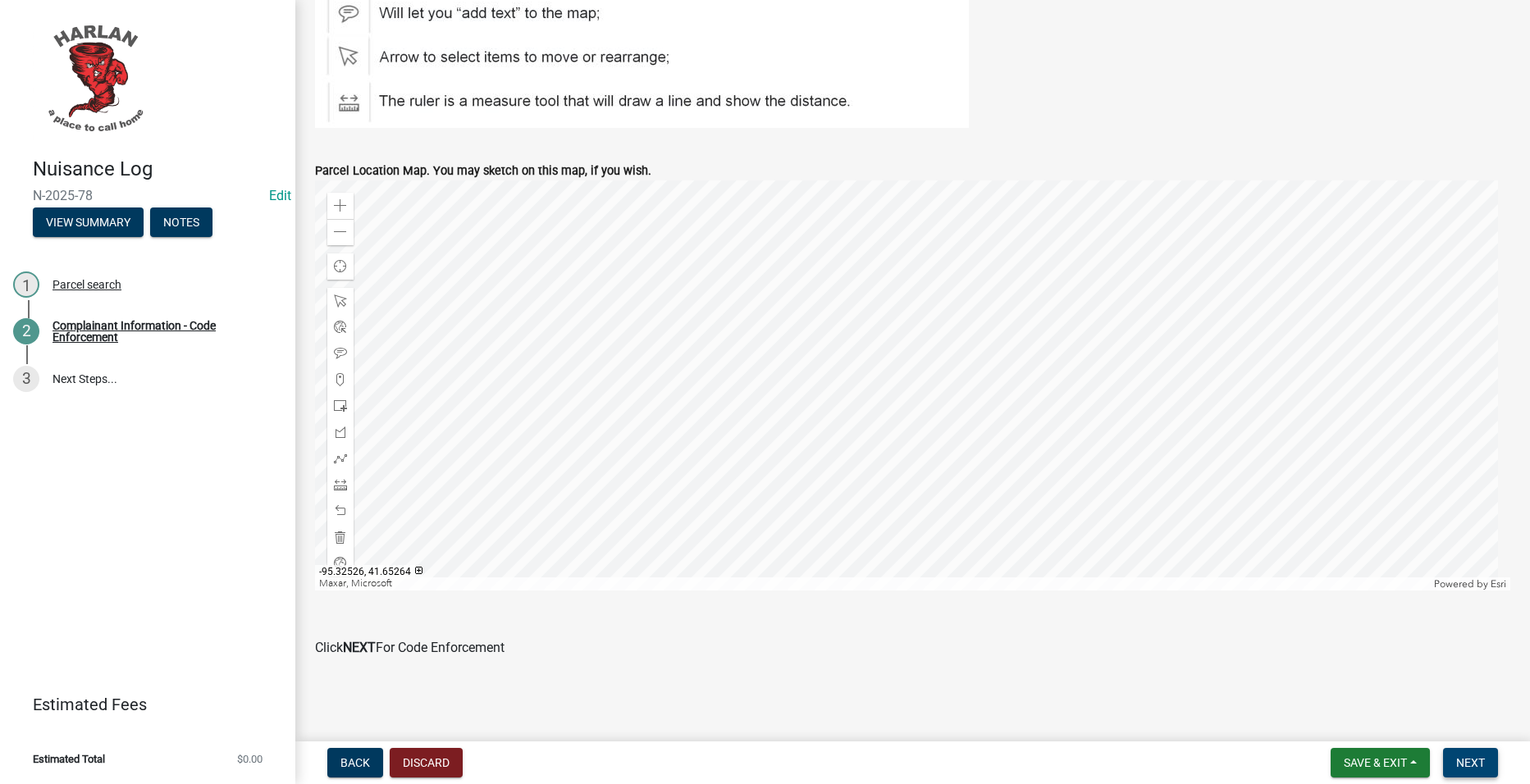
click at [1475, 754] on button "Next" at bounding box center [1470, 763] width 55 height 30
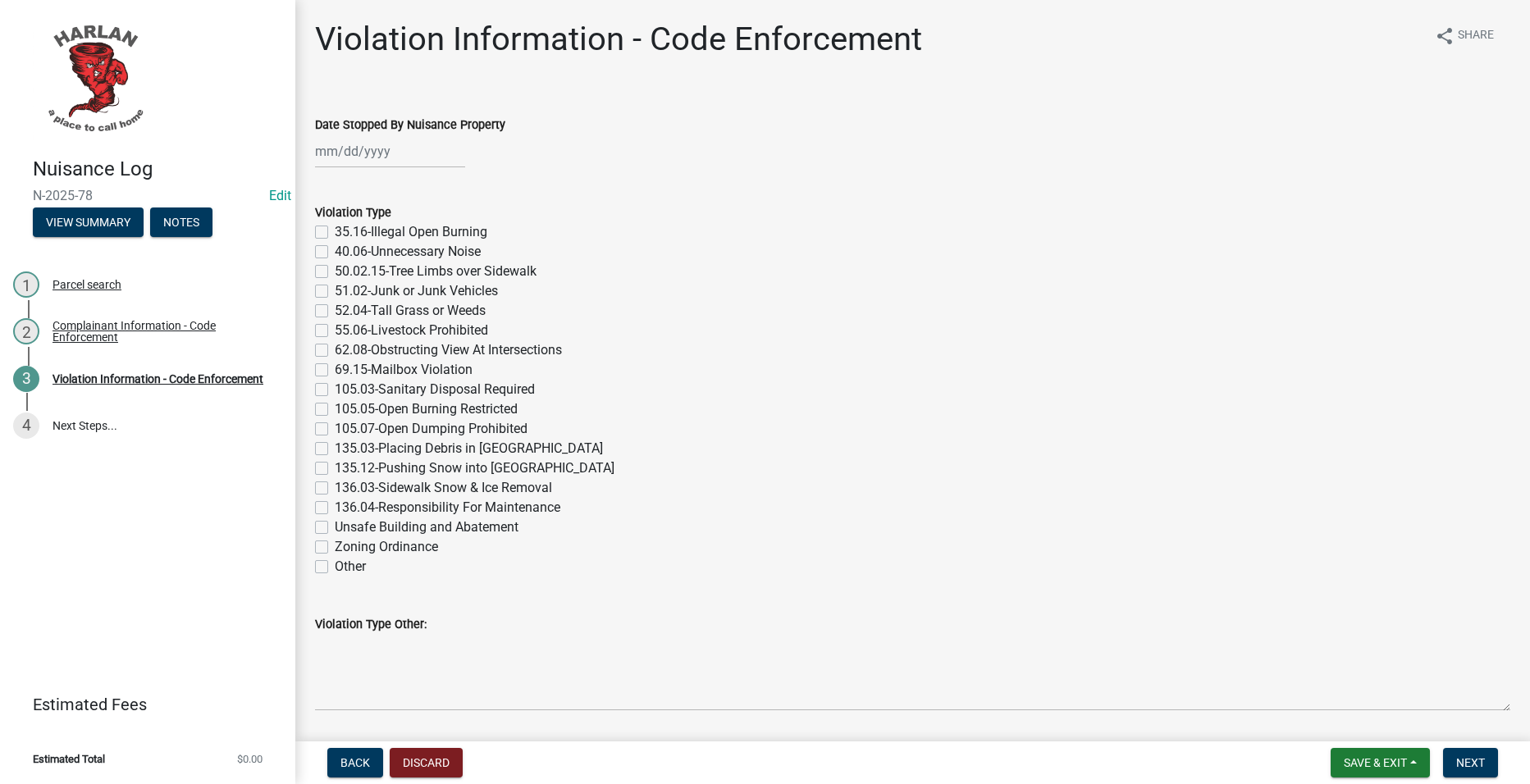
select select "8"
select select "2025"
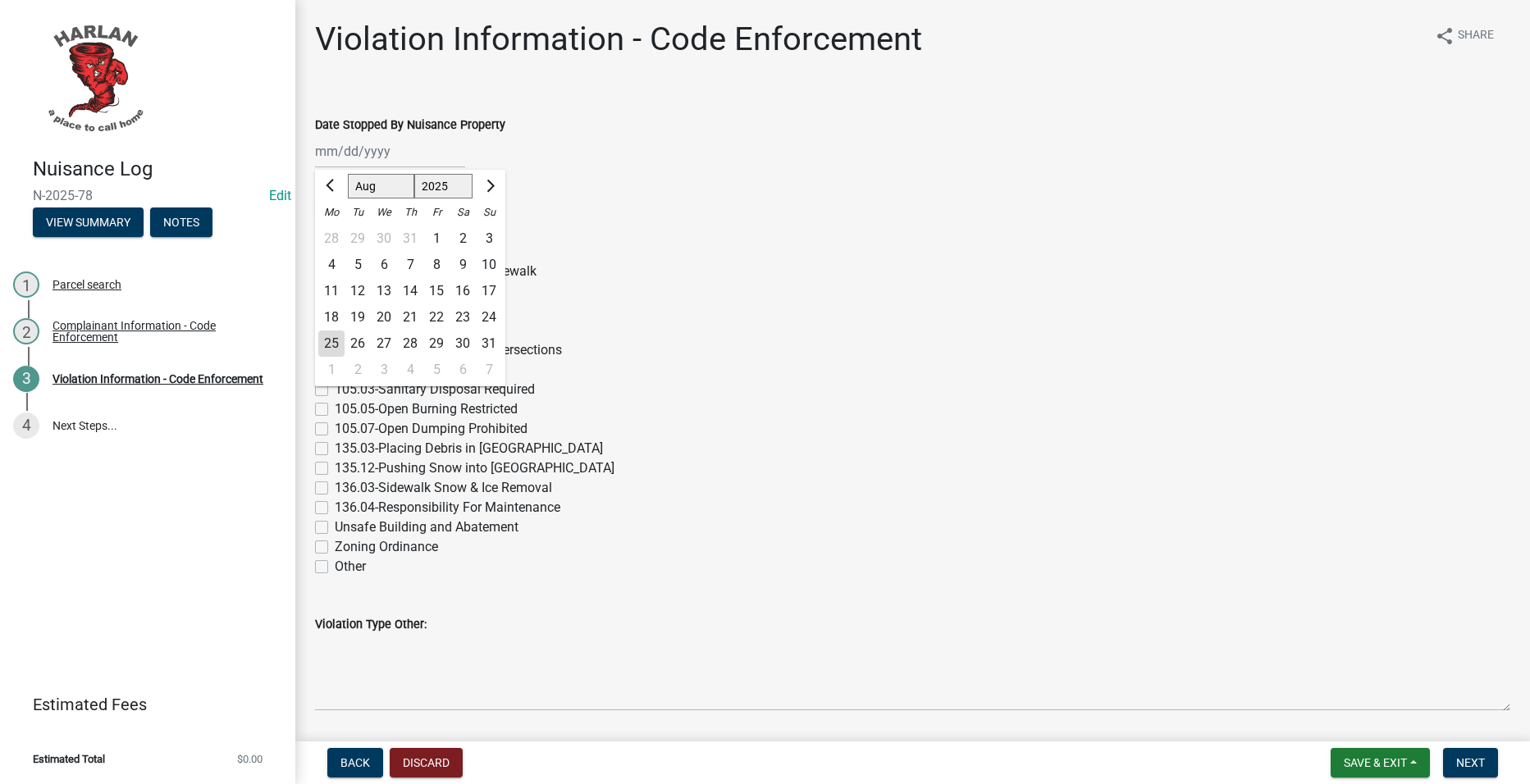
click at [392, 144] on div "[PERSON_NAME] Feb Mar Apr [PERSON_NAME][DATE] Oct Nov [DATE] 1526 1527 1528 152…" at bounding box center [390, 151] width 150 height 34
click at [338, 307] on div "18" at bounding box center [331, 317] width 26 height 26
type input "[DATE]"
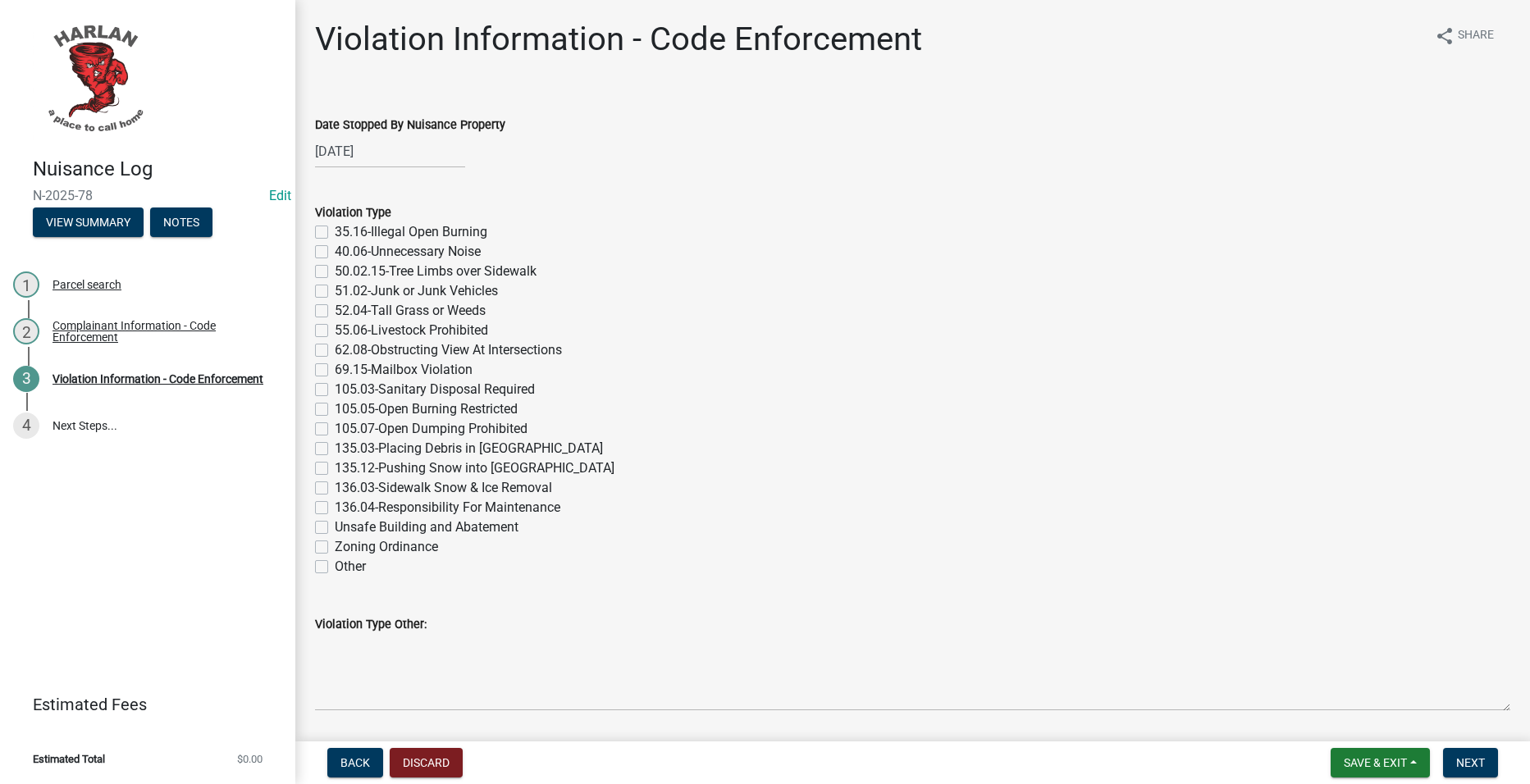
click at [469, 302] on label "52.04-Tall Grass or Weeds" at bounding box center [410, 311] width 151 height 20
click at [345, 302] on input "52.04-Tall Grass or Weeds" at bounding box center [340, 306] width 11 height 11
checkbox input "true"
checkbox input "false"
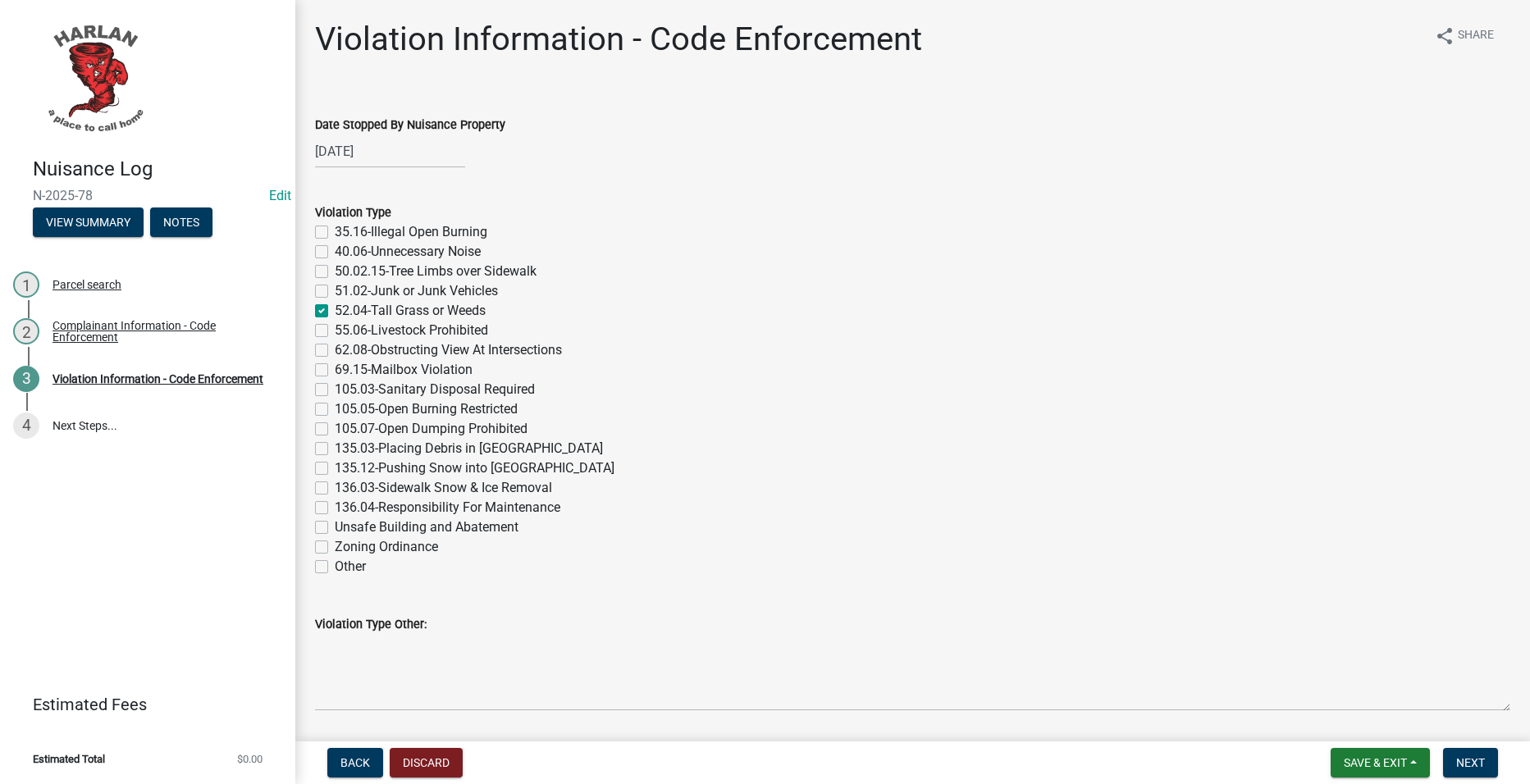
checkbox input "false"
checkbox input "true"
checkbox input "false"
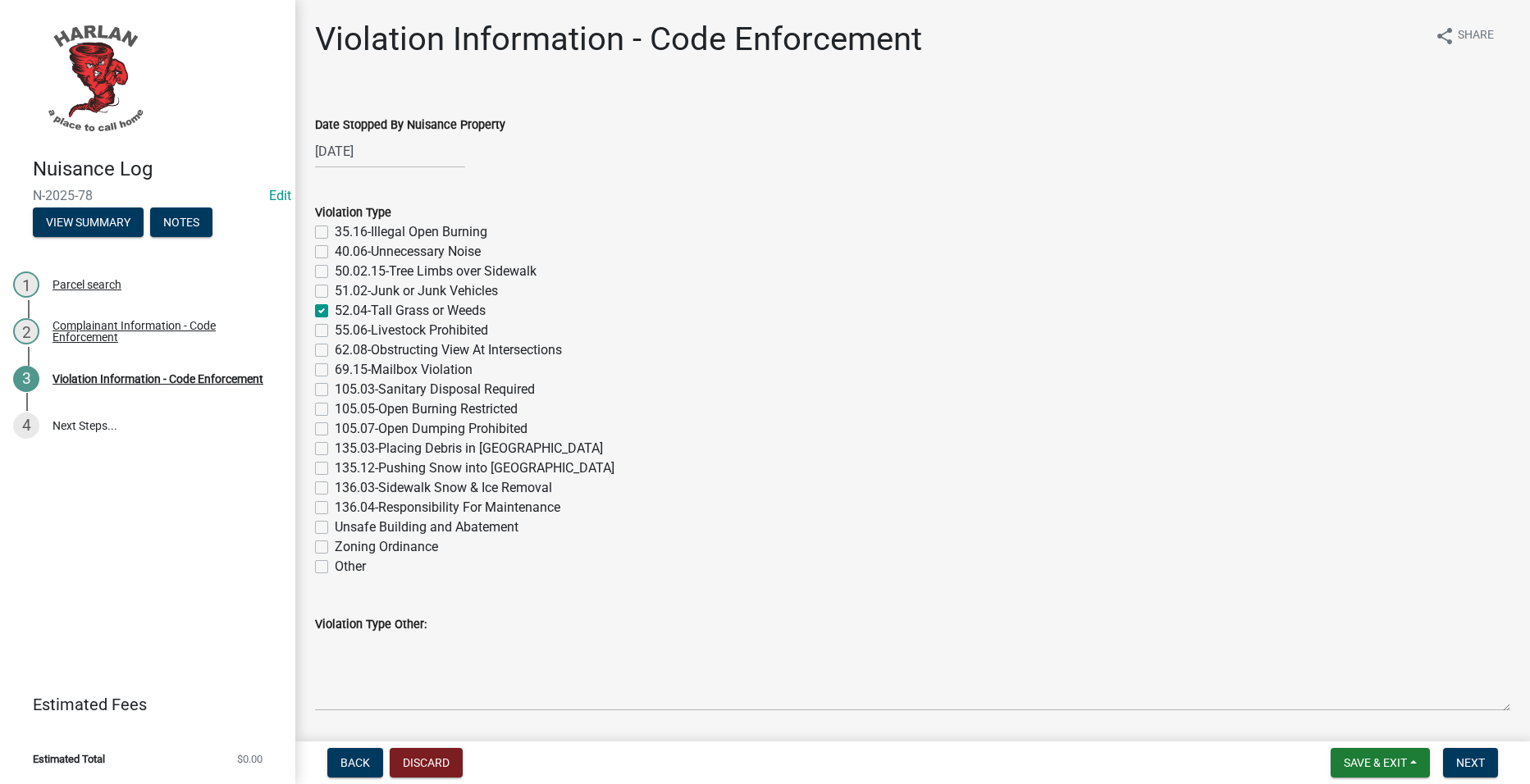
checkbox input "false"
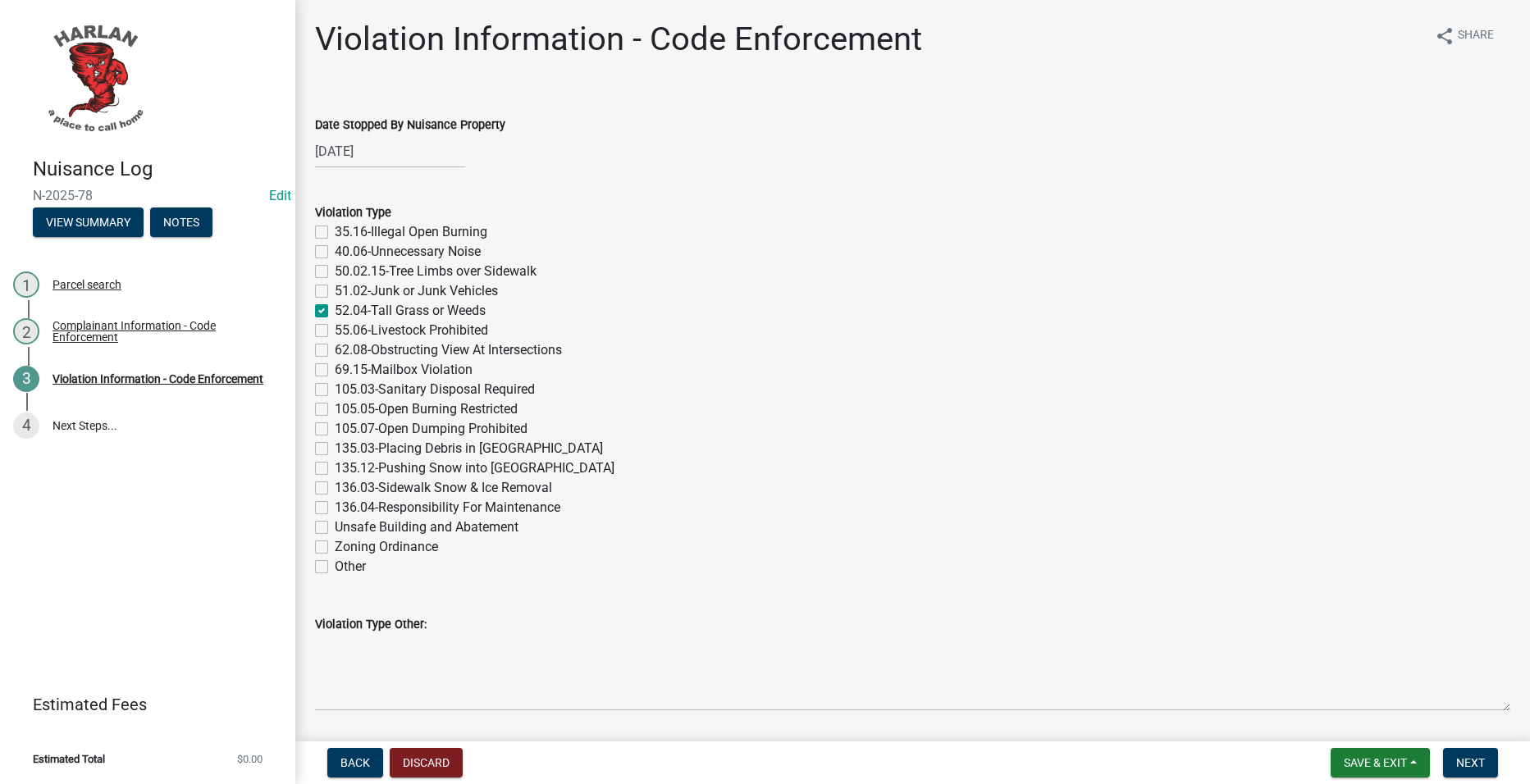
checkbox input "false"
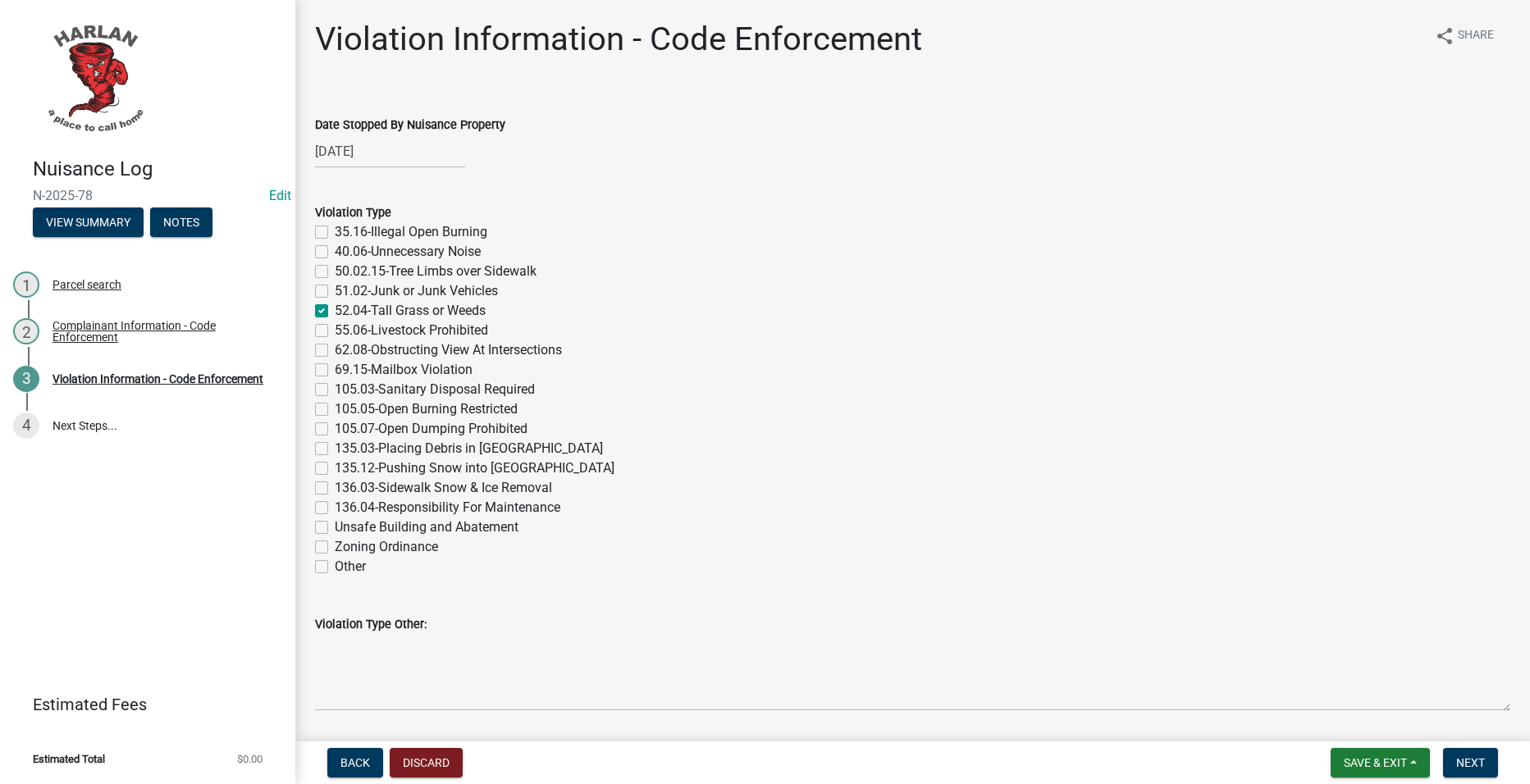
checkbox input "false"
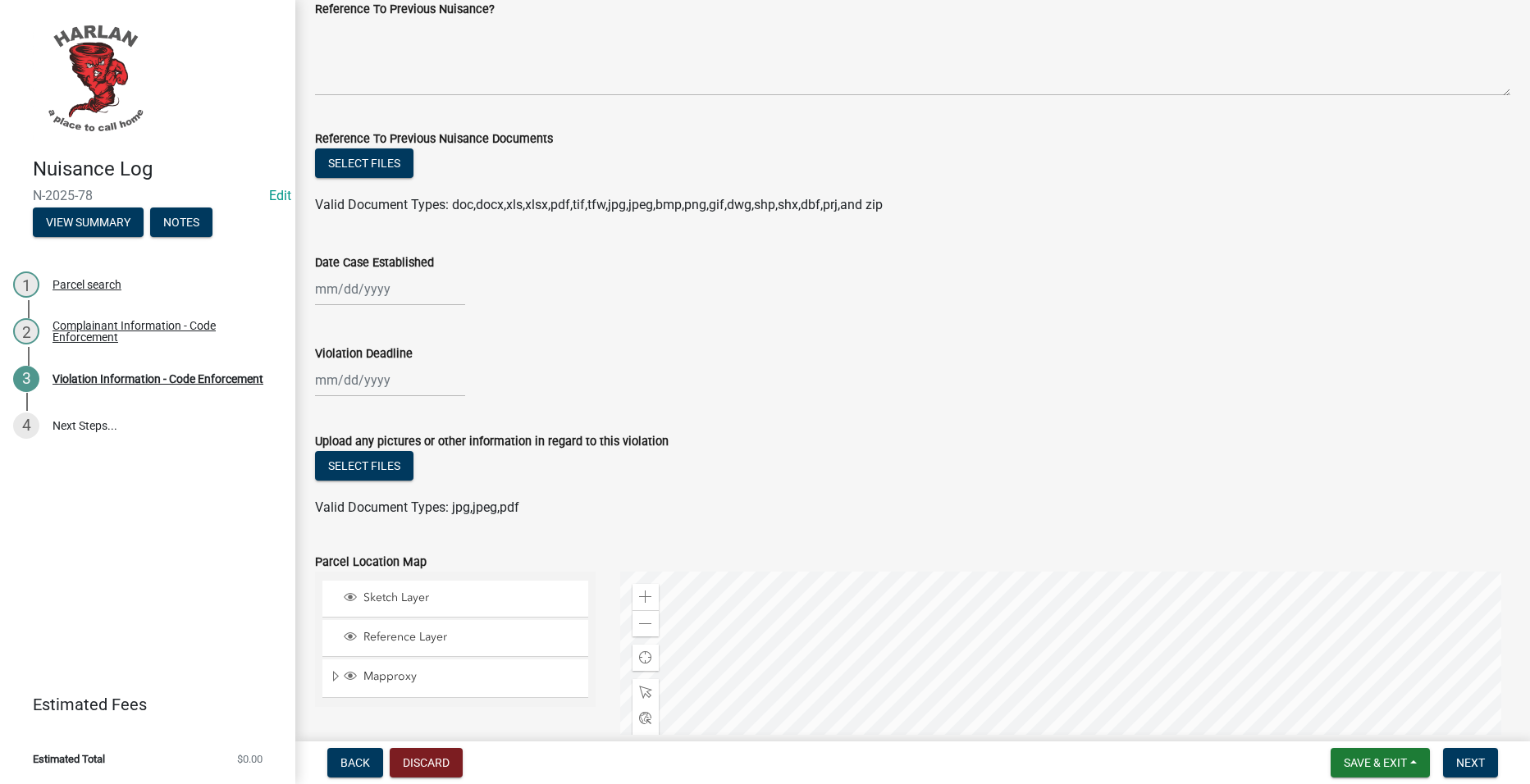
scroll to position [1148, 0]
click at [385, 294] on div at bounding box center [390, 287] width 150 height 34
select select "8"
select select "2025"
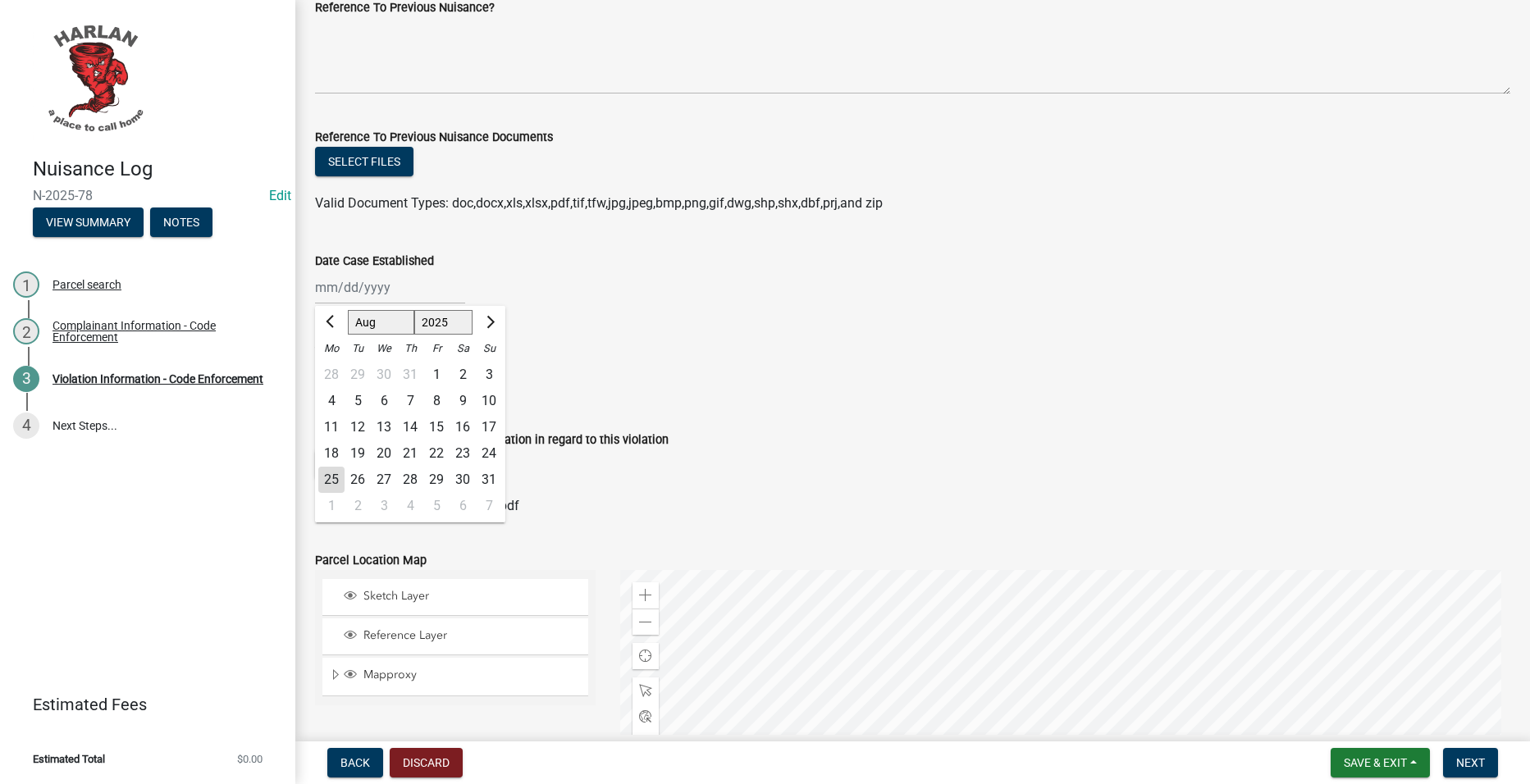
click at [330, 453] on div "18" at bounding box center [331, 454] width 26 height 26
type input "[DATE]"
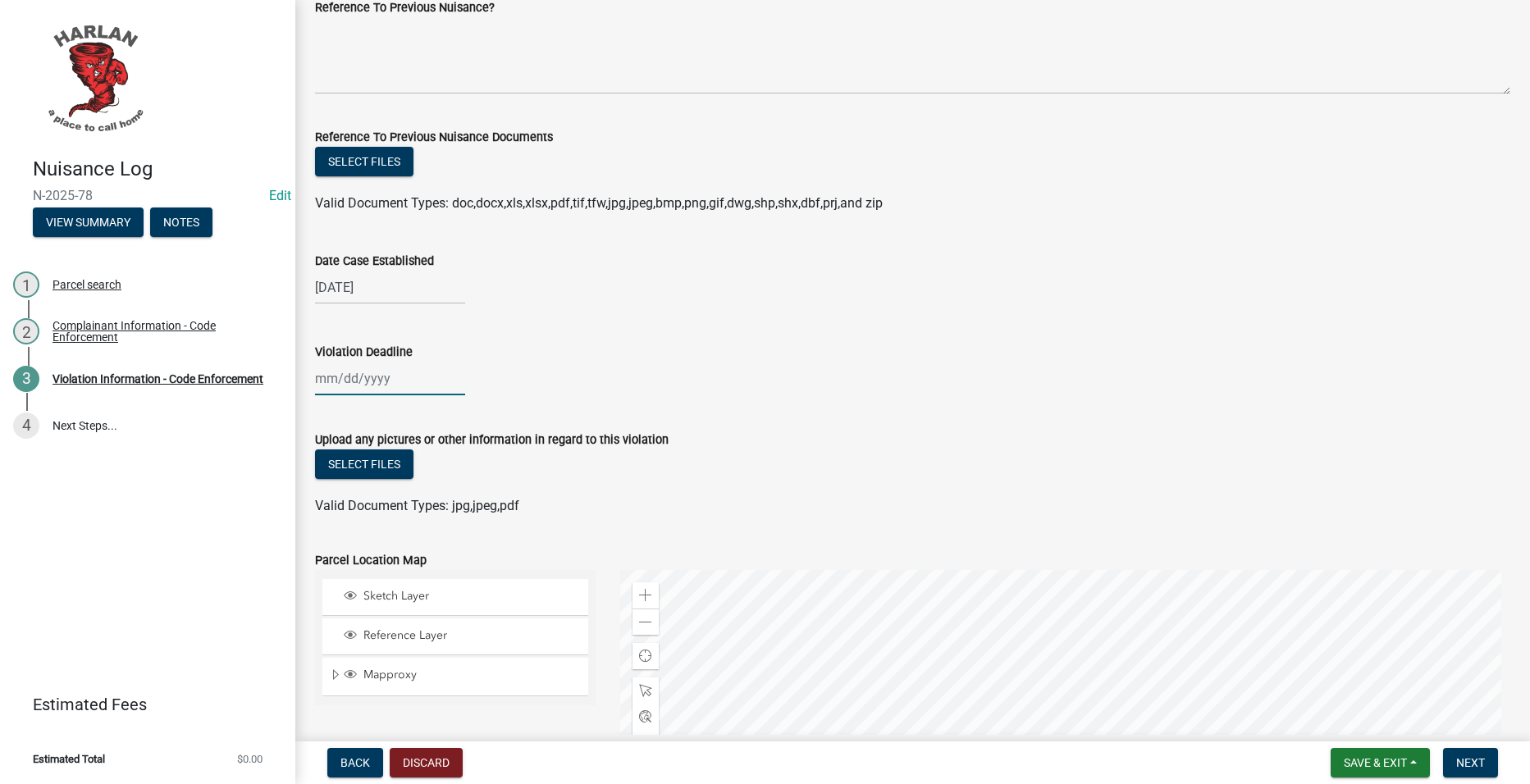
click at [381, 376] on div at bounding box center [390, 378] width 150 height 34
select select "8"
select select "2025"
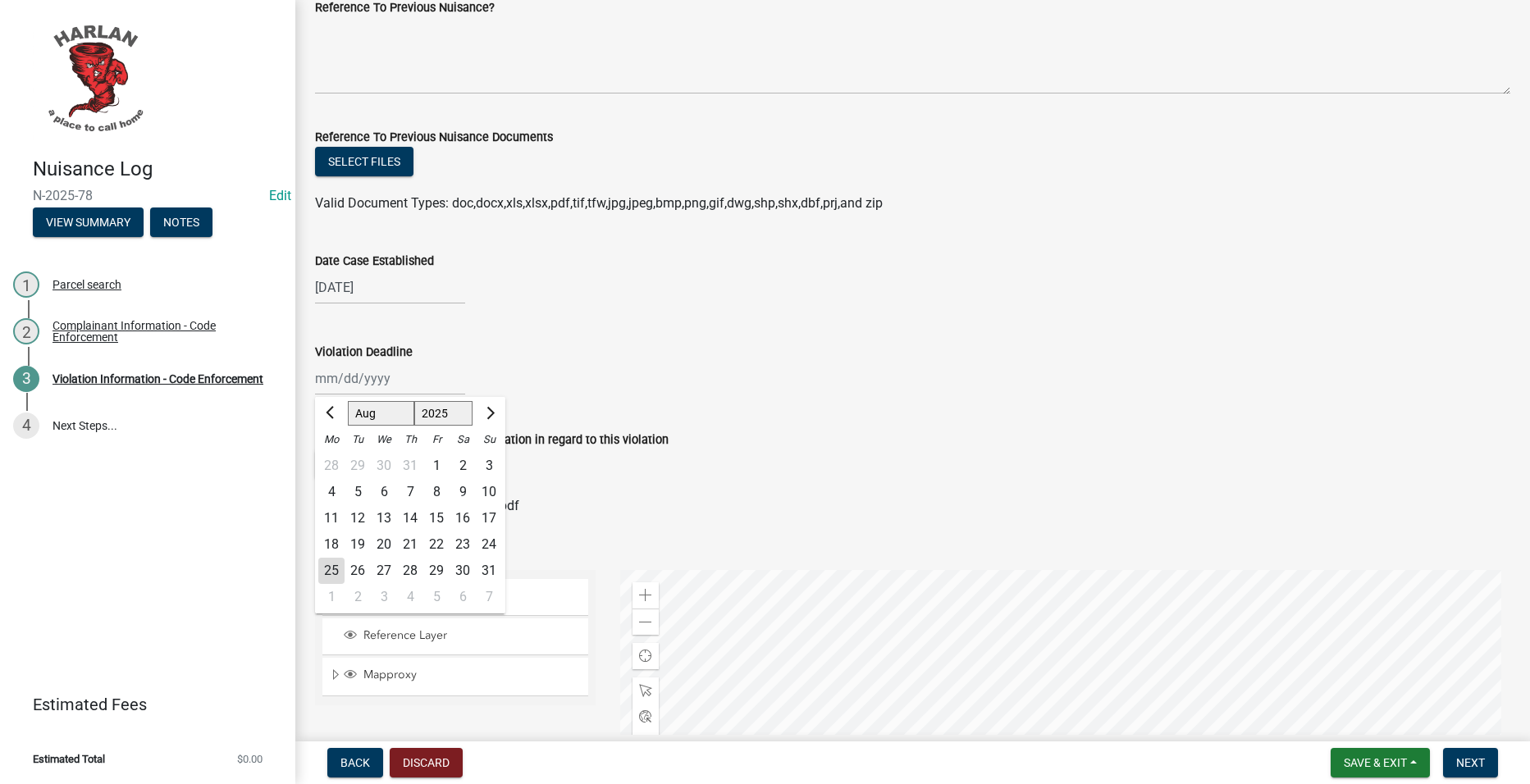
click at [330, 564] on div "25" at bounding box center [331, 571] width 26 height 26
type input "[DATE]"
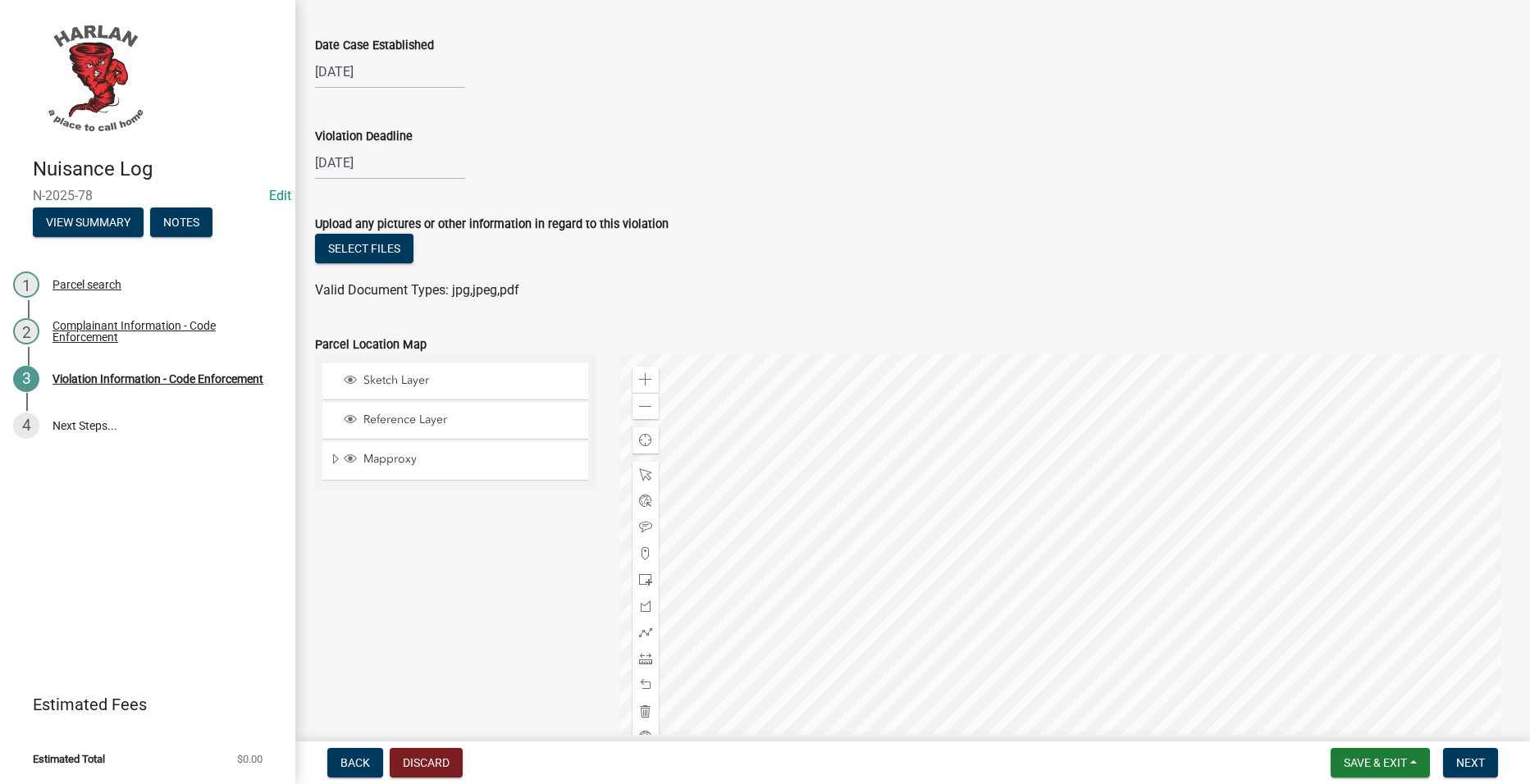
scroll to position [1558, 0]
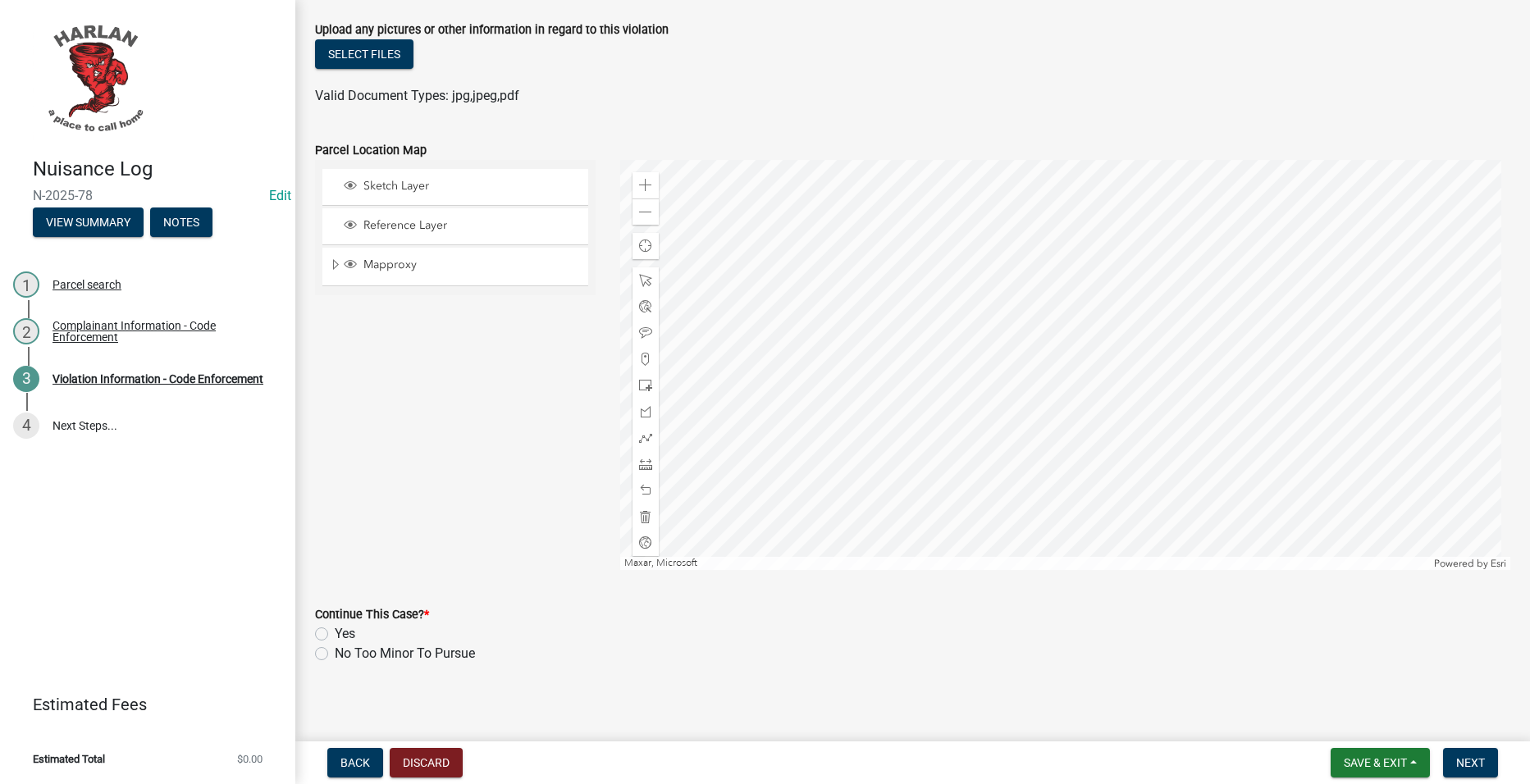
click at [345, 628] on label "Yes" at bounding box center [344, 634] width 21 height 20
click at [345, 628] on input "Yes" at bounding box center [340, 629] width 11 height 11
radio input "true"
drag, startPoint x: 1449, startPoint y: 762, endPoint x: 1435, endPoint y: 699, distance: 64.5
click at [1449, 761] on button "Next" at bounding box center [1470, 763] width 55 height 30
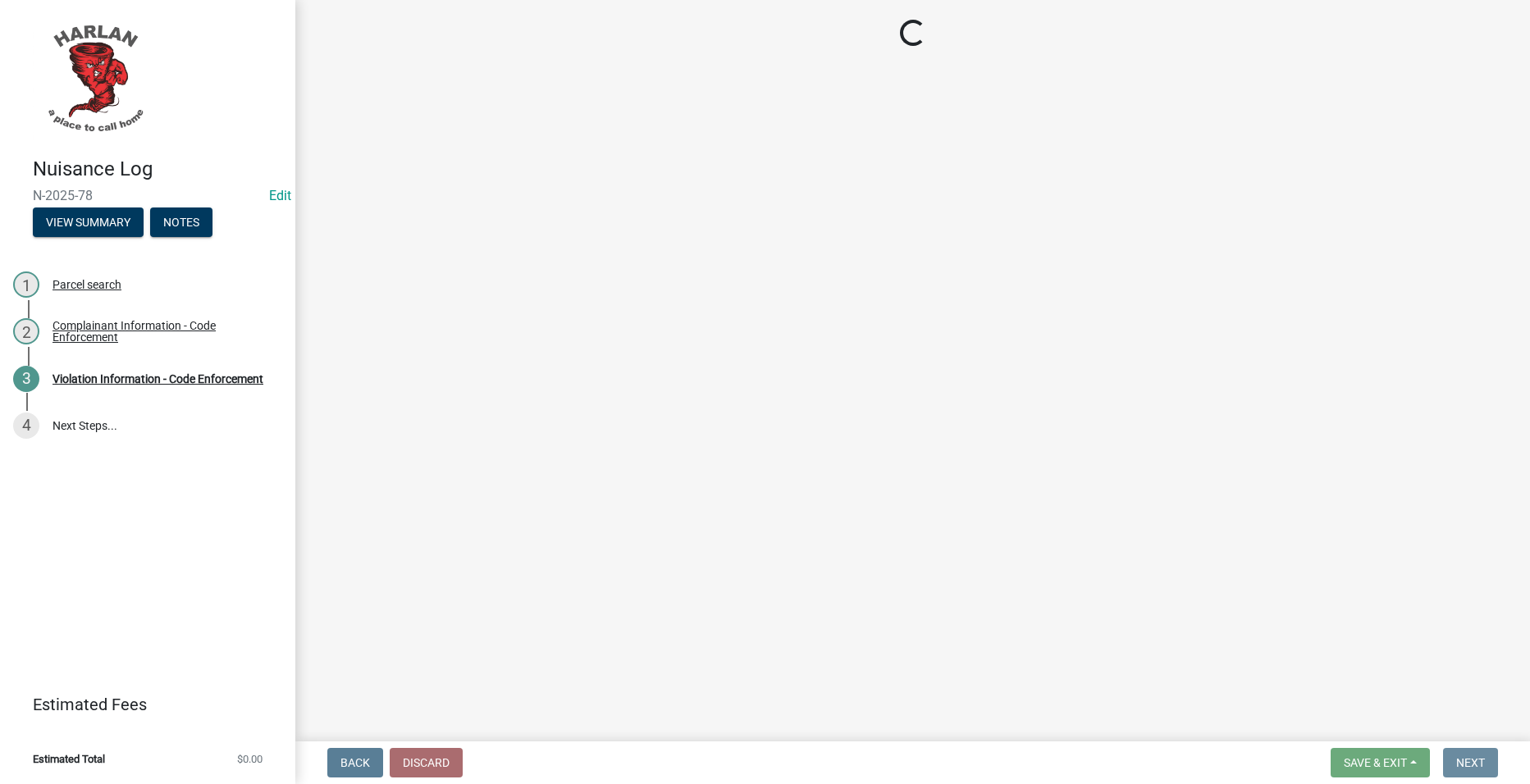
scroll to position [0, 0]
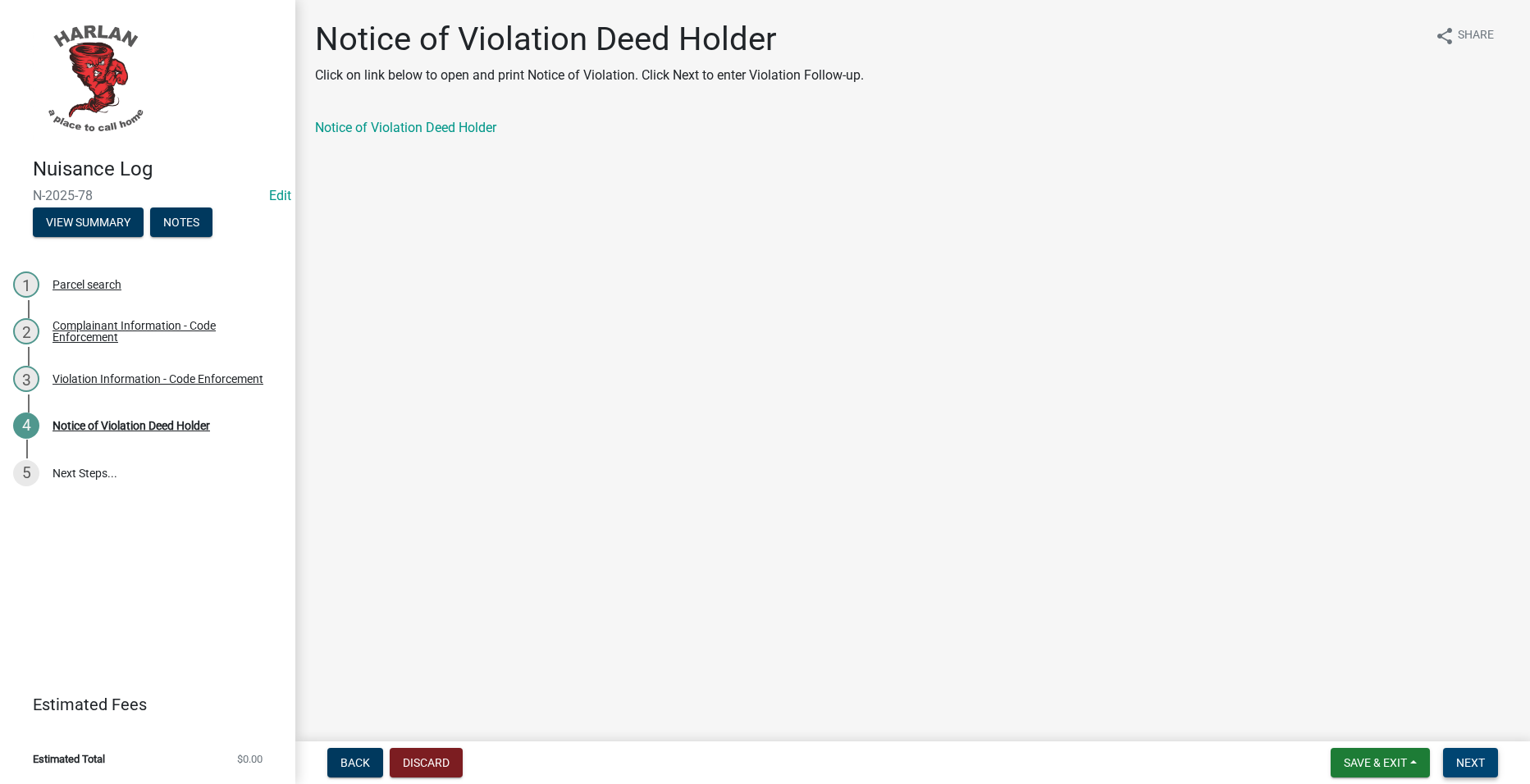
click at [1469, 754] on button "Next" at bounding box center [1470, 763] width 55 height 30
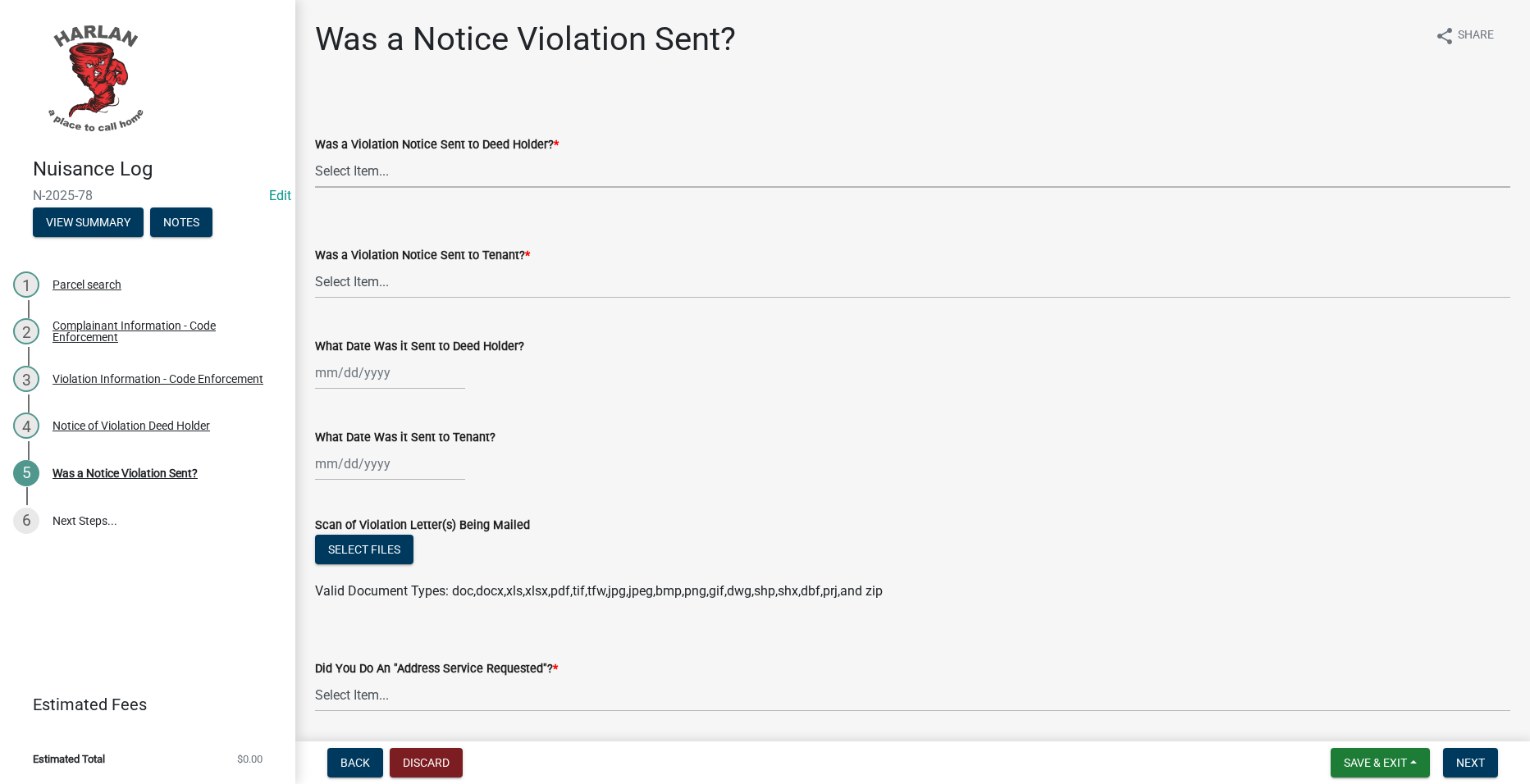
click at [357, 164] on select "Select Item... Yes No" at bounding box center [913, 171] width 1195 height 34
click at [315, 154] on select "Select Item... Yes No" at bounding box center [913, 171] width 1195 height 34
select select "293e99c7-44a0-45b5-b16f-7dd4030f98f0"
click at [390, 288] on select "Select Item... Yes No" at bounding box center [913, 281] width 1195 height 34
click at [315, 265] on select "Select Item... Yes No" at bounding box center [913, 281] width 1195 height 34
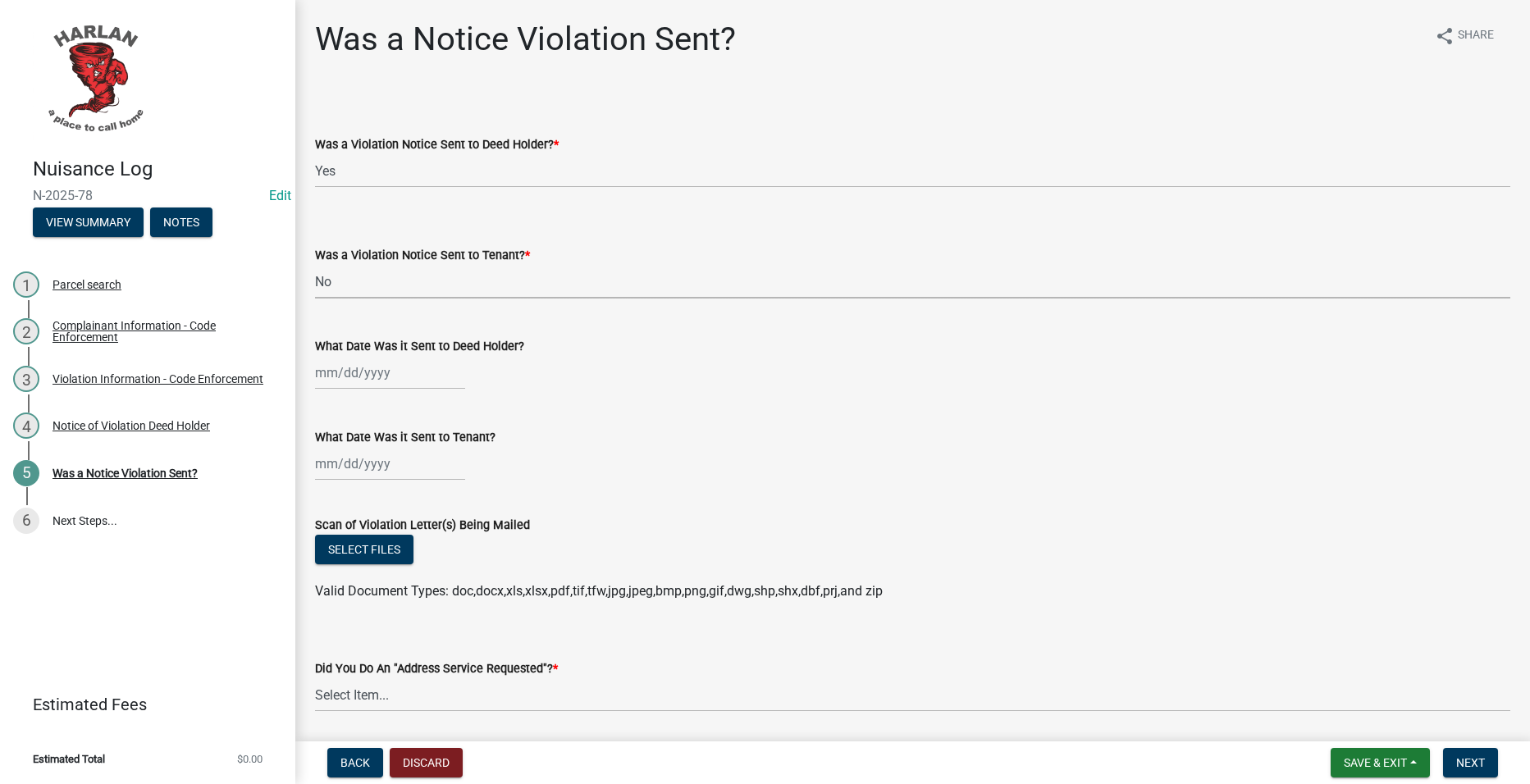
select select "6d9a1f9d-c155-414c-9ce3-cd60ff01aca6"
click at [398, 370] on div at bounding box center [390, 372] width 150 height 34
select select "8"
select select "2025"
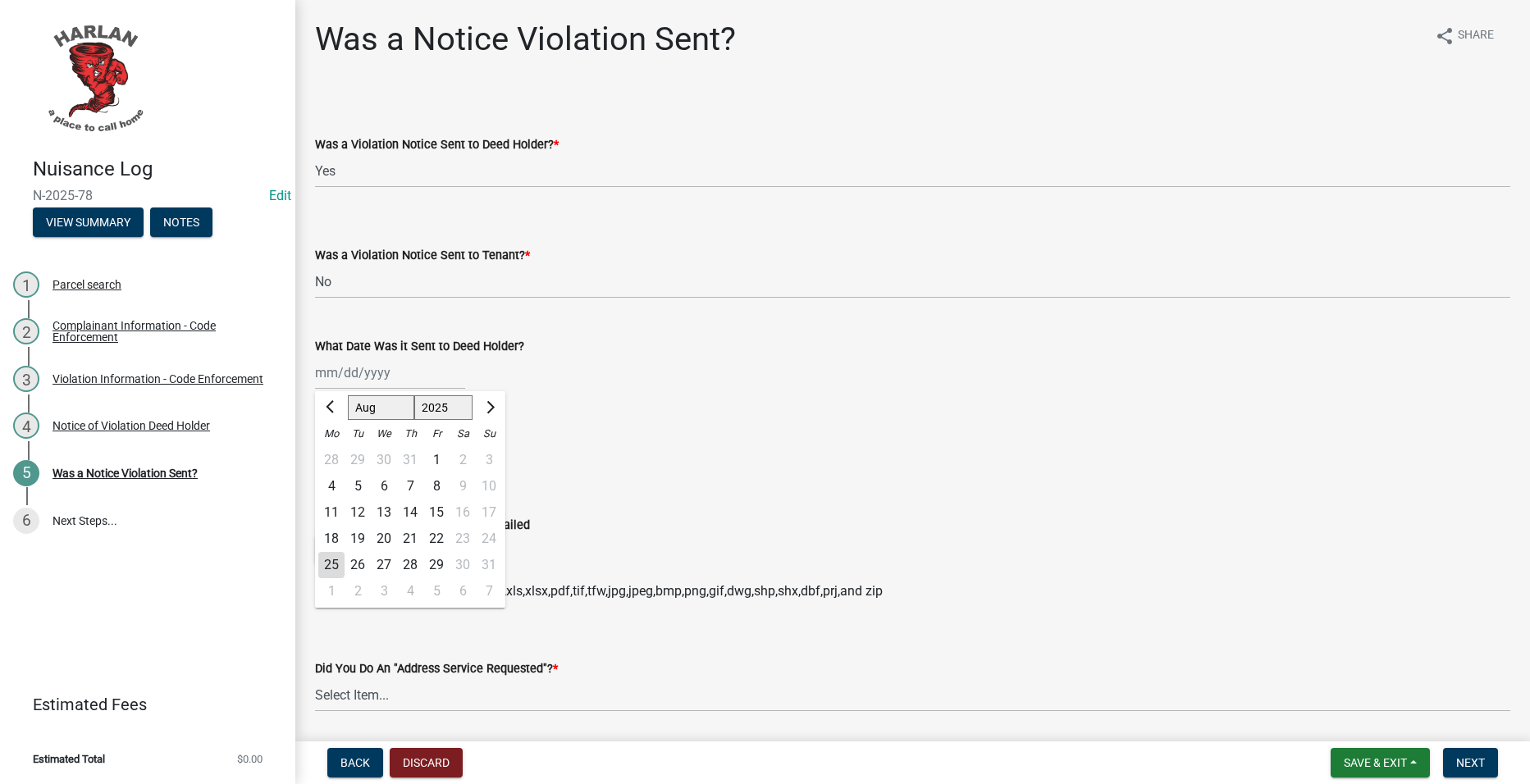
click at [333, 541] on div "18" at bounding box center [331, 539] width 26 height 26
type input "[DATE]"
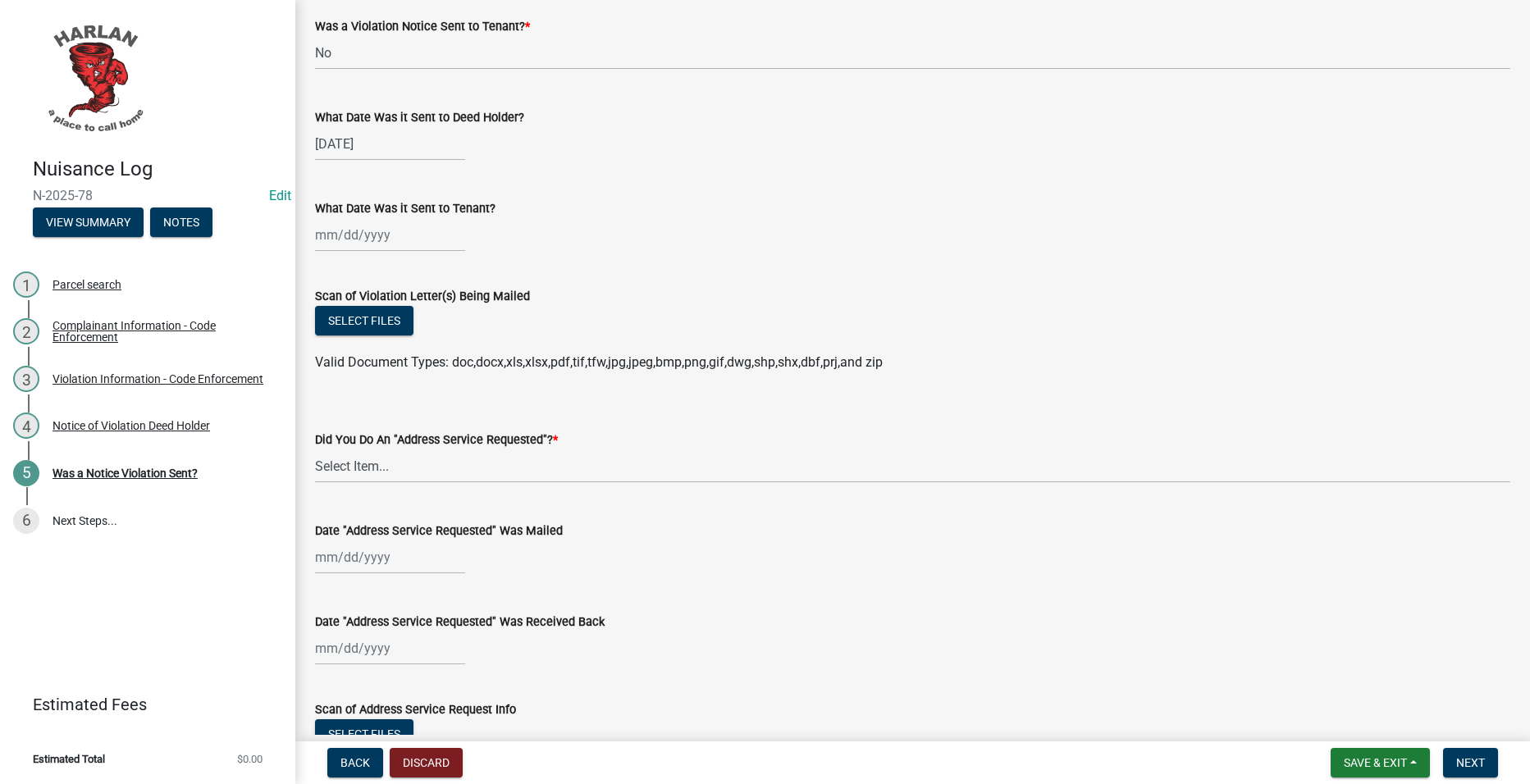
scroll to position [246, 0]
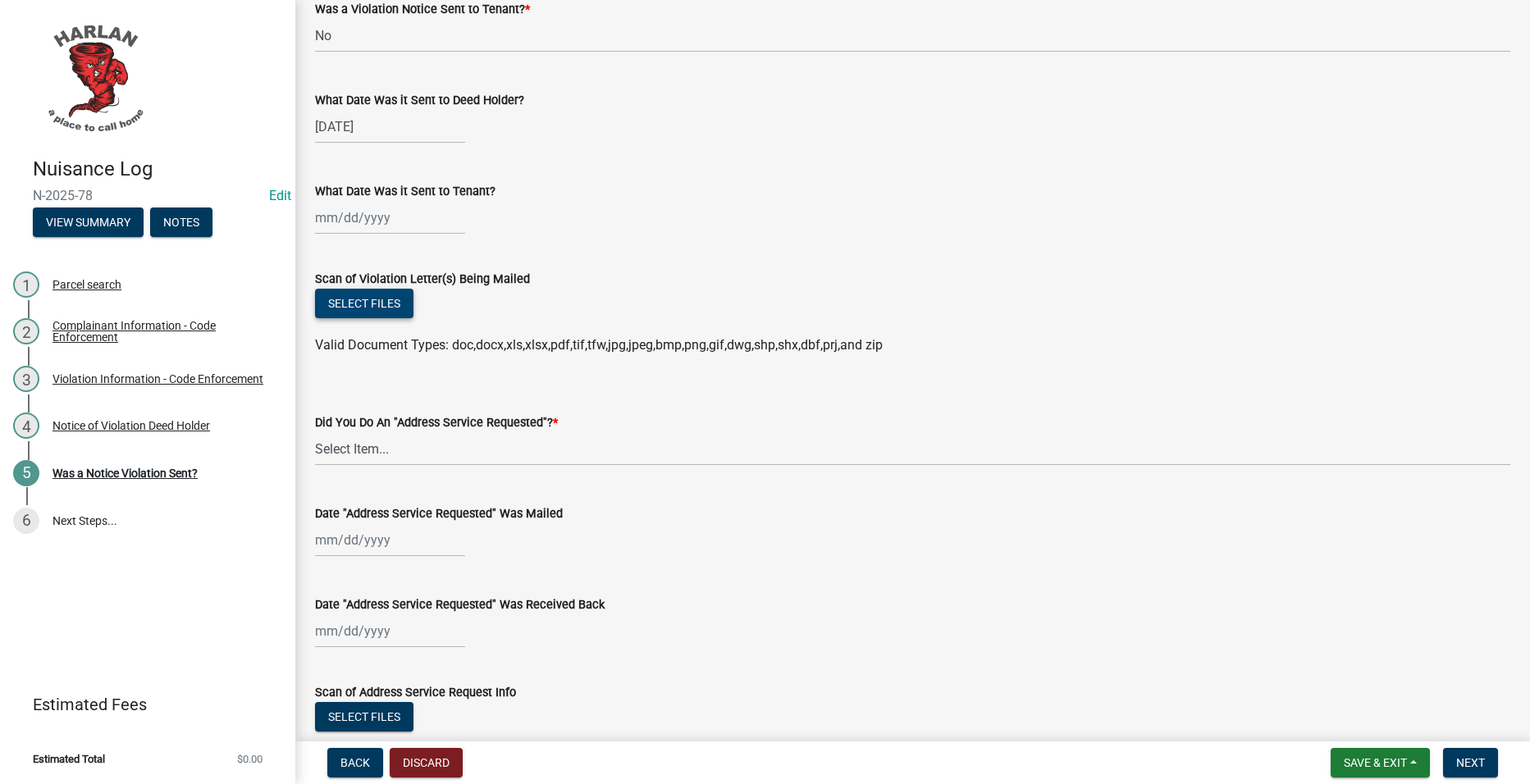
click at [341, 308] on button "Select files" at bounding box center [364, 303] width 99 height 30
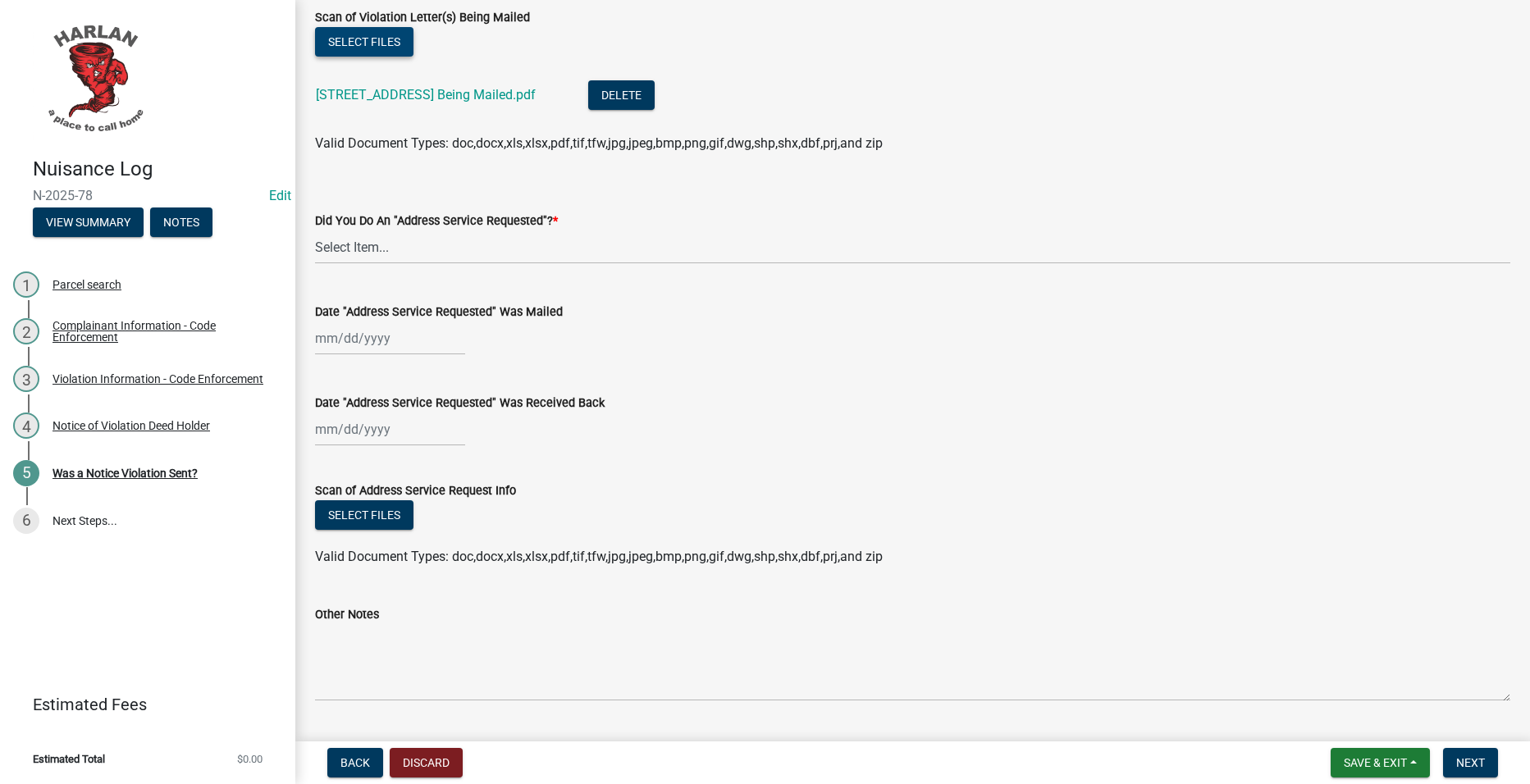
scroll to position [551, 0]
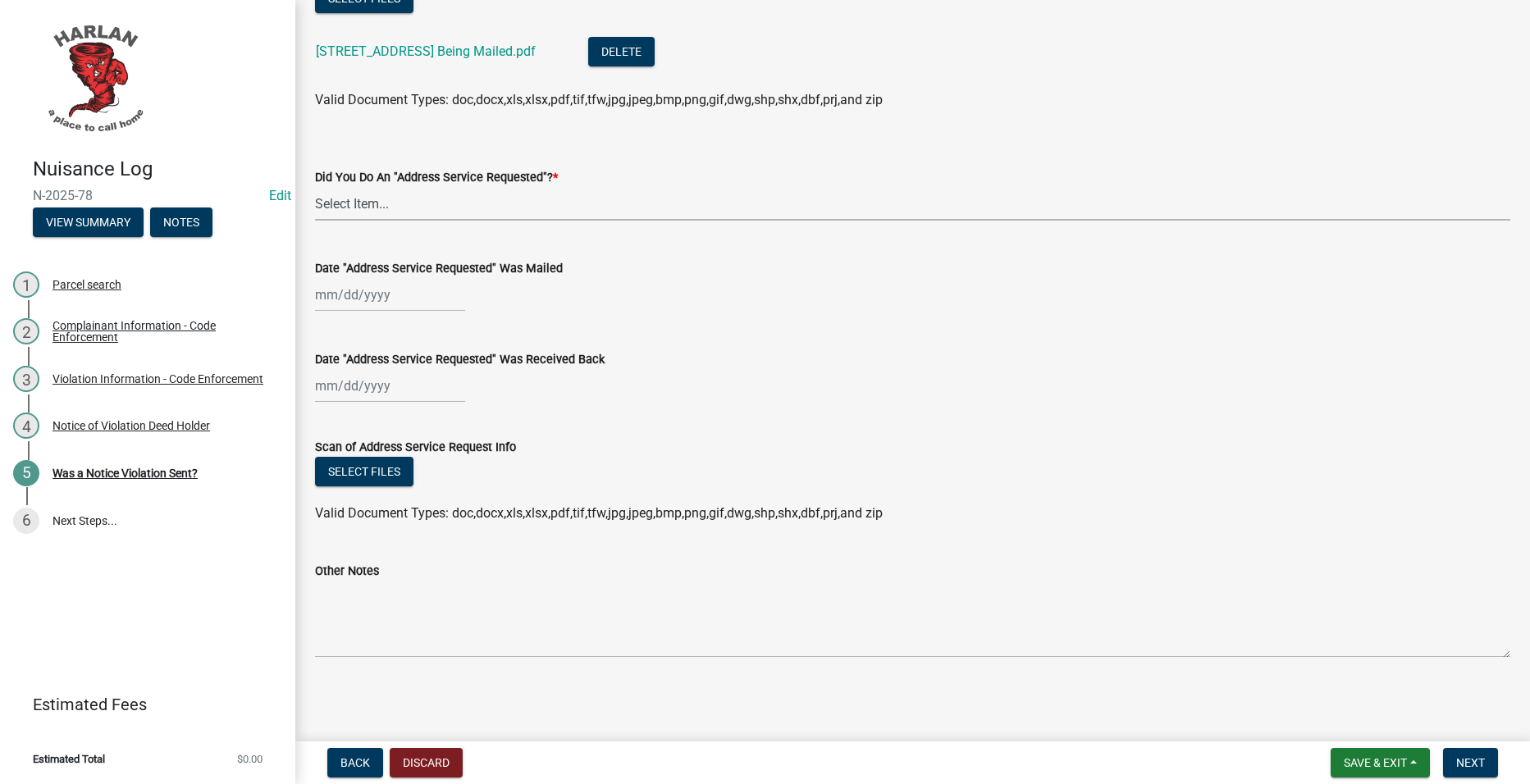
click at [563, 187] on select "Select Item... Yes No" at bounding box center [913, 204] width 1195 height 34
click at [315, 187] on select "Select Item... Yes No" at bounding box center [913, 204] width 1195 height 34
select select "a7ada854-cad3-4cd9-b1c3-a829e5073110"
click at [1477, 763] on span "Next" at bounding box center [1470, 763] width 29 height 13
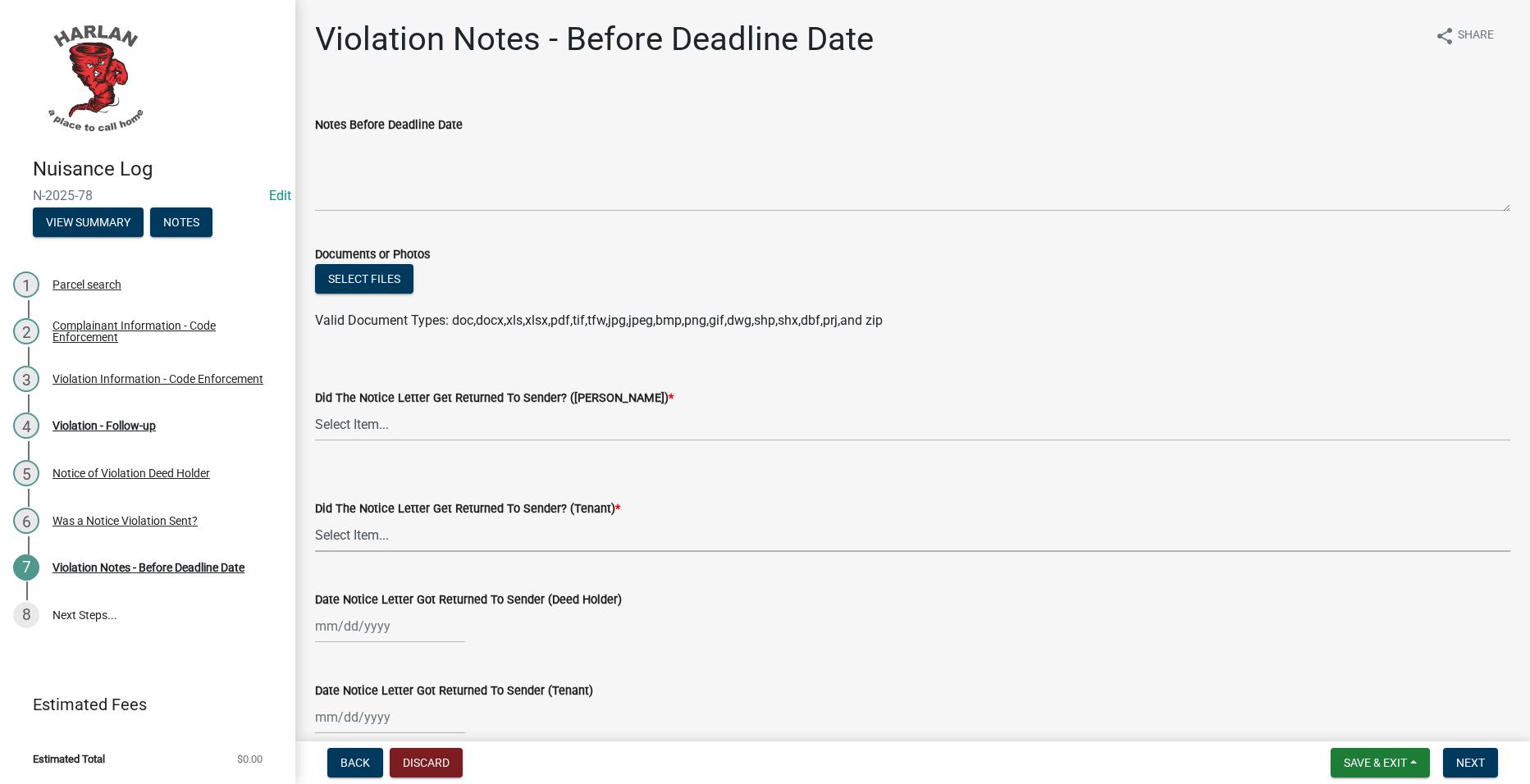
click at [723, 529] on select "Select Item... Yes No" at bounding box center [913, 535] width 1195 height 34
click at [315, 519] on select "Select Item... Yes No" at bounding box center [913, 535] width 1195 height 34
select select "487603ca-b45a-4c36-b707-2c3ad8467b2a"
click at [1359, 772] on button "Save & Exit" at bounding box center [1380, 763] width 99 height 30
click at [1369, 714] on button "Save & Exit" at bounding box center [1365, 720] width 132 height 39
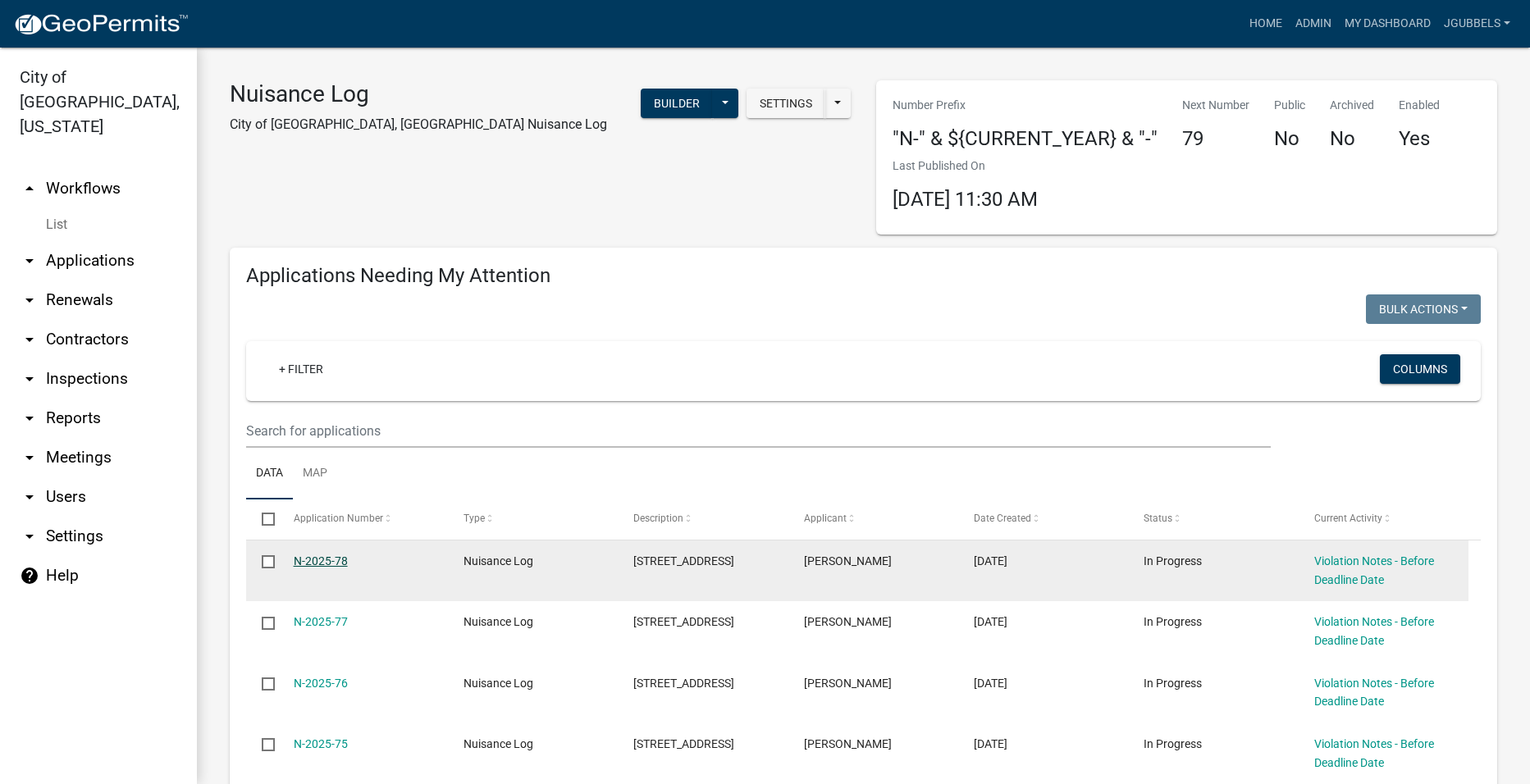
click at [327, 556] on link "N-2025-78" at bounding box center [321, 561] width 54 height 13
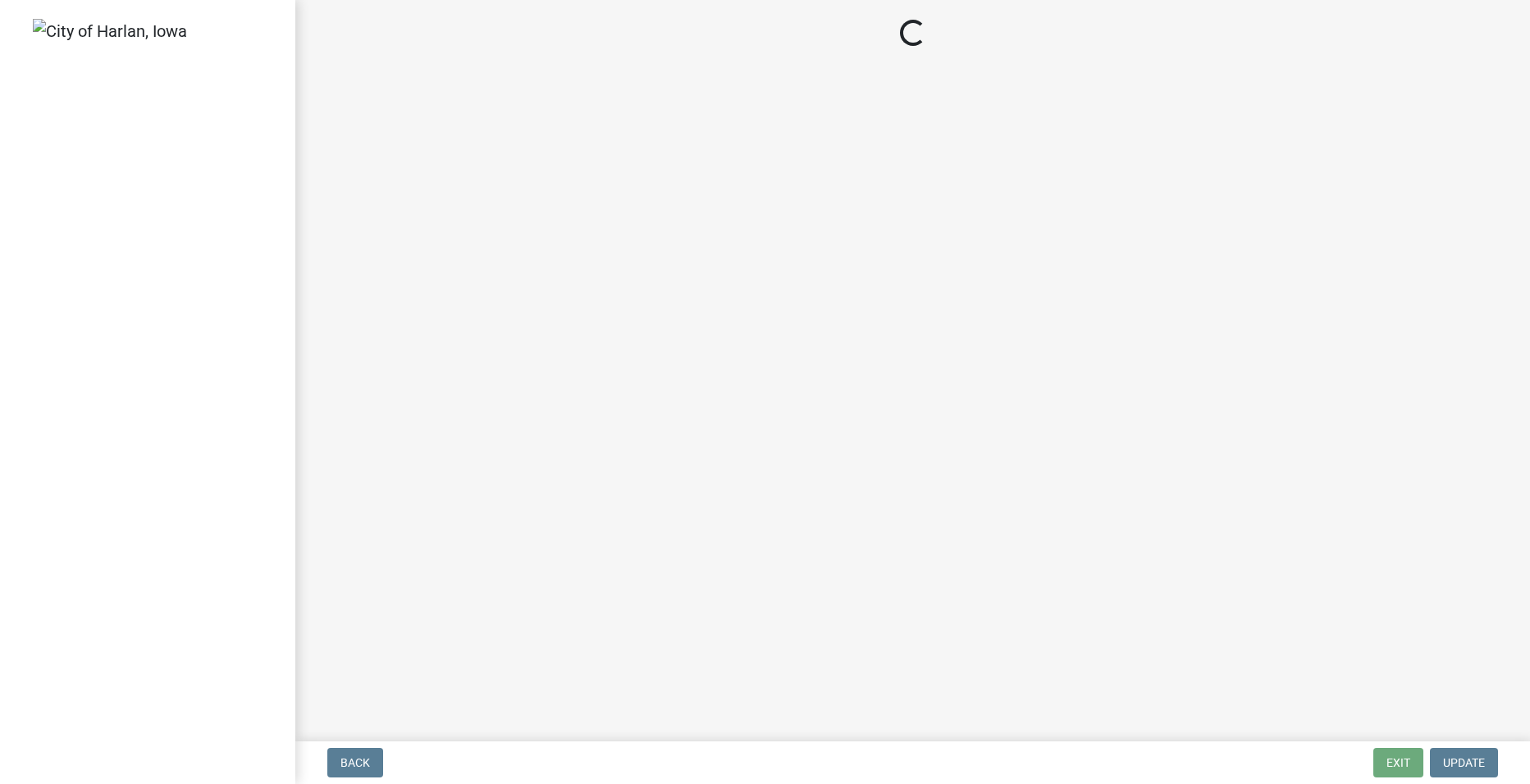
select select "487603ca-b45a-4c36-b707-2c3ad8467b2a"
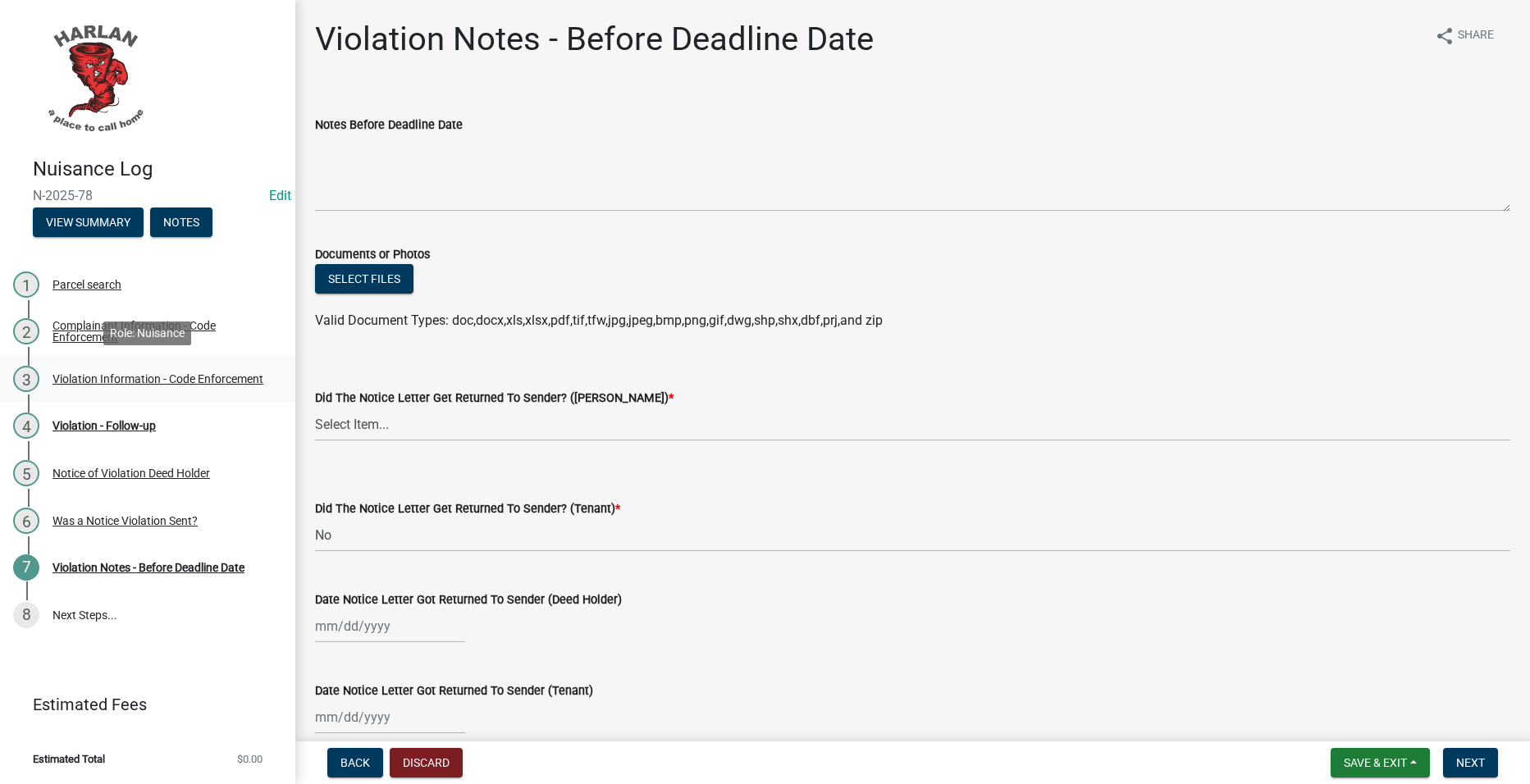
click at [188, 373] on div "Violation Information - Code Enforcement" at bounding box center [158, 379] width 210 height 12
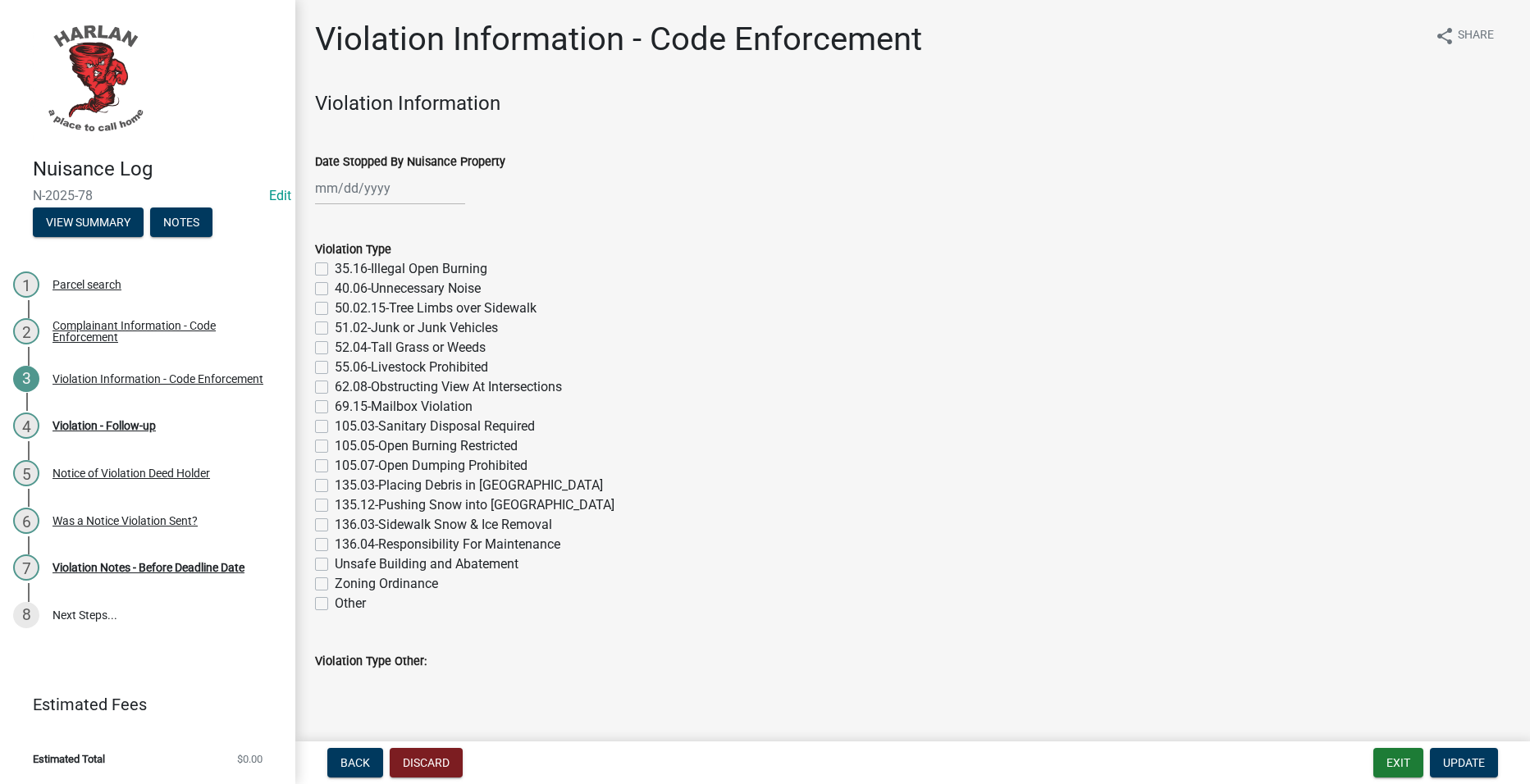
click at [400, 191] on div at bounding box center [390, 188] width 150 height 34
select select "8"
select select "2025"
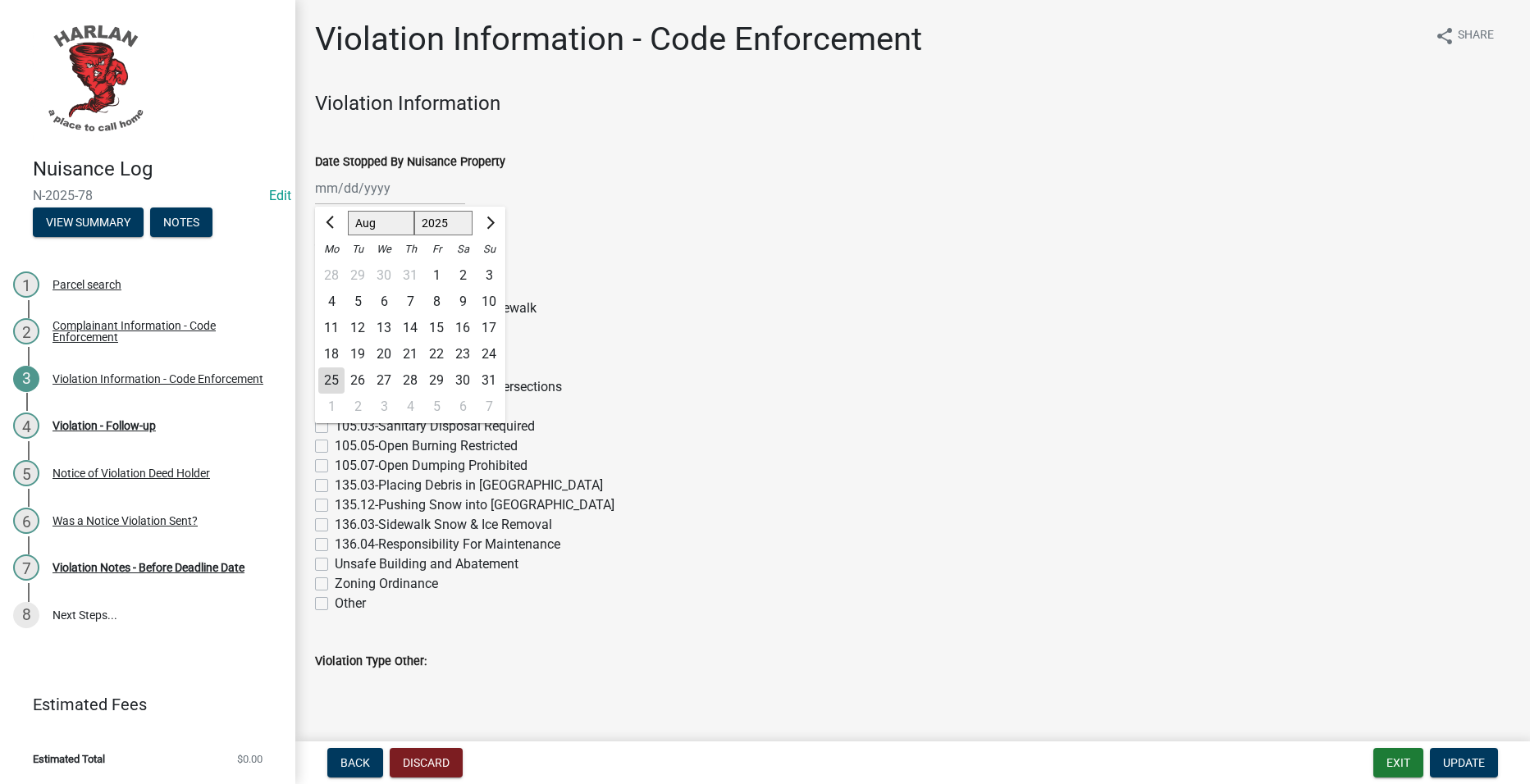
click at [335, 345] on div "18" at bounding box center [331, 354] width 26 height 26
type input "[DATE]"
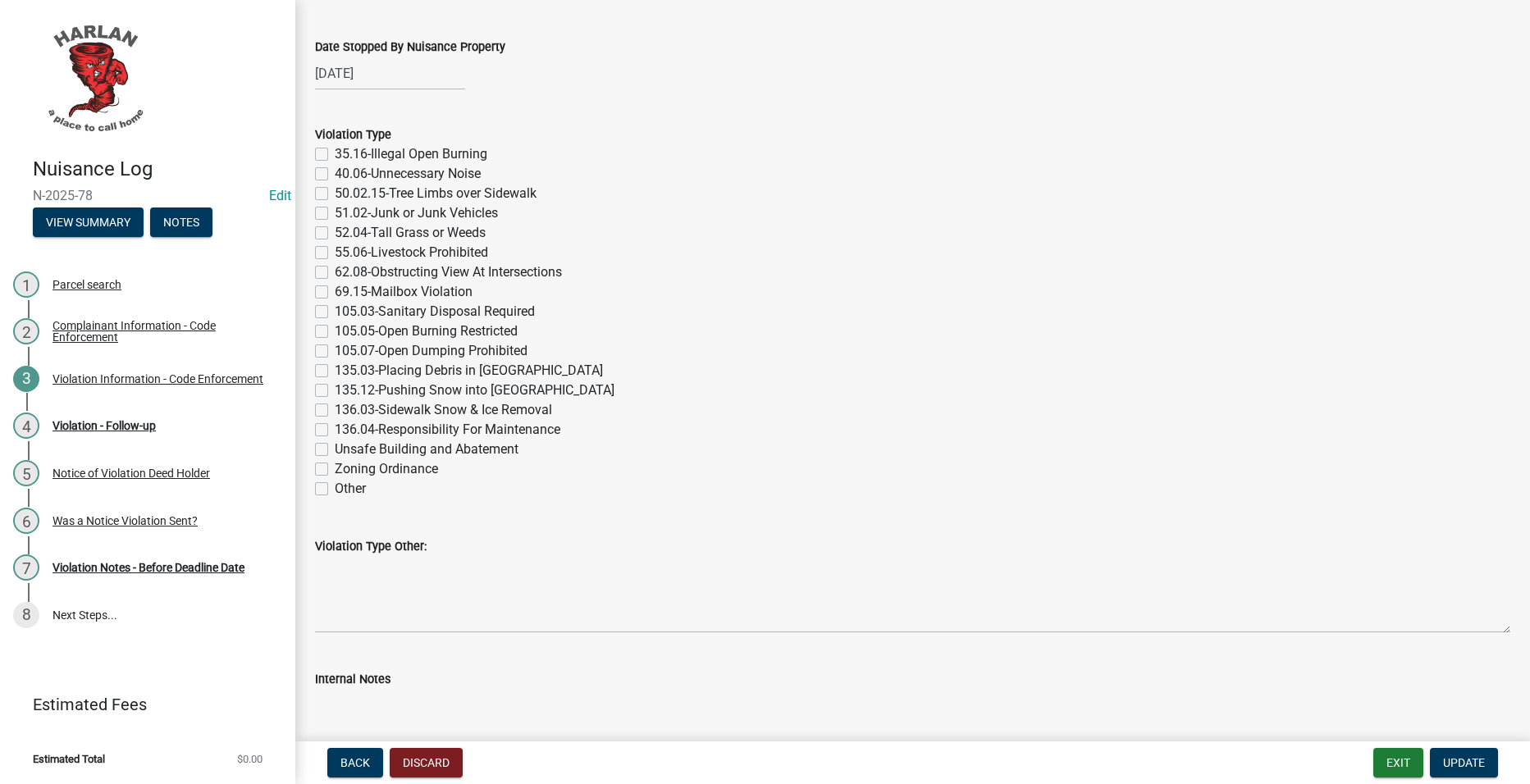
scroll to position [328, 0]
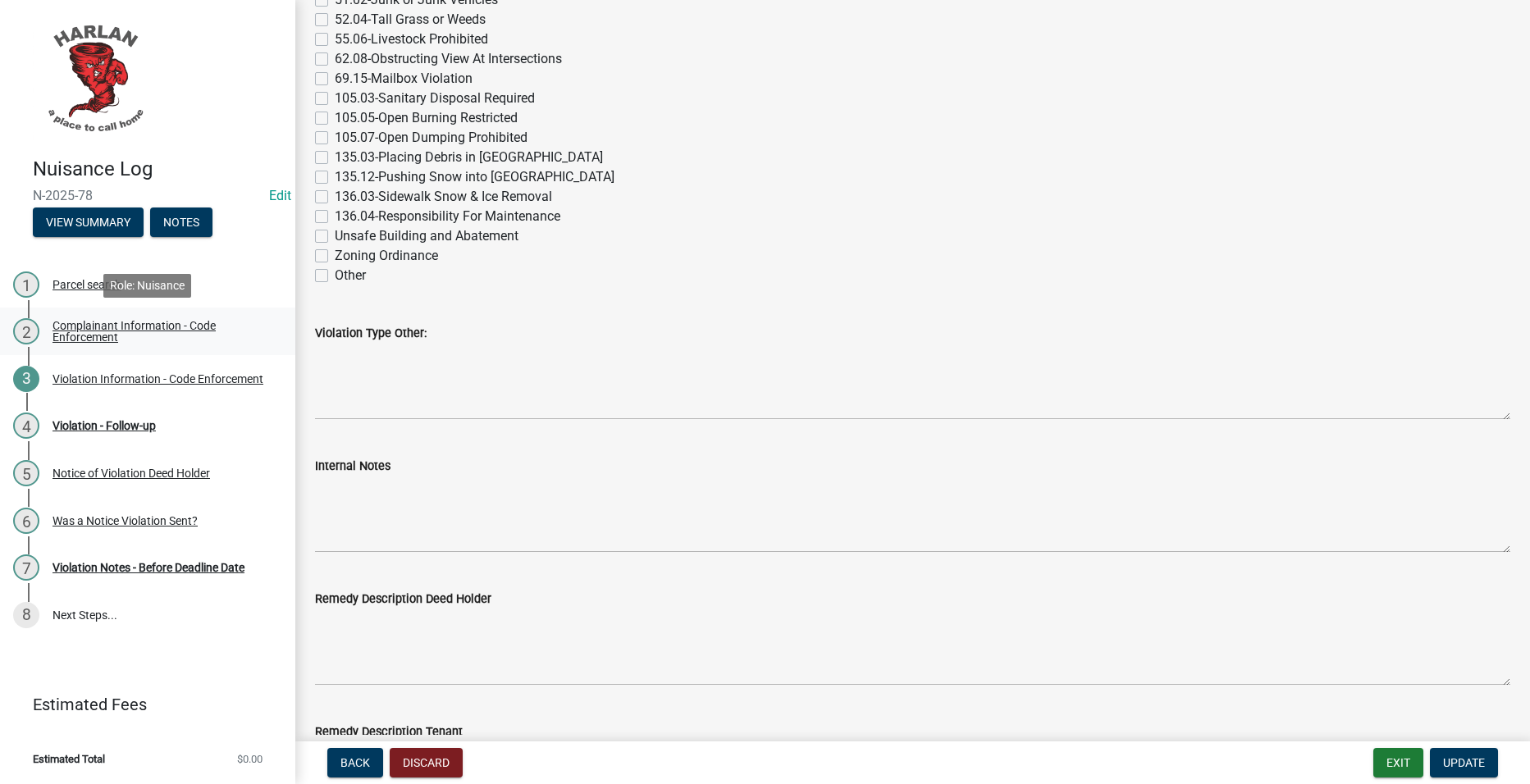
click at [166, 328] on div "Complainant Information - Code Enforcement" at bounding box center [160, 331] width 216 height 23
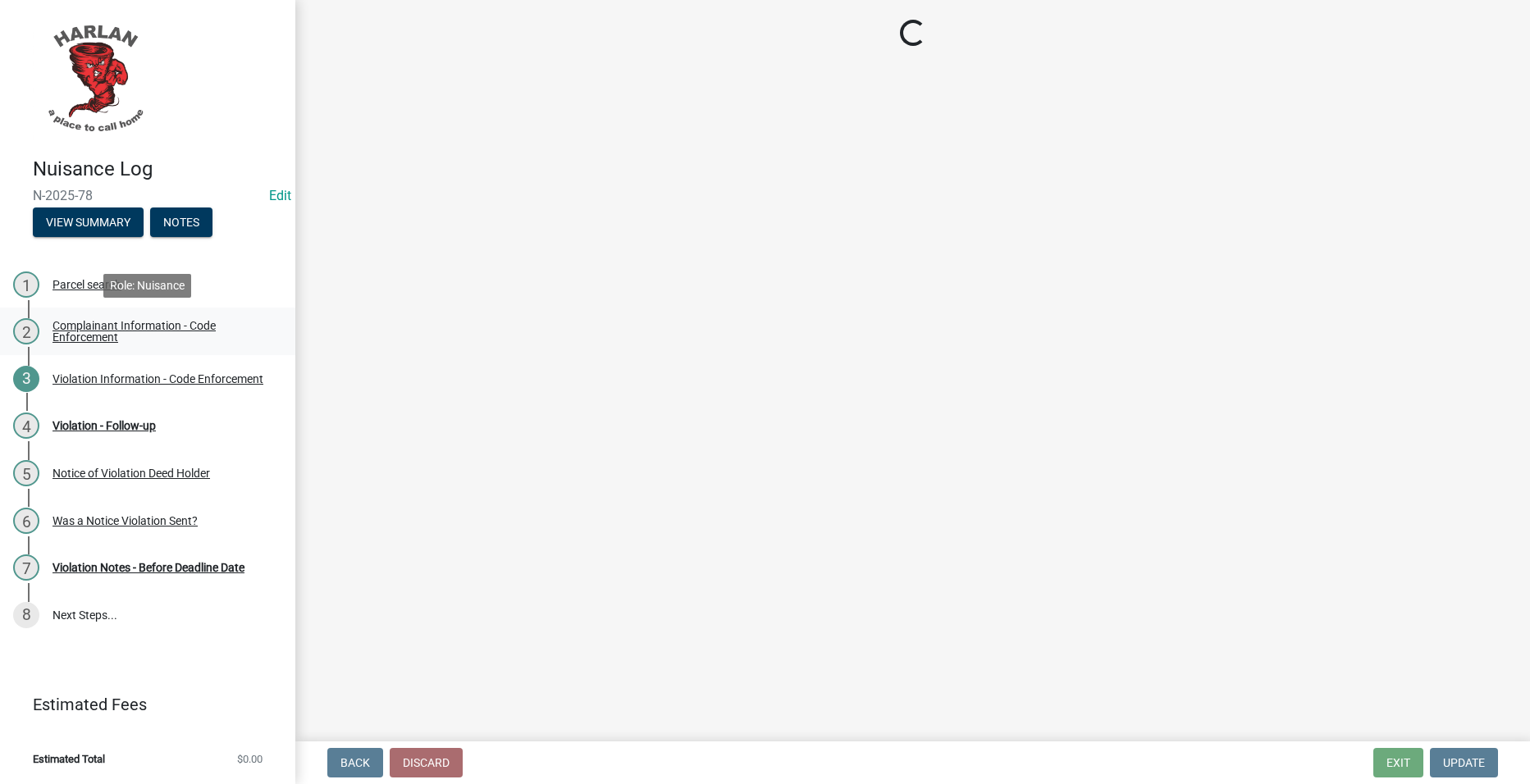
scroll to position [0, 0]
select select "2b031967-1898-484b-be92-fd9252f4726f"
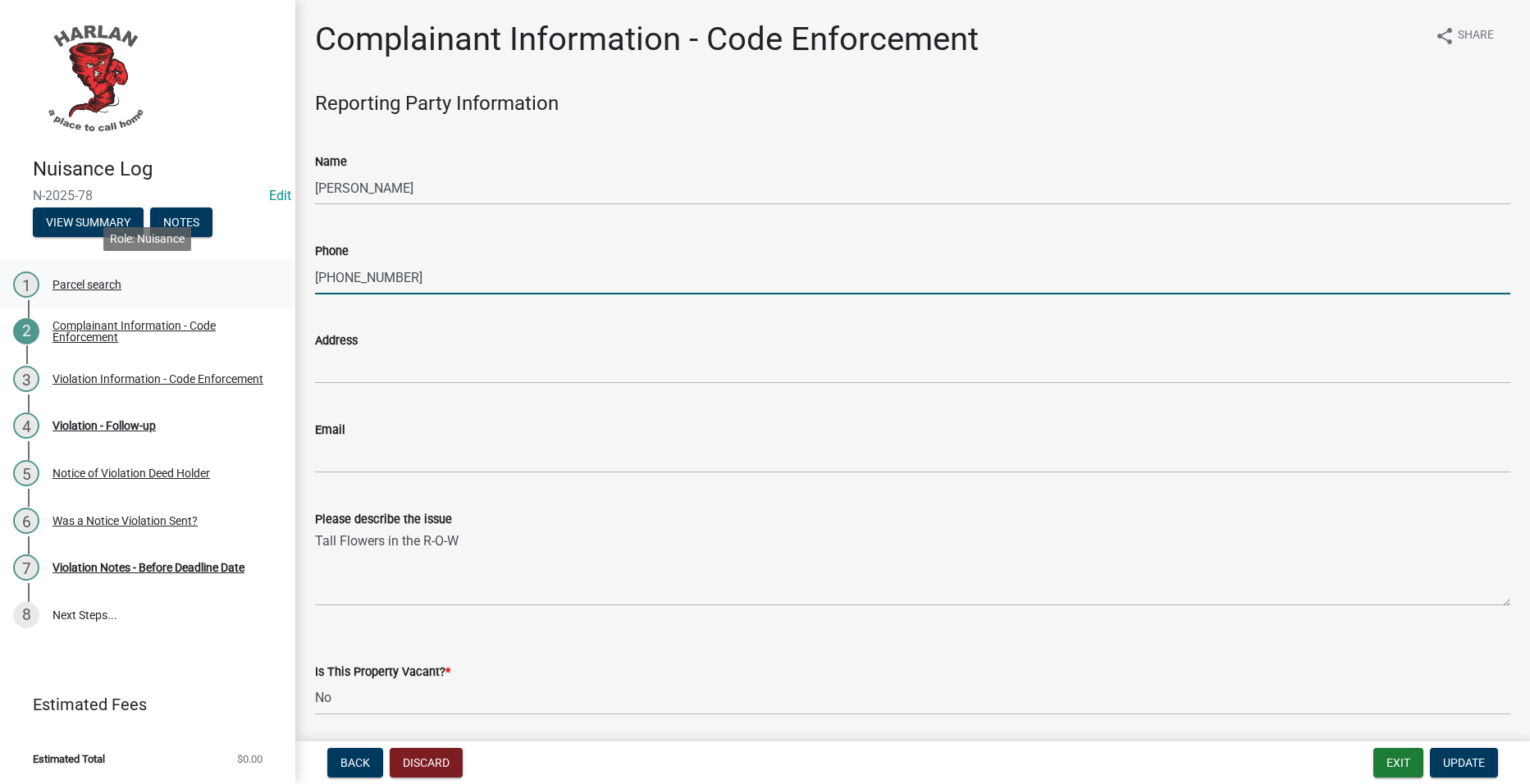
drag, startPoint x: 482, startPoint y: 265, endPoint x: 72, endPoint y: 283, distance: 410.4
click at [72, 283] on div "Nuisance Log N-2025-78 Edit View Summary Notes 1 Parcel search 2 Complainant In…" at bounding box center [765, 392] width 1530 height 784
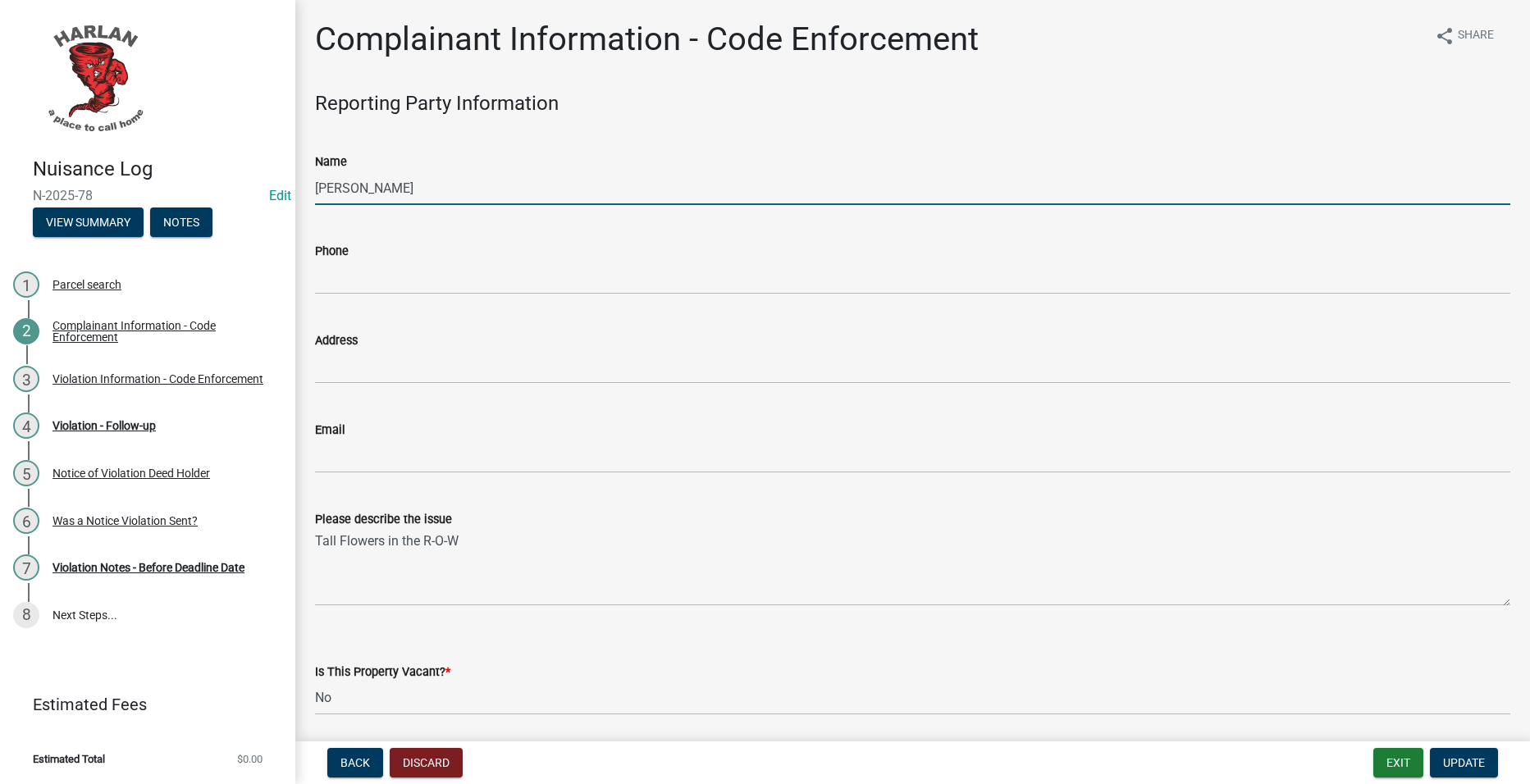
drag, startPoint x: 643, startPoint y: 188, endPoint x: 257, endPoint y: 248, distance: 390.6
click at [257, 248] on div "Nuisance Log N-2025-78 Edit View Summary Notes 1 Parcel search 2 Complainant In…" at bounding box center [765, 392] width 1530 height 784
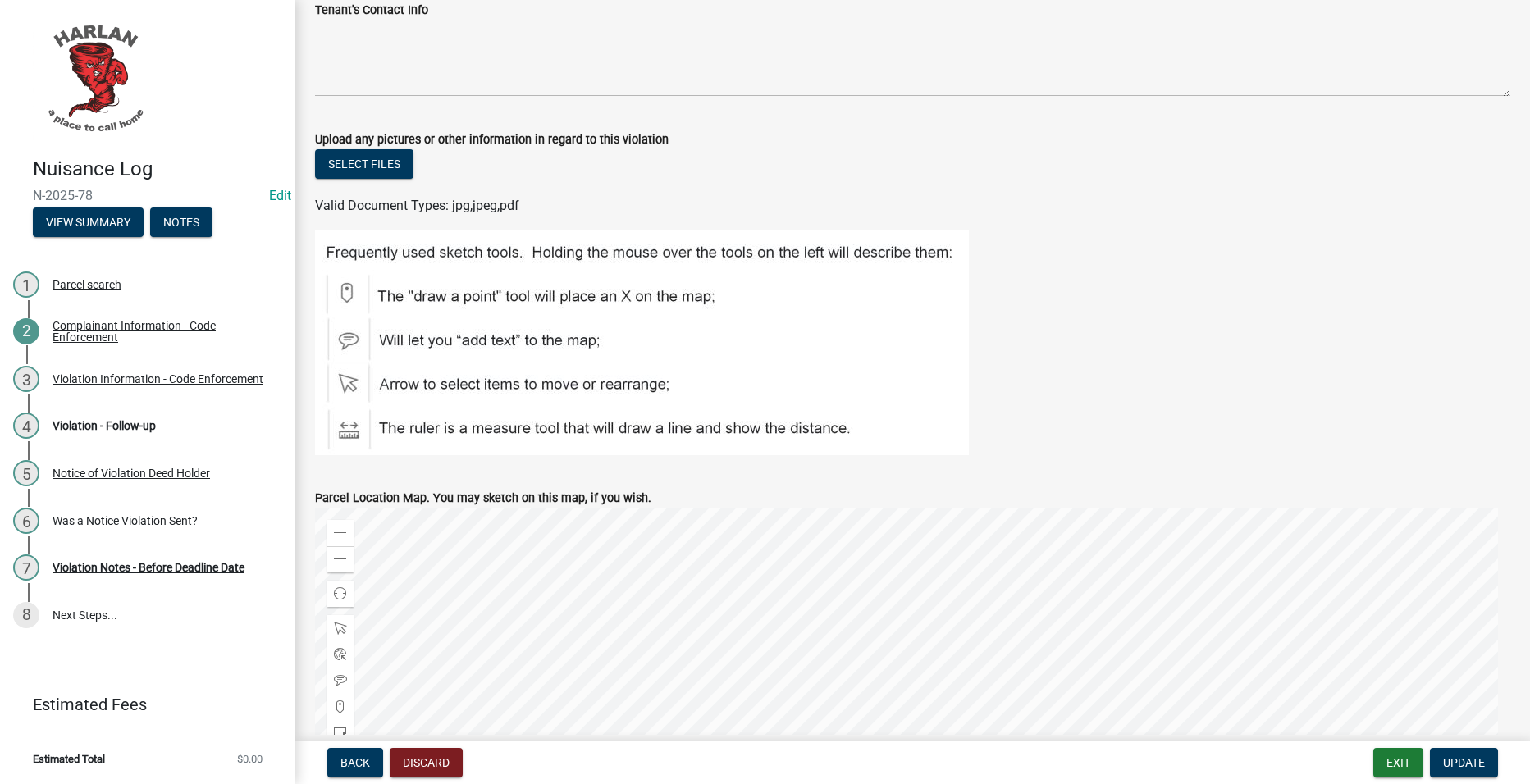
scroll to position [2542, 0]
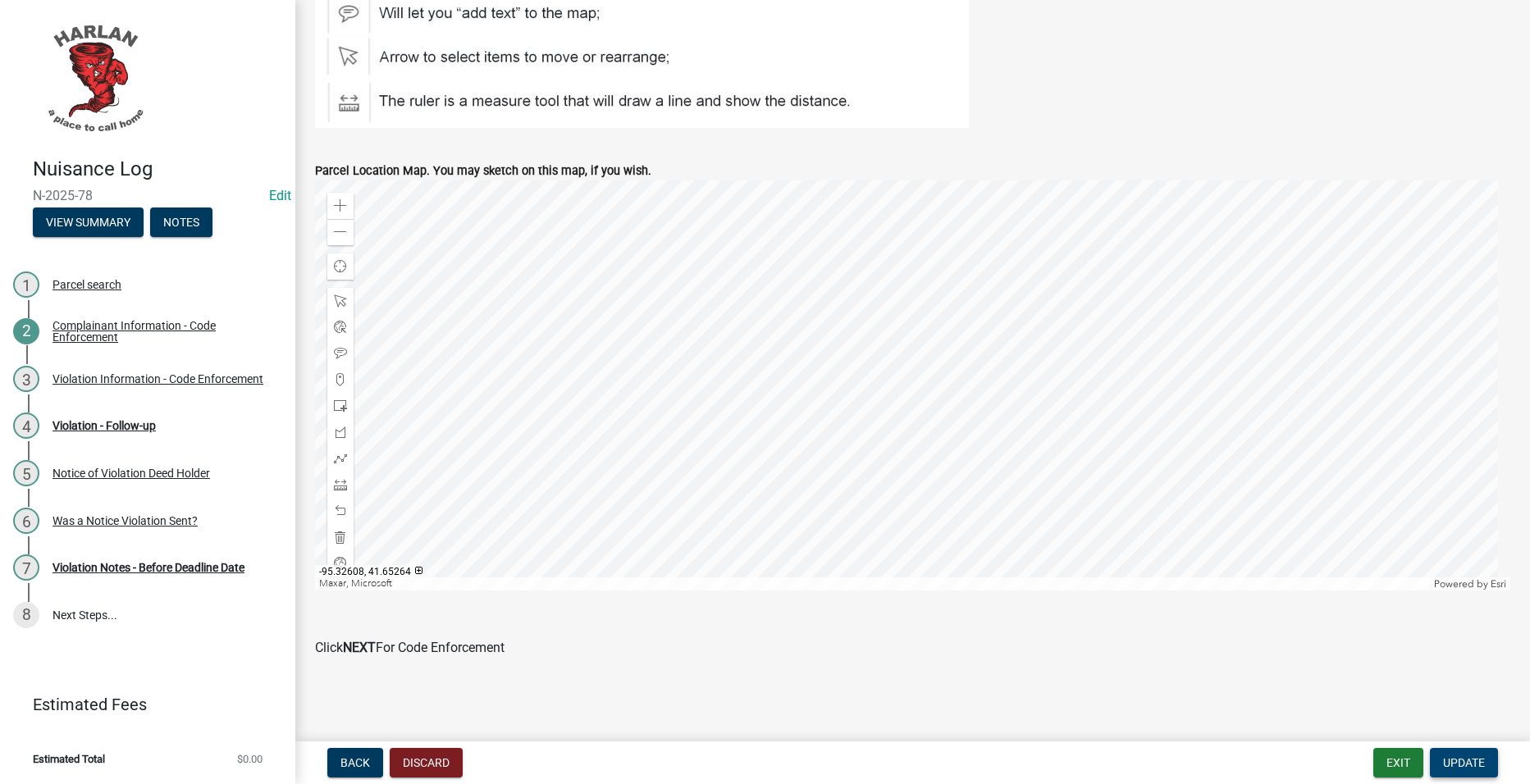
click at [1485, 763] on button "Update" at bounding box center [1463, 763] width 68 height 30
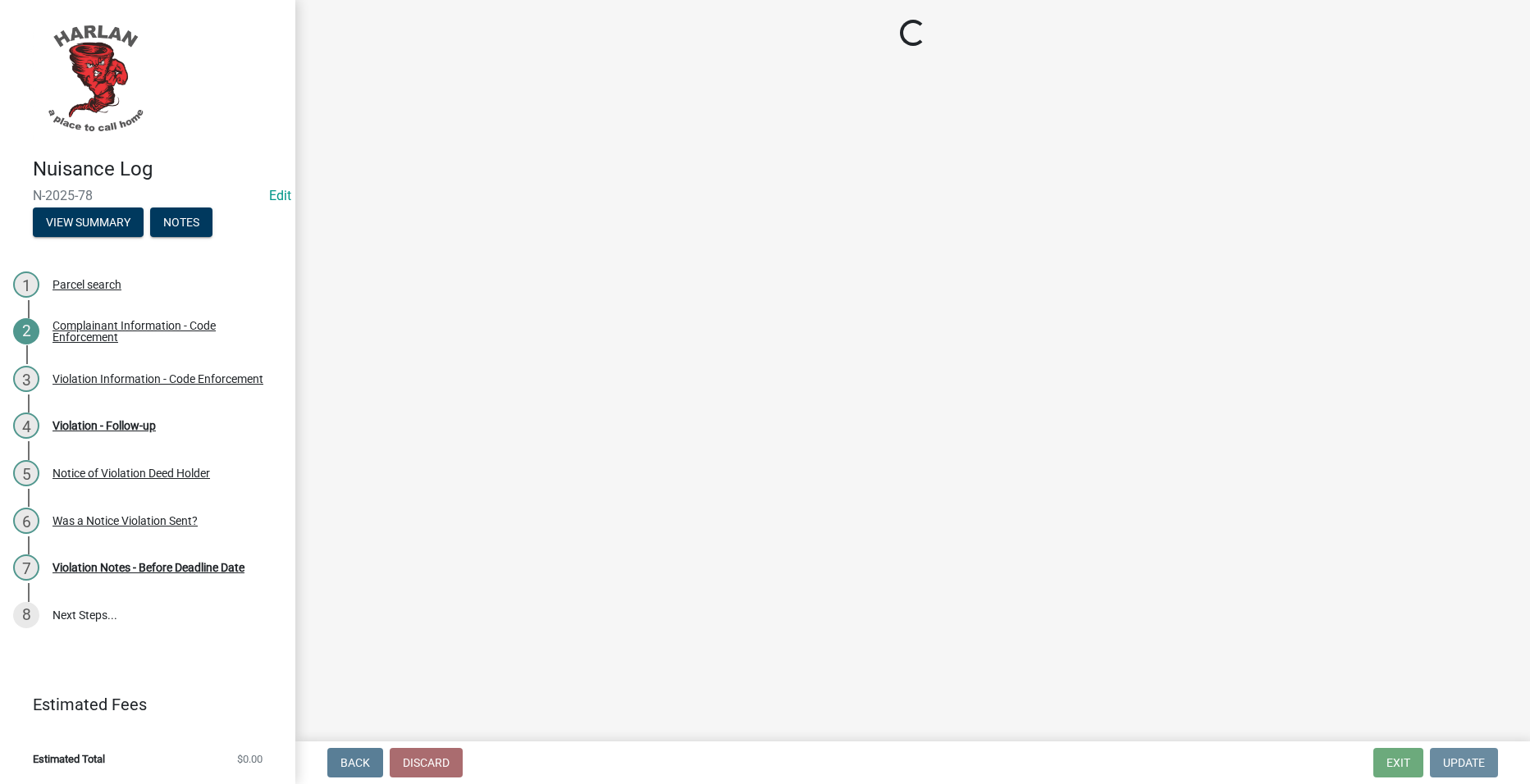
scroll to position [0, 0]
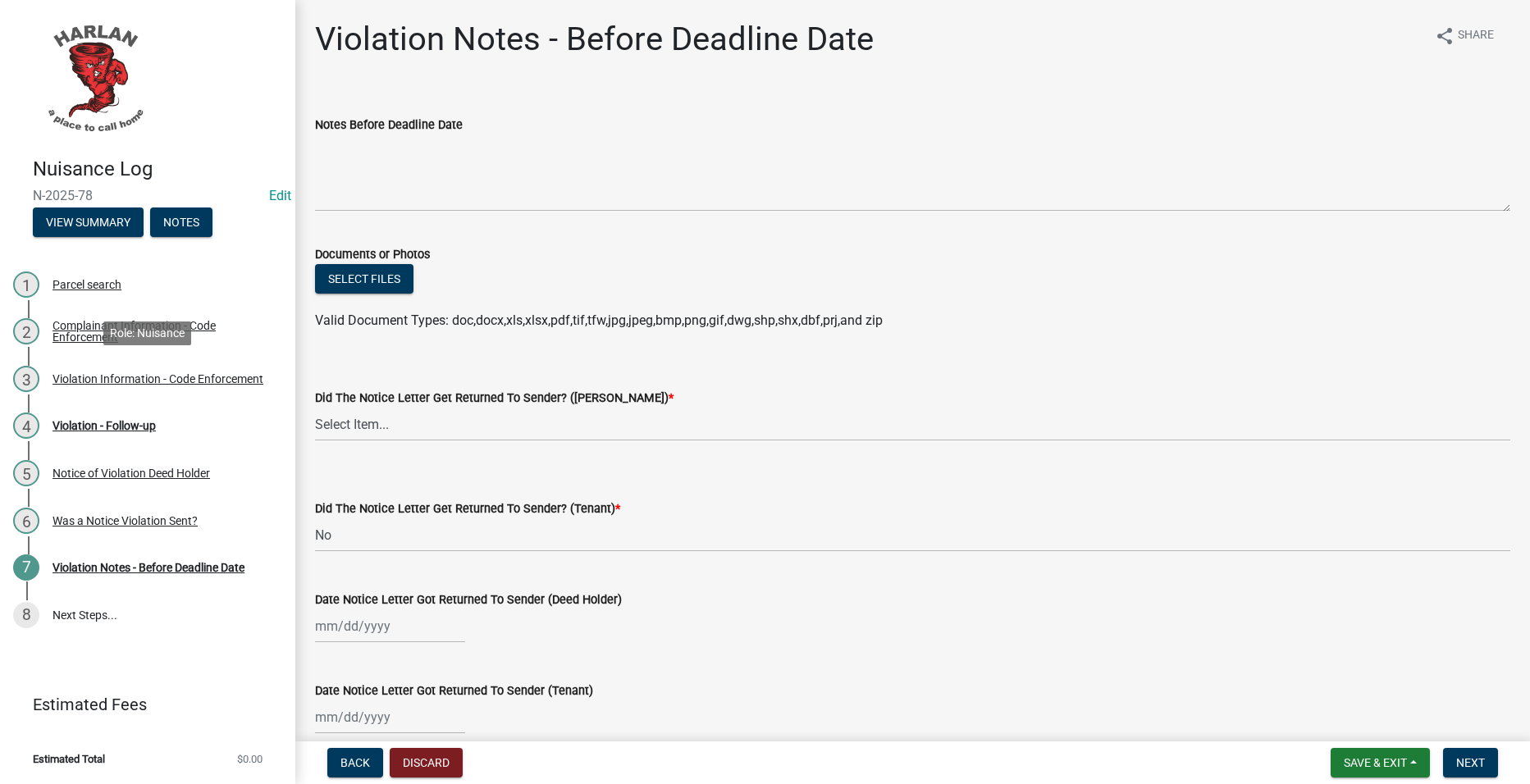
click at [202, 380] on div "Violation Information - Code Enforcement" at bounding box center [158, 379] width 210 height 12
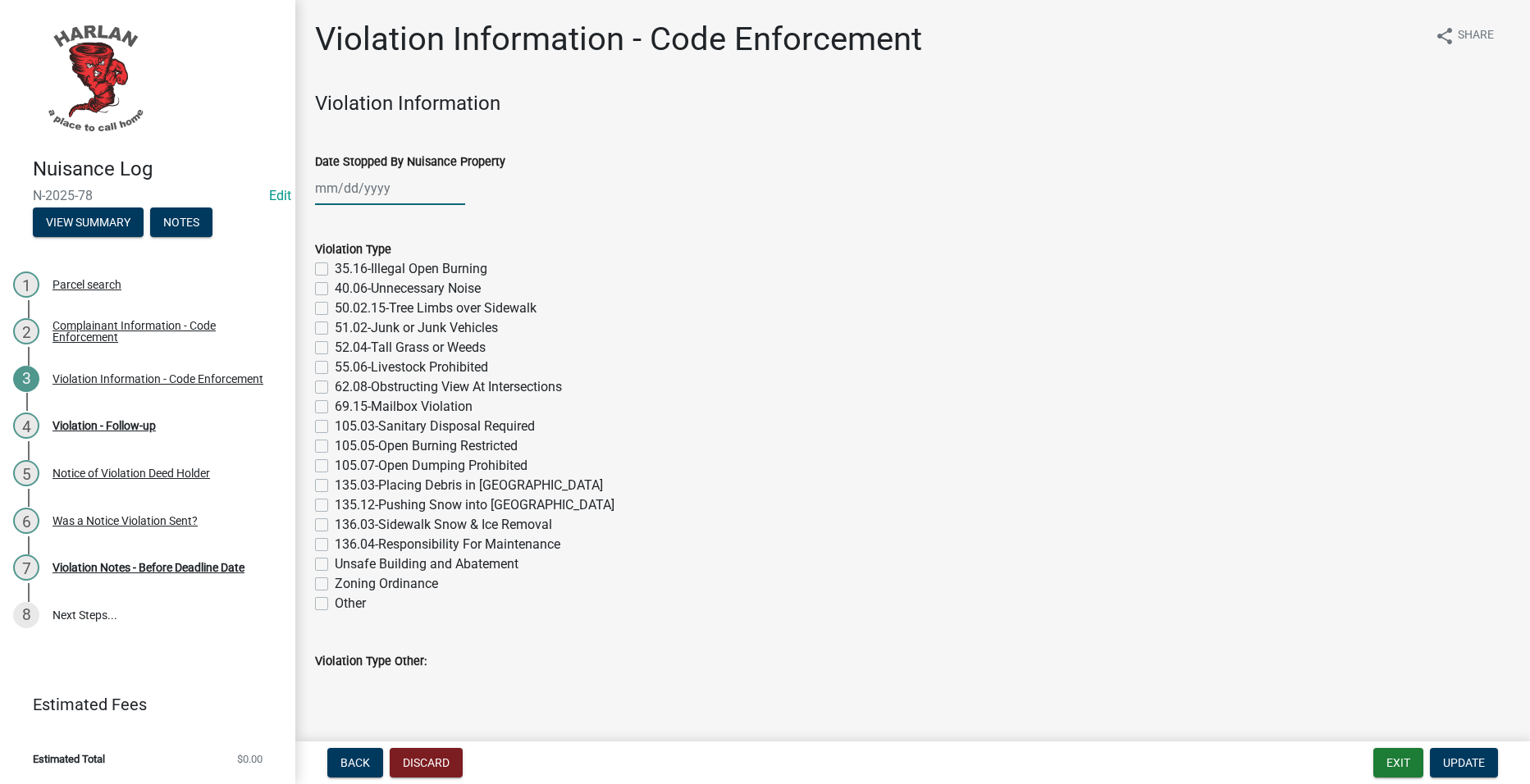
click at [432, 182] on div at bounding box center [390, 188] width 150 height 34
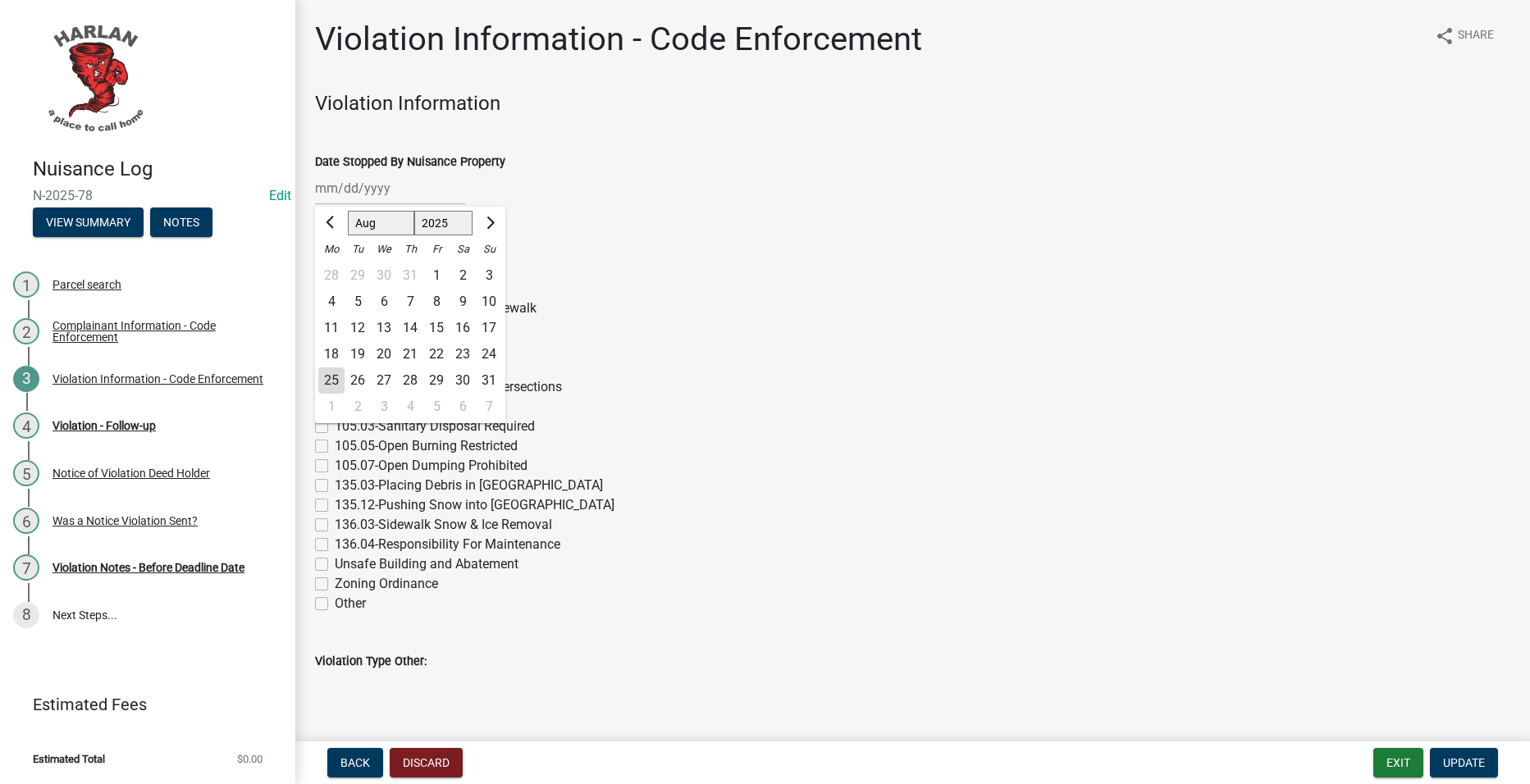
click at [338, 348] on div "18" at bounding box center [331, 354] width 26 height 26
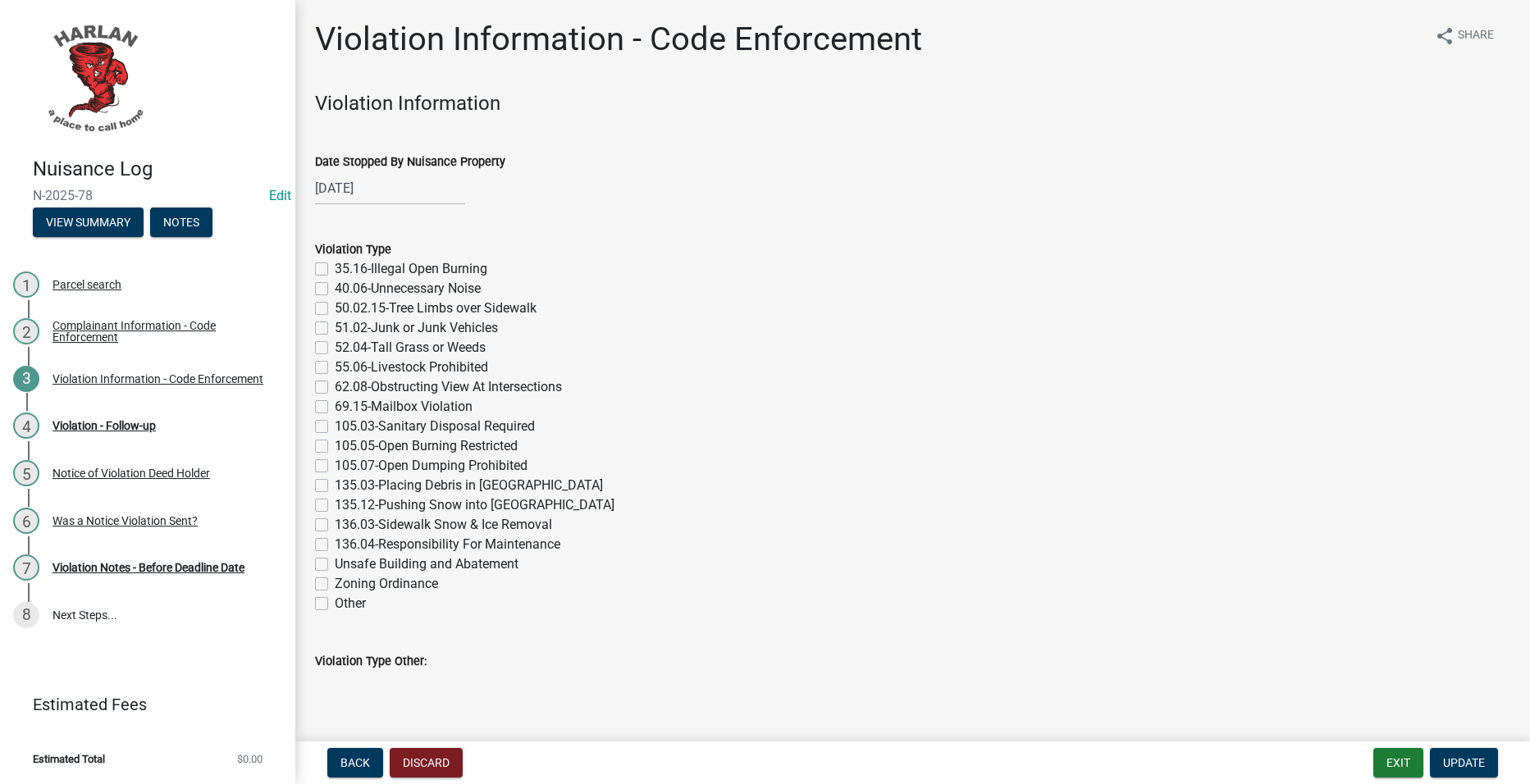
click at [442, 342] on label "52.04-Tall Grass or Weeds" at bounding box center [410, 348] width 151 height 20
click at [345, 342] on input "52.04-Tall Grass or Weeds" at bounding box center [340, 343] width 11 height 11
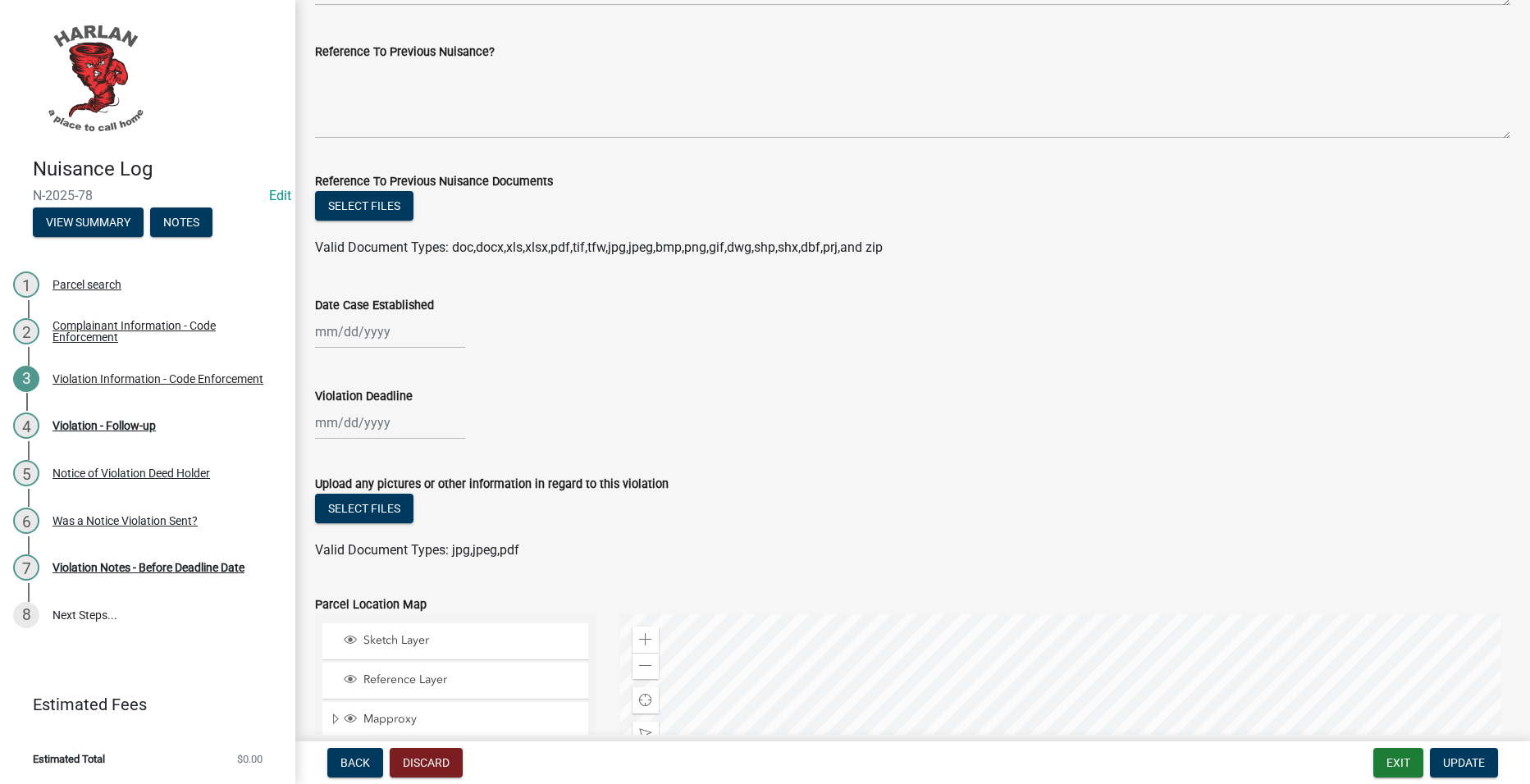
scroll to position [1148, 0]
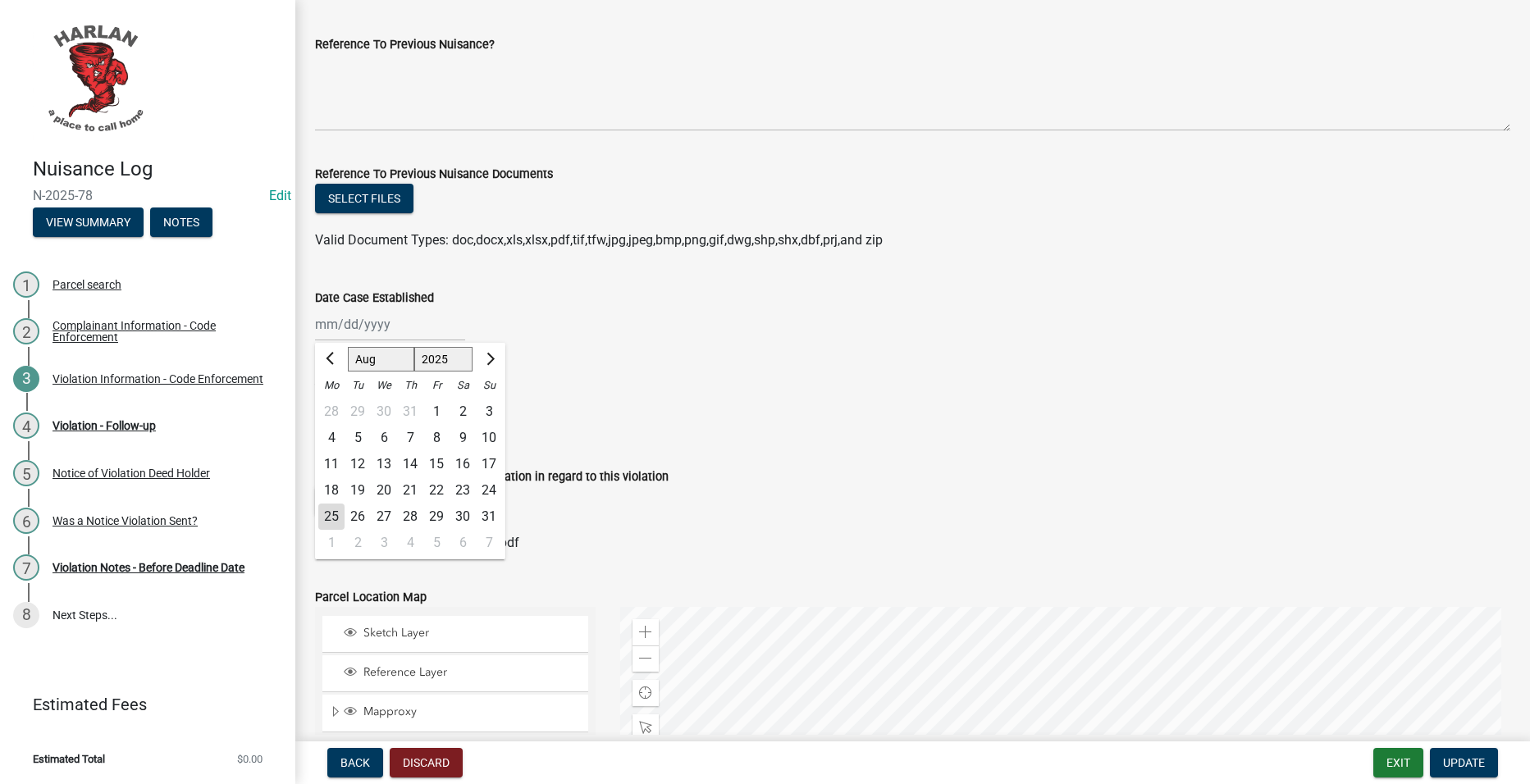
click at [362, 329] on div "[PERSON_NAME] Feb Mar Apr [PERSON_NAME][DATE] Oct Nov [DATE] 1526 1527 1528 152…" at bounding box center [390, 324] width 150 height 34
click at [331, 481] on div "18" at bounding box center [331, 491] width 26 height 26
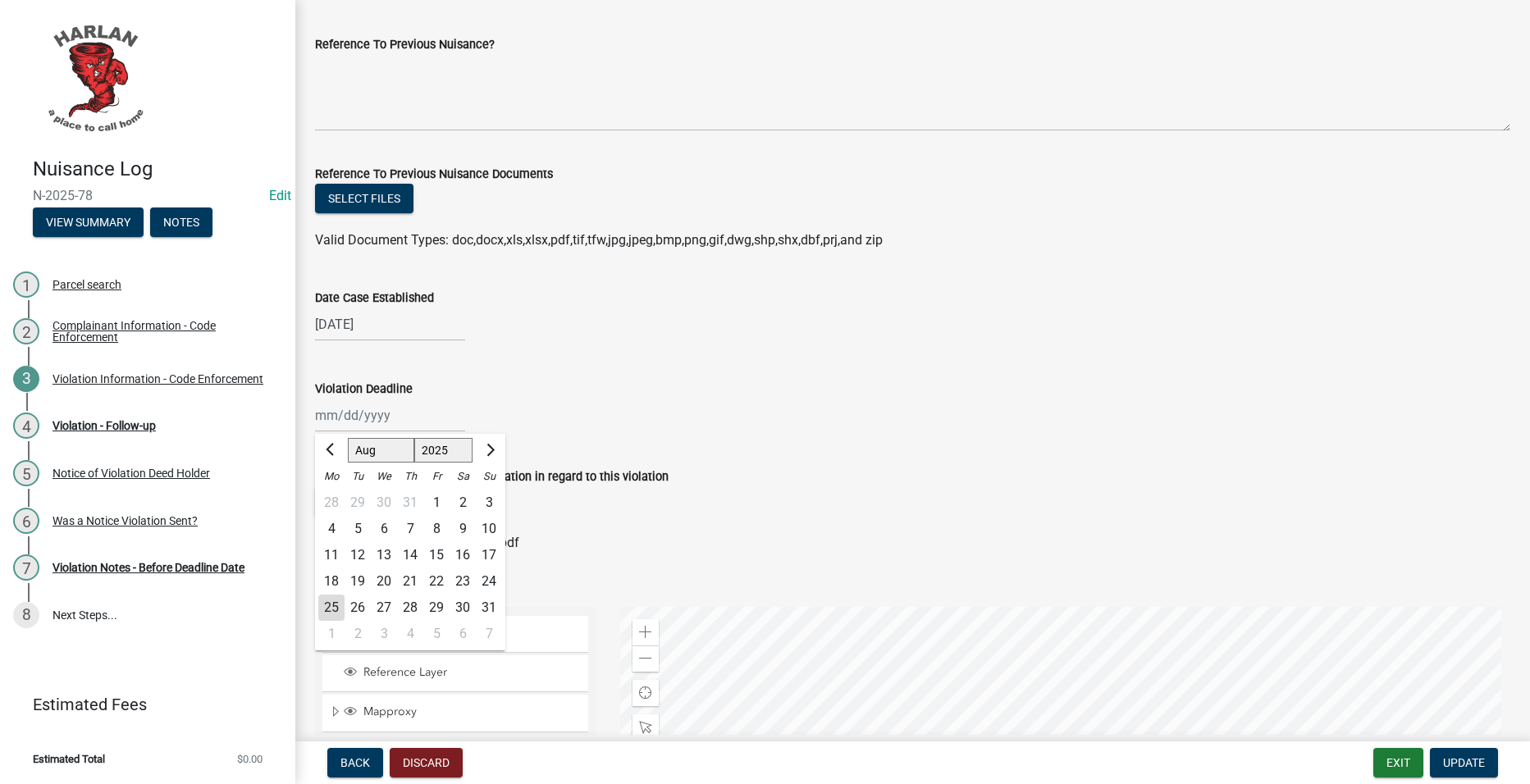
click at [373, 408] on div "[PERSON_NAME] Feb Mar Apr [PERSON_NAME][DATE] Oct Nov [DATE] 1526 1527 1528 152…" at bounding box center [390, 415] width 150 height 34
click at [330, 611] on div "25" at bounding box center [331, 608] width 26 height 26
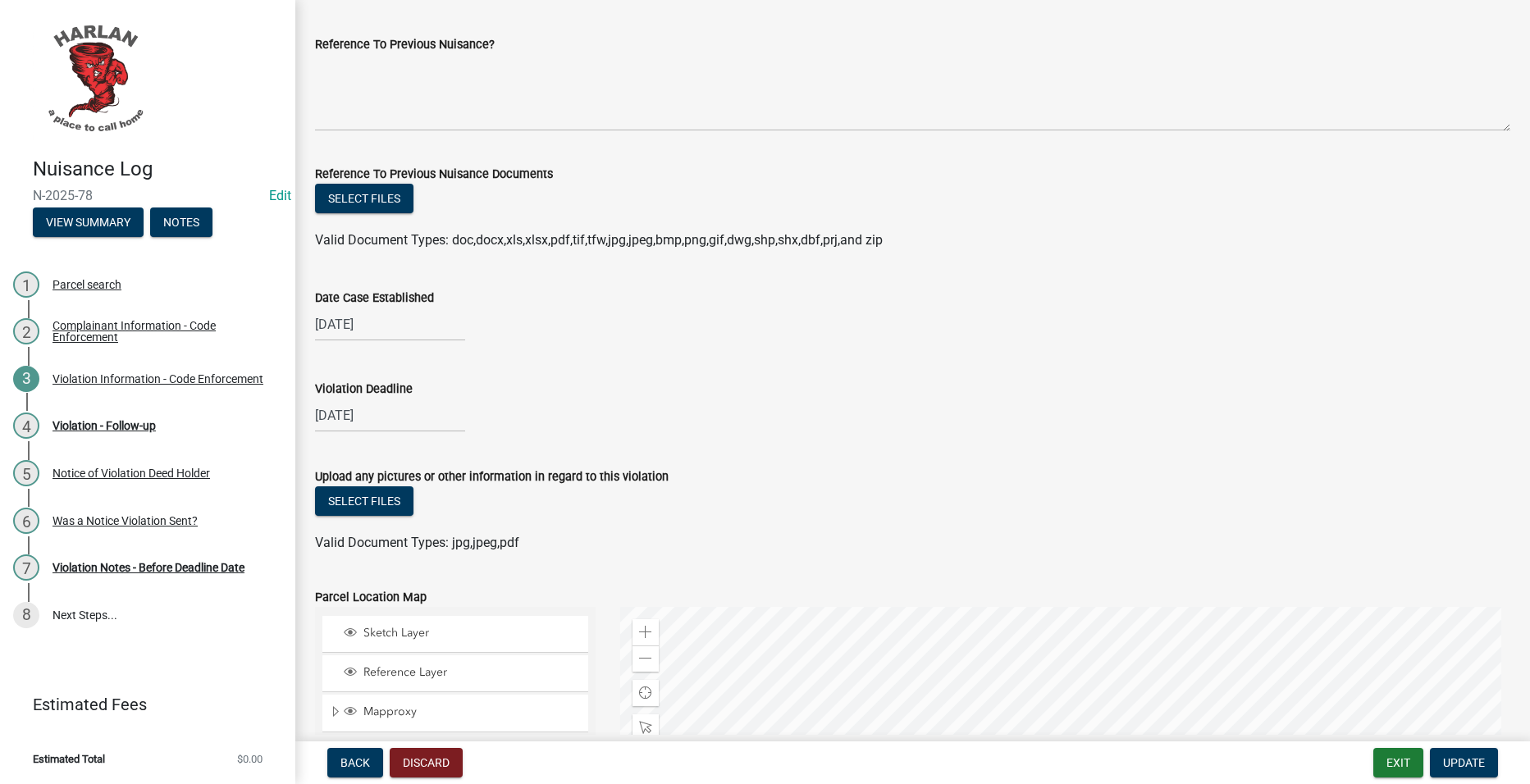
scroll to position [1603, 0]
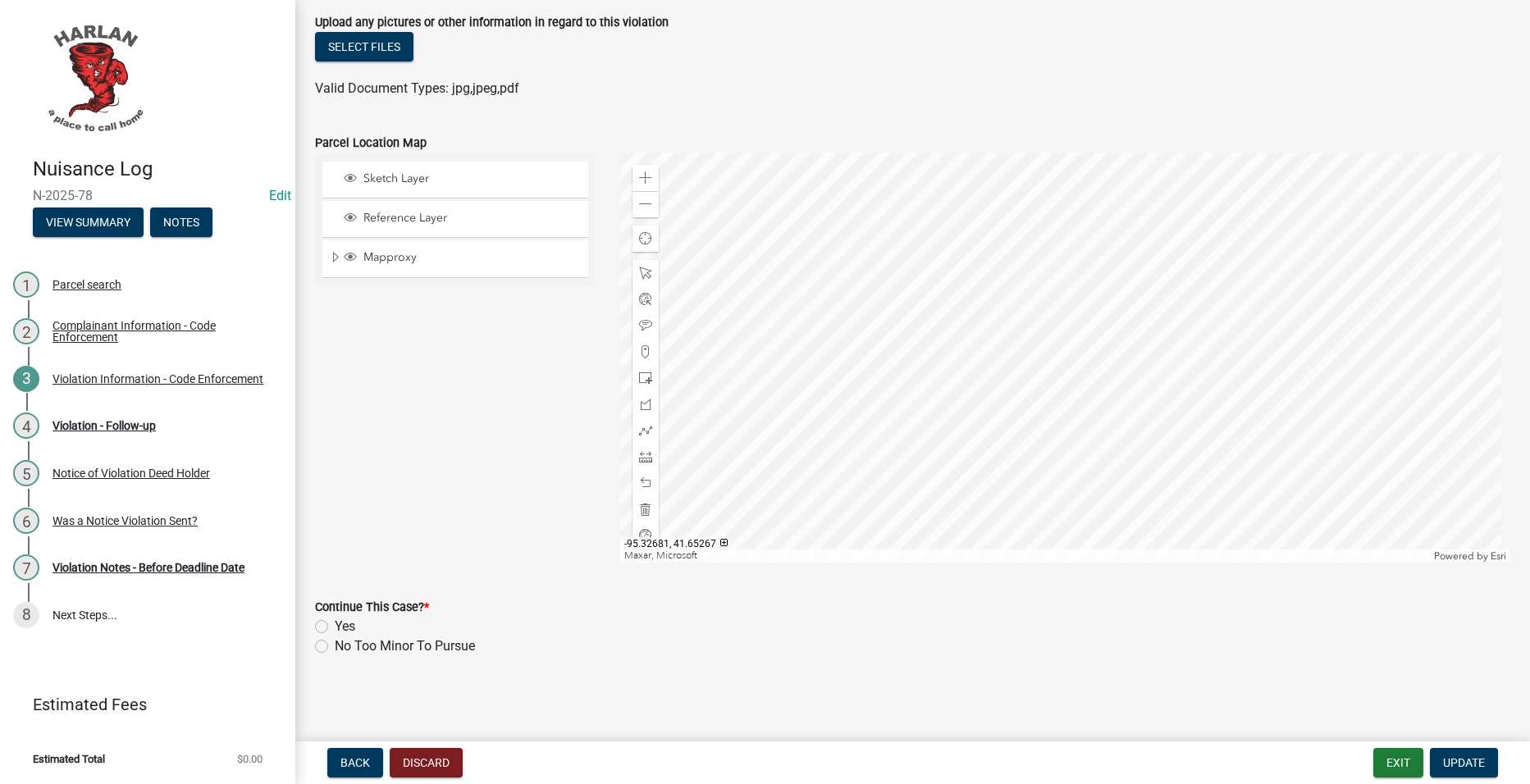
click at [353, 623] on label "Yes" at bounding box center [344, 626] width 21 height 20
click at [345, 623] on input "Yes" at bounding box center [340, 621] width 11 height 11
click at [1470, 754] on button "Update" at bounding box center [1463, 763] width 68 height 30
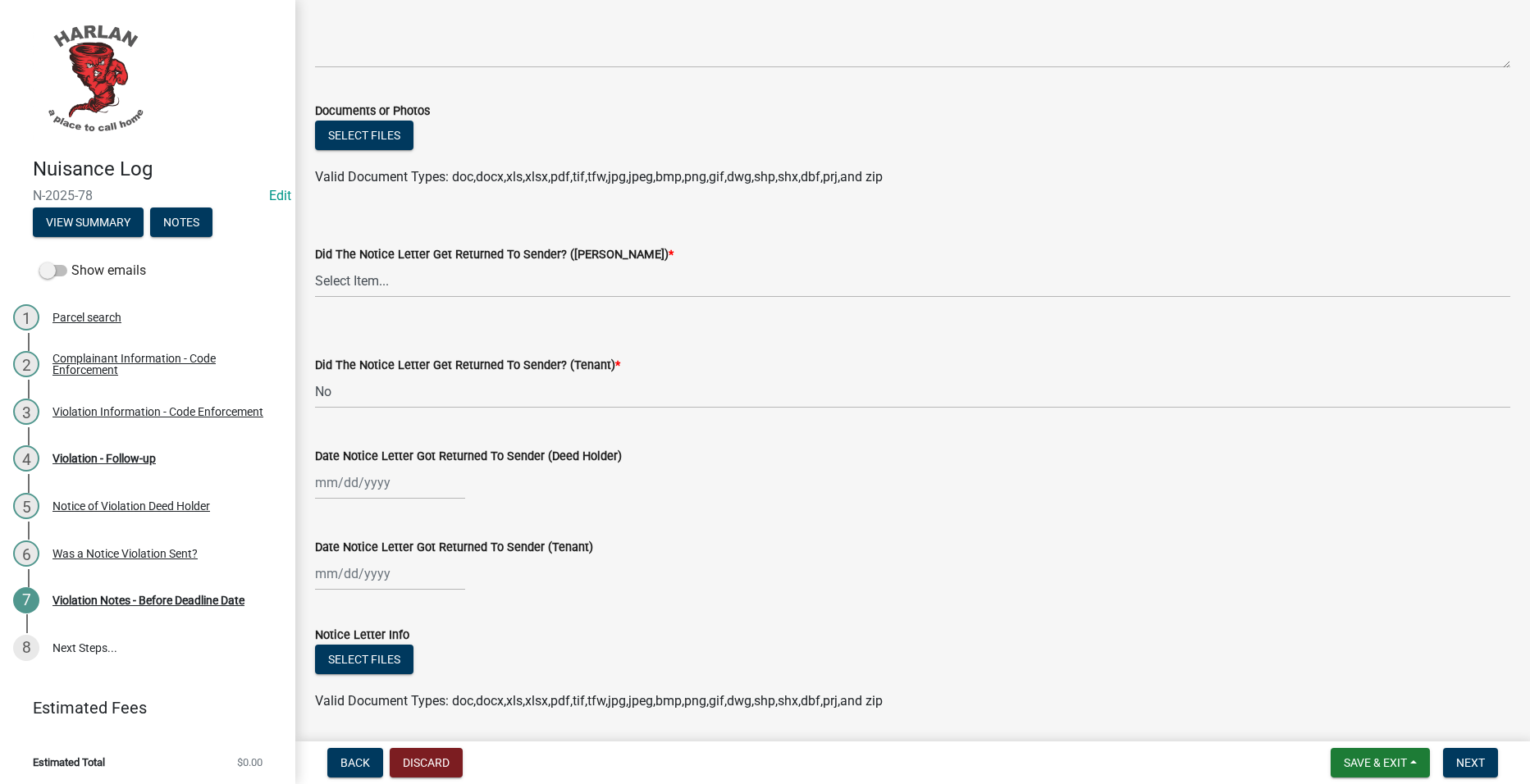
scroll to position [199, 0]
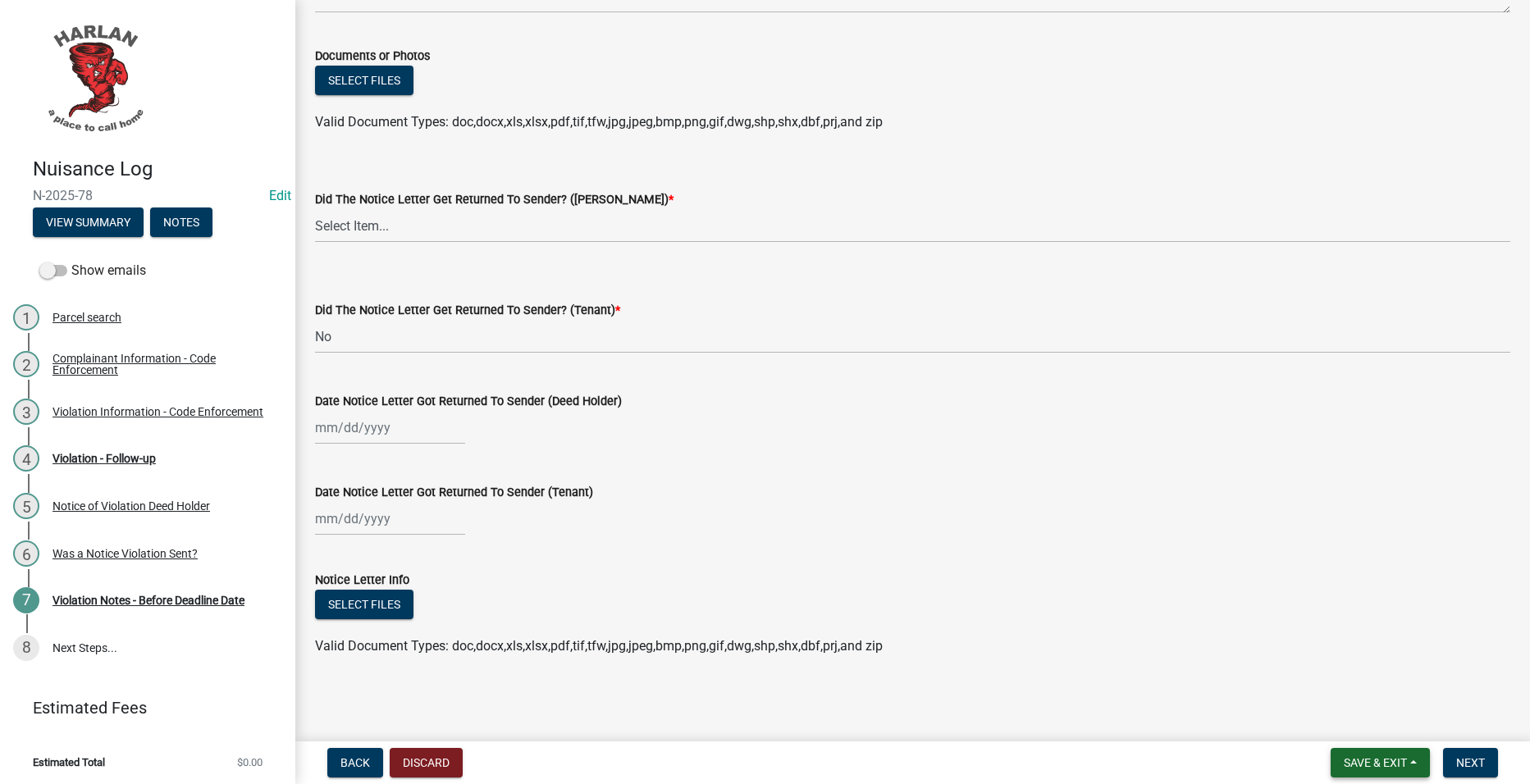
click at [1366, 758] on span "Save & Exit" at bounding box center [1375, 763] width 63 height 13
click at [1353, 719] on button "Save & Exit" at bounding box center [1365, 720] width 132 height 39
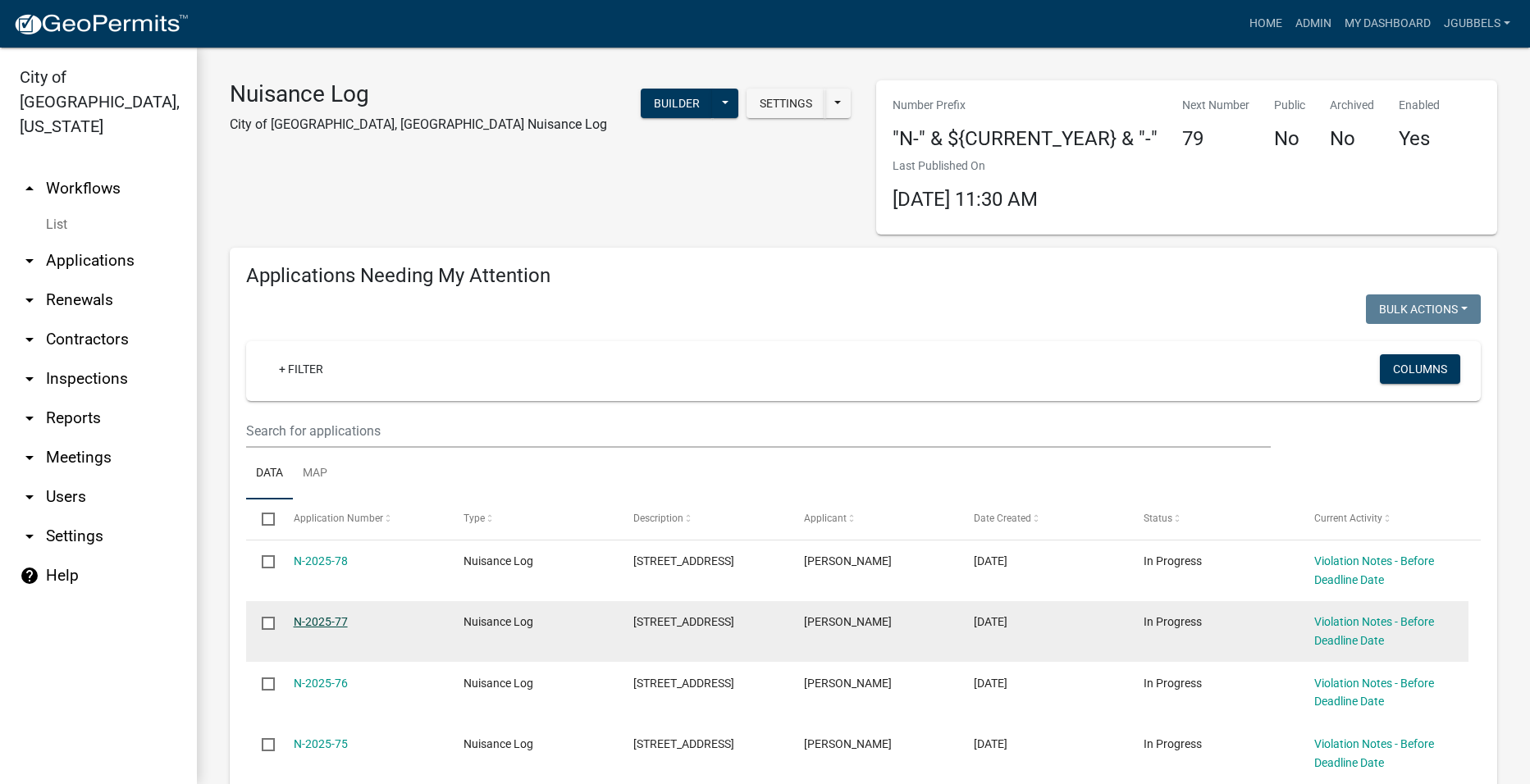
click at [326, 625] on link "N-2025-77" at bounding box center [321, 621] width 54 height 13
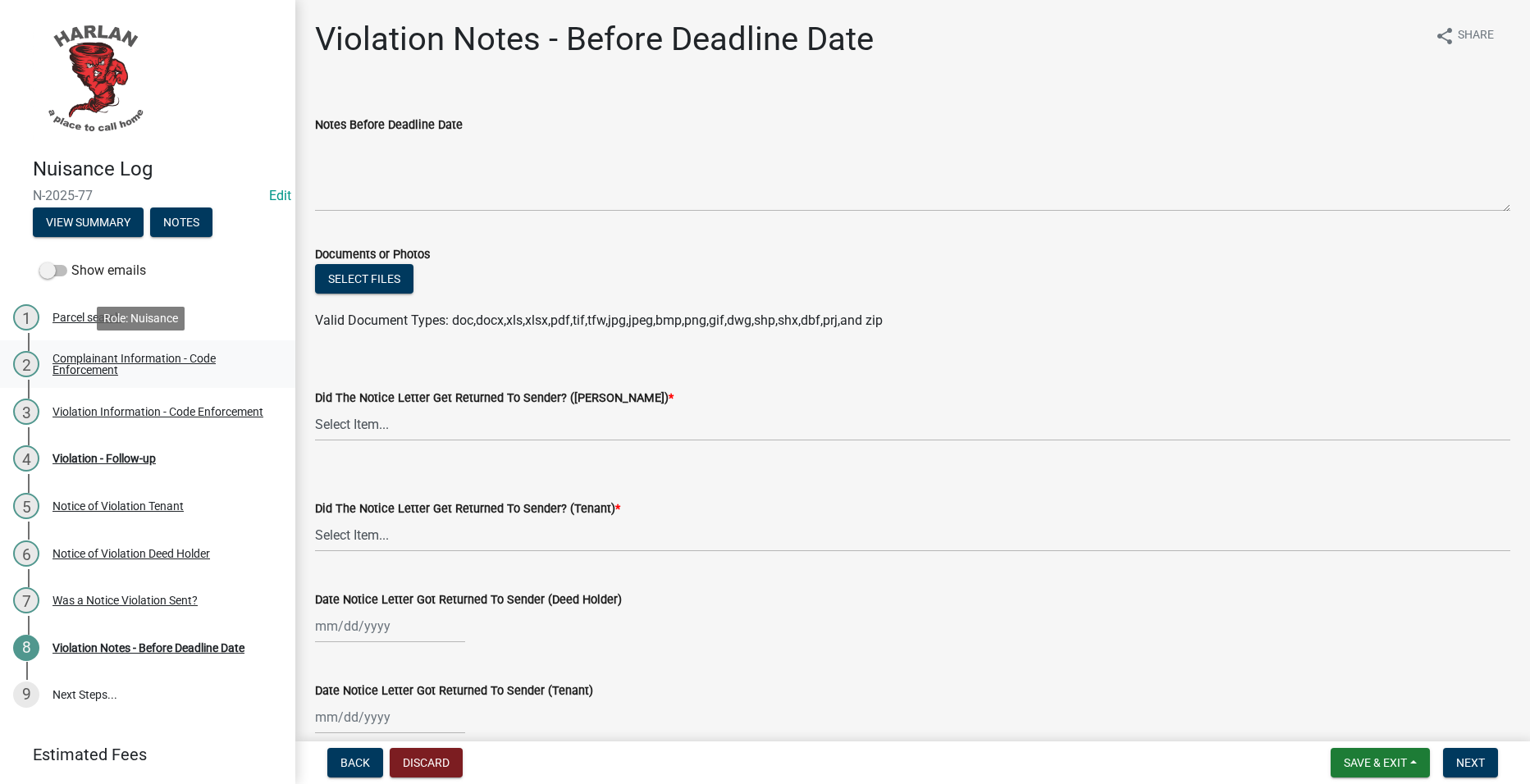
click at [200, 375] on div "Complainant Information - Code Enforcement" at bounding box center [160, 364] width 216 height 23
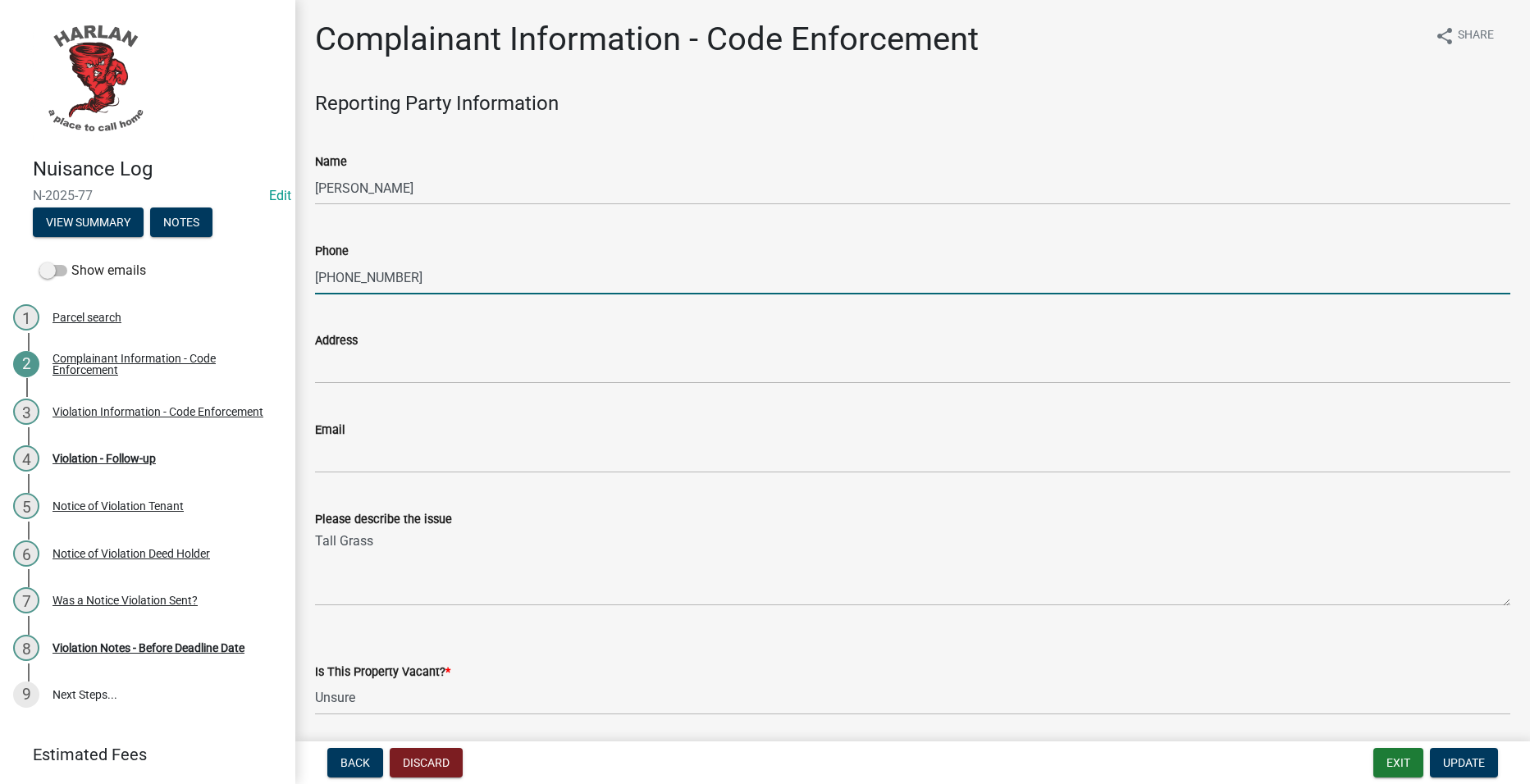
drag, startPoint x: 415, startPoint y: 261, endPoint x: 103, endPoint y: 252, distance: 312.1
click at [103, 251] on div "Nuisance Log N-2025-77 Edit View Summary Notes Show emails 1 Parcel search 2 Co…" at bounding box center [765, 392] width 1530 height 784
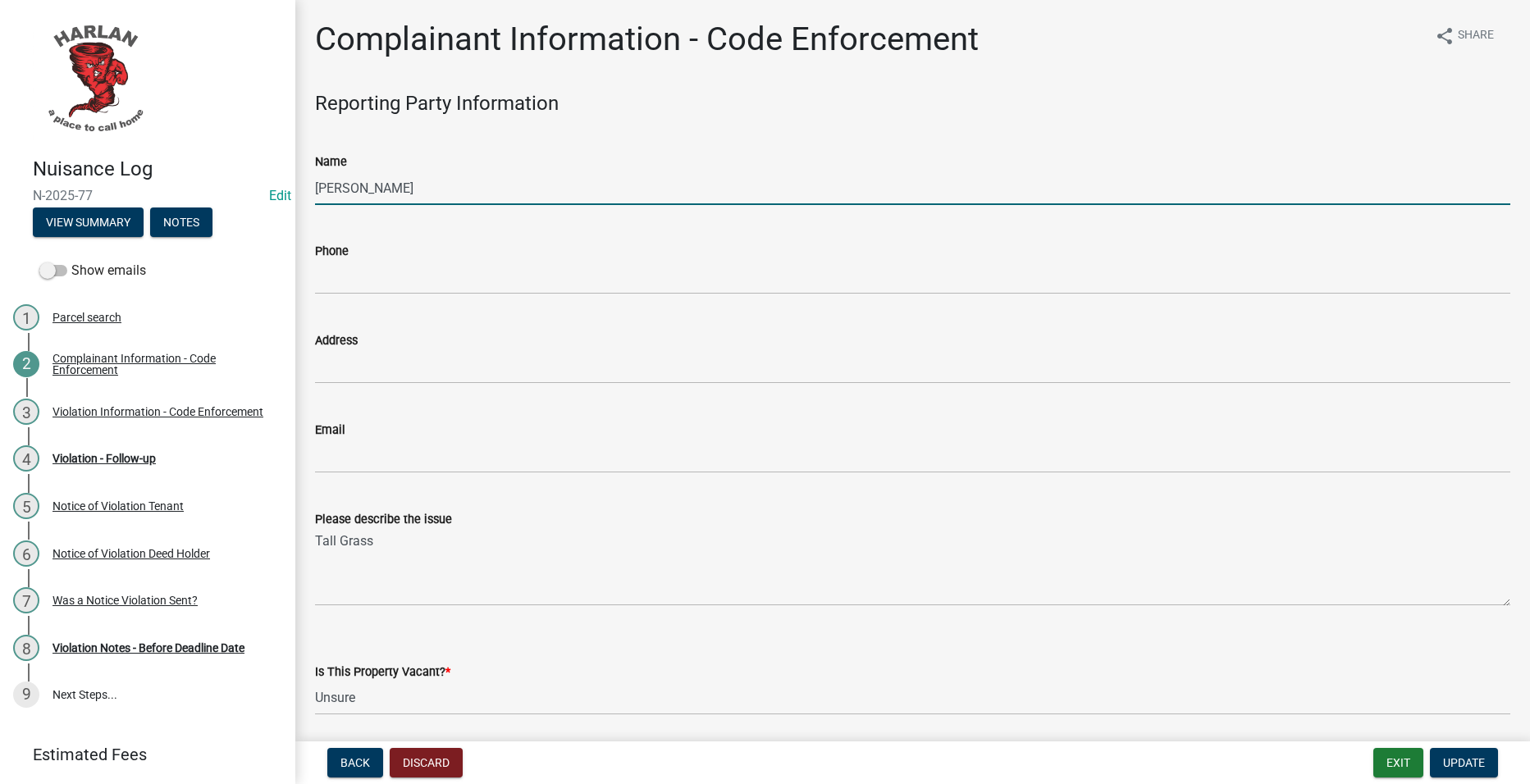
drag, startPoint x: 683, startPoint y: 181, endPoint x: 116, endPoint y: 198, distance: 567.3
click at [114, 198] on div "Nuisance Log N-2025-77 Edit View Summary Notes Show emails 1 Parcel search 2 Co…" at bounding box center [765, 392] width 1530 height 784
click at [1462, 750] on button "Update" at bounding box center [1463, 763] width 68 height 30
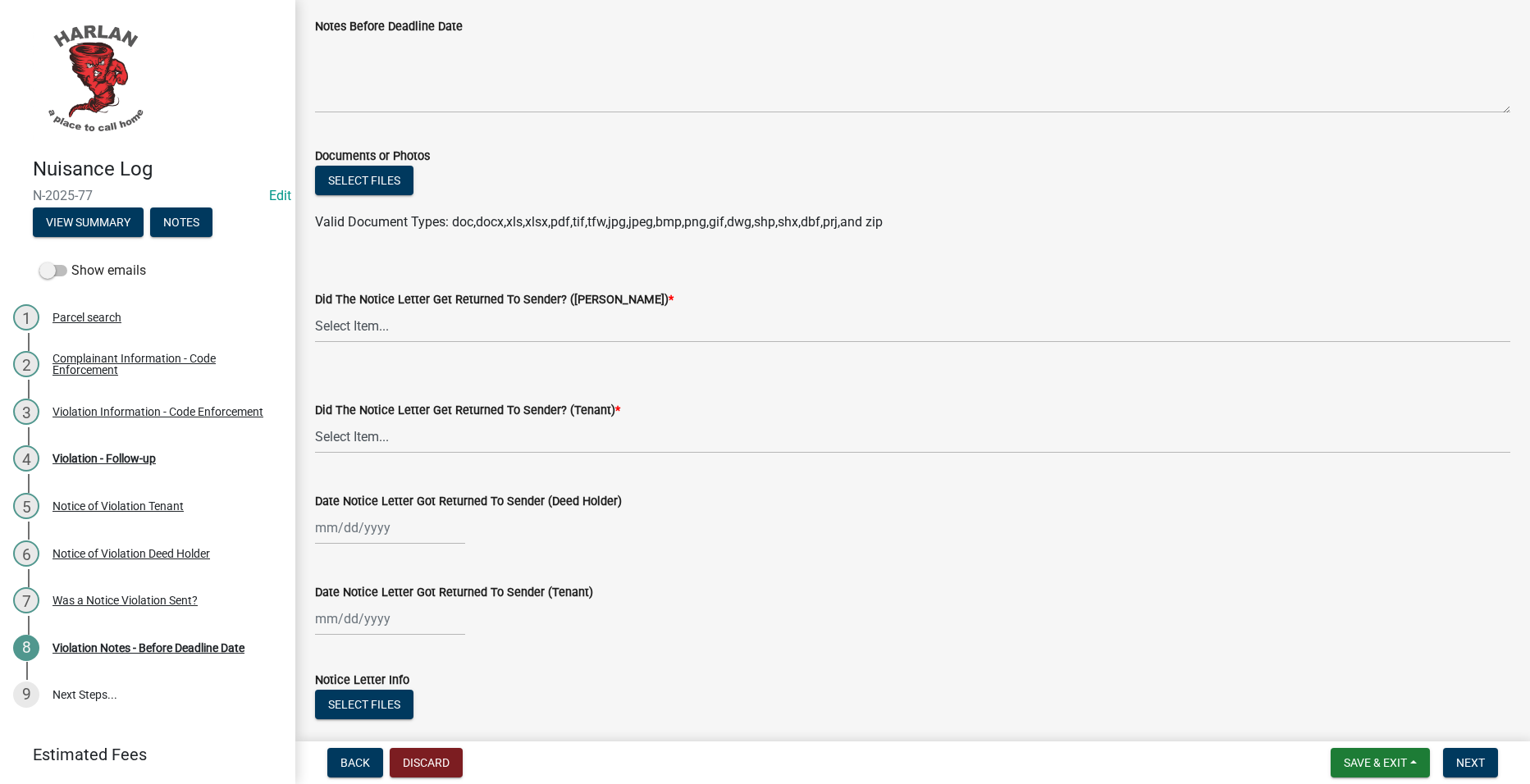
scroll to position [199, 0]
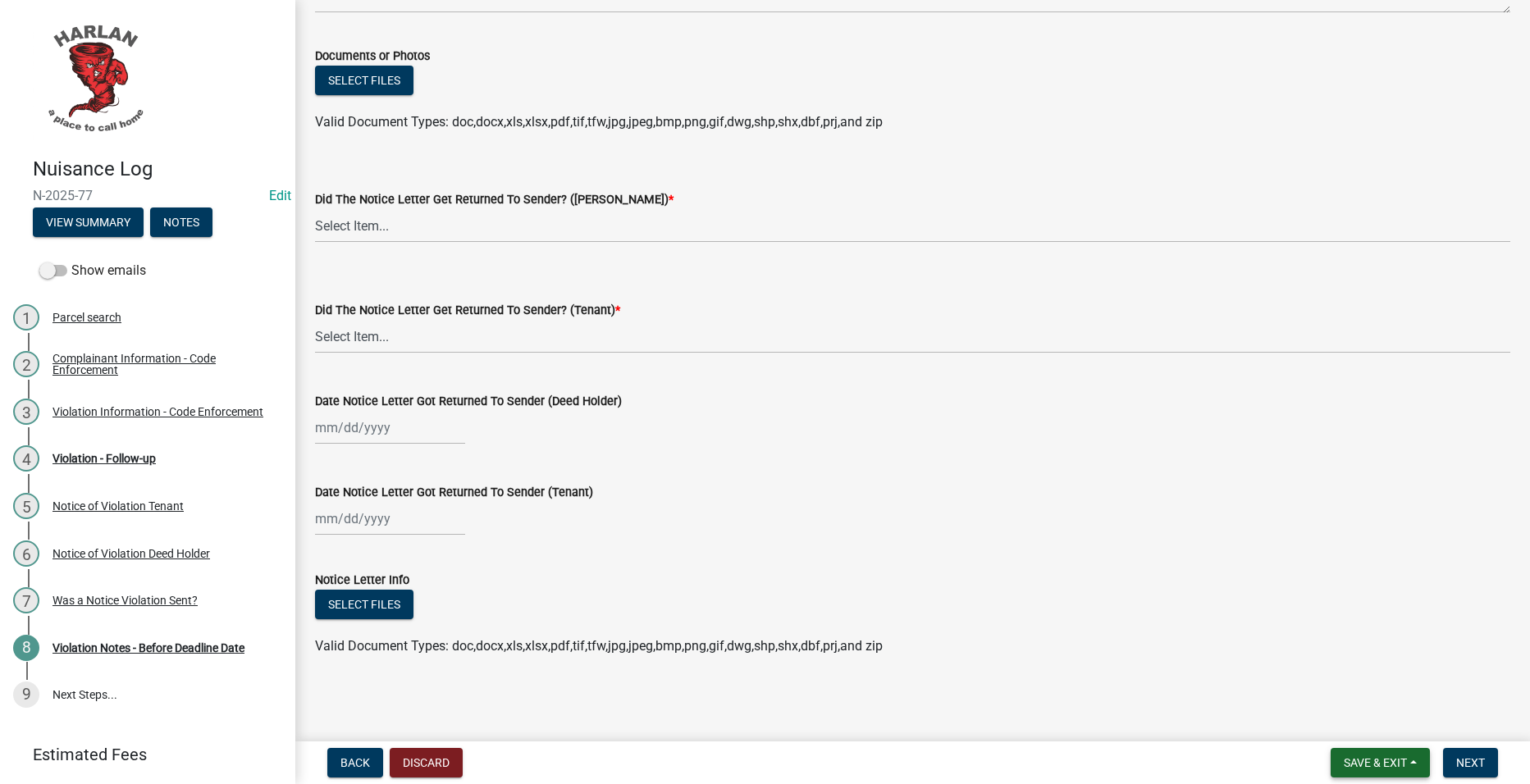
click at [1384, 760] on span "Save & Exit" at bounding box center [1375, 763] width 63 height 13
click at [1372, 712] on button "Save & Exit" at bounding box center [1365, 720] width 132 height 39
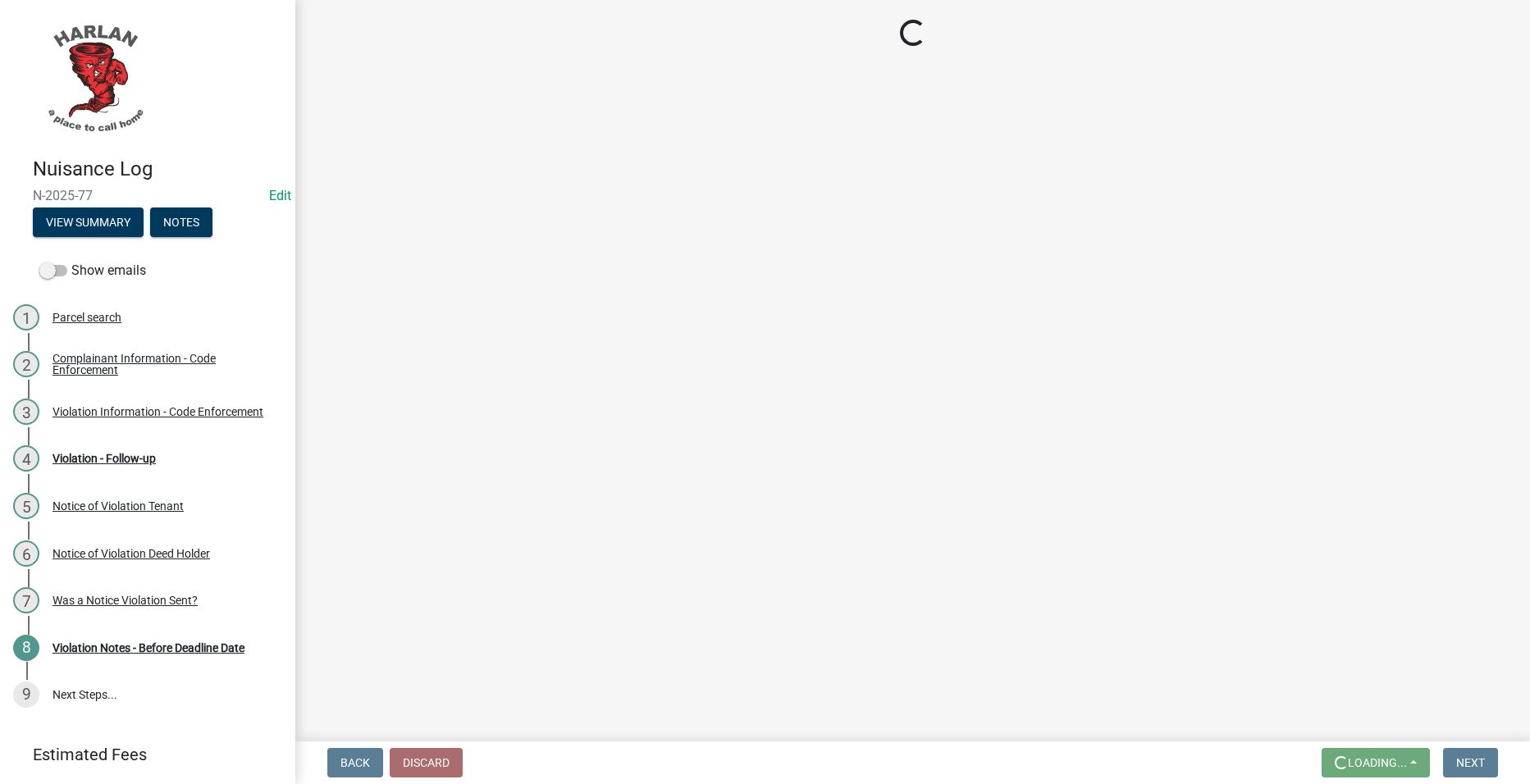
scroll to position [0, 0]
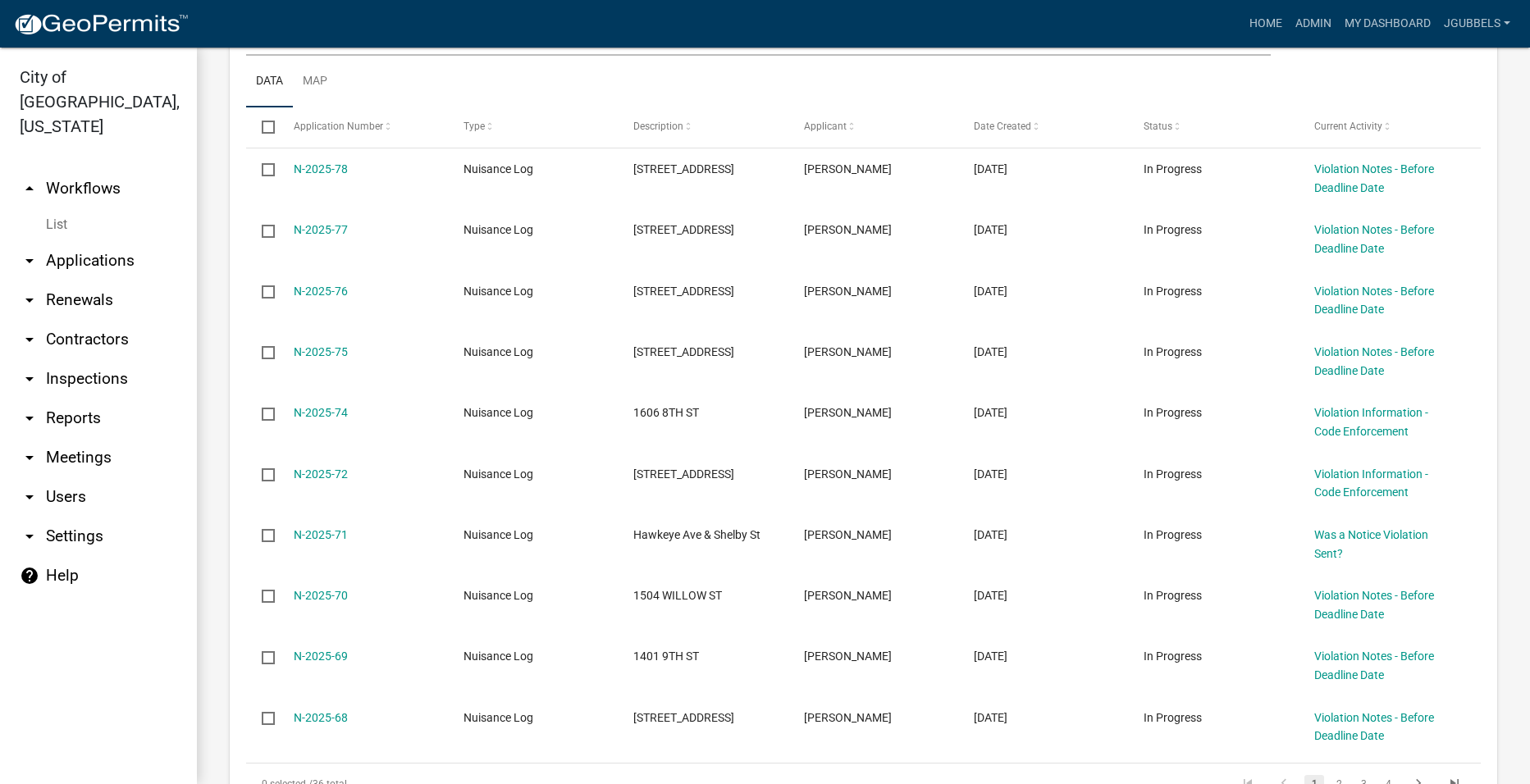
scroll to position [410, 0]
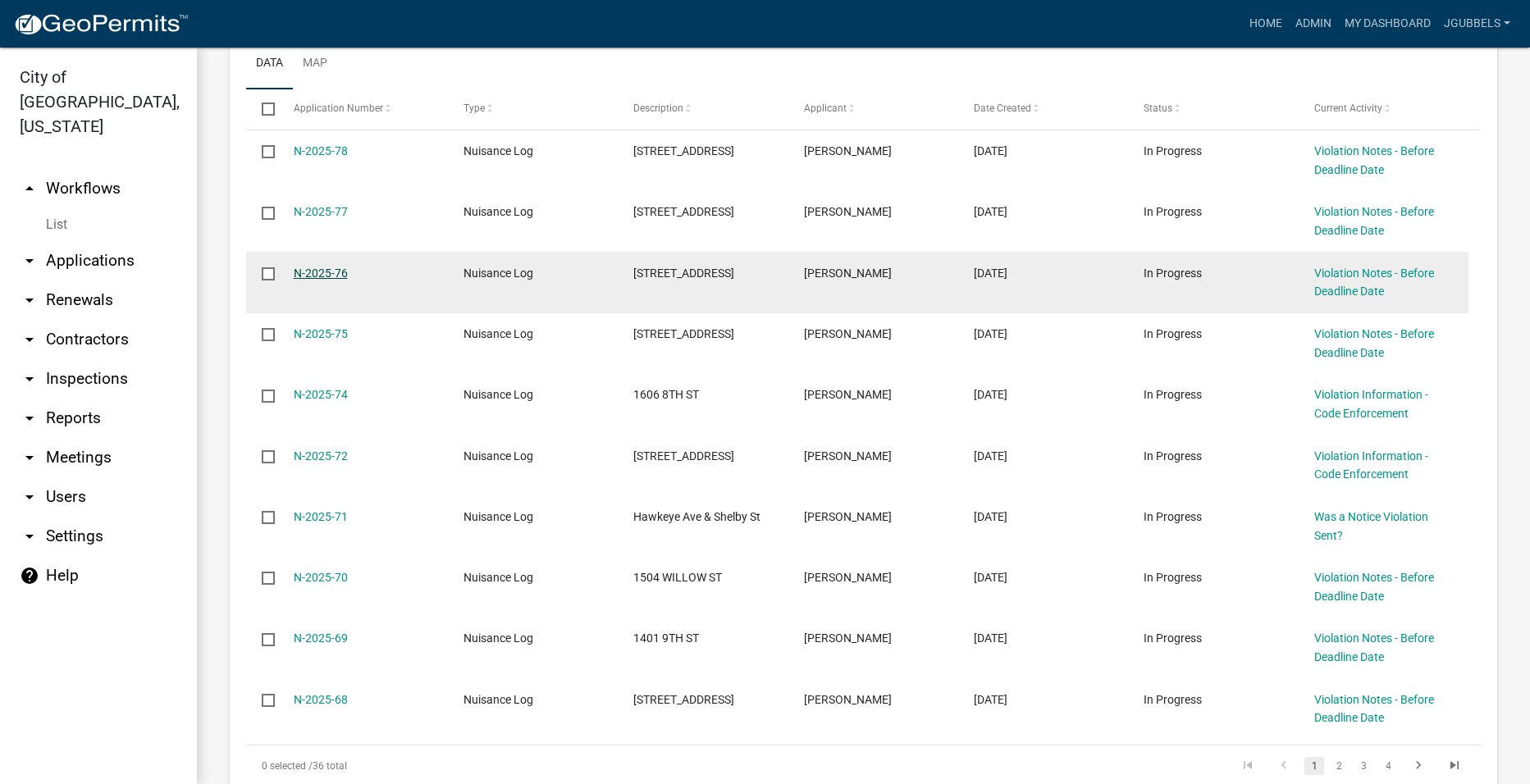
click at [321, 271] on link "N-2025-76" at bounding box center [321, 273] width 54 height 13
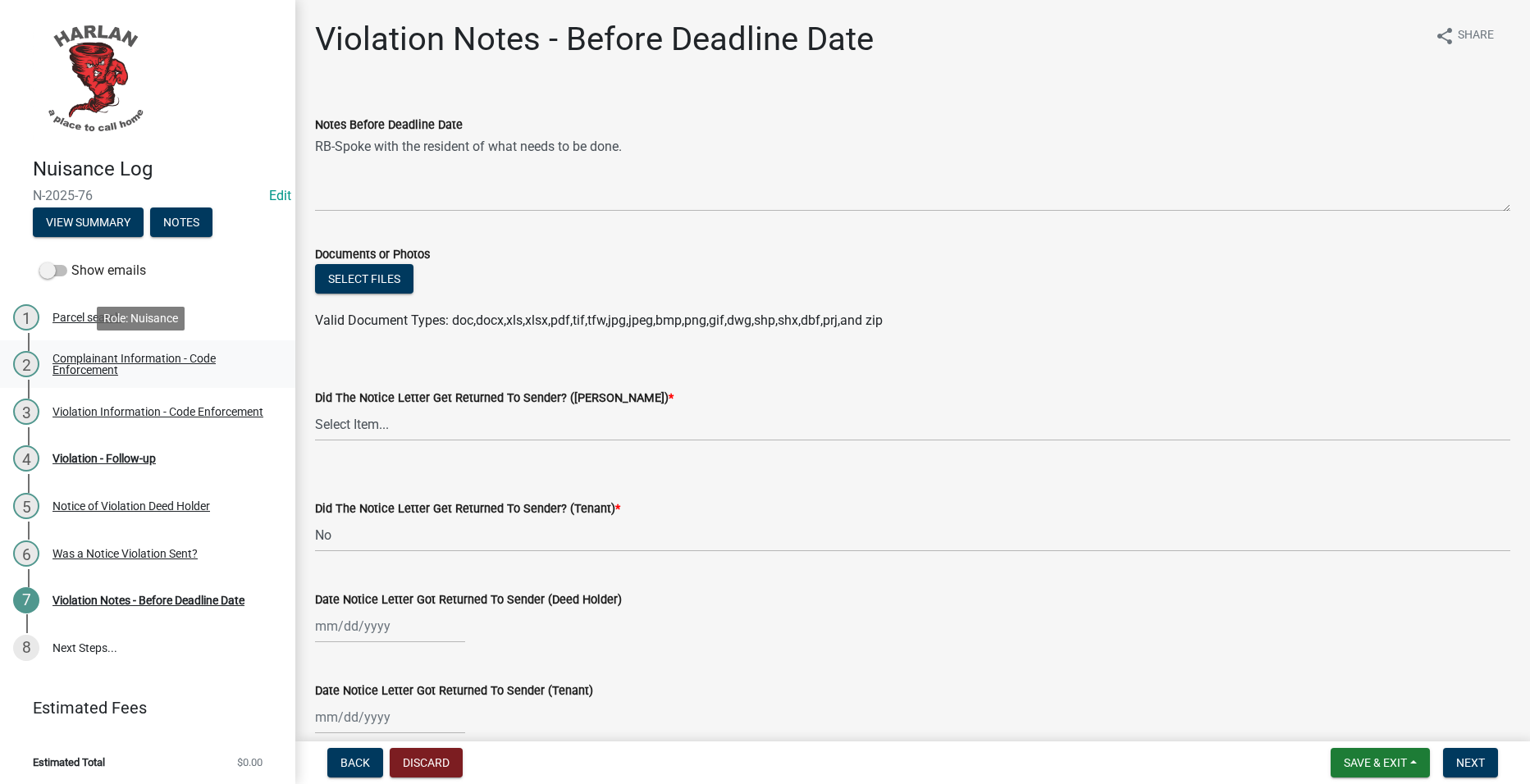
click at [143, 375] on div "Complainant Information - Code Enforcement" at bounding box center [160, 364] width 216 height 23
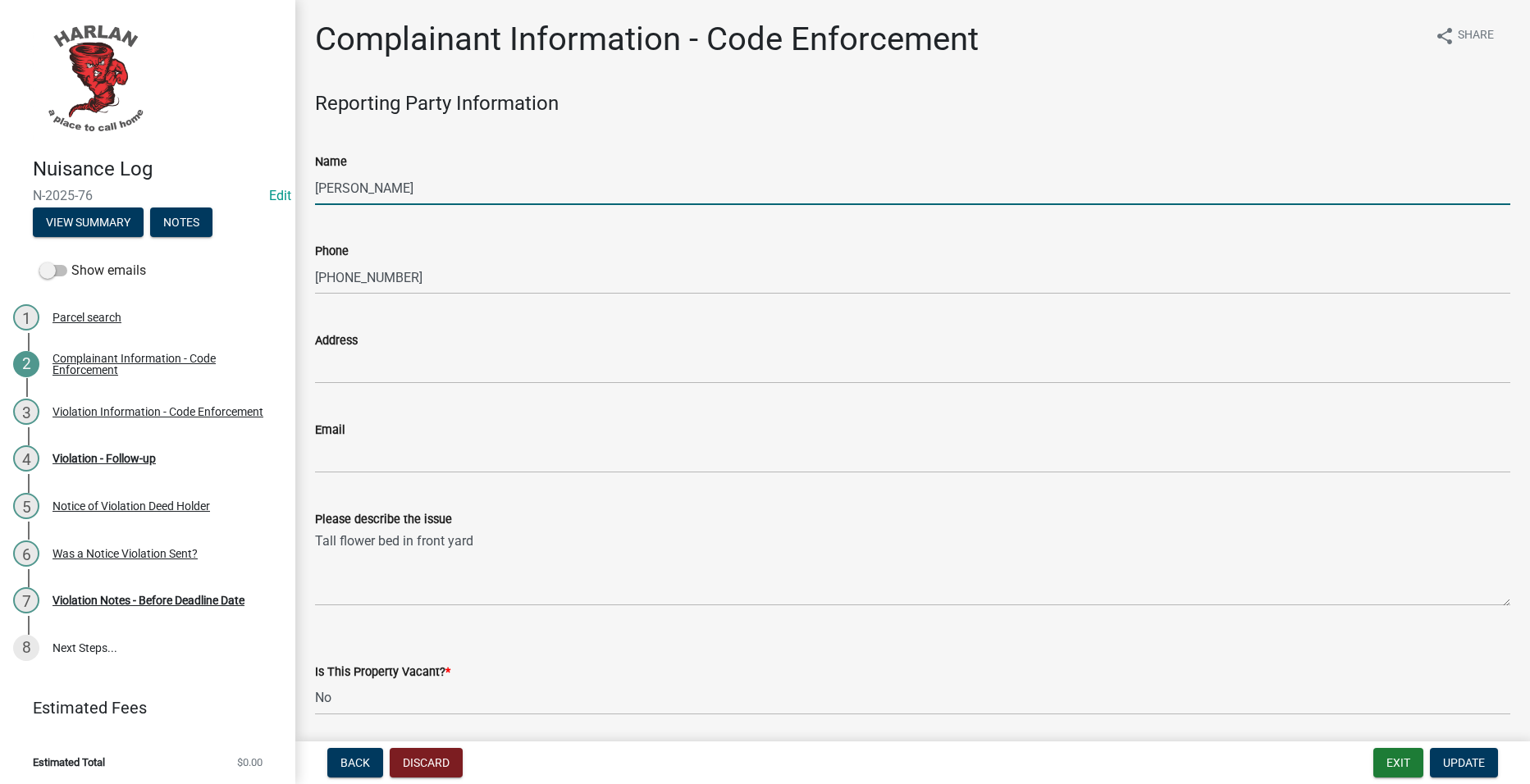
drag, startPoint x: 216, startPoint y: 172, endPoint x: 187, endPoint y: 172, distance: 29.0
click at [187, 172] on div "Nuisance Log N-2025-76 Edit View Summary Notes Show emails 1 Parcel search 2 Co…" at bounding box center [765, 392] width 1530 height 784
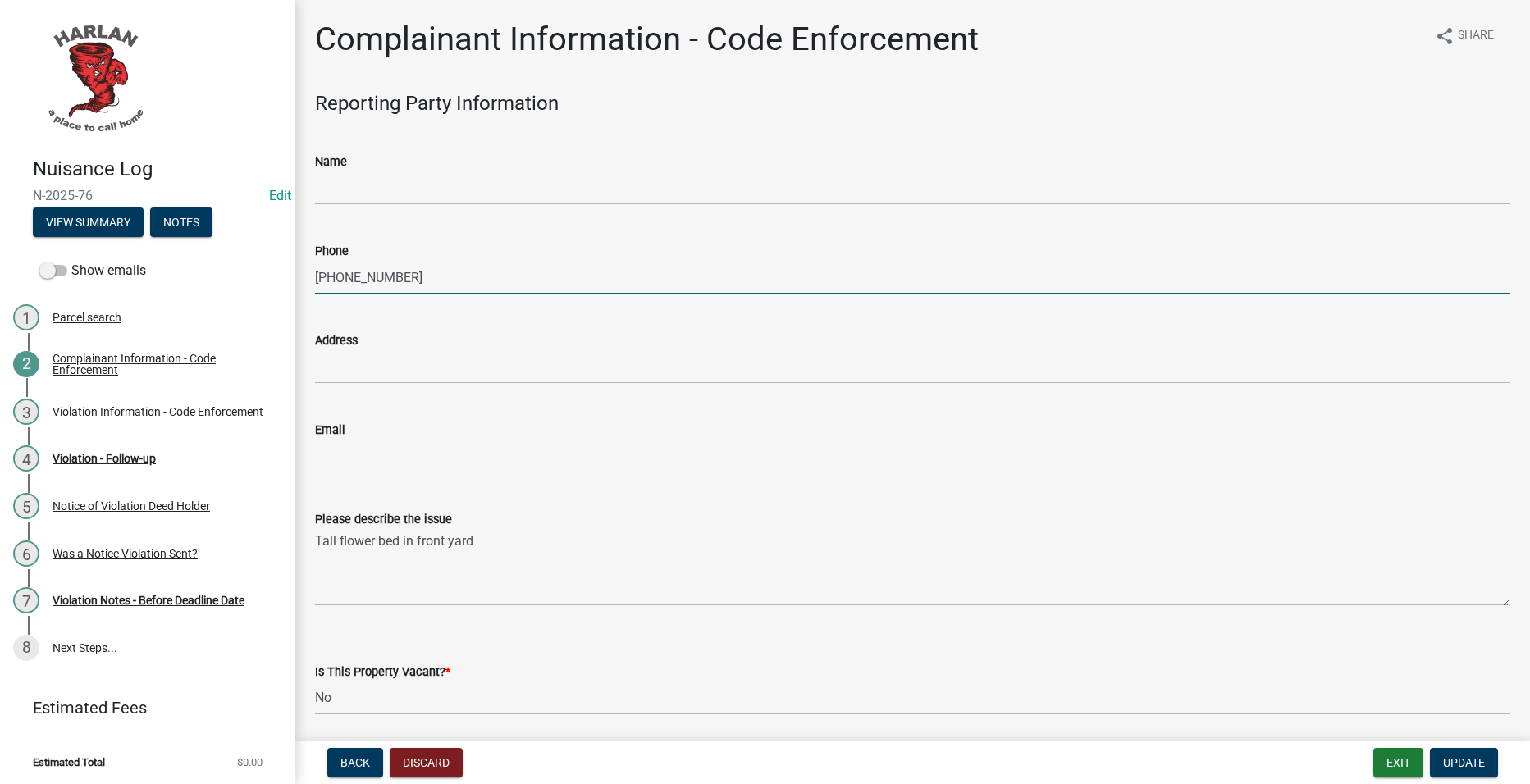
drag, startPoint x: 666, startPoint y: 286, endPoint x: 165, endPoint y: 279, distance: 501.0
click at [165, 279] on div "Nuisance Log N-2025-76 Edit View Summary Notes Show emails 1 Parcel search 2 Co…" at bounding box center [765, 392] width 1530 height 784
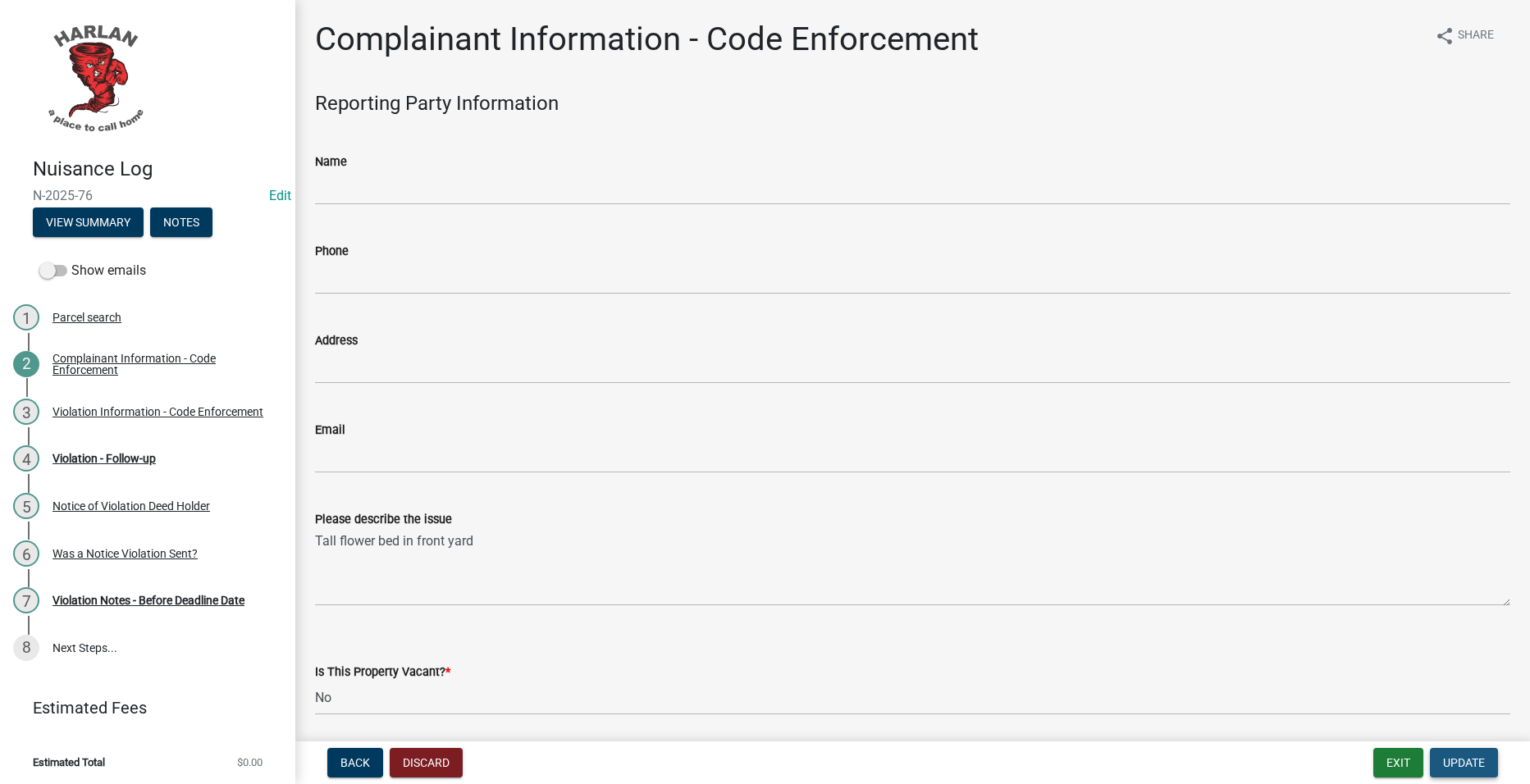
drag, startPoint x: 1458, startPoint y: 773, endPoint x: 1458, endPoint y: 760, distance: 13.0
click at [1459, 772] on button "Update" at bounding box center [1463, 763] width 68 height 30
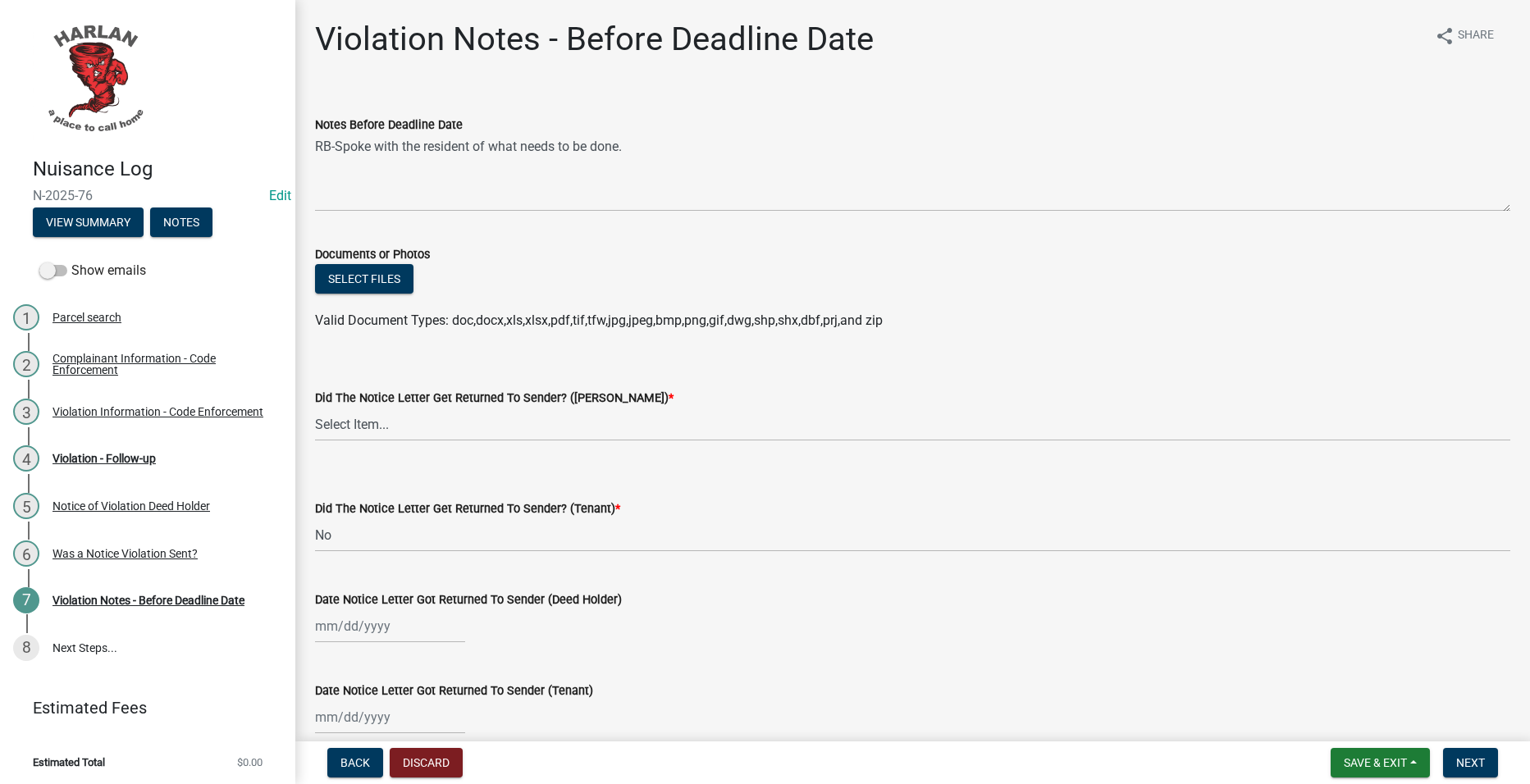
click at [141, 366] on div "Complainant Information - Code Enforcement" at bounding box center [160, 364] width 216 height 23
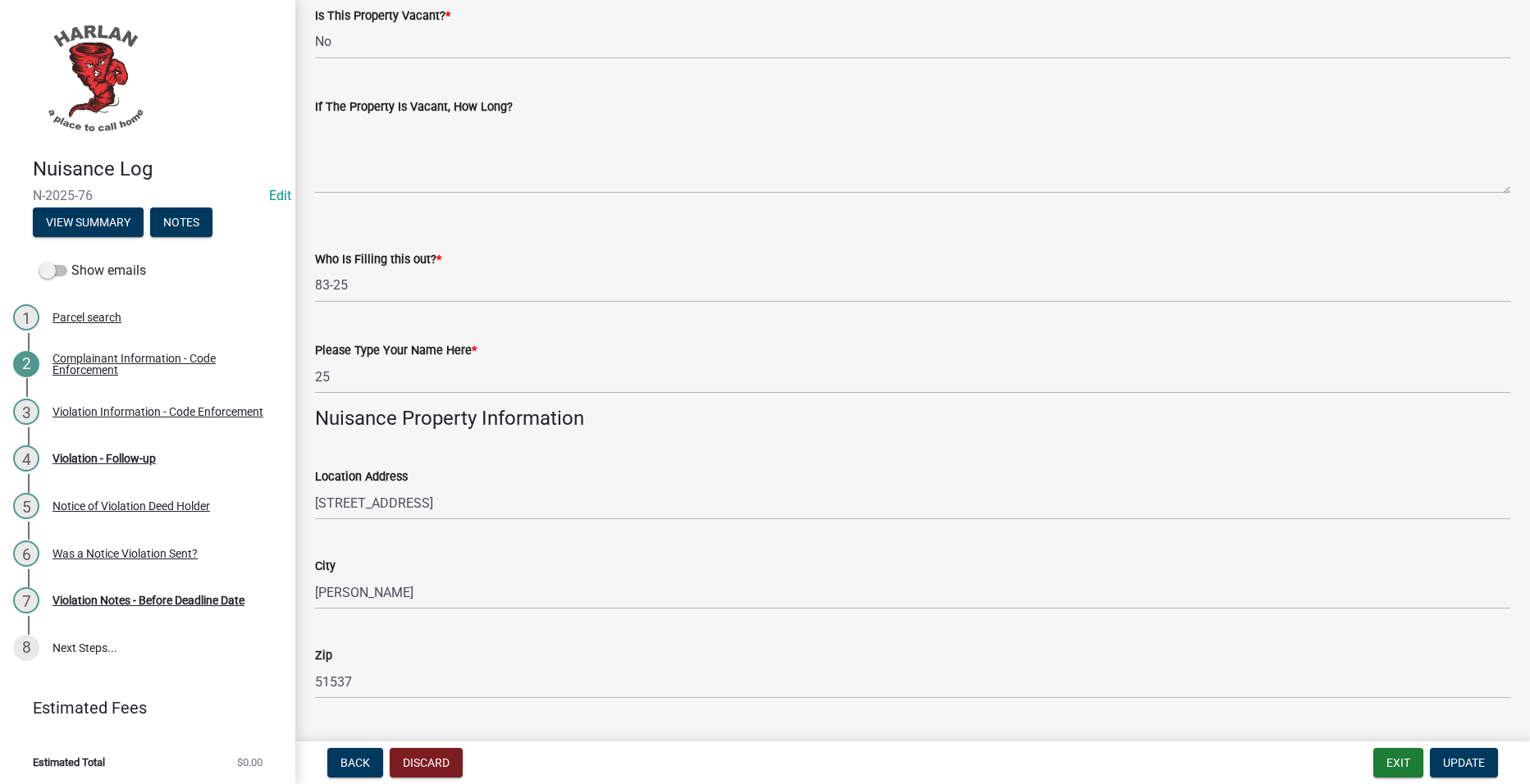
scroll to position [1148, 0]
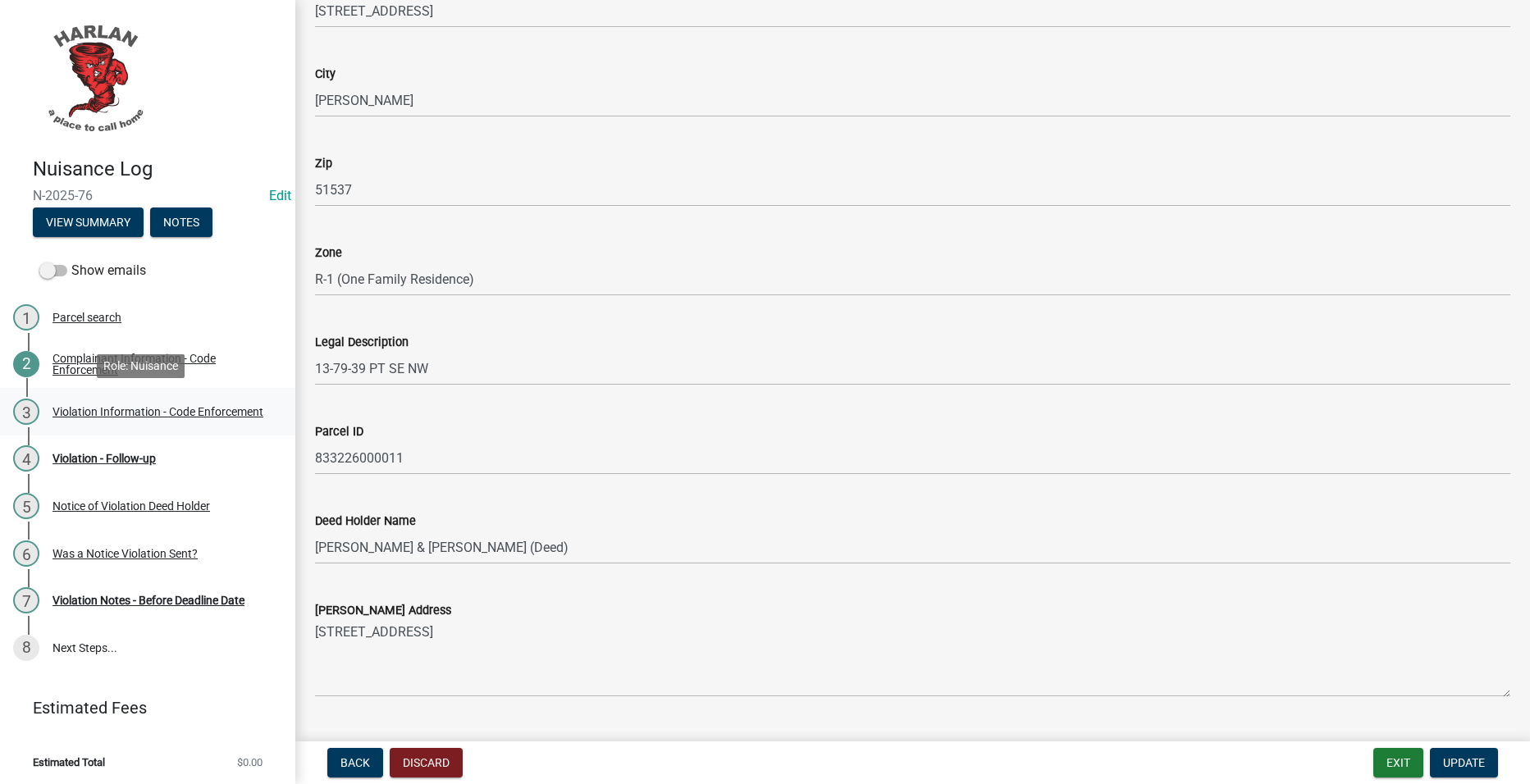
drag, startPoint x: 100, startPoint y: 402, endPoint x: 113, endPoint y: 405, distance: 13.3
click at [102, 406] on div "Violation Information - Code Enforcement" at bounding box center [158, 412] width 210 height 12
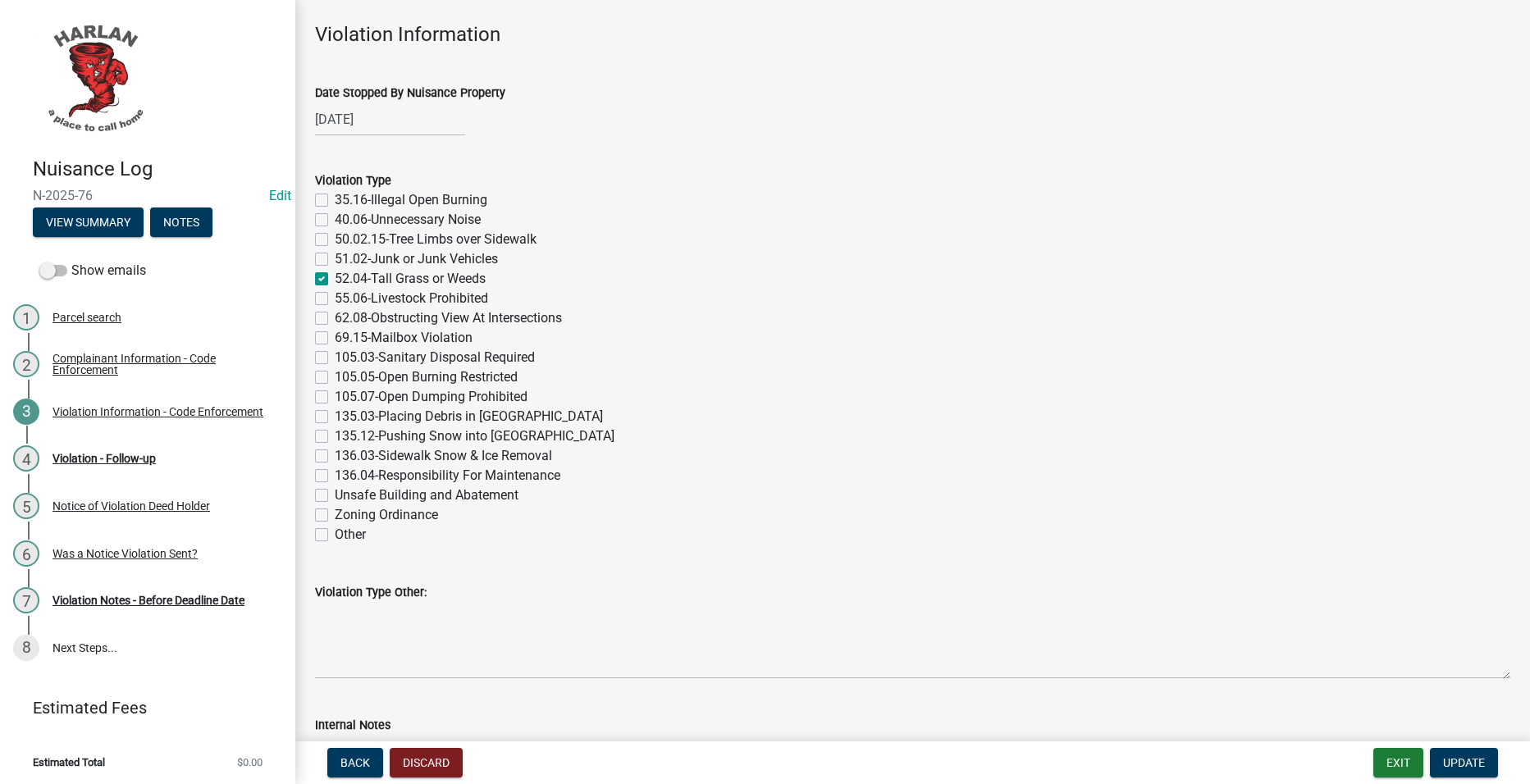
scroll to position [0, 0]
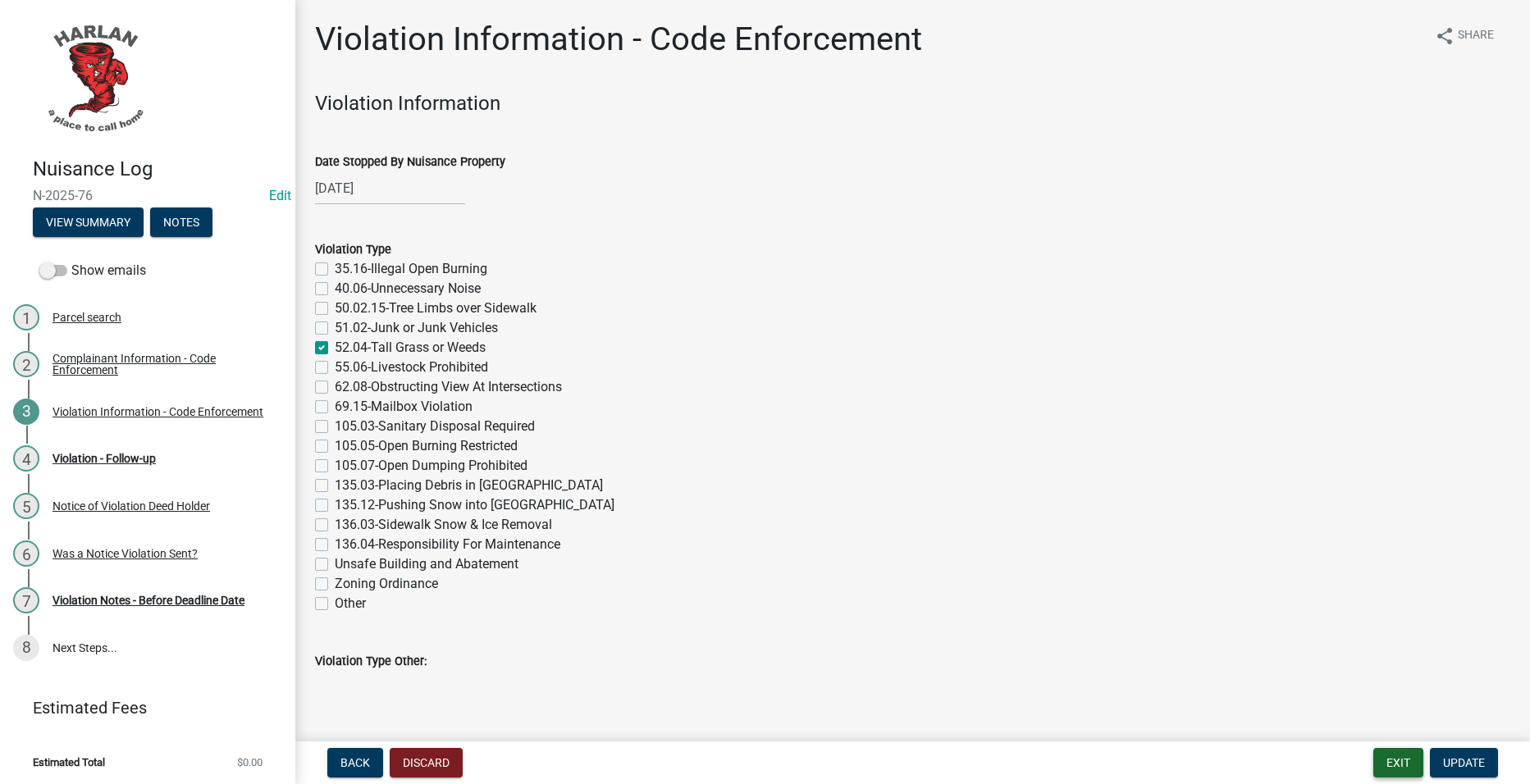
click at [1403, 767] on button "Exit" at bounding box center [1398, 763] width 50 height 30
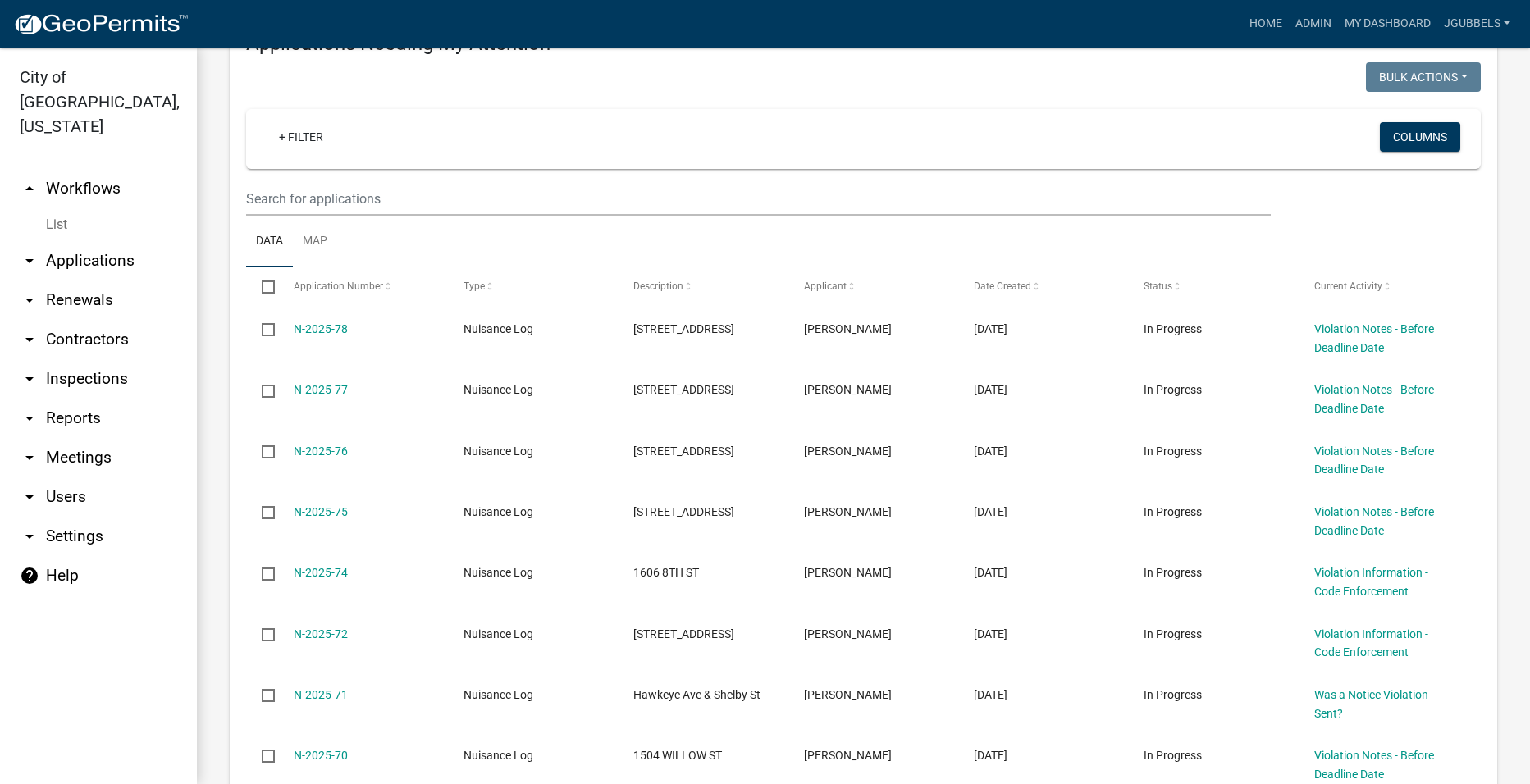
scroll to position [410, 0]
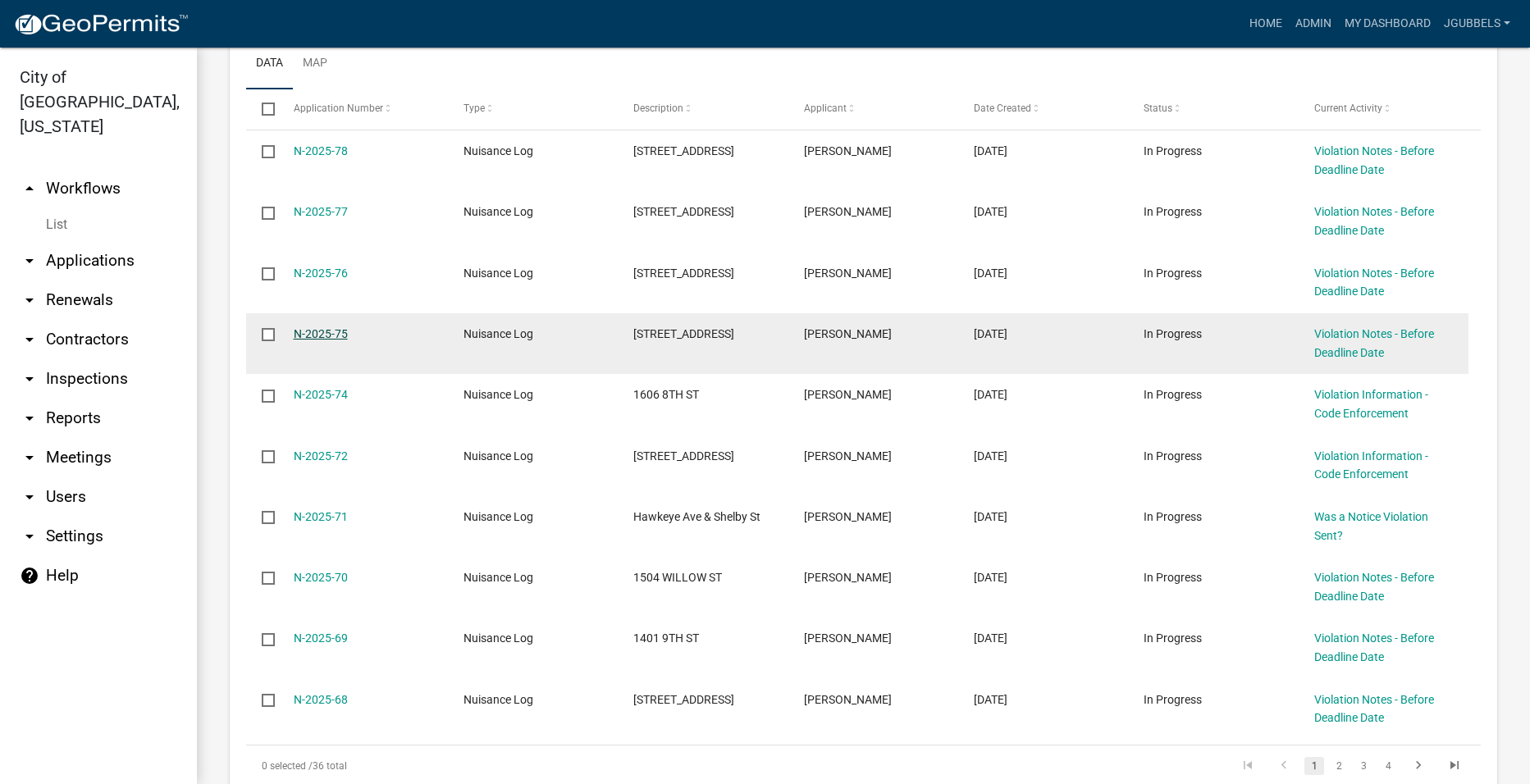
click at [307, 331] on link "N-2025-75" at bounding box center [321, 334] width 54 height 13
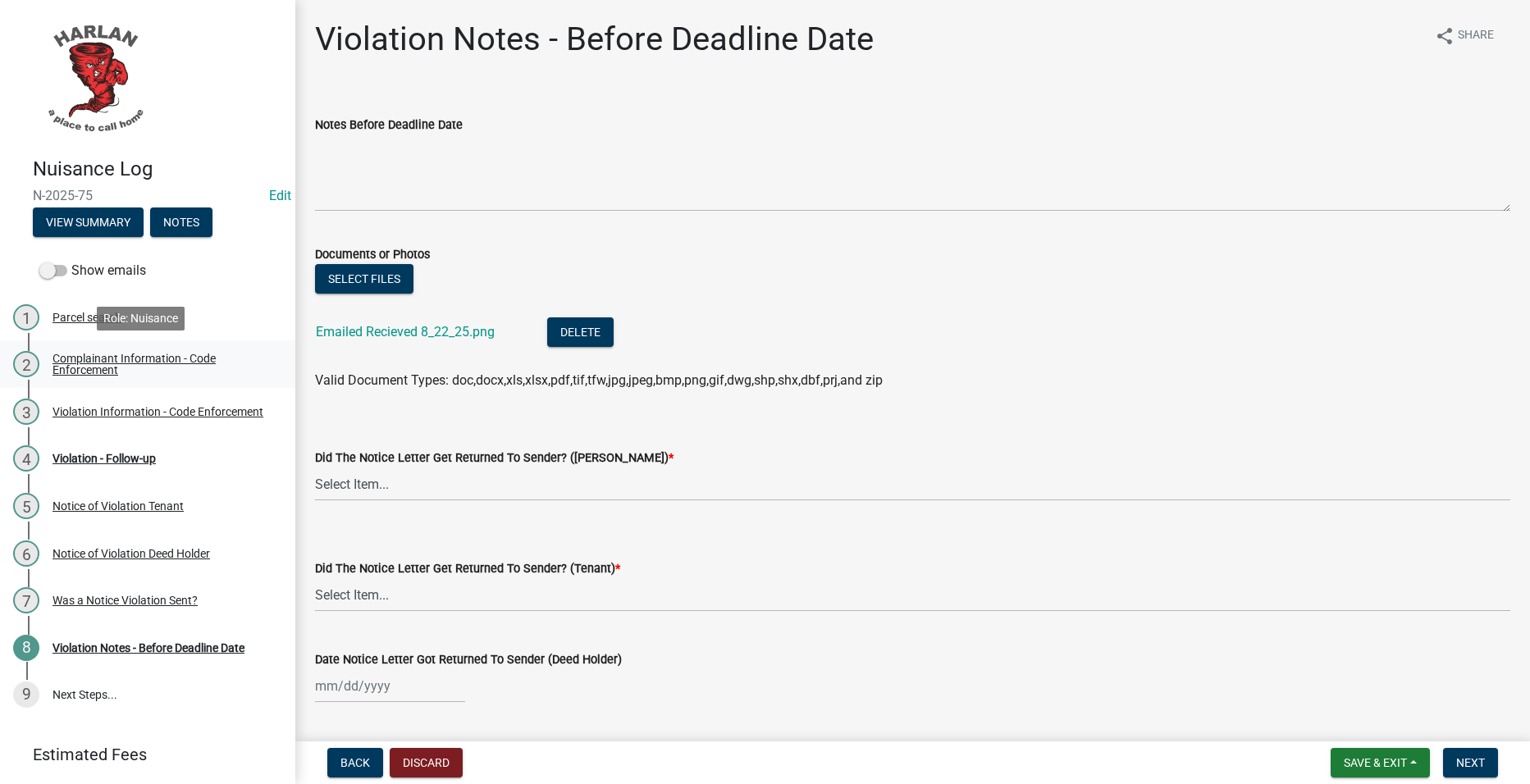
click at [150, 348] on link "2 Complainant Information - Code Enforcement" at bounding box center [147, 364] width 295 height 48
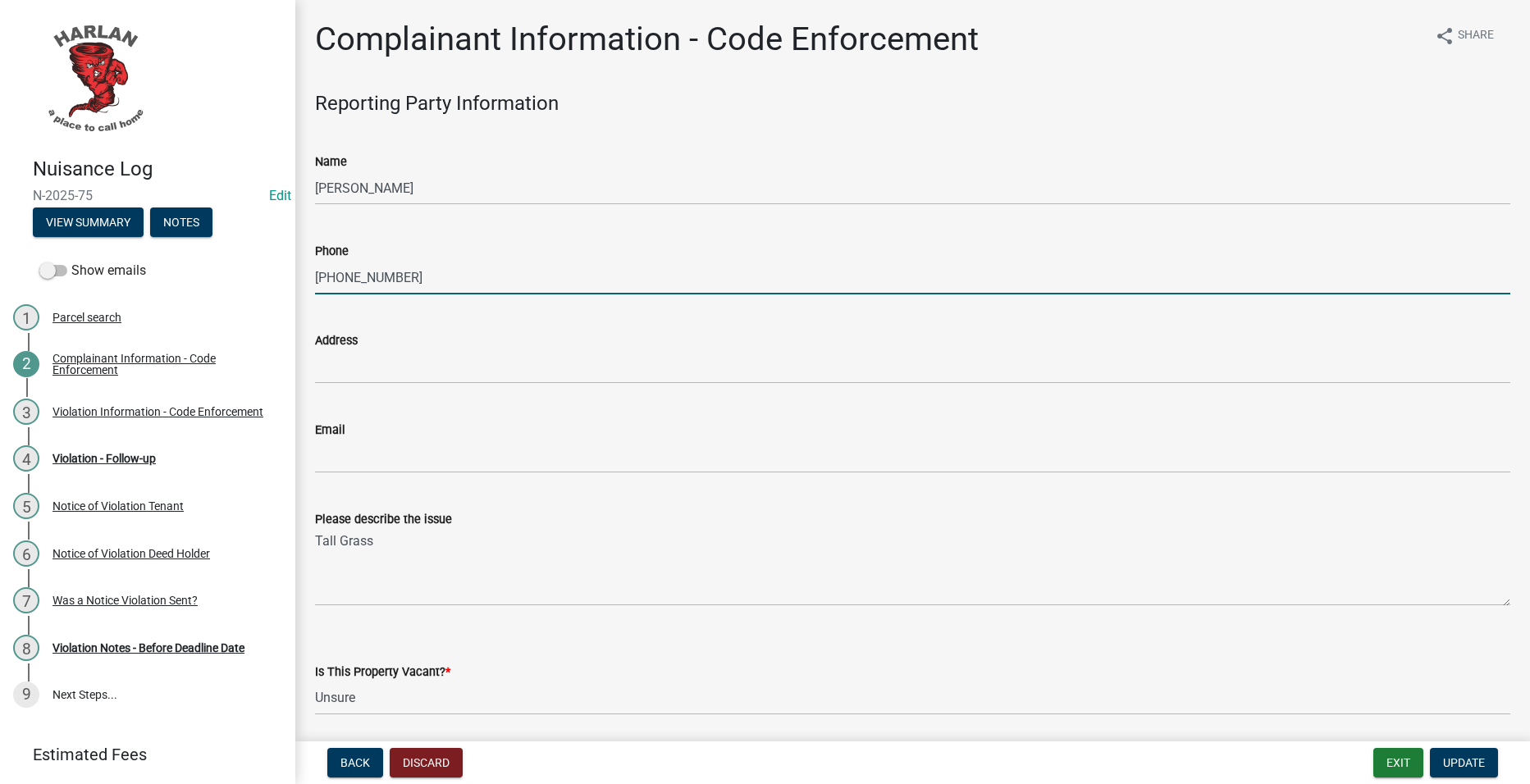
drag, startPoint x: 588, startPoint y: 286, endPoint x: 201, endPoint y: 290, distance: 387.0
click at [201, 290] on div "Nuisance Log N-2025-75 Edit View Summary Notes Show emails 1 Parcel search 2 Co…" at bounding box center [765, 392] width 1530 height 784
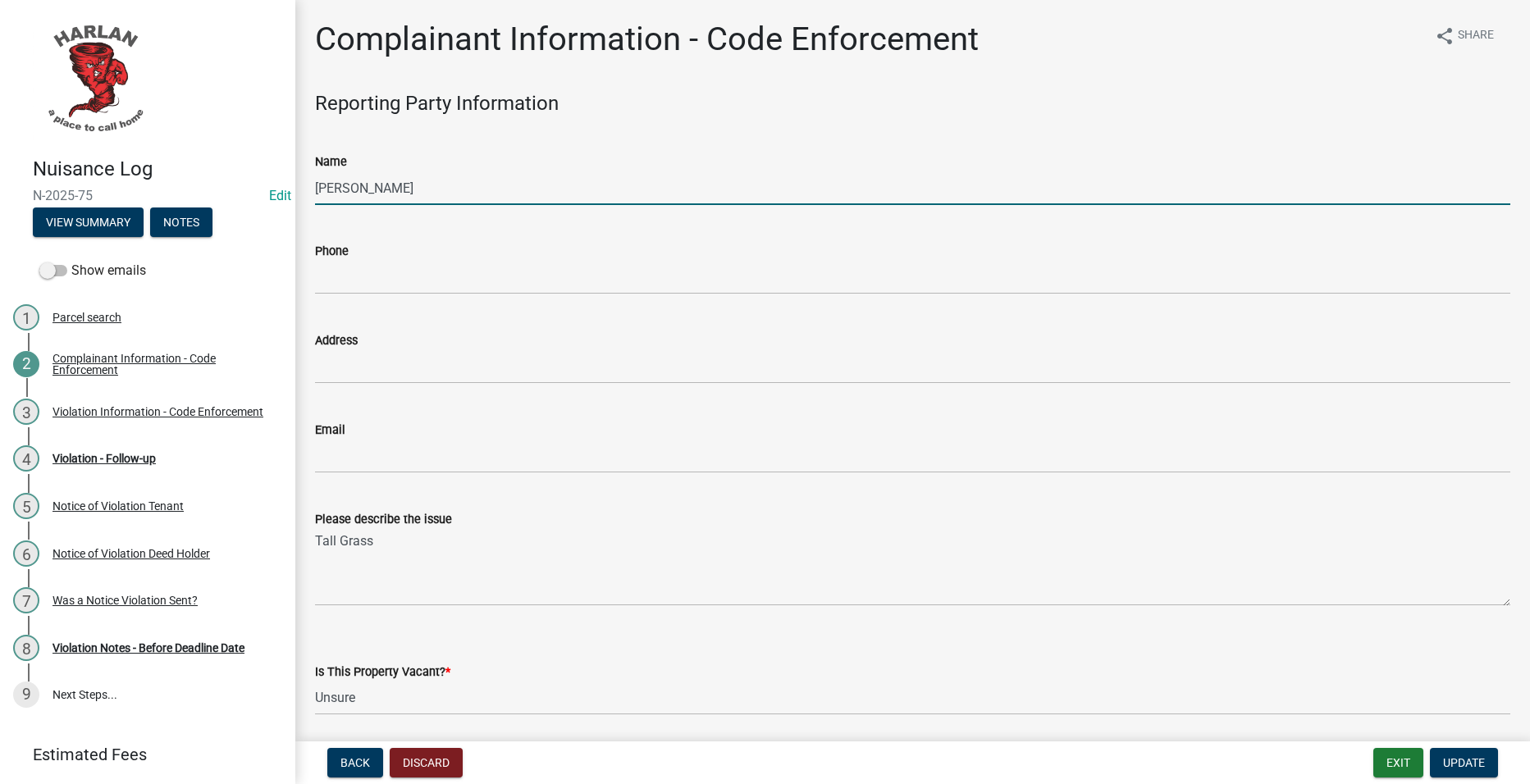
drag, startPoint x: 595, startPoint y: 182, endPoint x: 216, endPoint y: 196, distance: 379.3
click at [200, 191] on div "Nuisance Log N-2025-75 Edit View Summary Notes Show emails 1 Parcel search 2 Co…" at bounding box center [765, 392] width 1530 height 784
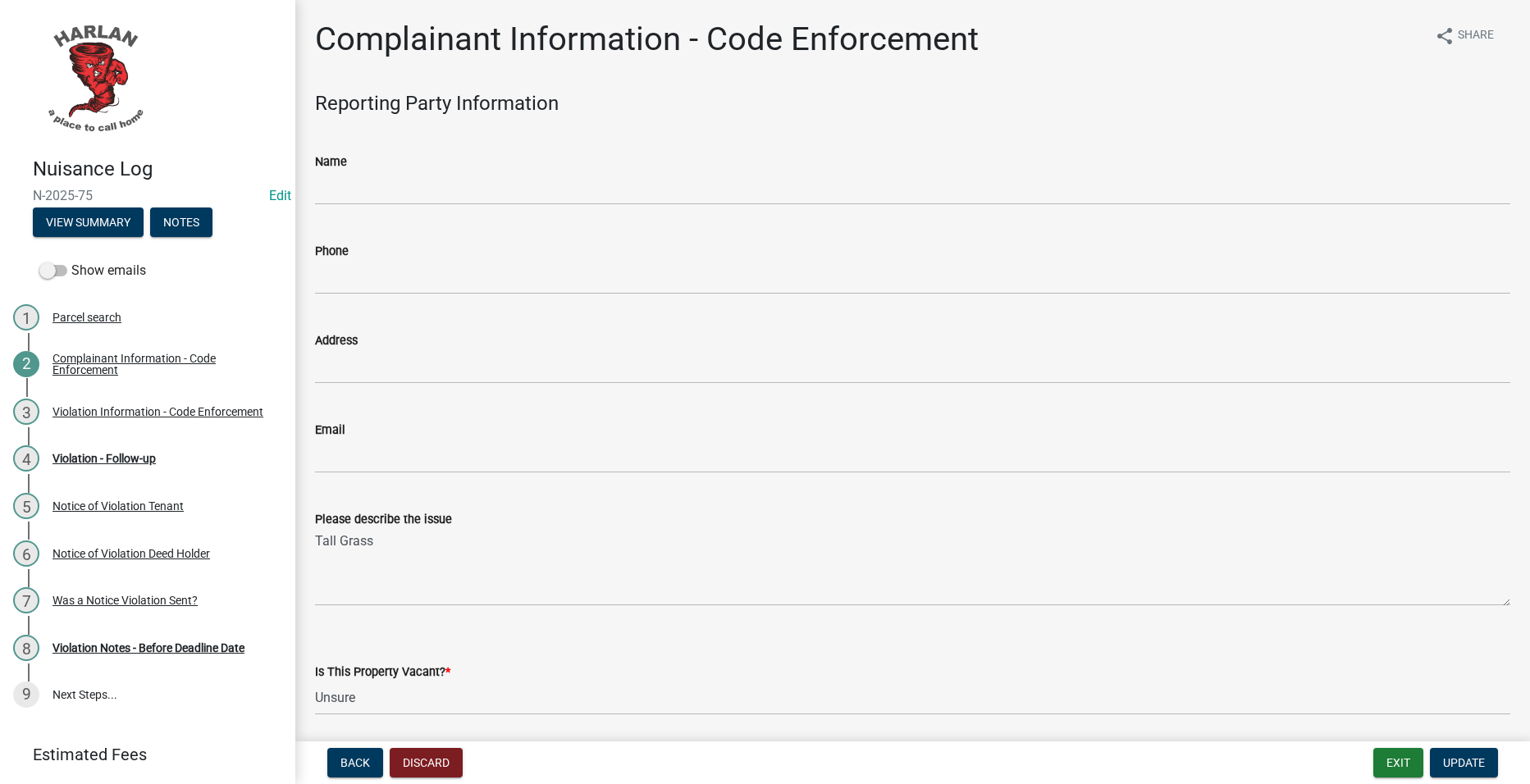
click at [1454, 747] on nav "Back Discard Exit Update" at bounding box center [913, 763] width 1235 height 43
click at [1452, 757] on span "Update" at bounding box center [1463, 763] width 42 height 13
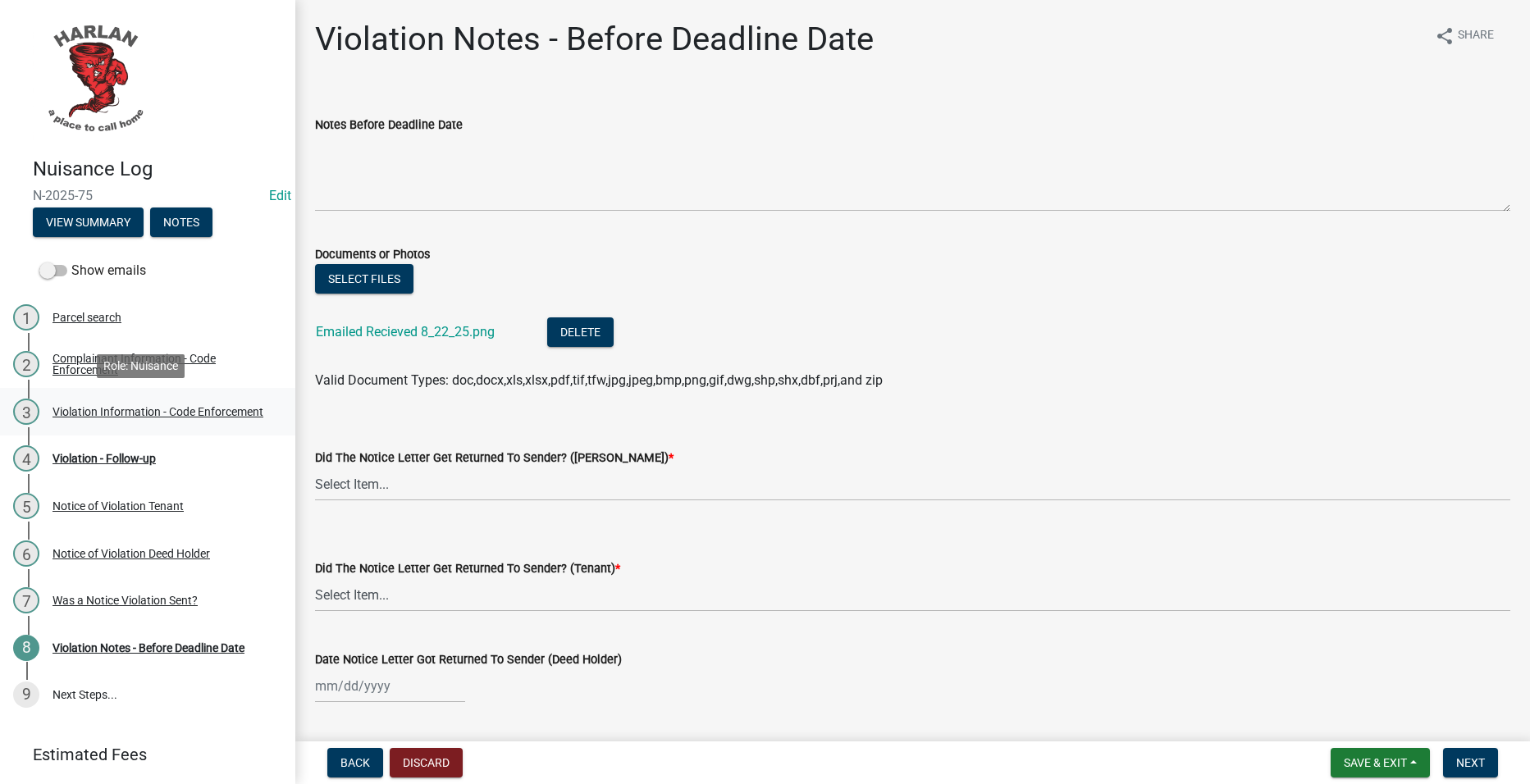
click at [189, 406] on div "Violation Information - Code Enforcement" at bounding box center [158, 412] width 210 height 12
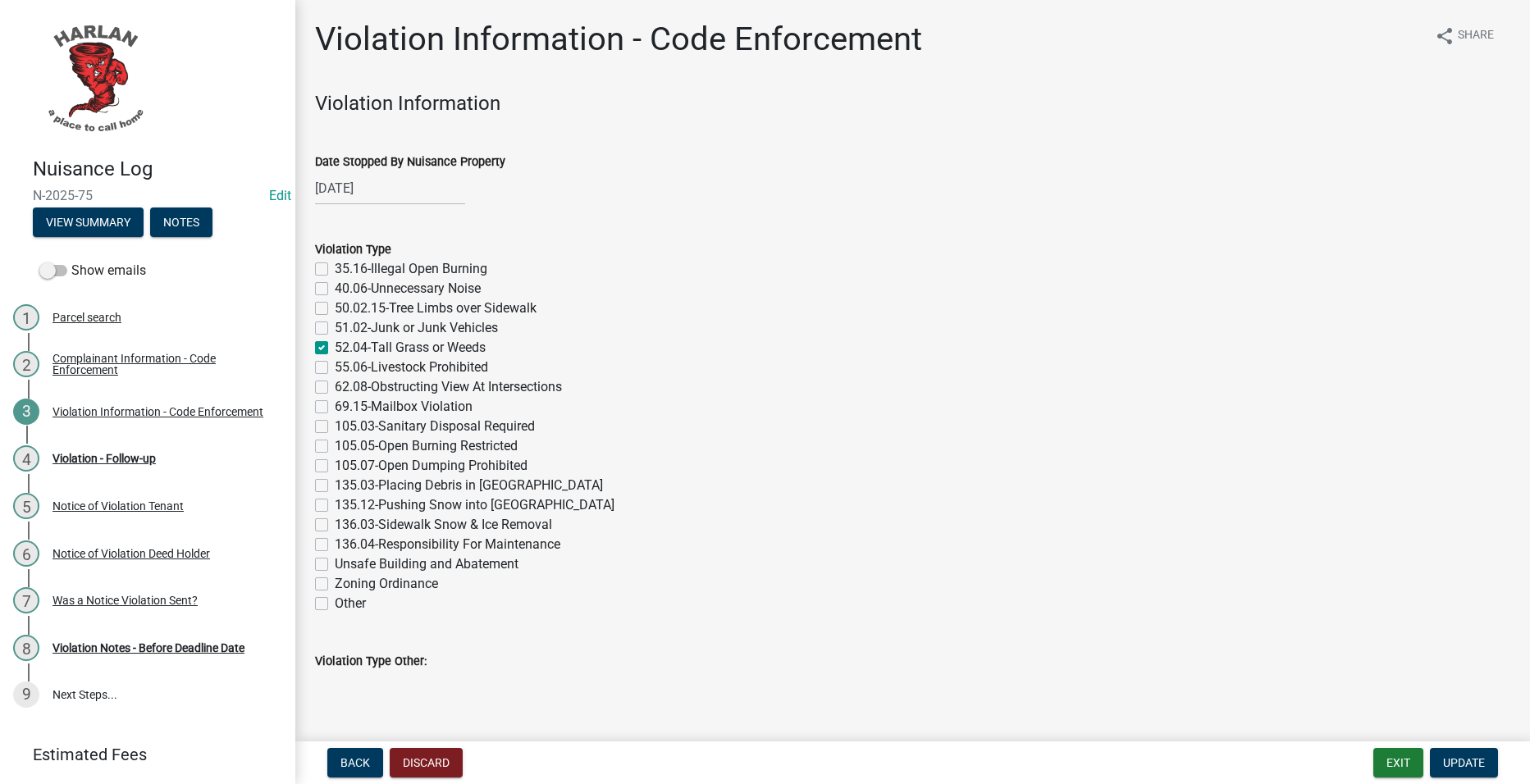
scroll to position [656, 0]
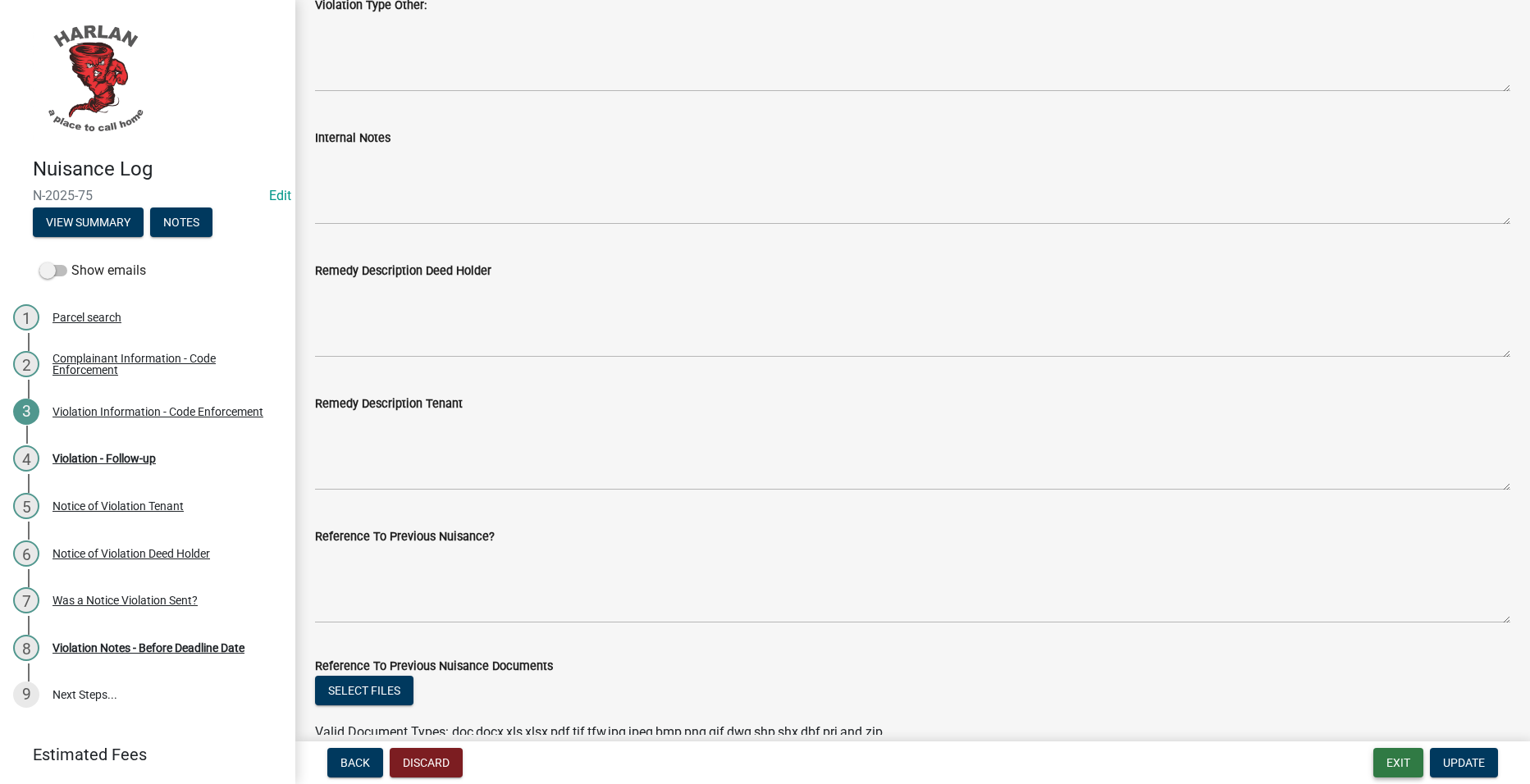
click at [1397, 749] on button "Exit" at bounding box center [1398, 763] width 50 height 30
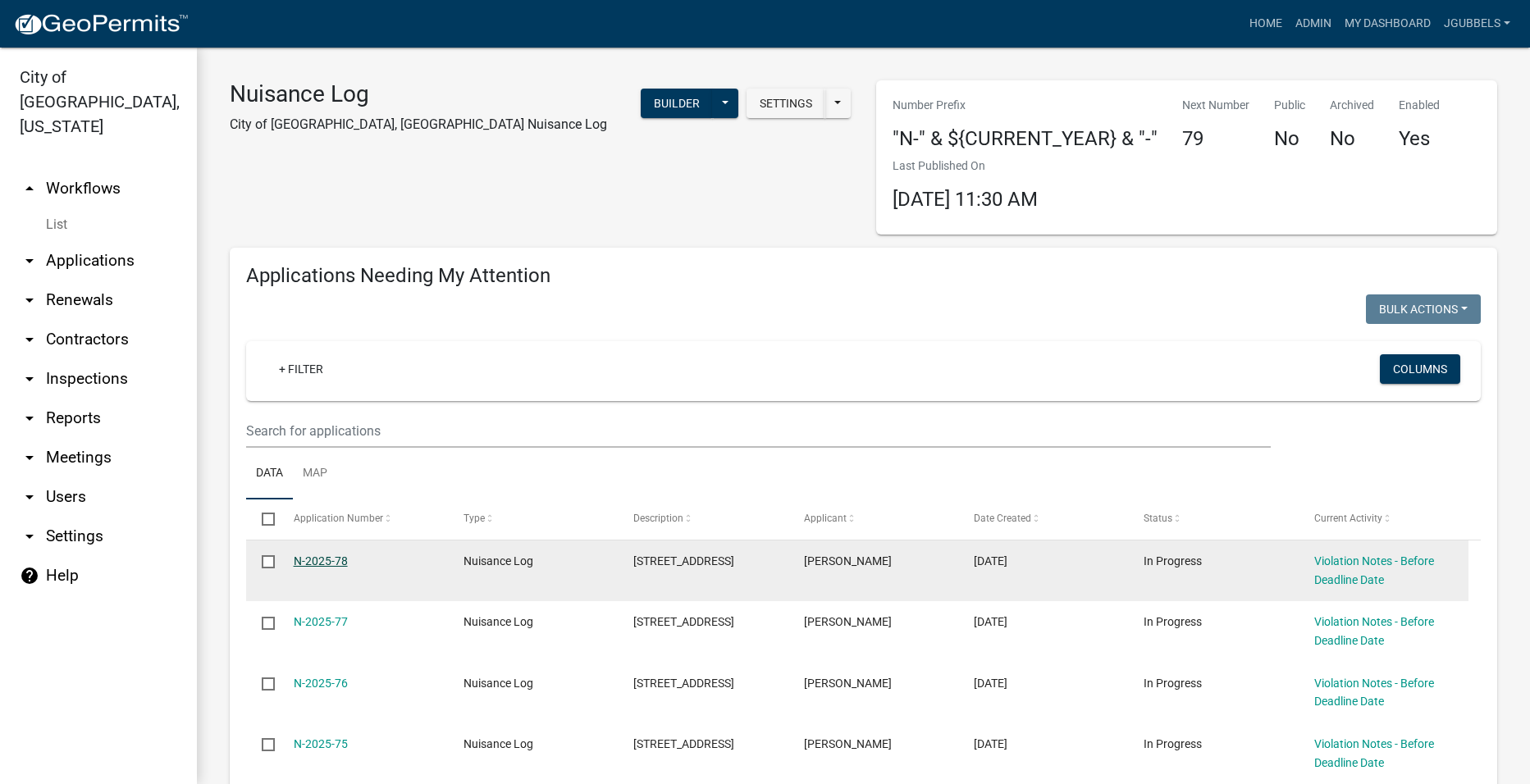
click at [307, 562] on link "N-2025-78" at bounding box center [321, 561] width 54 height 13
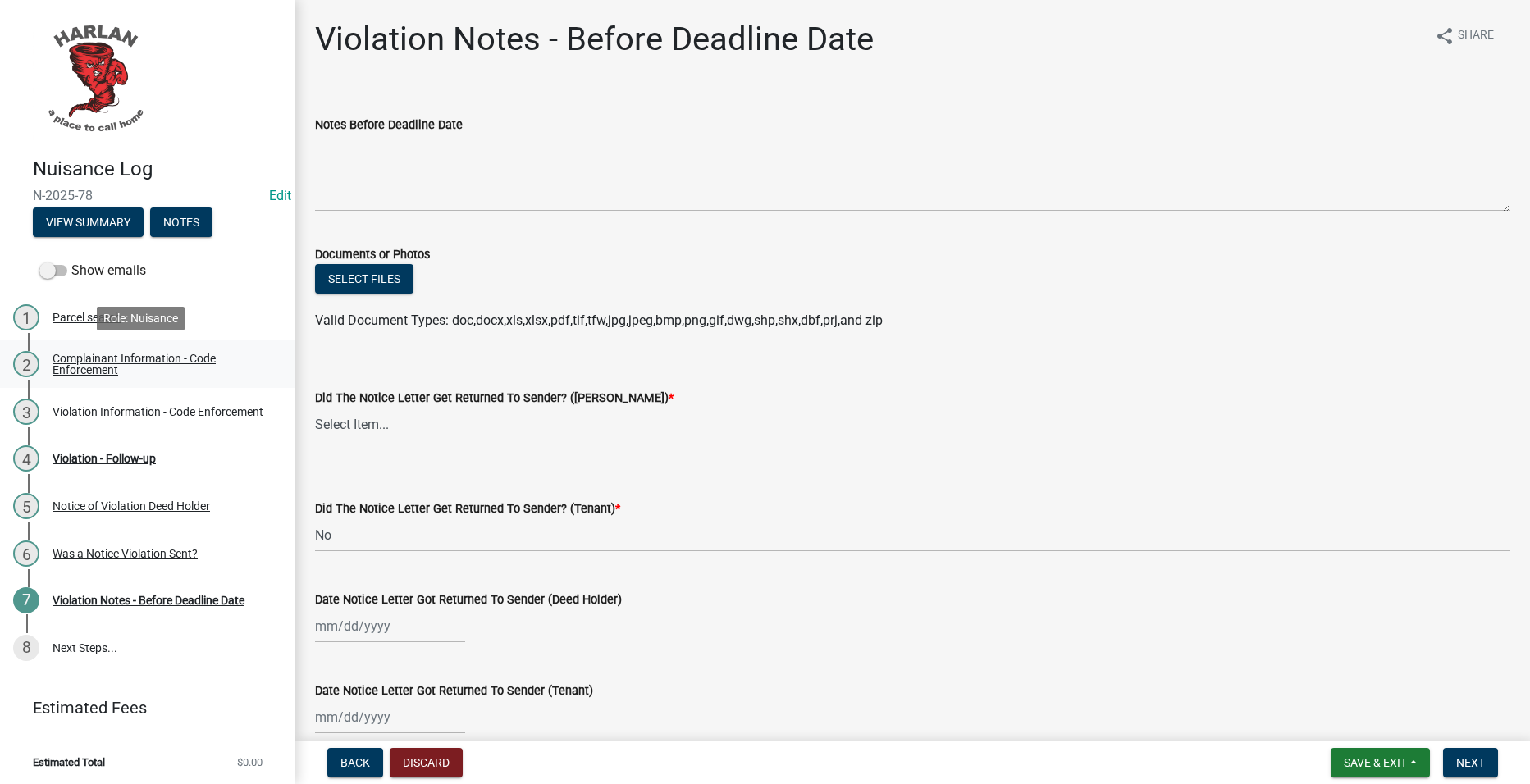
click at [119, 375] on div "Complainant Information - Code Enforcement" at bounding box center [160, 364] width 216 height 23
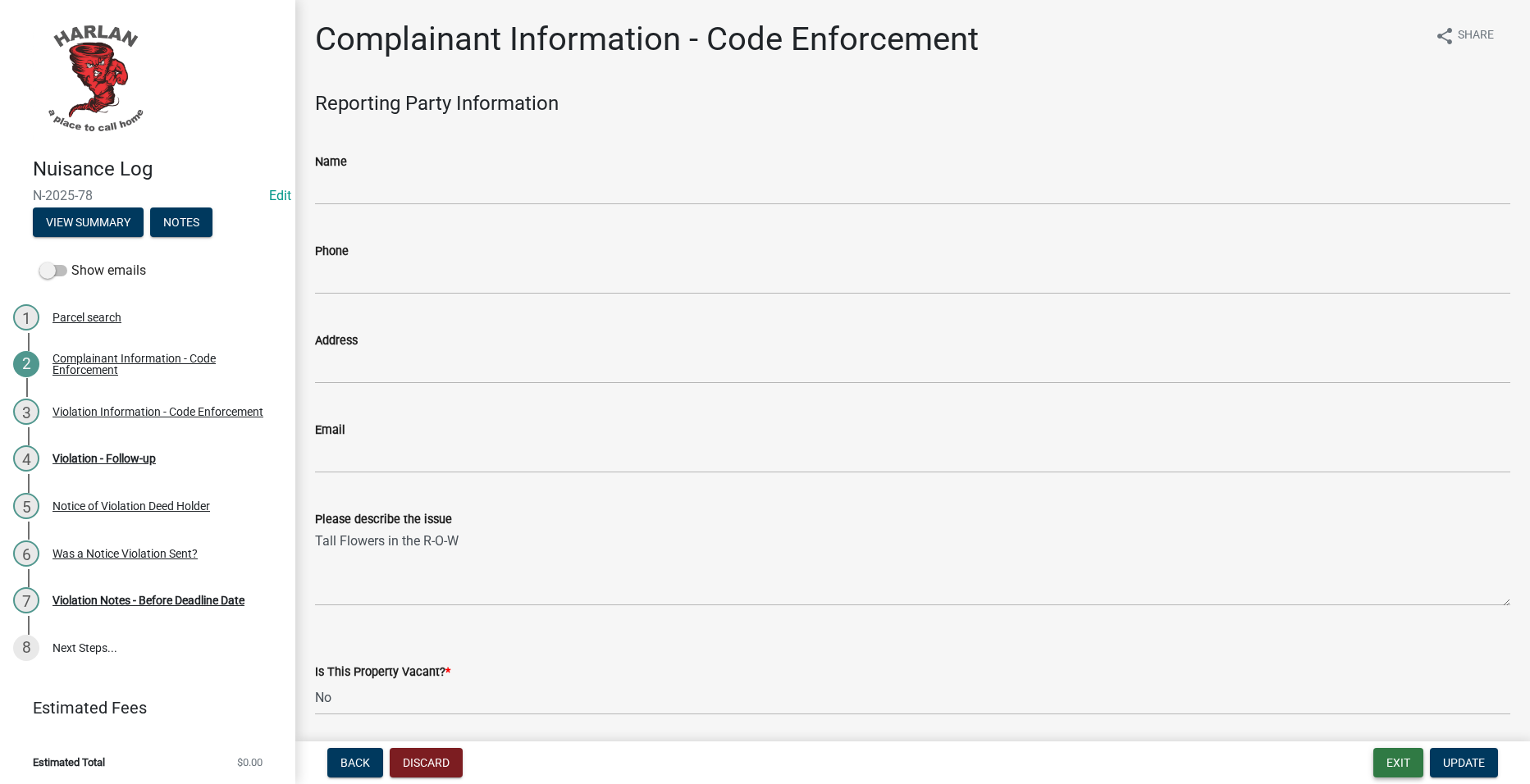
click at [1388, 761] on button "Exit" at bounding box center [1398, 763] width 50 height 30
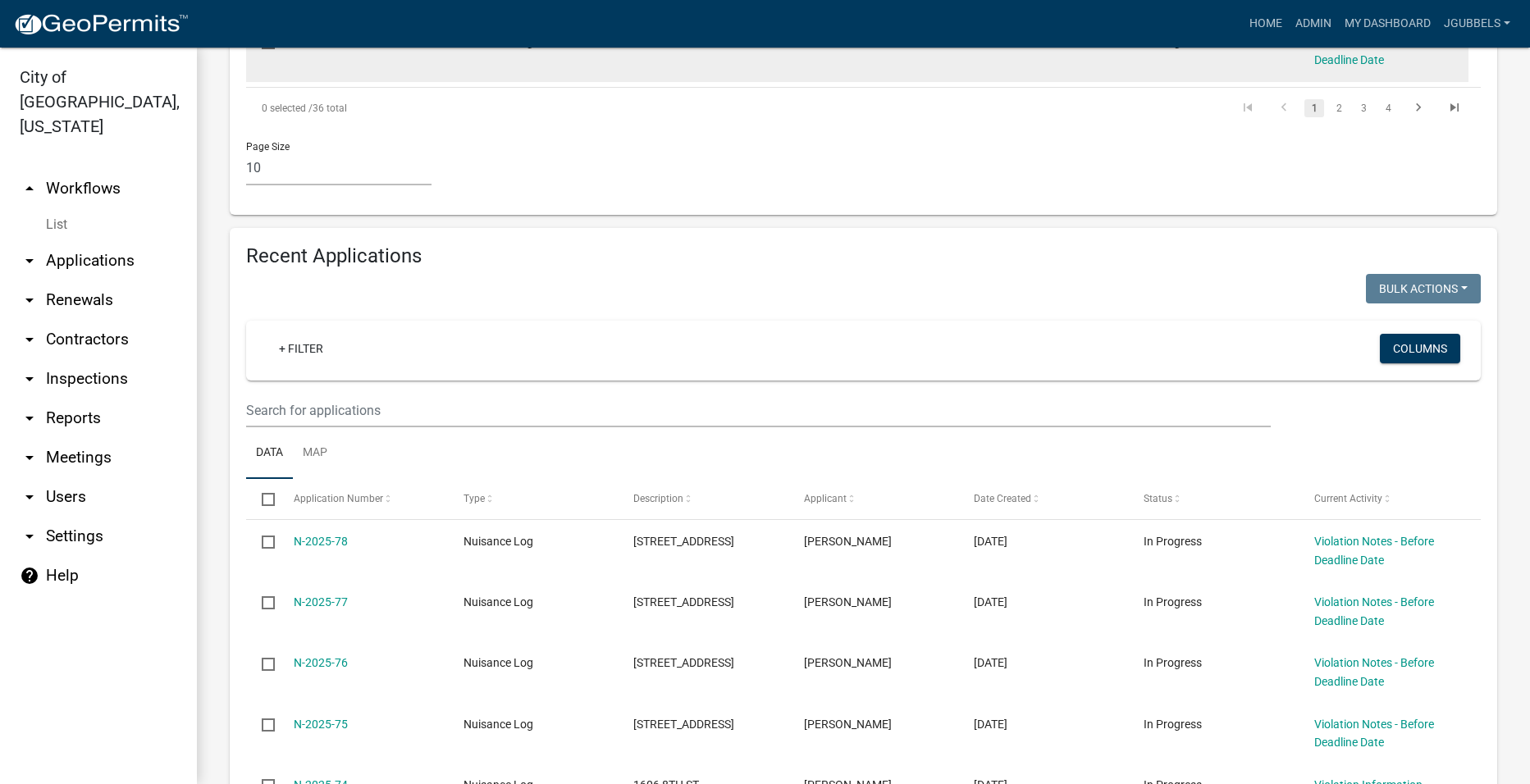
scroll to position [1312, 0]
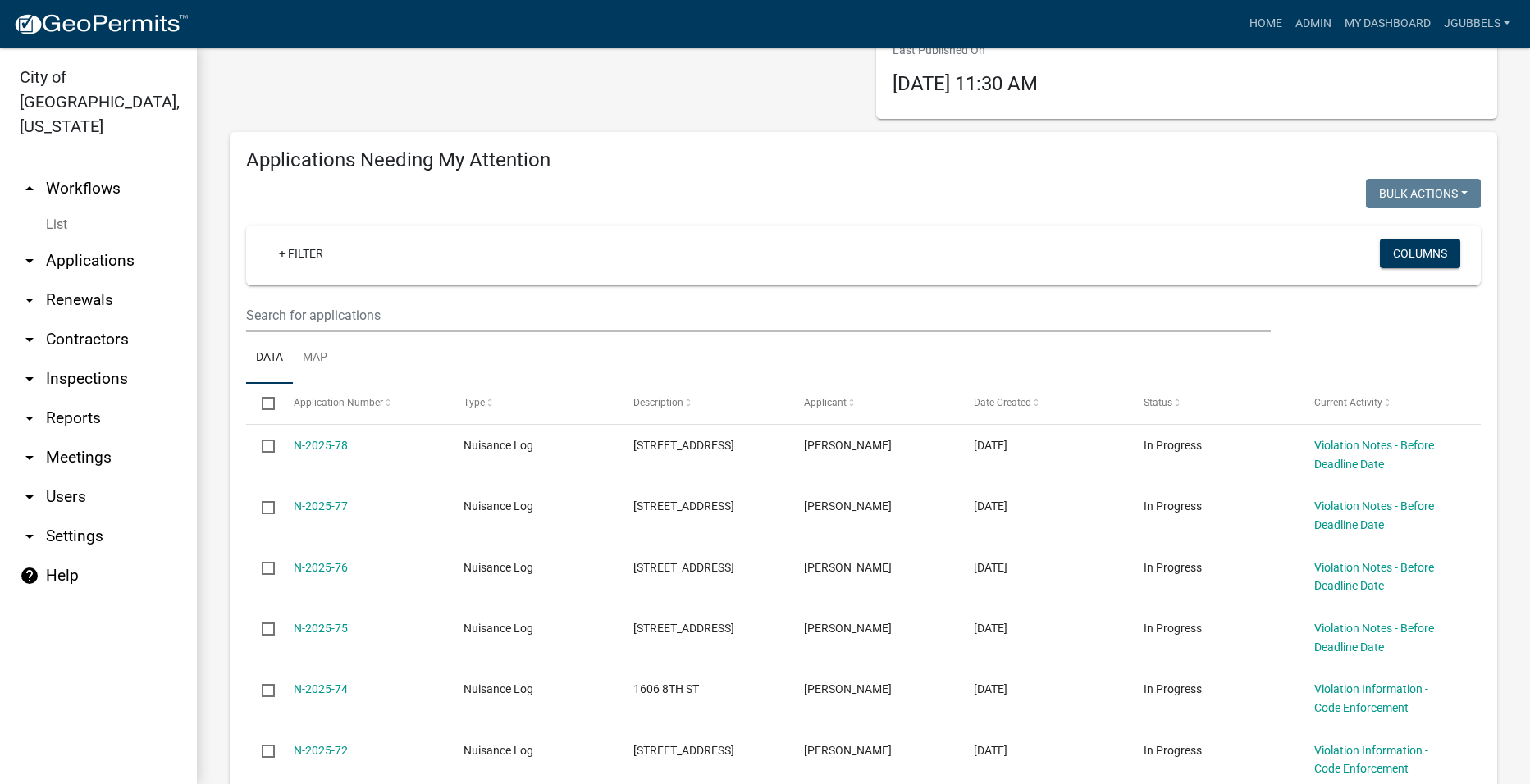
scroll to position [0, 0]
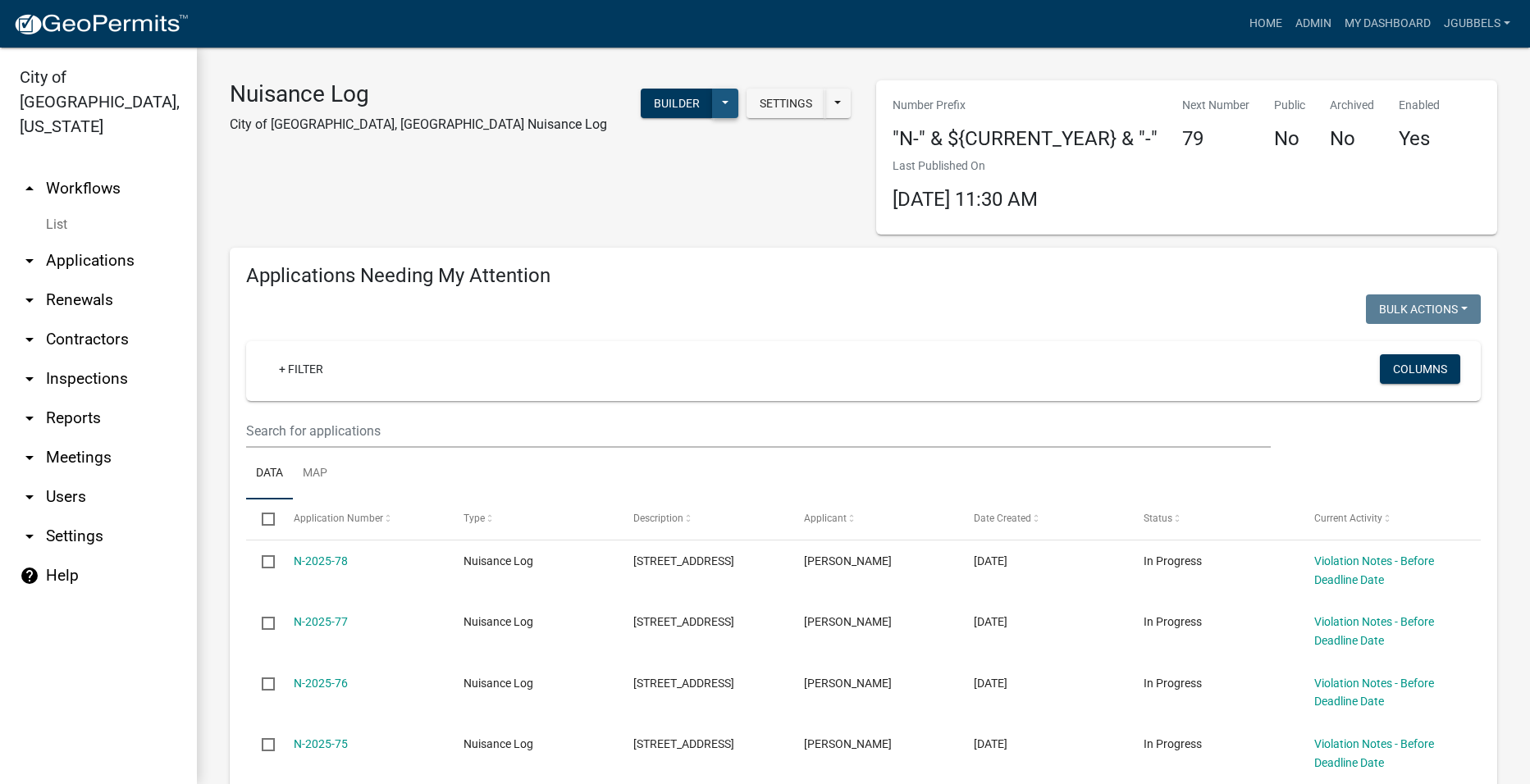
drag, startPoint x: 721, startPoint y: 89, endPoint x: 721, endPoint y: 112, distance: 23.0
click at [722, 89] on button at bounding box center [725, 104] width 26 height 30
drag, startPoint x: 633, startPoint y: 391, endPoint x: 645, endPoint y: 339, distance: 53.4
click at [633, 390] on button "Start Application" at bounding box center [671, 382] width 136 height 39
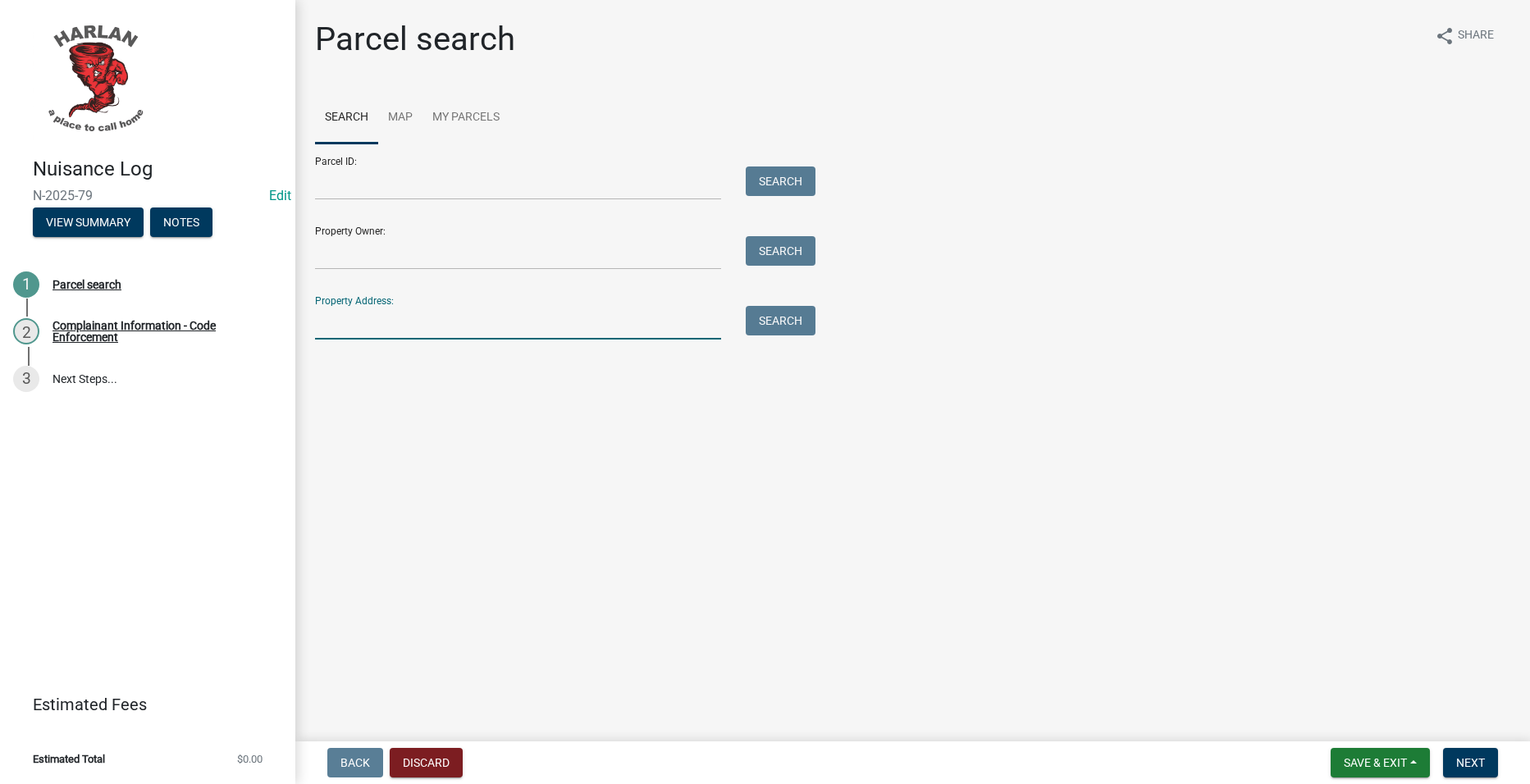
click at [480, 307] on input "Property Address:" at bounding box center [518, 322] width 406 height 34
click at [780, 317] on button "Search" at bounding box center [780, 321] width 70 height 30
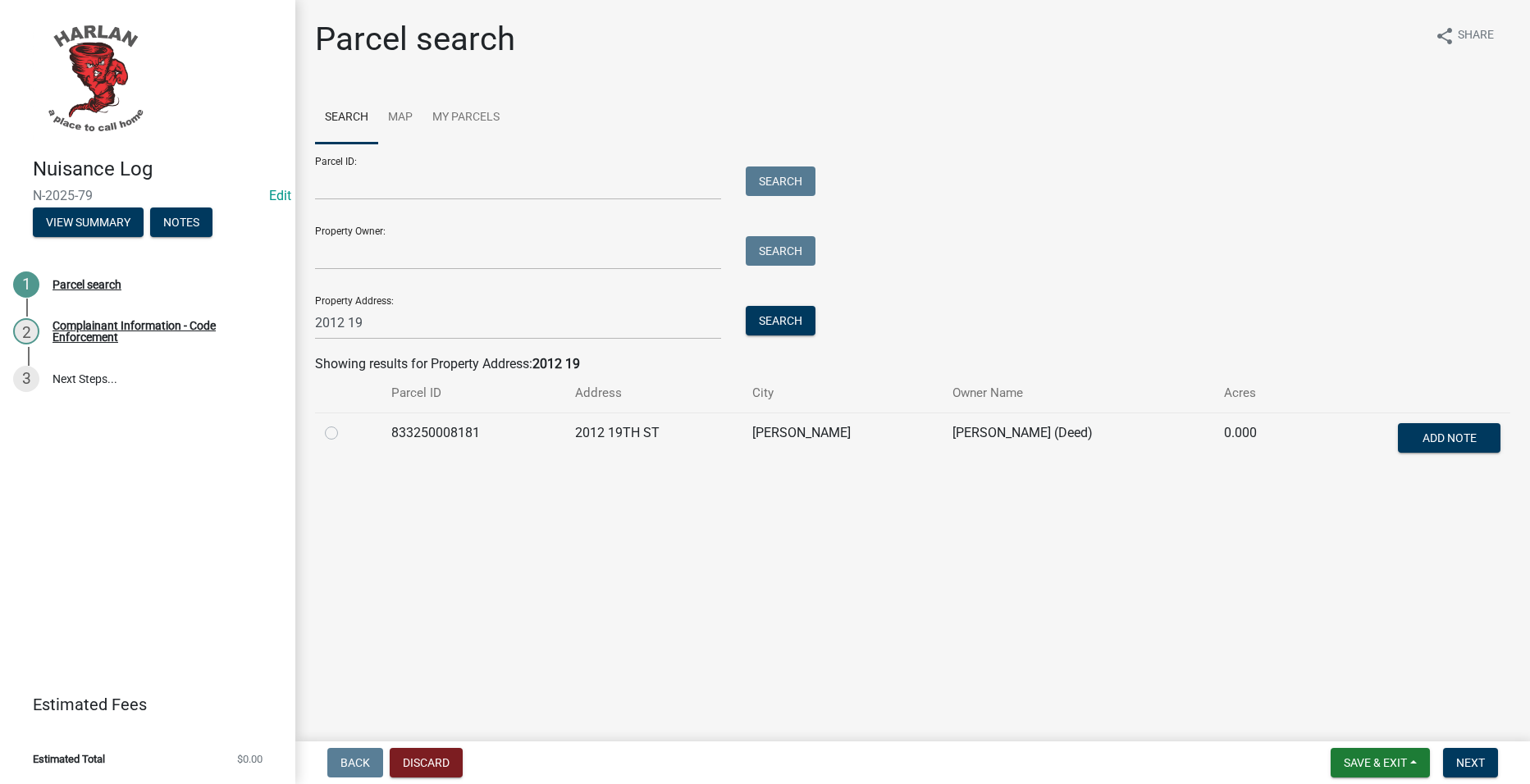
click at [344, 423] on label at bounding box center [344, 423] width 0 height 0
click at [344, 434] on input "radio" at bounding box center [349, 428] width 11 height 11
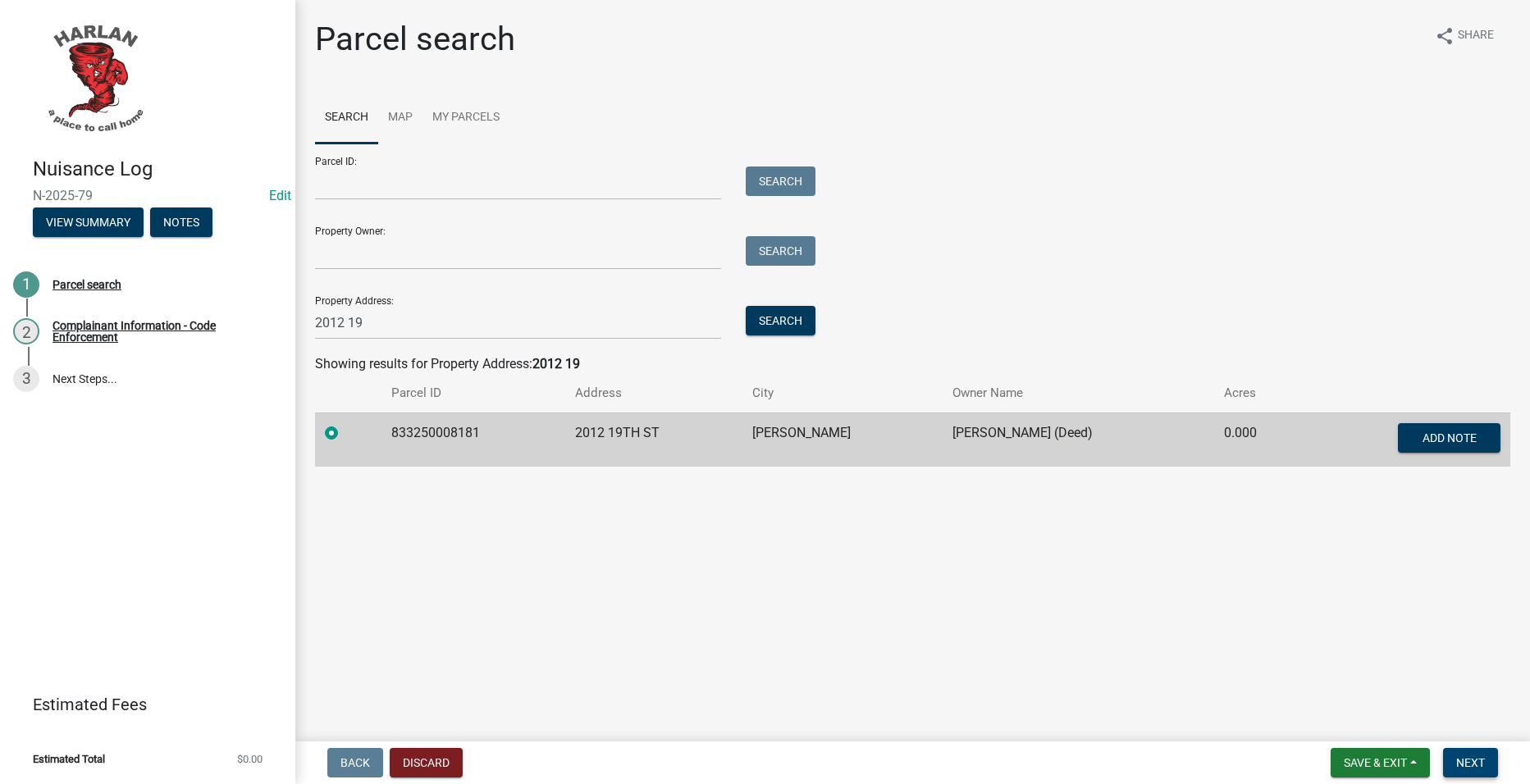
drag, startPoint x: 1484, startPoint y: 754, endPoint x: 1466, endPoint y: 671, distance: 84.9
click at [1484, 752] on button "Next" at bounding box center [1470, 763] width 55 height 30
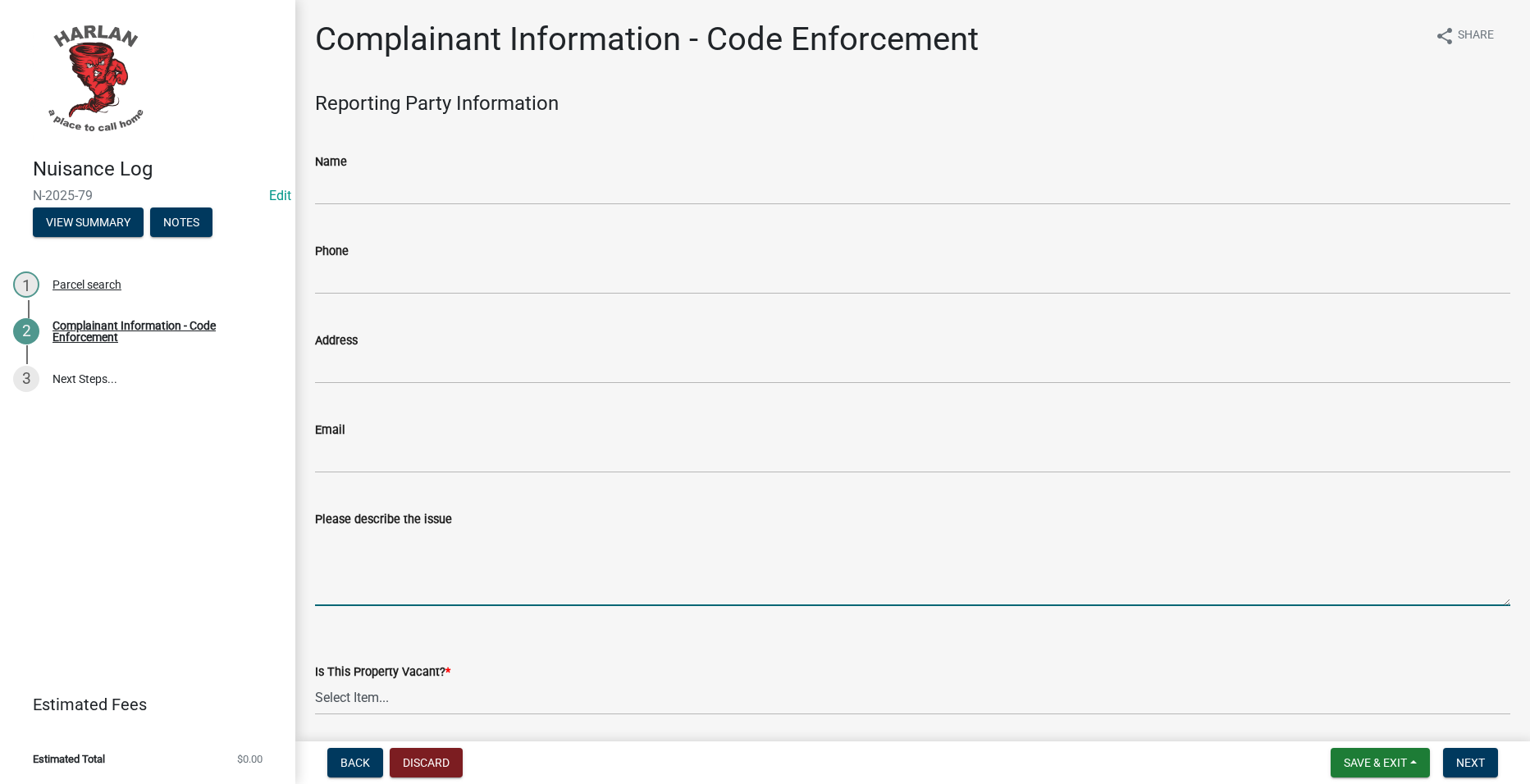
click at [642, 557] on textarea "Please describe the issue" at bounding box center [913, 568] width 1195 height 77
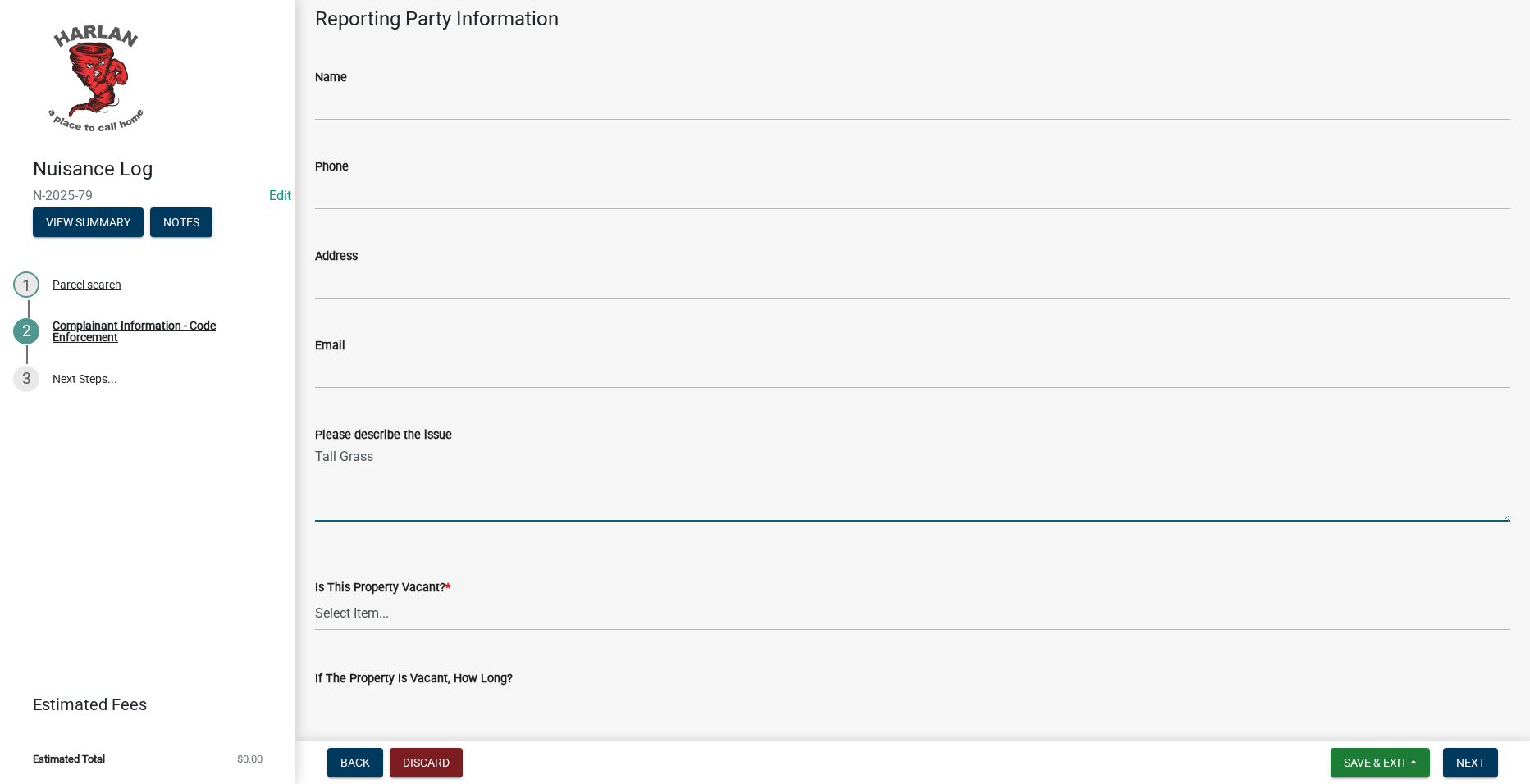
scroll to position [492, 0]
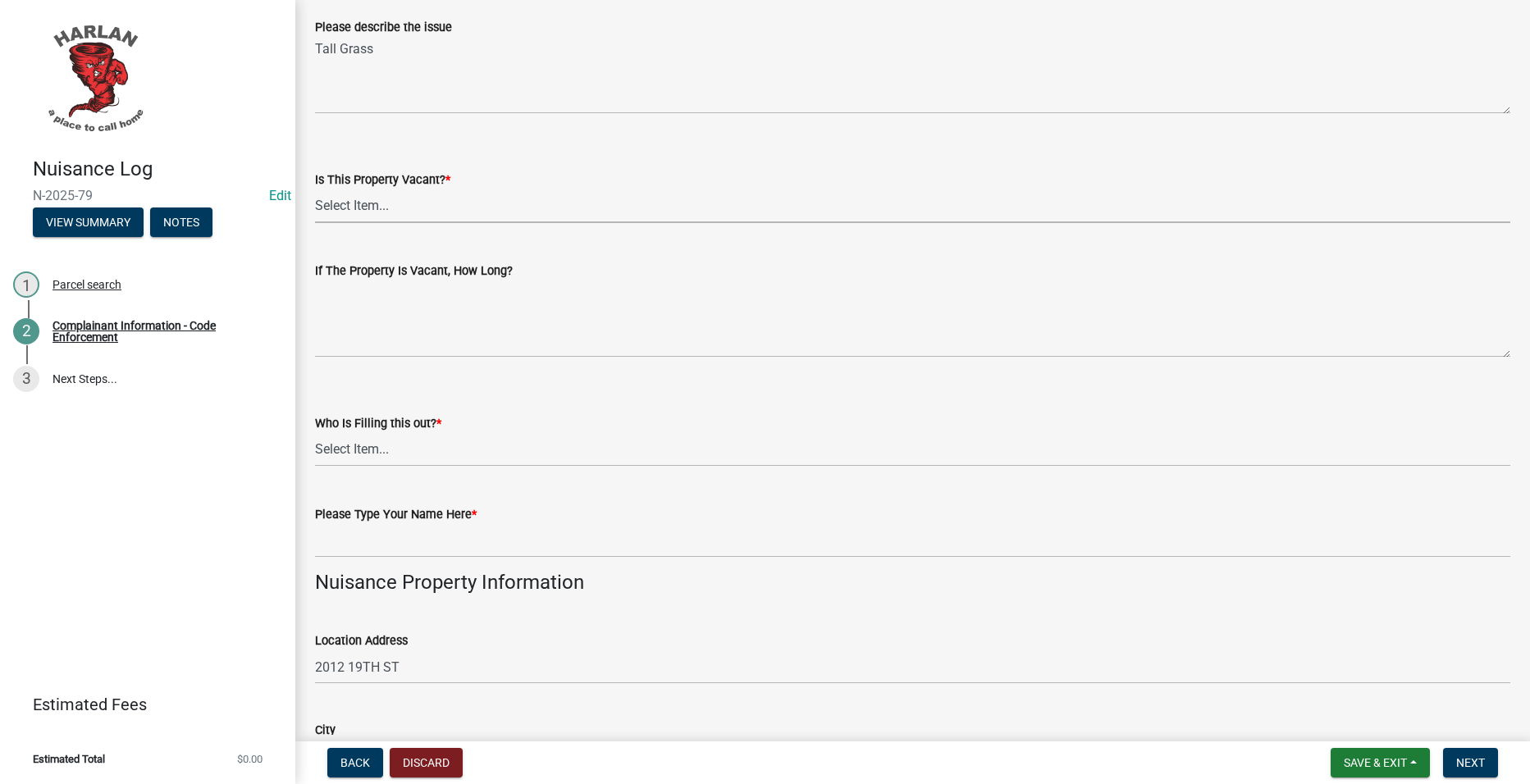
drag, startPoint x: 466, startPoint y: 210, endPoint x: 461, endPoint y: 224, distance: 14.9
click at [466, 210] on select "Select Item... Yes No Unsure" at bounding box center [913, 206] width 1195 height 34
click at [315, 190] on select "Select Item... Yes No Unsure" at bounding box center [913, 206] width 1195 height 34
click at [399, 446] on select "Select Item... [GEOGRAPHIC_DATA] 83-25" at bounding box center [913, 450] width 1195 height 34
click at [315, 433] on select "Select Item... [GEOGRAPHIC_DATA] 83-25" at bounding box center [913, 450] width 1195 height 34
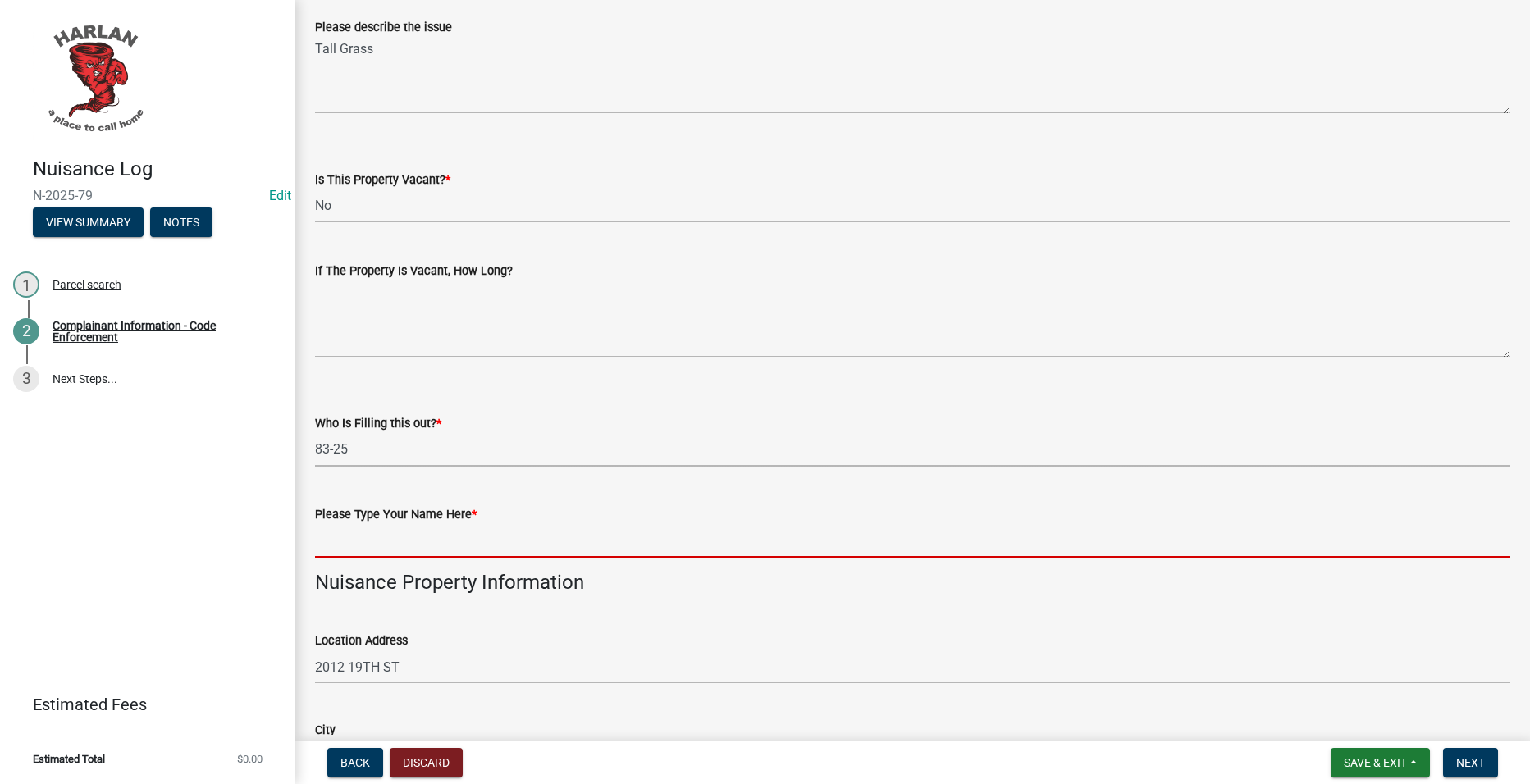
click at [395, 532] on input "Please Type Your Name Here *" at bounding box center [913, 541] width 1195 height 34
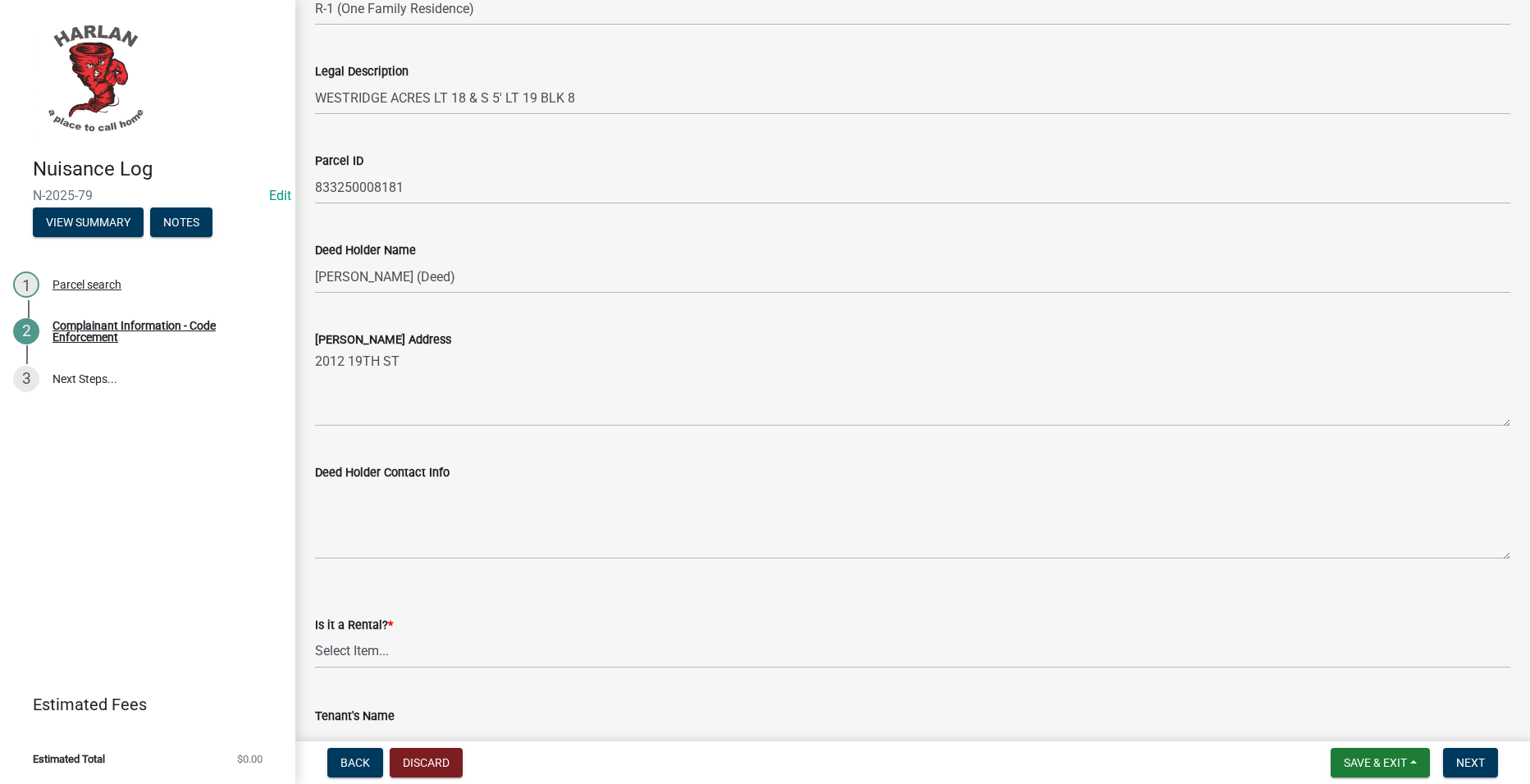
scroll to position [1476, 0]
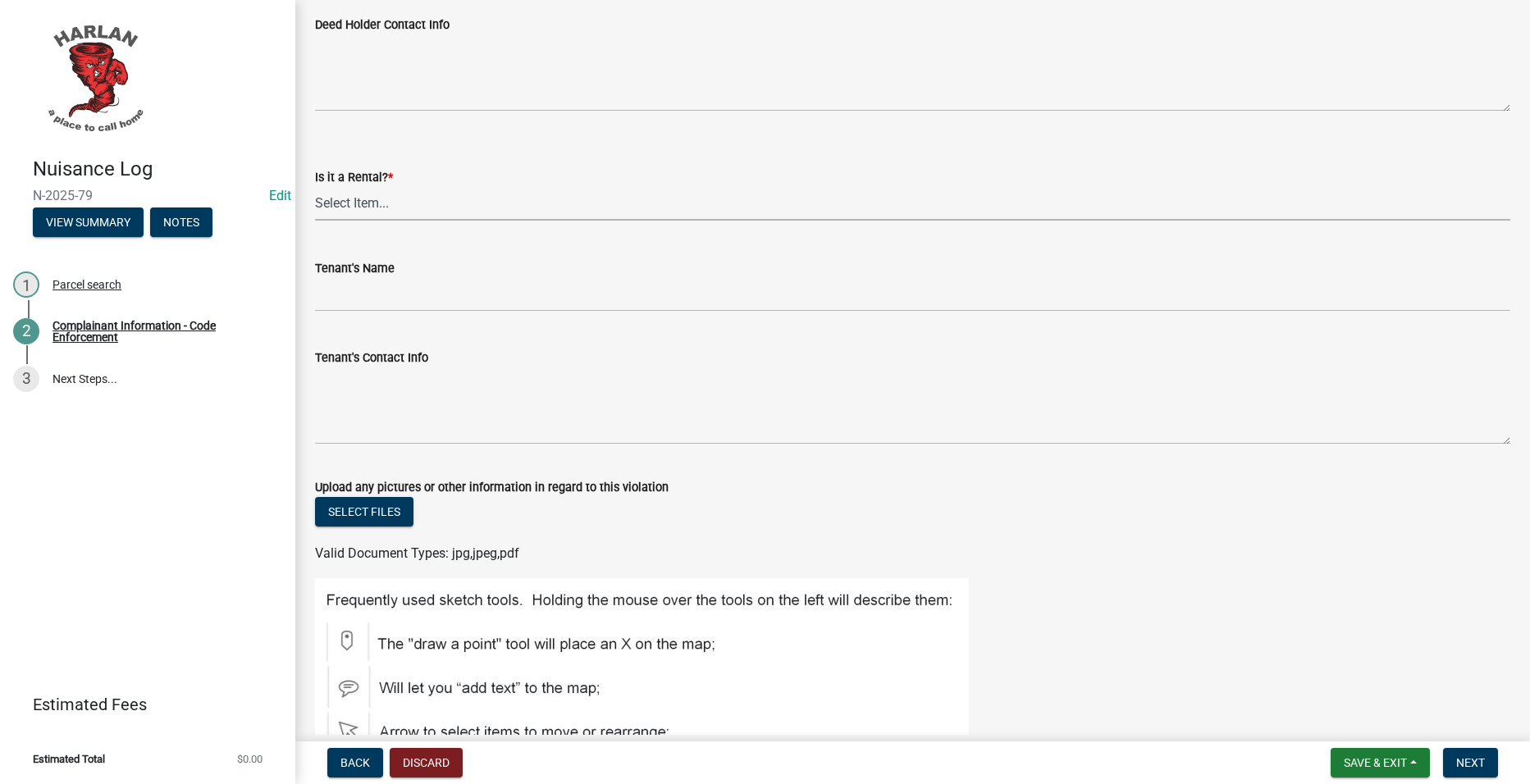
click at [460, 203] on select "Select Item... Yes No" at bounding box center [913, 204] width 1195 height 34
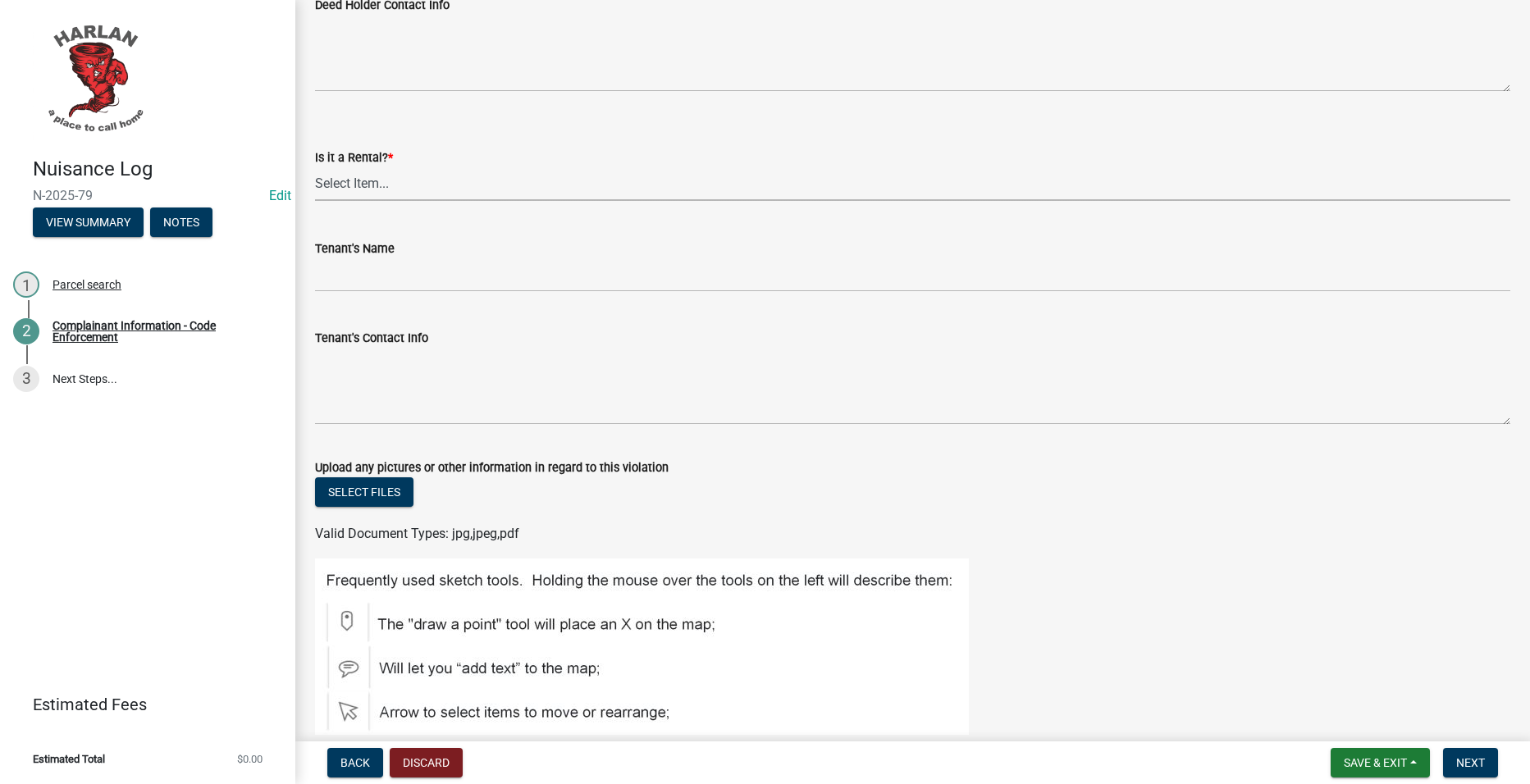
scroll to position [1866, 0]
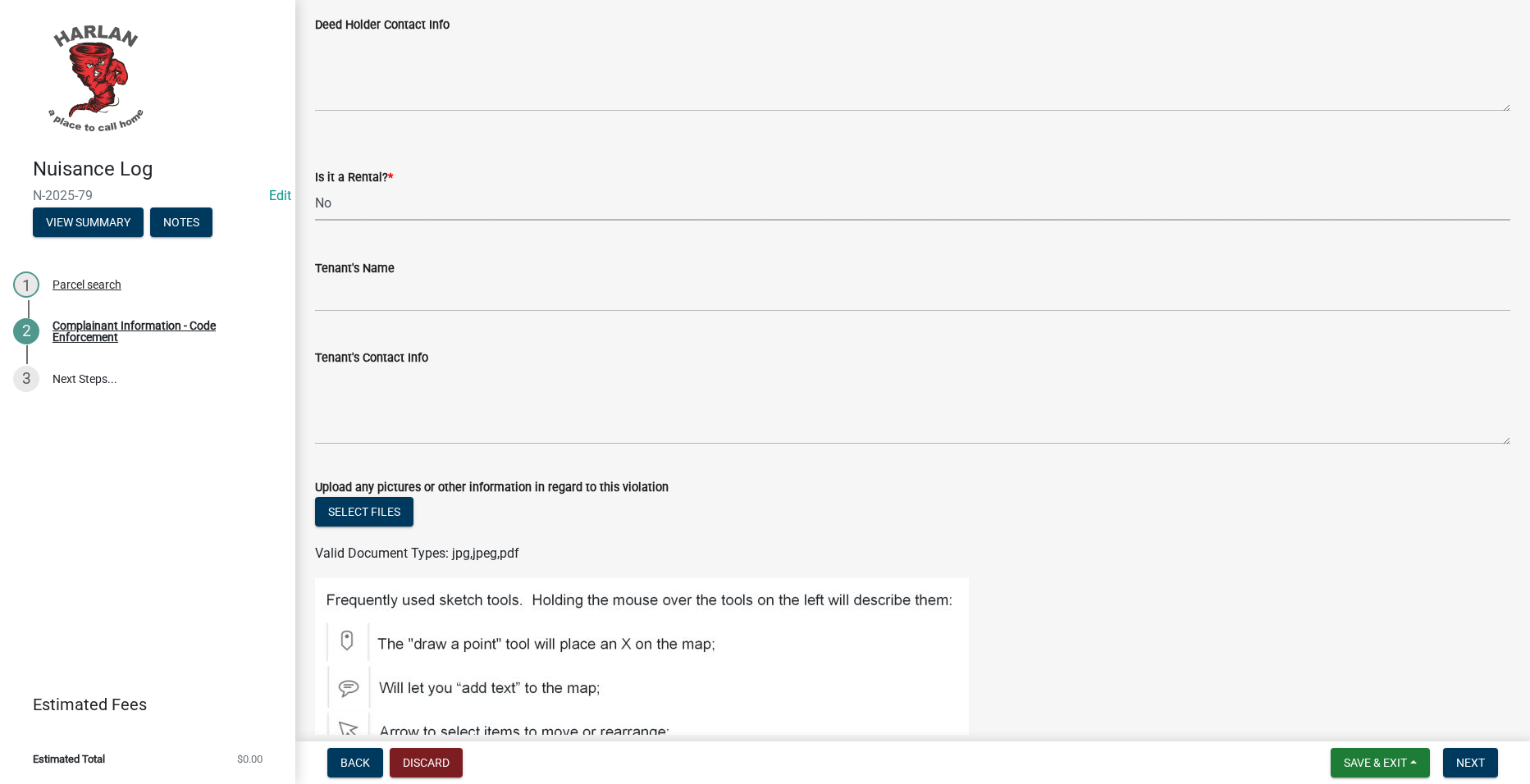
click at [315, 187] on select "Select Item... Yes No" at bounding box center [913, 204] width 1195 height 34
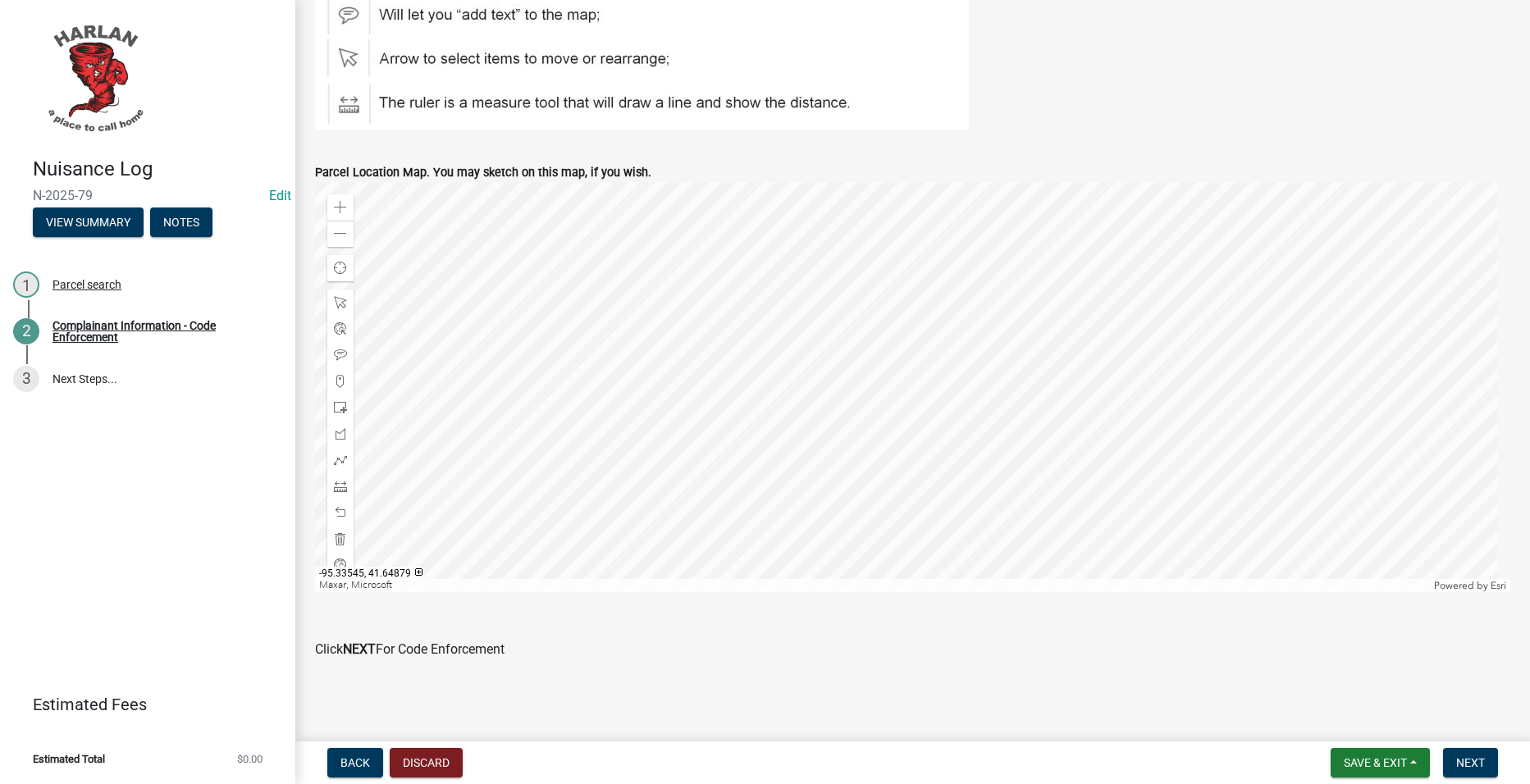
scroll to position [2542, 0]
click at [1480, 753] on button "Next" at bounding box center [1470, 763] width 55 height 30
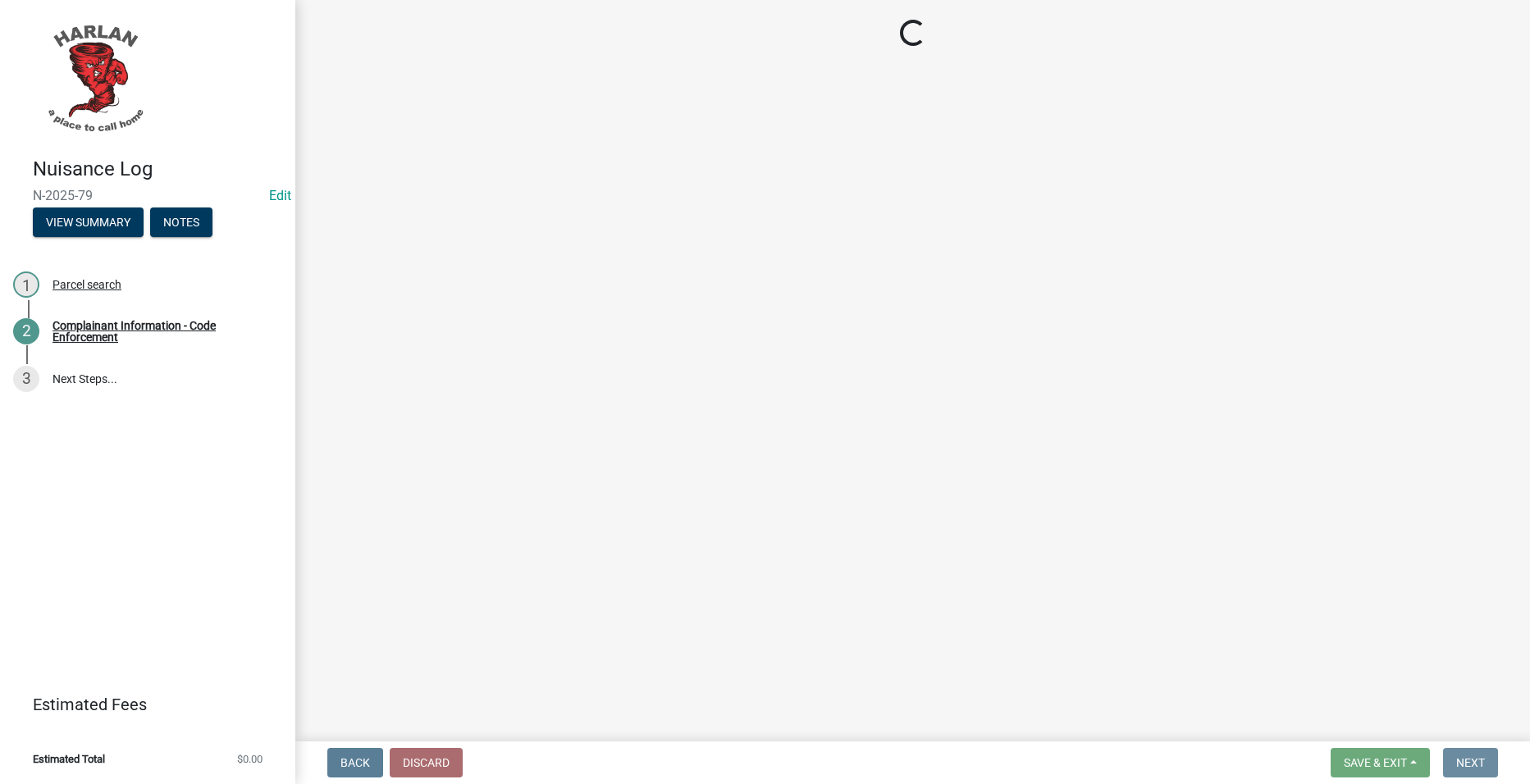
scroll to position [0, 0]
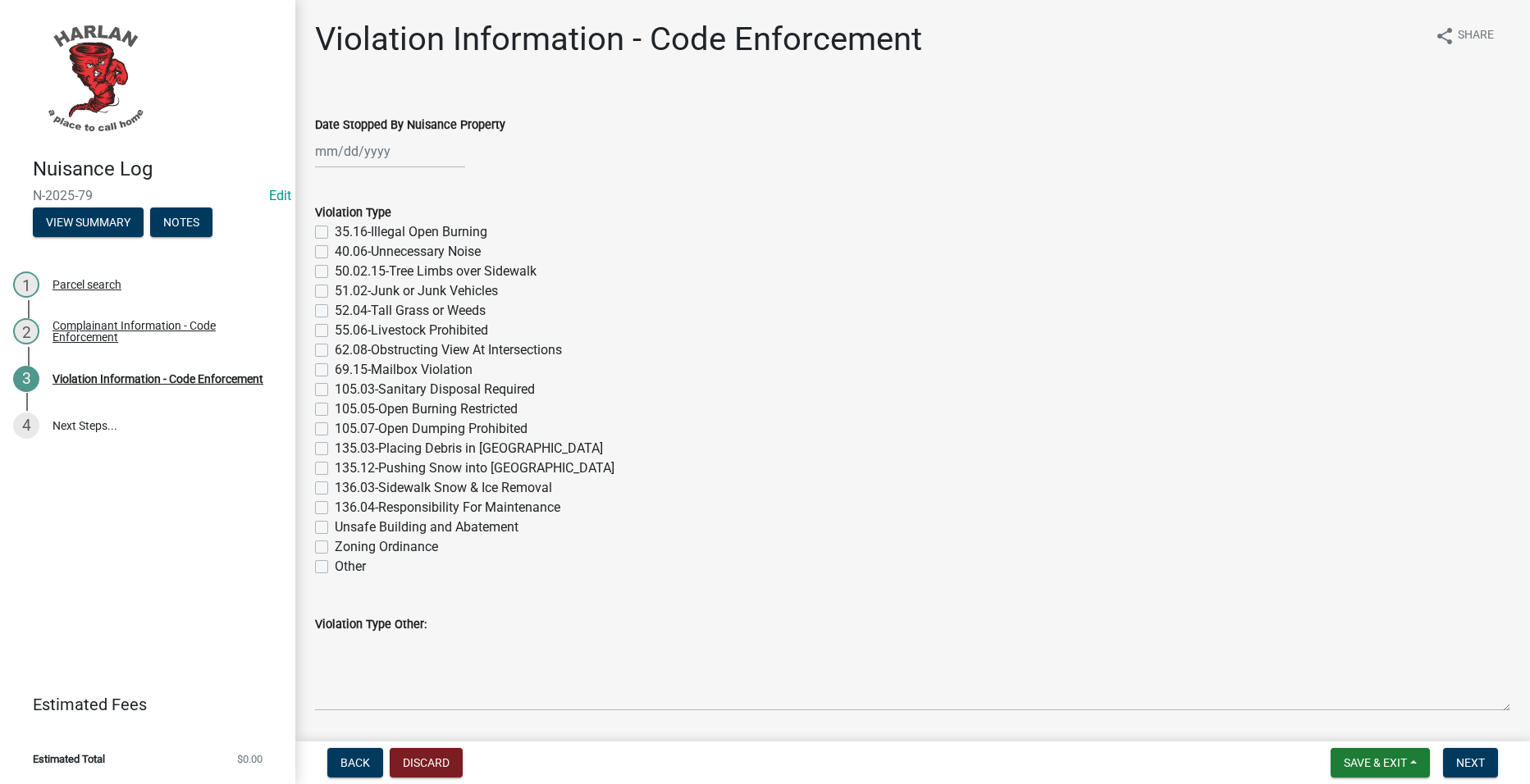
click at [379, 159] on div at bounding box center [390, 151] width 150 height 34
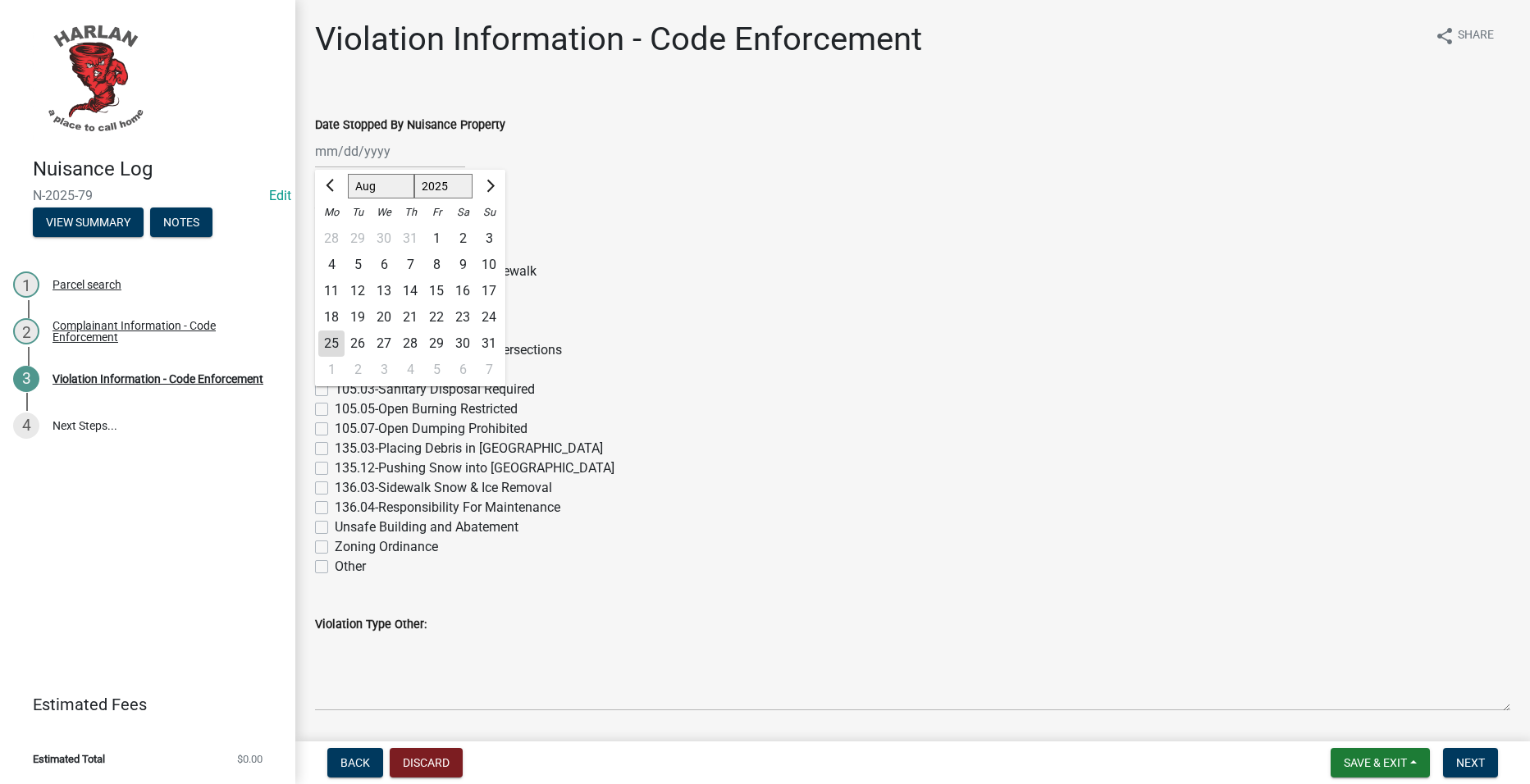
click at [331, 316] on div "18" at bounding box center [331, 317] width 26 height 26
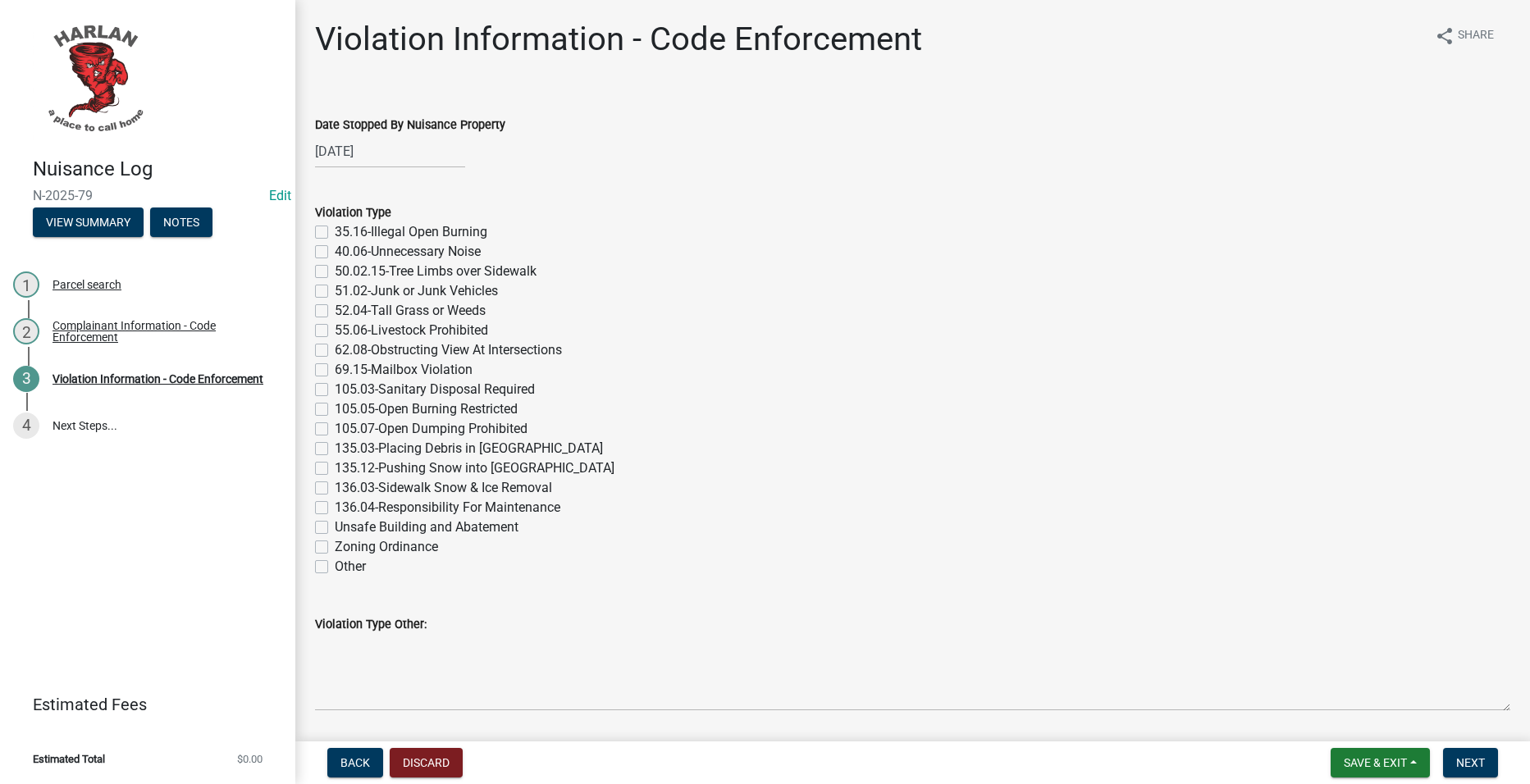
click at [446, 310] on label "52.04-Tall Grass or Weeds" at bounding box center [410, 311] width 151 height 20
click at [345, 310] on input "52.04-Tall Grass or Weeds" at bounding box center [340, 306] width 11 height 11
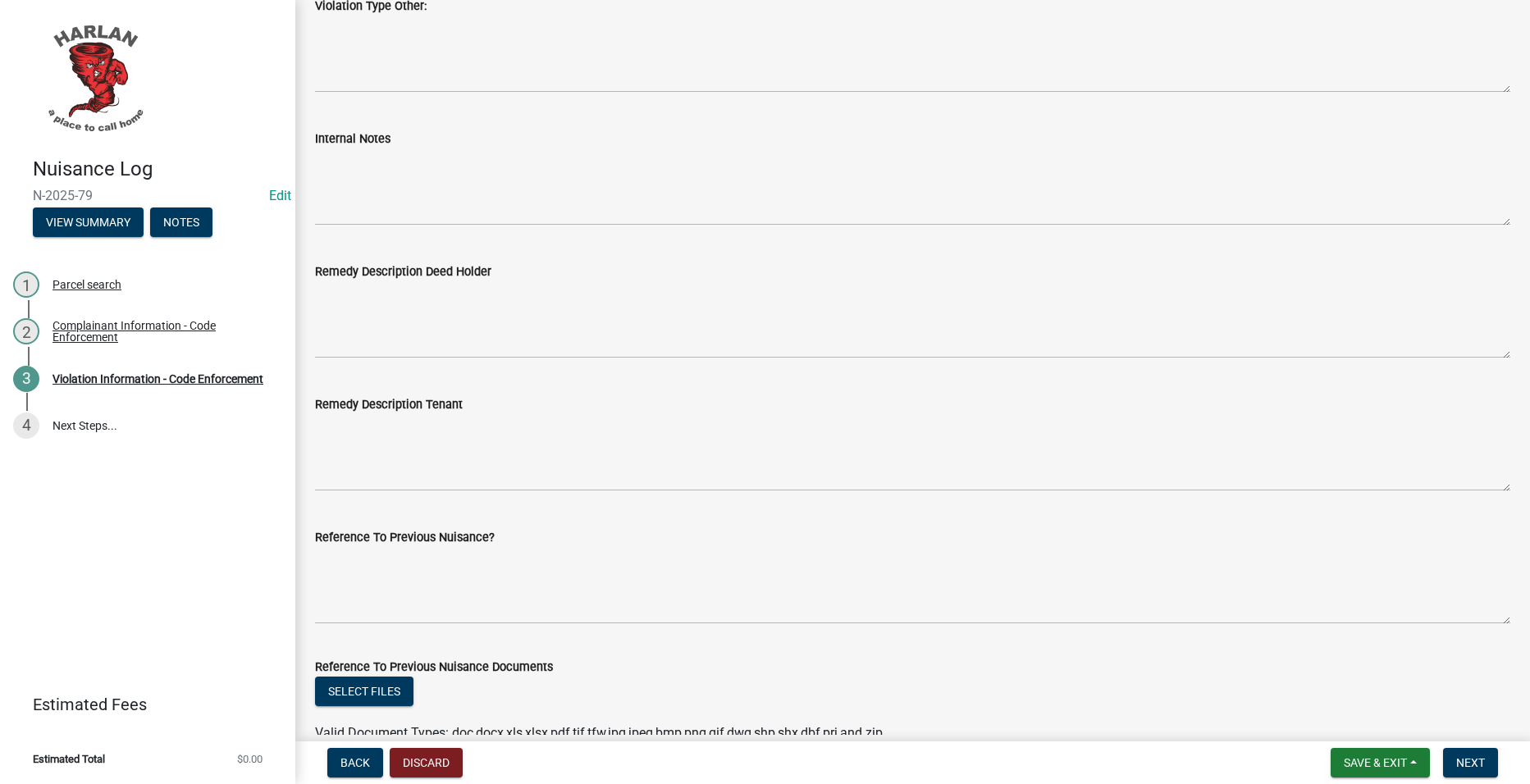
scroll to position [656, 0]
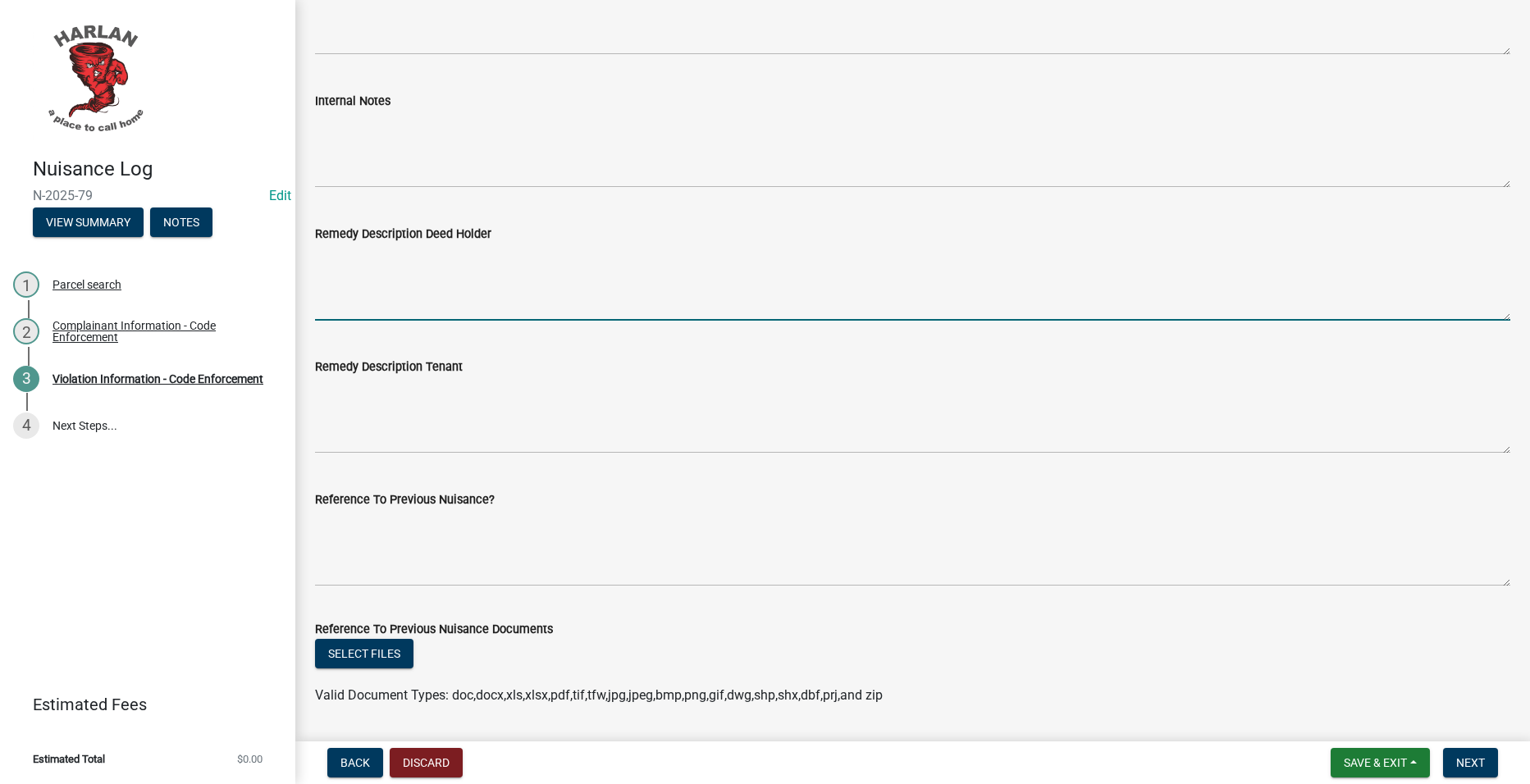
click at [484, 282] on textarea "Remedy Description Deed Holder" at bounding box center [913, 282] width 1195 height 77
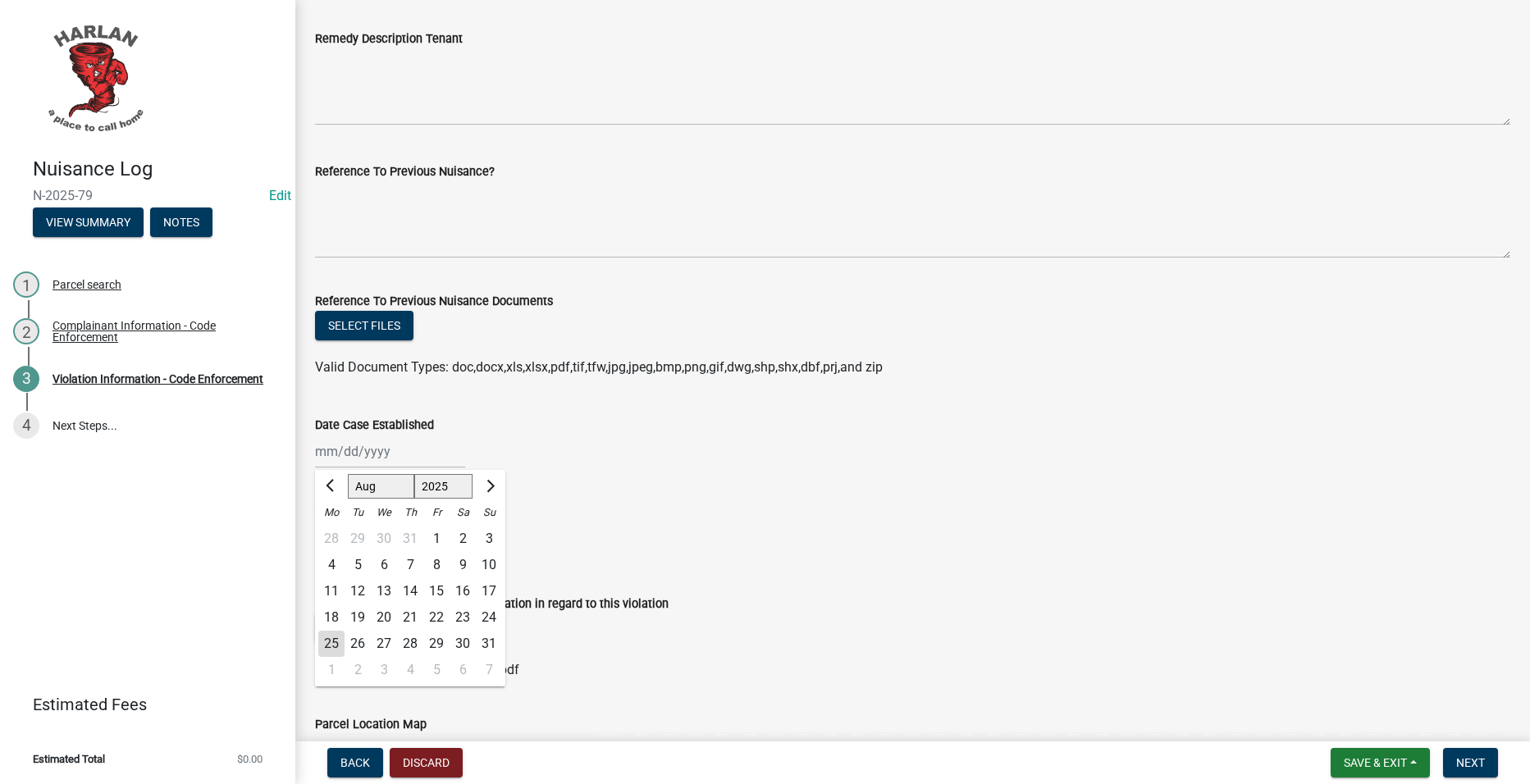
drag, startPoint x: 347, startPoint y: 454, endPoint x: 372, endPoint y: 462, distance: 26.2
click at [348, 455] on div "[PERSON_NAME] Feb Mar Apr [PERSON_NAME][DATE] Oct Nov [DATE] 1526 1527 1528 152…" at bounding box center [390, 451] width 150 height 34
click at [326, 608] on div "18" at bounding box center [331, 618] width 26 height 26
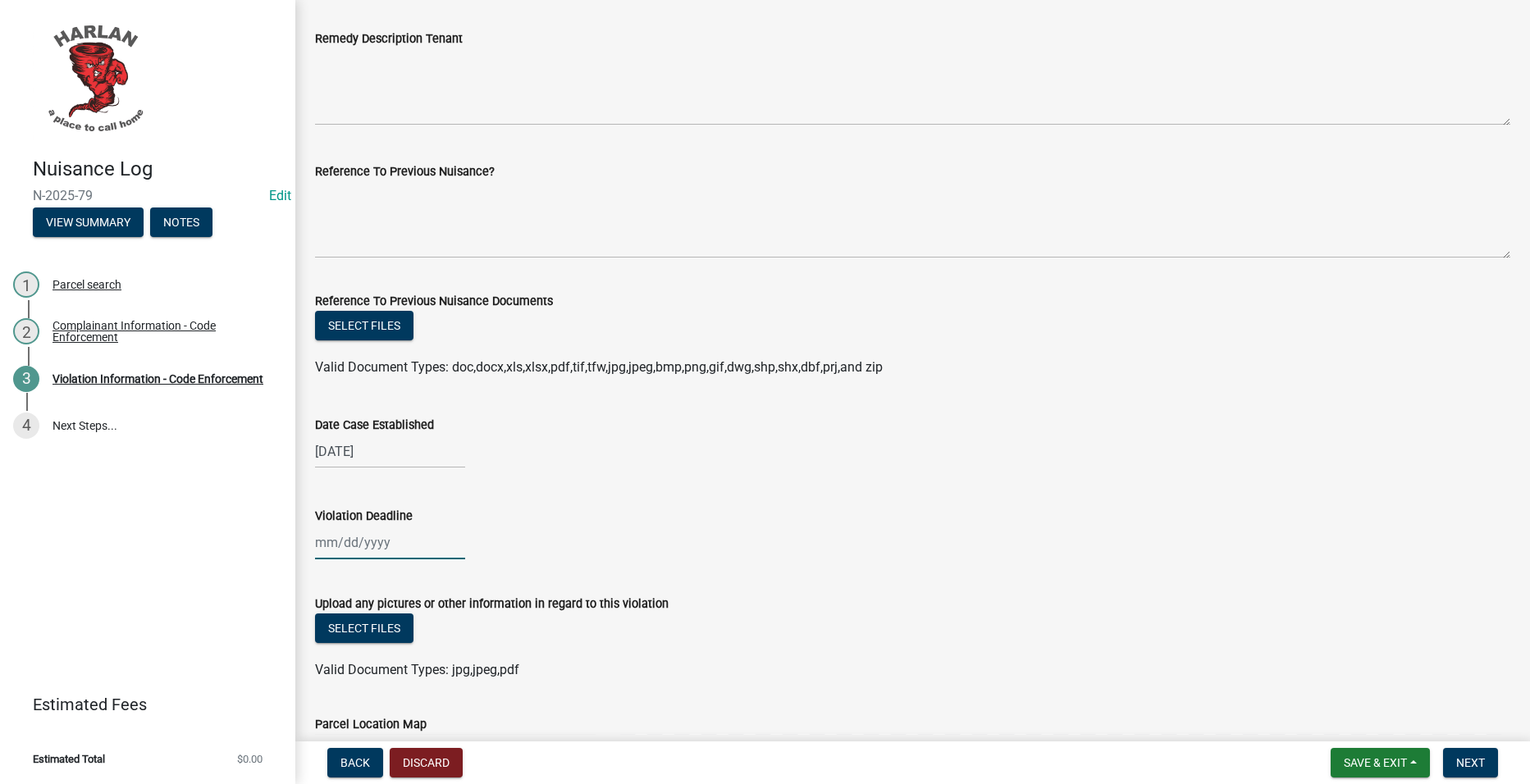
click at [367, 542] on div at bounding box center [390, 542] width 150 height 34
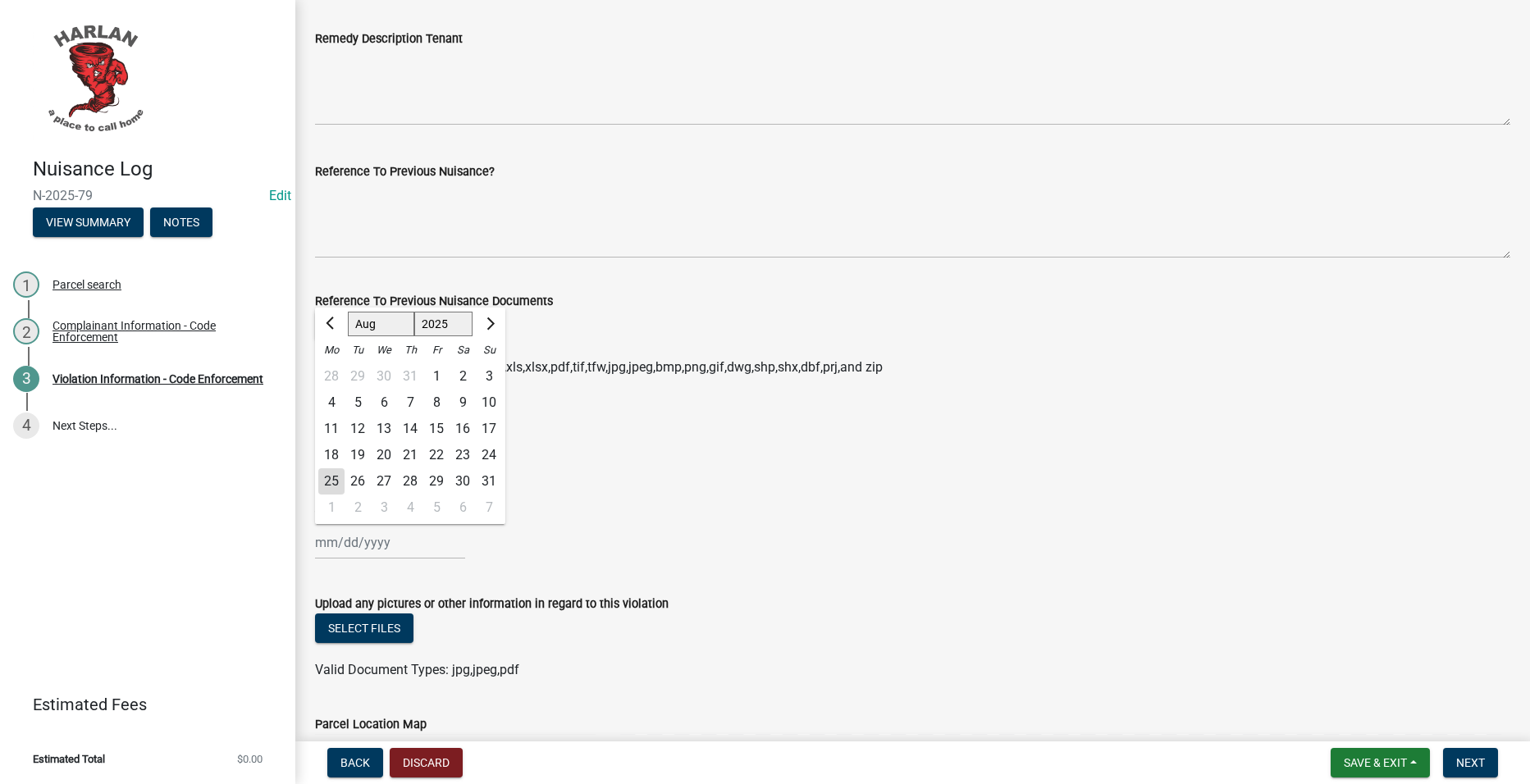
click at [332, 481] on div "25" at bounding box center [331, 482] width 26 height 26
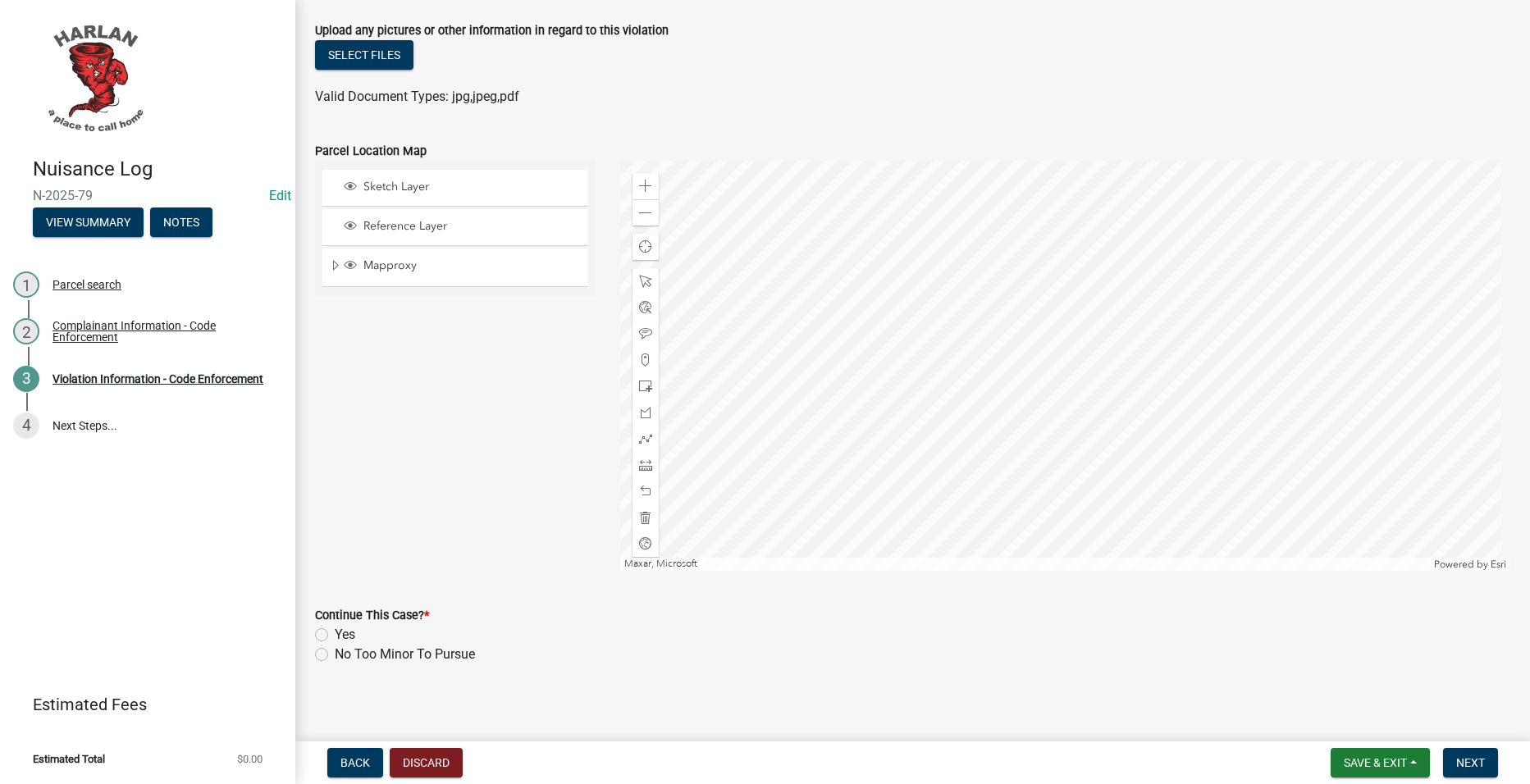
scroll to position [1566, 0]
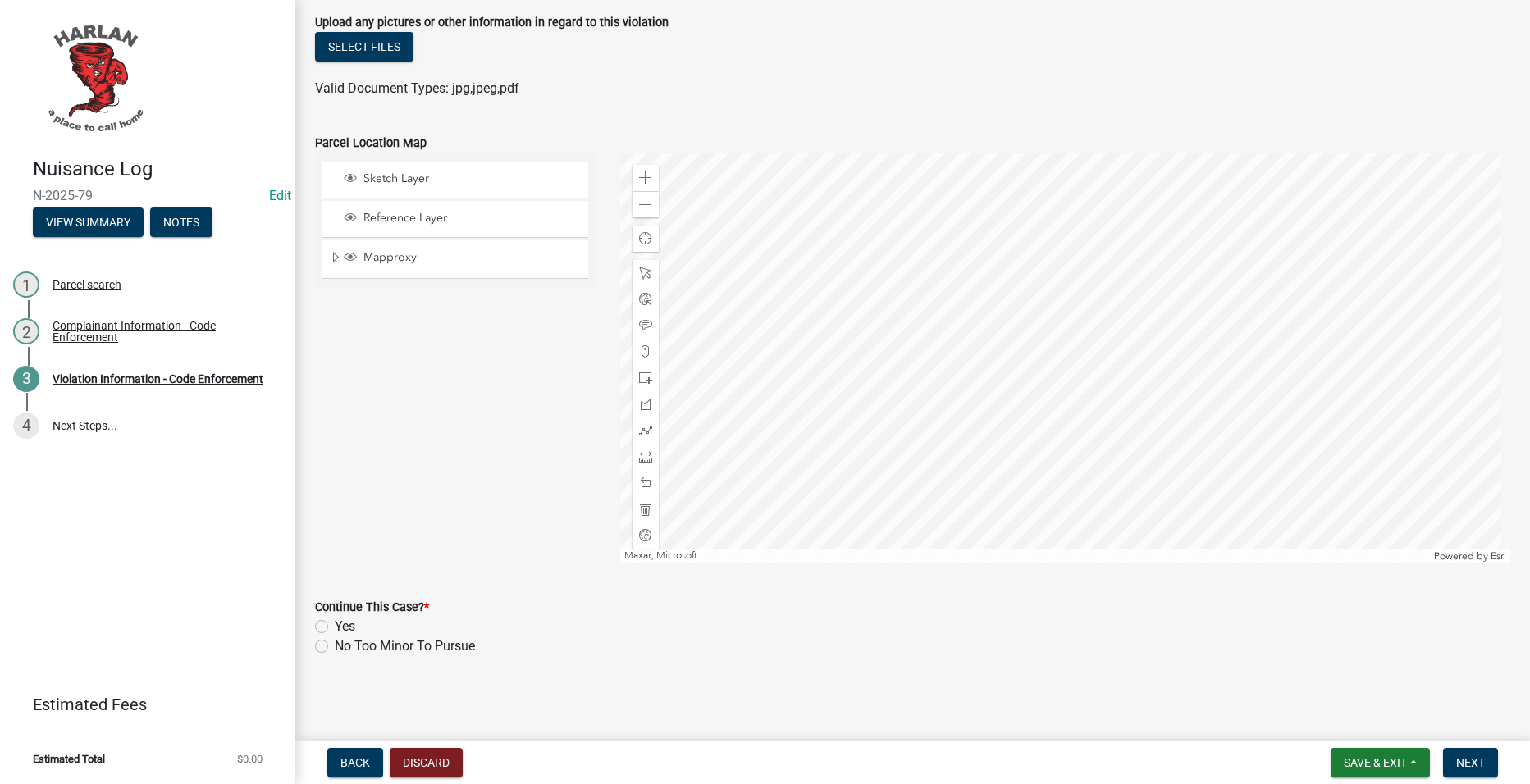
click at [349, 620] on label "Yes" at bounding box center [344, 626] width 21 height 20
click at [345, 620] on input "Yes" at bounding box center [340, 621] width 11 height 11
click at [1491, 763] on button "Next" at bounding box center [1470, 763] width 55 height 30
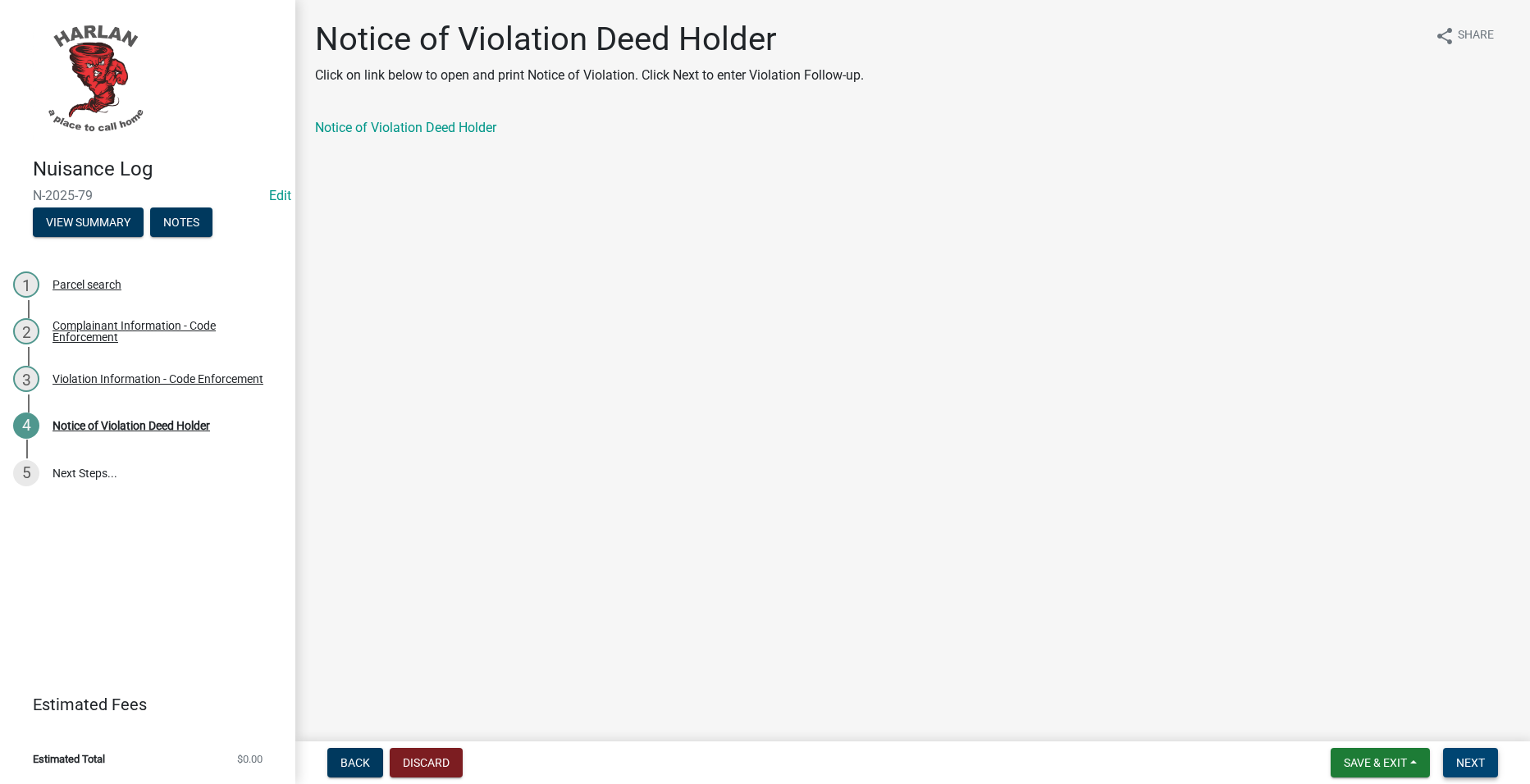
click at [1468, 749] on button "Next" at bounding box center [1470, 763] width 55 height 30
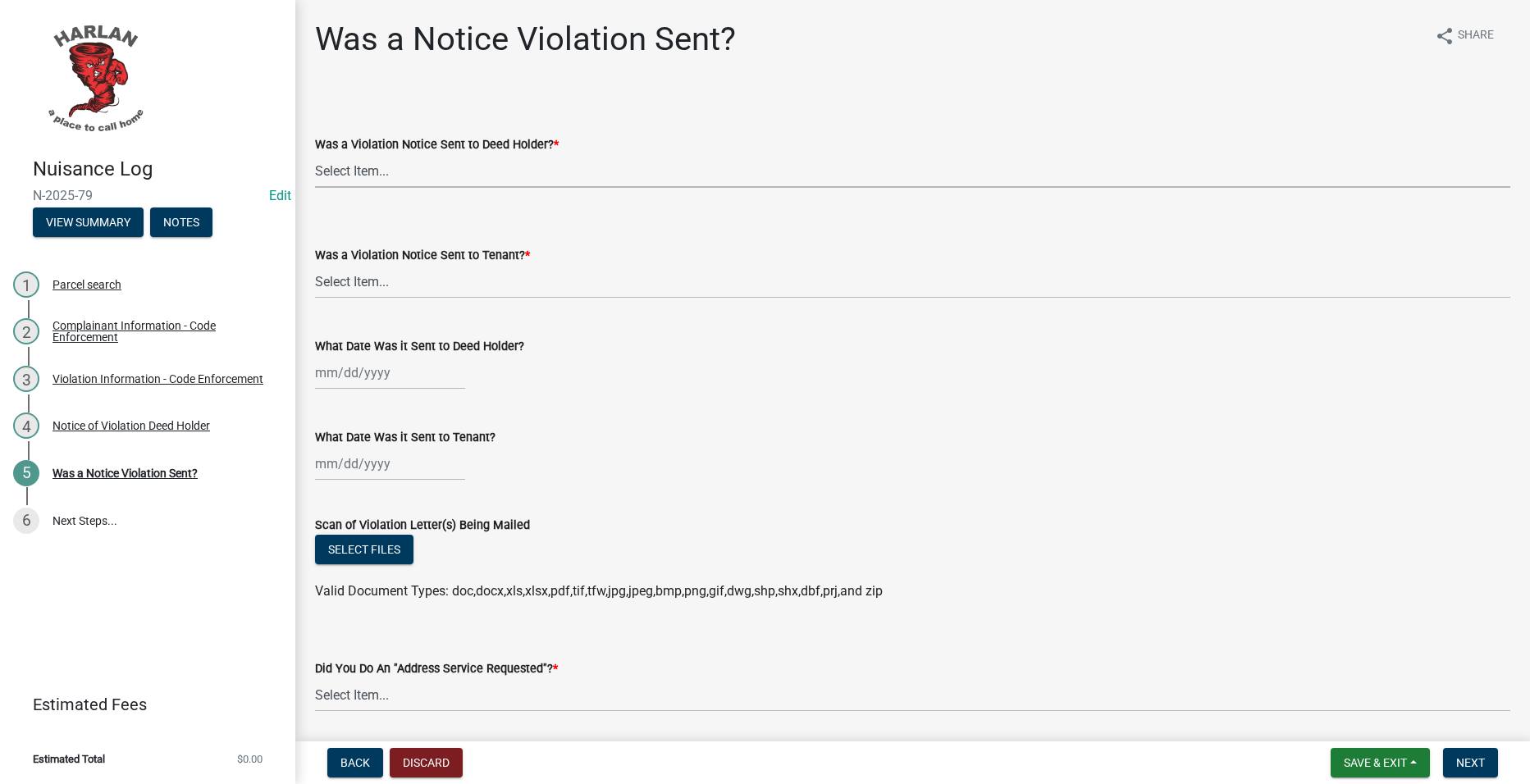
click at [536, 170] on select "Select Item... Yes No" at bounding box center [913, 171] width 1195 height 34
click at [315, 154] on select "Select Item... Yes No" at bounding box center [913, 171] width 1195 height 34
drag, startPoint x: 466, startPoint y: 272, endPoint x: 468, endPoint y: 282, distance: 10.2
click at [466, 272] on select "Select Item... Yes No" at bounding box center [913, 281] width 1195 height 34
click at [315, 265] on select "Select Item... Yes No" at bounding box center [913, 281] width 1195 height 34
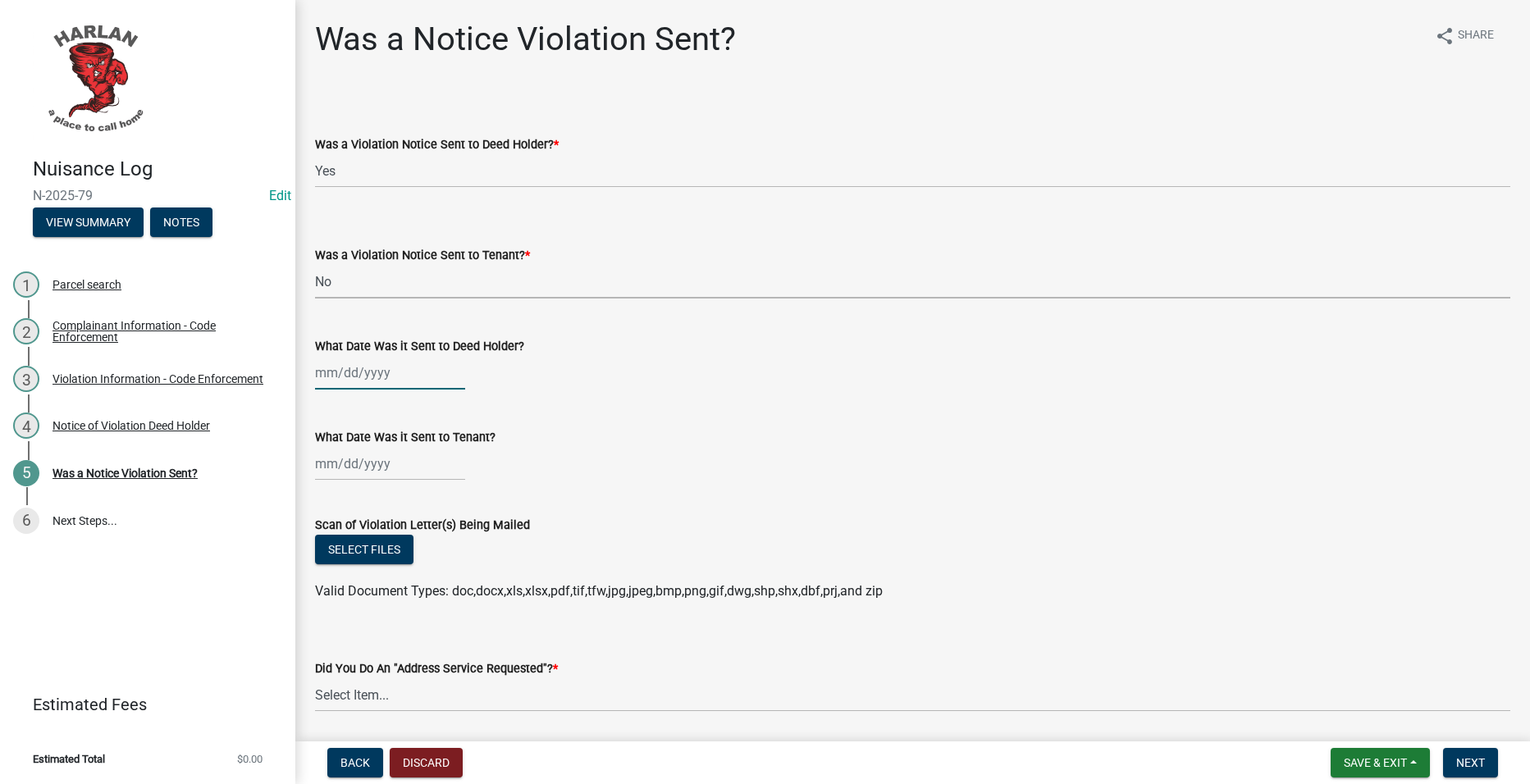
click at [398, 372] on div at bounding box center [390, 372] width 150 height 34
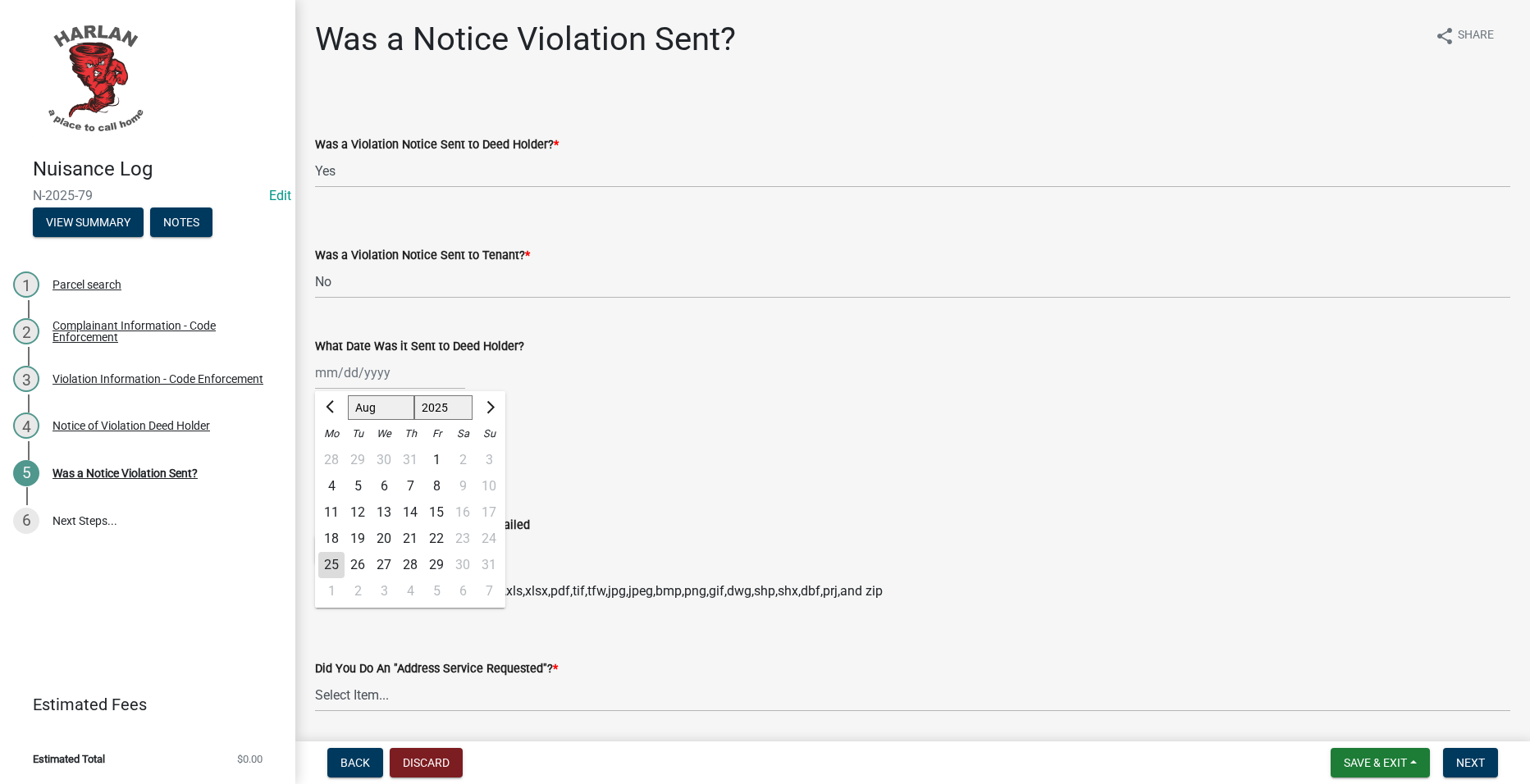
click at [329, 534] on div "18" at bounding box center [331, 539] width 26 height 26
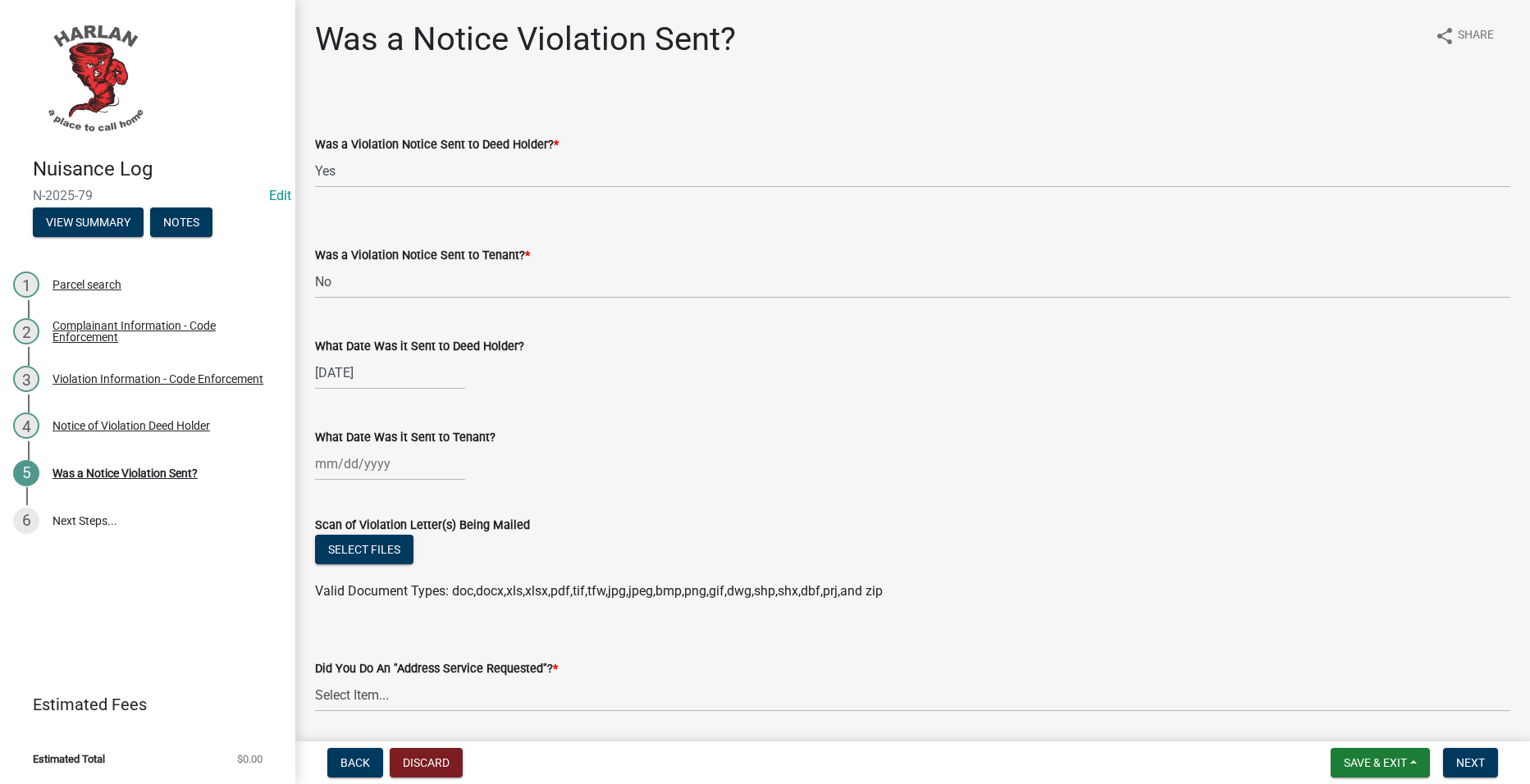
scroll to position [328, 0]
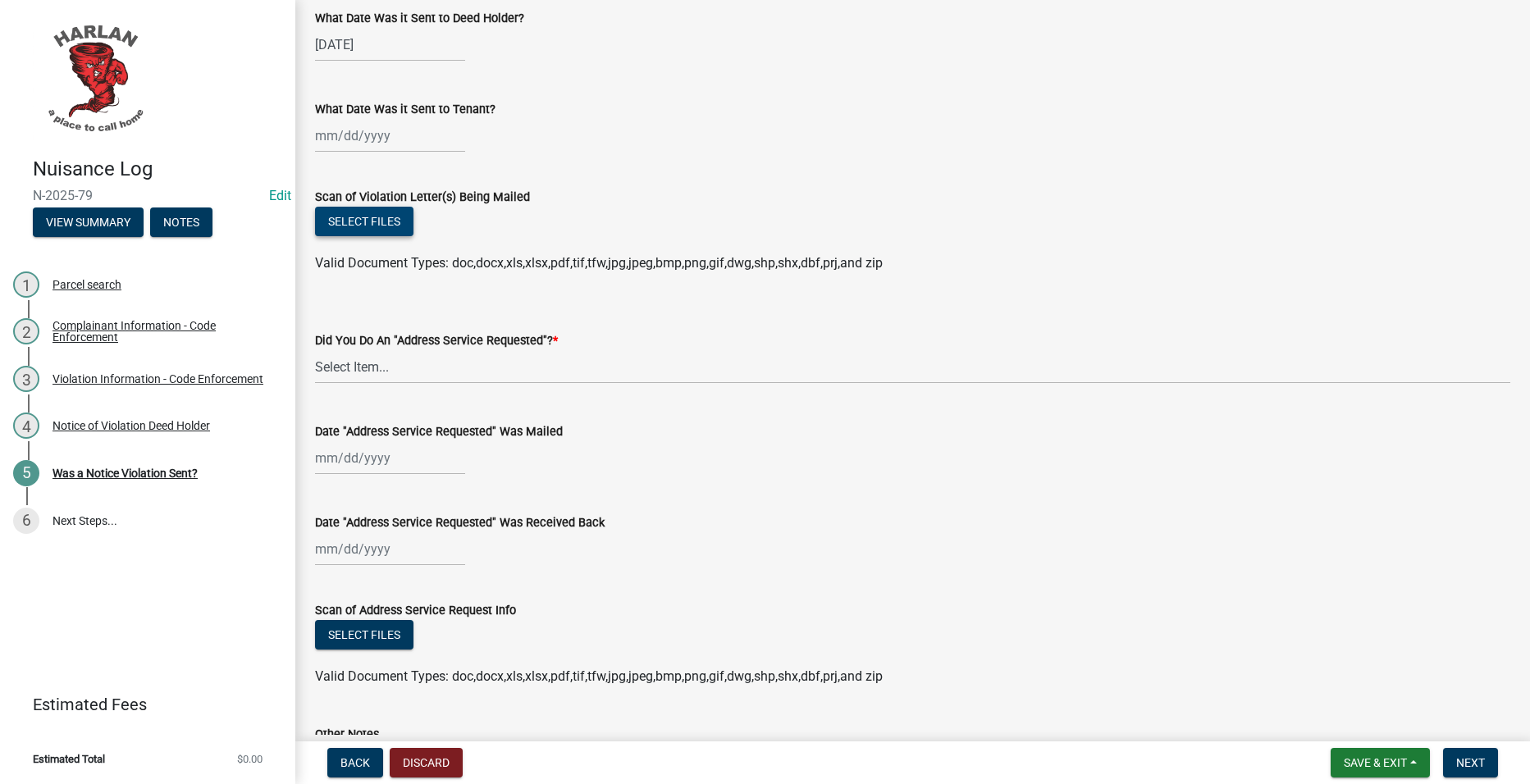
click at [348, 214] on button "Select files" at bounding box center [364, 221] width 99 height 30
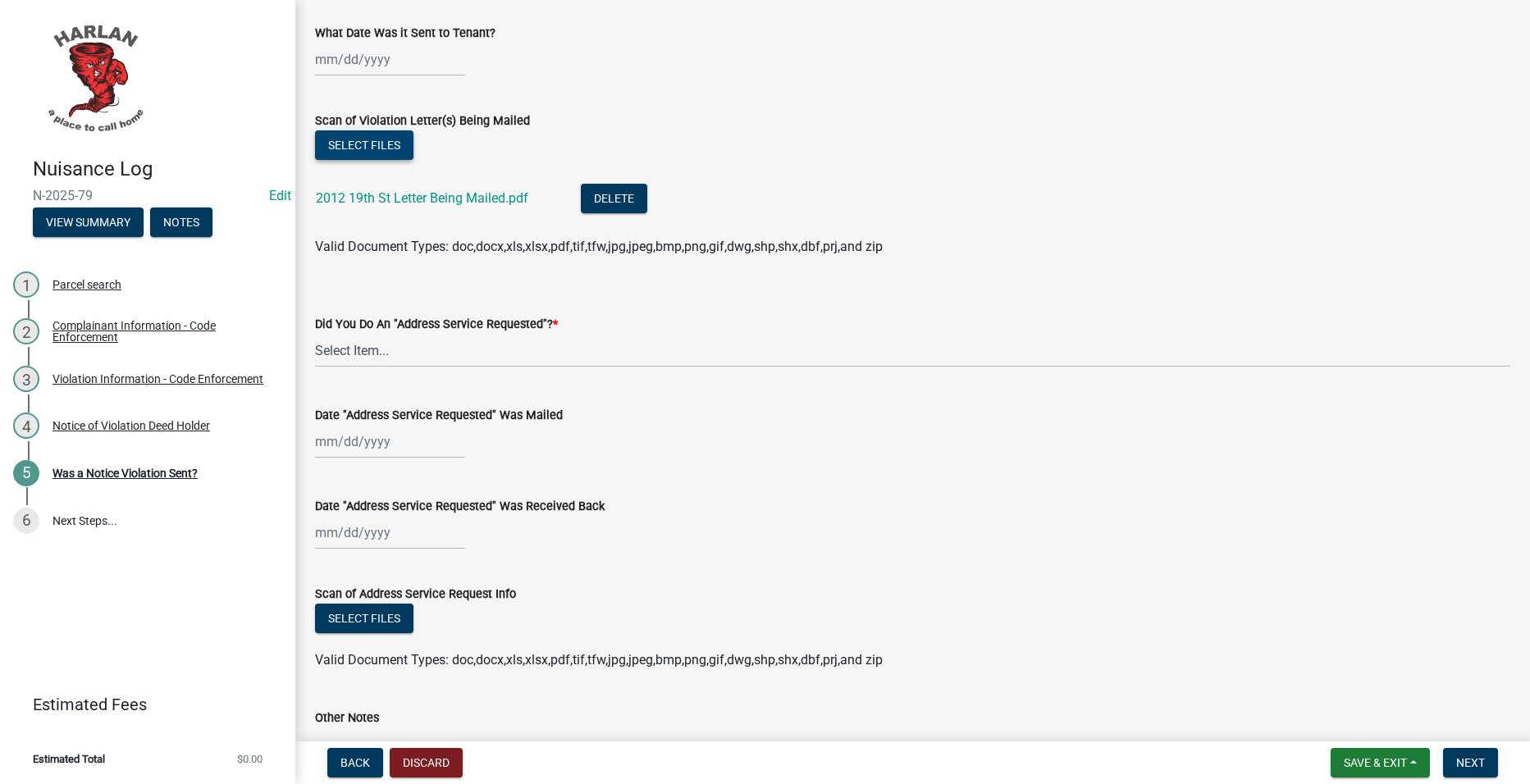
scroll to position [551, 0]
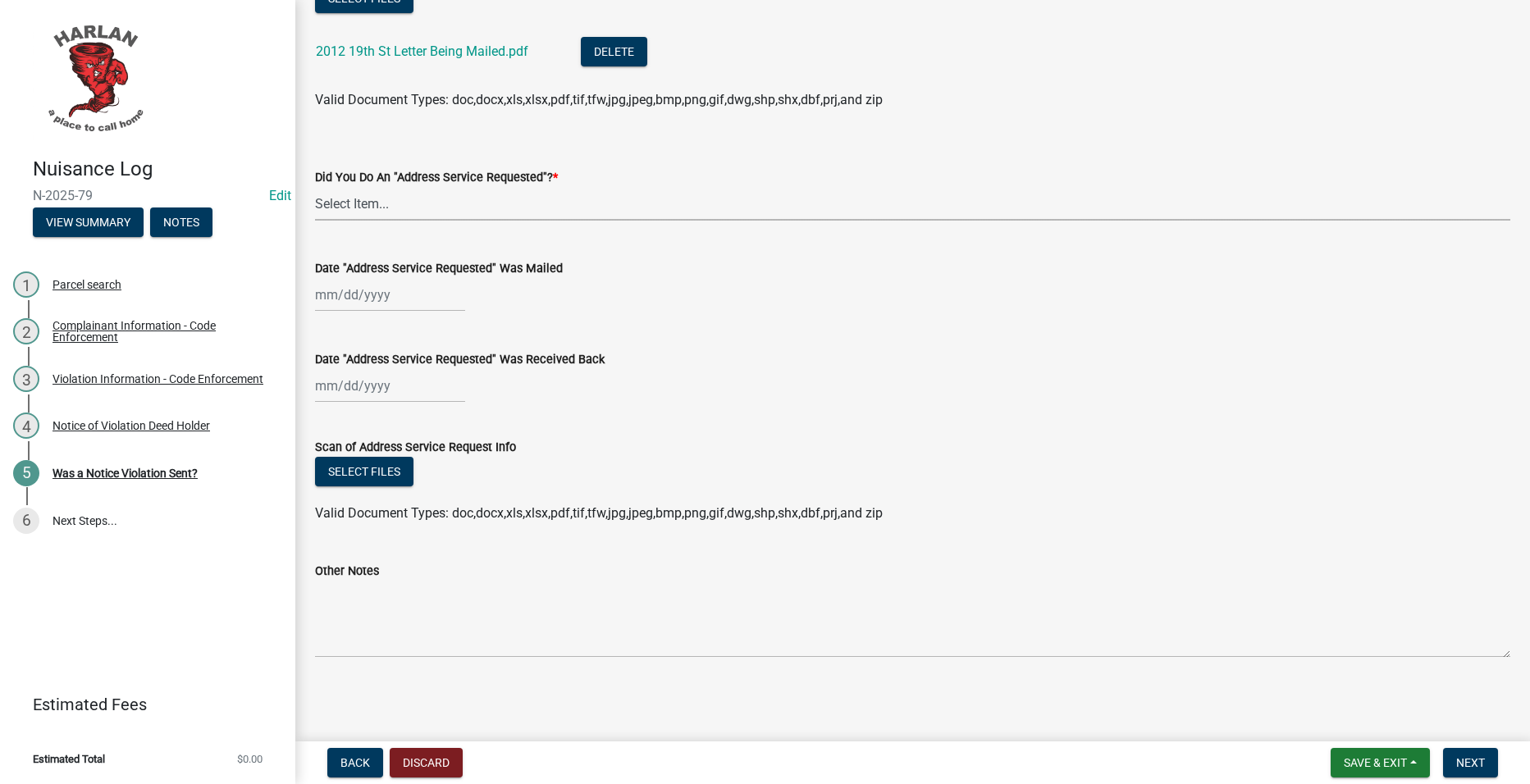
click at [683, 207] on select "Select Item... Yes No" at bounding box center [913, 204] width 1195 height 34
click at [315, 187] on select "Select Item... Yes No" at bounding box center [913, 204] width 1195 height 34
click at [1475, 759] on span "Next" at bounding box center [1470, 763] width 29 height 13
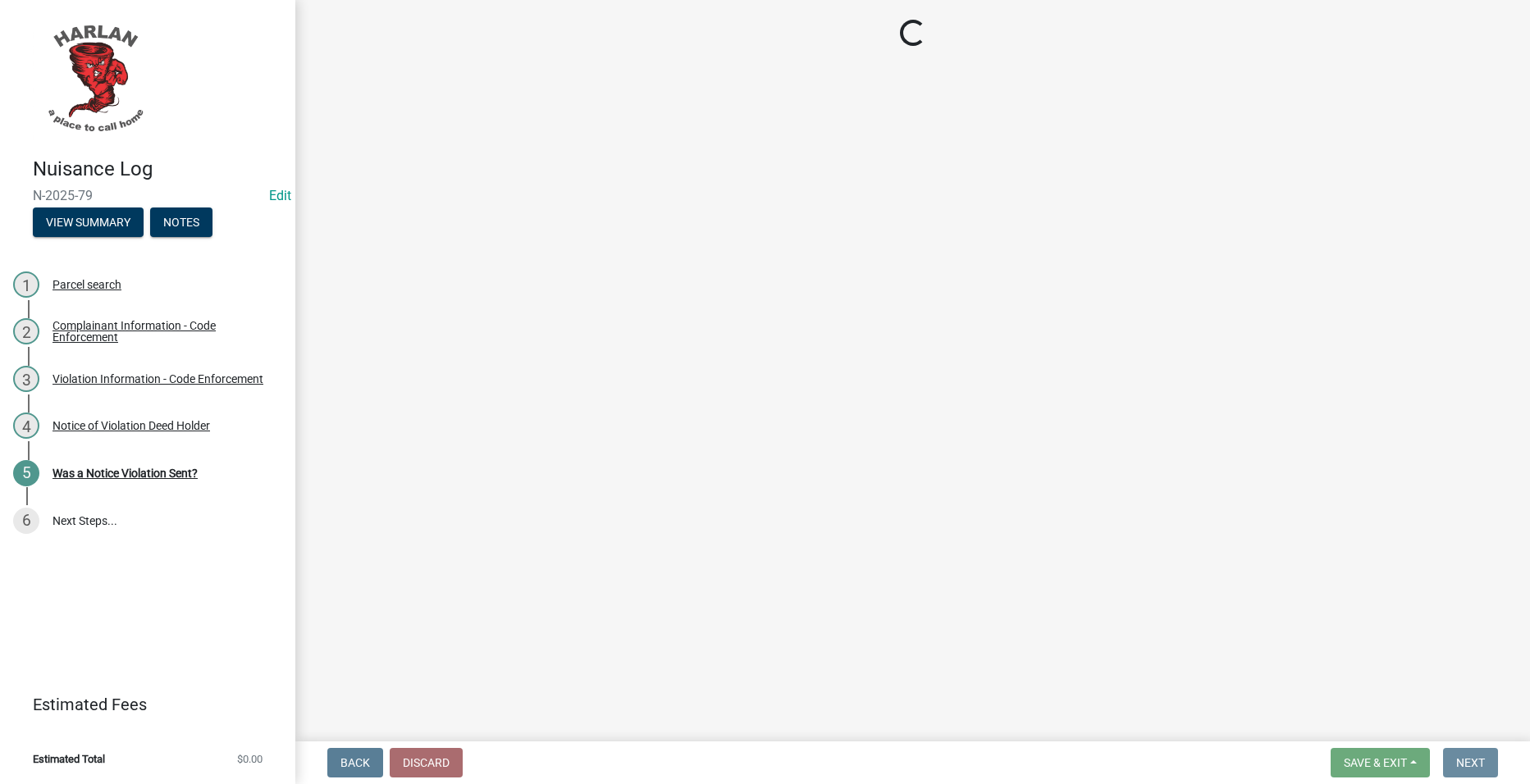
scroll to position [0, 0]
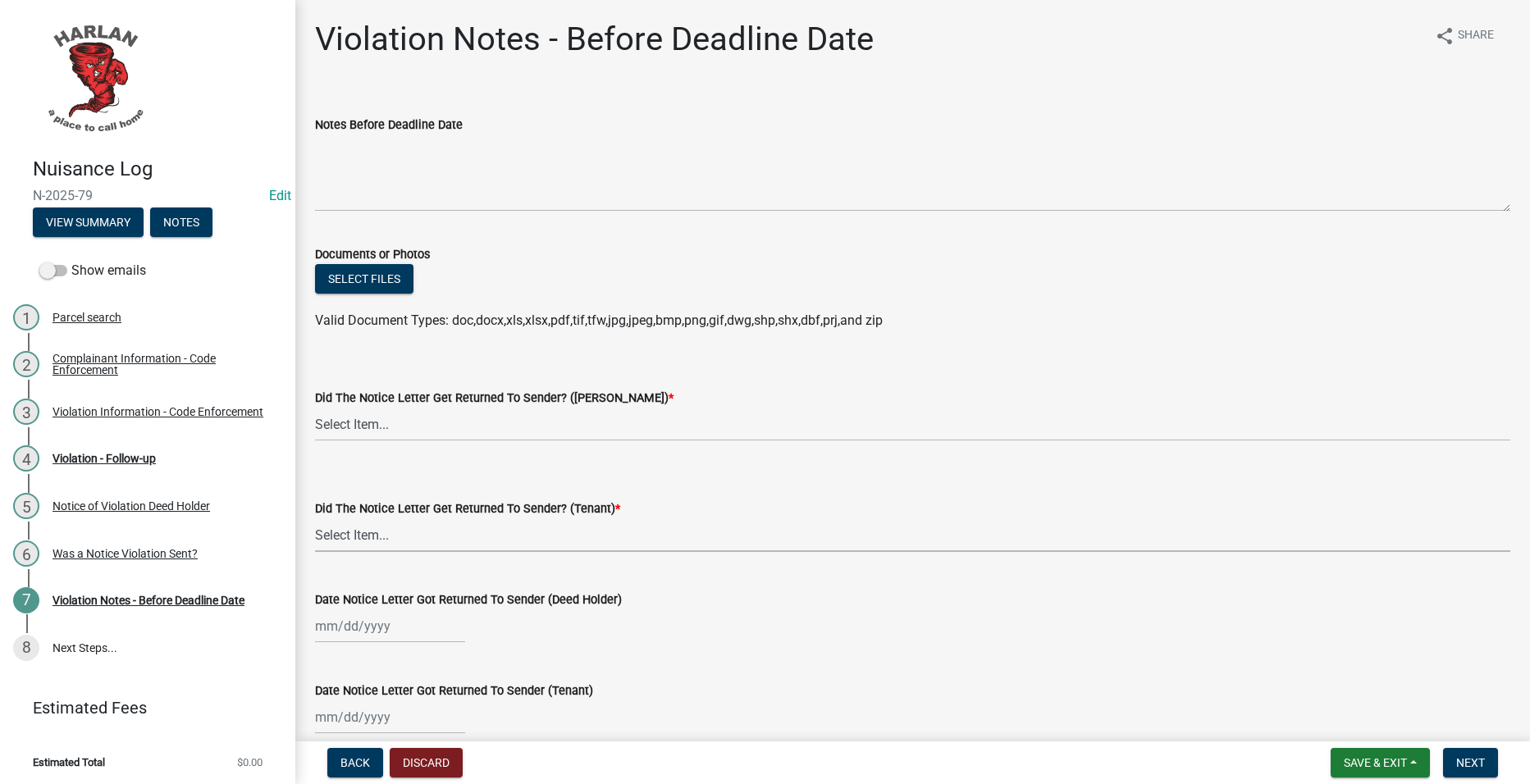
drag, startPoint x: 491, startPoint y: 523, endPoint x: 496, endPoint y: 537, distance: 14.9
click at [492, 523] on select "Select Item... Yes No" at bounding box center [913, 535] width 1195 height 34
click at [315, 519] on select "Select Item... Yes No" at bounding box center [913, 535] width 1195 height 34
click at [1391, 752] on button "Save & Exit" at bounding box center [1380, 763] width 99 height 30
click at [1374, 718] on button "Save & Exit" at bounding box center [1365, 720] width 132 height 39
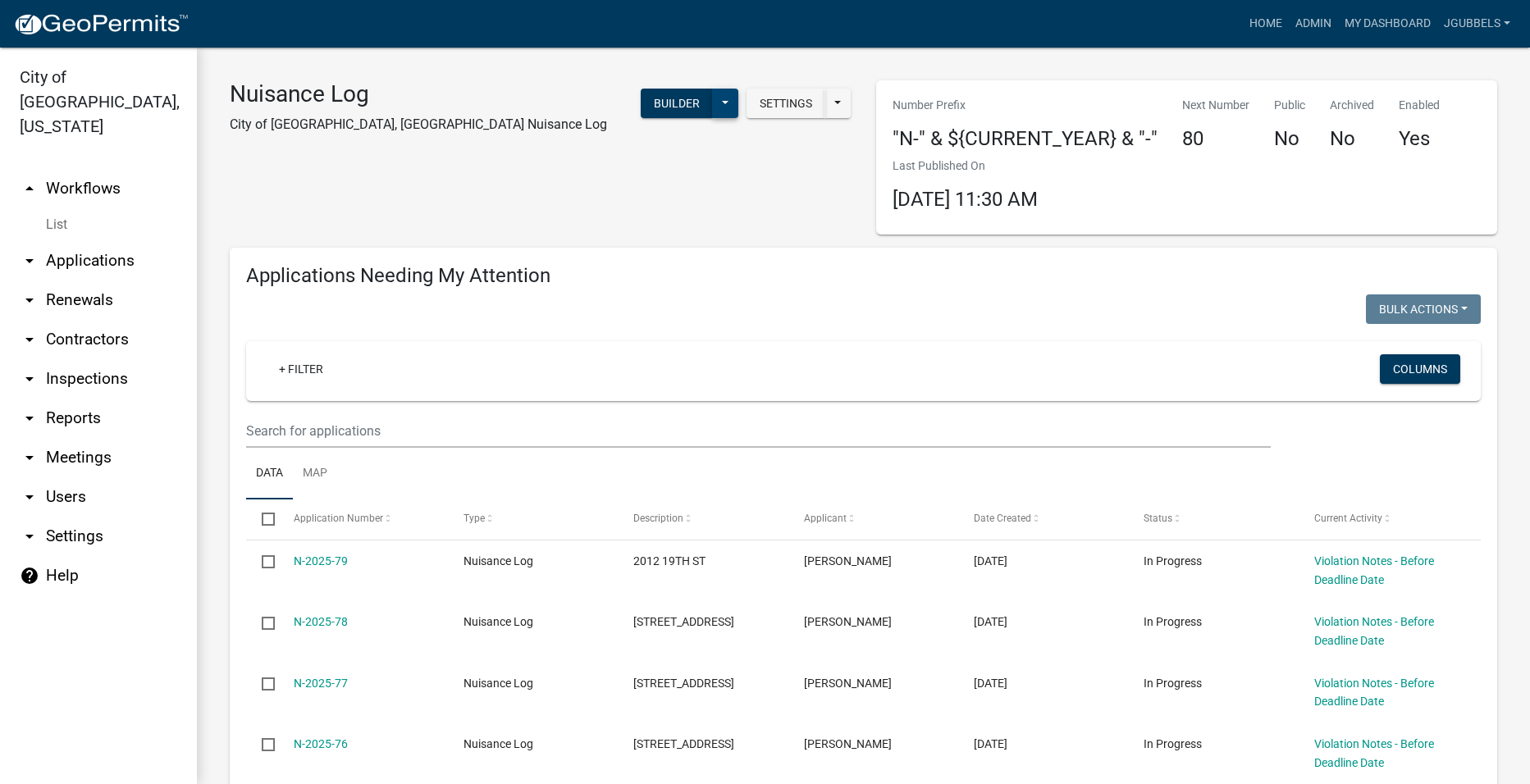
click at [721, 109] on button at bounding box center [725, 104] width 26 height 30
click at [682, 380] on button "Start Application" at bounding box center [671, 382] width 136 height 39
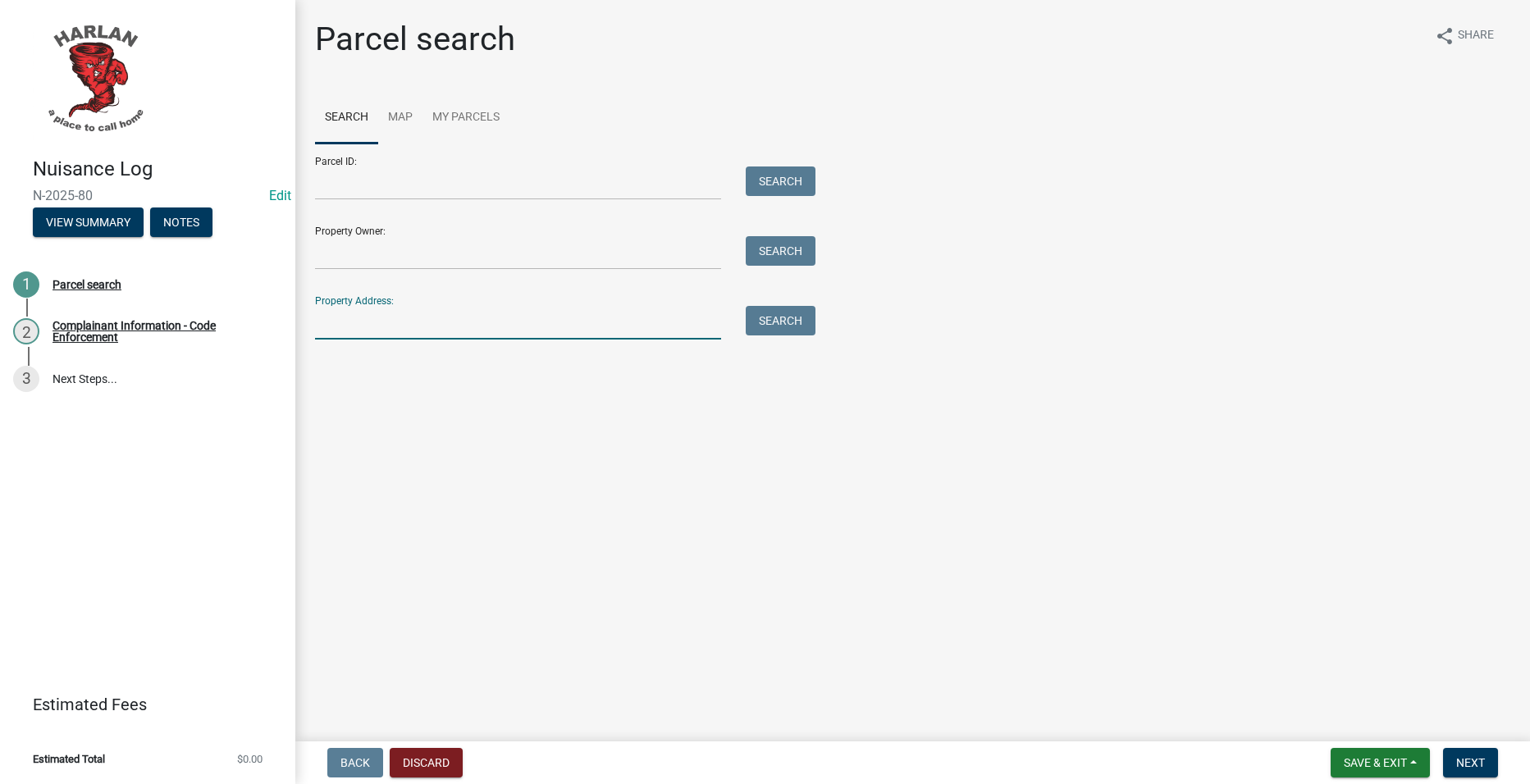
click at [558, 324] on input "Property Address:" at bounding box center [518, 322] width 406 height 34
click at [806, 308] on button "Search" at bounding box center [780, 321] width 70 height 30
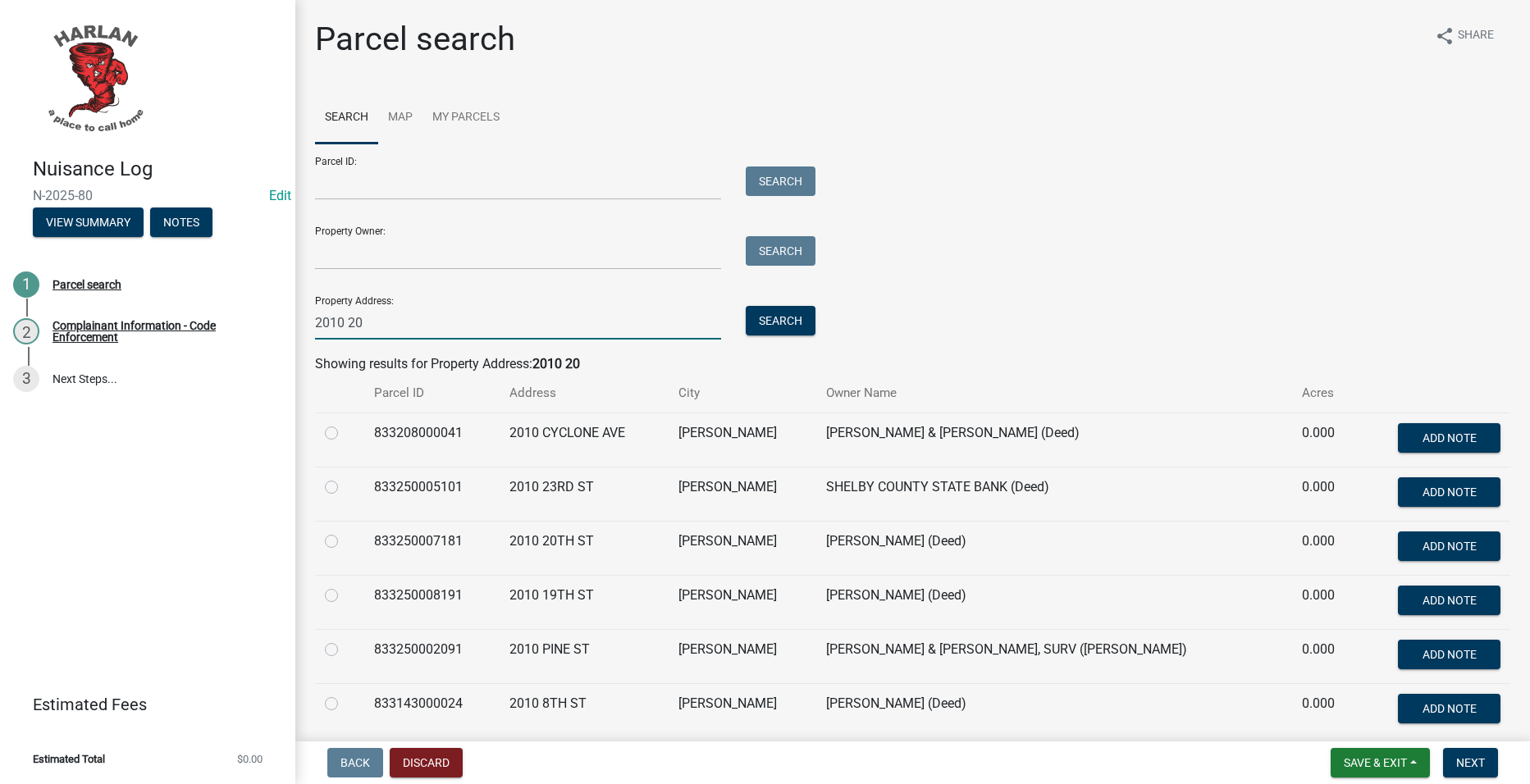
click at [518, 333] on input "2010 20" at bounding box center [518, 322] width 406 height 34
click at [788, 320] on button "Search" at bounding box center [780, 321] width 70 height 30
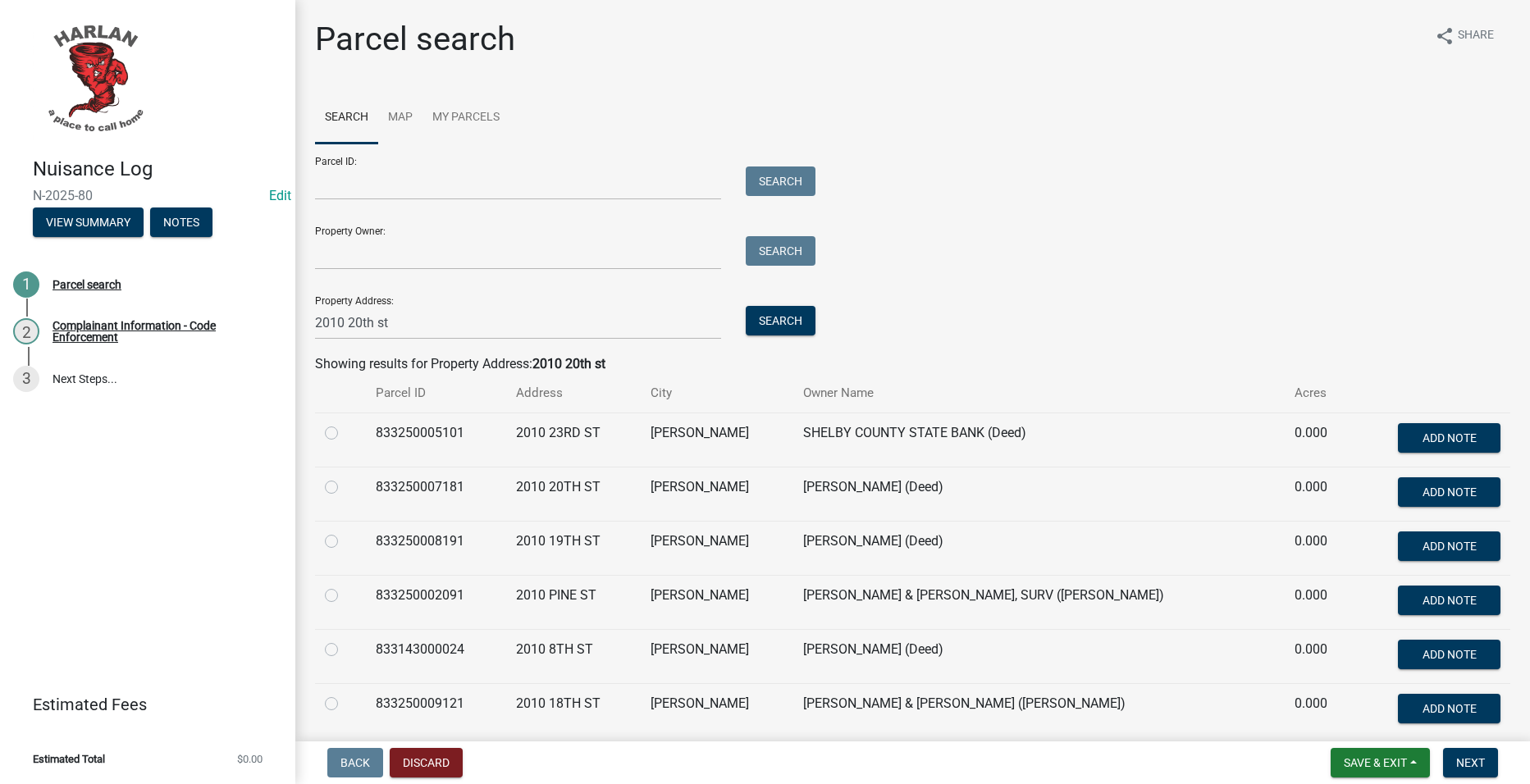
click at [344, 477] on label at bounding box center [344, 477] width 0 height 0
click at [344, 485] on input "radio" at bounding box center [349, 482] width 11 height 11
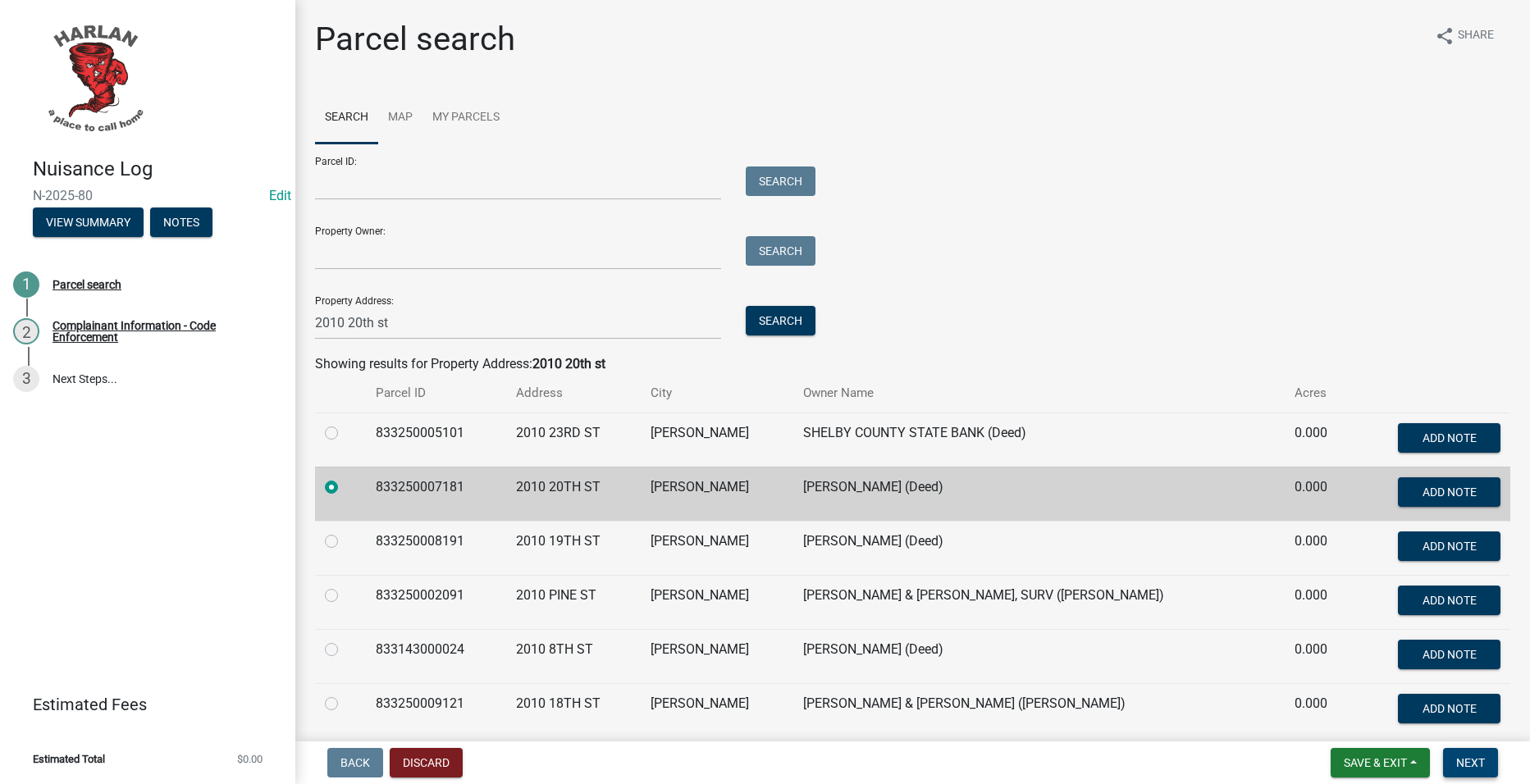
drag, startPoint x: 1482, startPoint y: 763, endPoint x: 1387, endPoint y: 713, distance: 107.4
click at [1482, 762] on span "Next" at bounding box center [1470, 763] width 29 height 13
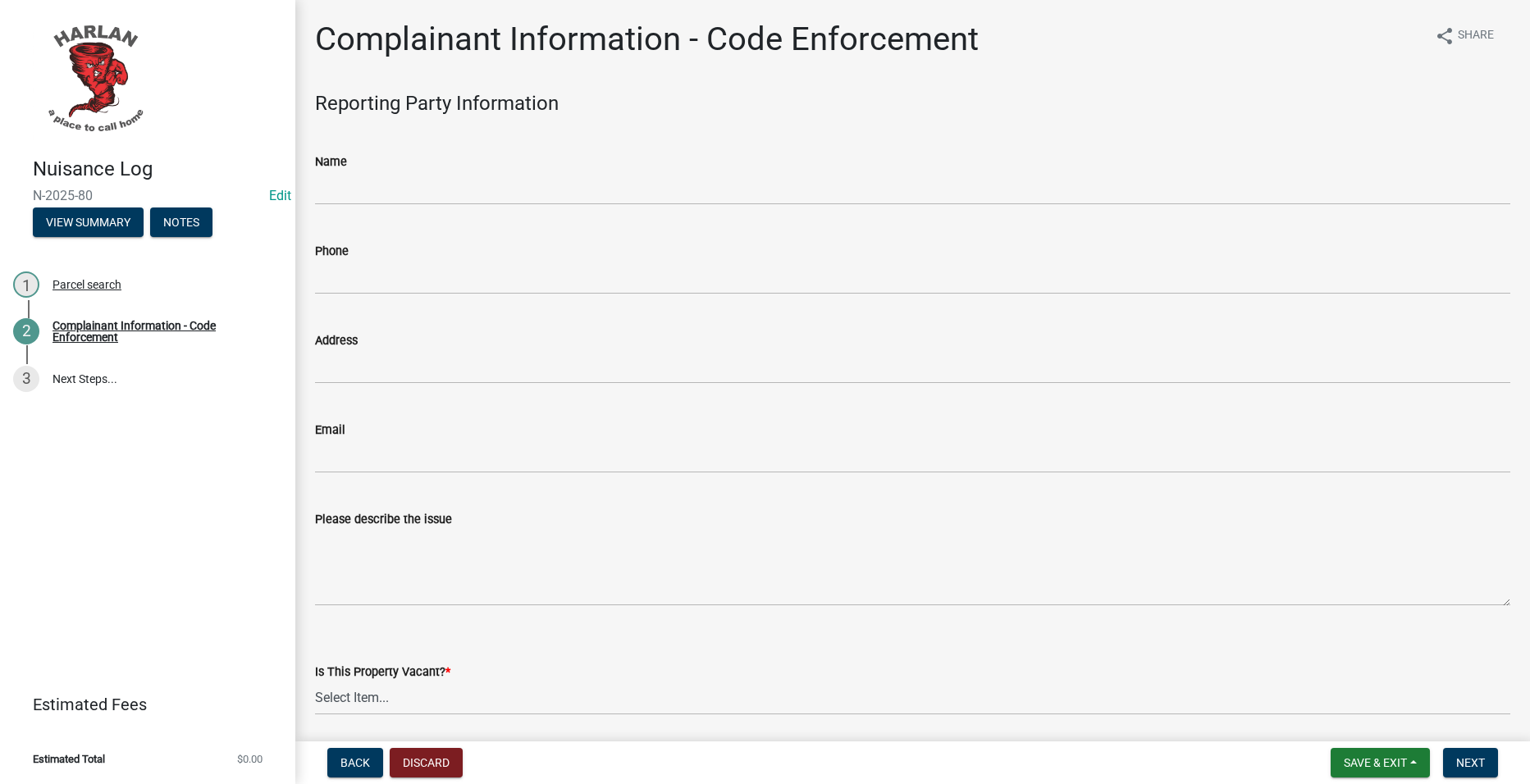
scroll to position [328, 0]
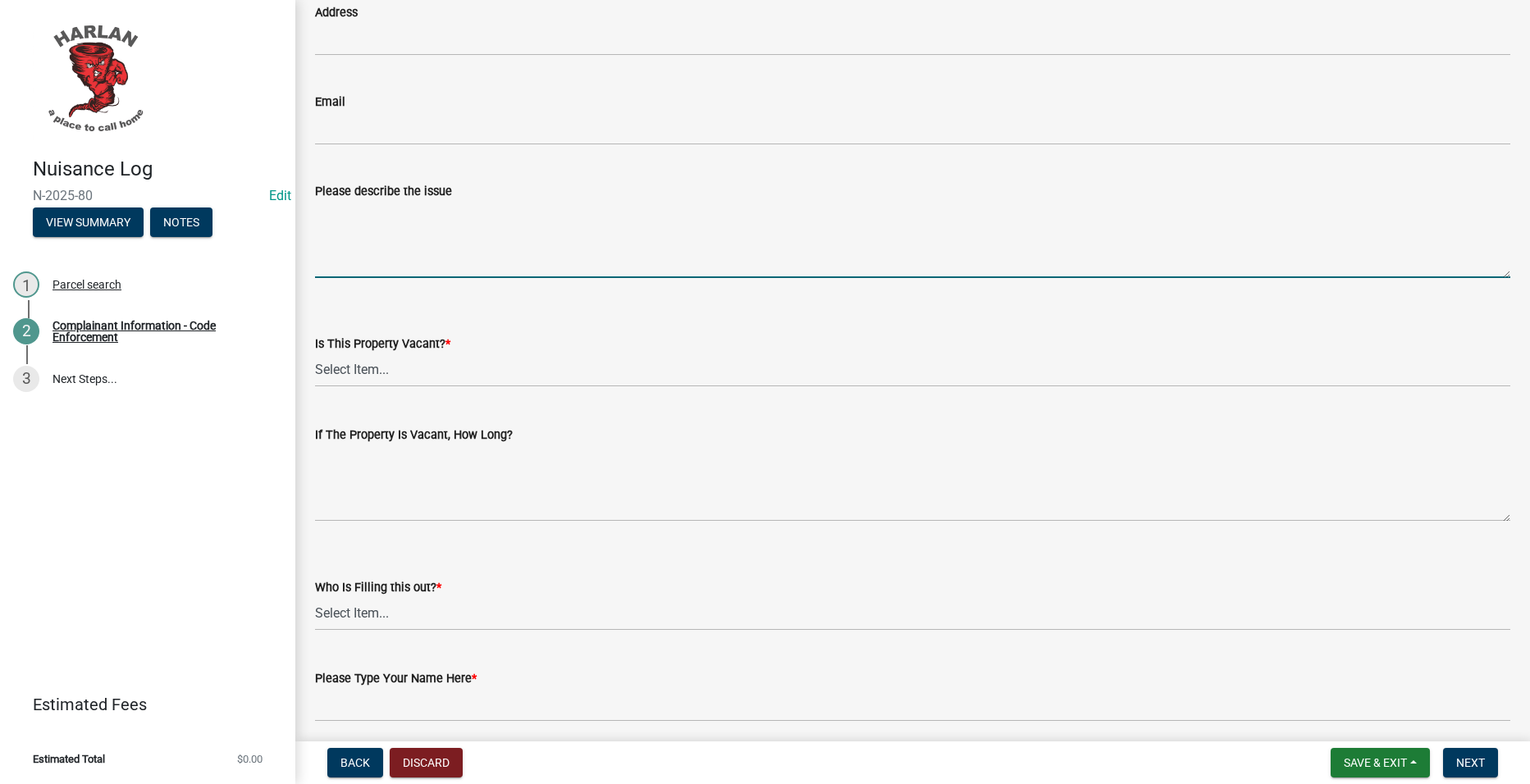
click at [422, 228] on textarea "Please describe the issue" at bounding box center [913, 240] width 1195 height 77
click at [461, 377] on select "Select Item... Yes No Unsure" at bounding box center [913, 370] width 1195 height 34
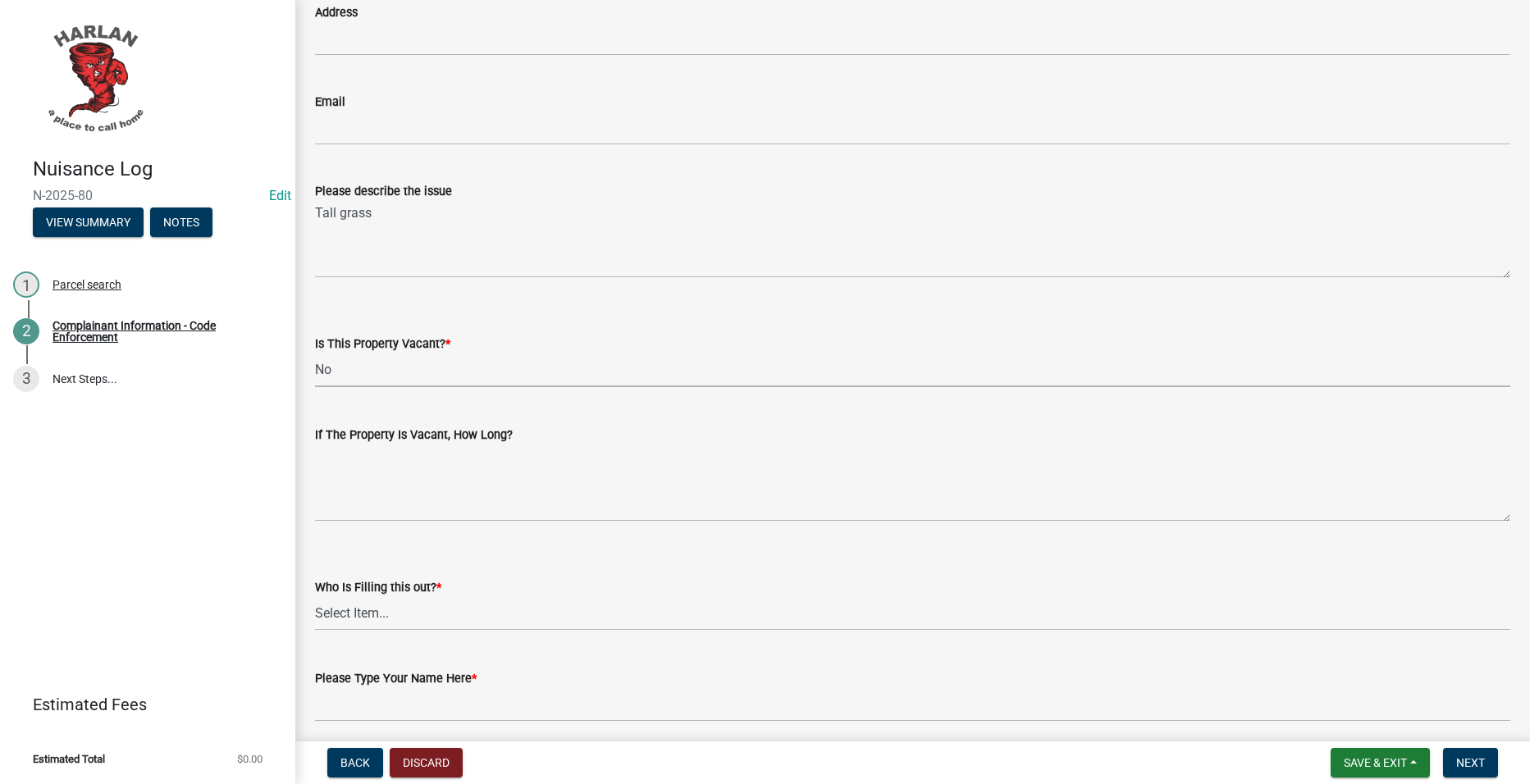
click at [315, 353] on select "Select Item... Yes No Unsure" at bounding box center [913, 370] width 1195 height 34
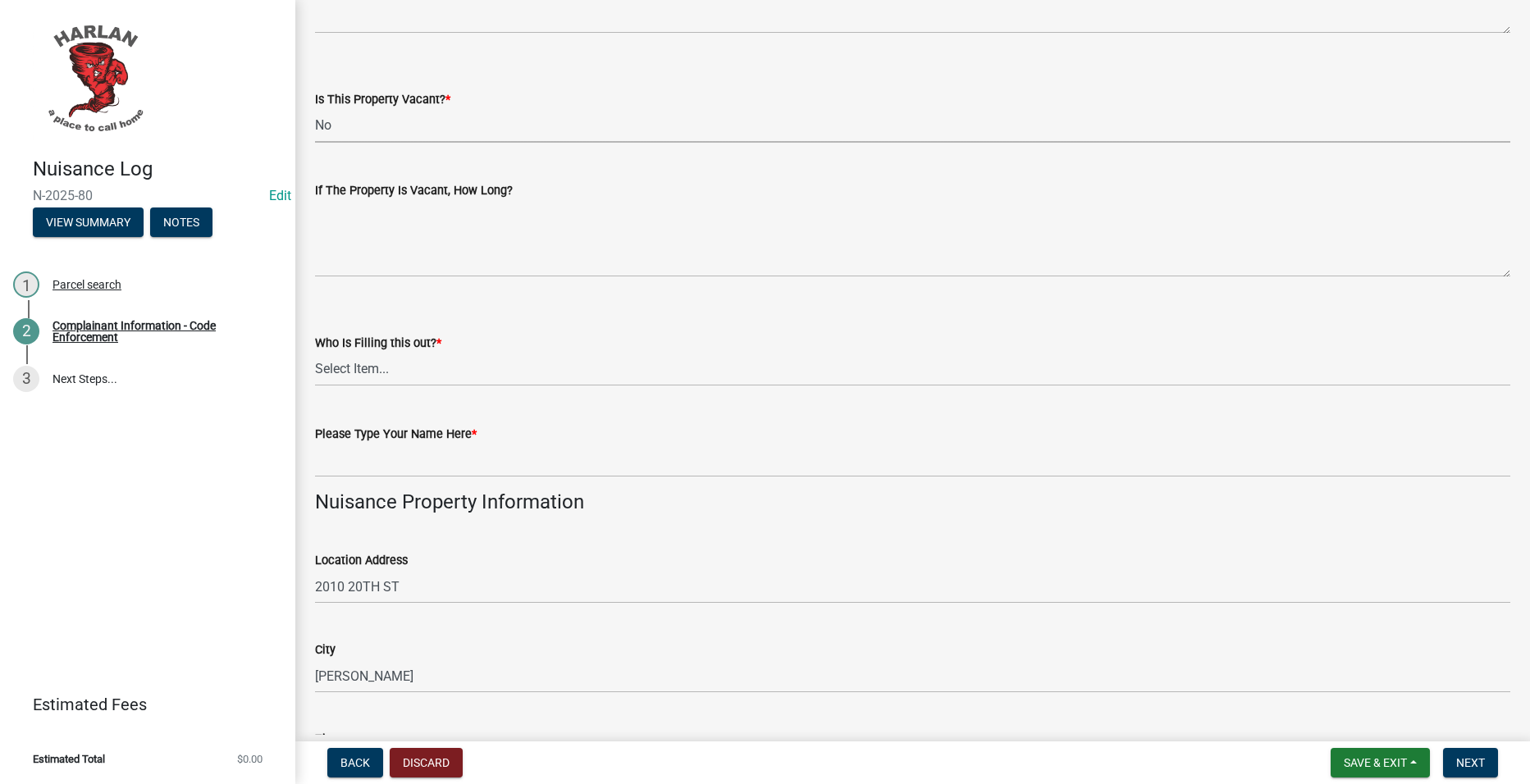
scroll to position [574, 0]
click at [432, 366] on select "Select Item... [GEOGRAPHIC_DATA] 83-25" at bounding box center [913, 367] width 1195 height 34
click at [315, 351] on select "Select Item... [GEOGRAPHIC_DATA] 83-25" at bounding box center [913, 367] width 1195 height 34
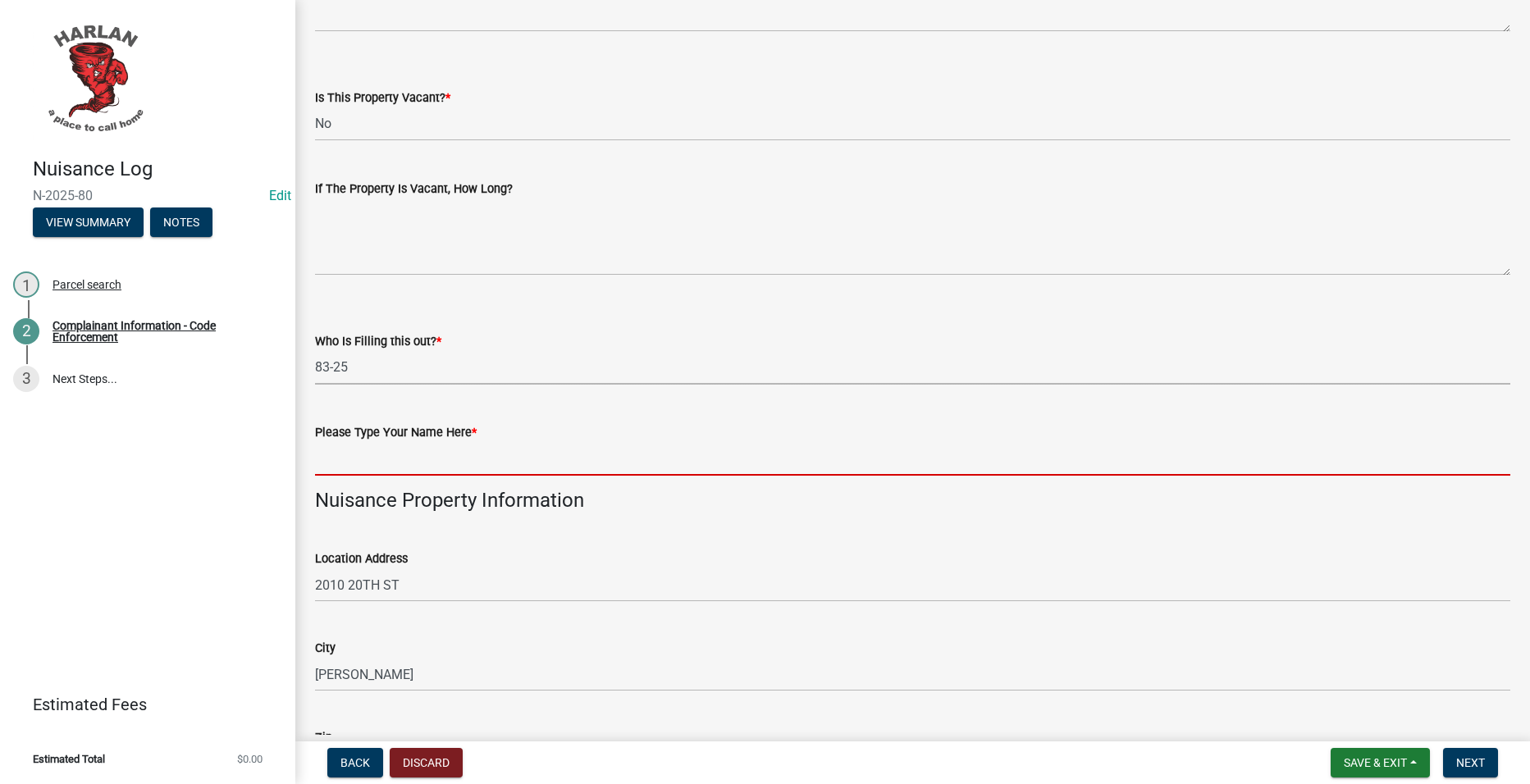
click at [437, 452] on input "Please Type Your Name Here *" at bounding box center [913, 459] width 1195 height 34
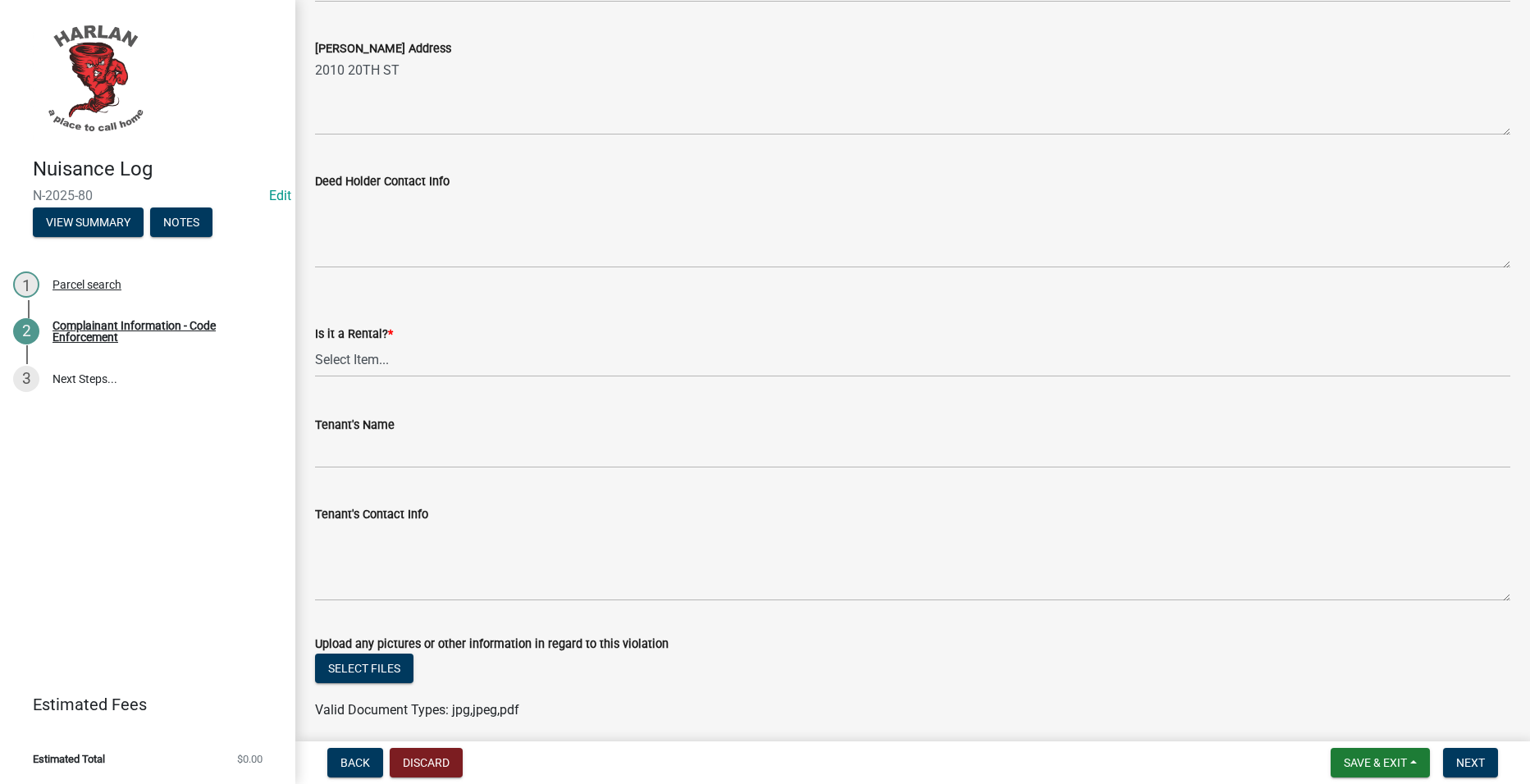
scroll to position [1722, 0]
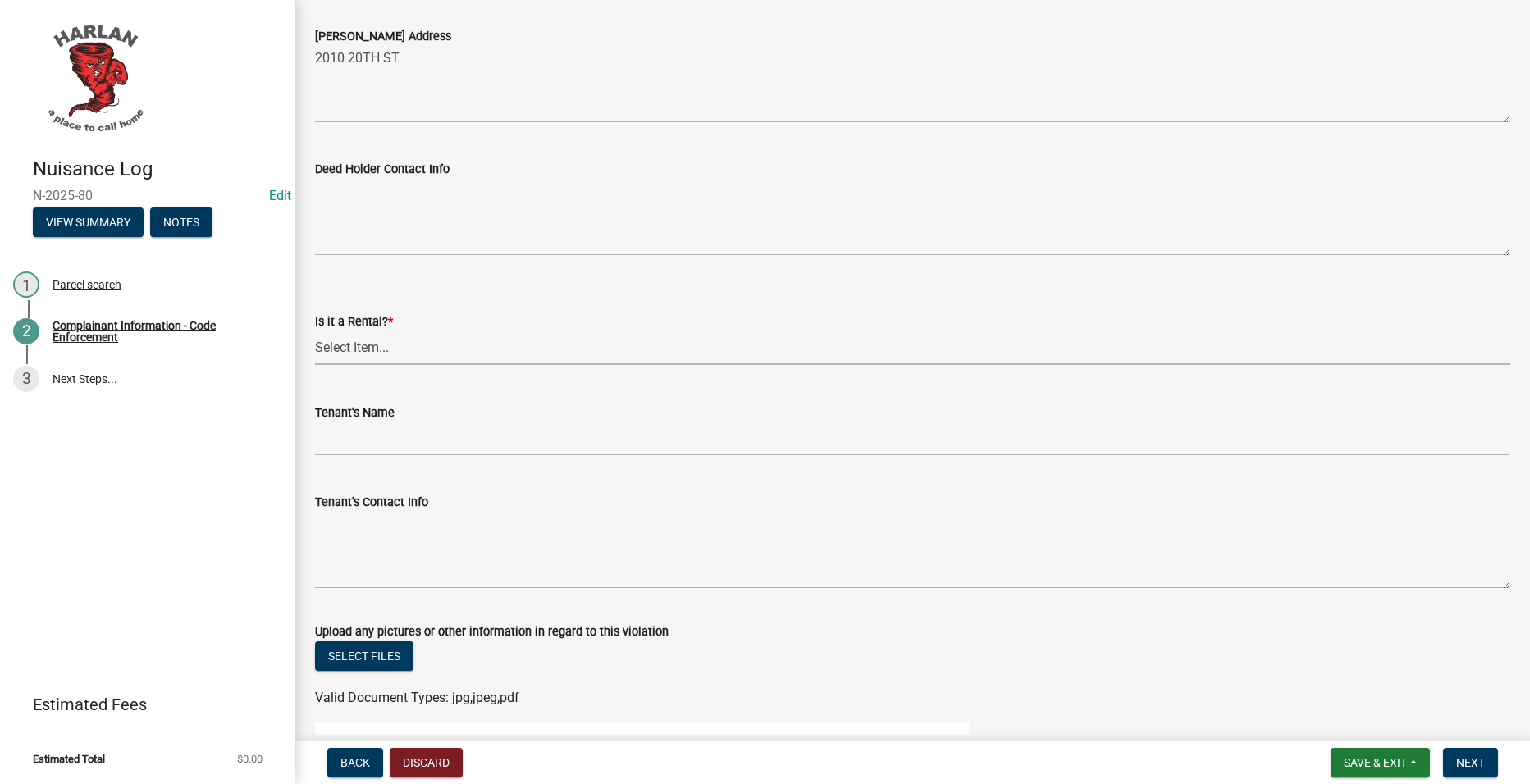
click at [451, 344] on select "Select Item... Yes No" at bounding box center [913, 348] width 1195 height 34
click at [315, 331] on select "Select Item... Yes No" at bounding box center [913, 348] width 1195 height 34
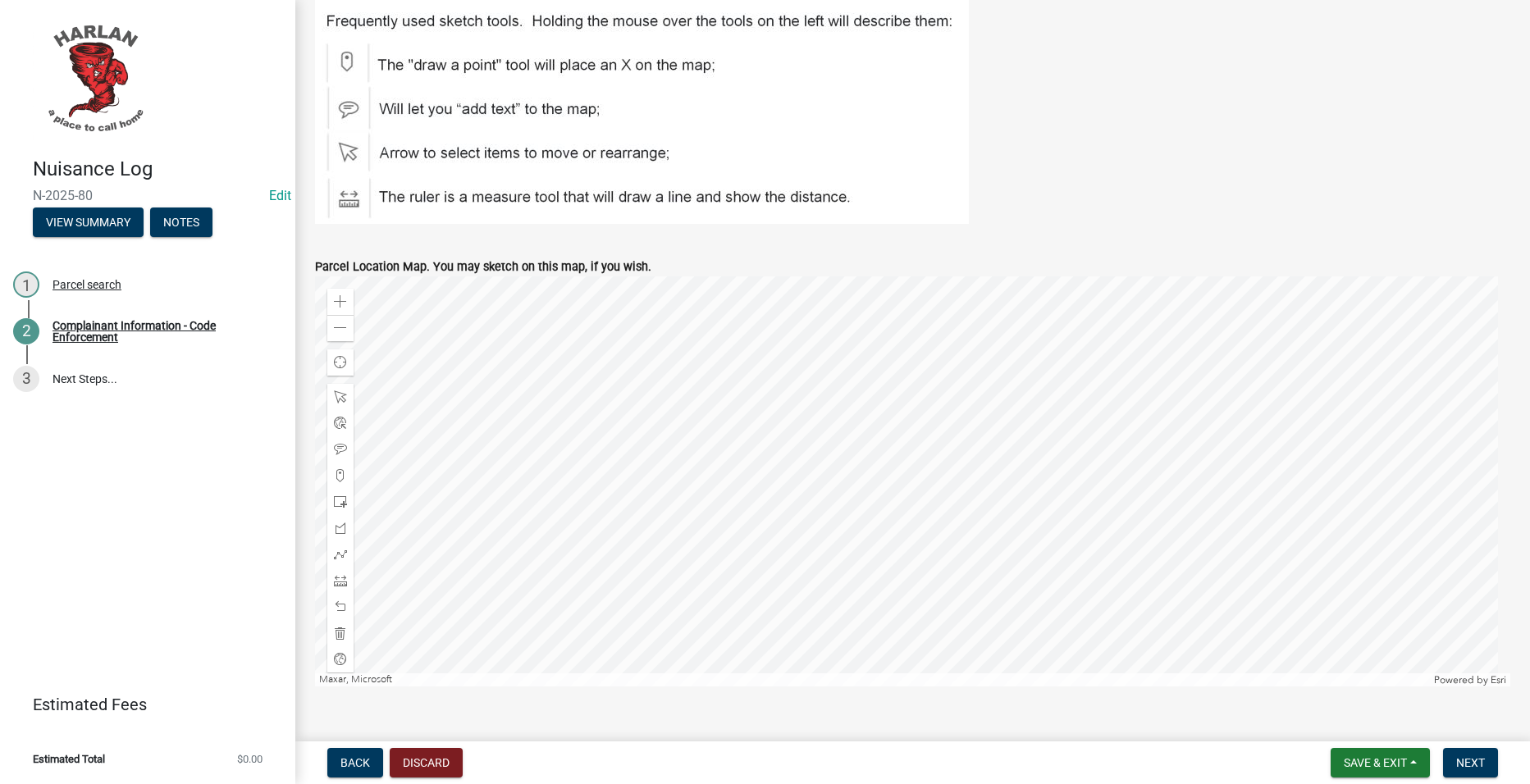
scroll to position [2542, 0]
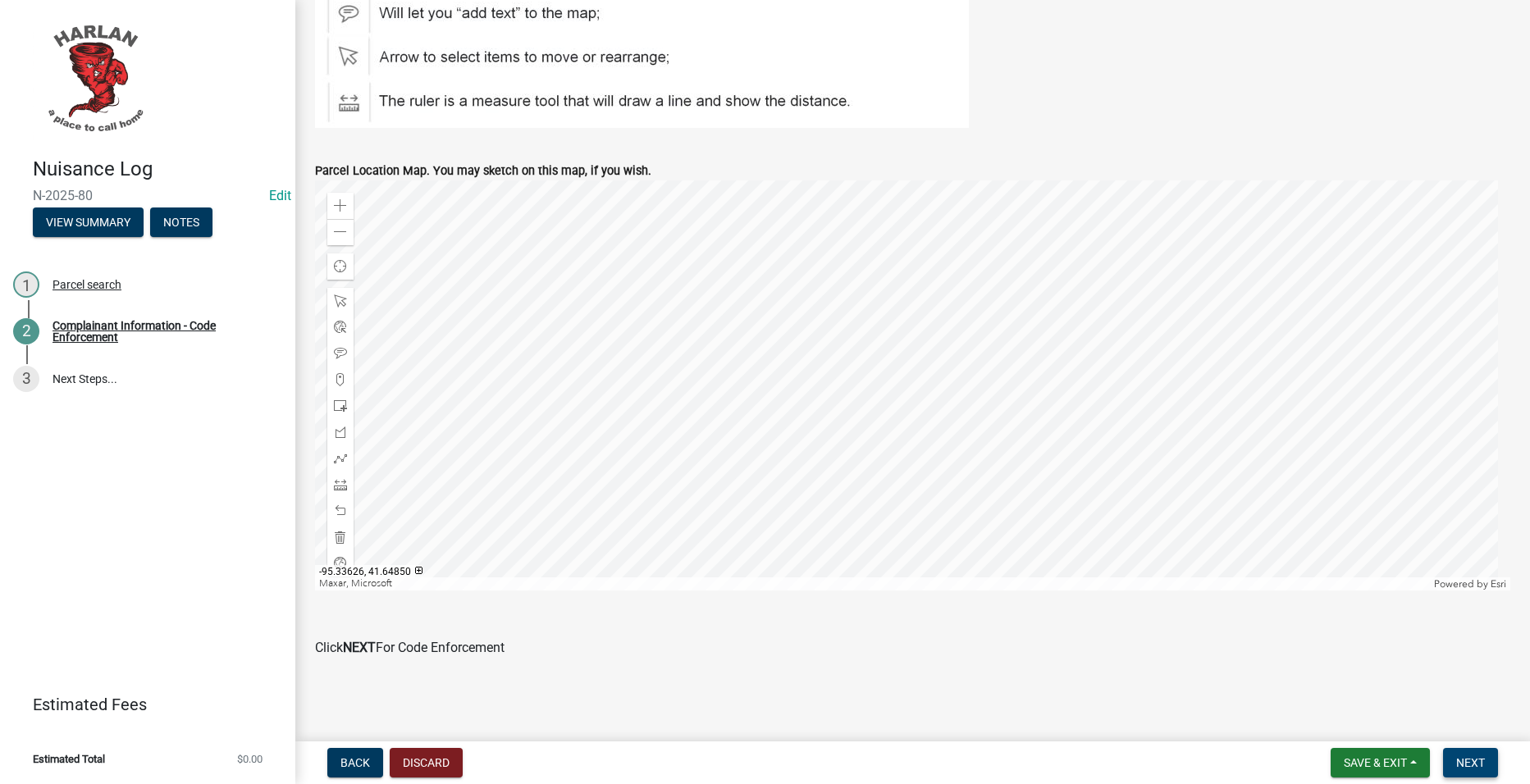
click at [1468, 758] on span "Next" at bounding box center [1470, 763] width 29 height 13
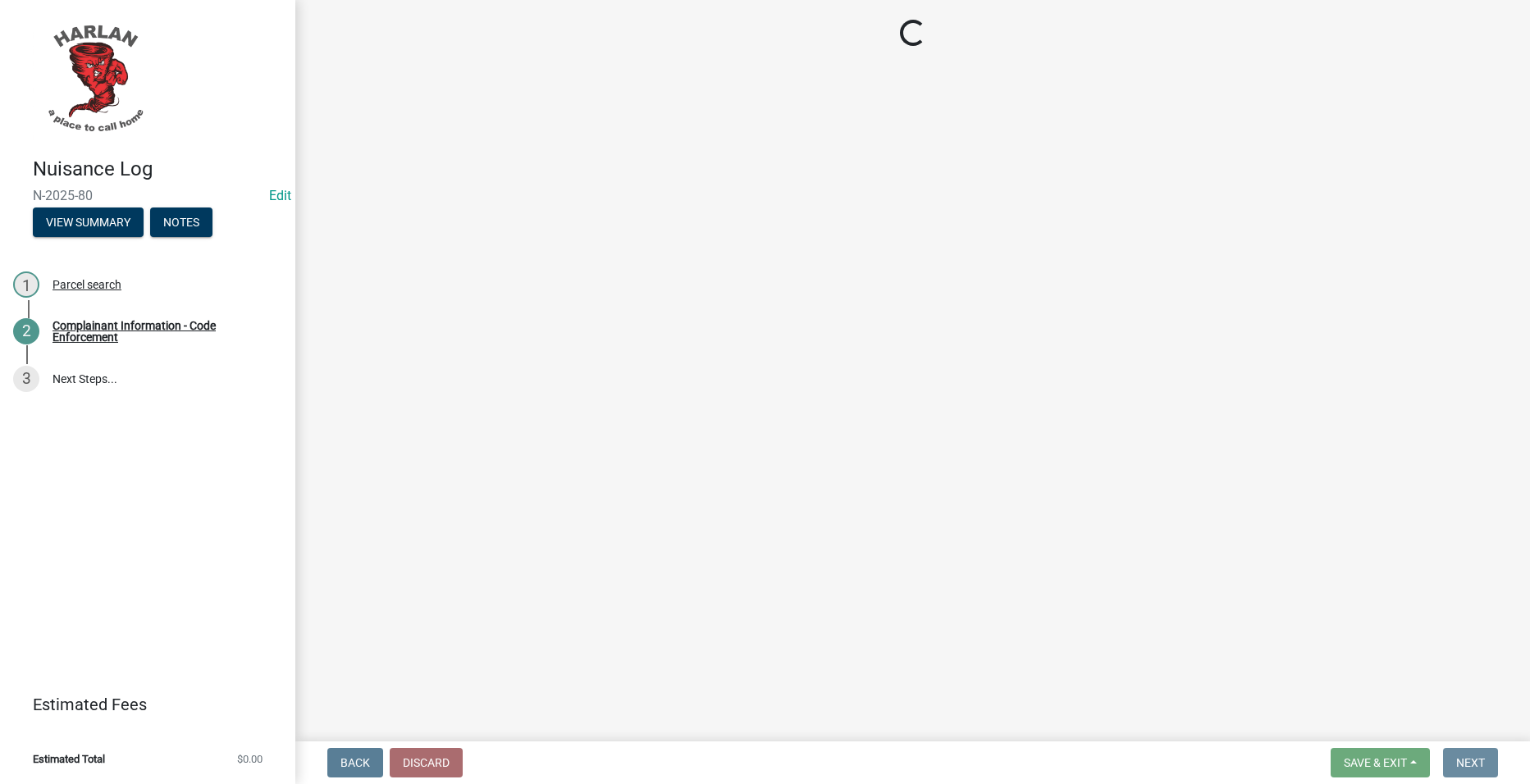
scroll to position [0, 0]
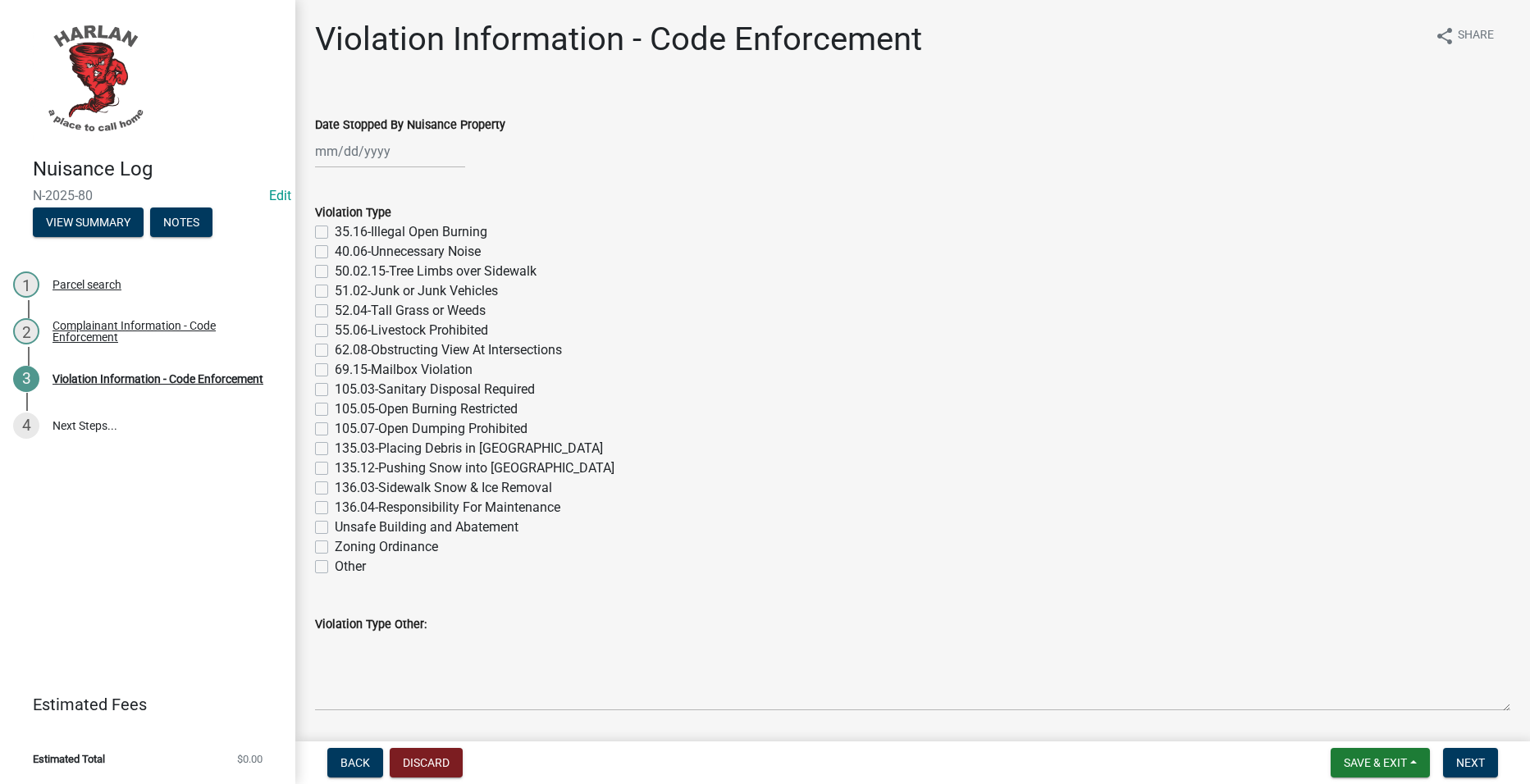
click at [343, 147] on div at bounding box center [390, 151] width 150 height 34
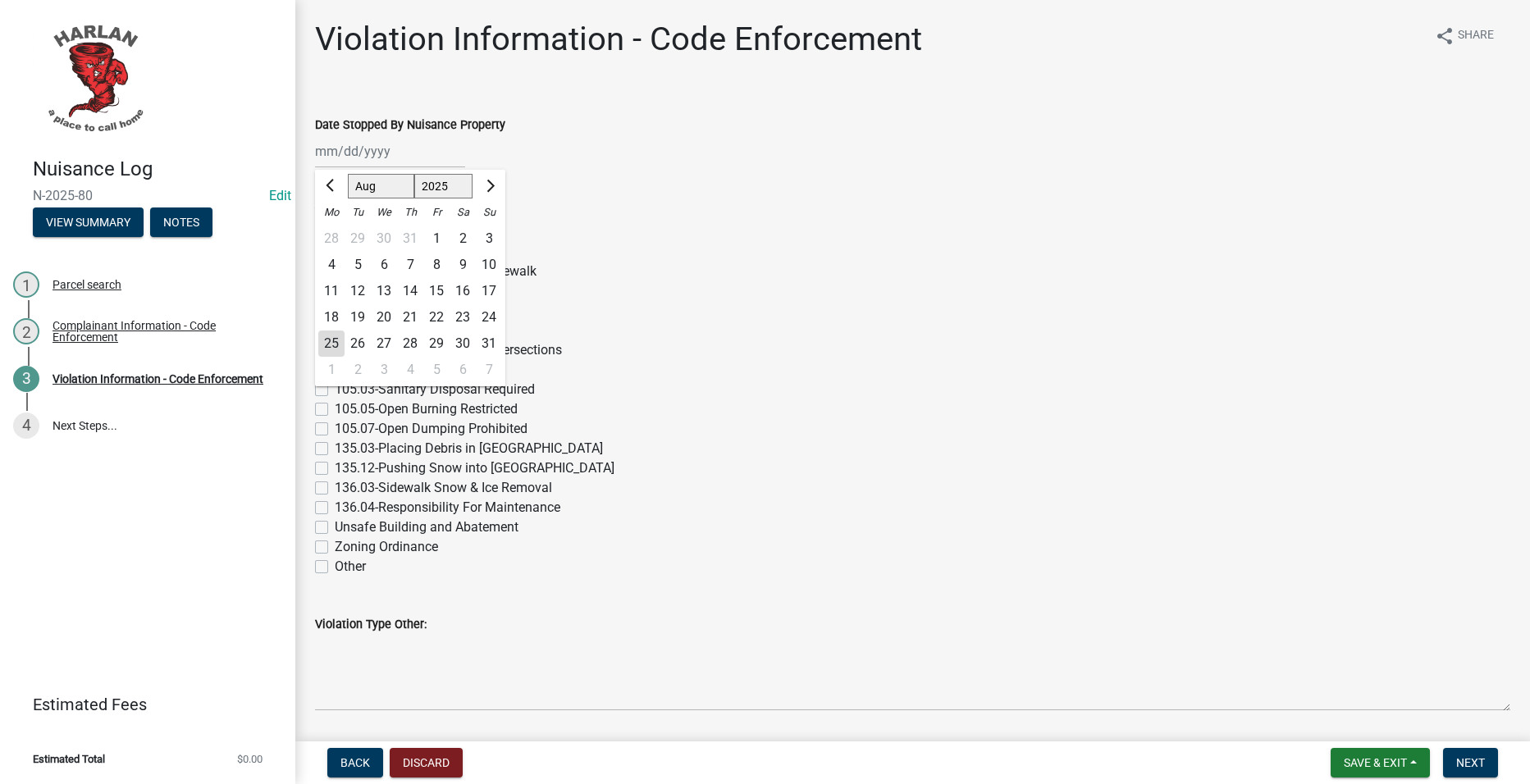
click at [339, 311] on div "18" at bounding box center [331, 317] width 26 height 26
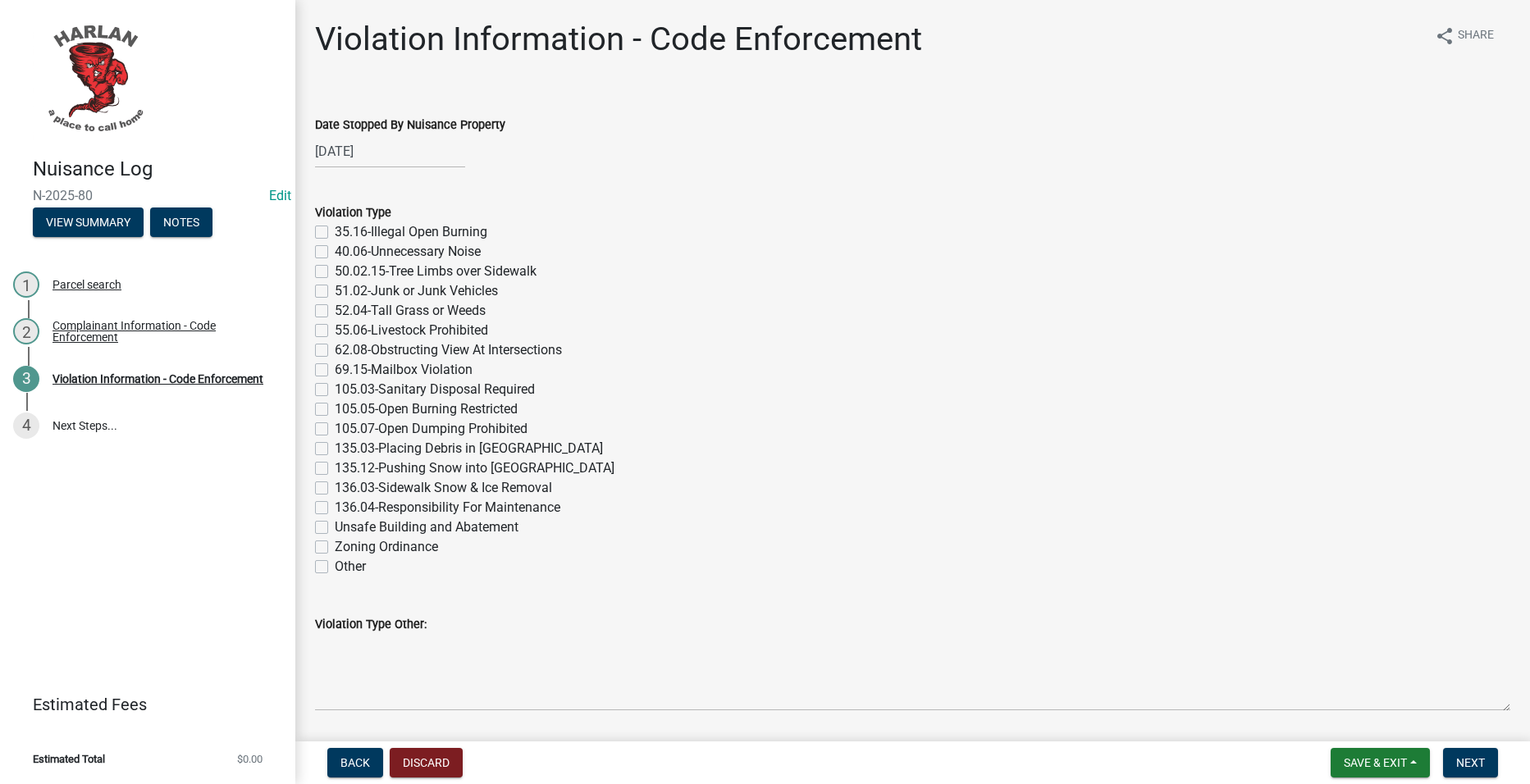
click at [416, 306] on label "52.04-Tall Grass or Weeds" at bounding box center [410, 311] width 151 height 20
click at [345, 306] on input "52.04-Tall Grass or Weeds" at bounding box center [340, 306] width 11 height 11
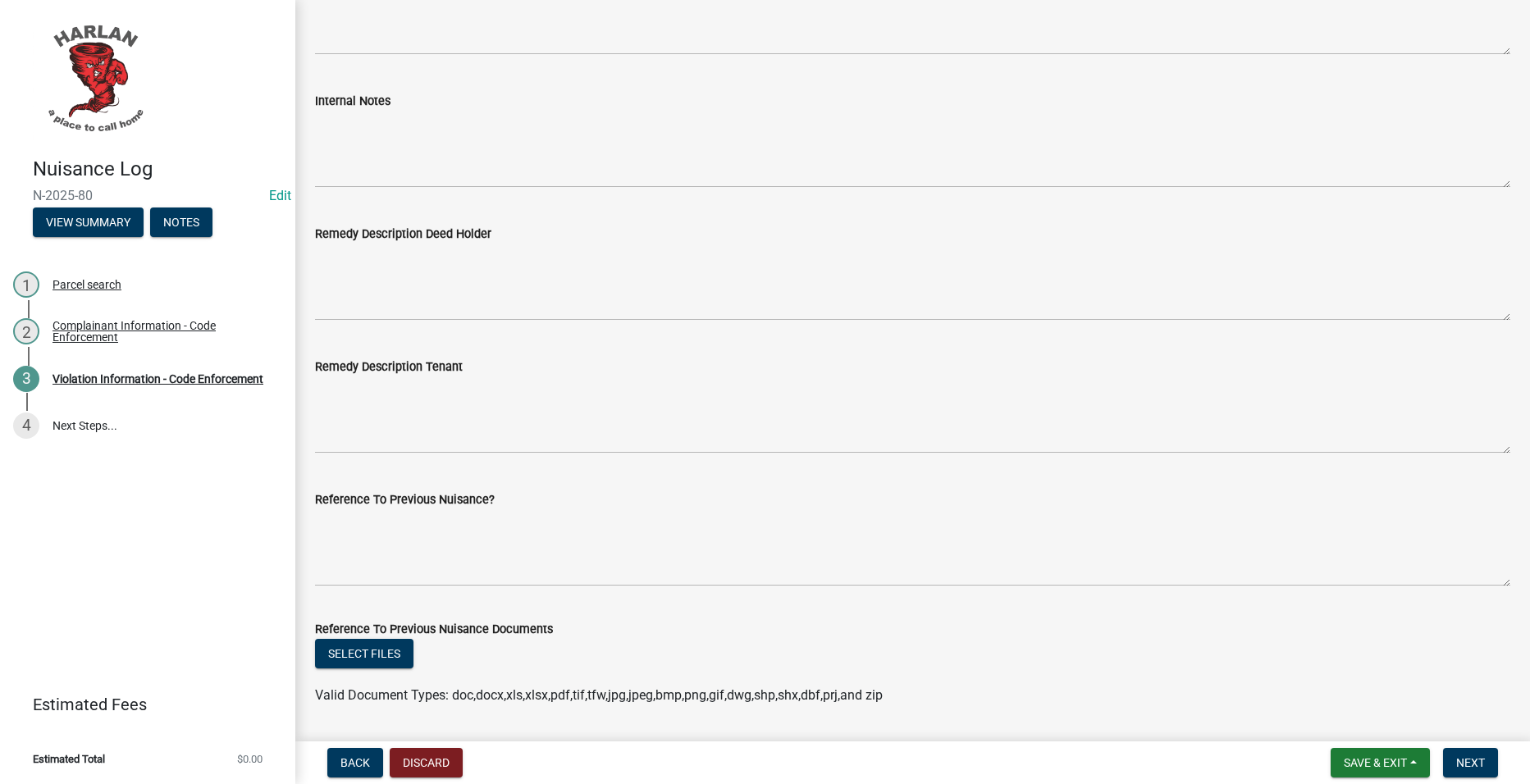
scroll to position [1066, 0]
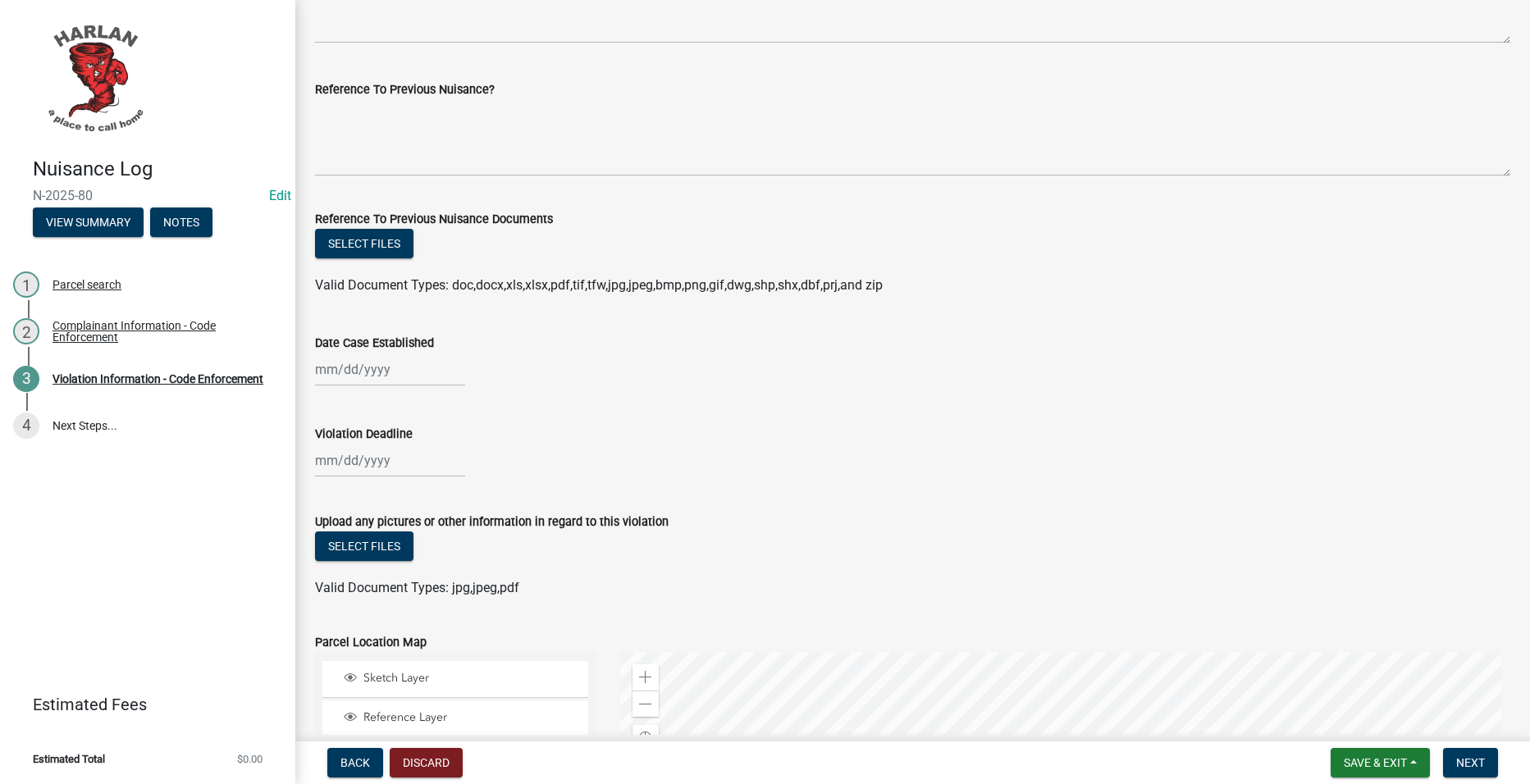
click at [357, 371] on div at bounding box center [390, 369] width 150 height 34
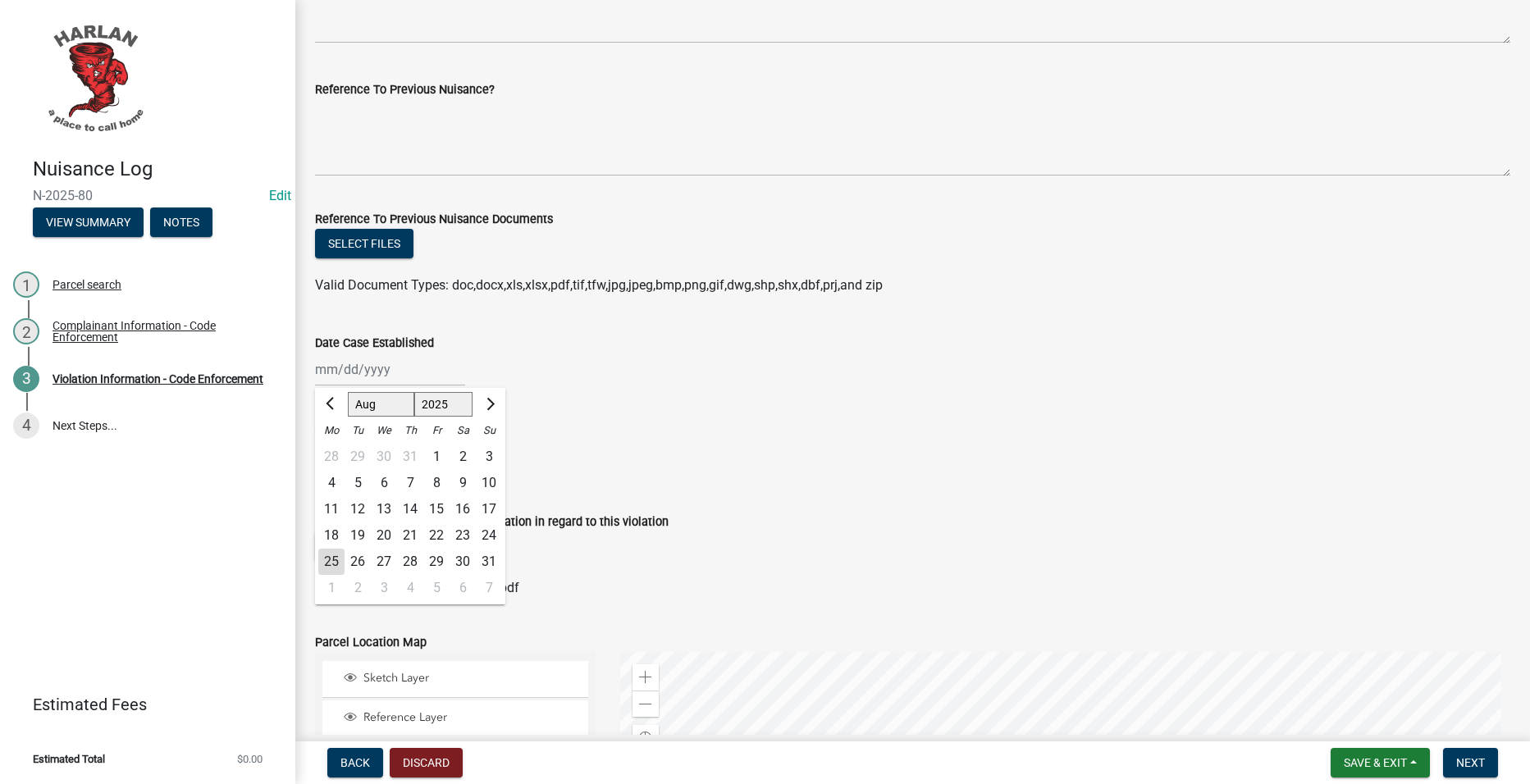
click at [328, 535] on div "18" at bounding box center [331, 536] width 26 height 26
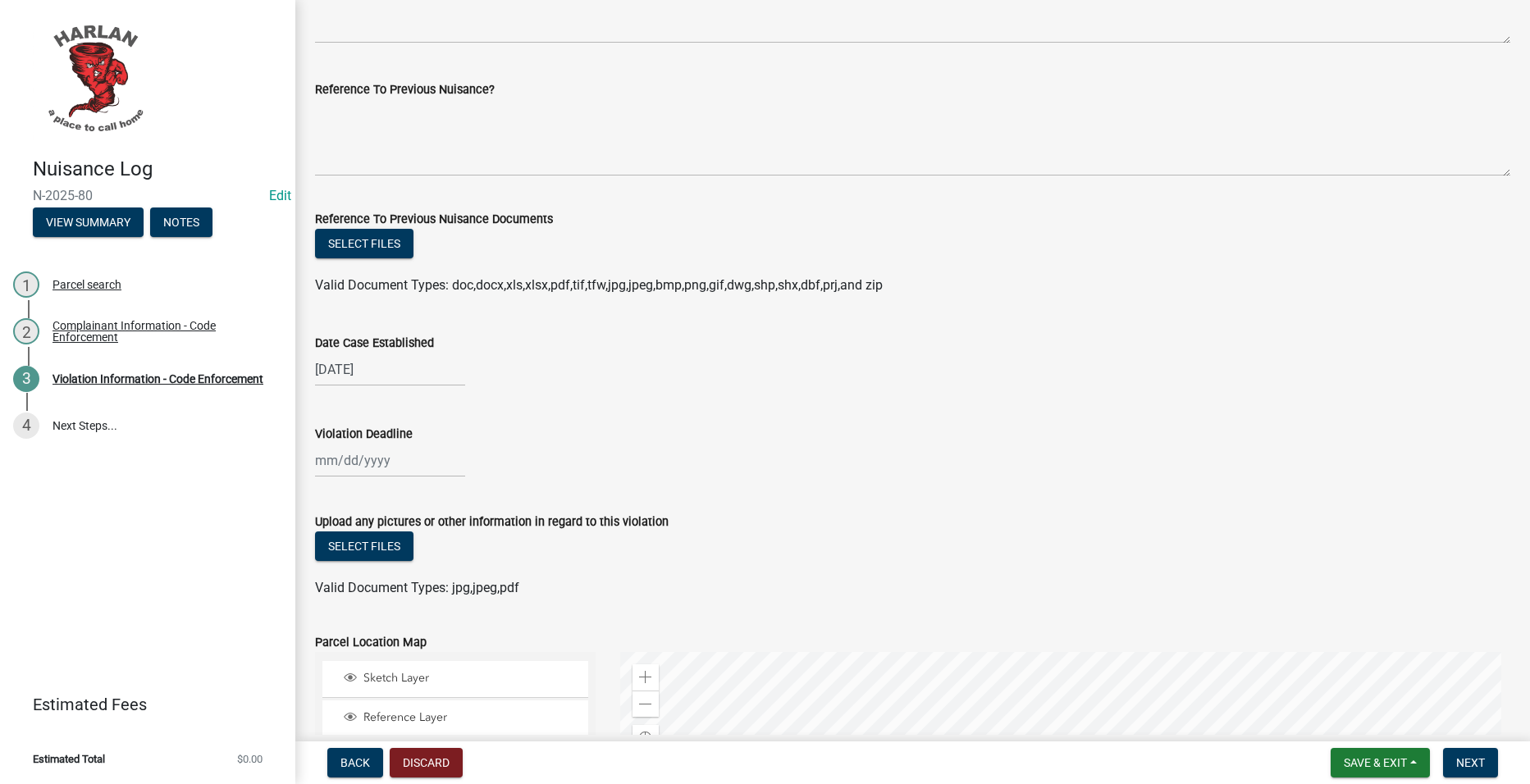
click at [364, 445] on div at bounding box center [390, 460] width 150 height 34
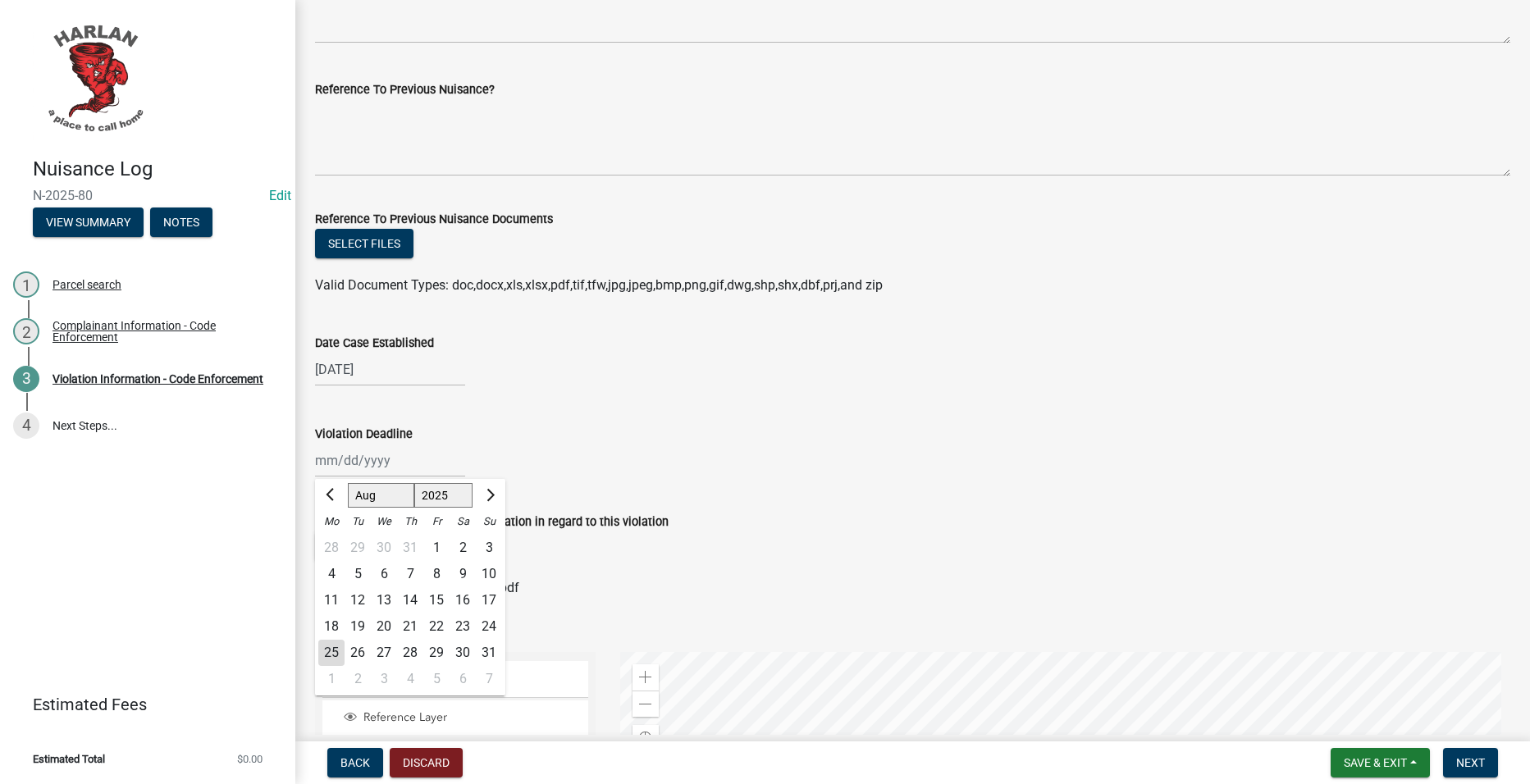
click at [331, 649] on div "25" at bounding box center [331, 653] width 26 height 26
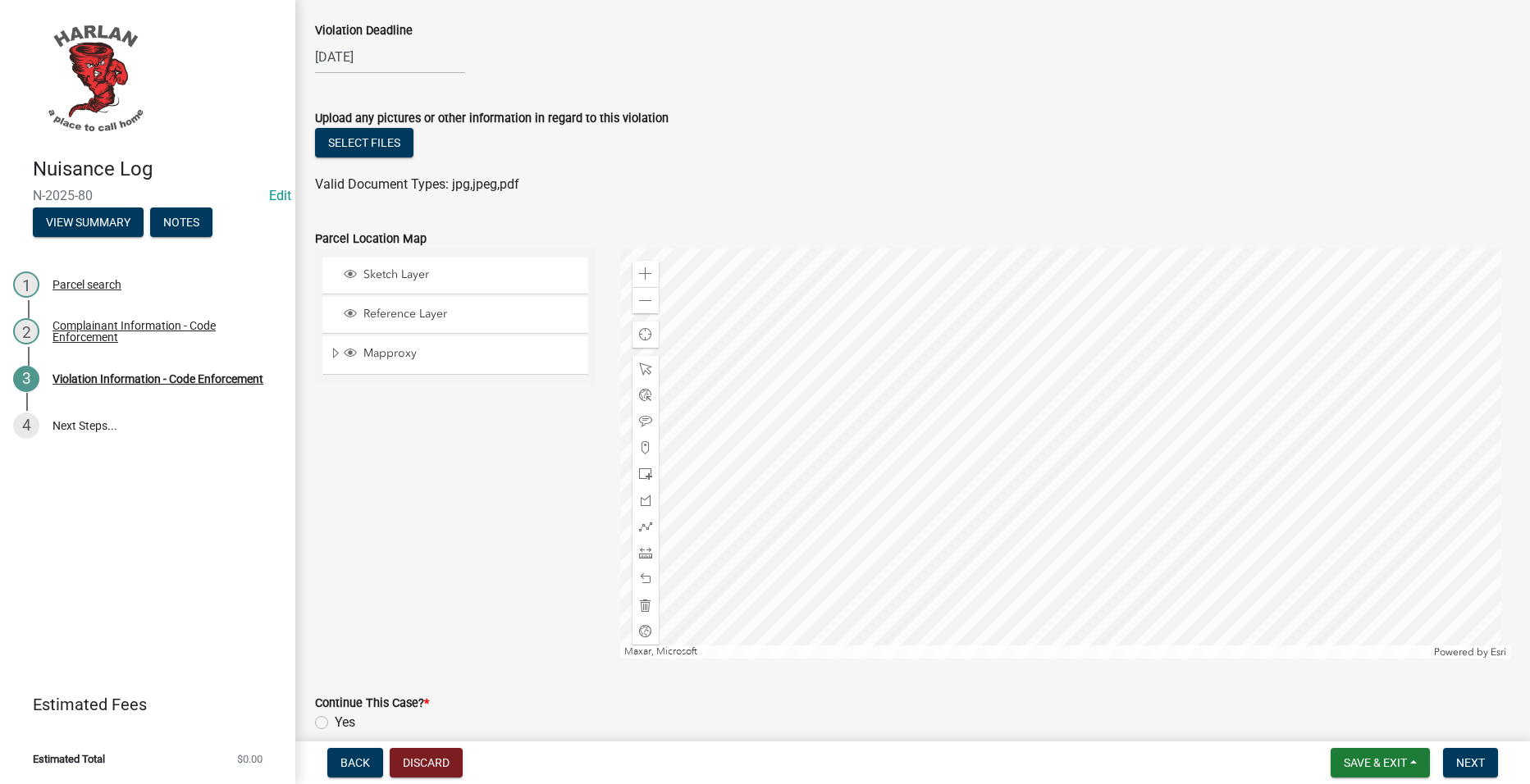
scroll to position [1566, 0]
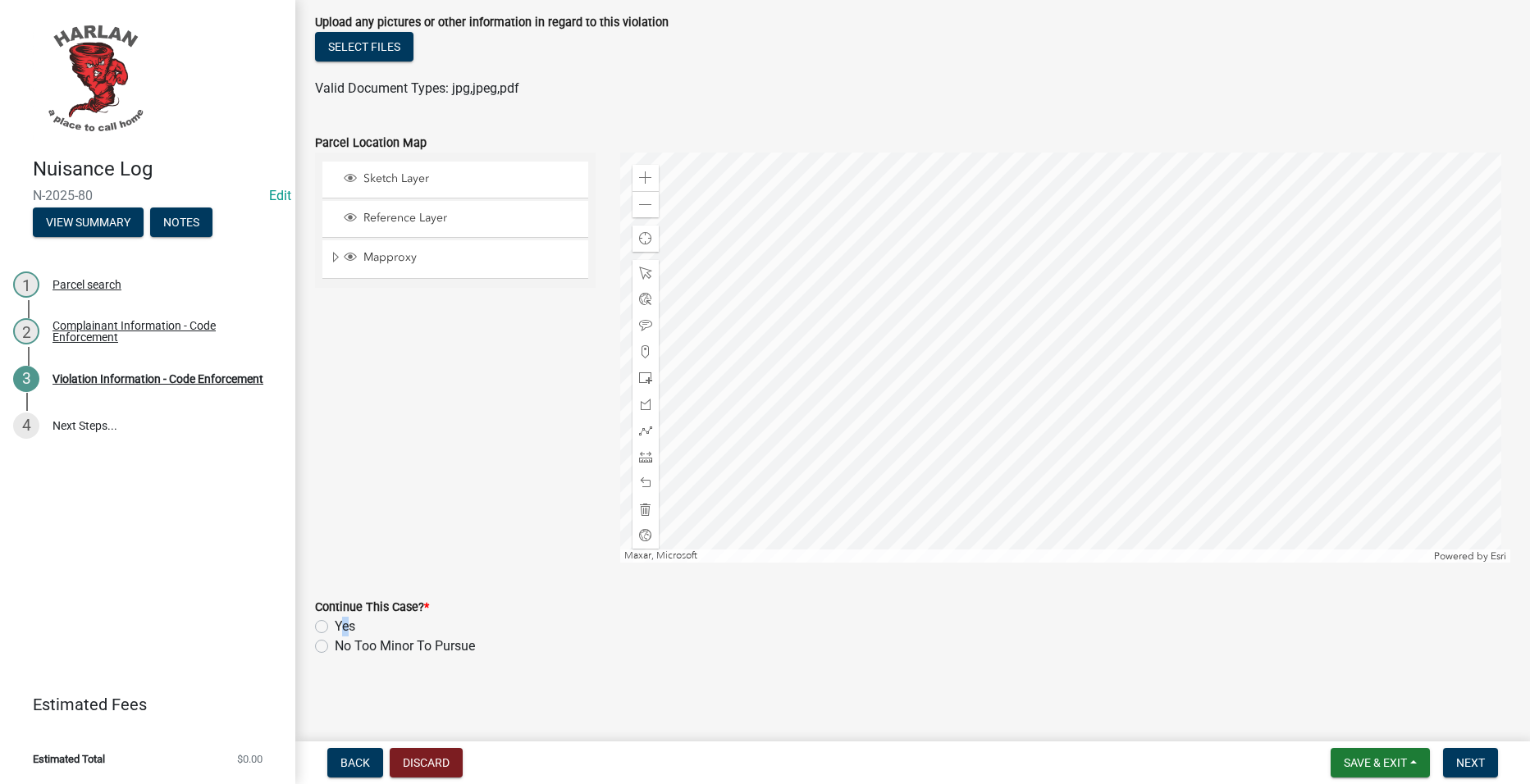
click at [340, 616] on label "Yes" at bounding box center [344, 626] width 21 height 20
click at [314, 625] on div "Continue This Case? * Yes No Too Minor To Pursue" at bounding box center [913, 617] width 1220 height 79
click at [314, 627] on div "Continue This Case? * Yes No Too Minor To Pursue" at bounding box center [913, 617] width 1220 height 79
drag, startPoint x: 323, startPoint y: 626, endPoint x: 340, endPoint y: 625, distance: 17.0
click at [335, 626] on label "Yes" at bounding box center [344, 626] width 21 height 20
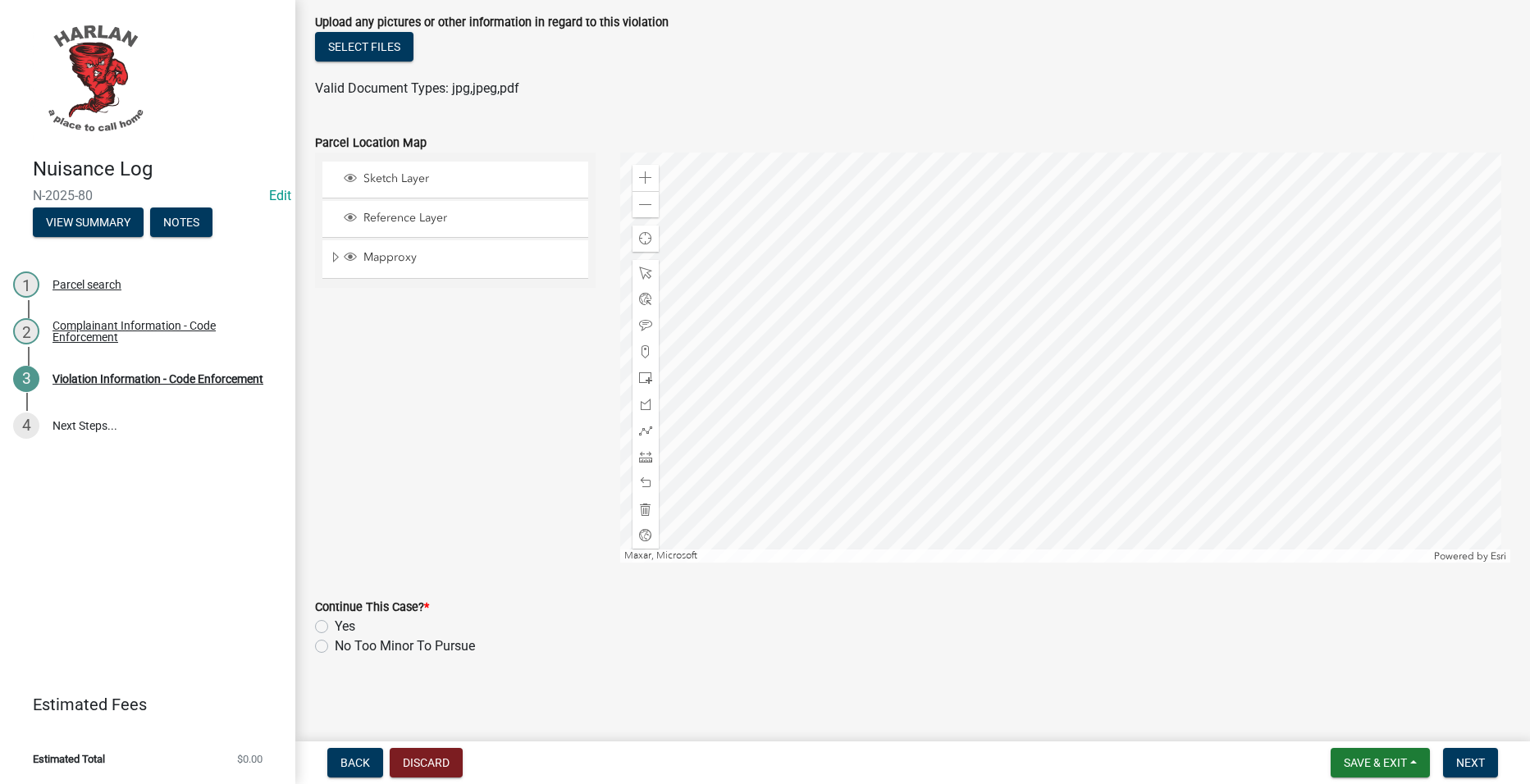
click at [335, 626] on input "Yes" at bounding box center [340, 621] width 11 height 11
click at [1472, 751] on button "Next" at bounding box center [1470, 763] width 55 height 30
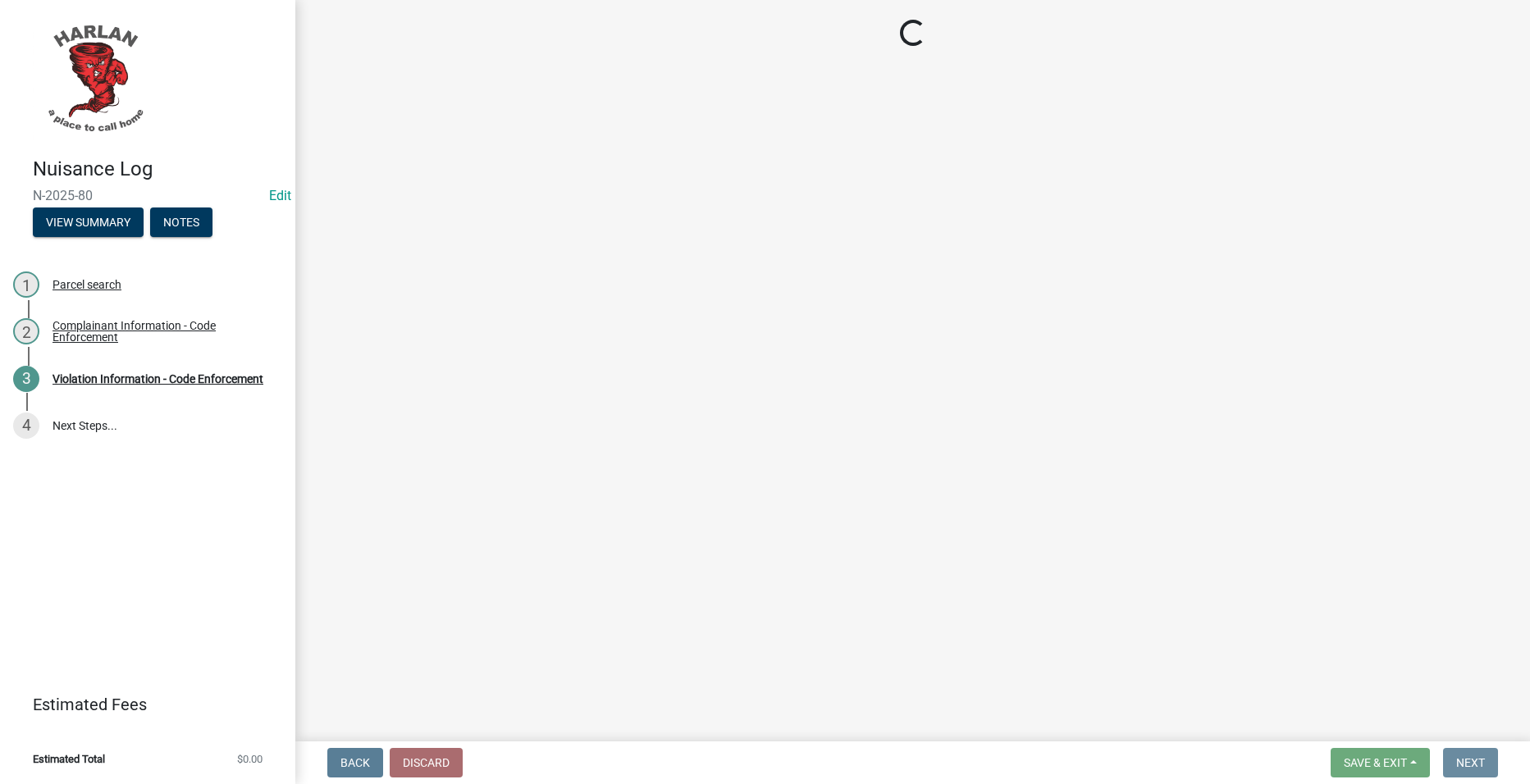
scroll to position [0, 0]
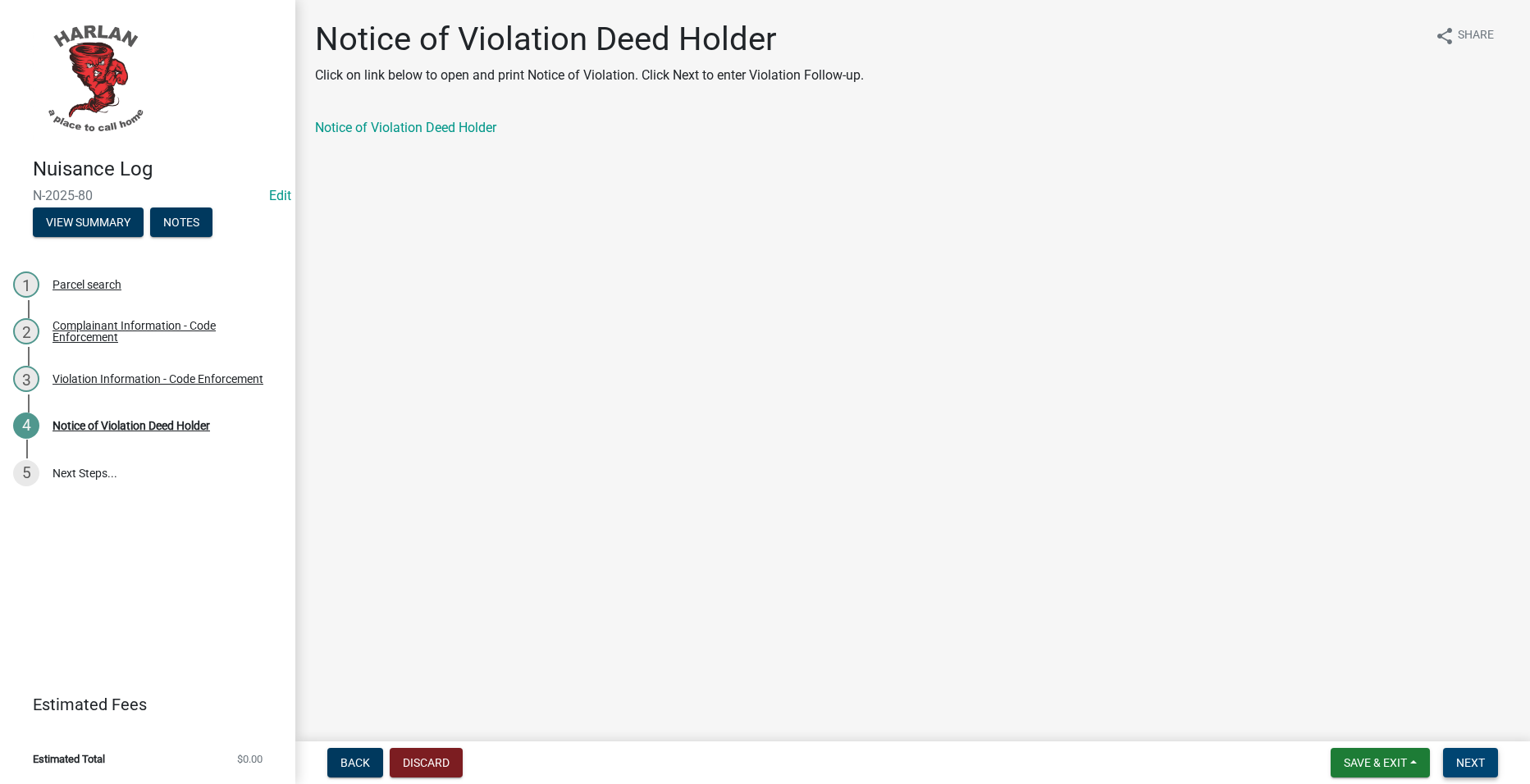
click at [1458, 759] on span "Next" at bounding box center [1470, 763] width 29 height 13
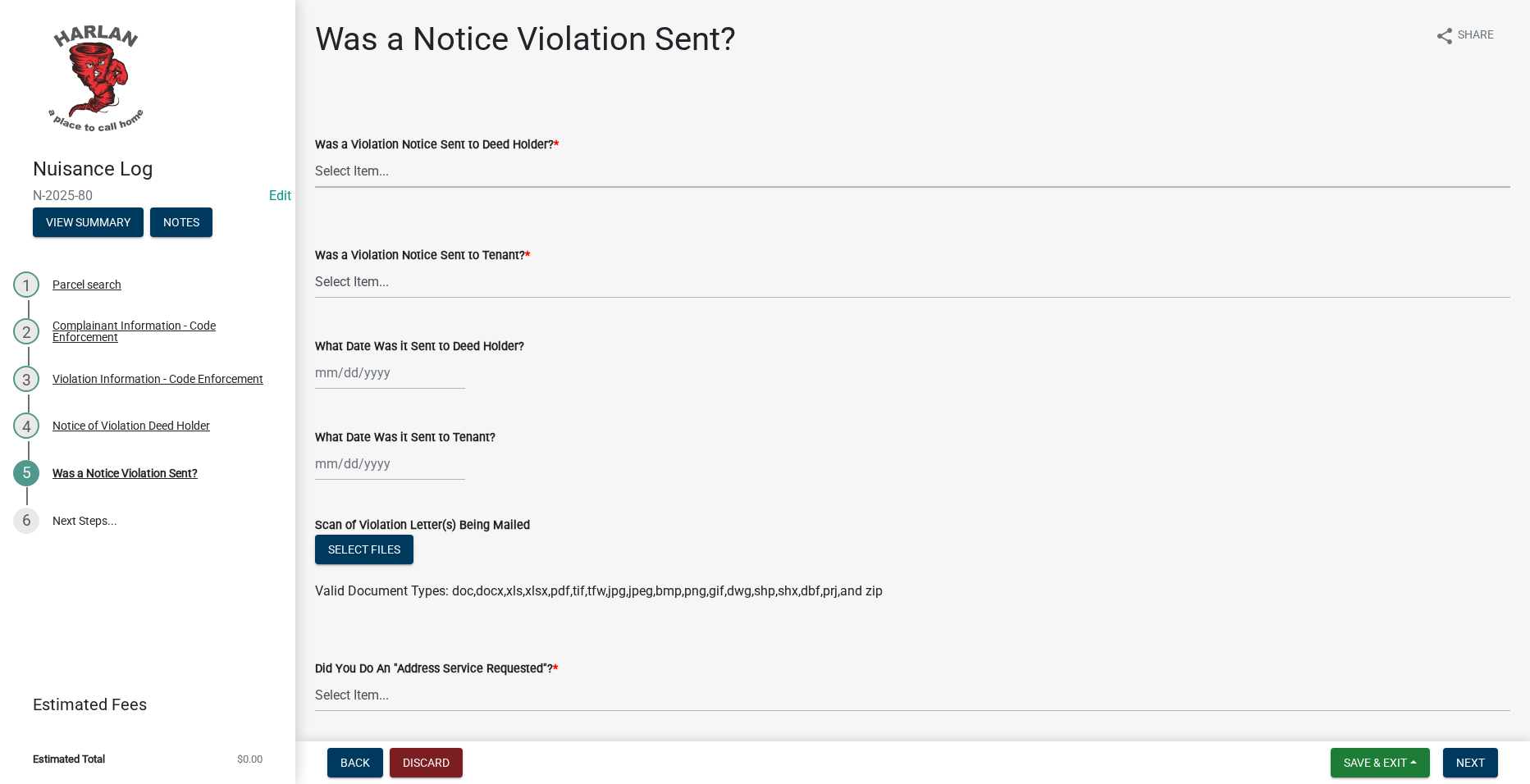
click at [441, 162] on select "Select Item... Yes No" at bounding box center [913, 171] width 1195 height 34
click at [315, 154] on select "Select Item... Yes No" at bounding box center [913, 171] width 1195 height 34
drag, startPoint x: 438, startPoint y: 289, endPoint x: 443, endPoint y: 300, distance: 12.1
click at [438, 289] on select "Select Item... Yes No" at bounding box center [913, 281] width 1195 height 34
click at [315, 265] on select "Select Item... Yes No" at bounding box center [913, 281] width 1195 height 34
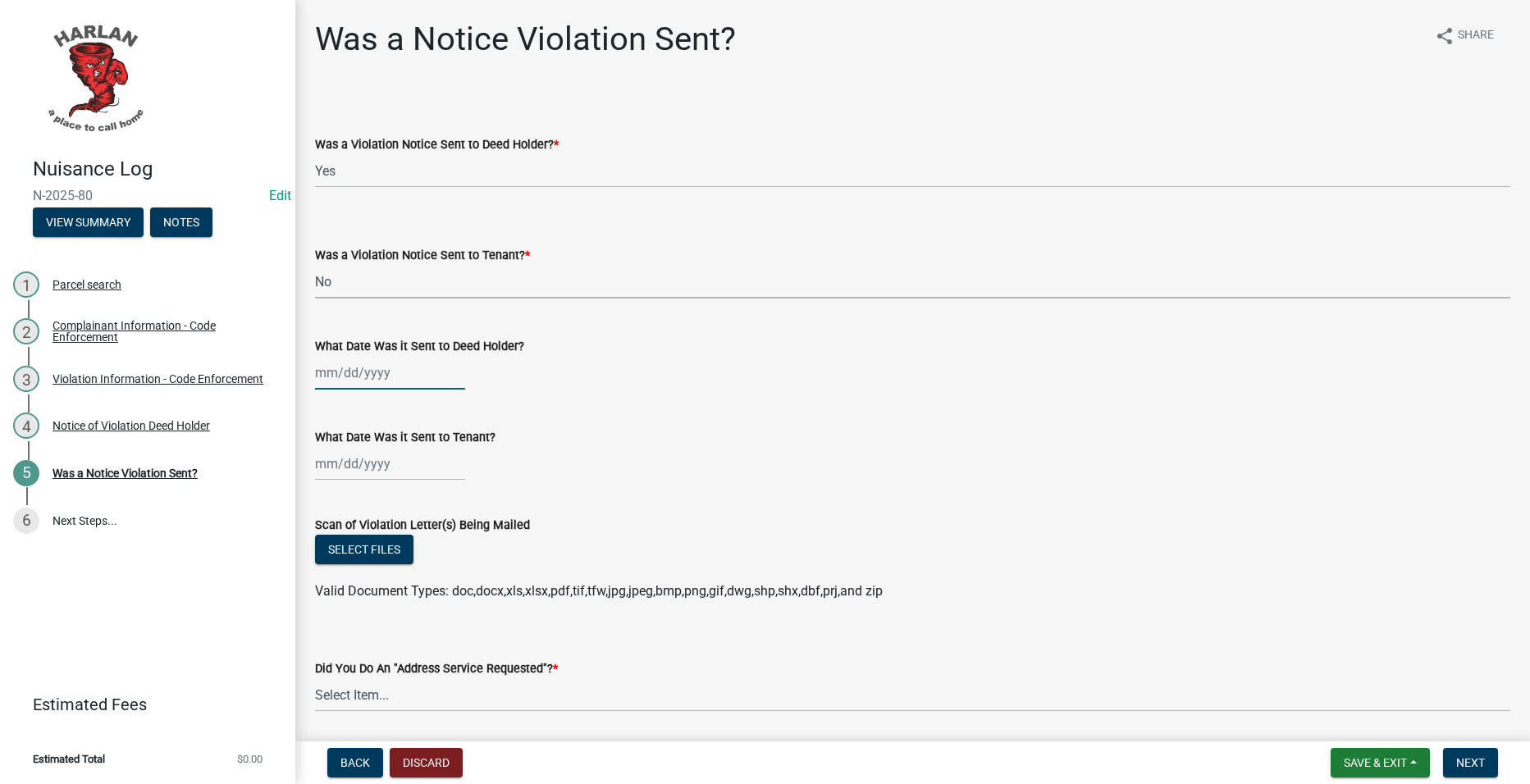
click at [409, 381] on div at bounding box center [390, 372] width 150 height 34
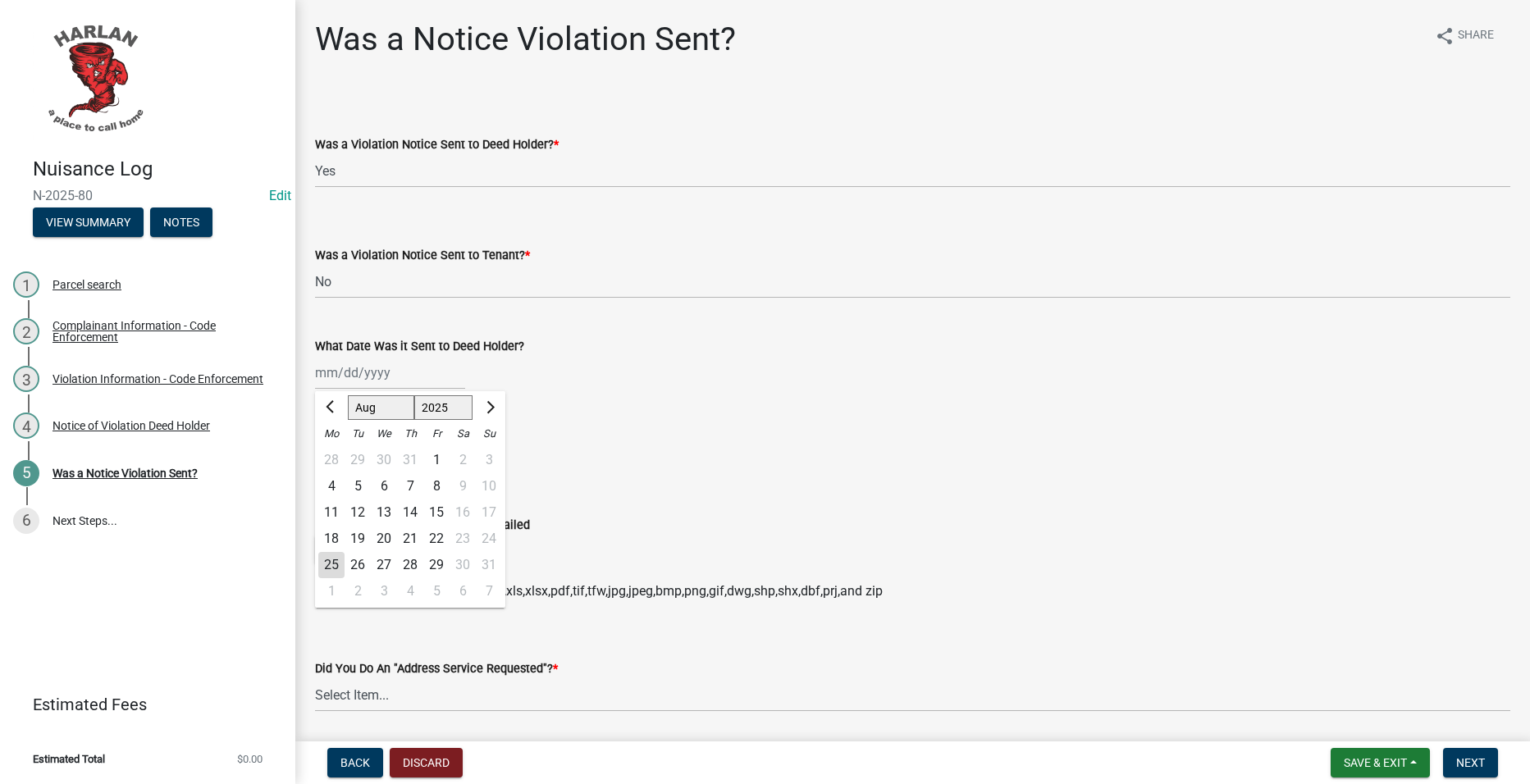
click at [335, 530] on div "18" at bounding box center [331, 539] width 26 height 26
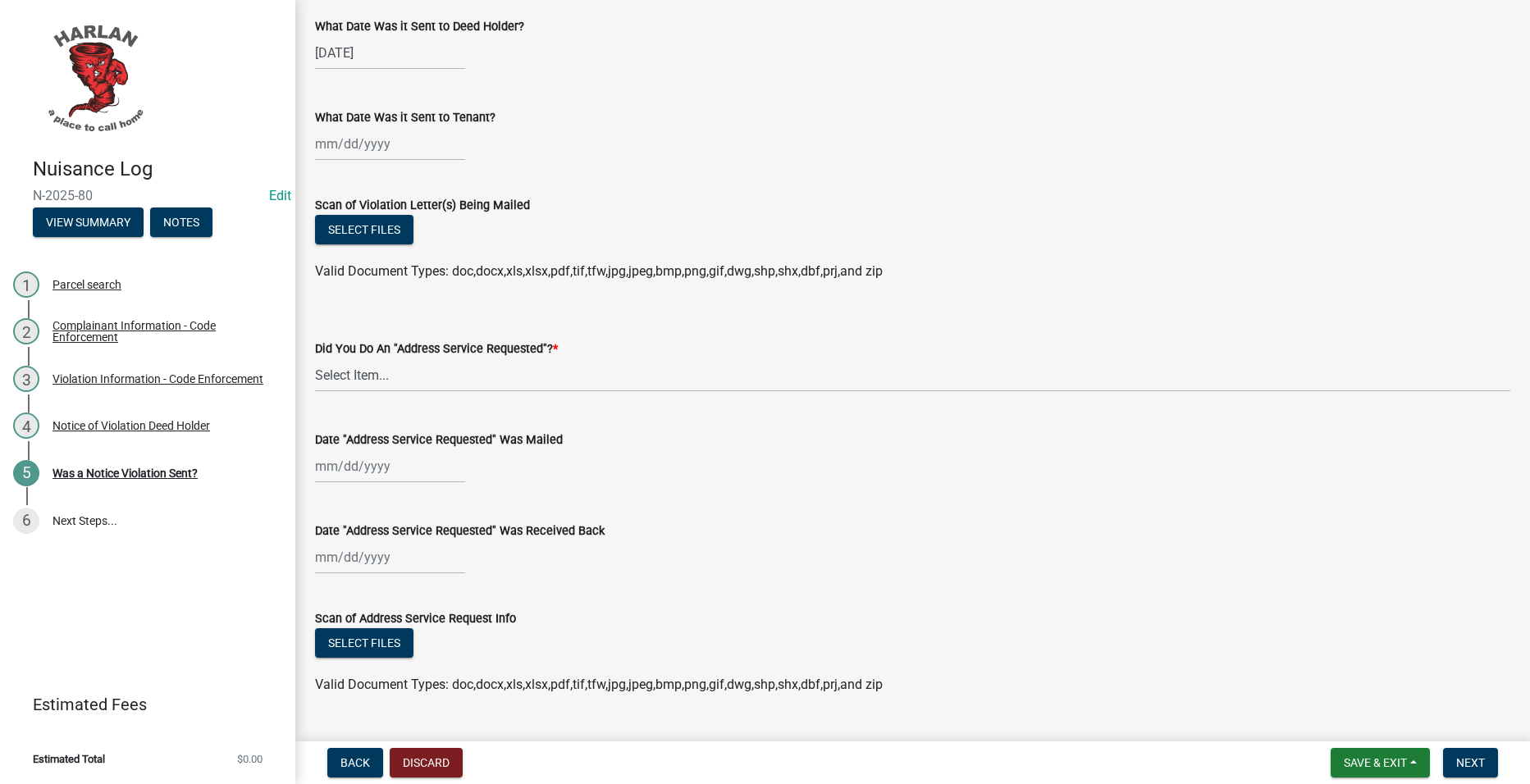
scroll to position [328, 0]
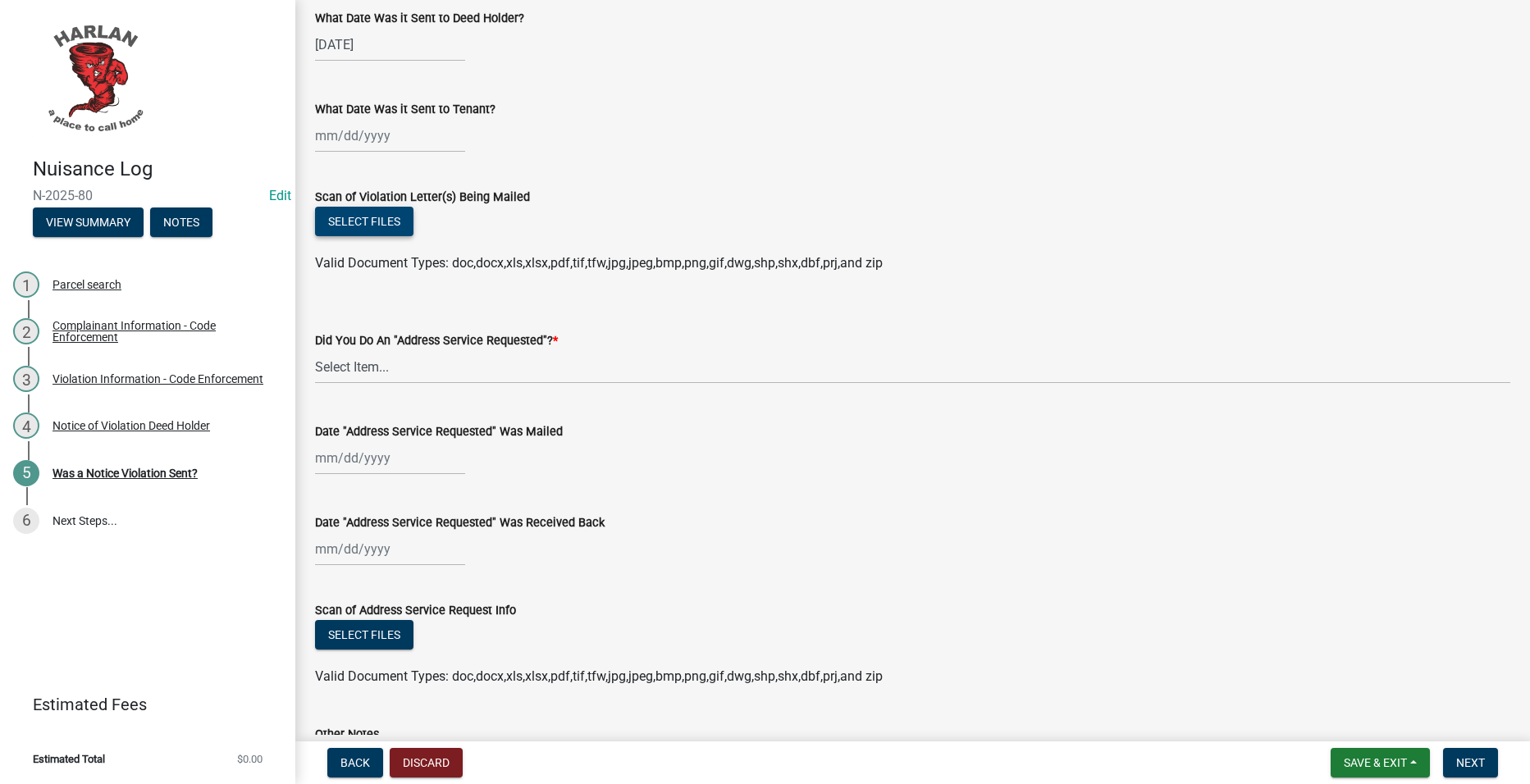
click at [347, 219] on button "Select files" at bounding box center [364, 221] width 99 height 30
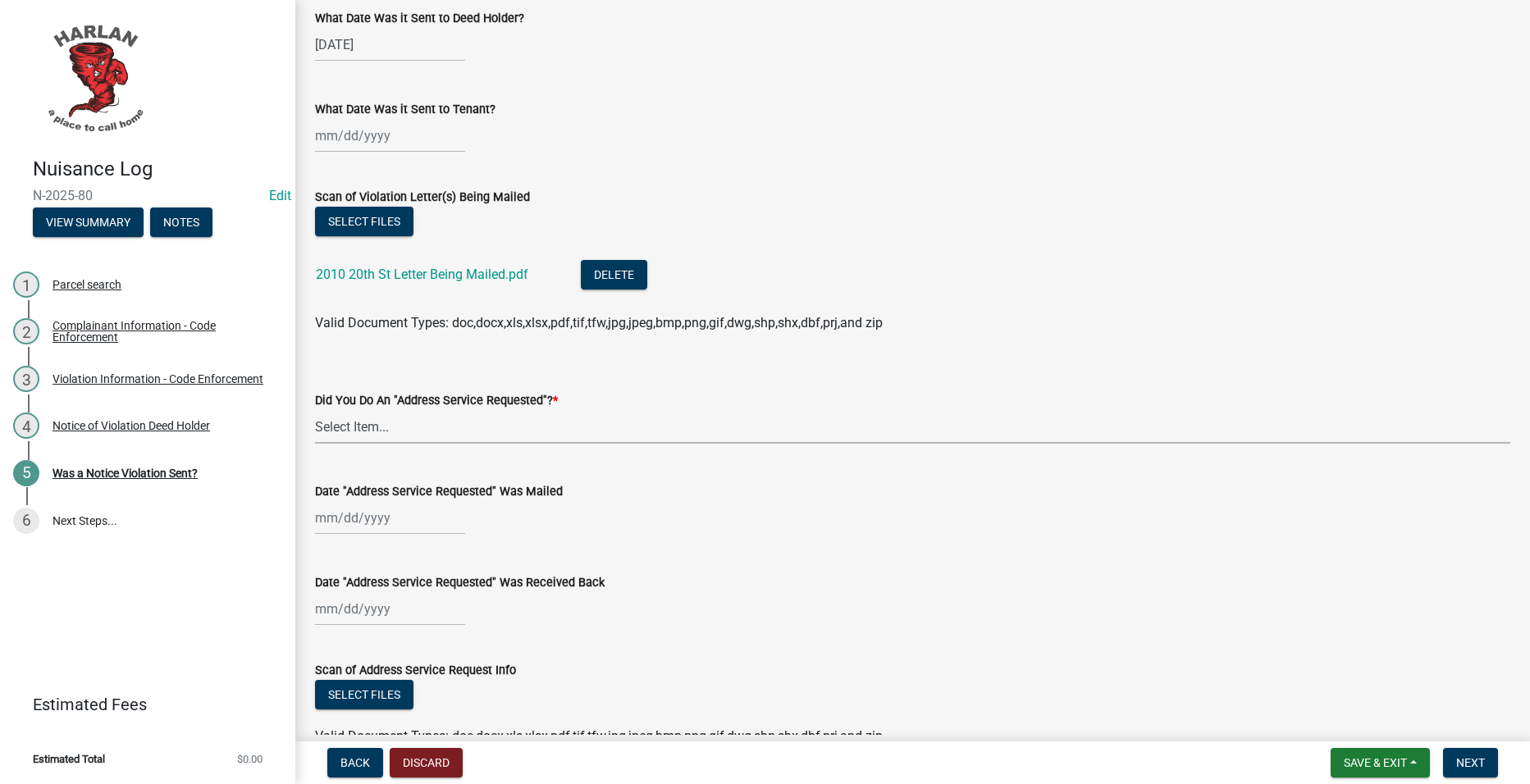
drag, startPoint x: 483, startPoint y: 417, endPoint x: 482, endPoint y: 438, distance: 21.0
click at [483, 417] on select "Select Item... Yes No" at bounding box center [913, 427] width 1195 height 34
click at [315, 410] on select "Select Item... Yes No" at bounding box center [913, 427] width 1195 height 34
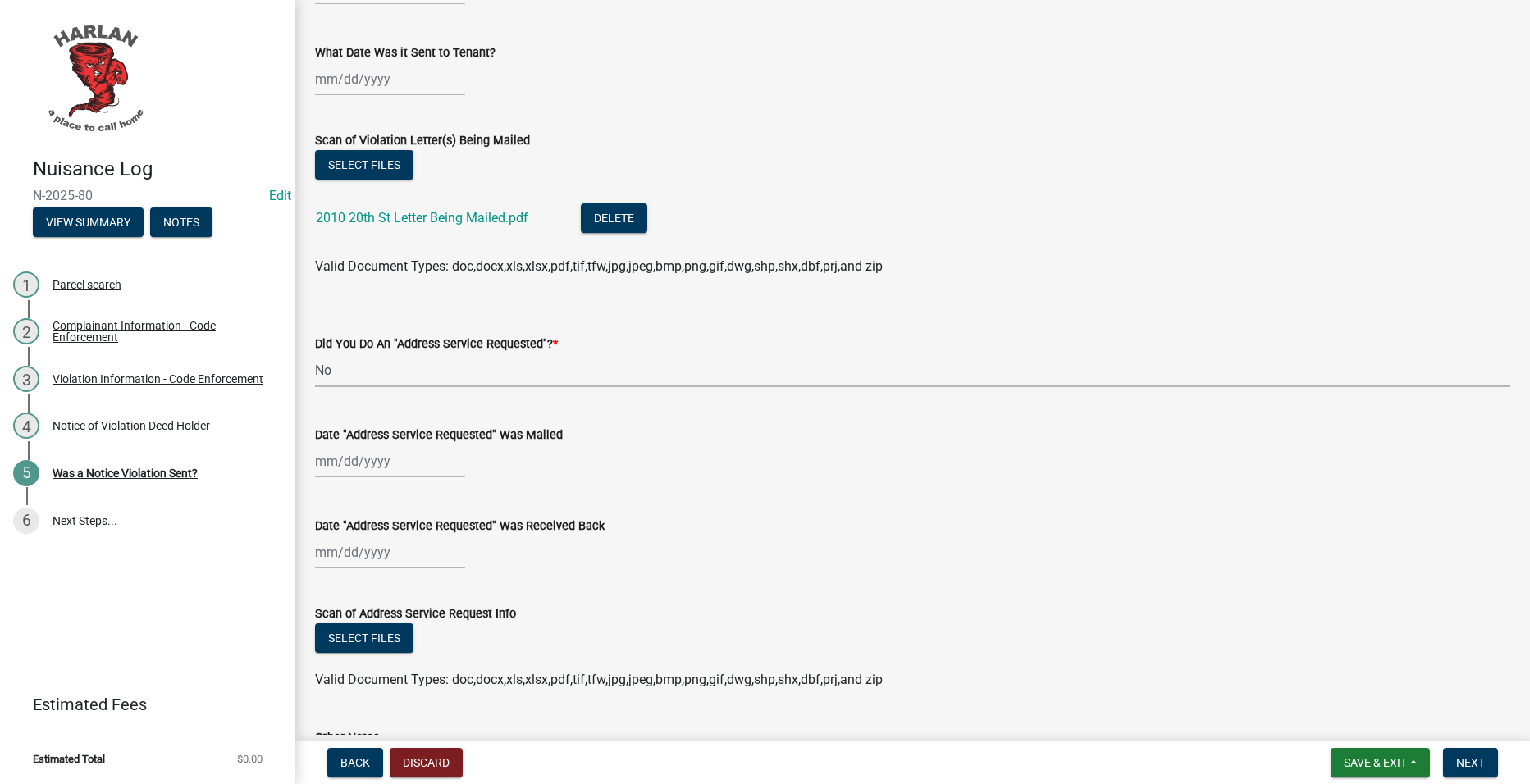
scroll to position [551, 0]
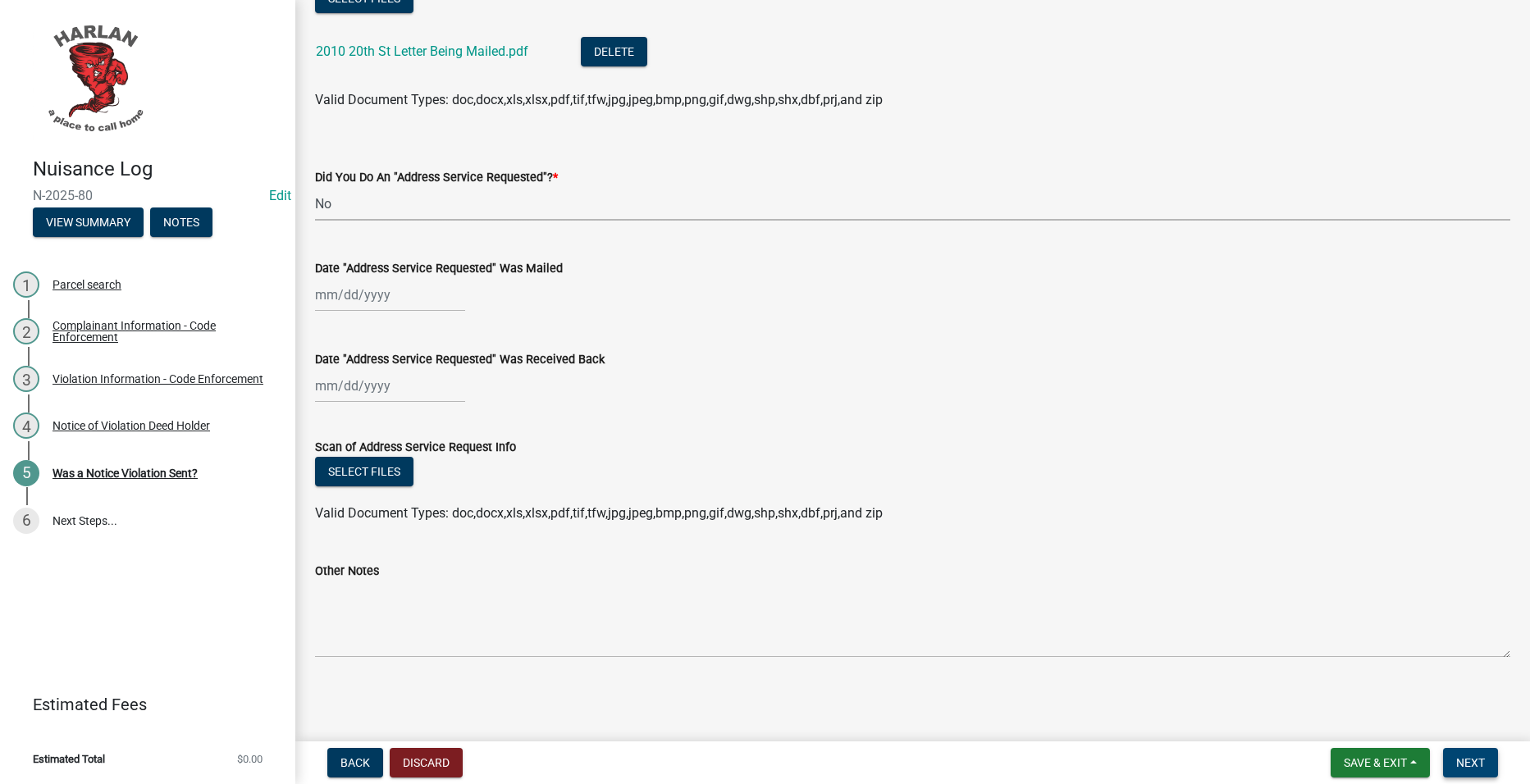
drag, startPoint x: 1460, startPoint y: 766, endPoint x: 1441, endPoint y: 686, distance: 82.2
click at [1459, 765] on span "Next" at bounding box center [1470, 763] width 29 height 13
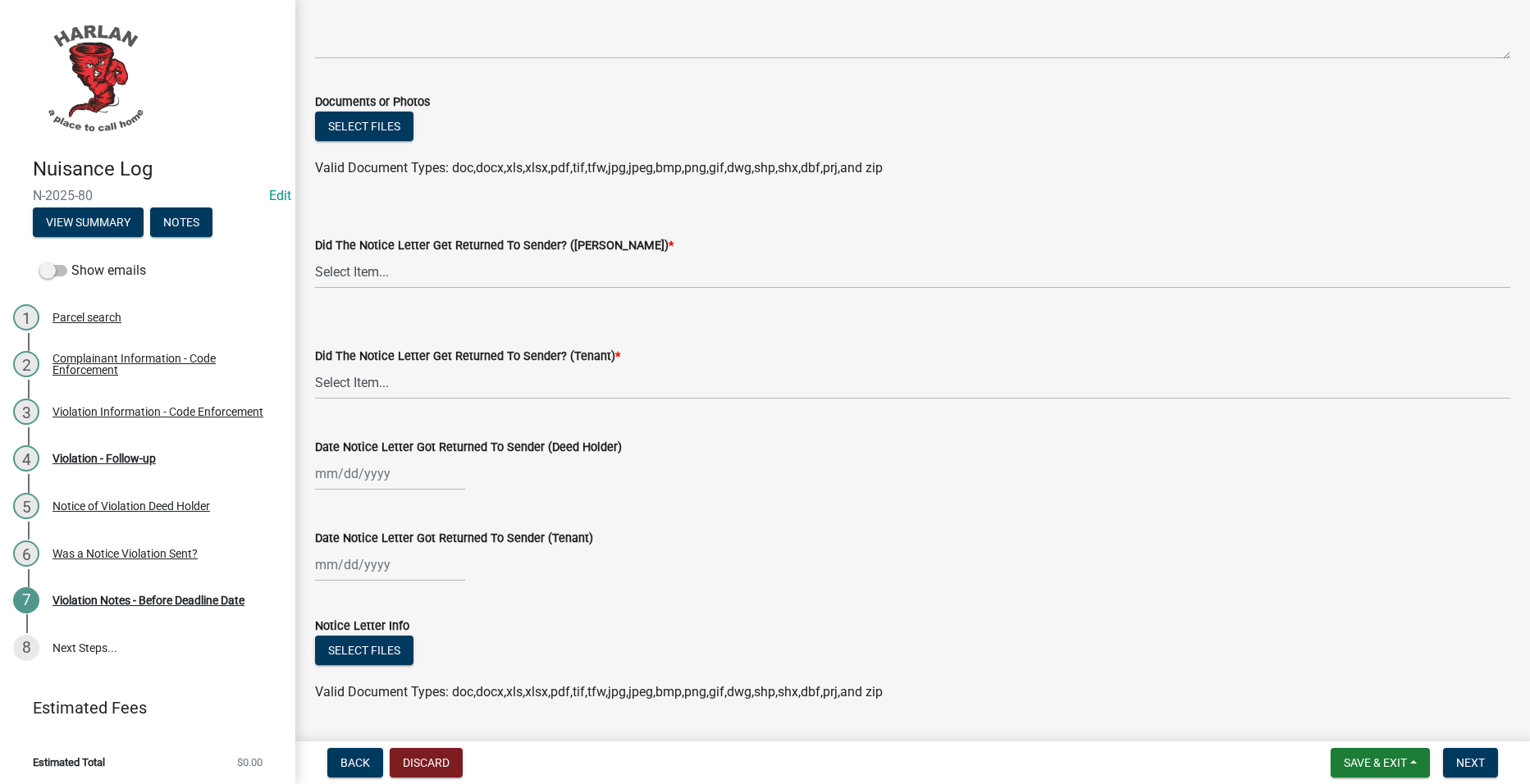
scroll to position [164, 0]
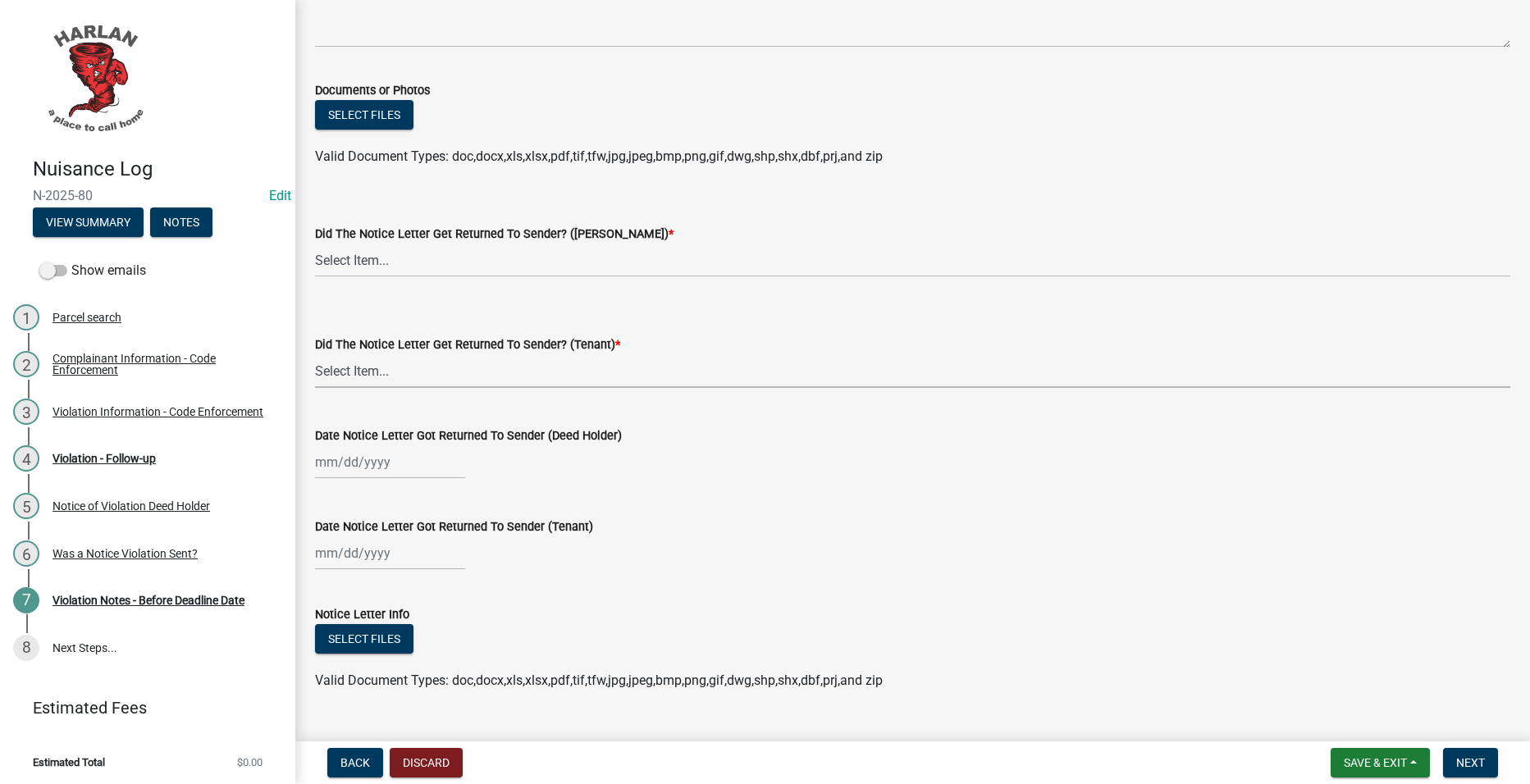
click at [414, 373] on select "Select Item... Yes No" at bounding box center [913, 371] width 1195 height 34
click at [315, 354] on select "Select Item... Yes No" at bounding box center [913, 371] width 1195 height 34
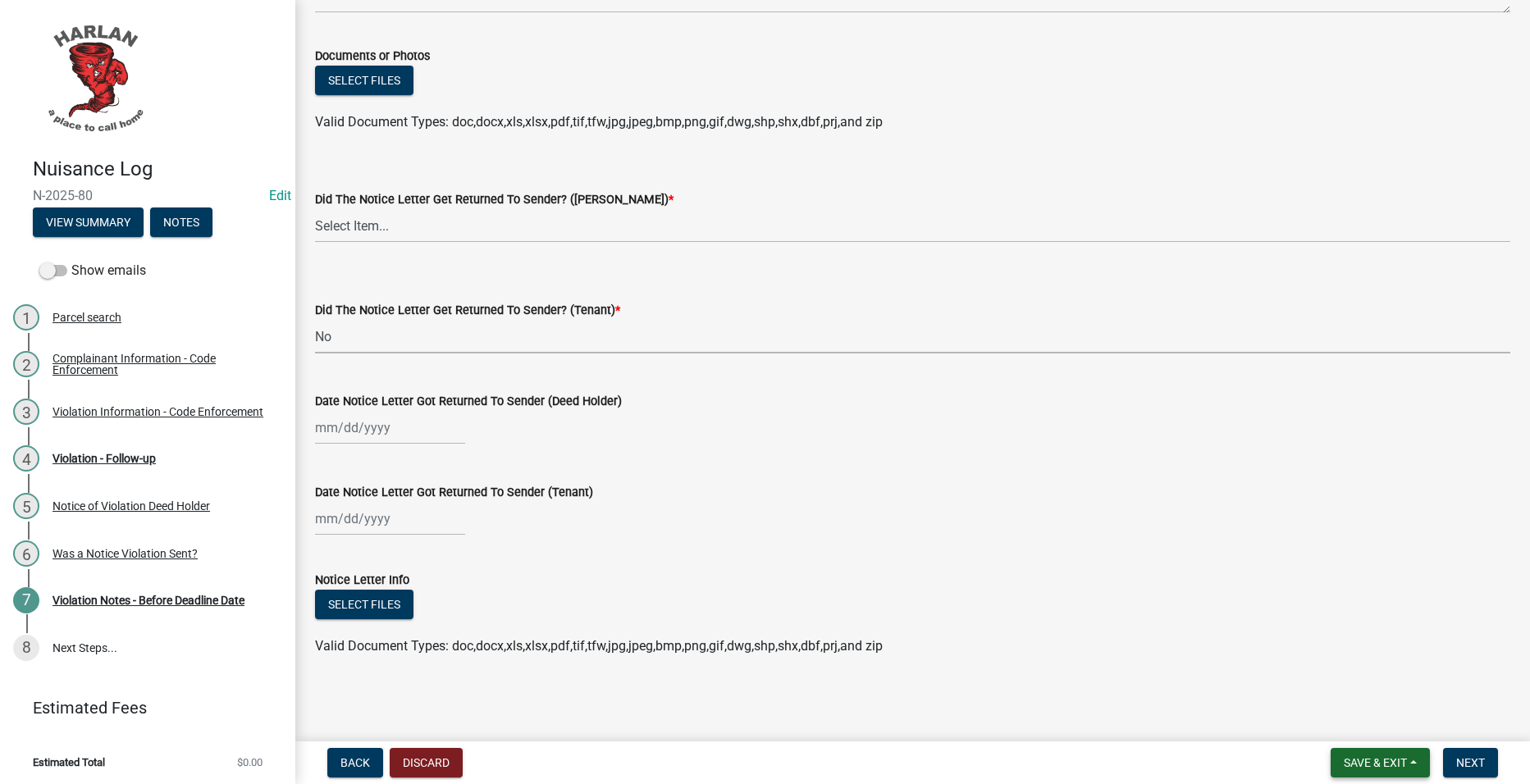
click at [1386, 757] on span "Save & Exit" at bounding box center [1375, 763] width 63 height 13
click at [1392, 725] on button "Save & Exit" at bounding box center [1365, 720] width 132 height 39
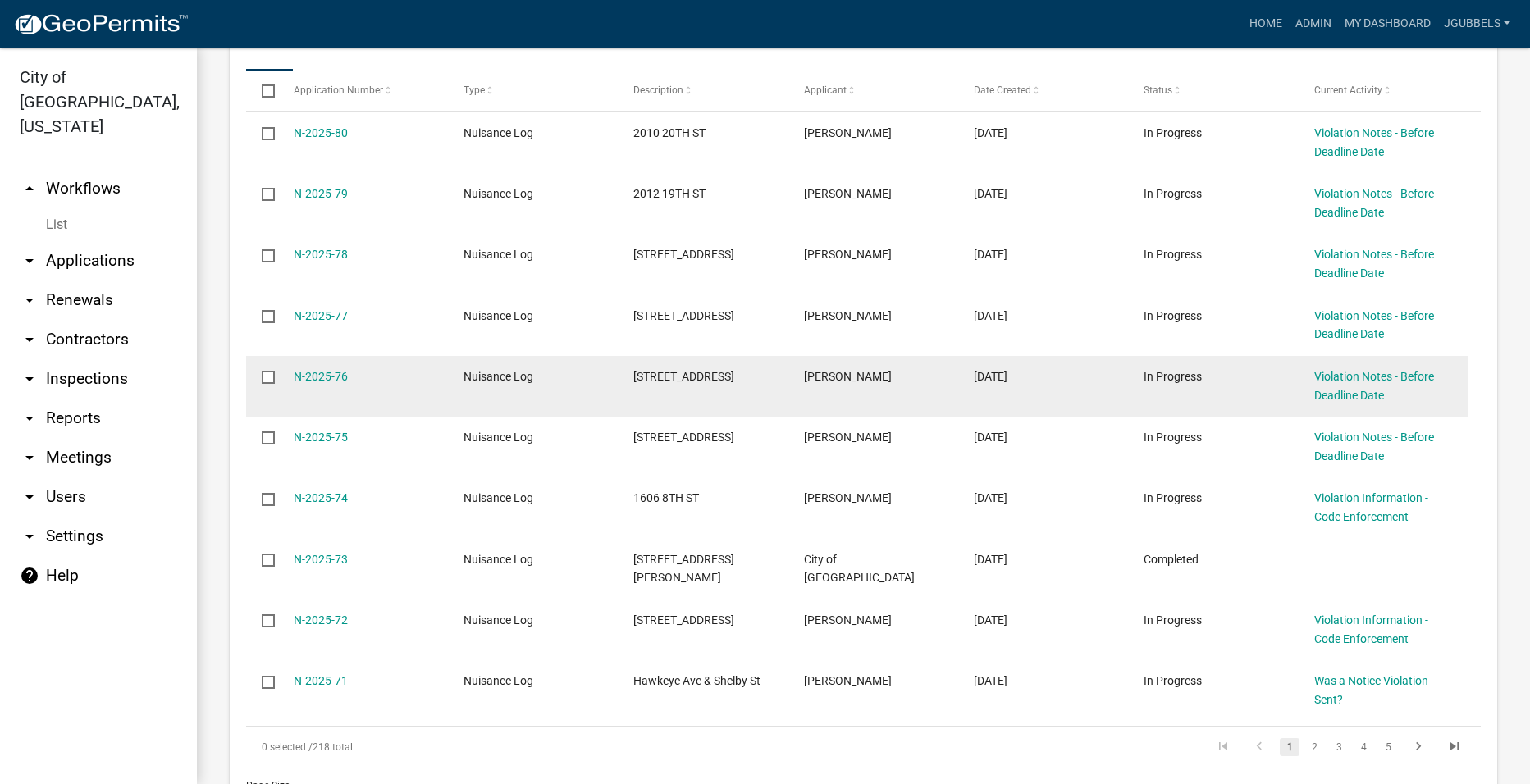
scroll to position [1230, 0]
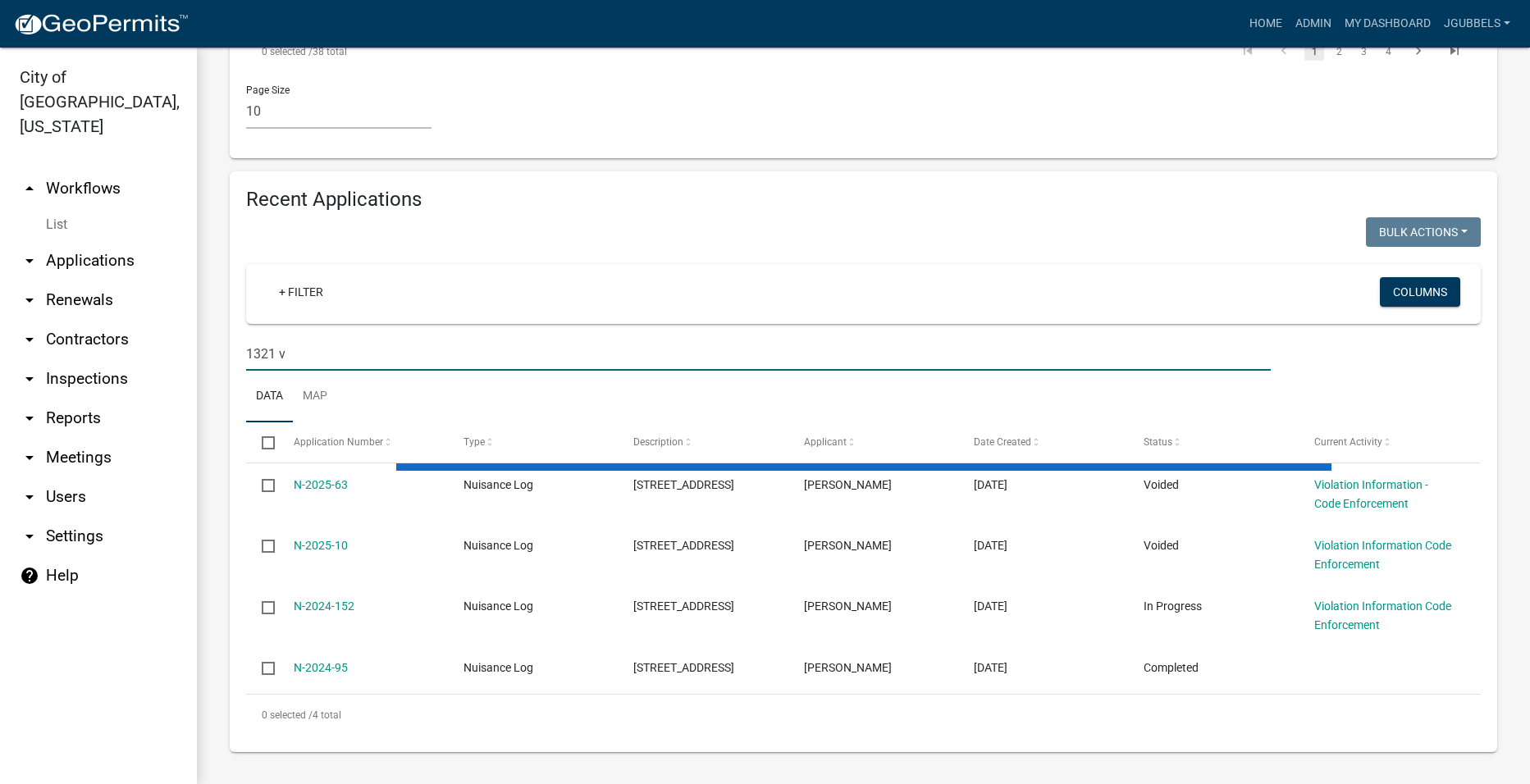
scroll to position [1082, 0]
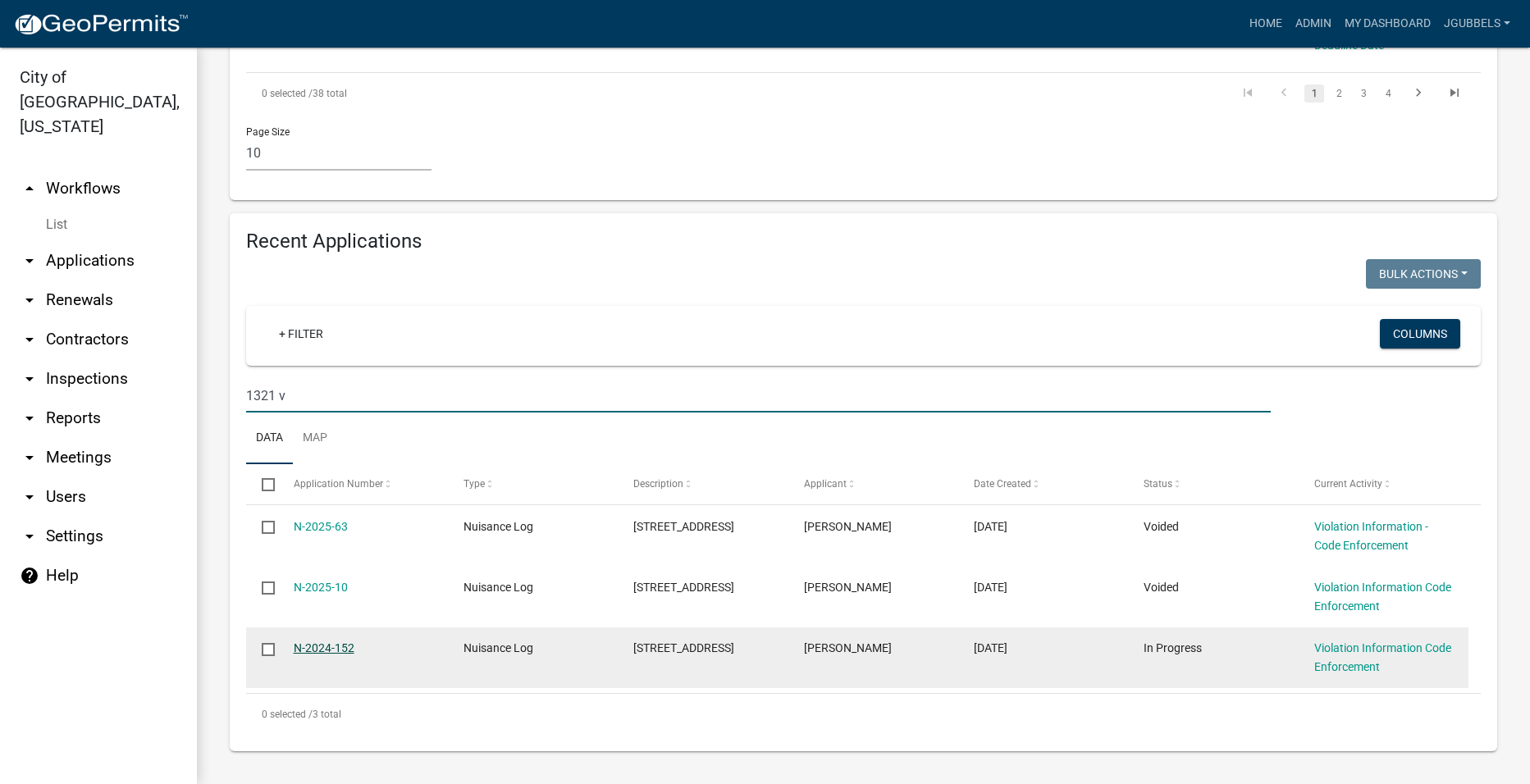
click at [322, 642] on link "N-2024-152" at bounding box center [324, 648] width 61 height 13
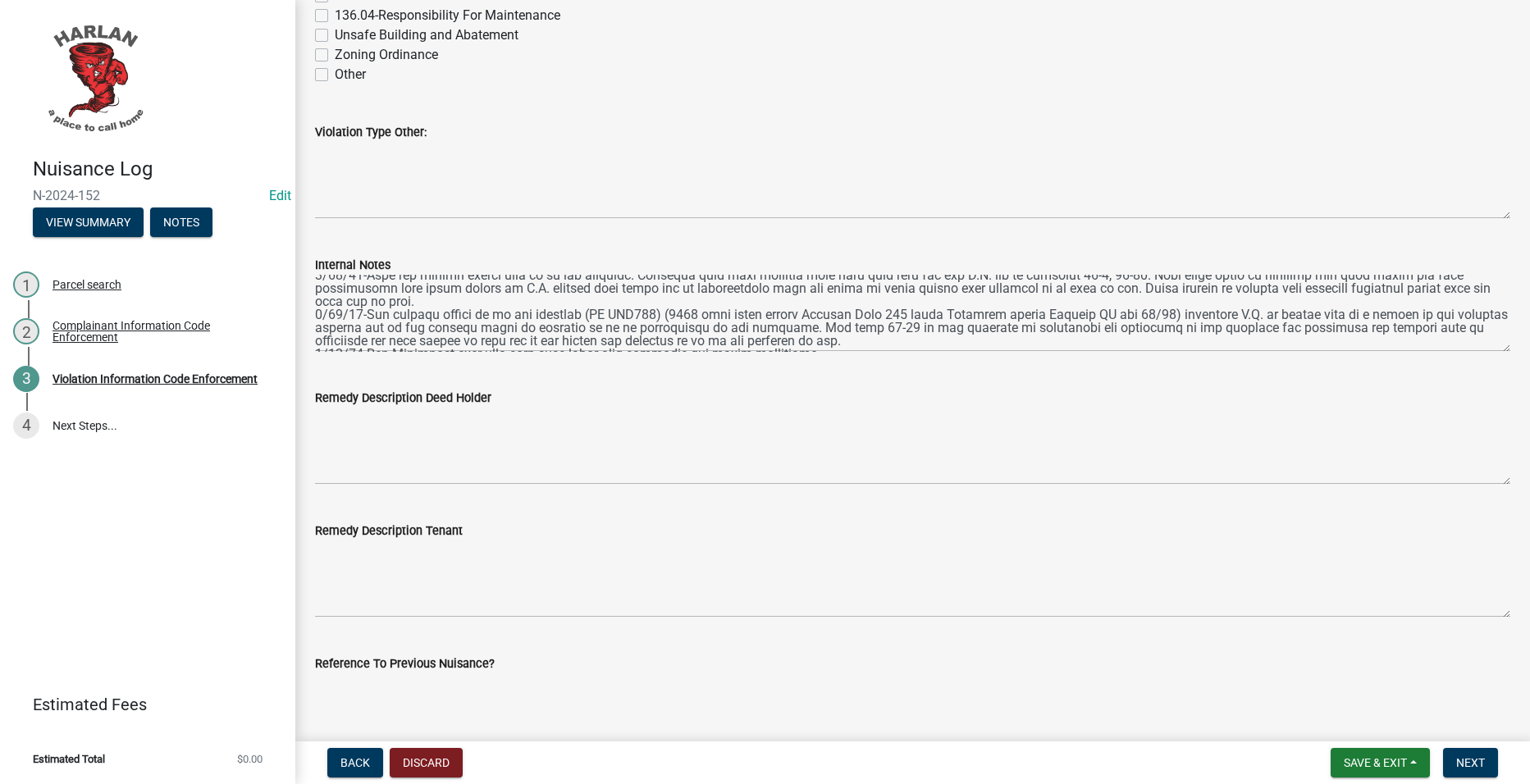
scroll to position [210, 0]
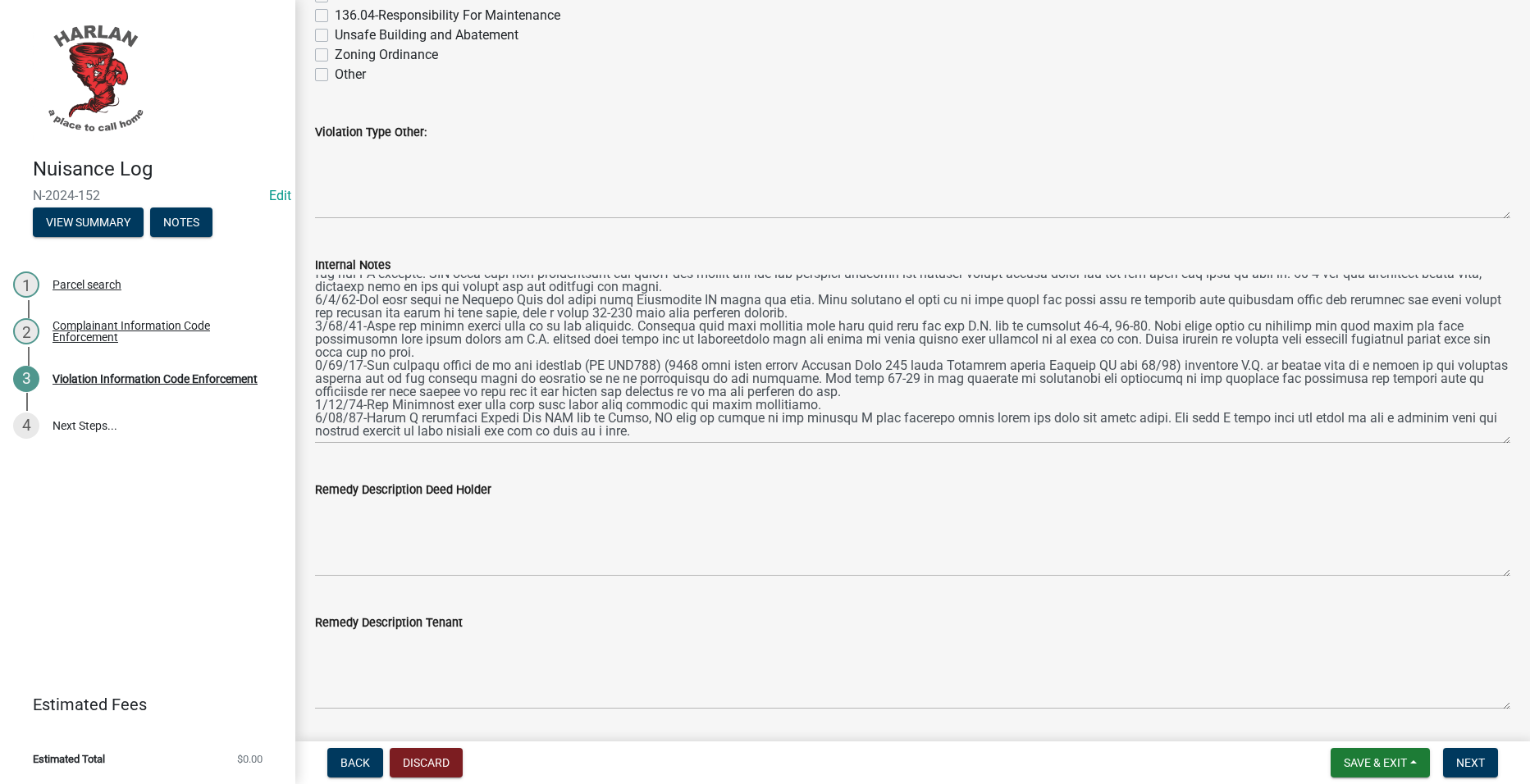
drag, startPoint x: 1486, startPoint y: 341, endPoint x: 1489, endPoint y: 434, distance: 93.0
click at [1491, 434] on textarea "Internal Notes" at bounding box center [913, 359] width 1195 height 169
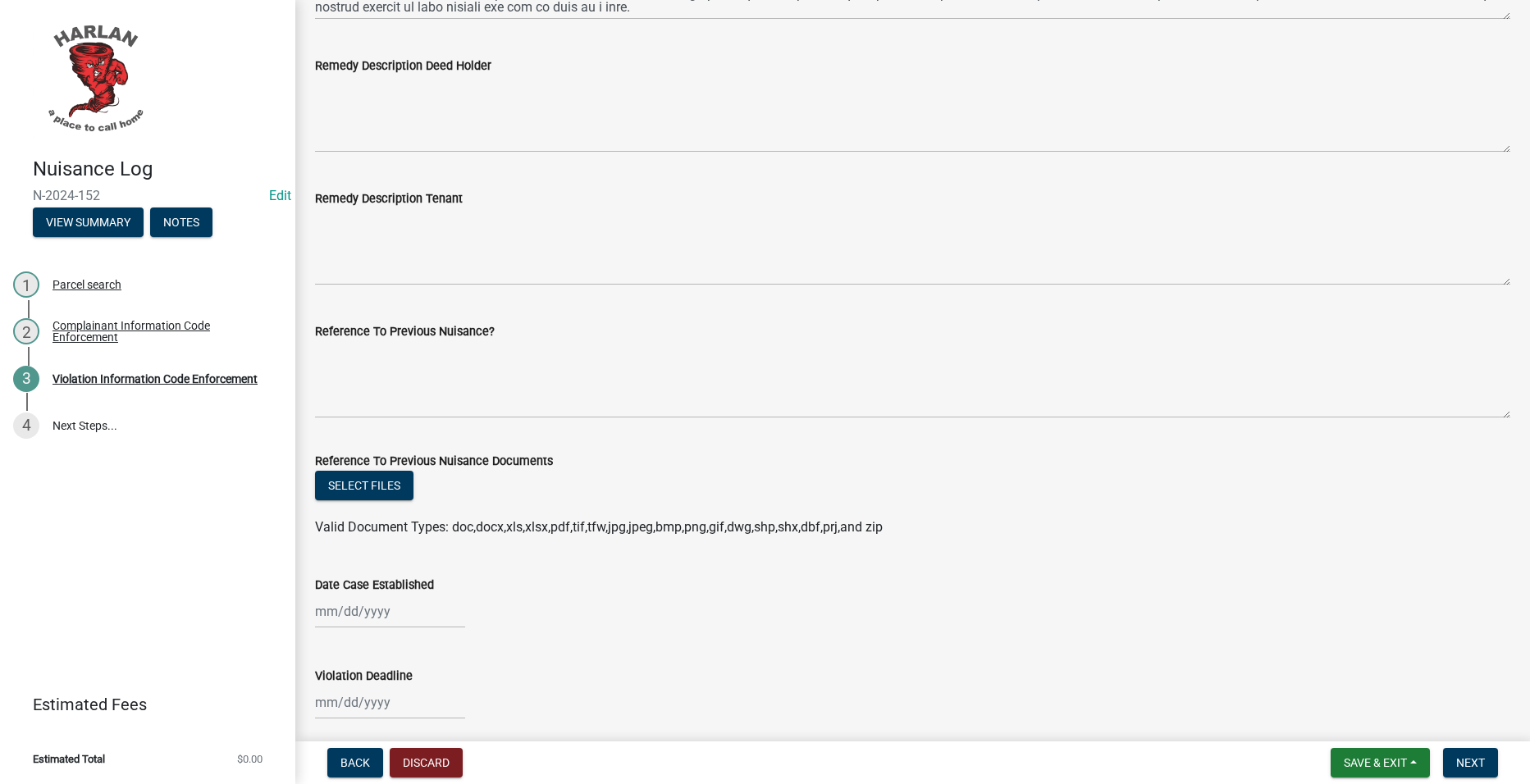
scroll to position [738, 0]
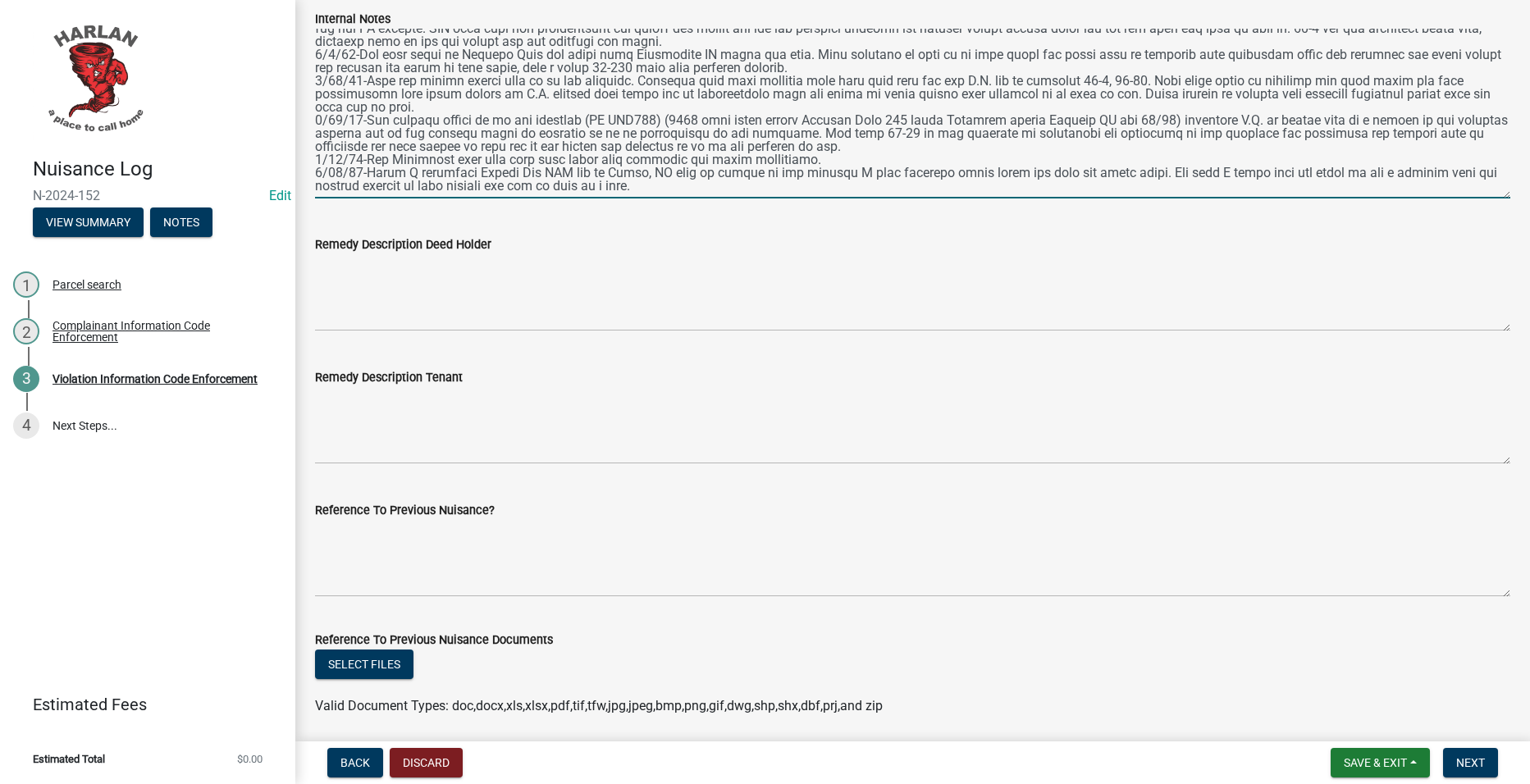
click at [691, 184] on textarea "Internal Notes" at bounding box center [913, 113] width 1195 height 170
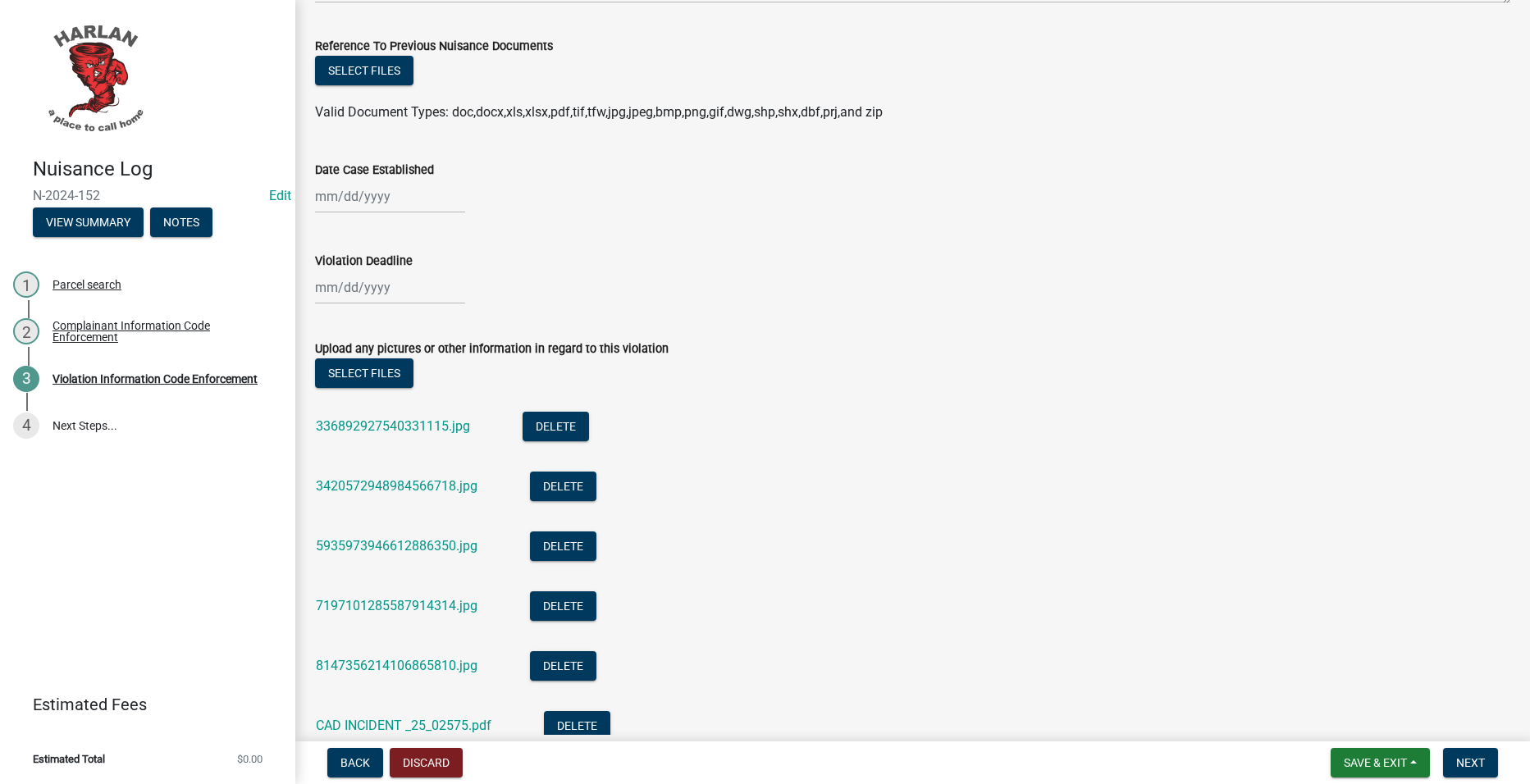
scroll to position [1476, 0]
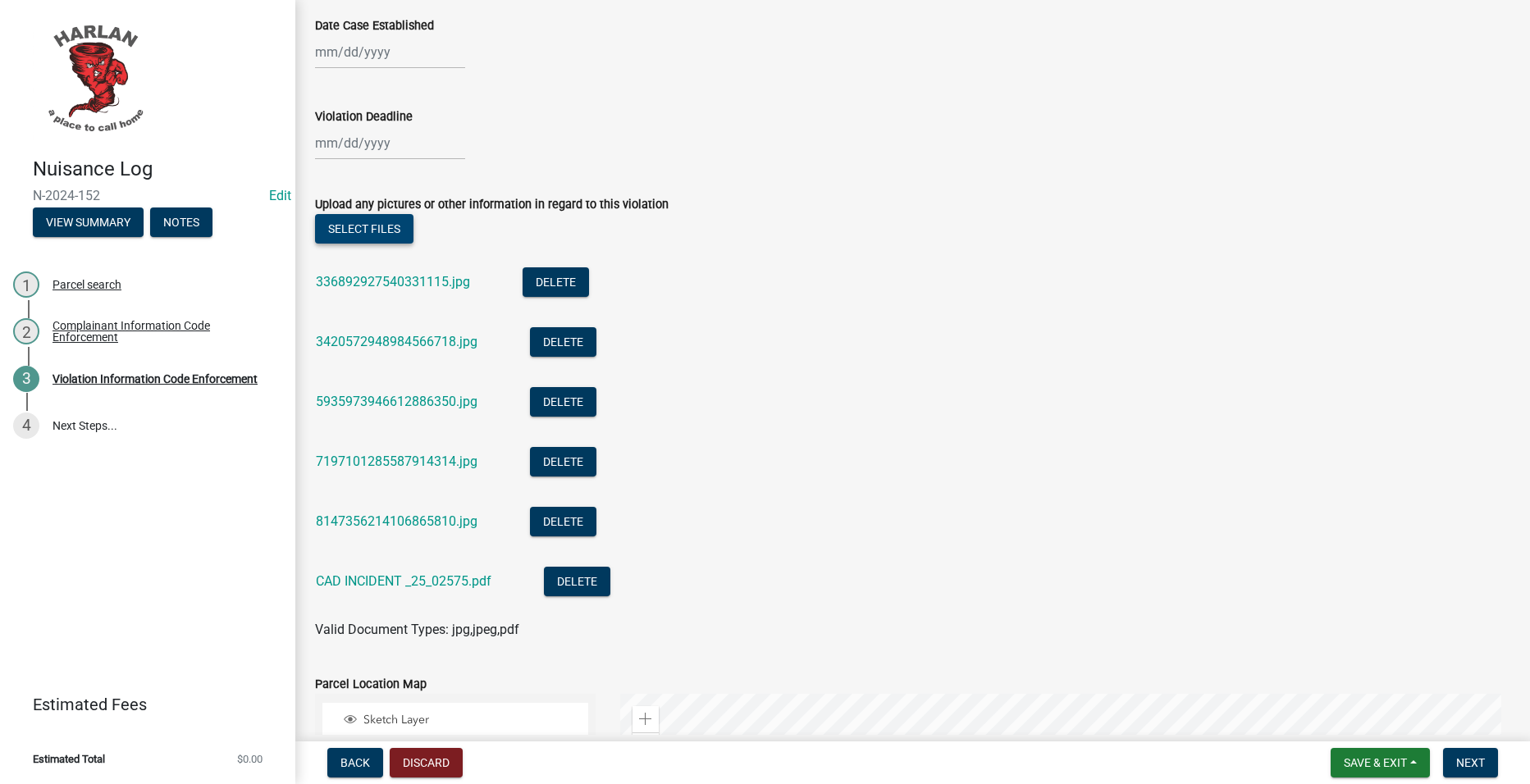
click at [392, 222] on button "Select files" at bounding box center [364, 228] width 99 height 30
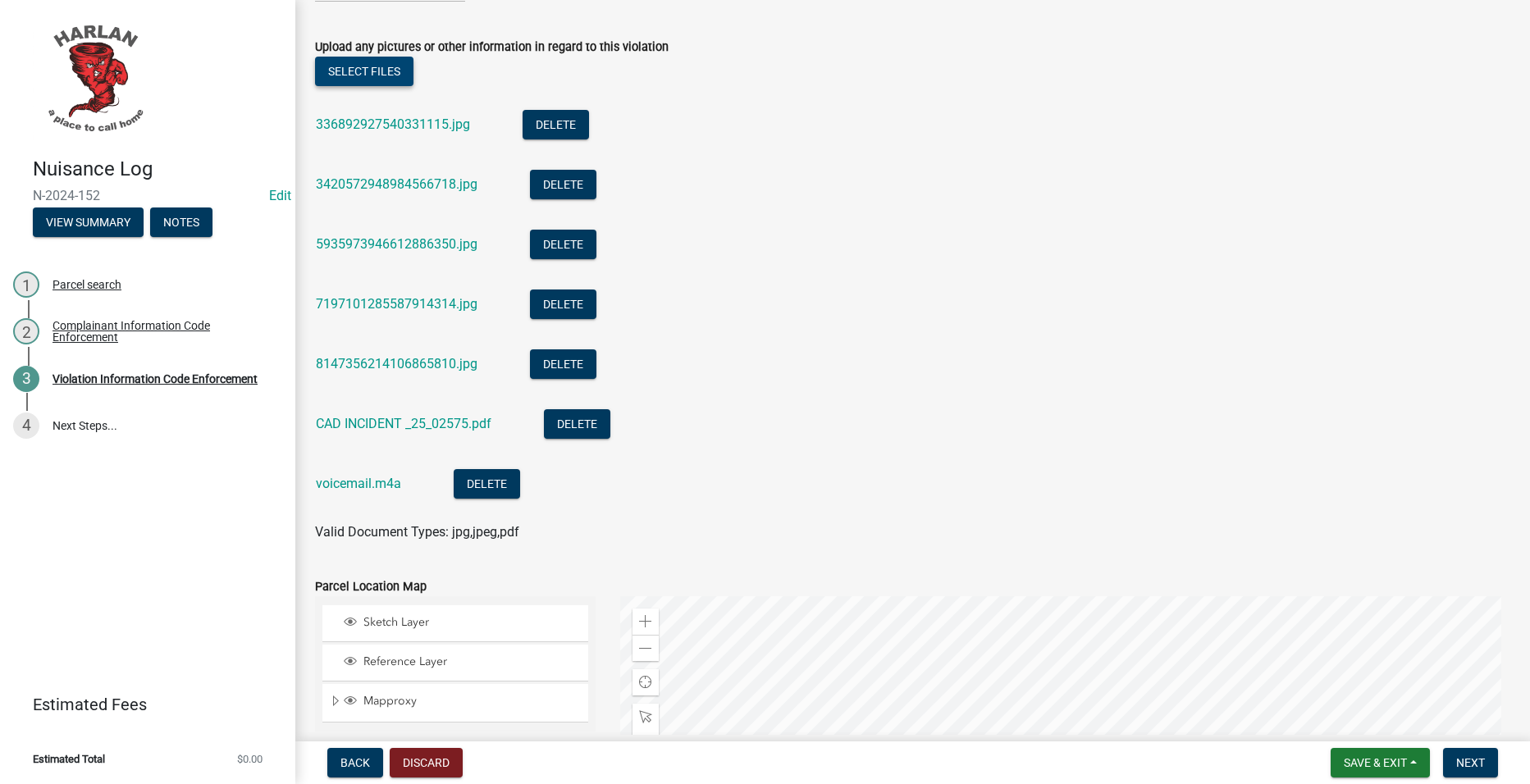
scroll to position [1640, 0]
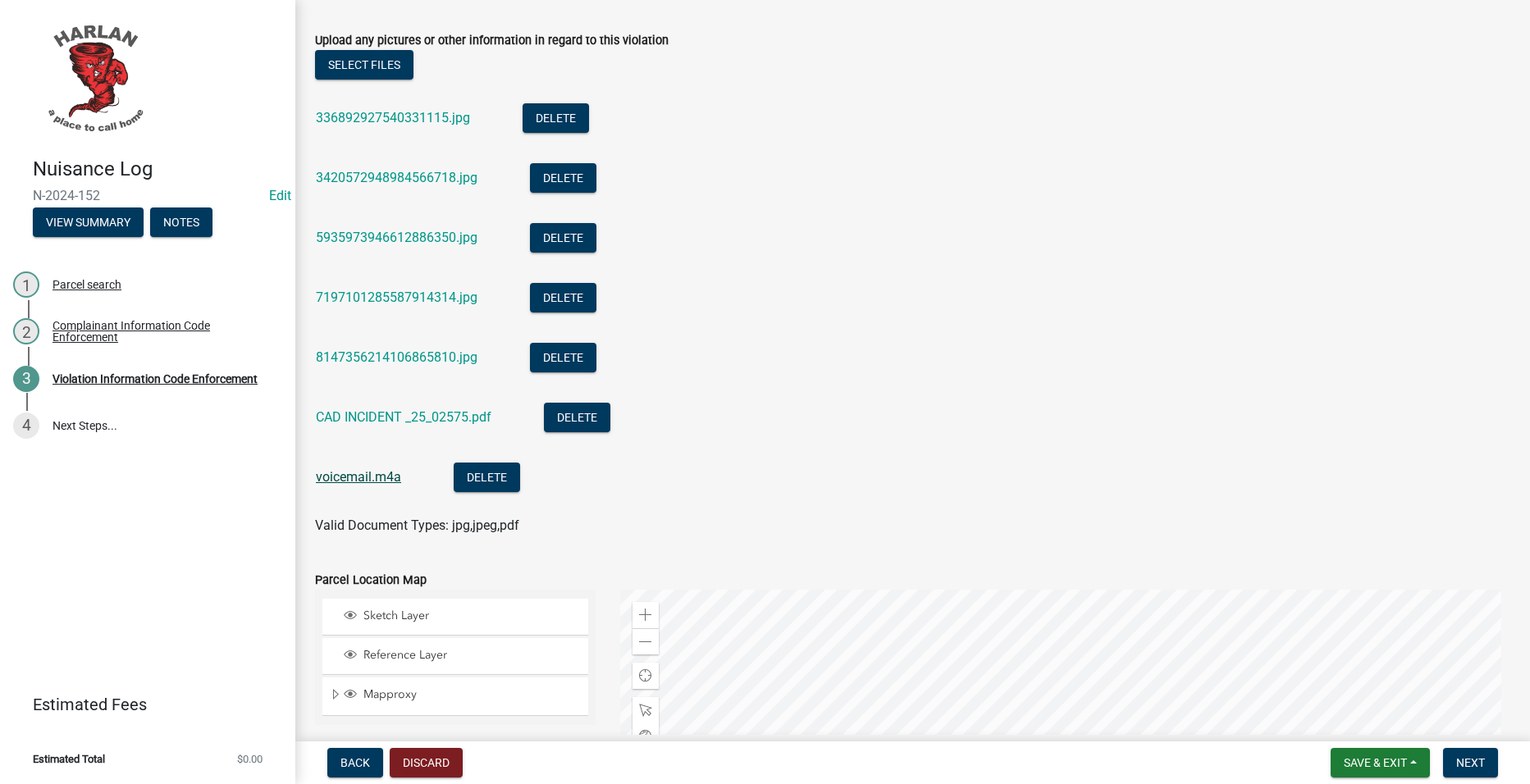
click at [379, 475] on link "voicemail.m4a" at bounding box center [358, 477] width 86 height 16
click at [1366, 753] on button "Save & Exit" at bounding box center [1380, 763] width 99 height 30
click at [1366, 718] on button "Save & Exit" at bounding box center [1365, 720] width 132 height 39
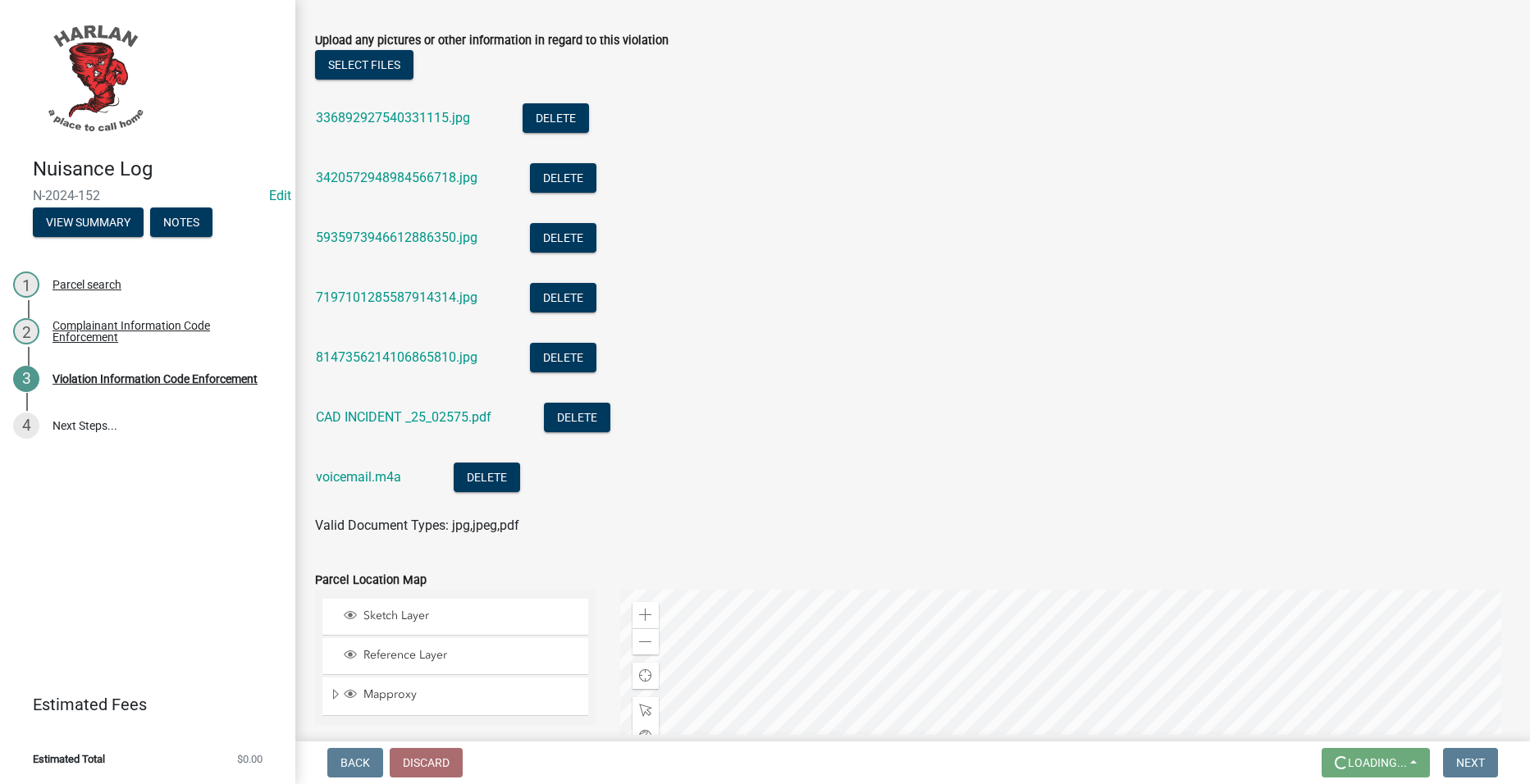
scroll to position [0, 0]
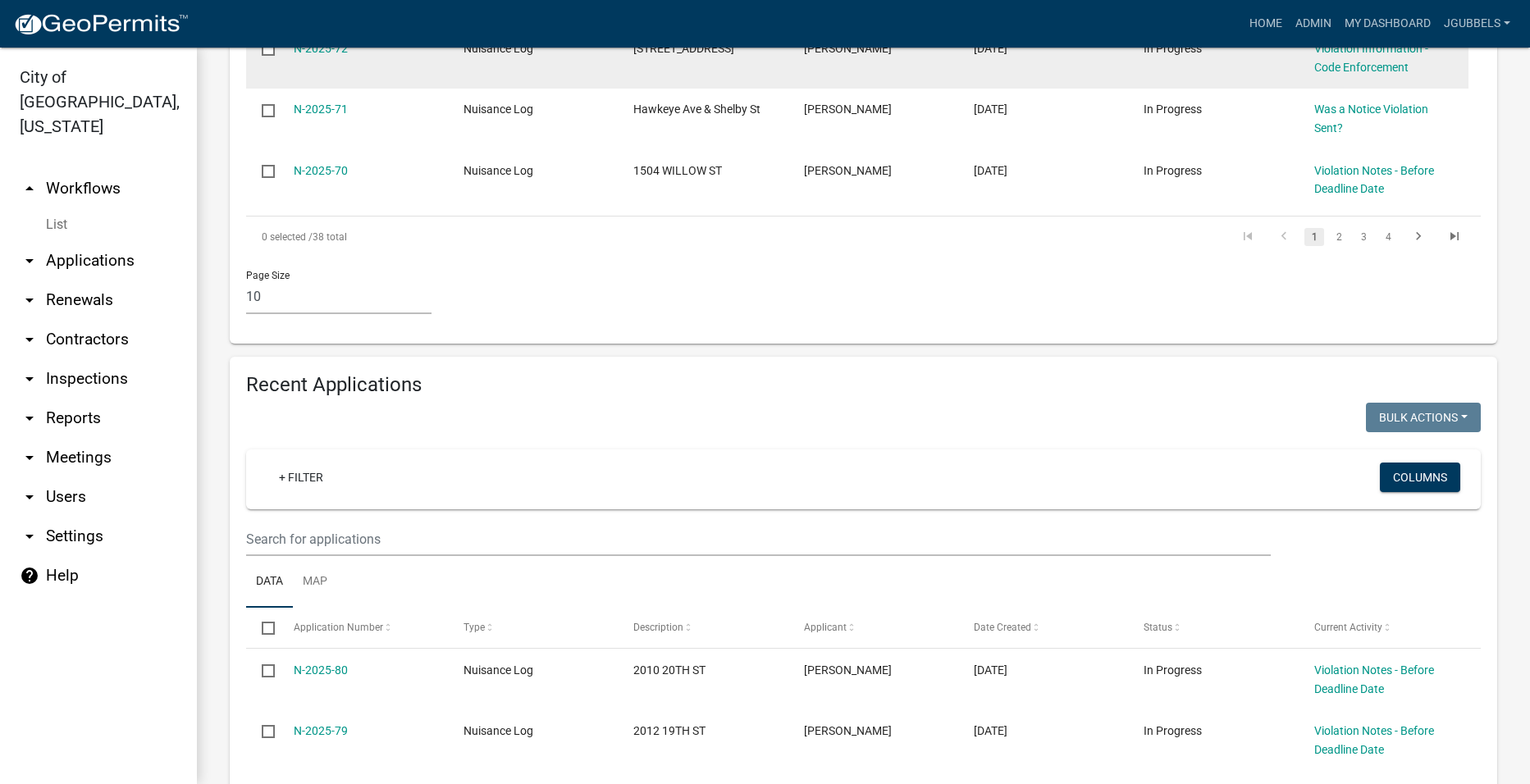
scroll to position [1148, 0]
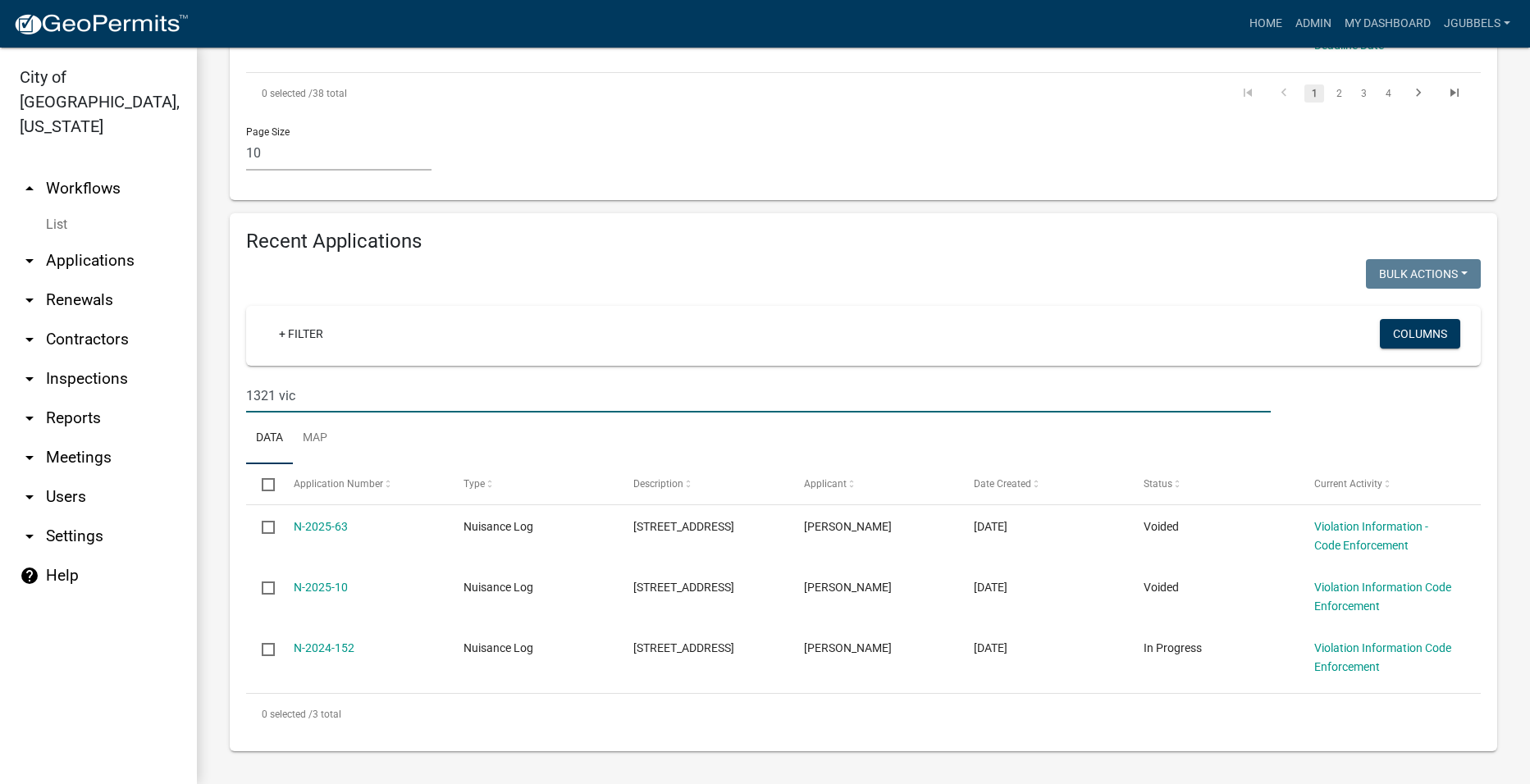
scroll to position [1082, 0]
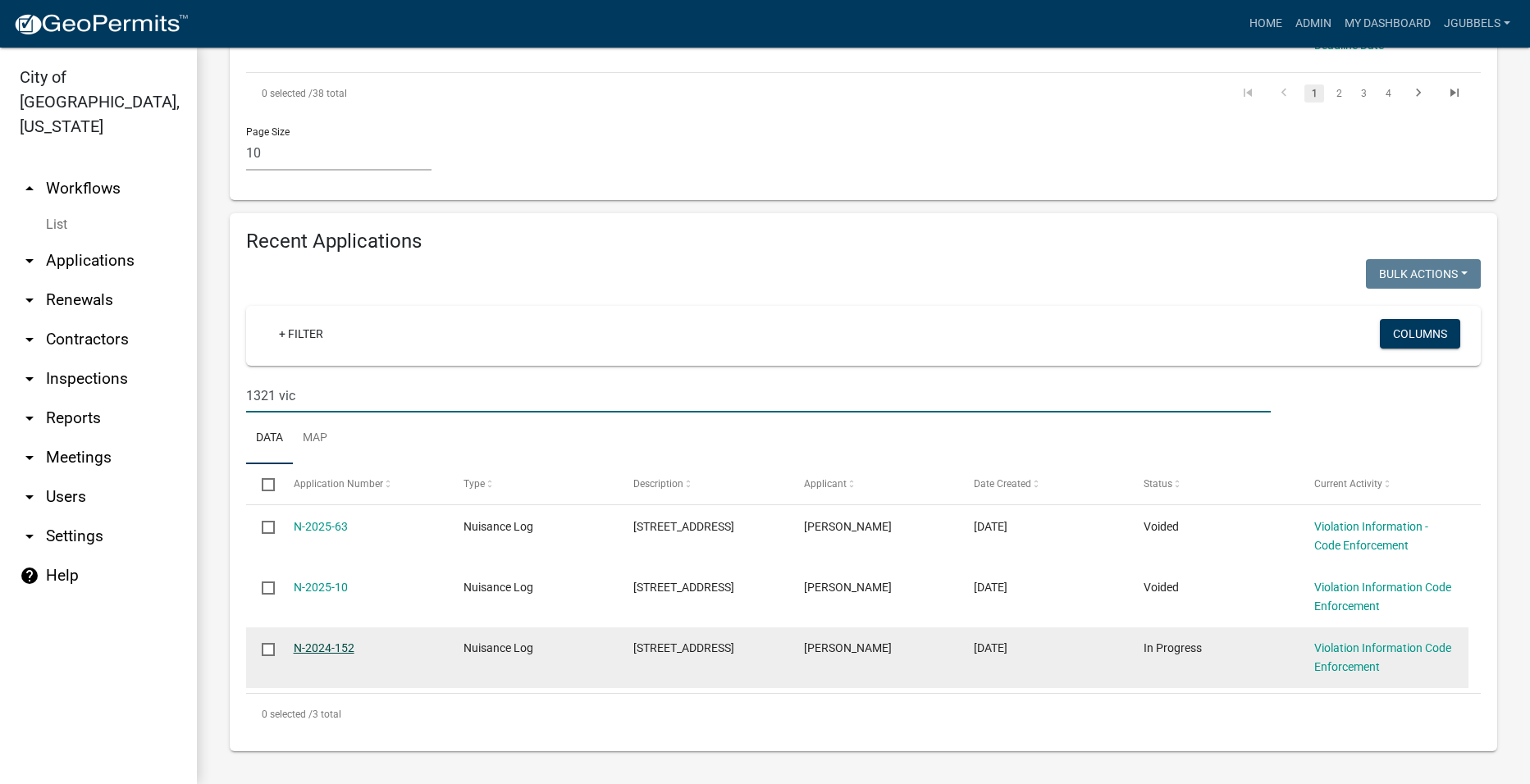
click at [331, 656] on div "N-2024-152" at bounding box center [363, 648] width 139 height 19
click at [327, 648] on link "N-2024-152" at bounding box center [324, 648] width 61 height 13
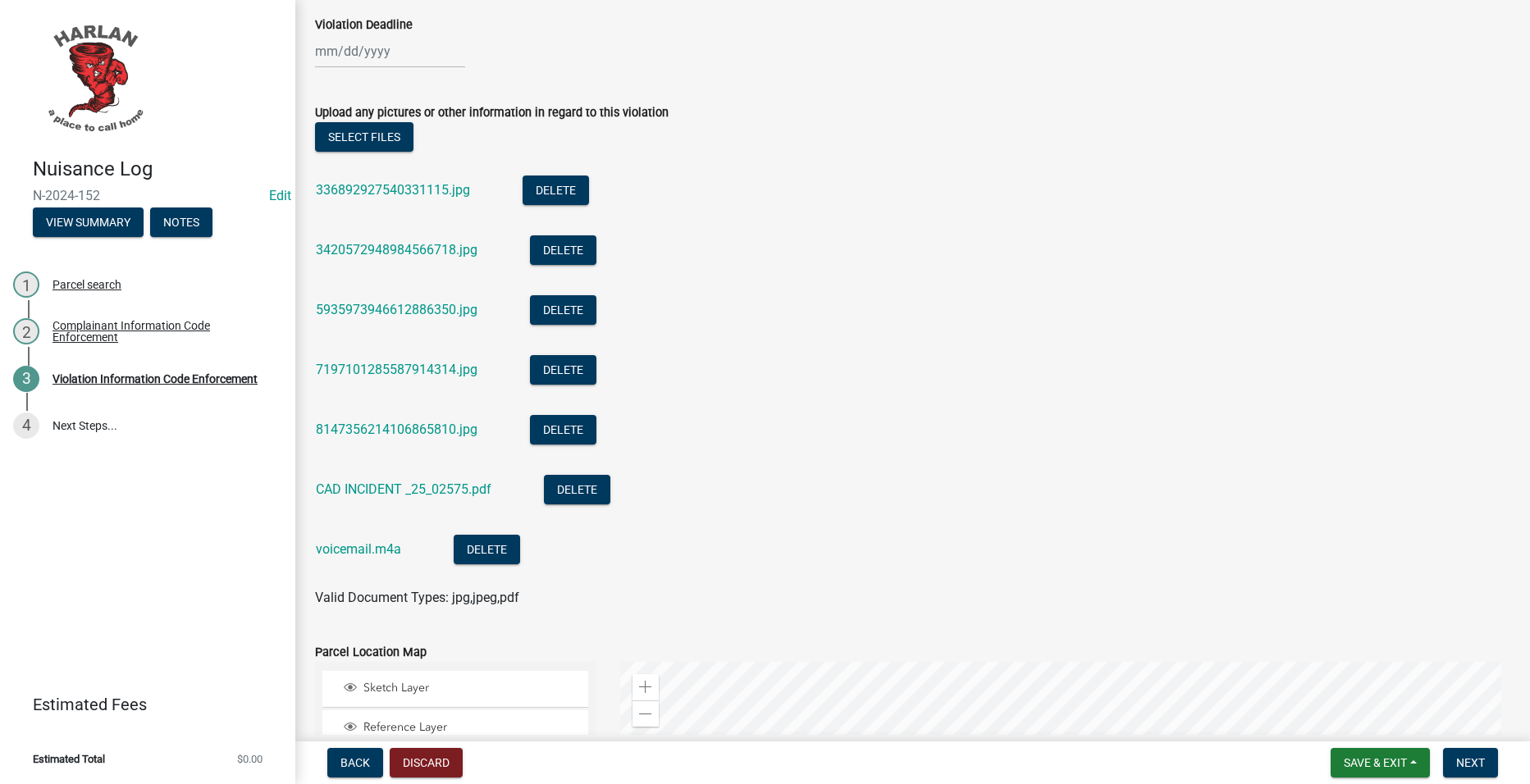
scroll to position [1476, 0]
click at [344, 131] on button "Select files" at bounding box center [364, 136] width 99 height 30
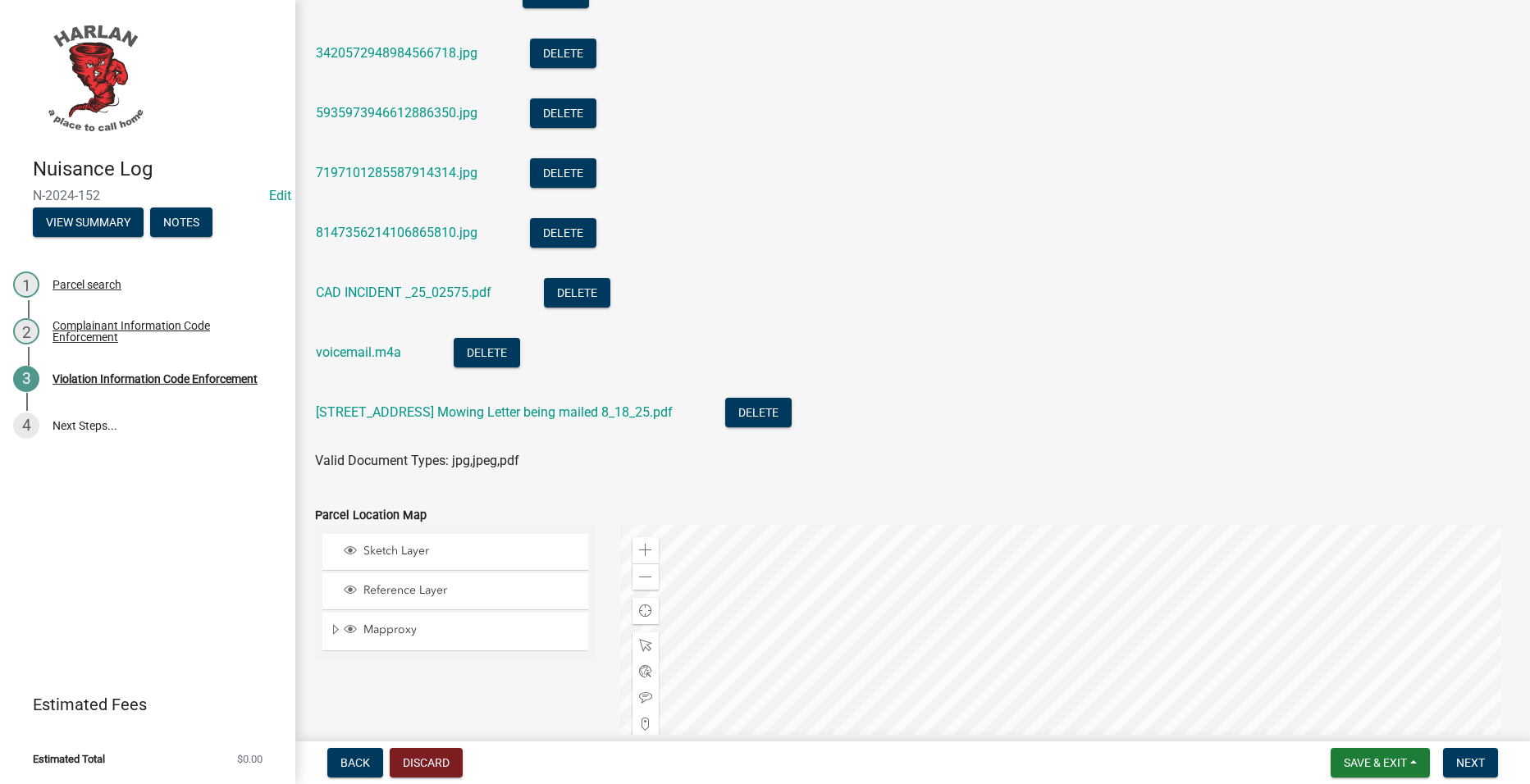
scroll to position [2045, 0]
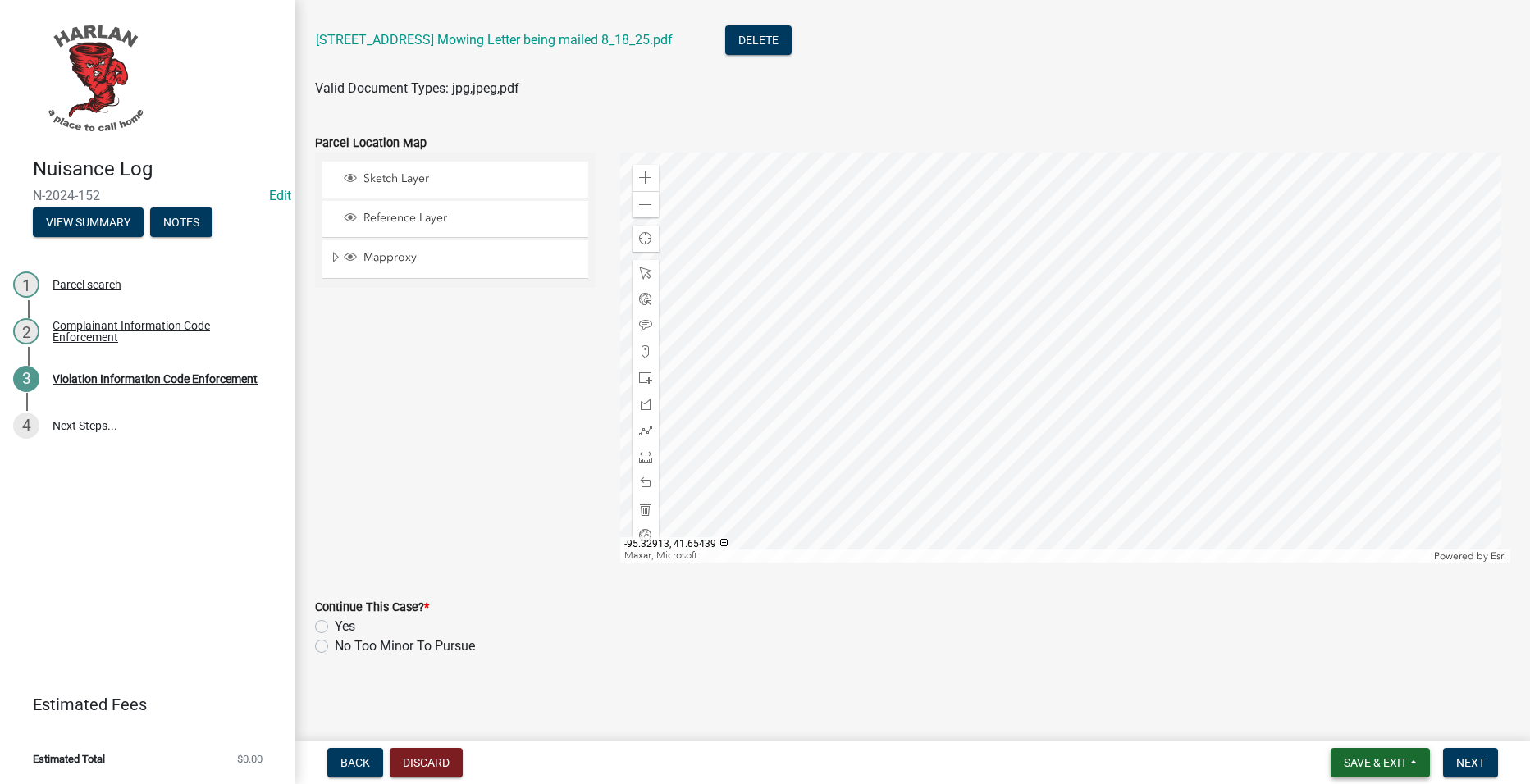
click at [1411, 761] on button "Save & Exit" at bounding box center [1380, 763] width 99 height 30
click at [1366, 717] on button "Save & Exit" at bounding box center [1365, 720] width 132 height 39
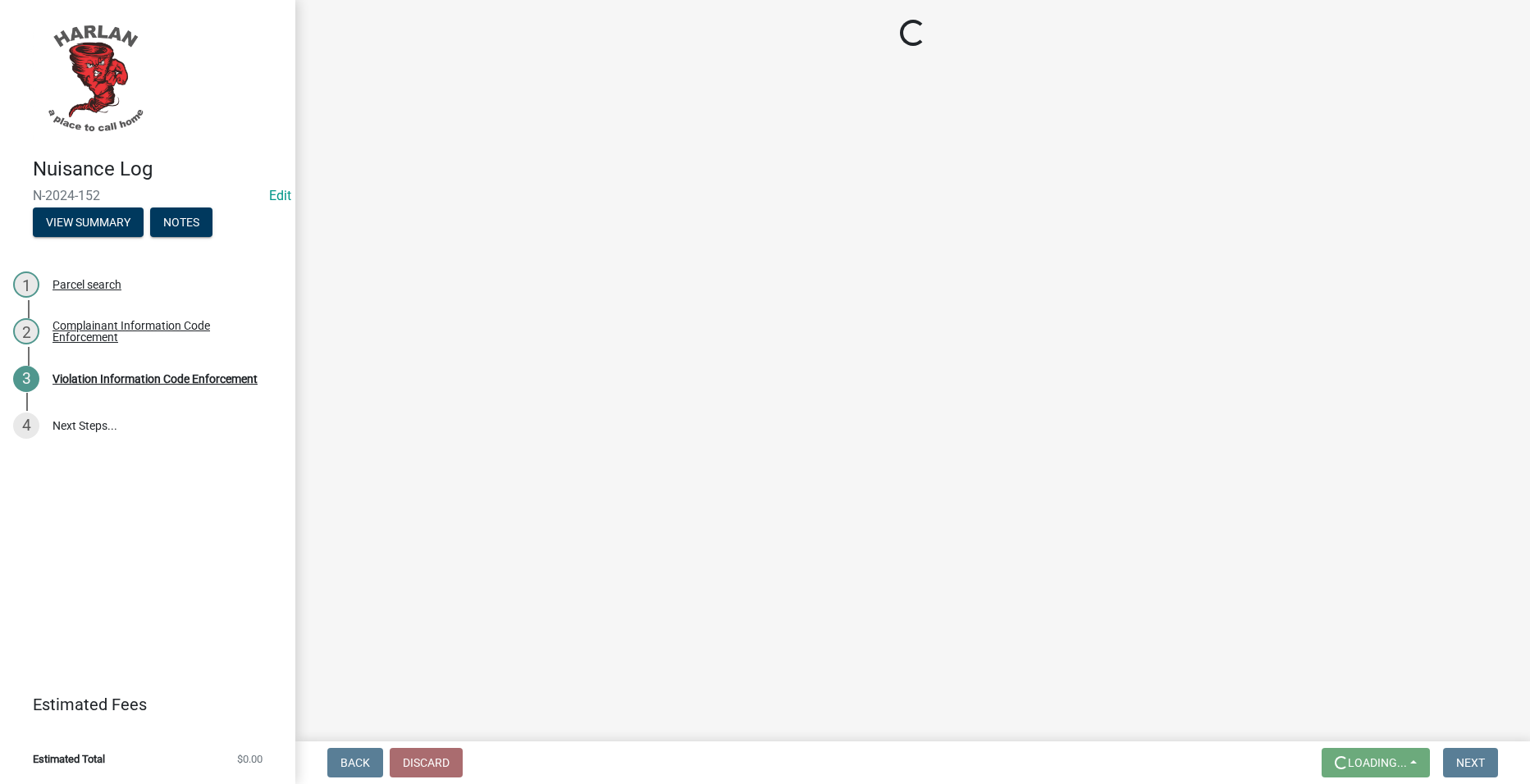
scroll to position [0, 0]
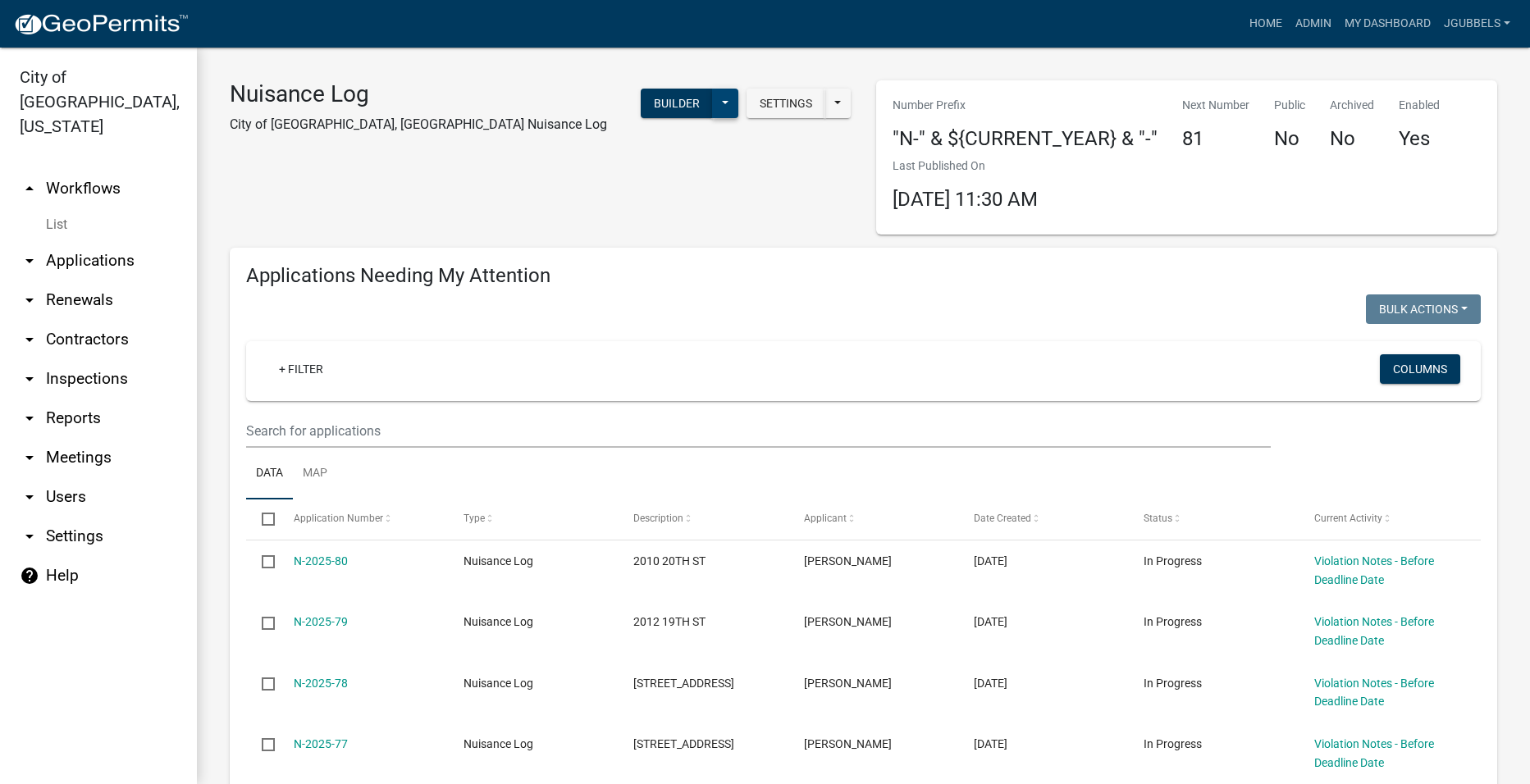
click at [726, 97] on button at bounding box center [725, 104] width 26 height 30
click at [673, 369] on button "Start Application" at bounding box center [671, 382] width 136 height 39
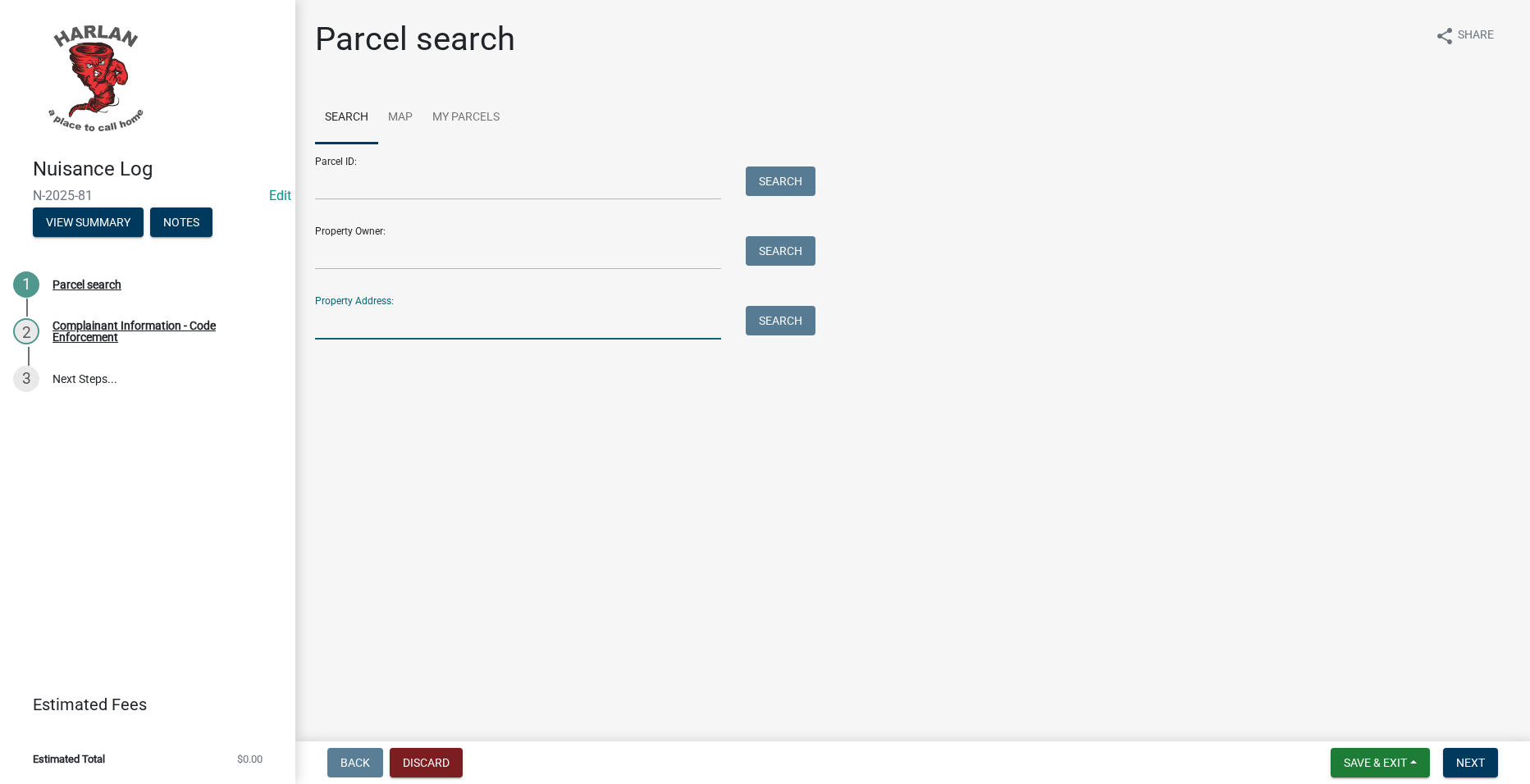
click at [535, 326] on input "Property Address:" at bounding box center [518, 322] width 406 height 34
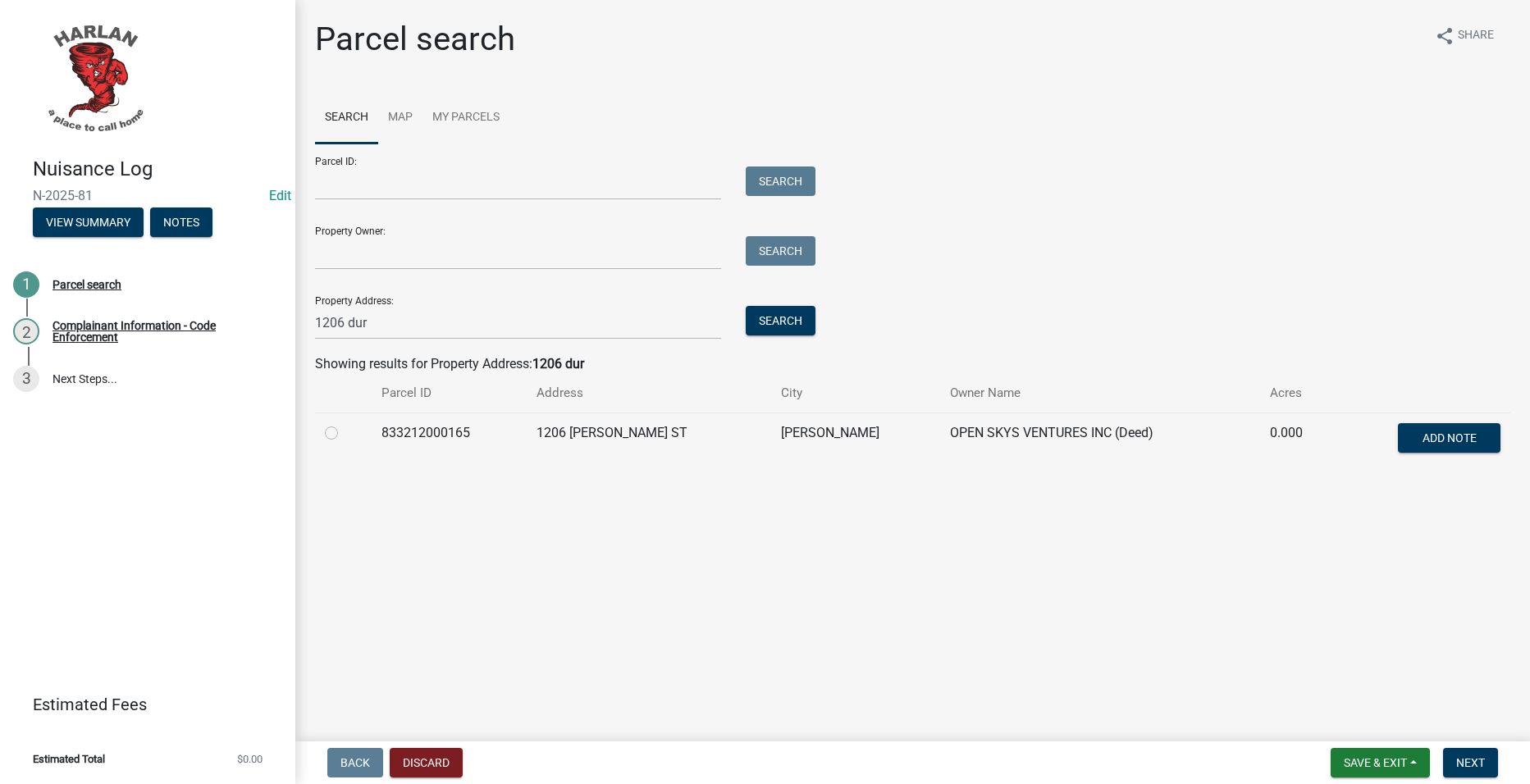
click at [344, 423] on label at bounding box center [344, 423] width 0 height 0
click at [344, 431] on input "radio" at bounding box center [349, 428] width 11 height 11
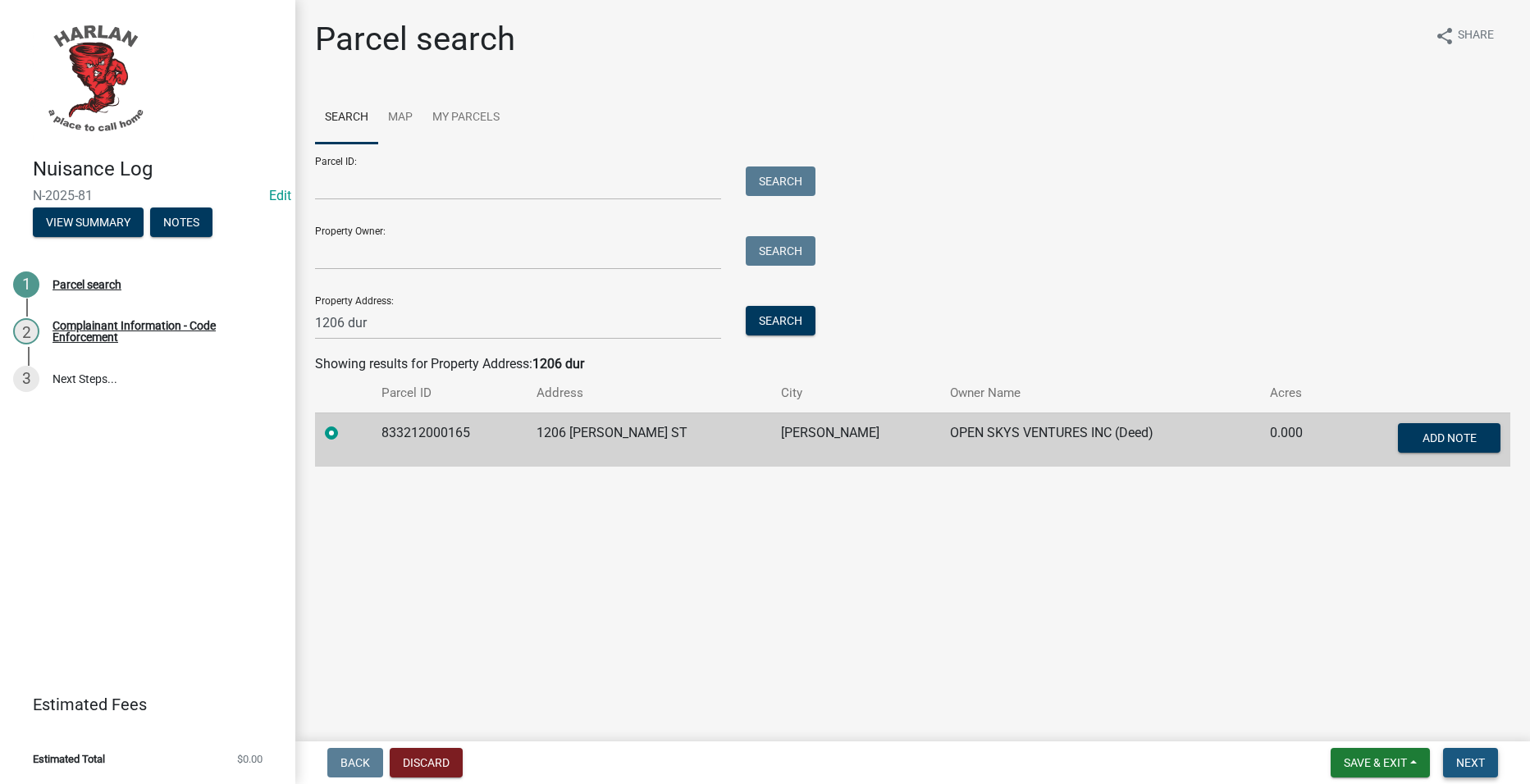
click at [1468, 756] on button "Next" at bounding box center [1470, 763] width 55 height 30
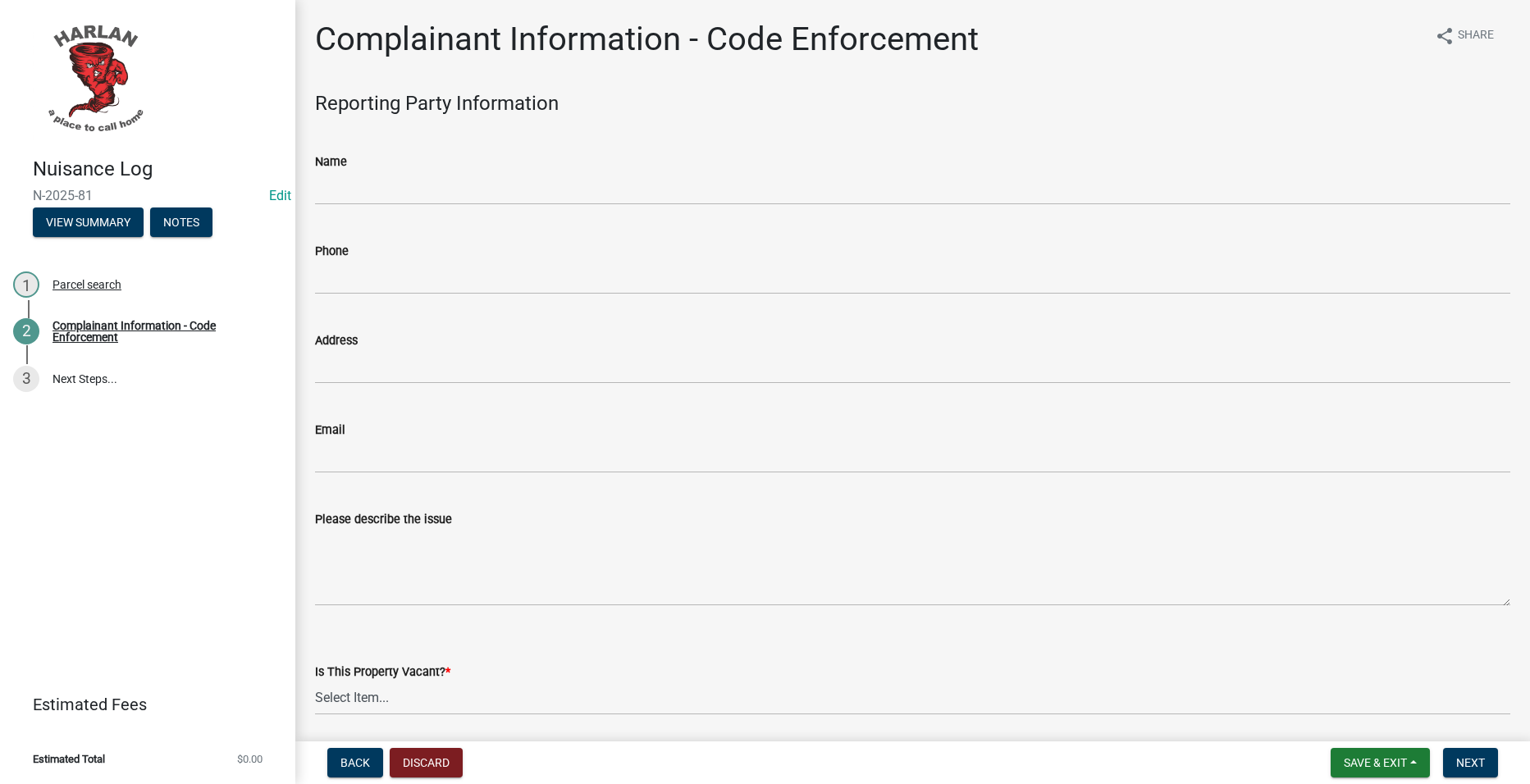
scroll to position [246, 0]
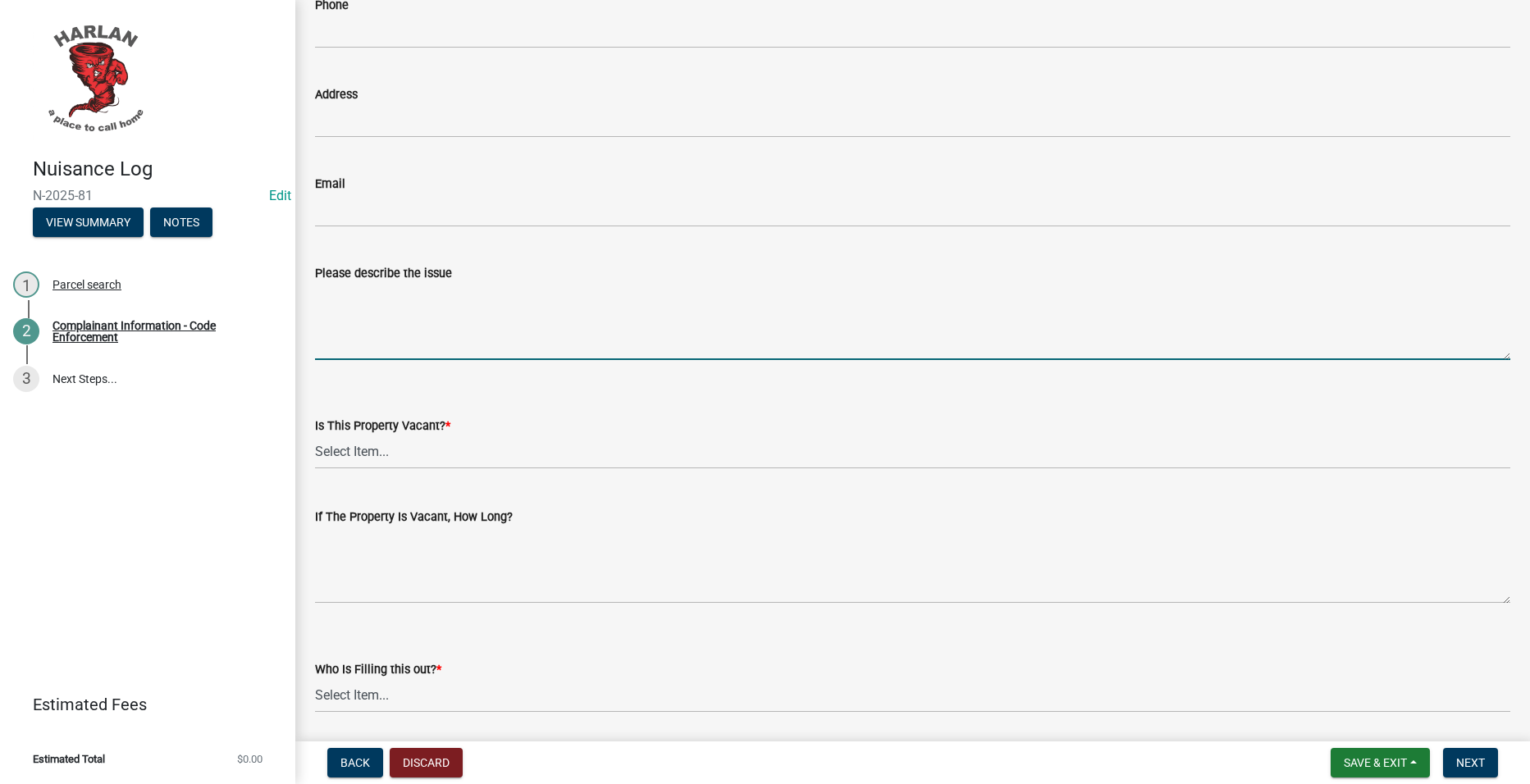
click at [546, 349] on textarea "Please describe the issue" at bounding box center [913, 321] width 1195 height 77
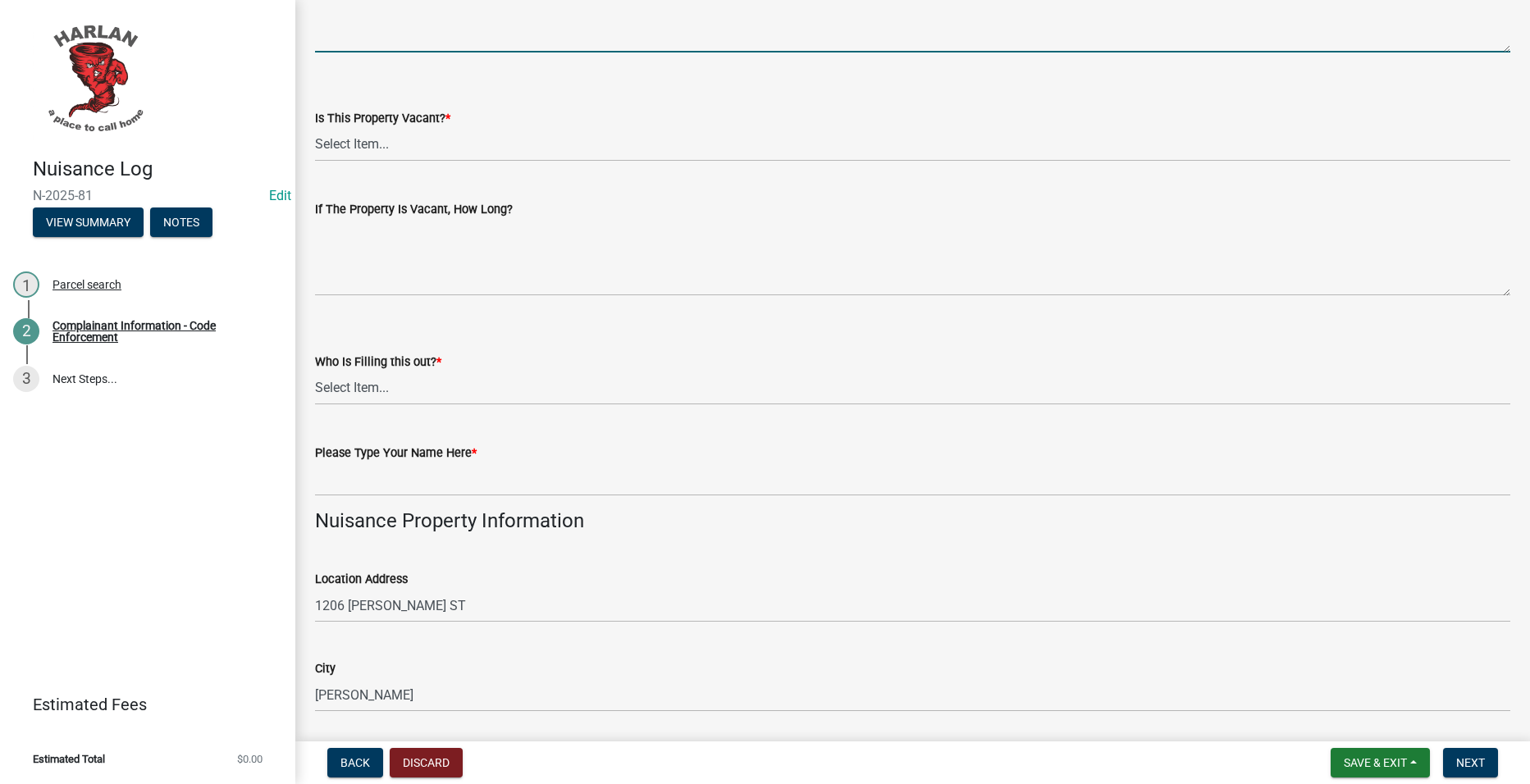
scroll to position [574, 0]
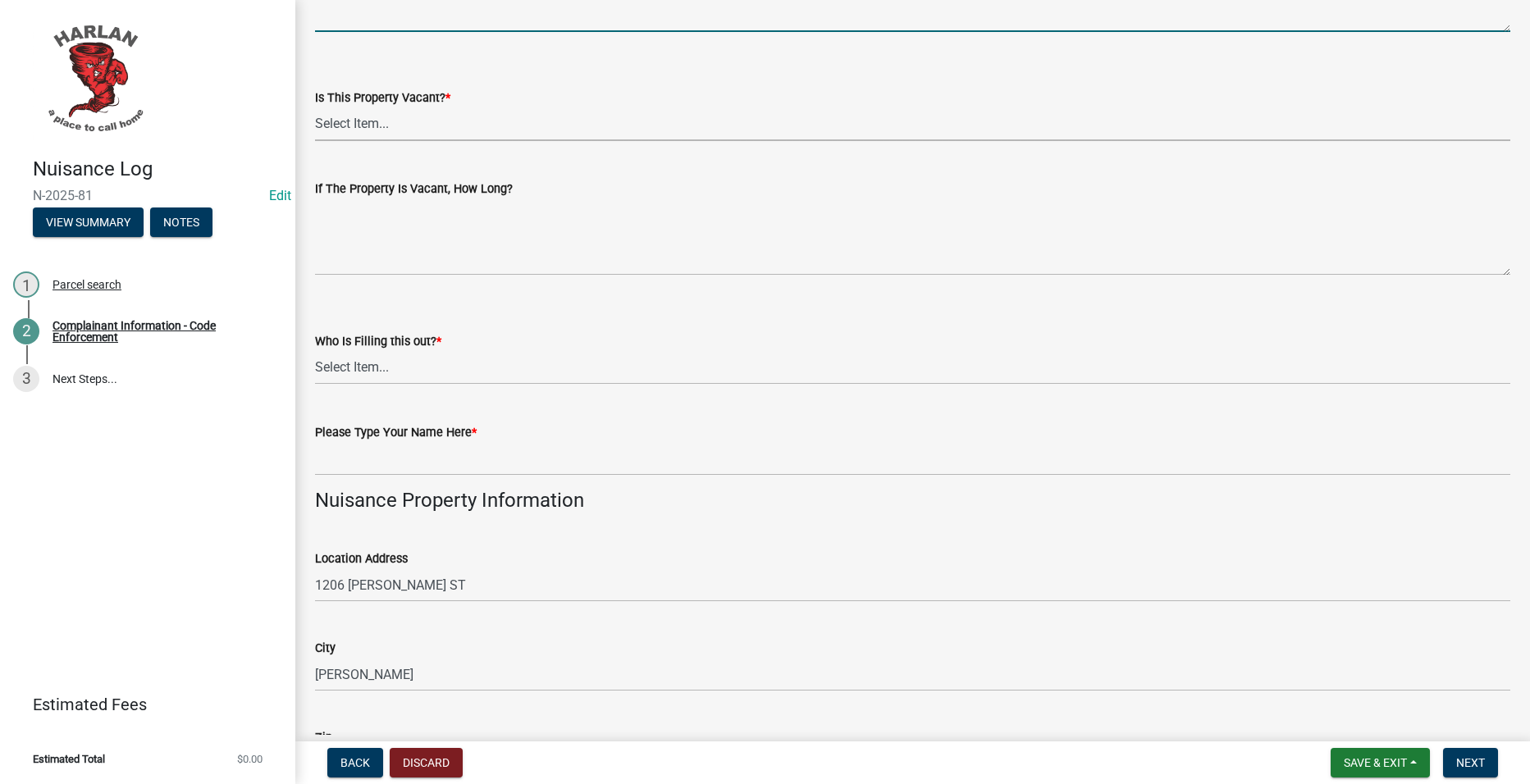
click at [433, 118] on select "Select Item... Yes No Unsure" at bounding box center [913, 124] width 1195 height 34
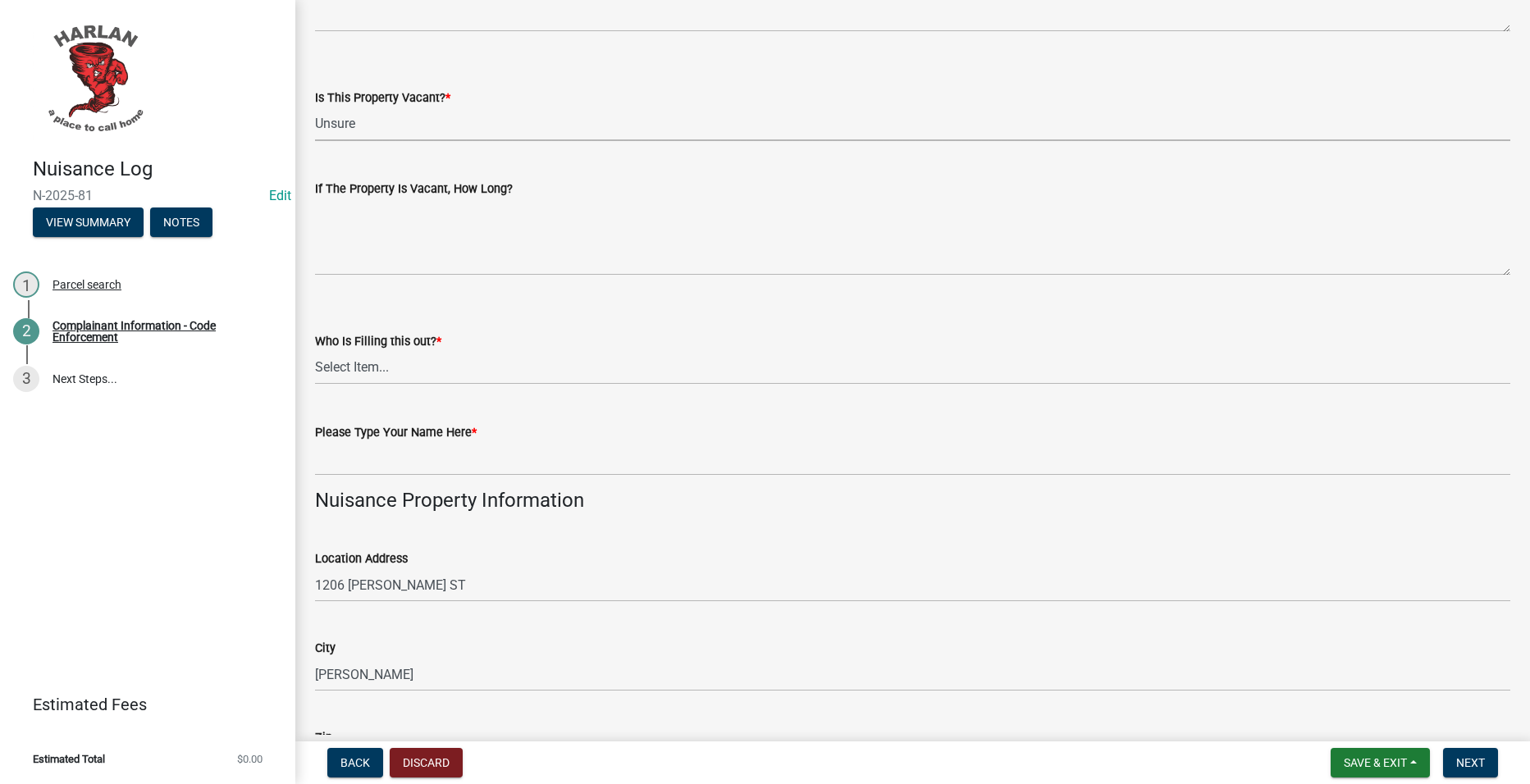
click at [315, 108] on select "Select Item... Yes No Unsure" at bounding box center [913, 124] width 1195 height 34
click at [402, 375] on select "Select Item... [GEOGRAPHIC_DATA] 83-25" at bounding box center [913, 367] width 1195 height 34
click at [315, 351] on select "Select Item... [GEOGRAPHIC_DATA] 83-25" at bounding box center [913, 367] width 1195 height 34
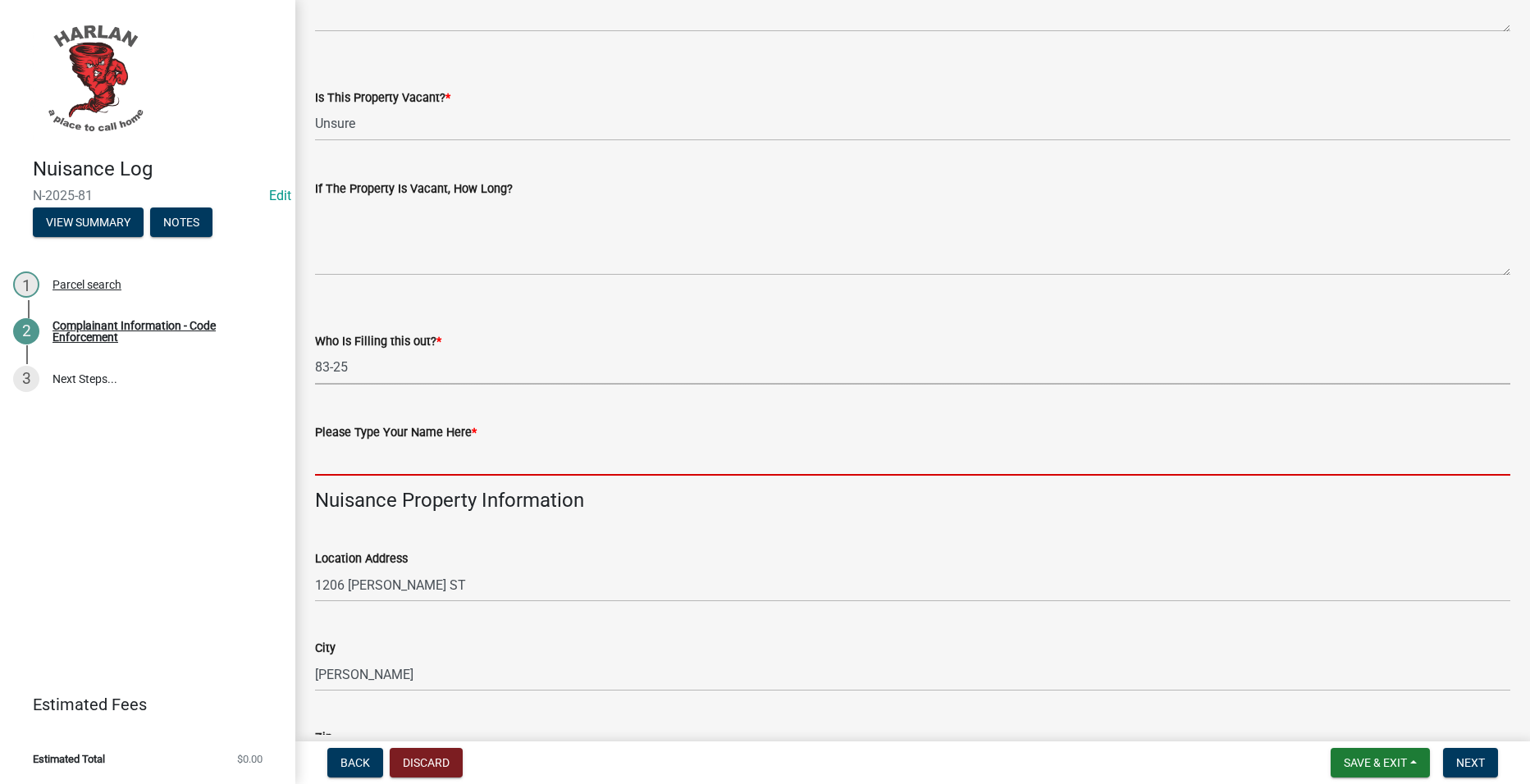
click at [373, 459] on input "Please Type Your Name Here *" at bounding box center [913, 459] width 1195 height 34
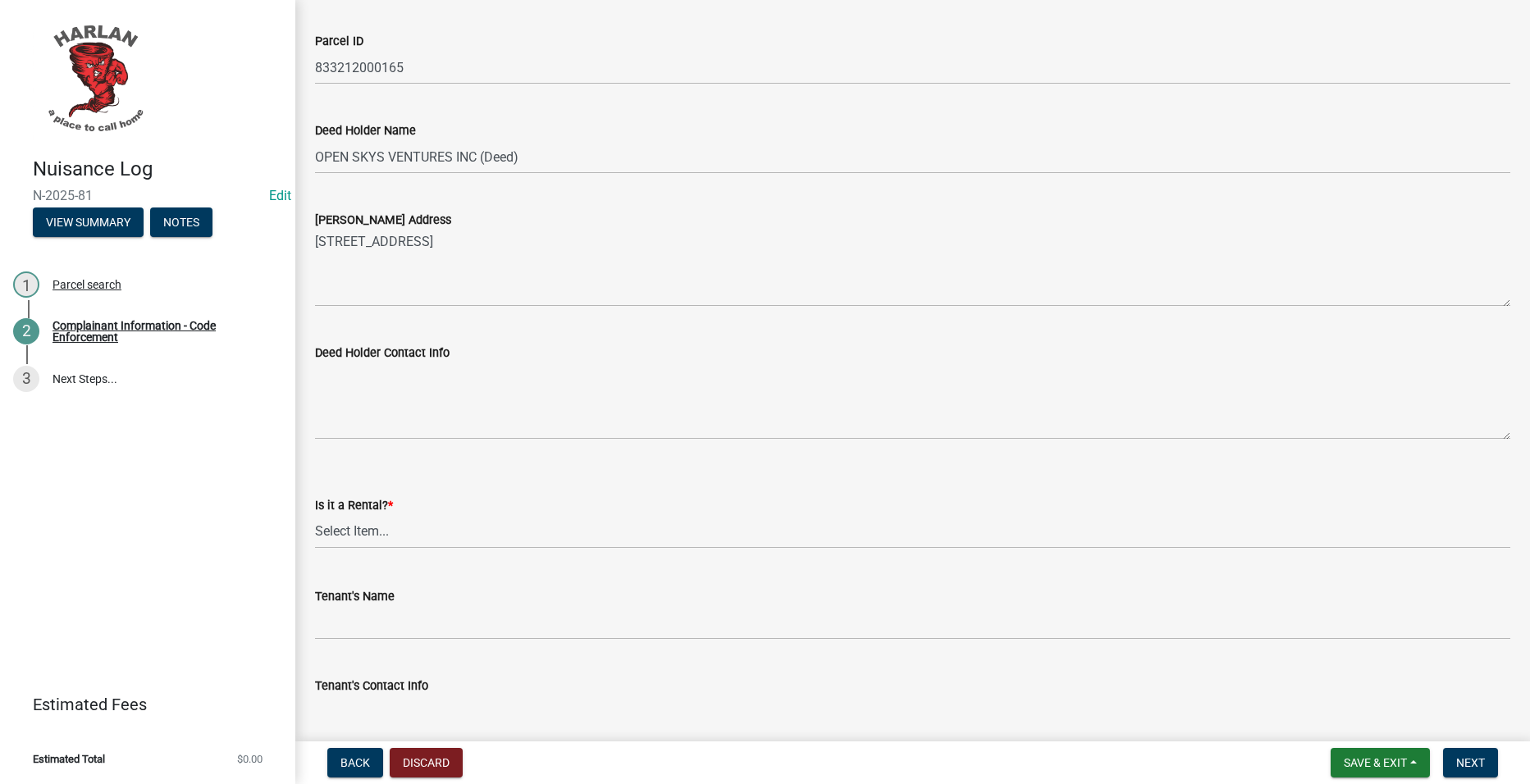
scroll to position [1640, 0]
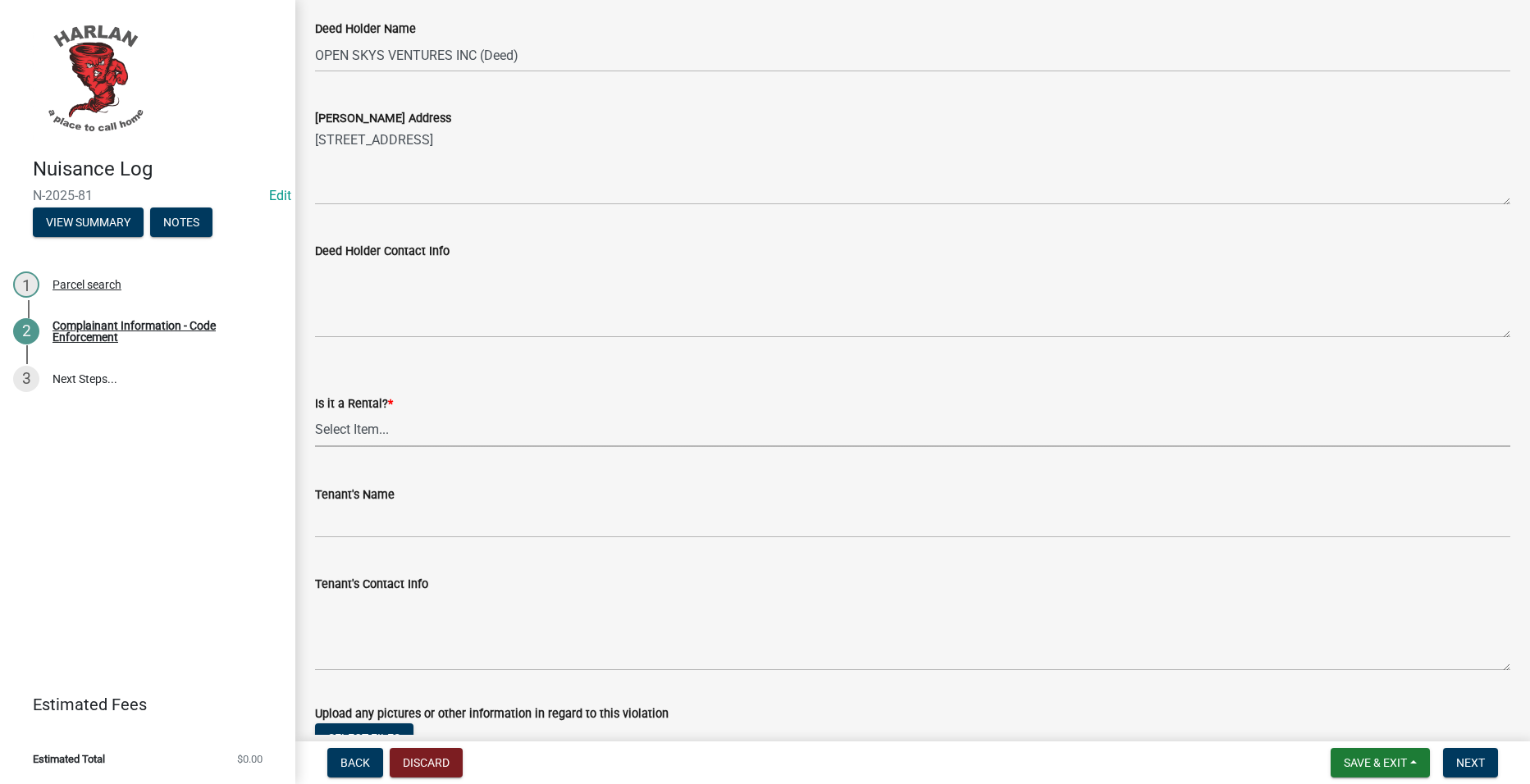
click at [449, 437] on select "Select Item... Yes No" at bounding box center [913, 430] width 1195 height 34
click at [315, 413] on select "Select Item... Yes No" at bounding box center [913, 430] width 1195 height 34
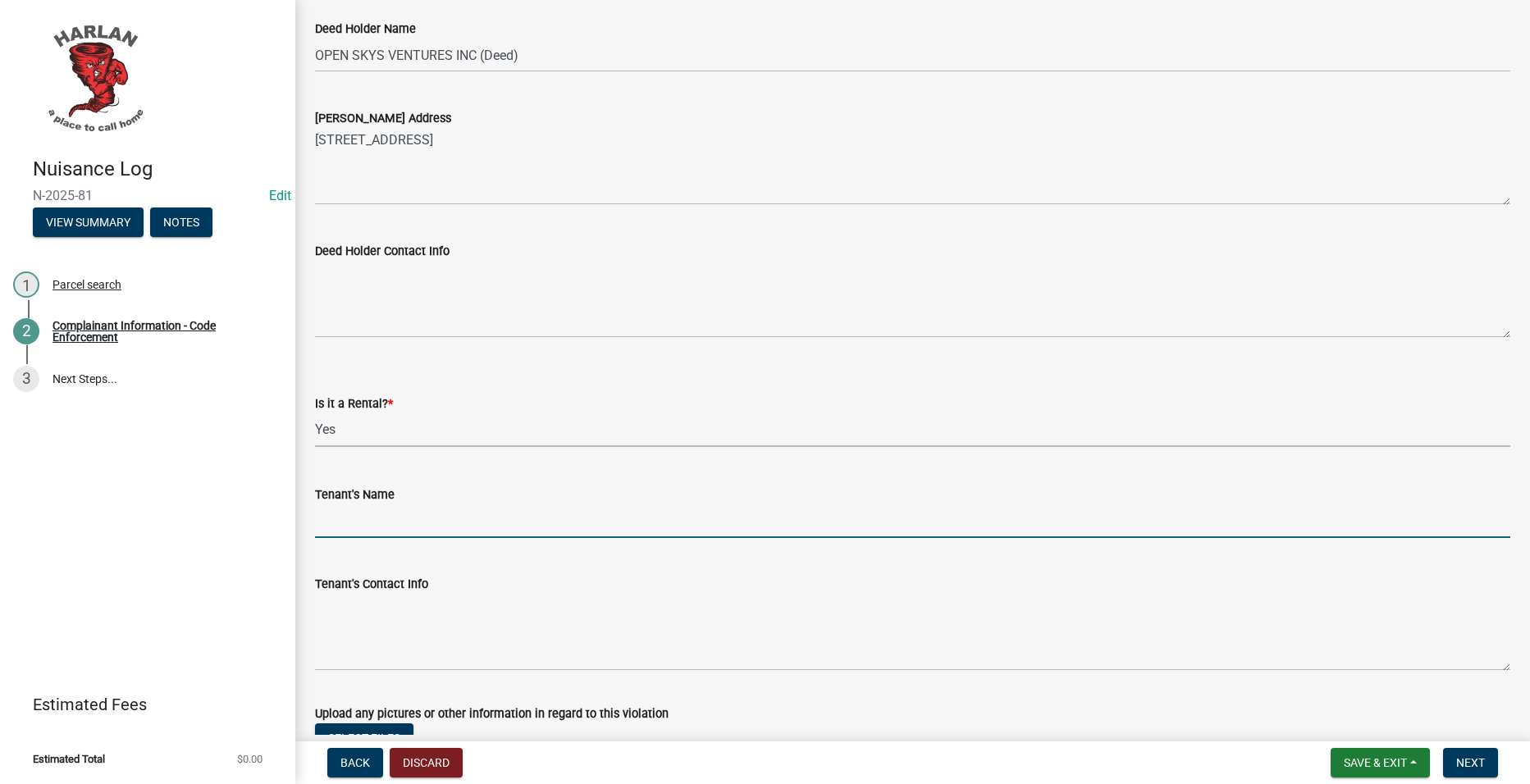
click at [405, 525] on input "Tenant's Name" at bounding box center [913, 521] width 1195 height 34
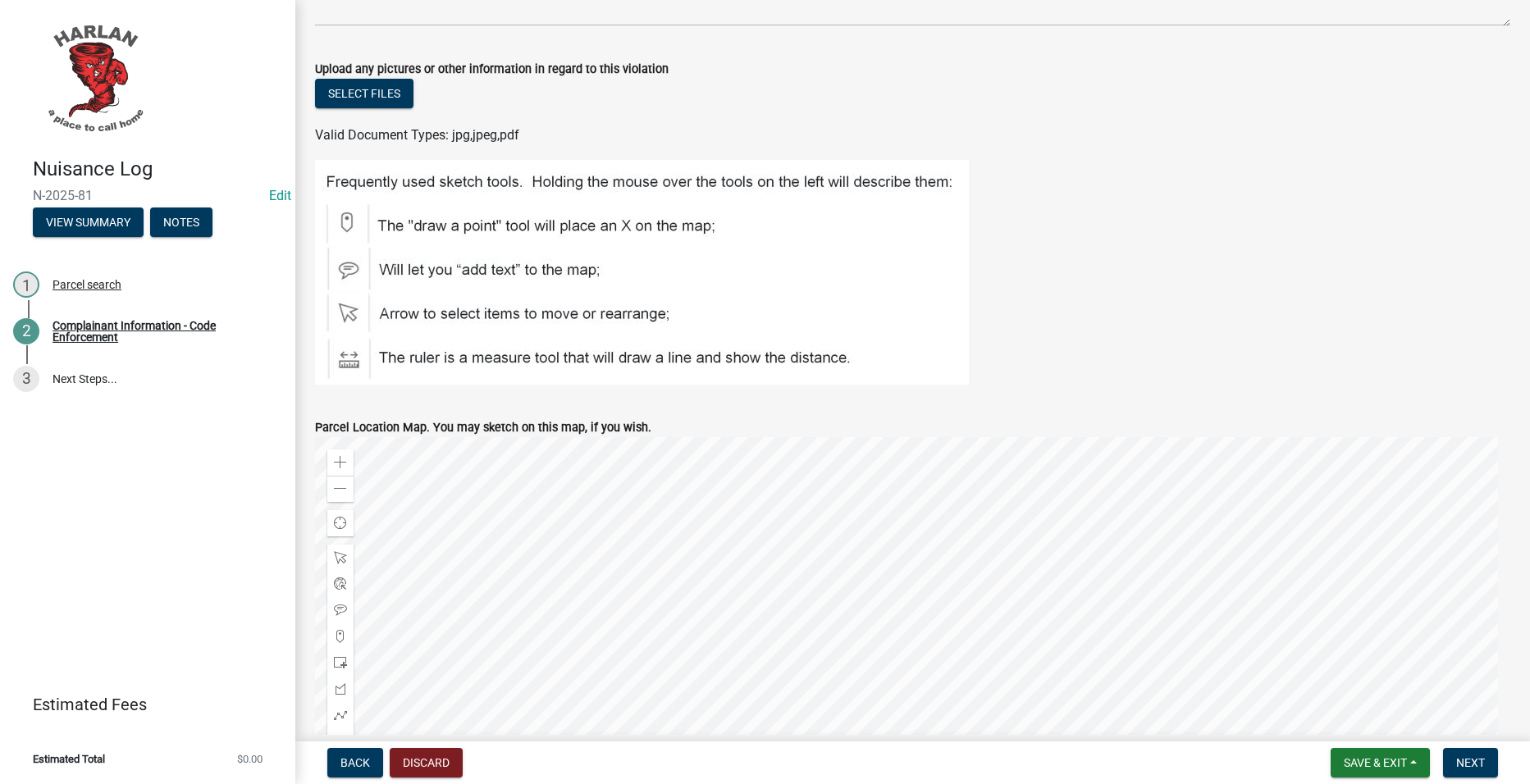
scroll to position [2542, 0]
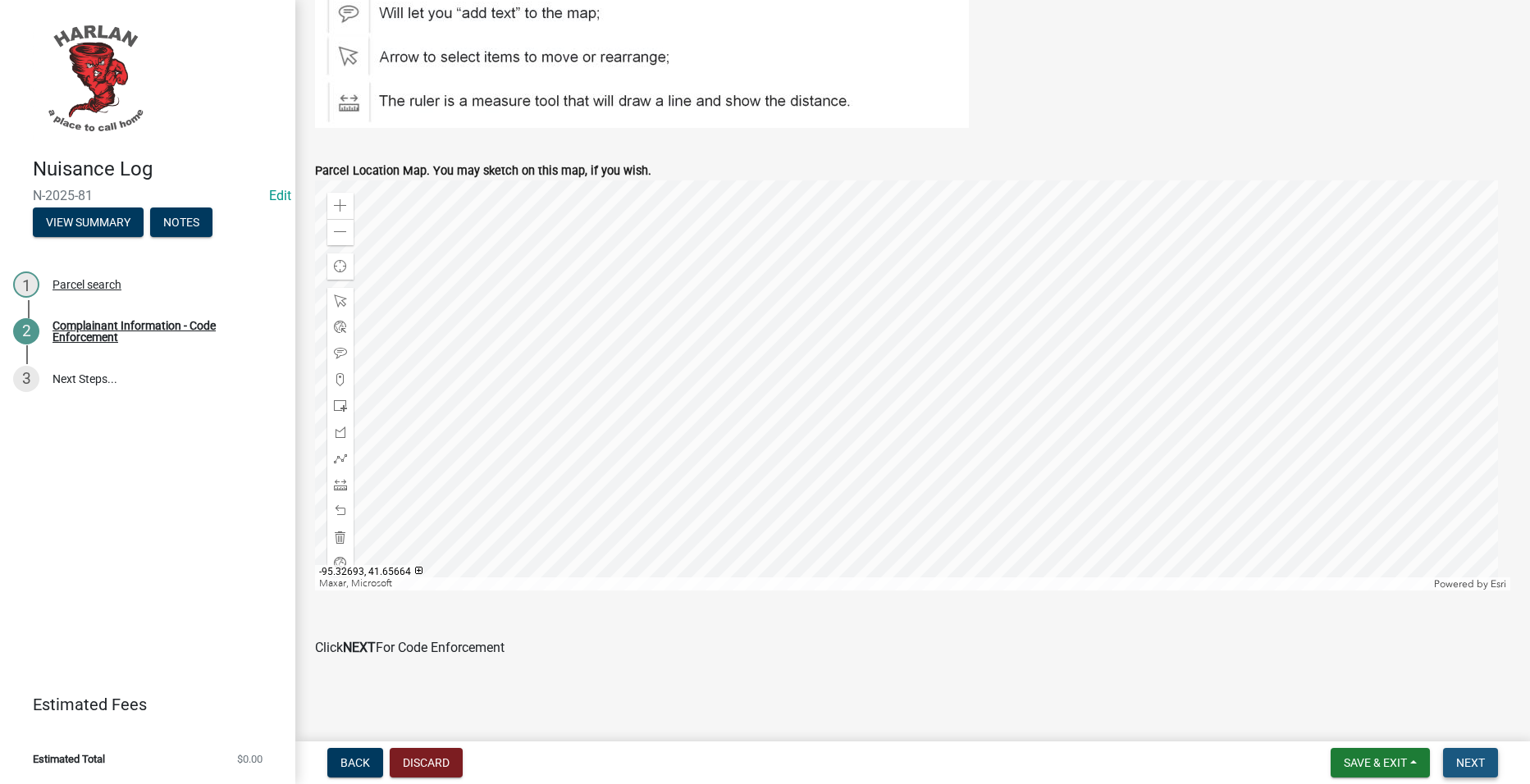
click at [1466, 768] on span "Next" at bounding box center [1470, 763] width 29 height 13
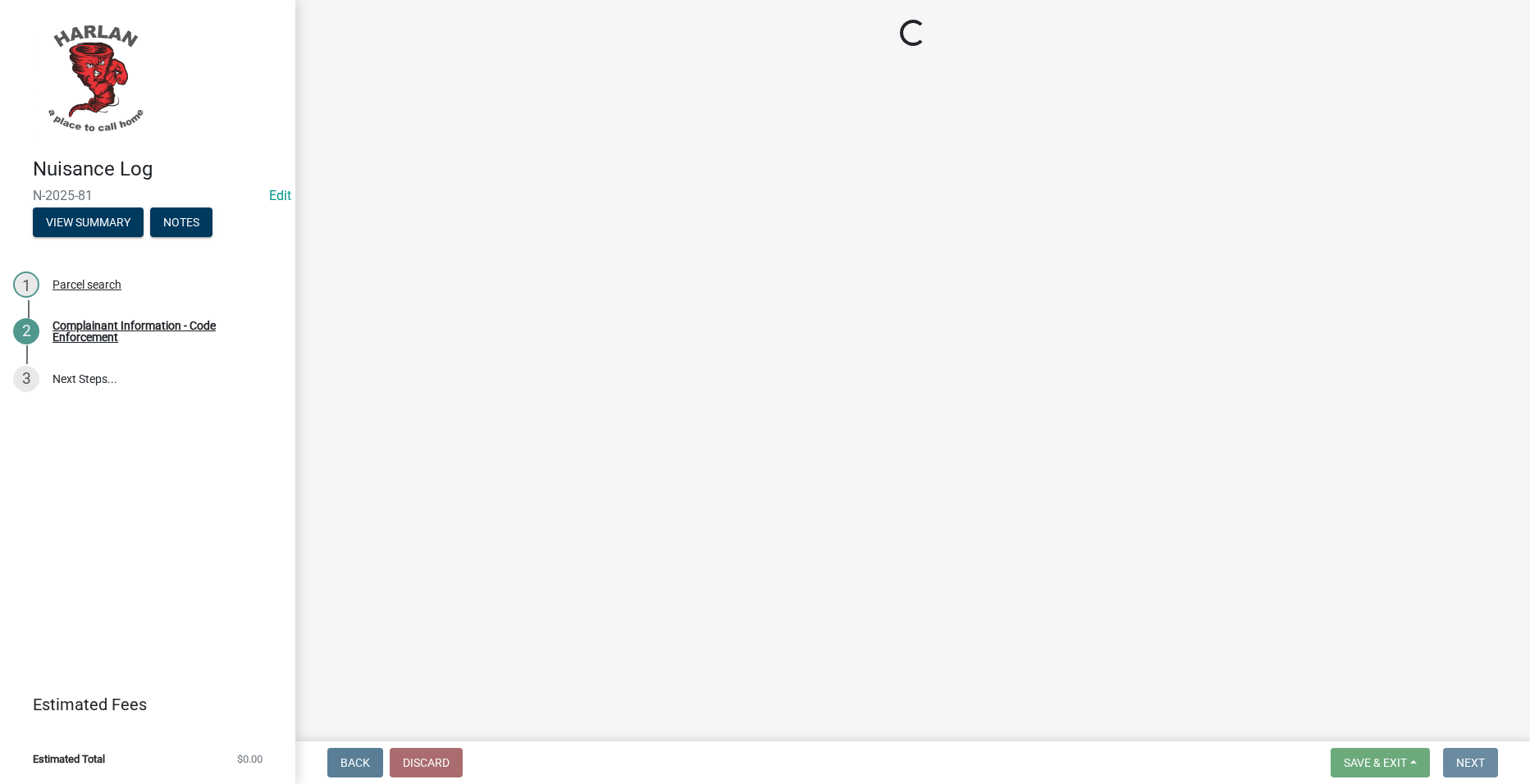
scroll to position [0, 0]
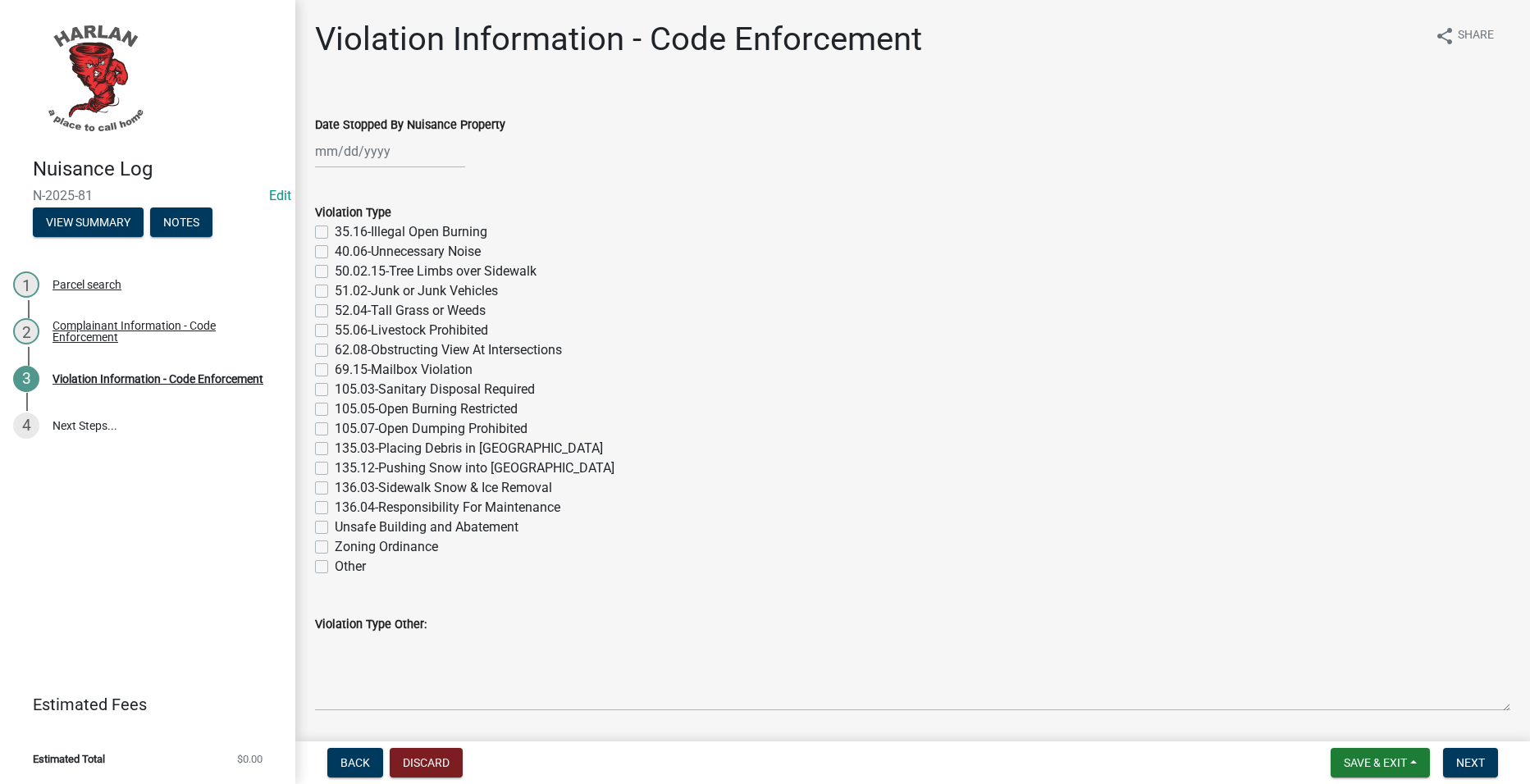
click at [464, 310] on label "52.04-Tall Grass or Weeds" at bounding box center [410, 311] width 151 height 20
click at [345, 310] on input "52.04-Tall Grass or Weeds" at bounding box center [340, 306] width 11 height 11
click at [405, 154] on div at bounding box center [390, 151] width 150 height 34
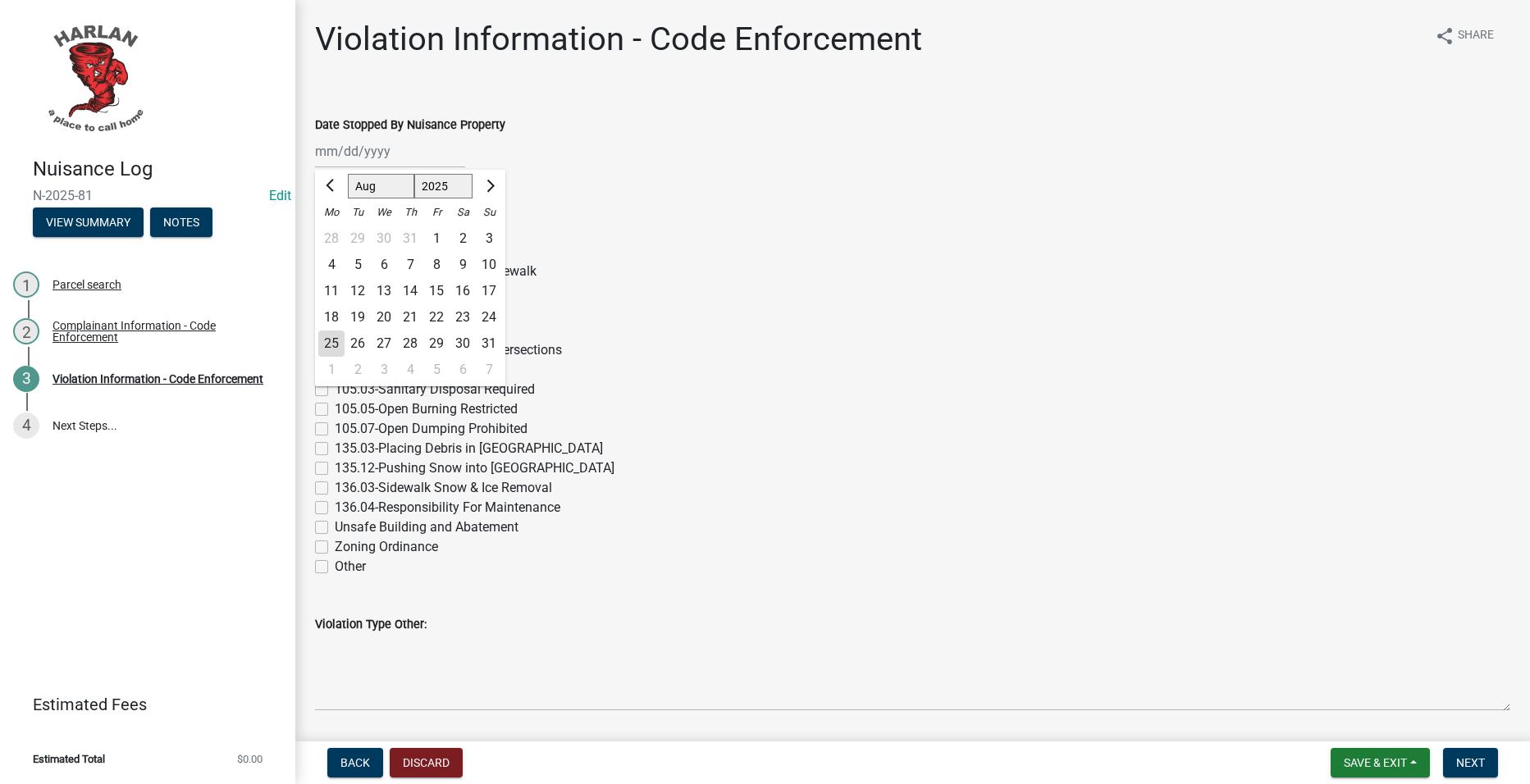
click at [334, 307] on div "18" at bounding box center [331, 317] width 26 height 26
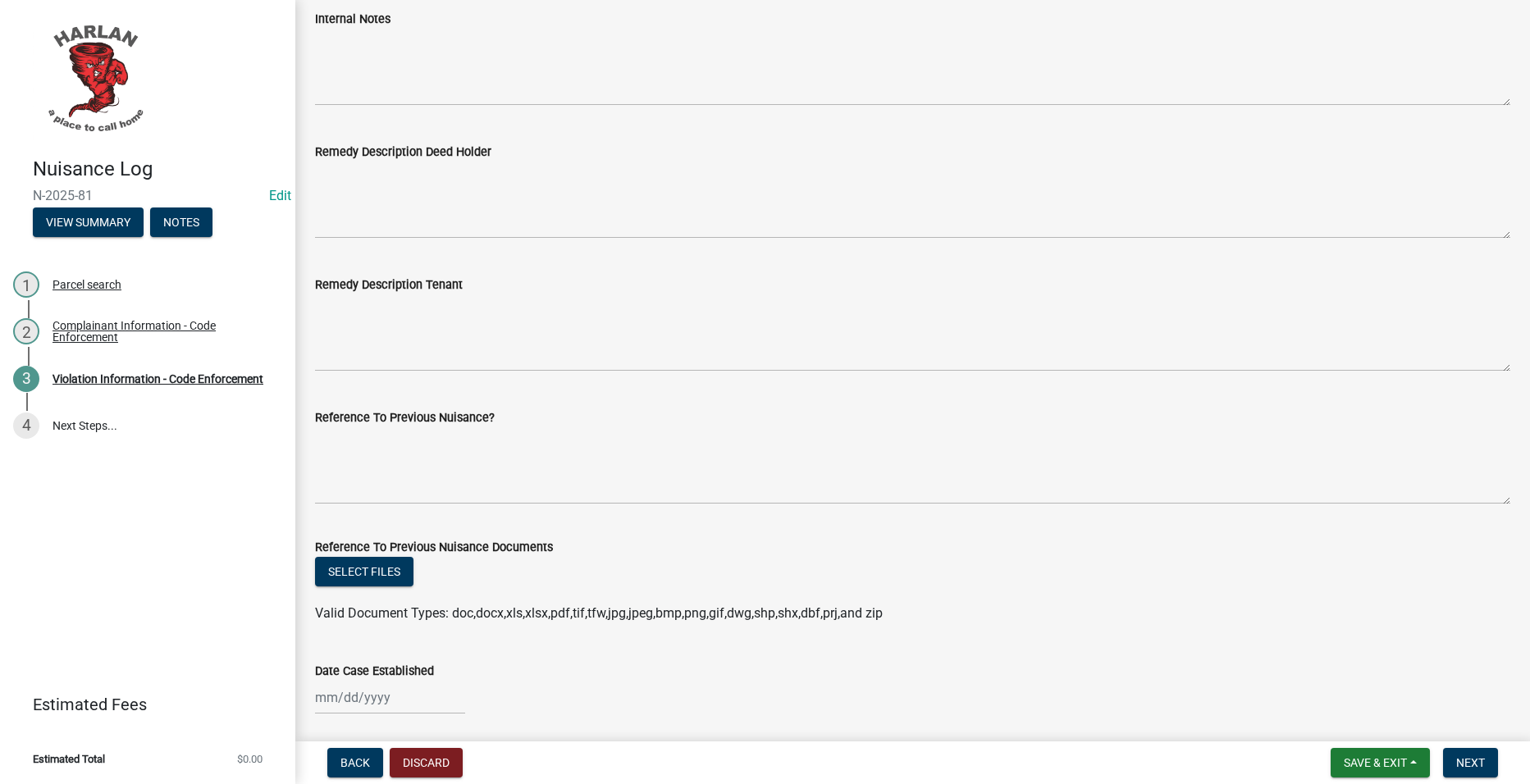
scroll to position [985, 0]
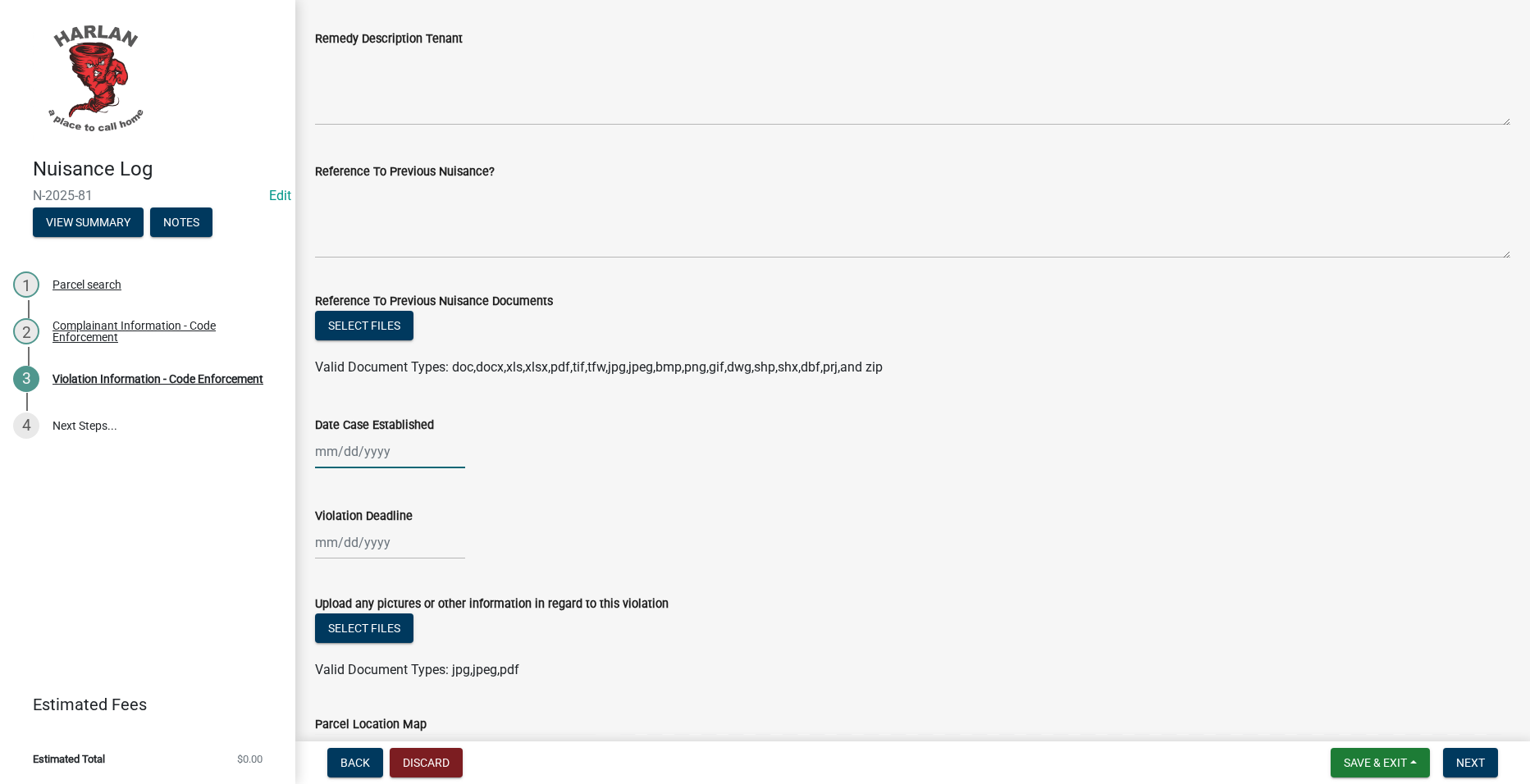
click at [382, 449] on div at bounding box center [390, 451] width 150 height 34
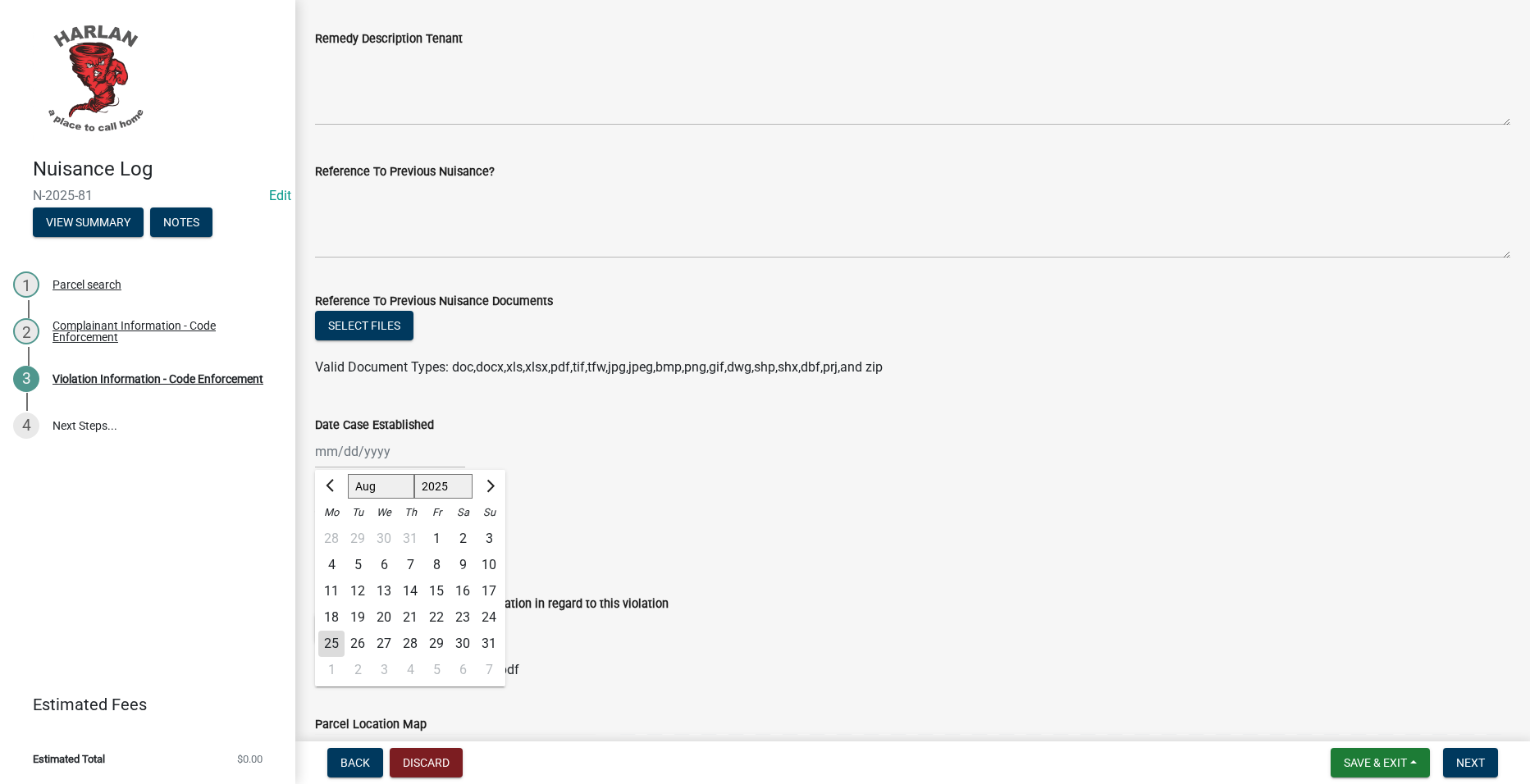
click at [333, 621] on div "18" at bounding box center [331, 618] width 26 height 26
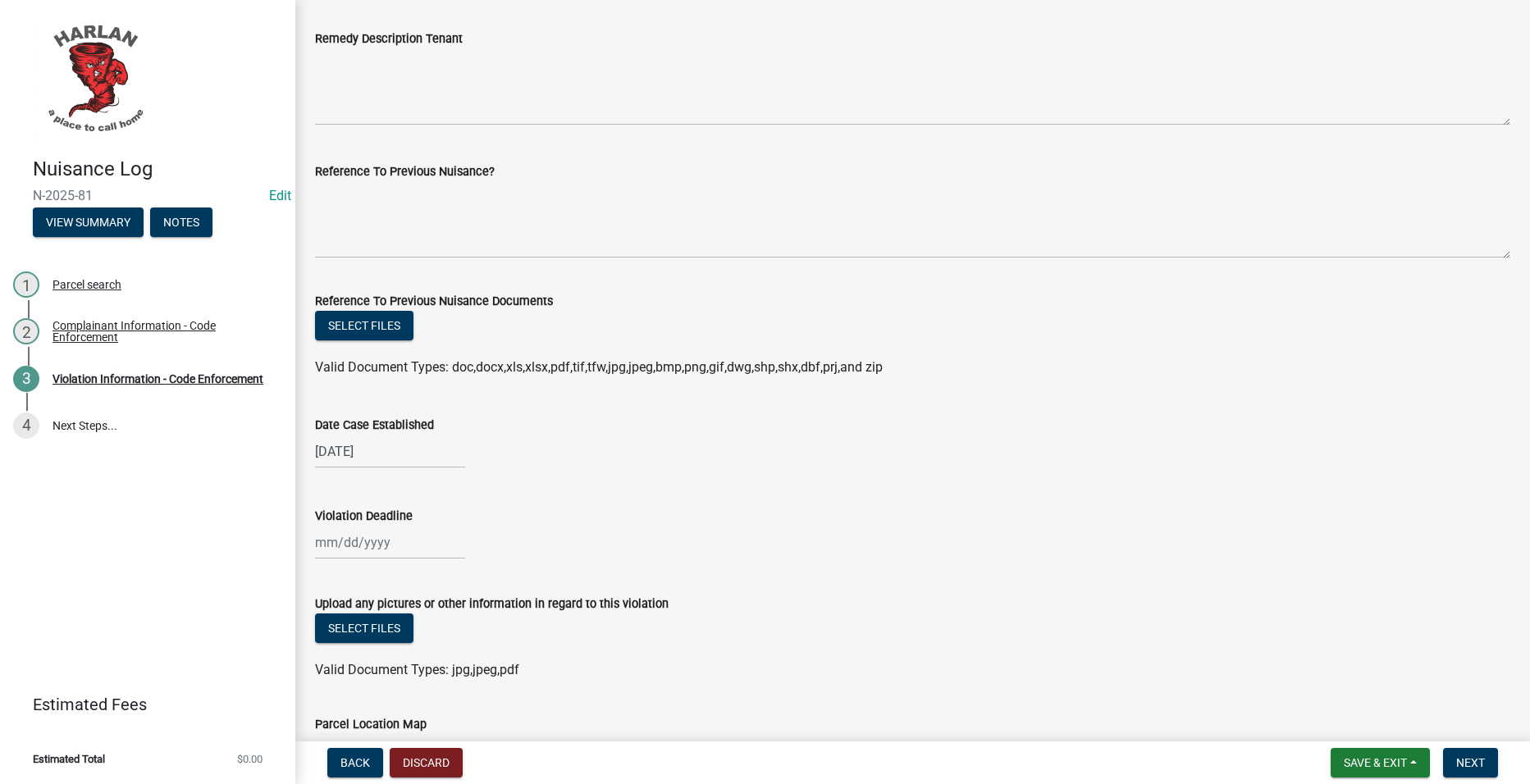
click at [360, 540] on div at bounding box center [390, 542] width 150 height 34
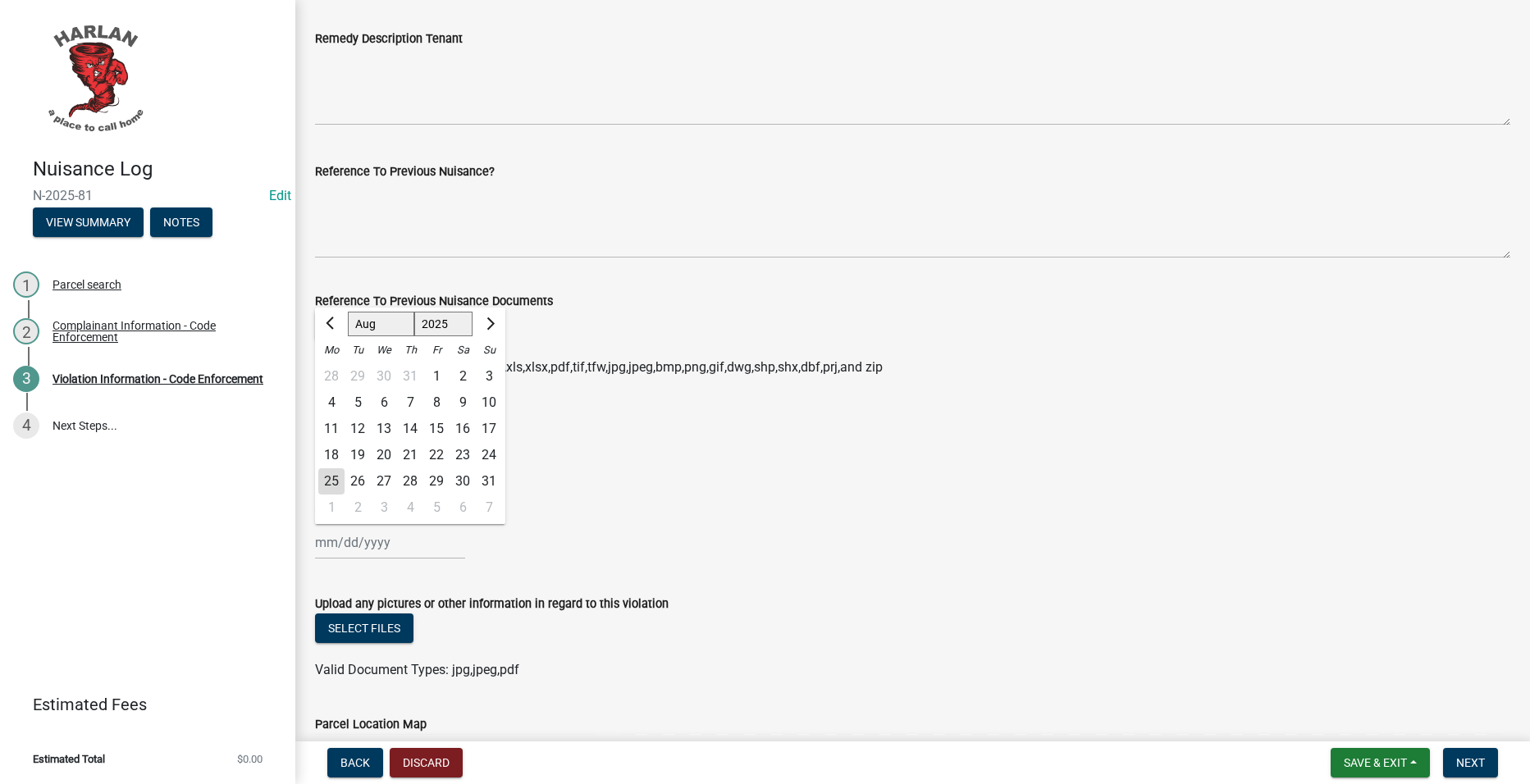
click at [335, 477] on div "25" at bounding box center [331, 482] width 26 height 26
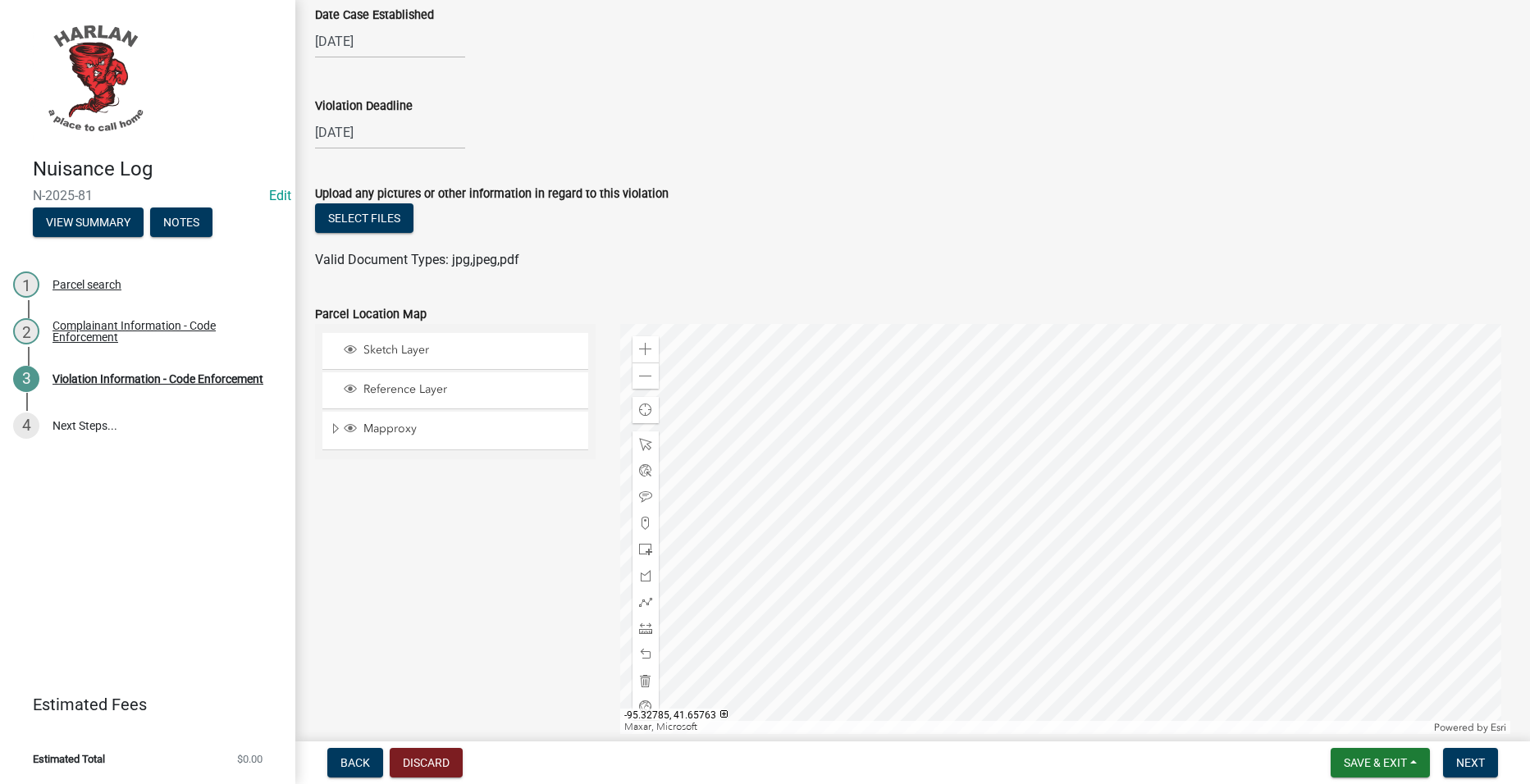
scroll to position [1566, 0]
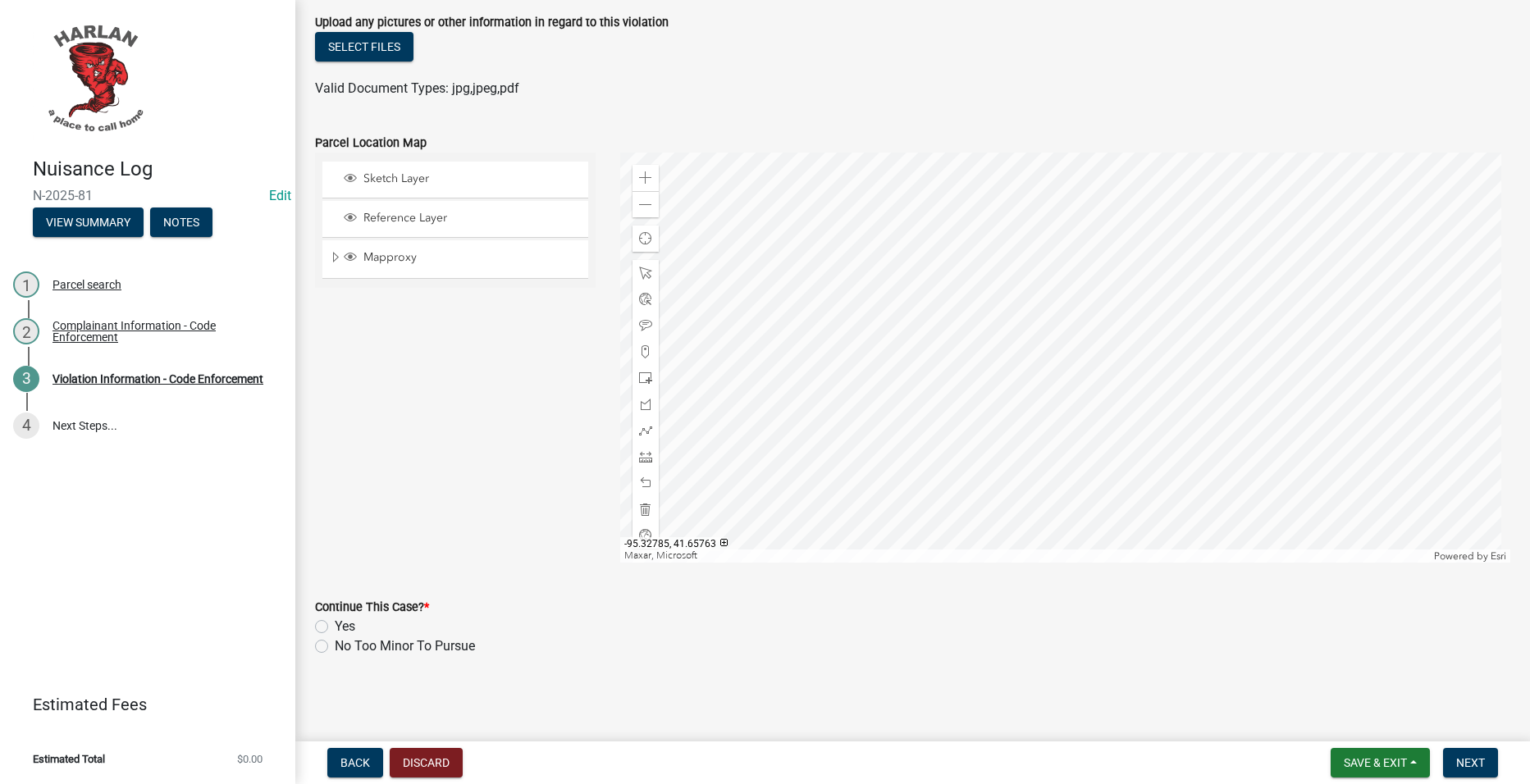
click at [335, 623] on label "Yes" at bounding box center [344, 626] width 21 height 20
click at [335, 623] on input "Yes" at bounding box center [340, 621] width 11 height 11
click at [1465, 765] on span "Next" at bounding box center [1470, 763] width 29 height 13
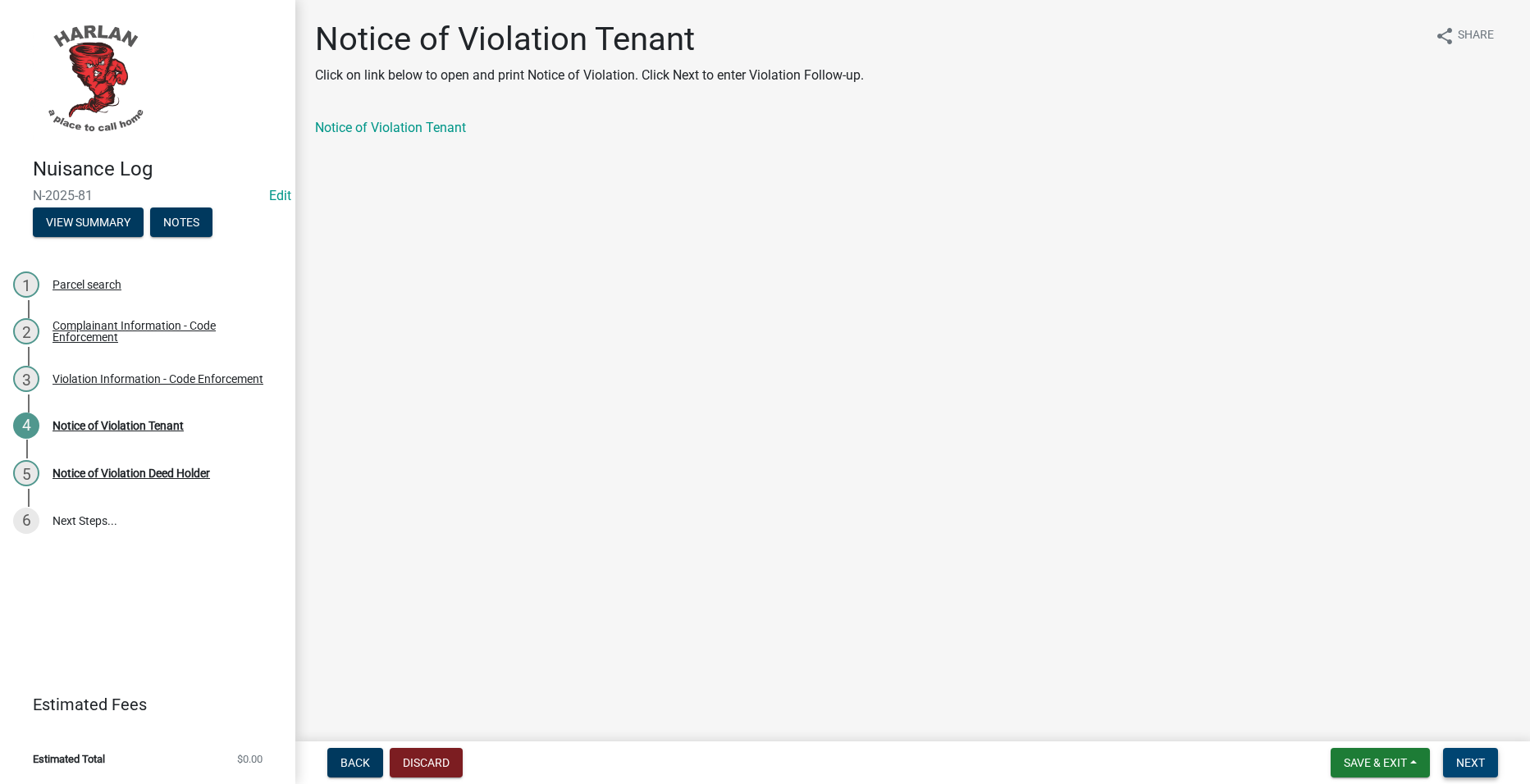
click at [1455, 752] on button "Next" at bounding box center [1470, 763] width 55 height 30
click at [1487, 771] on button "Next" at bounding box center [1470, 763] width 55 height 30
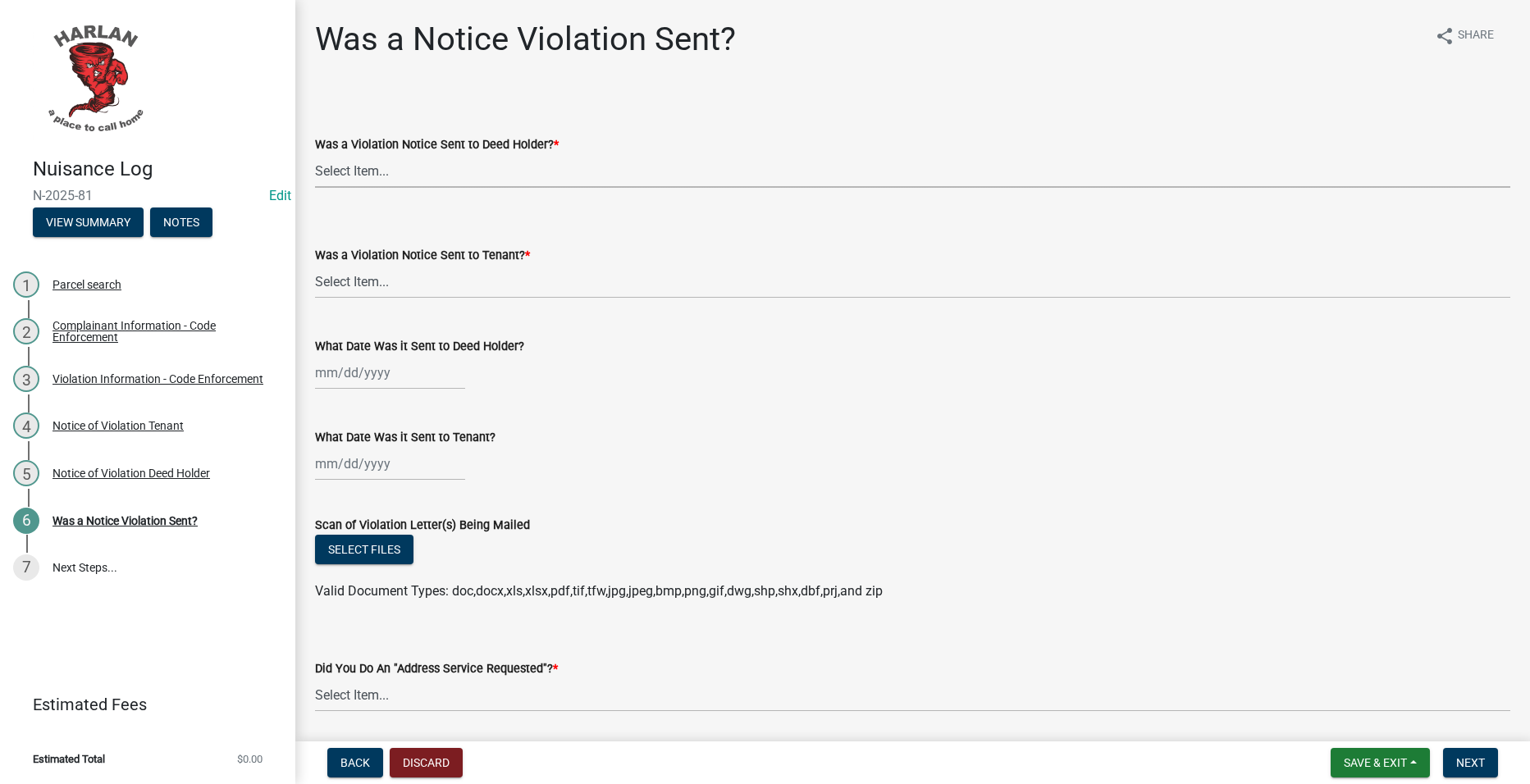
click at [507, 159] on select "Select Item... Yes No" at bounding box center [913, 171] width 1195 height 34
click at [315, 154] on select "Select Item... Yes No" at bounding box center [913, 171] width 1195 height 34
click at [517, 279] on select "Select Item... Yes No" at bounding box center [913, 281] width 1195 height 34
click at [315, 265] on select "Select Item... Yes No" at bounding box center [913, 281] width 1195 height 34
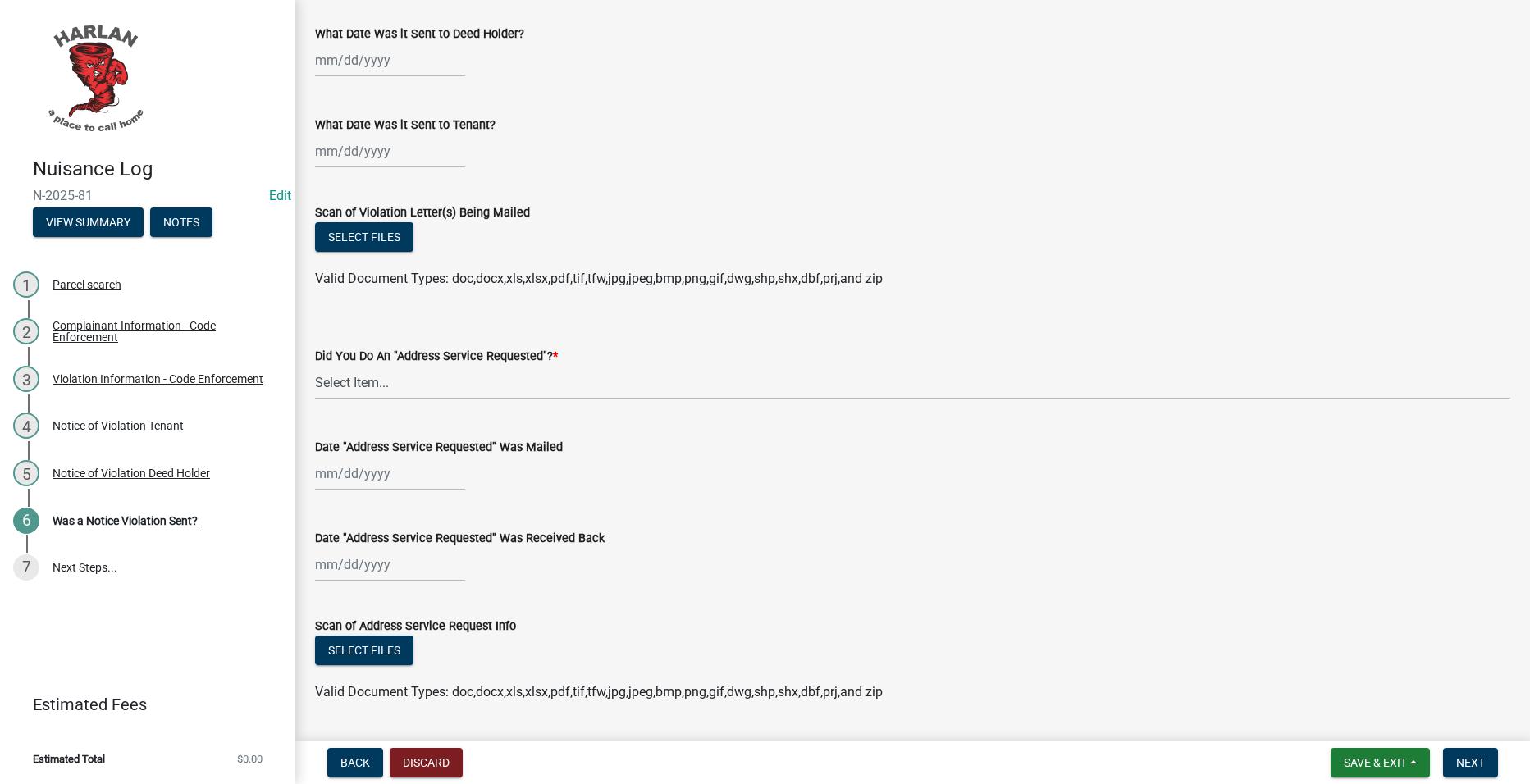
scroll to position [328, 0]
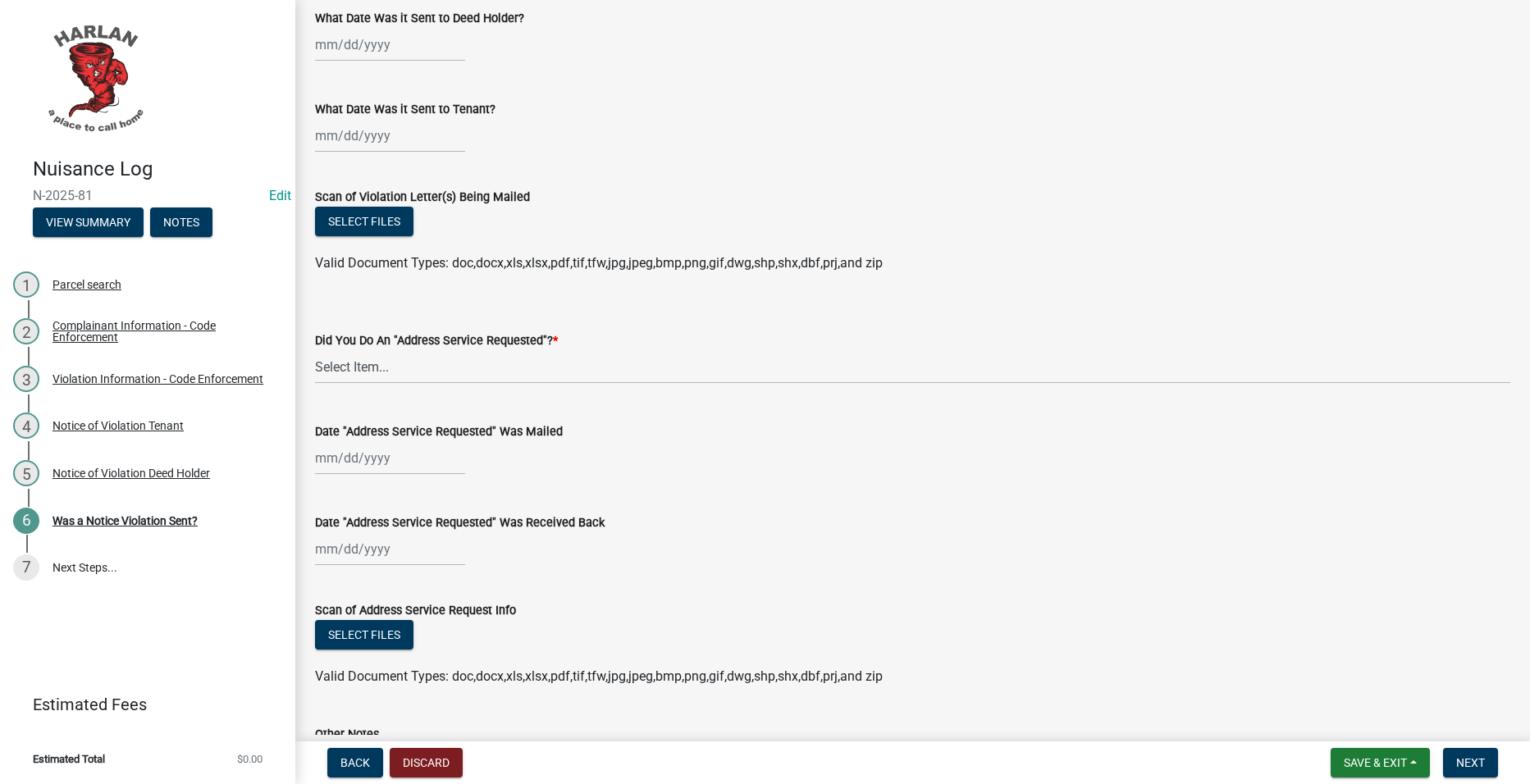
click at [382, 41] on div at bounding box center [390, 44] width 150 height 34
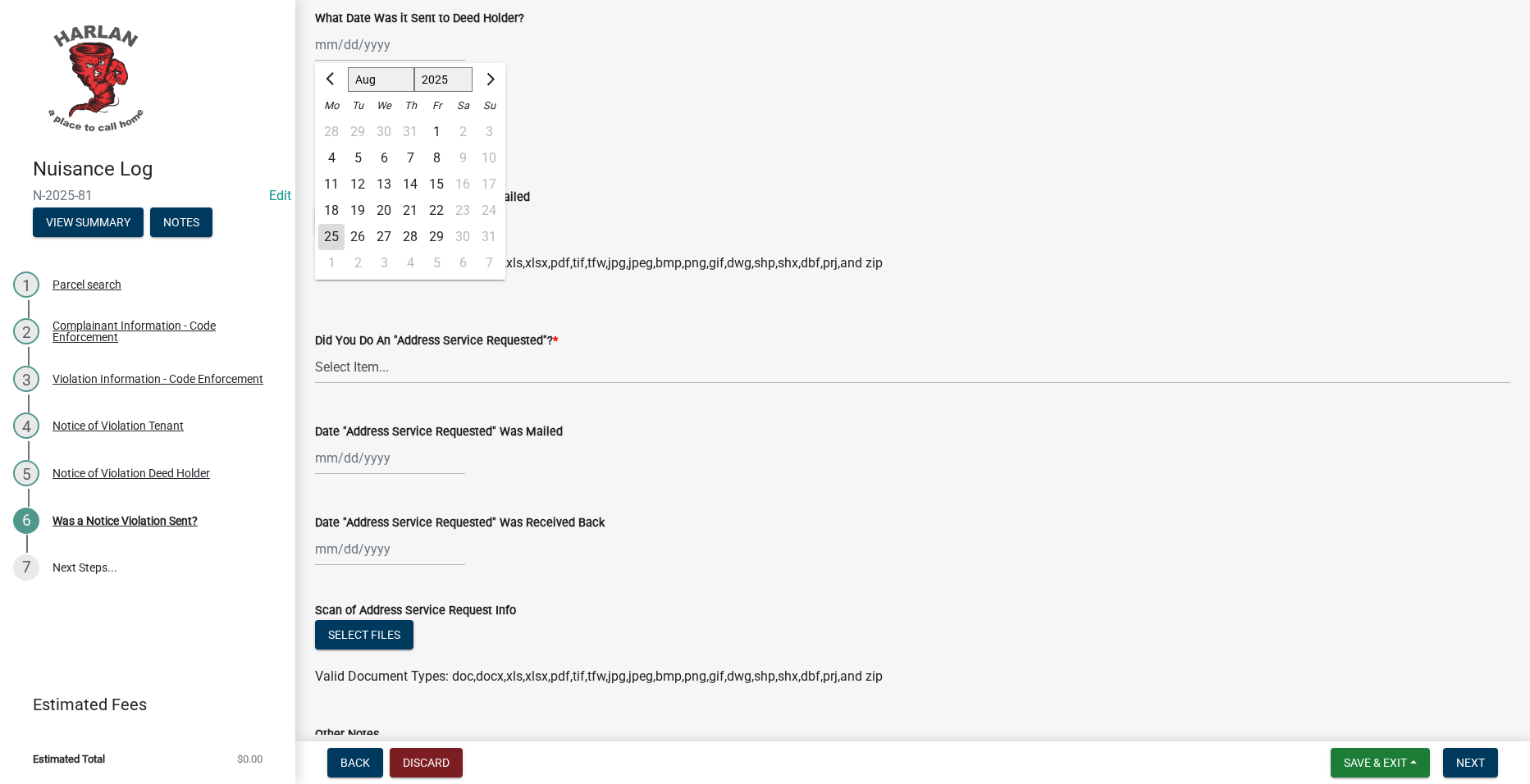
click at [339, 205] on div "18" at bounding box center [331, 211] width 26 height 26
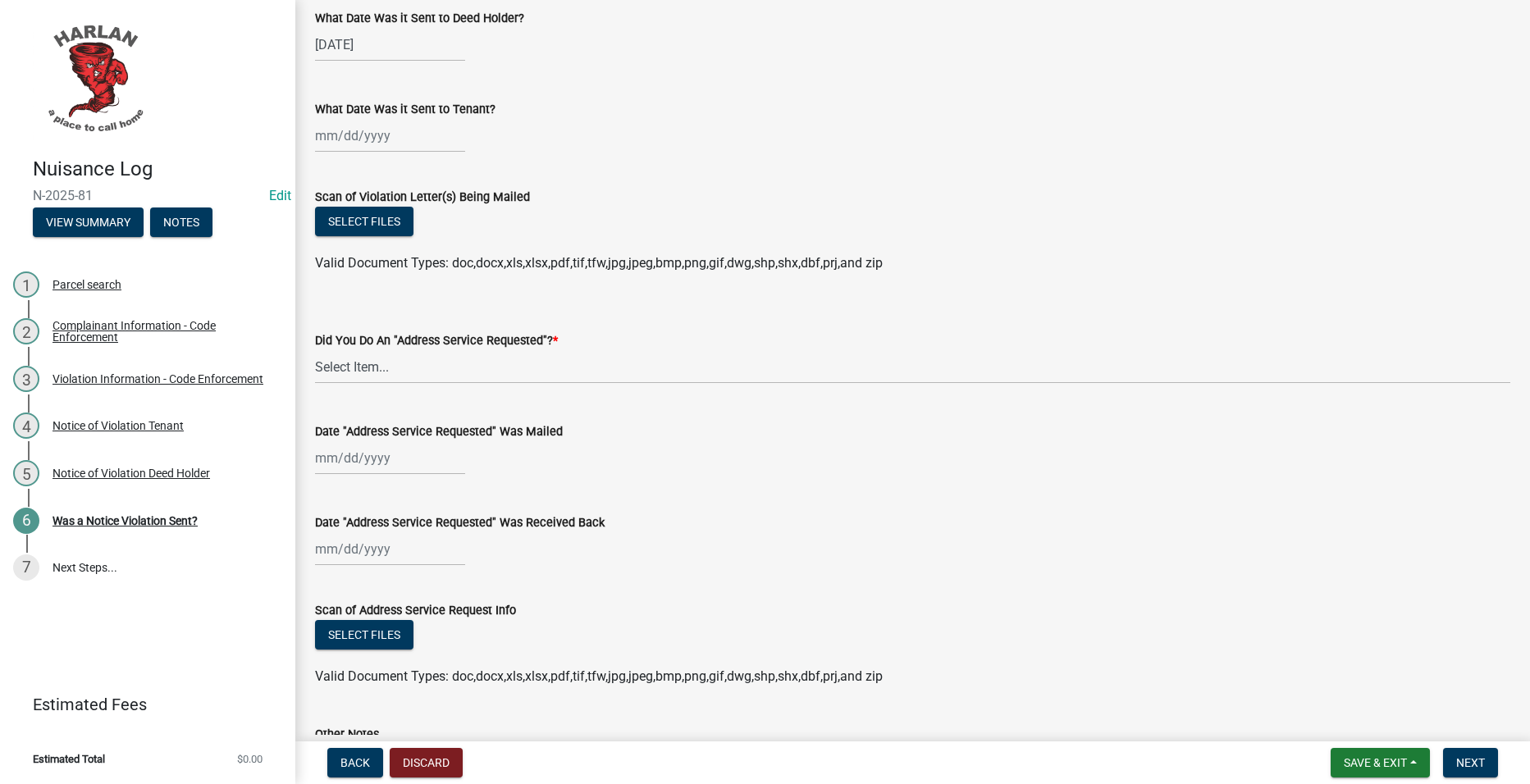
click at [386, 136] on div at bounding box center [390, 136] width 150 height 34
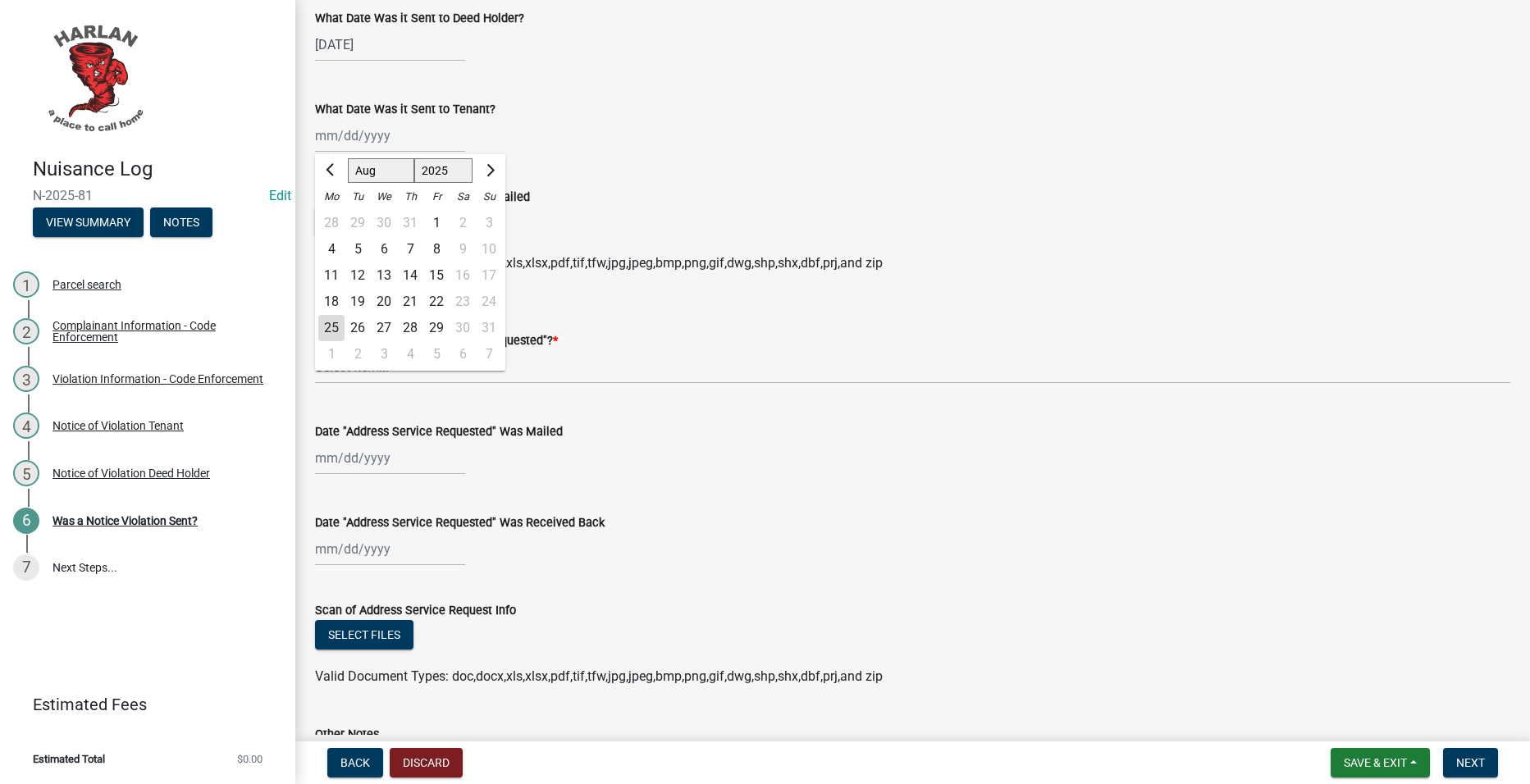
click at [331, 299] on div "18" at bounding box center [331, 302] width 26 height 26
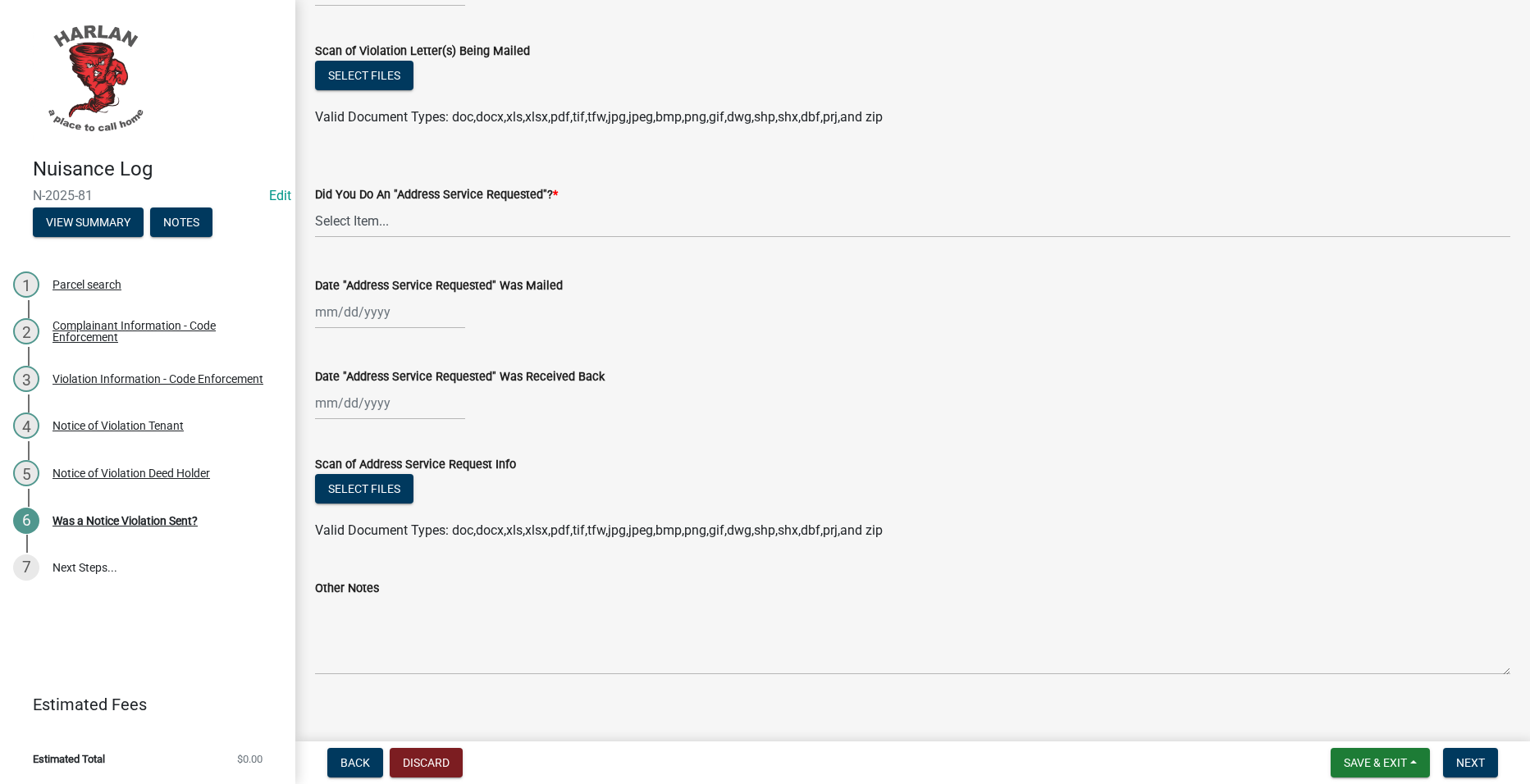
scroll to position [491, 0]
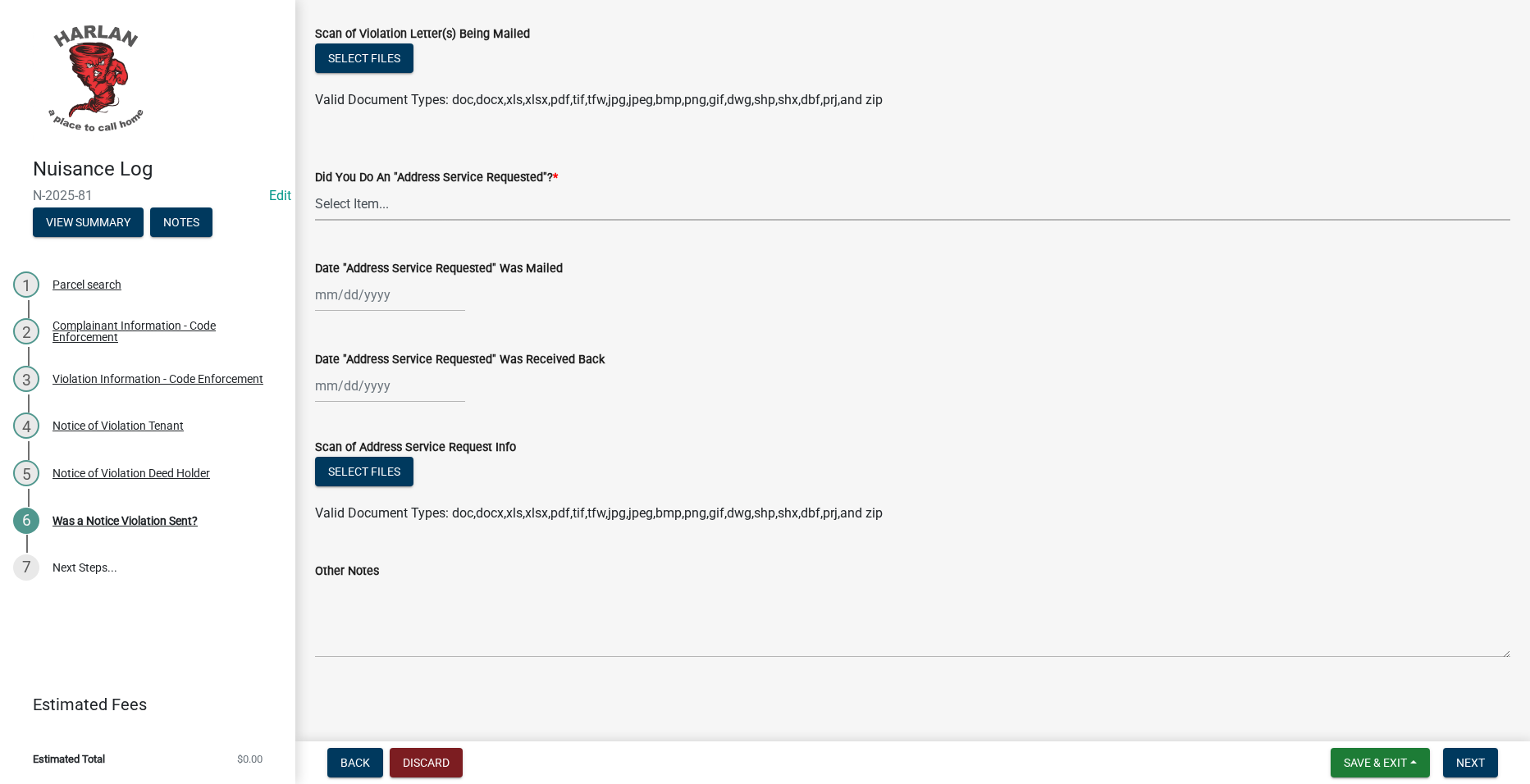
drag, startPoint x: 529, startPoint y: 204, endPoint x: 519, endPoint y: 219, distance: 18.0
click at [528, 205] on select "Select Item... Yes No" at bounding box center [913, 204] width 1195 height 34
click at [315, 187] on select "Select Item... Yes No" at bounding box center [913, 204] width 1195 height 34
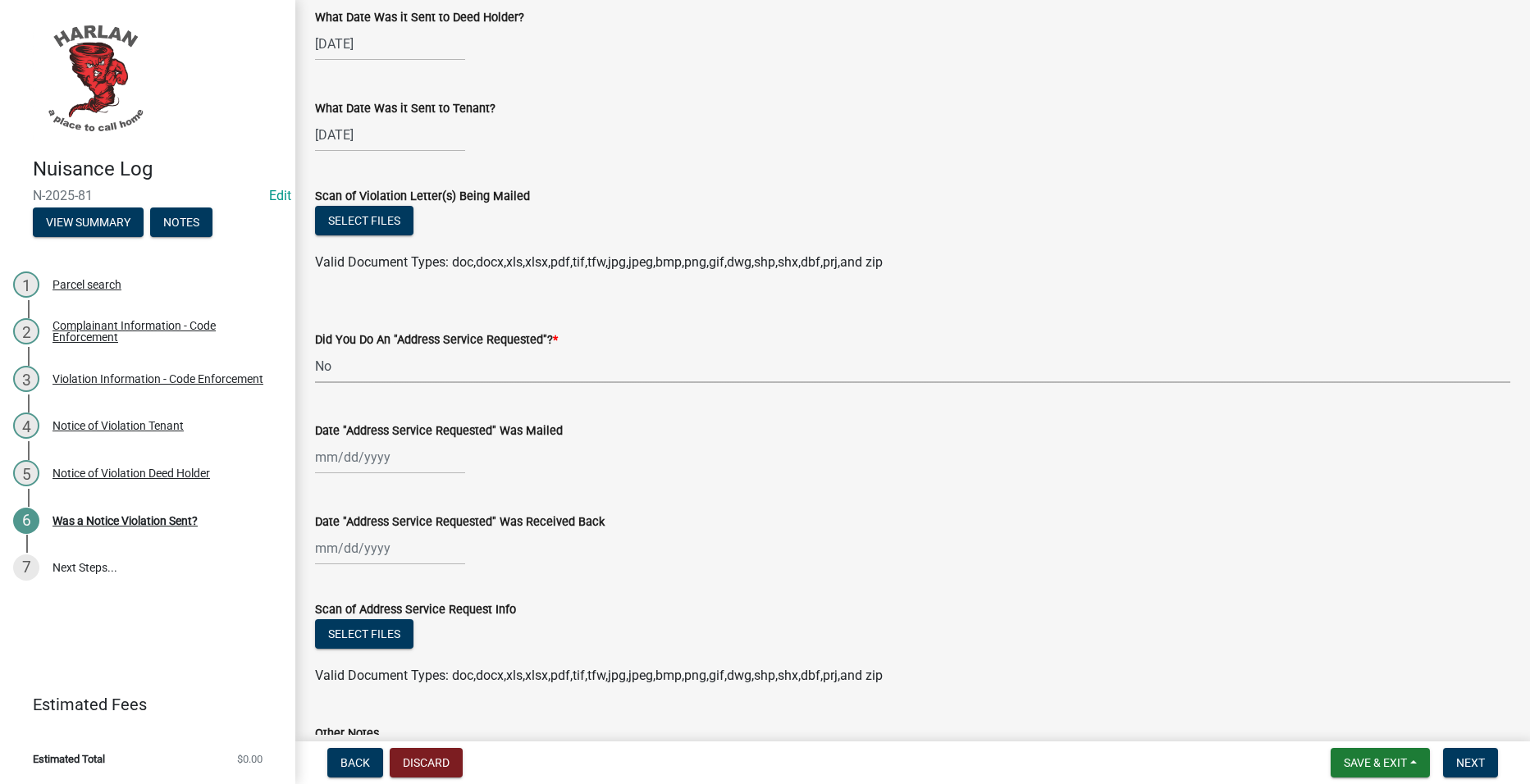
scroll to position [327, 0]
click at [369, 207] on button "Select files" at bounding box center [364, 222] width 99 height 30
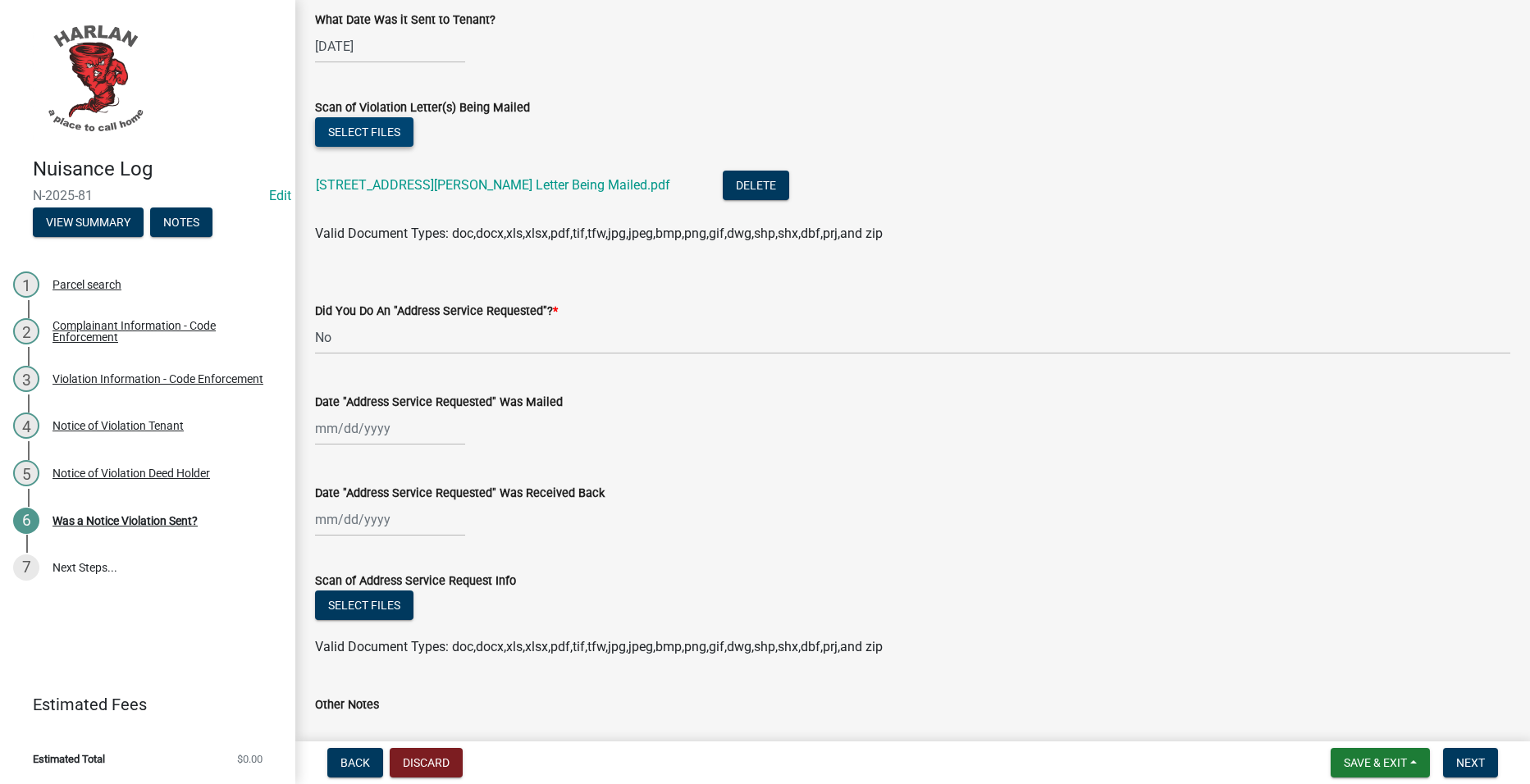
scroll to position [551, 0]
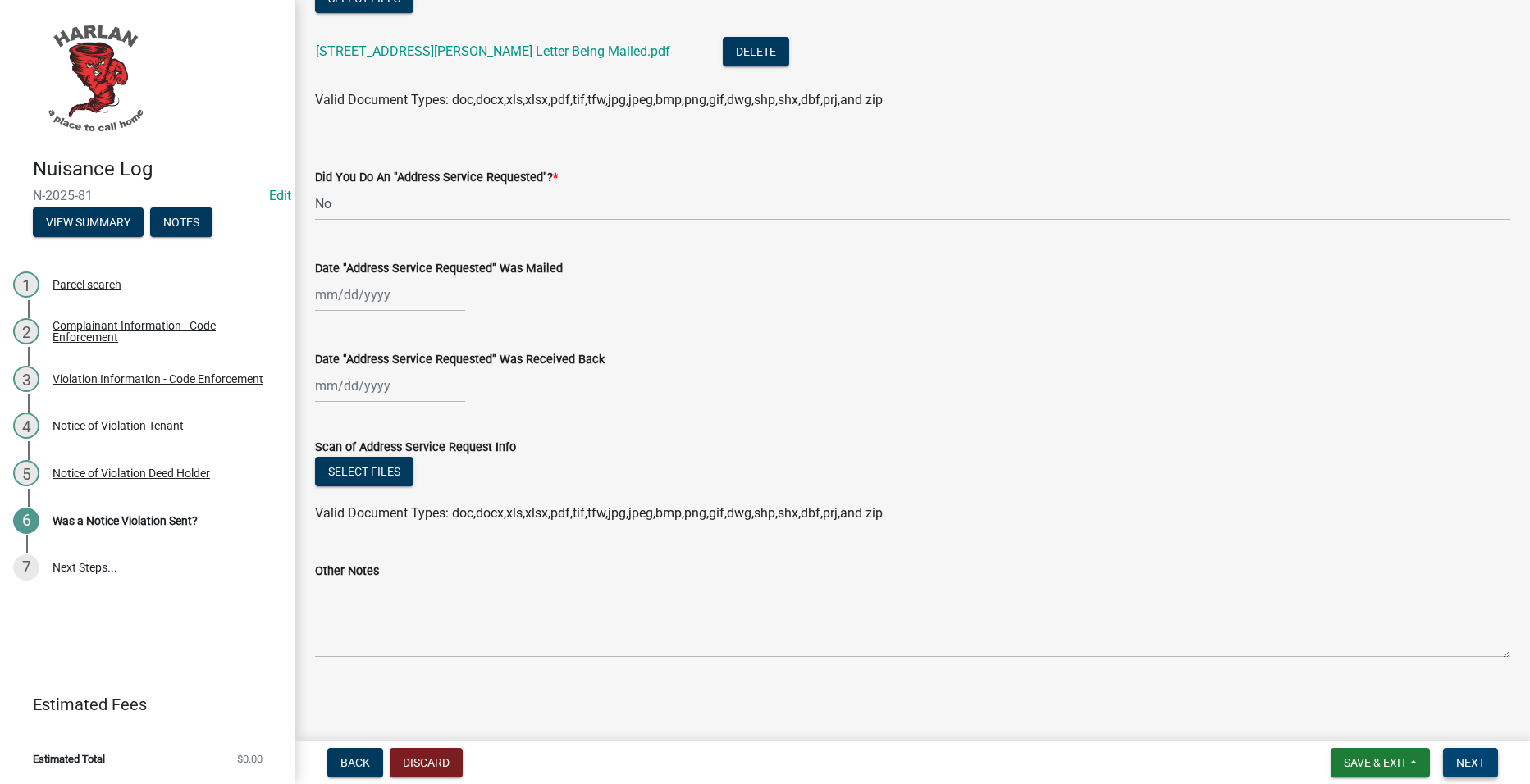
drag, startPoint x: 1472, startPoint y: 754, endPoint x: 1467, endPoint y: 745, distance: 10.3
click at [1473, 754] on button "Next" at bounding box center [1470, 763] width 55 height 30
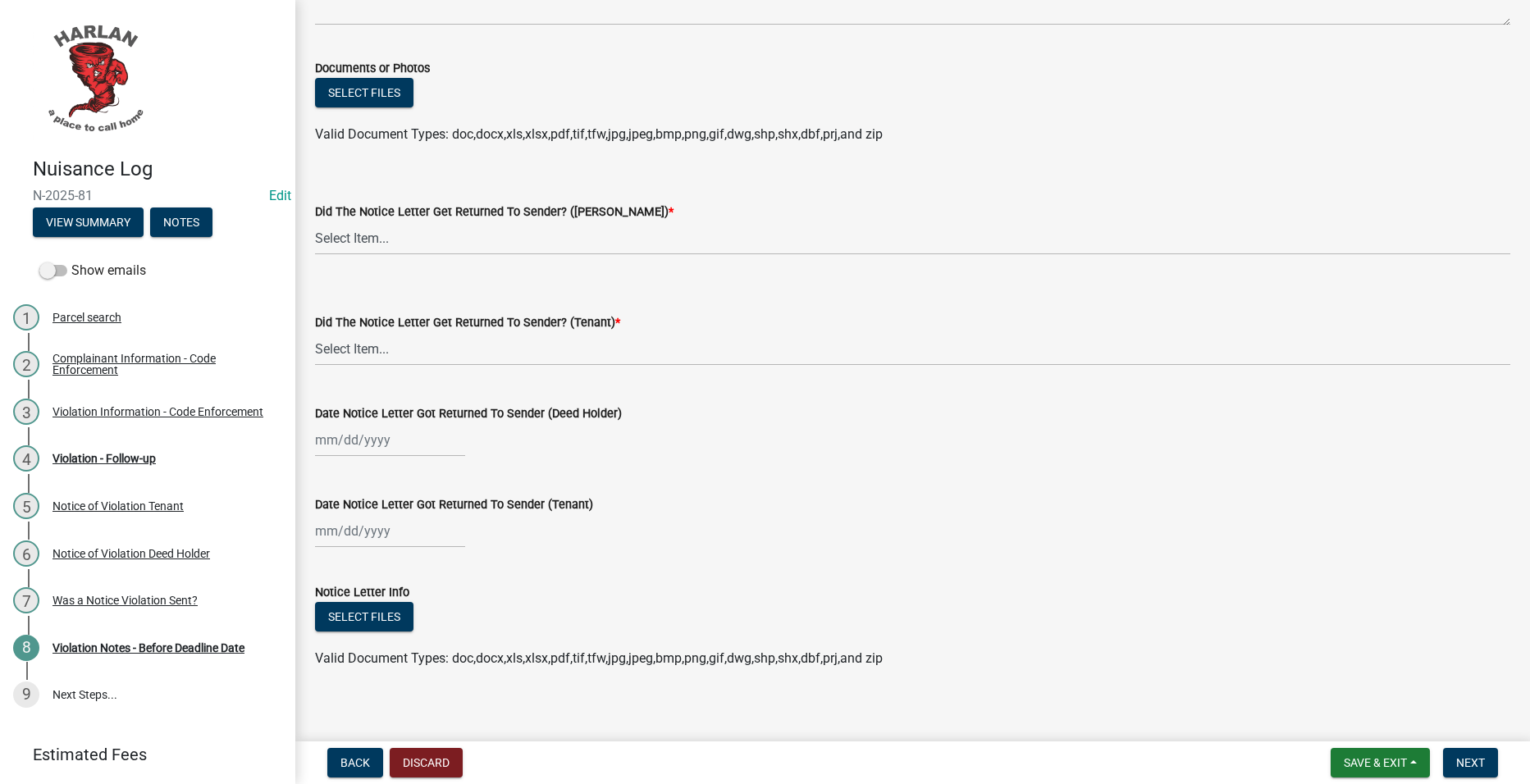
scroll to position [199, 0]
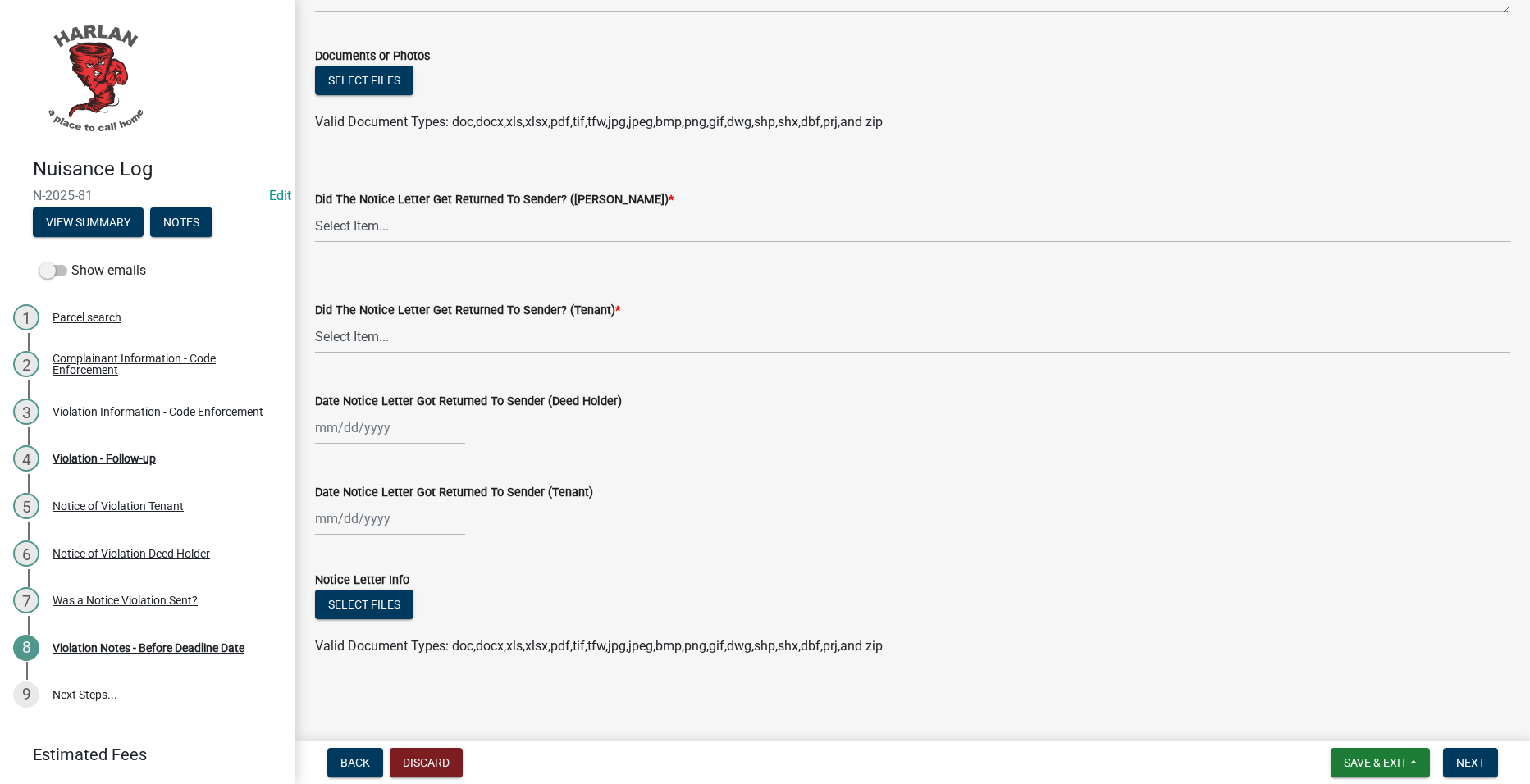
click at [1377, 747] on nav "Back Discard Save & Exit Save Save & Exit Next" at bounding box center [913, 763] width 1235 height 43
click at [1375, 758] on span "Save & Exit" at bounding box center [1375, 763] width 63 height 13
click at [1357, 722] on button "Save & Exit" at bounding box center [1365, 720] width 132 height 39
